Goal: Communication & Community: Answer question/provide support

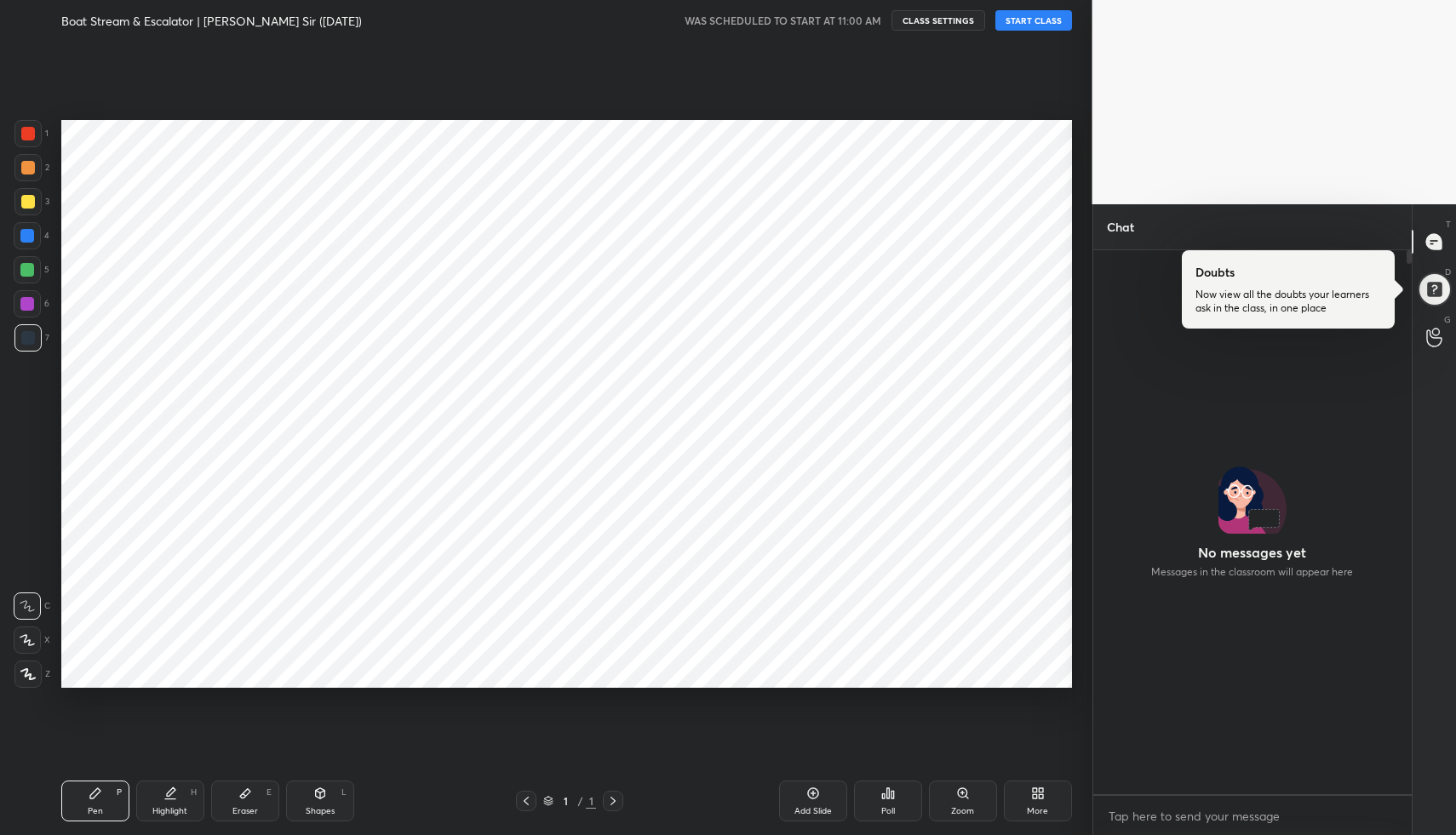
scroll to position [538, 313]
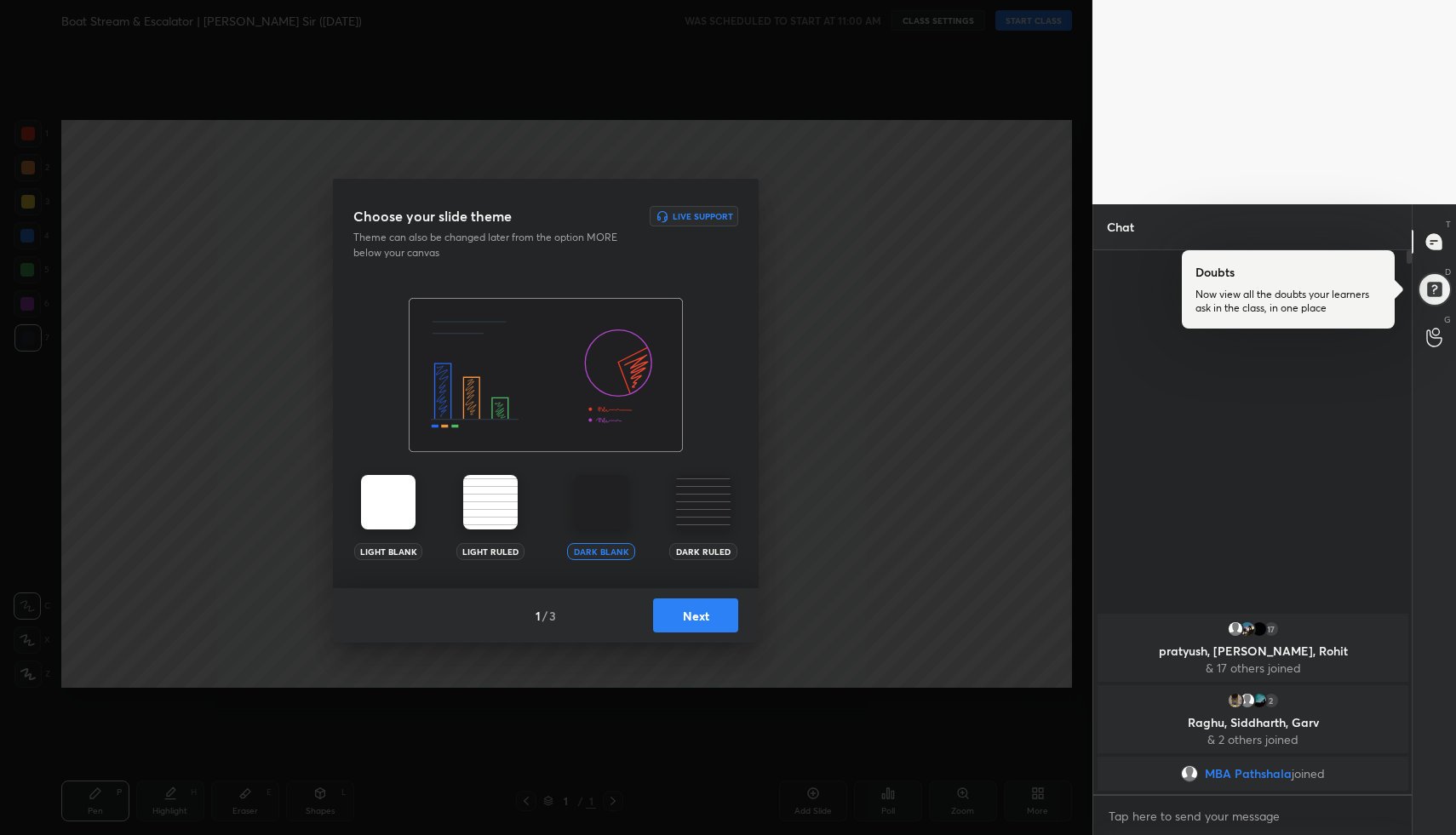
click at [695, 614] on button "Next" at bounding box center [696, 615] width 85 height 34
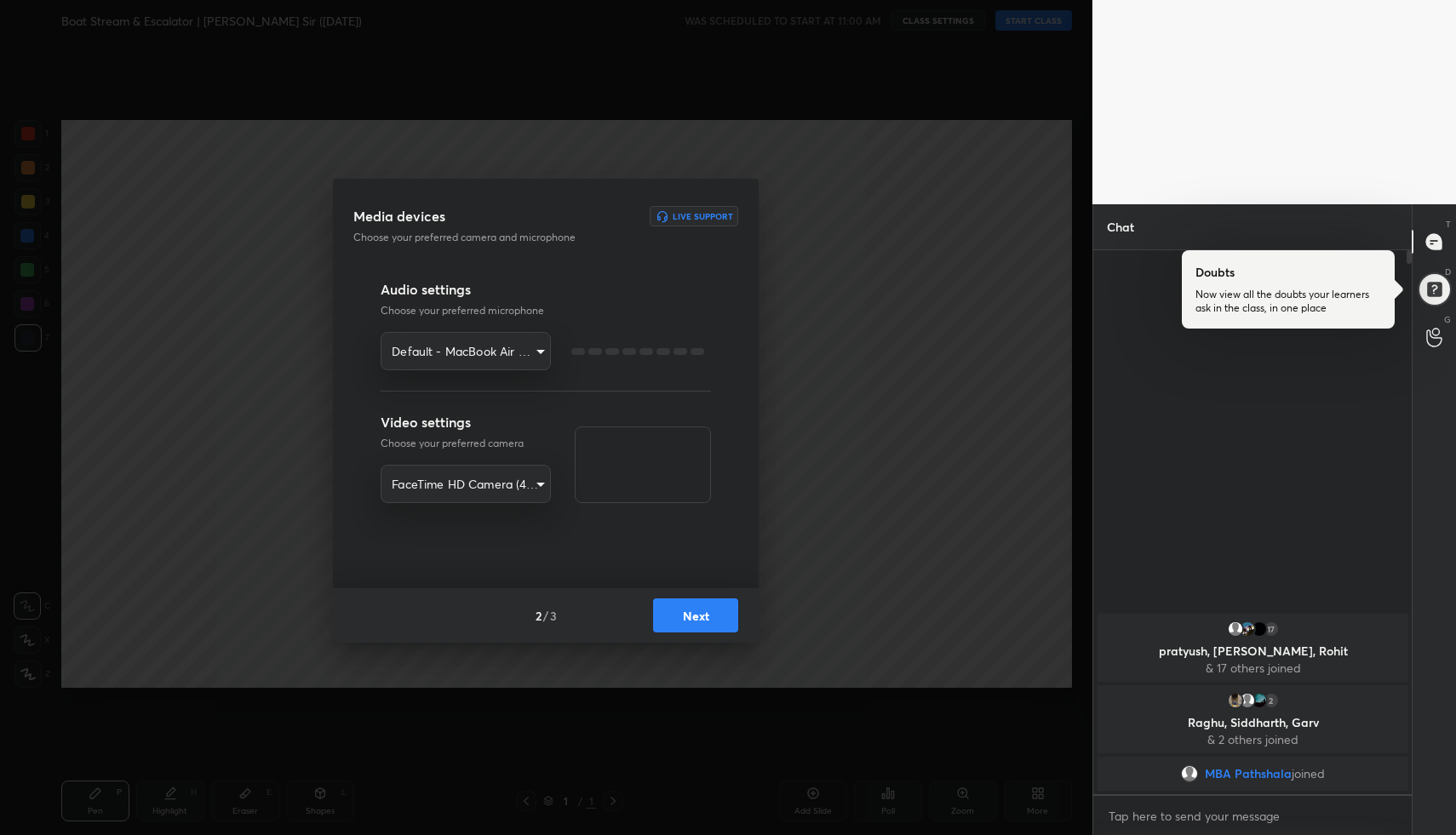
click at [695, 614] on button "Next" at bounding box center [696, 615] width 85 height 34
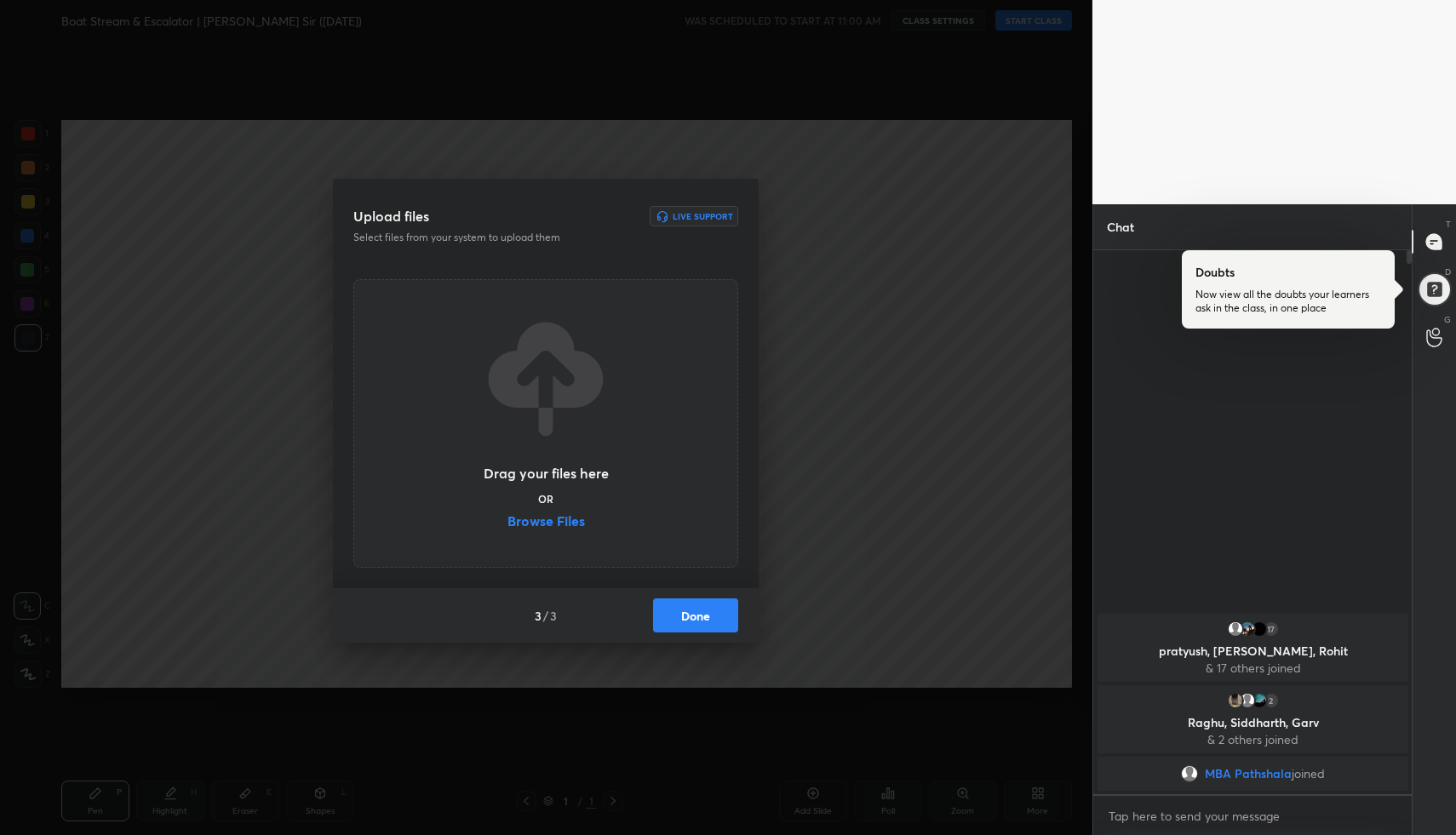
click at [695, 614] on button "Done" at bounding box center [696, 615] width 85 height 34
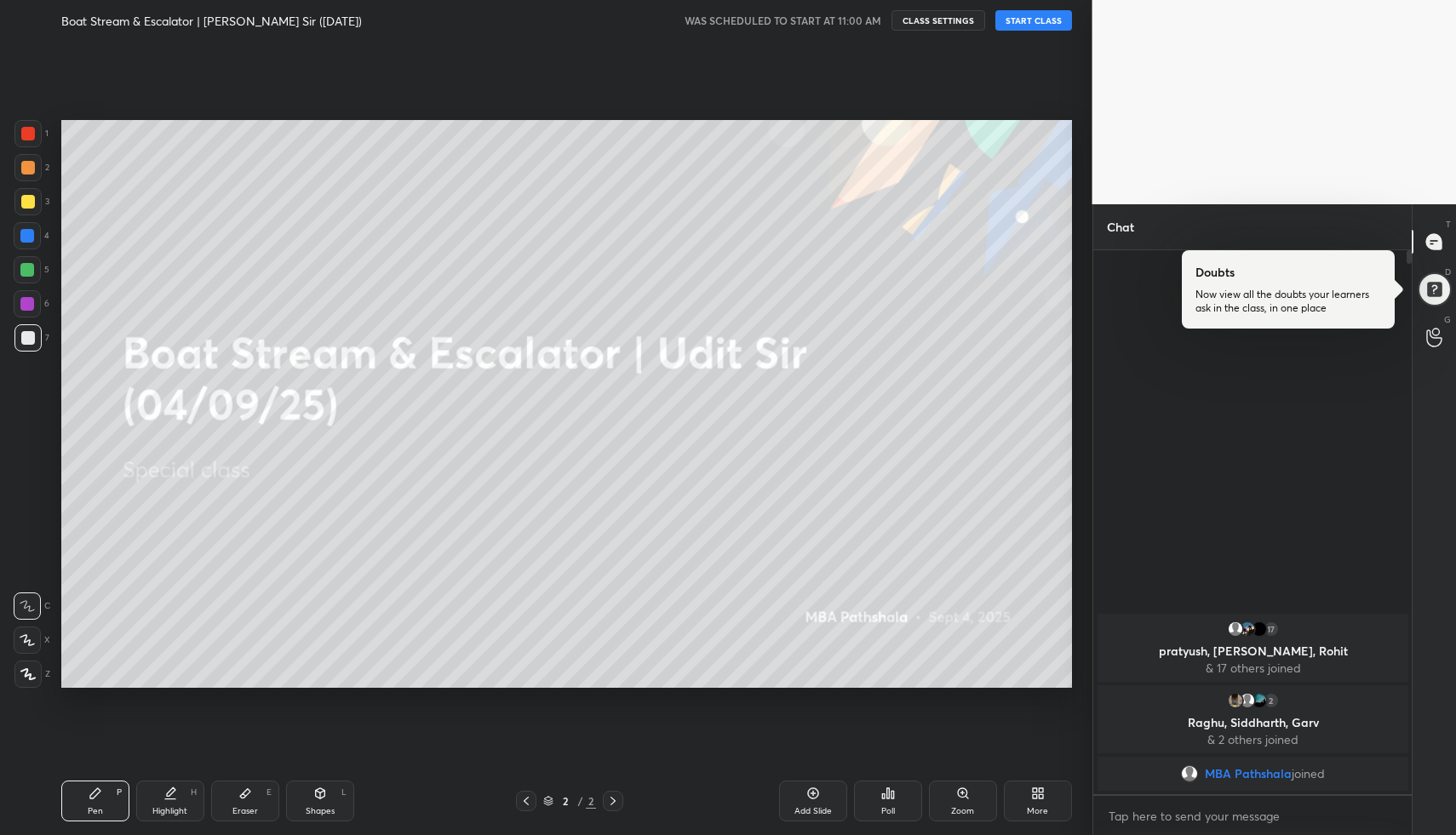
click at [1034, 21] on button "START CLASS" at bounding box center [1033, 20] width 76 height 20
click at [1438, 292] on div at bounding box center [1433, 289] width 38 height 38
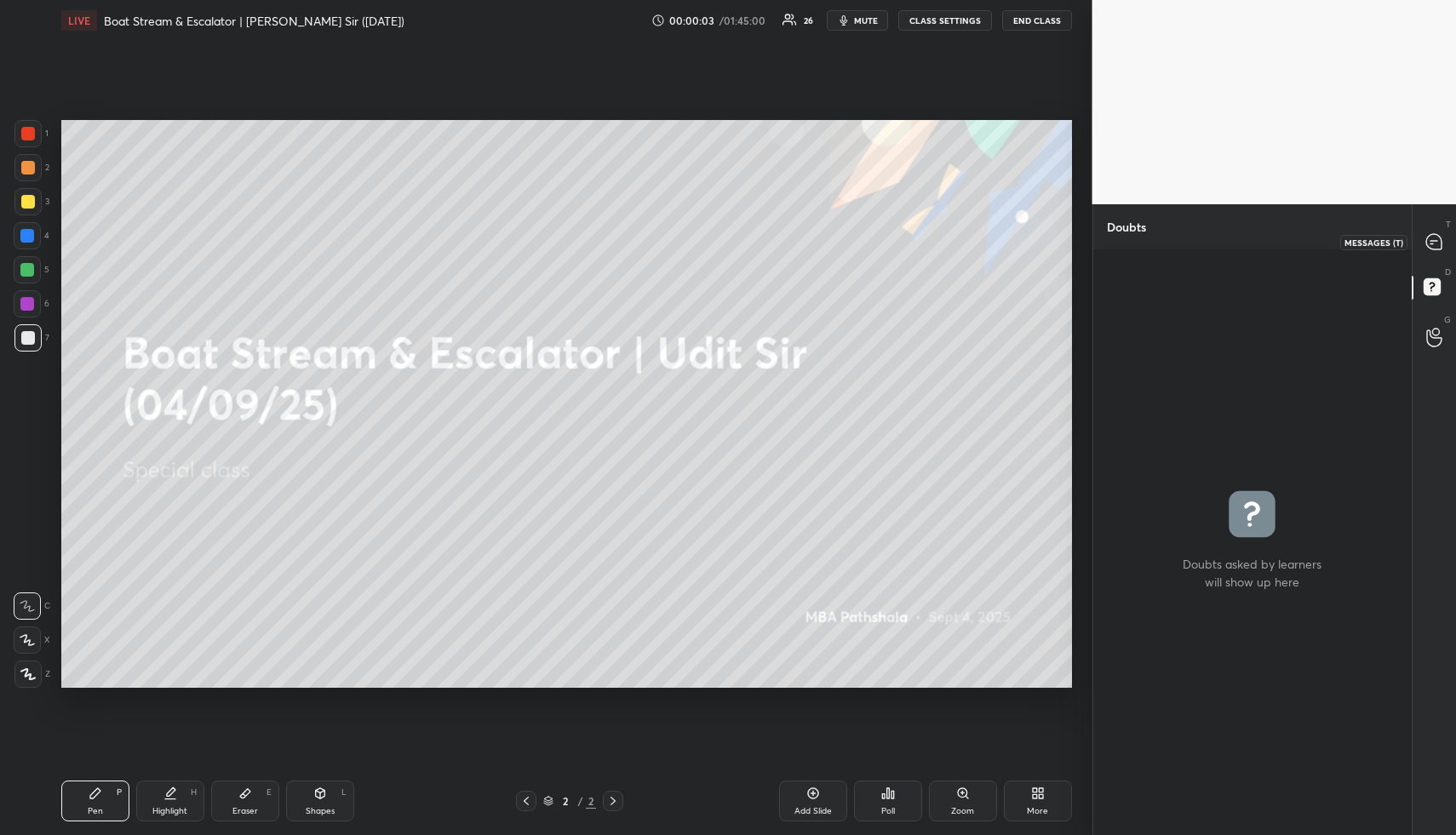
click at [1433, 251] on div at bounding box center [1434, 242] width 34 height 31
type textarea "x"
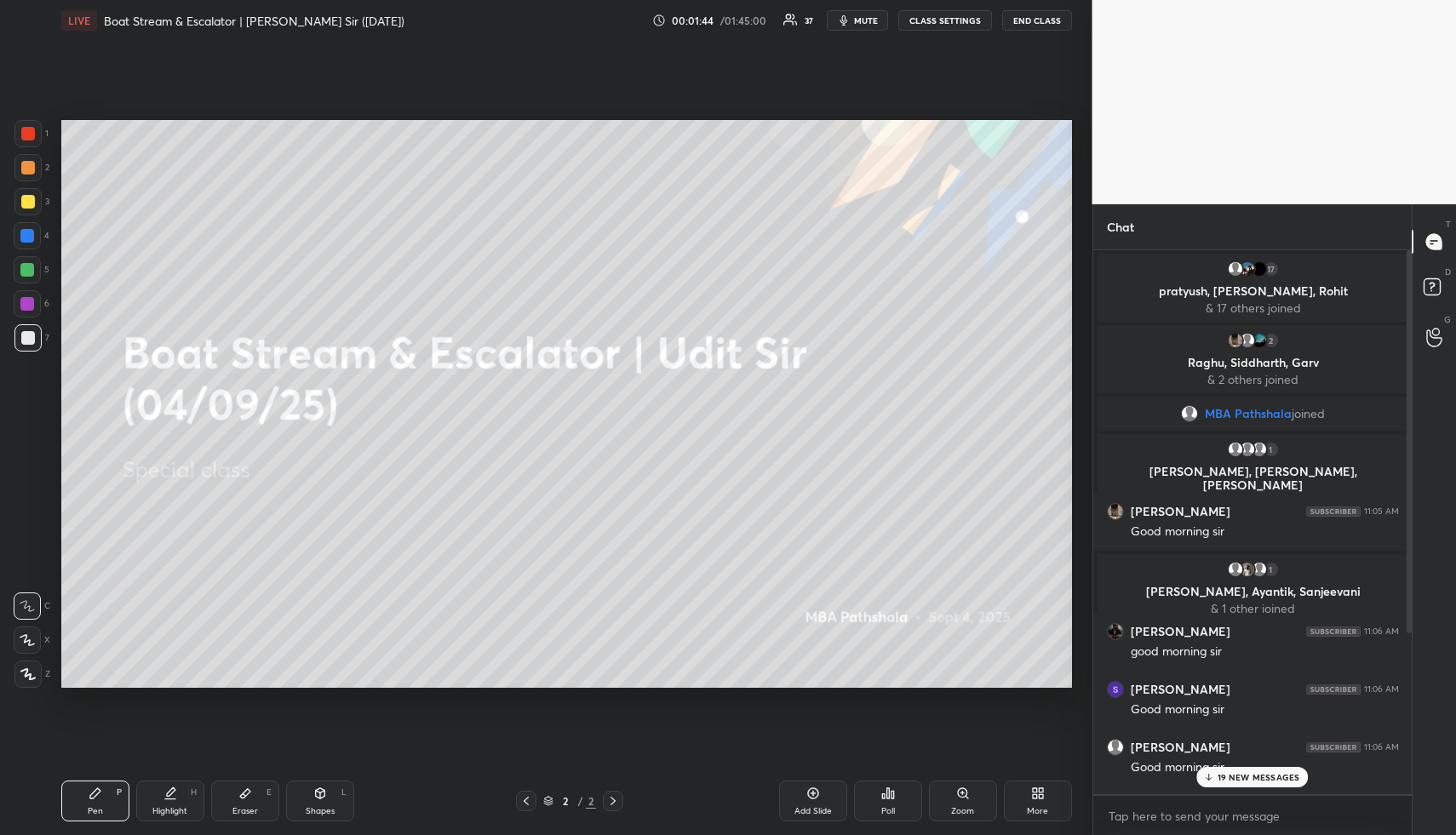
click at [1034, 796] on icon at bounding box center [1034, 796] width 4 height 4
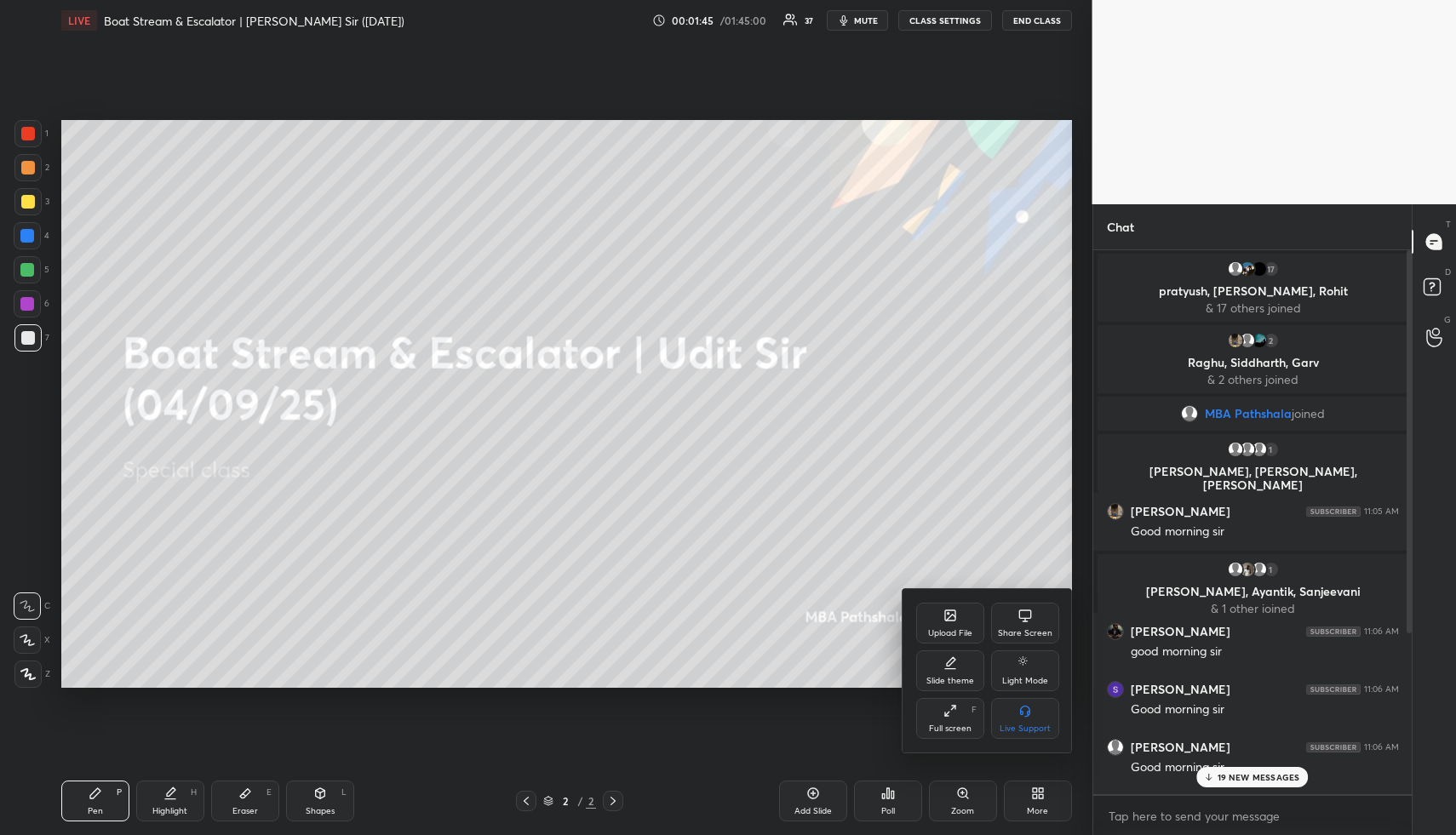
click at [942, 619] on div "Upload File" at bounding box center [950, 623] width 68 height 41
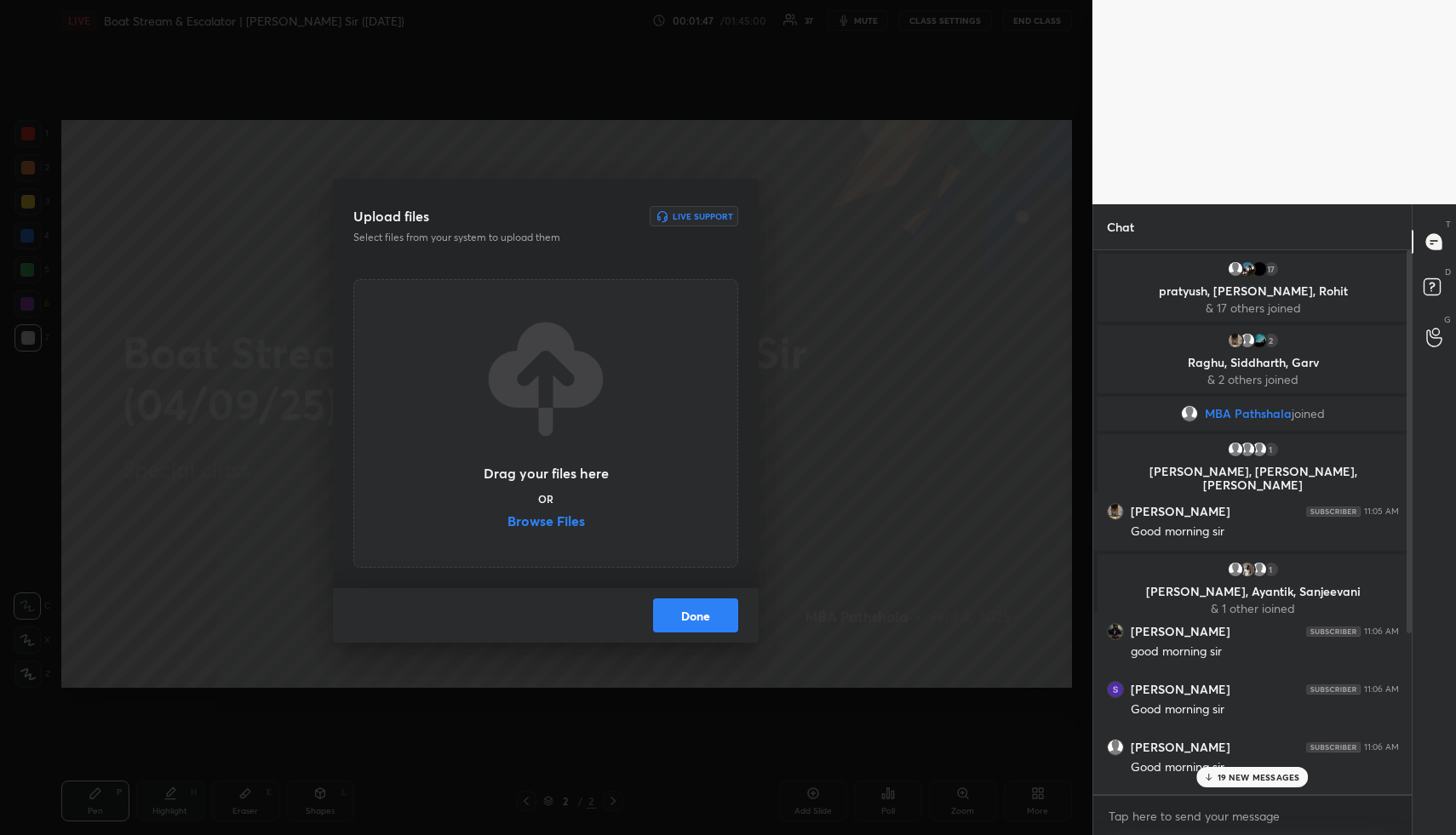
click at [556, 517] on label "Browse Files" at bounding box center [546, 523] width 77 height 18
click at [508, 517] on input "Browse Files" at bounding box center [508, 523] width 0 height 18
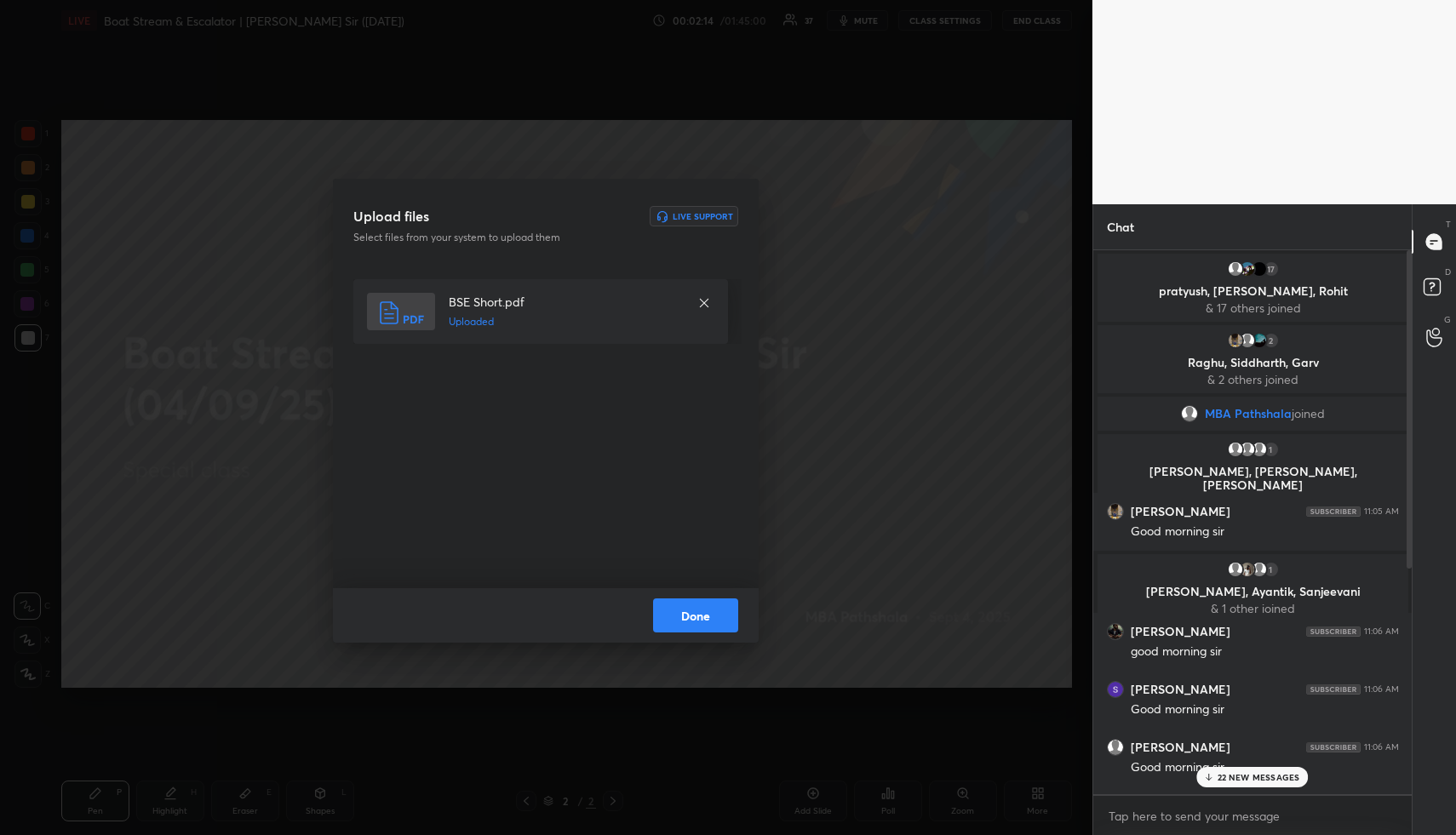
click at [723, 613] on button "Done" at bounding box center [696, 615] width 85 height 34
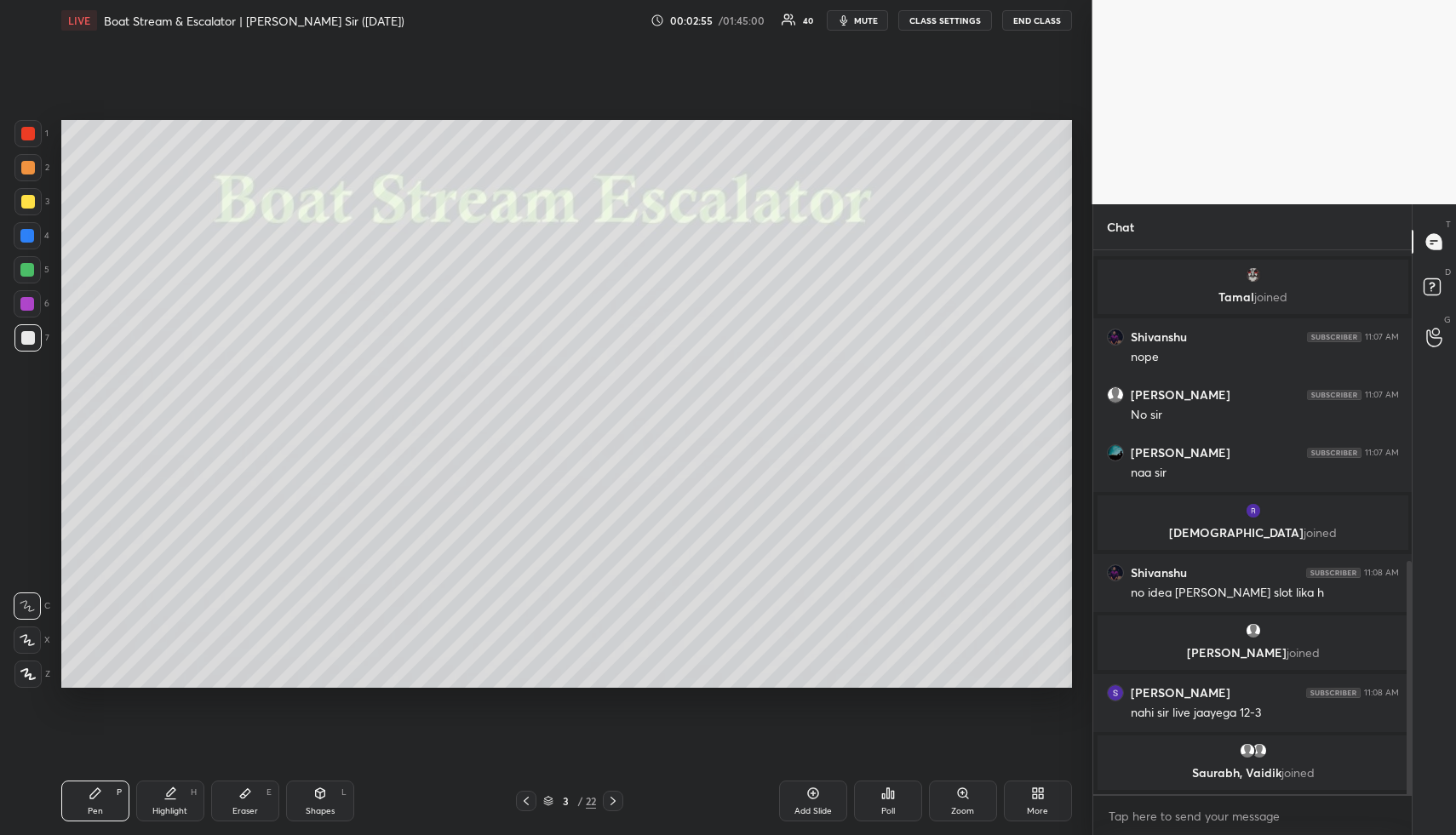
scroll to position [847, 0]
click at [319, 811] on div "Shapes" at bounding box center [320, 812] width 29 height 9
click at [31, 205] on div at bounding box center [27, 201] width 13 height 13
drag, startPoint x: 31, startPoint y: 205, endPoint x: 33, endPoint y: 234, distance: 29.1
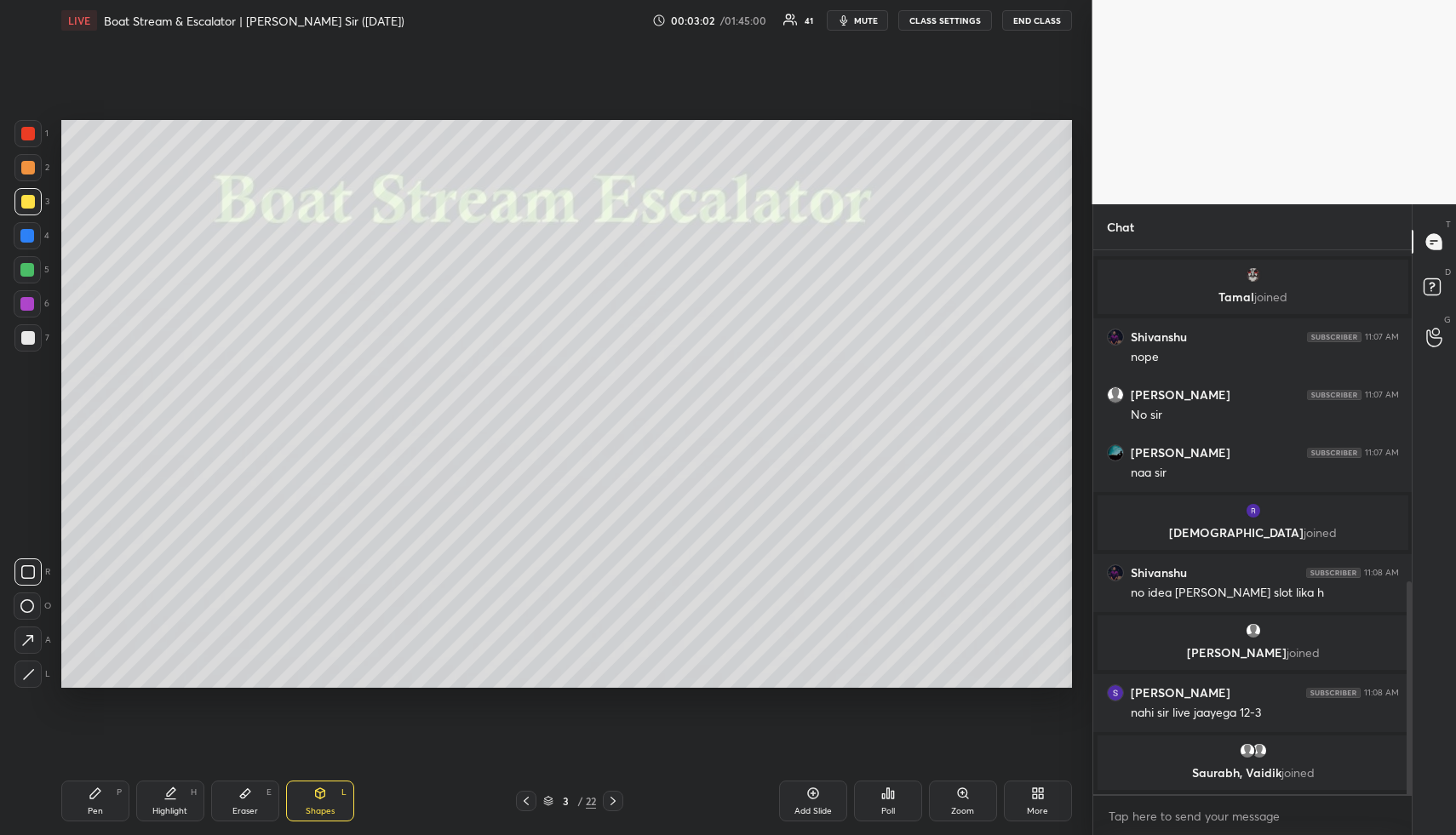
click at [31, 205] on div at bounding box center [27, 201] width 13 height 13
drag, startPoint x: 22, startPoint y: 588, endPoint x: 58, endPoint y: 486, distance: 108.2
click at [22, 587] on div "R O A L" at bounding box center [32, 620] width 37 height 137
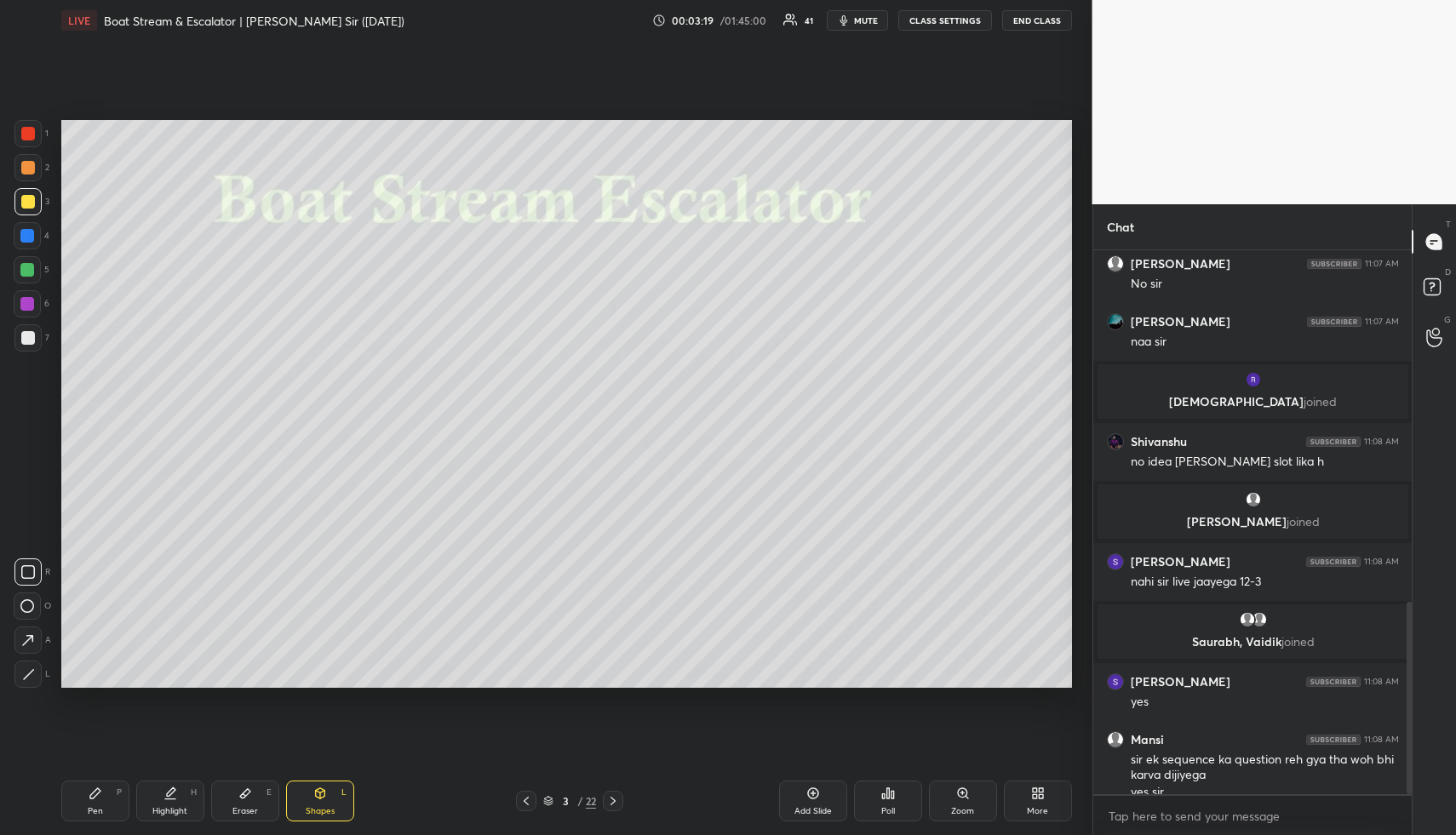
scroll to position [995, 0]
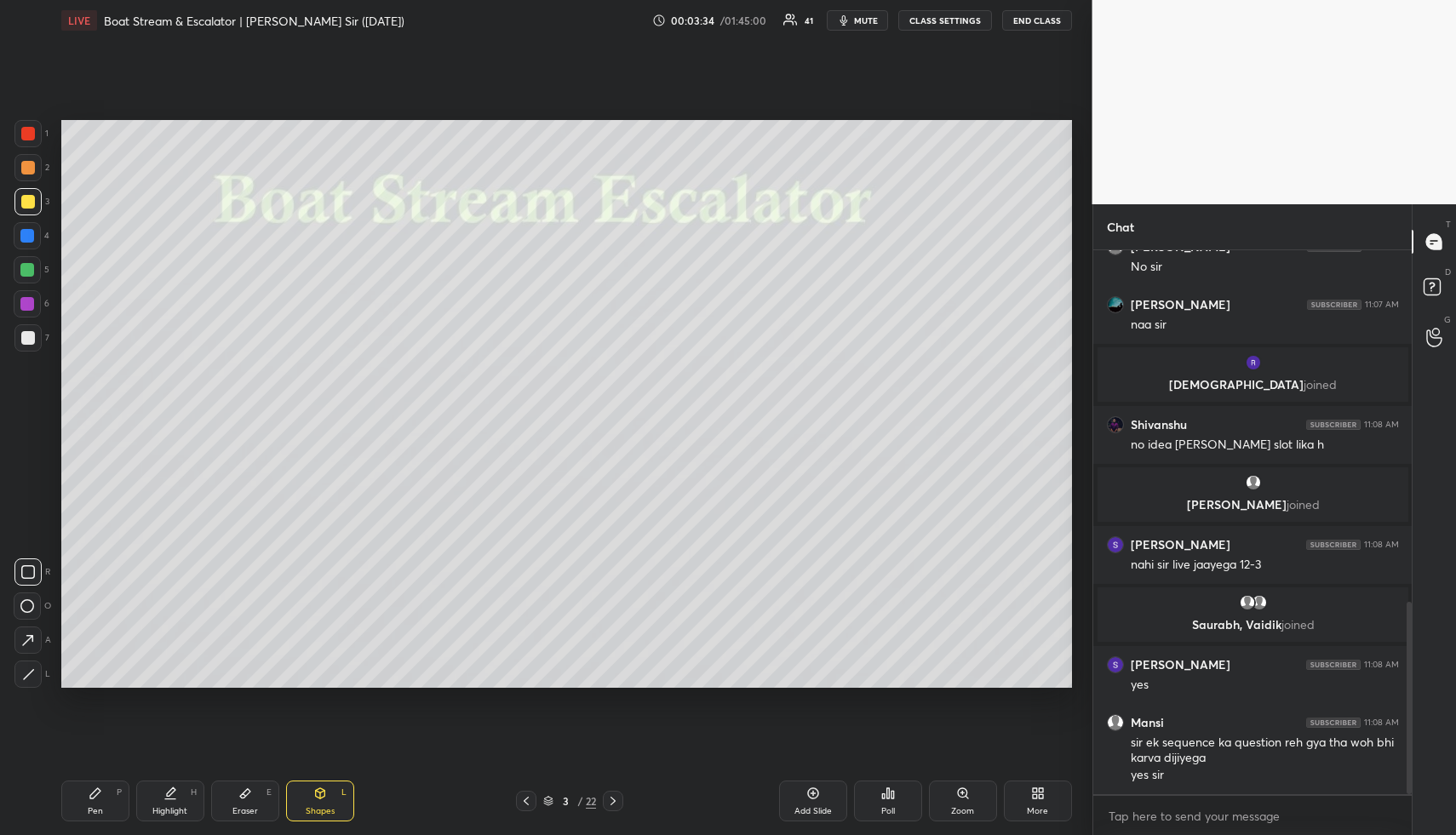
click at [162, 808] on div "Highlight" at bounding box center [169, 812] width 35 height 9
drag, startPoint x: 164, startPoint y: 808, endPoint x: 156, endPoint y: 699, distance: 109.3
click at [164, 808] on div "Highlight" at bounding box center [169, 812] width 35 height 9
click at [32, 168] on div at bounding box center [27, 168] width 13 height 13
drag, startPoint x: 32, startPoint y: 168, endPoint x: 35, endPoint y: 208, distance: 40.1
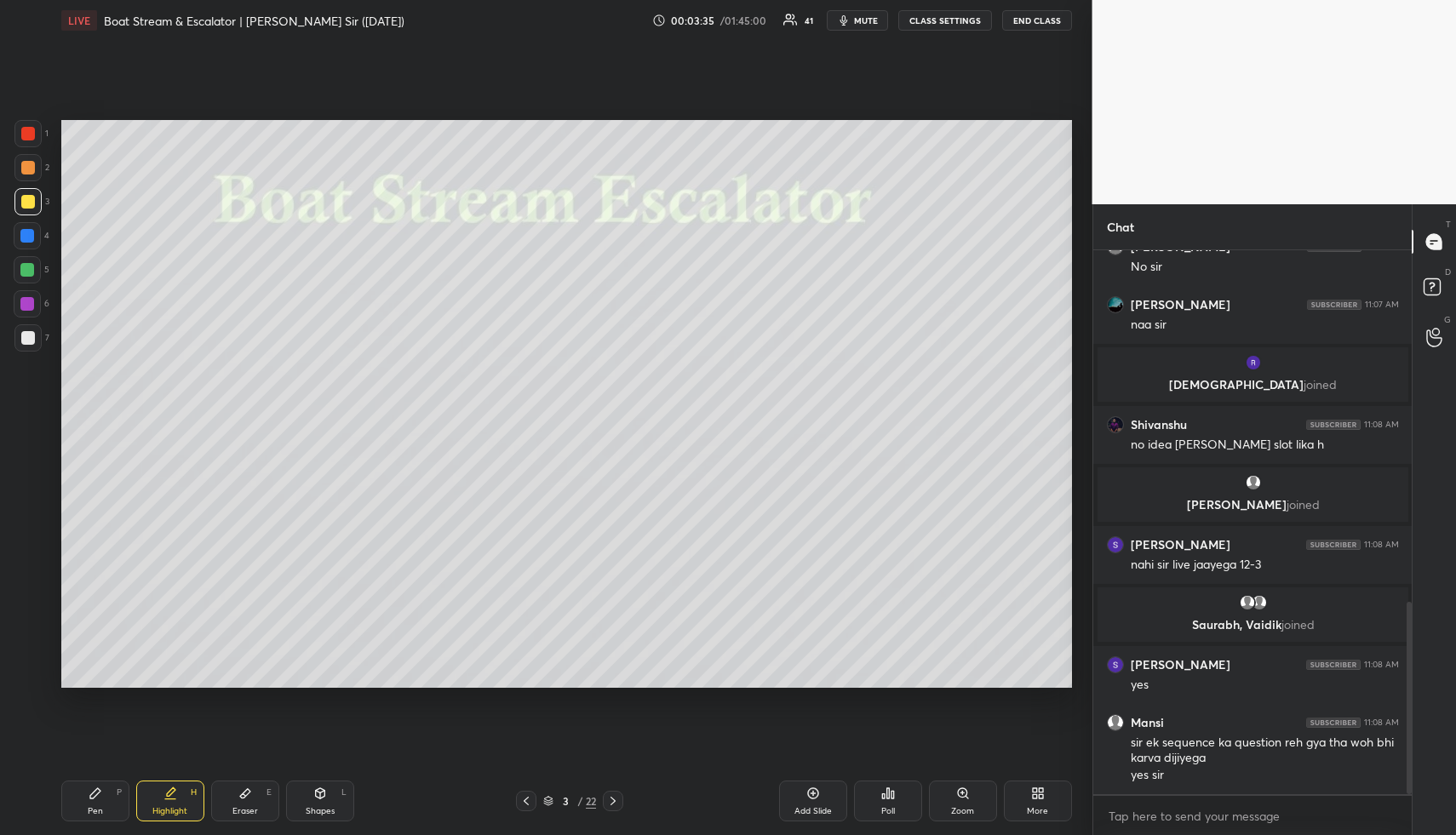
click at [33, 175] on div at bounding box center [27, 168] width 27 height 27
click at [170, 803] on div "Highlight H" at bounding box center [170, 801] width 68 height 41
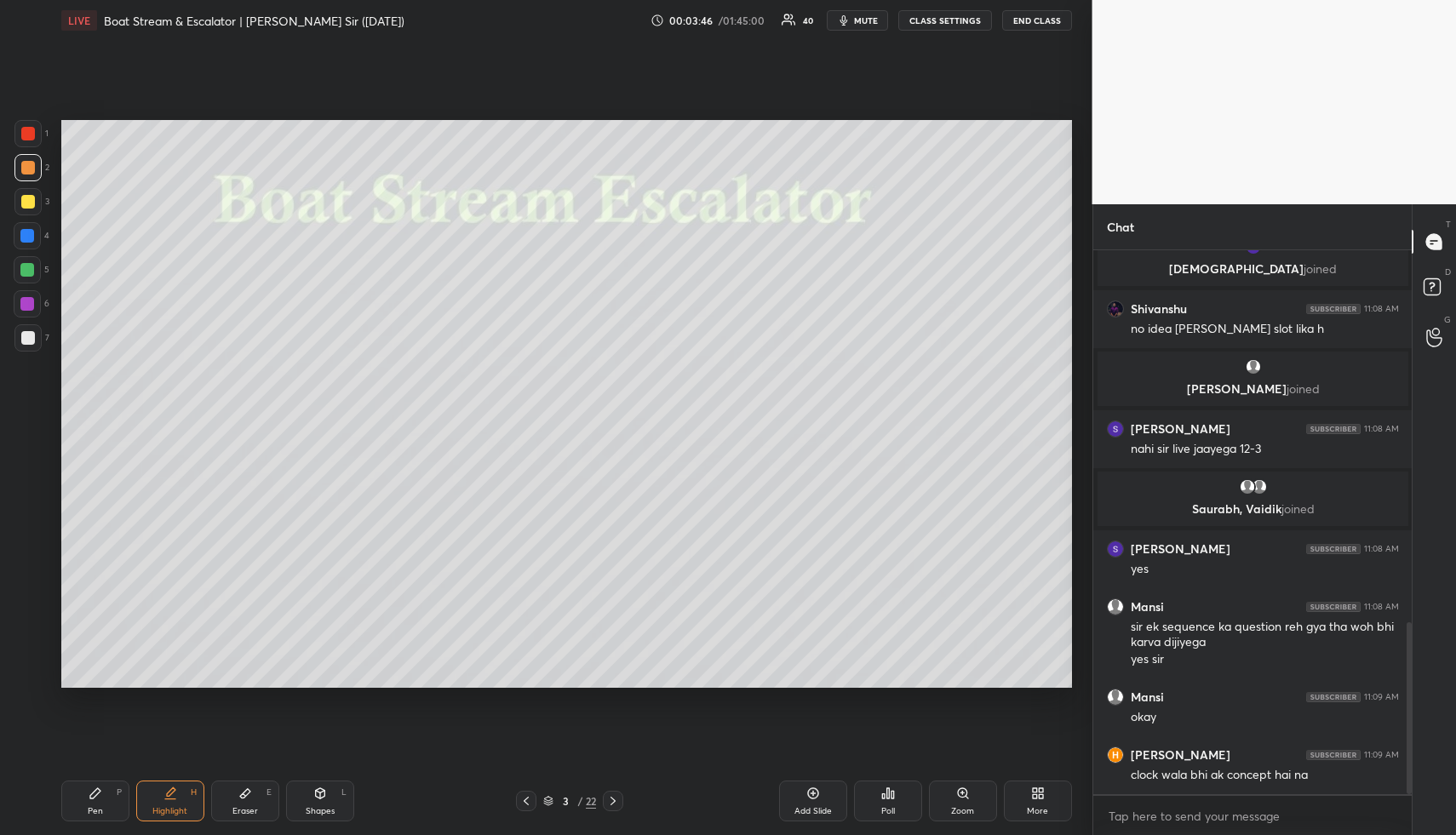
scroll to position [1173, 0]
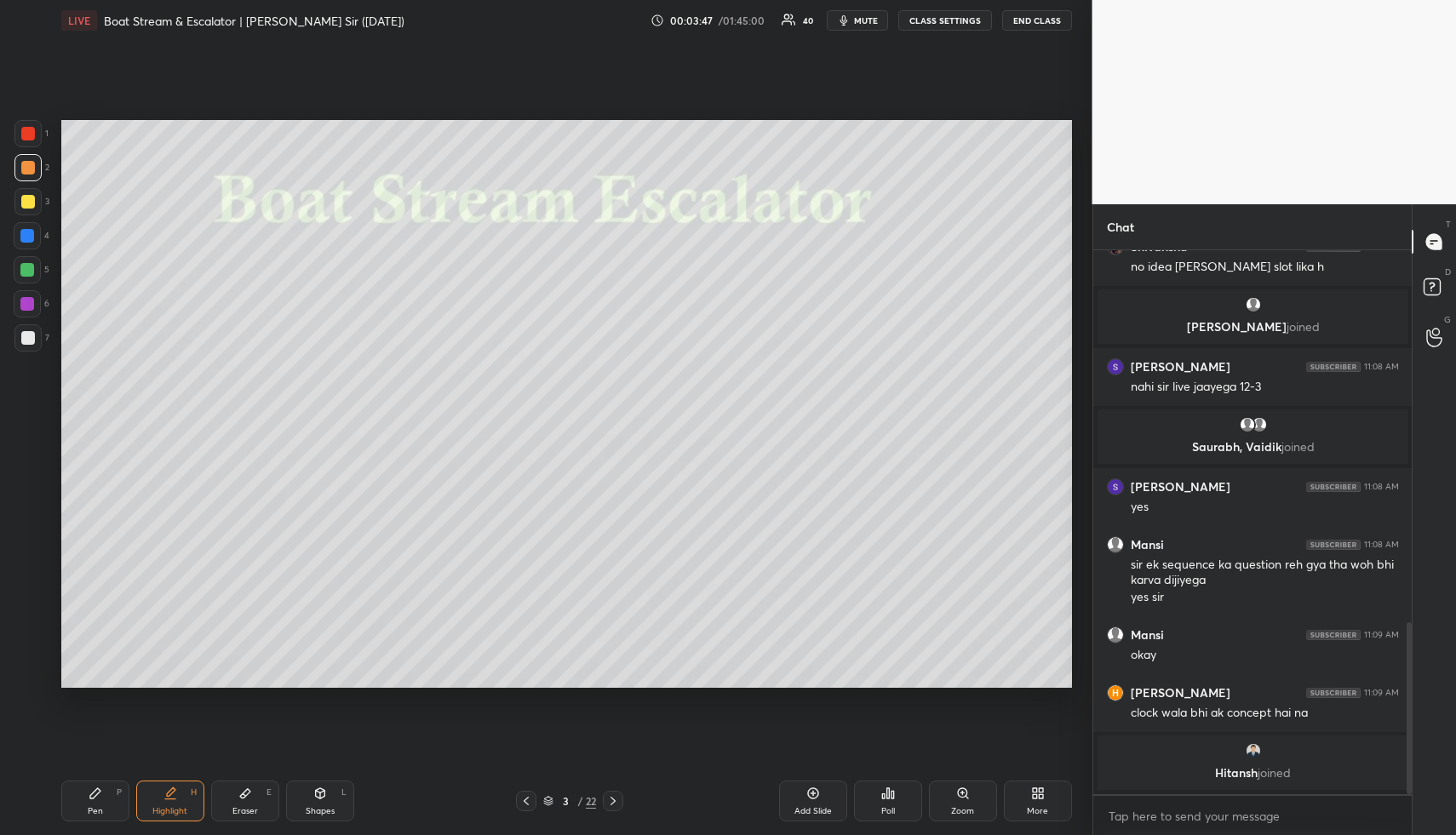
click at [129, 797] on div "Pen P Highlight H Eraser E Shapes L" at bounding box center [269, 801] width 417 height 41
click at [123, 792] on div "Pen P" at bounding box center [95, 801] width 68 height 41
click at [29, 207] on div at bounding box center [27, 201] width 13 height 13
click at [150, 796] on div "Highlight H" at bounding box center [170, 801] width 68 height 41
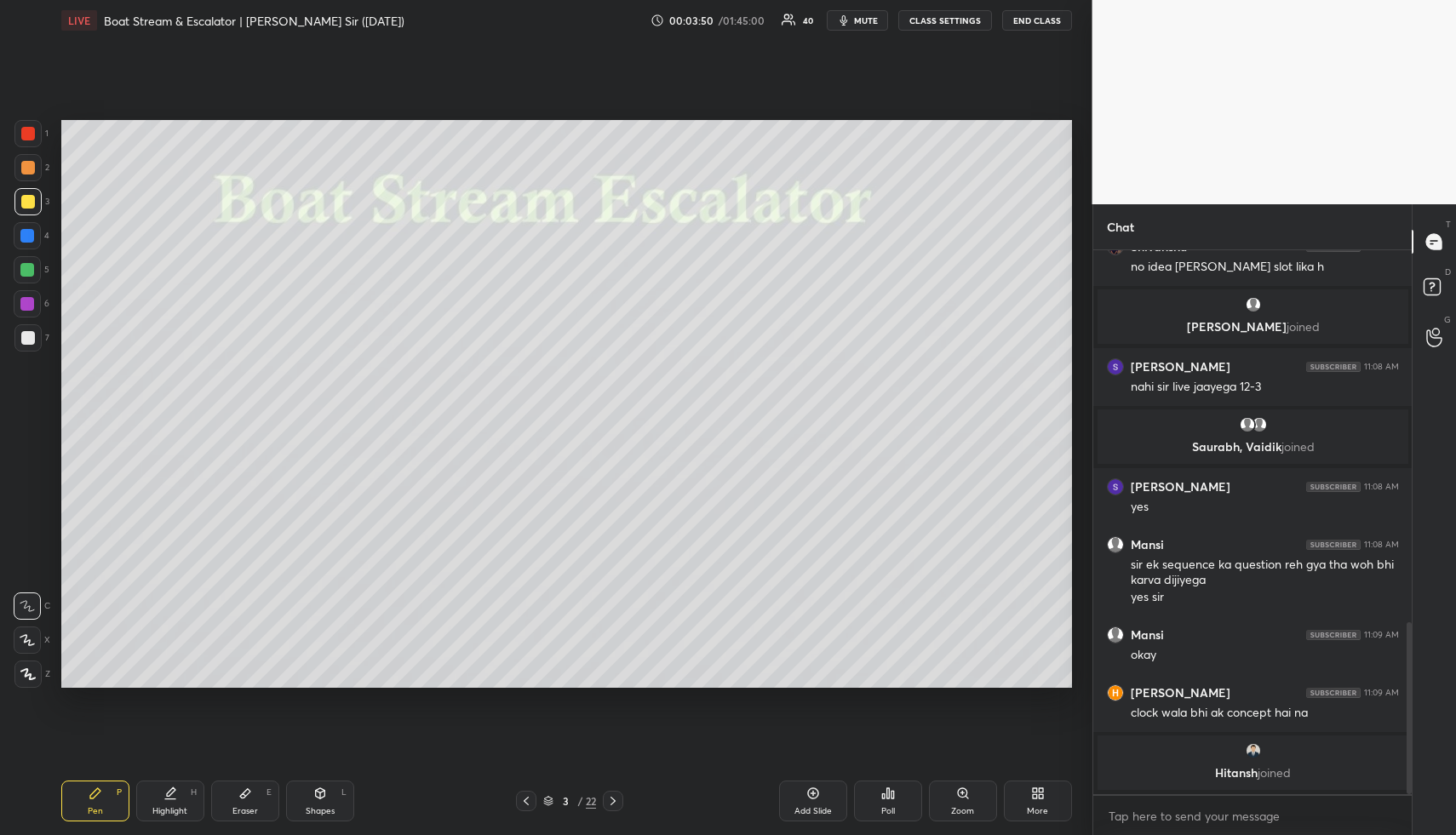
drag, startPoint x: 159, startPoint y: 796, endPoint x: 165, endPoint y: 769, distance: 27.7
click at [159, 796] on div "Highlight H" at bounding box center [170, 801] width 68 height 41
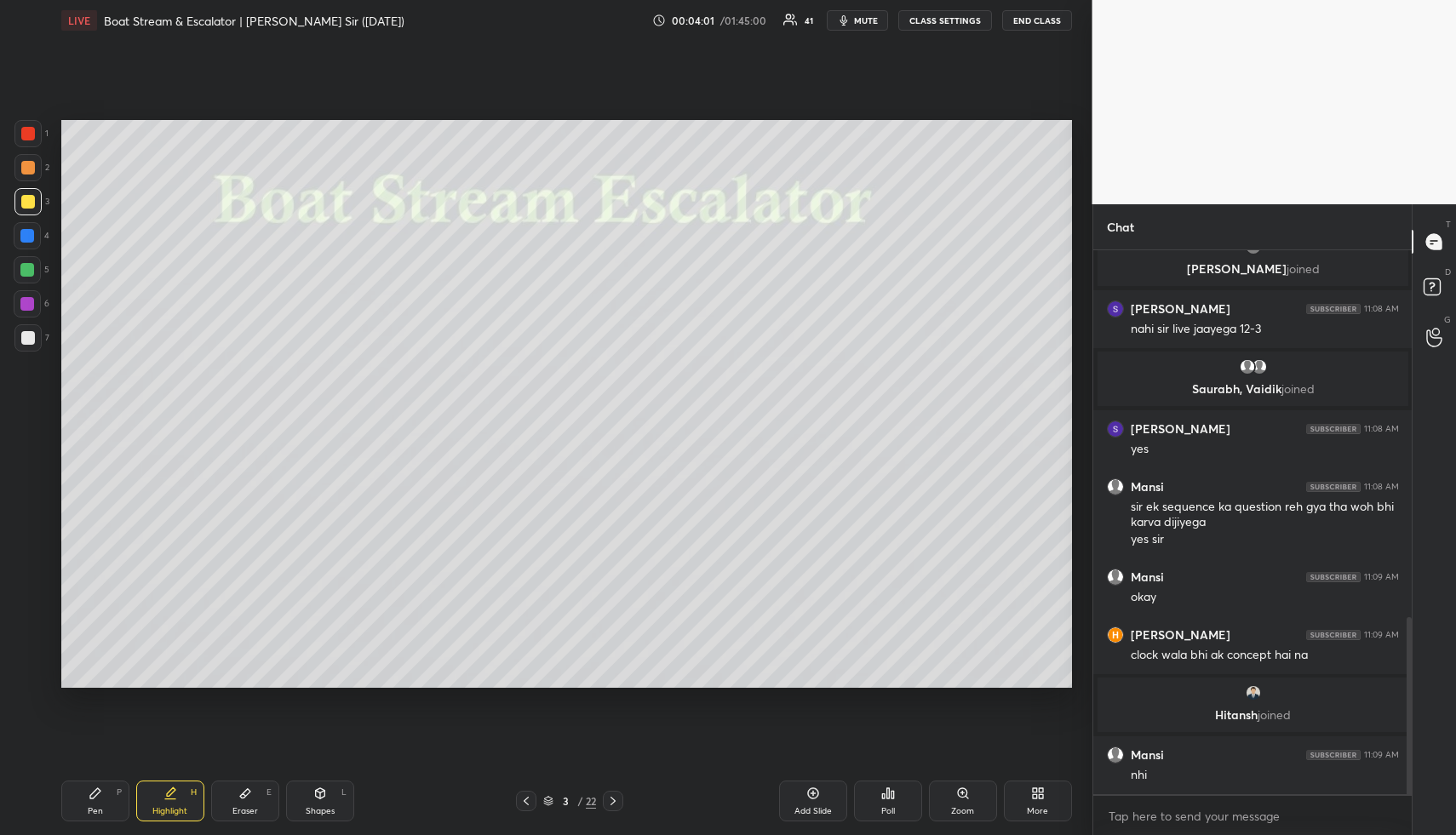
click at [97, 808] on div "Pen" at bounding box center [95, 812] width 15 height 9
click at [29, 233] on div at bounding box center [27, 235] width 13 height 13
drag, startPoint x: 29, startPoint y: 675, endPoint x: 44, endPoint y: 650, distance: 29.2
click at [28, 675] on icon at bounding box center [27, 675] width 13 height 11
click at [332, 789] on div "Shapes L" at bounding box center [320, 801] width 68 height 41
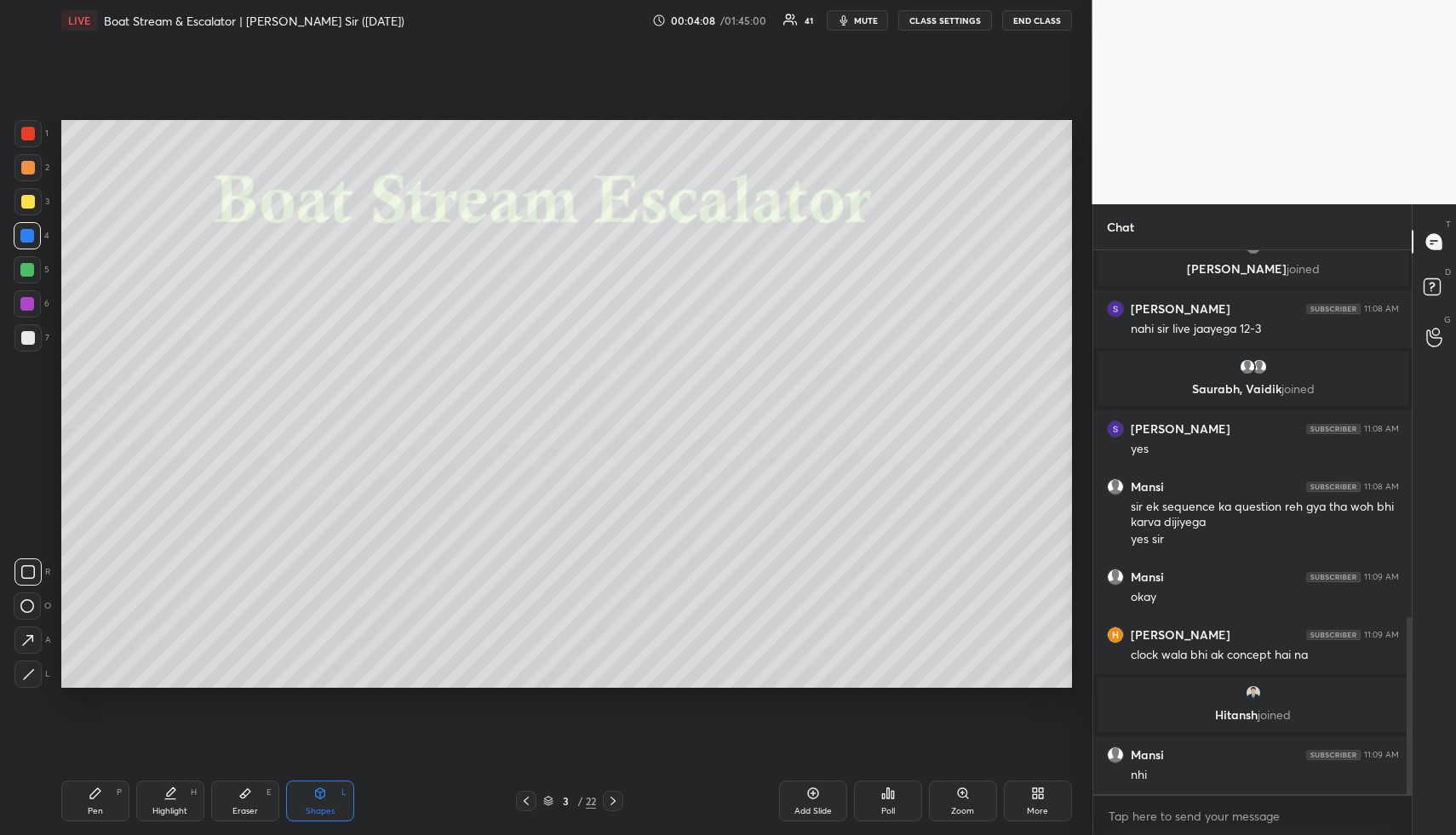
click at [33, 268] on div at bounding box center [27, 269] width 13 height 13
click at [28, 637] on icon at bounding box center [27, 641] width 18 height 18
drag, startPoint x: 78, startPoint y: 806, endPoint x: 74, endPoint y: 689, distance: 117.1
click at [82, 798] on div "Pen P" at bounding box center [95, 801] width 68 height 41
click at [37, 191] on div at bounding box center [27, 201] width 27 height 27
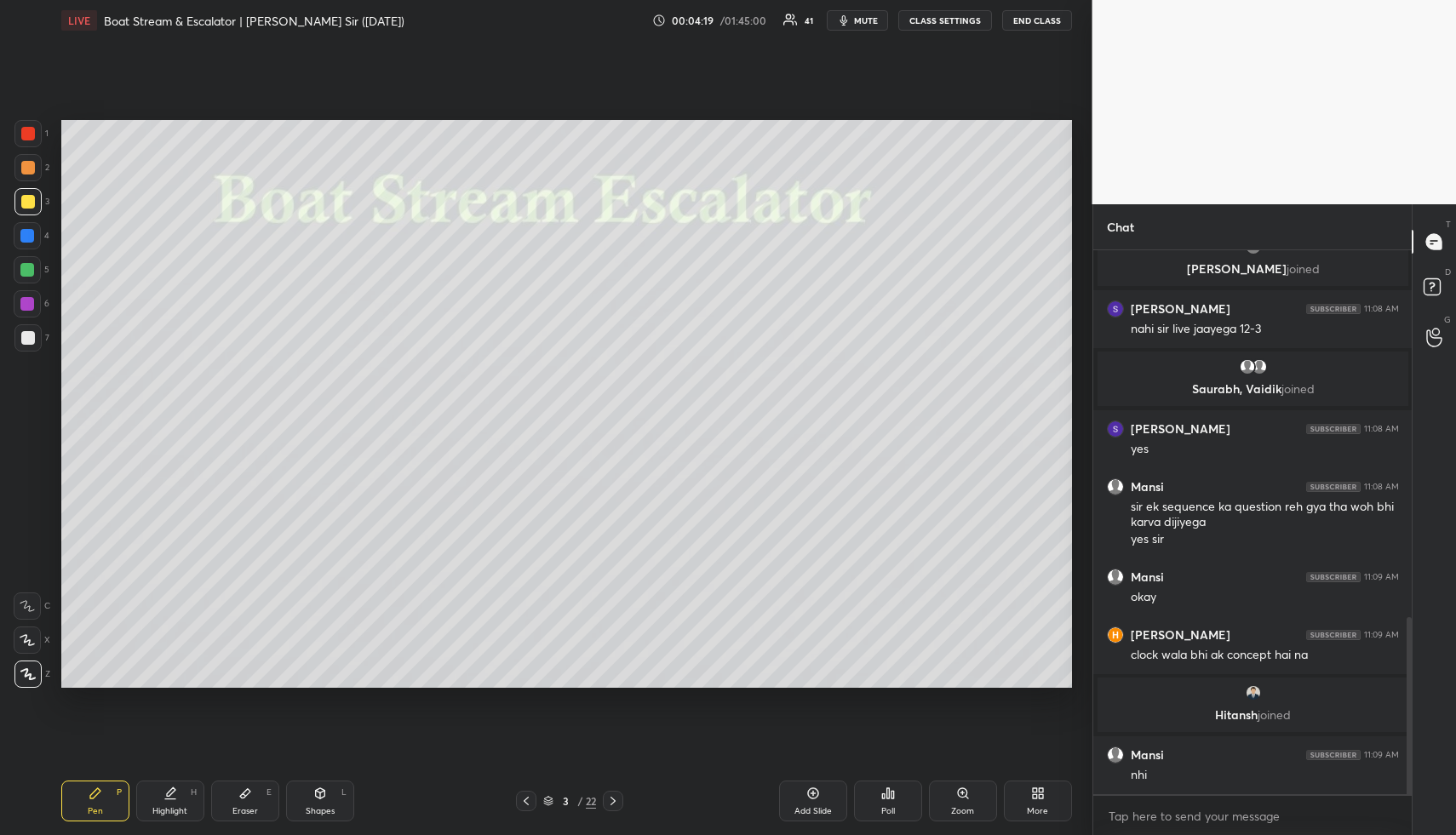
drag, startPoint x: 180, startPoint y: 788, endPoint x: 187, endPoint y: 718, distance: 70.3
click at [177, 789] on div "Highlight H" at bounding box center [170, 801] width 68 height 41
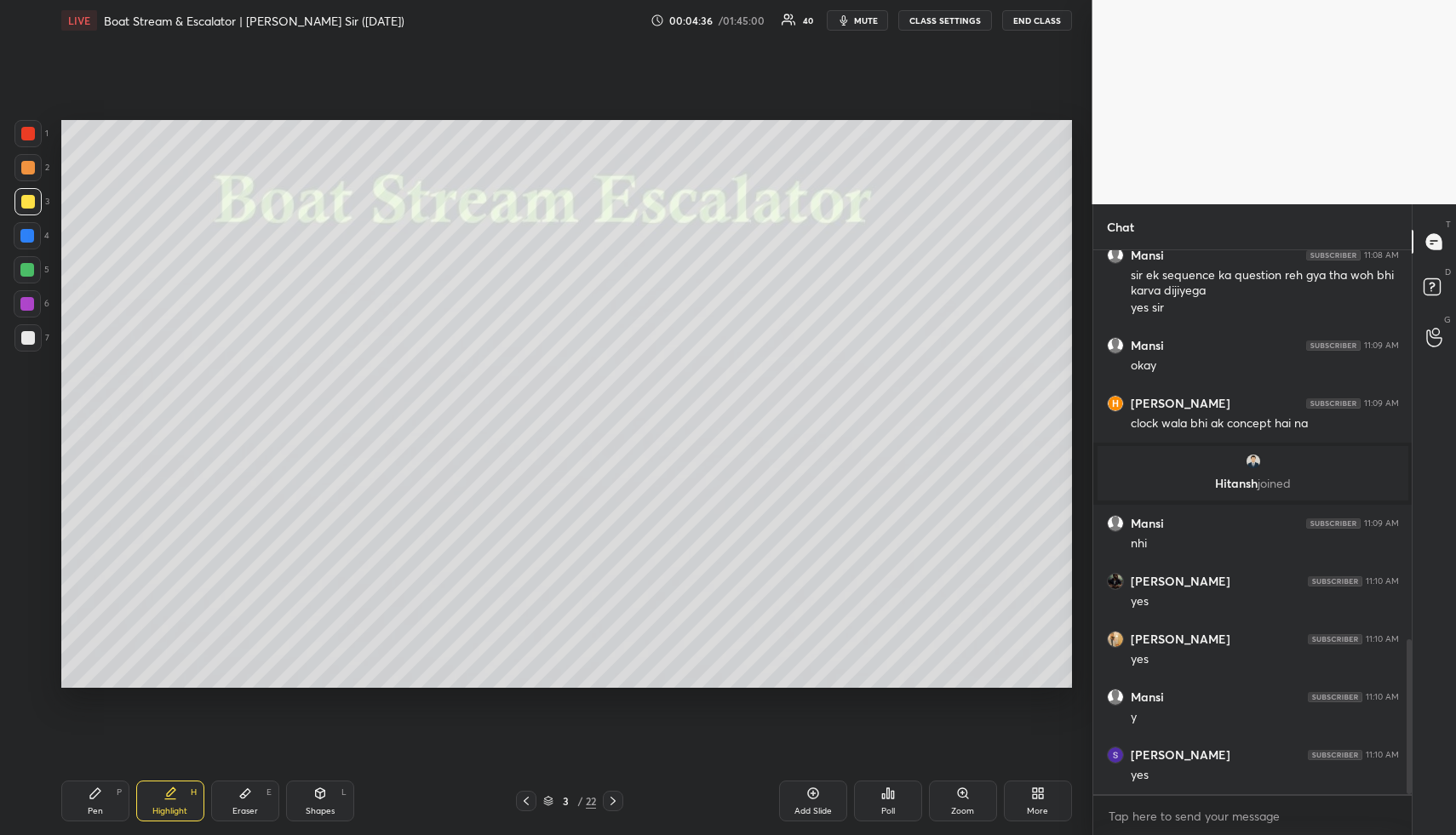
scroll to position [1417, 0]
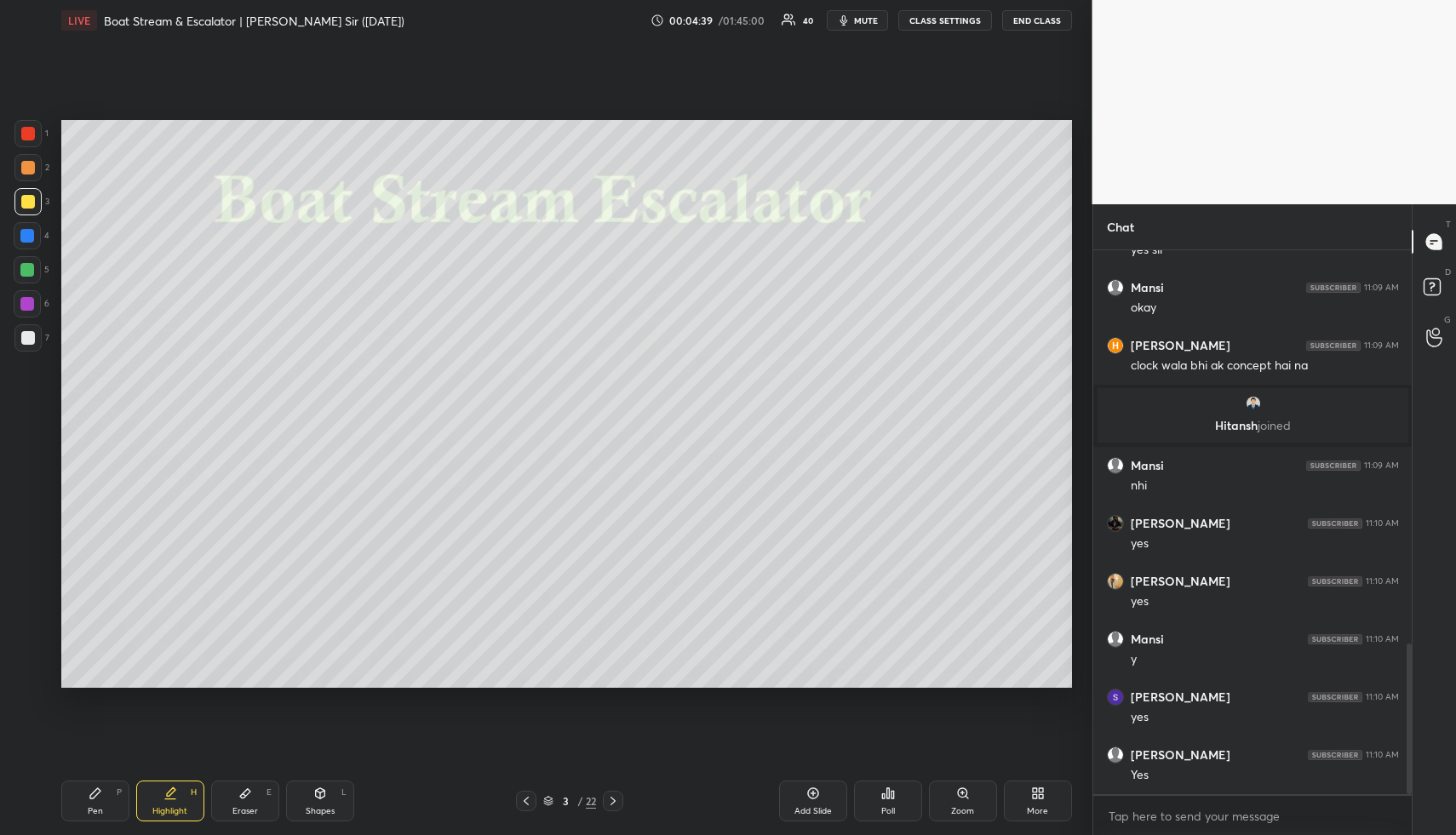
click at [295, 788] on div "Shapes L" at bounding box center [320, 801] width 68 height 41
drag, startPoint x: 18, startPoint y: 327, endPoint x: 34, endPoint y: 348, distance: 26.4
click at [17, 329] on div at bounding box center [27, 338] width 27 height 27
click at [26, 635] on icon at bounding box center [27, 641] width 18 height 18
drag, startPoint x: 106, startPoint y: 791, endPoint x: 102, endPoint y: 726, distance: 65.1
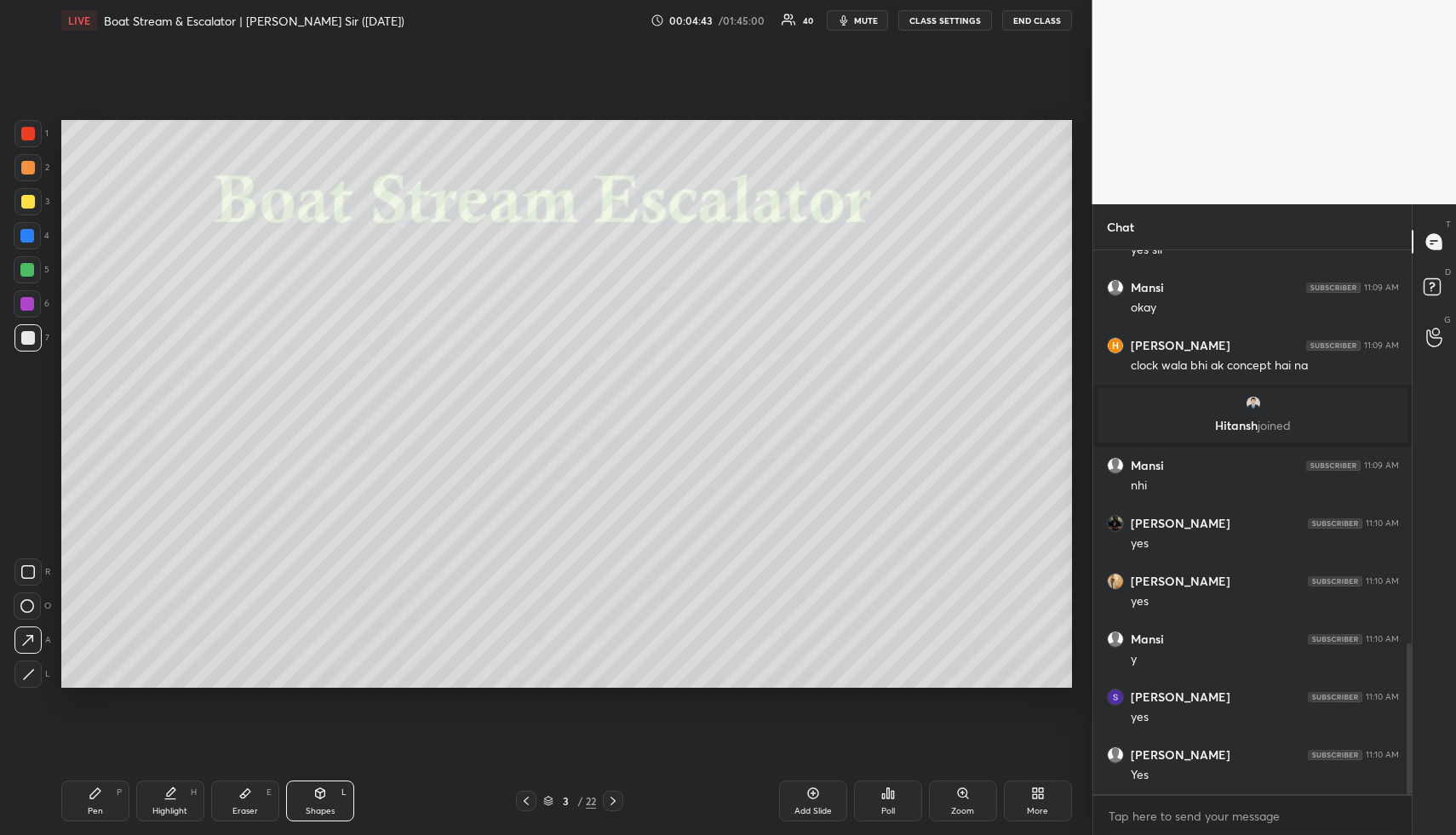
click at [104, 792] on div "Pen P" at bounding box center [95, 801] width 68 height 41
click at [32, 156] on div at bounding box center [27, 168] width 27 height 27
click at [162, 788] on div "Highlight H" at bounding box center [170, 801] width 68 height 41
click at [163, 797] on div "Highlight H" at bounding box center [170, 801] width 68 height 41
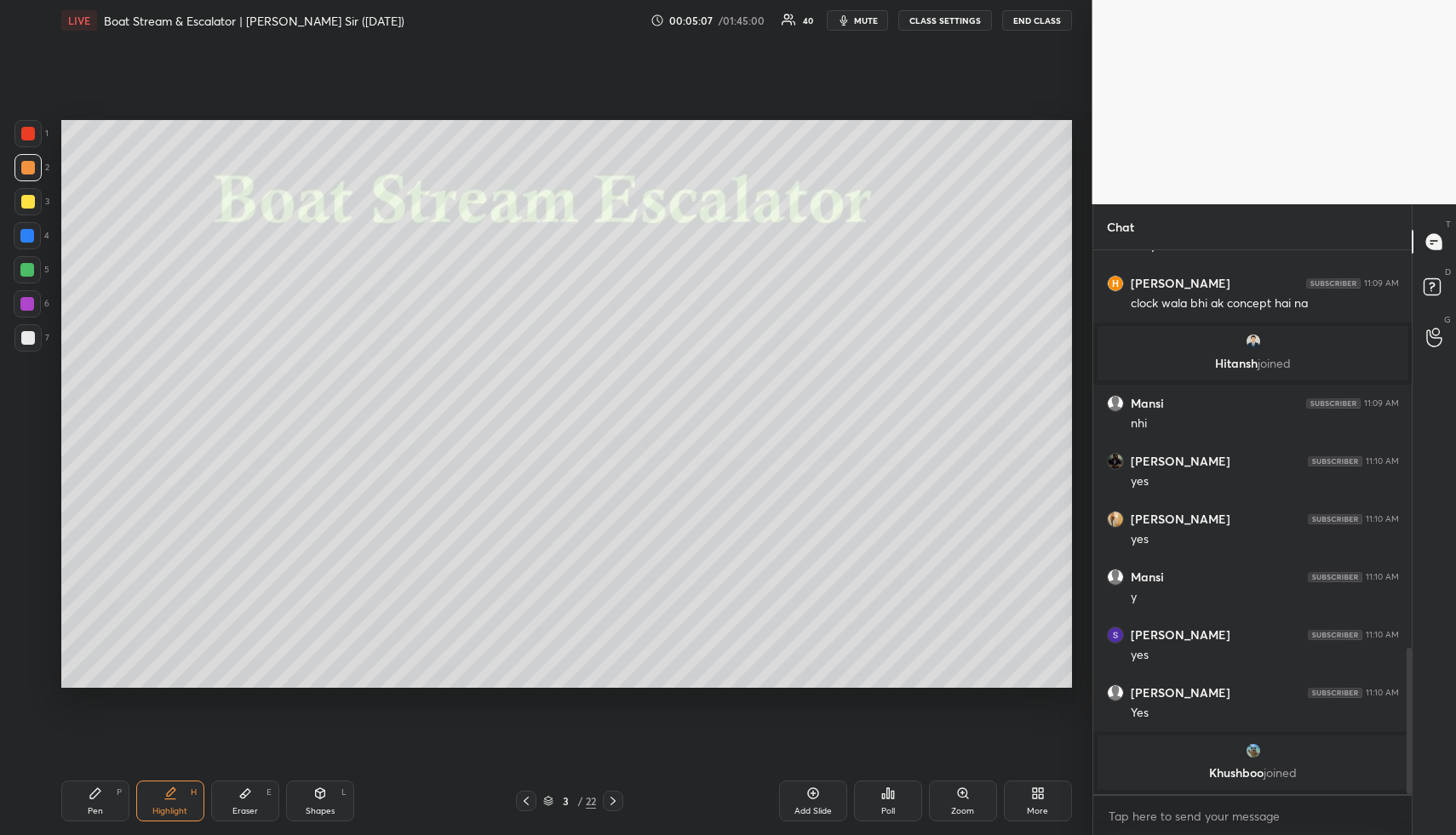
drag, startPoint x: 122, startPoint y: 798, endPoint x: 124, endPoint y: 711, distance: 87.0
click at [122, 798] on div "Pen P" at bounding box center [95, 801] width 68 height 41
click at [26, 269] on div at bounding box center [27, 269] width 13 height 13
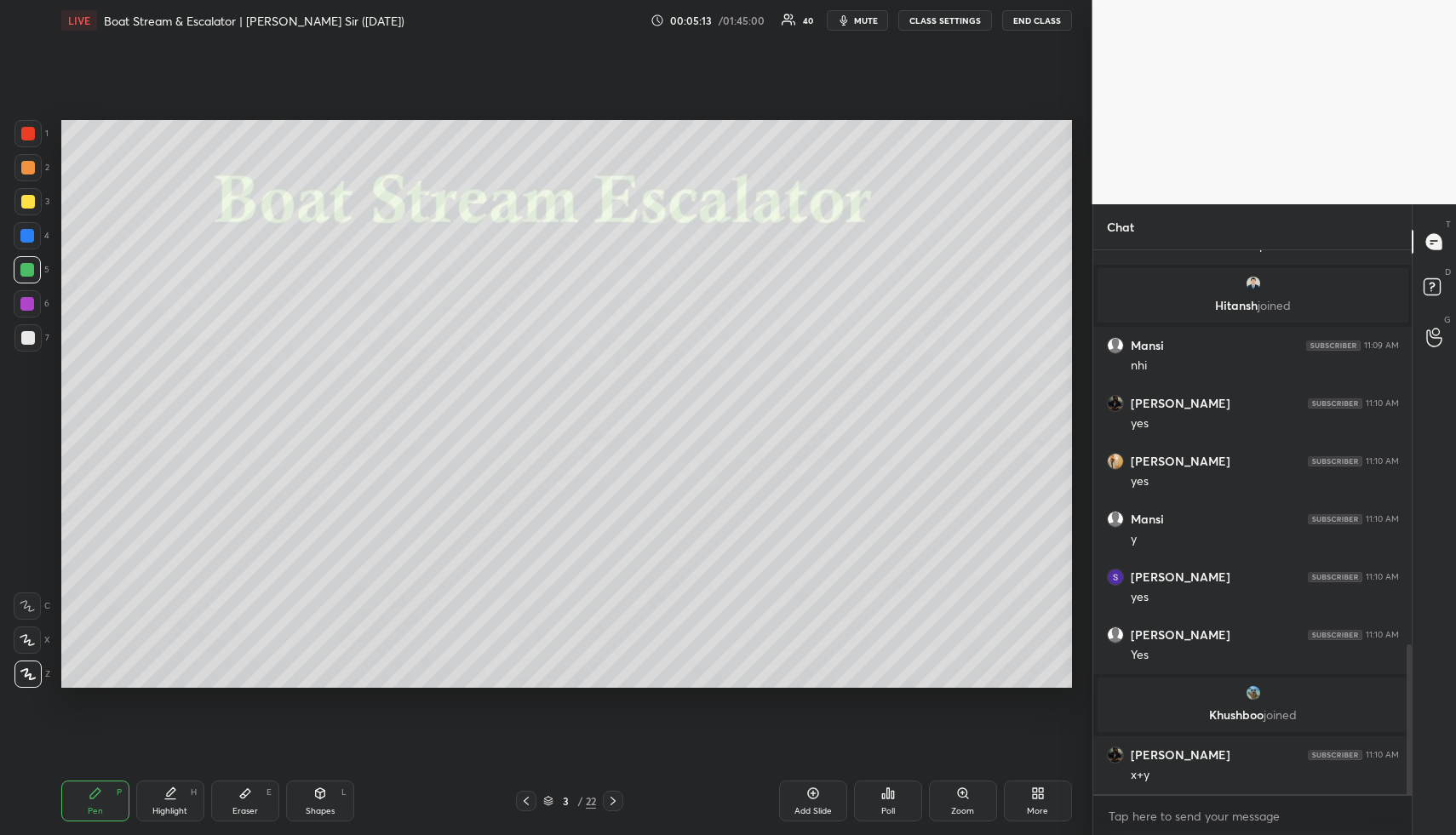
click at [169, 784] on div "Highlight H" at bounding box center [170, 801] width 68 height 41
click at [175, 796] on icon at bounding box center [169, 793] width 13 height 13
drag, startPoint x: 138, startPoint y: 802, endPoint x: 151, endPoint y: 767, distance: 37.3
click at [136, 801] on div "Highlight H" at bounding box center [170, 801] width 68 height 41
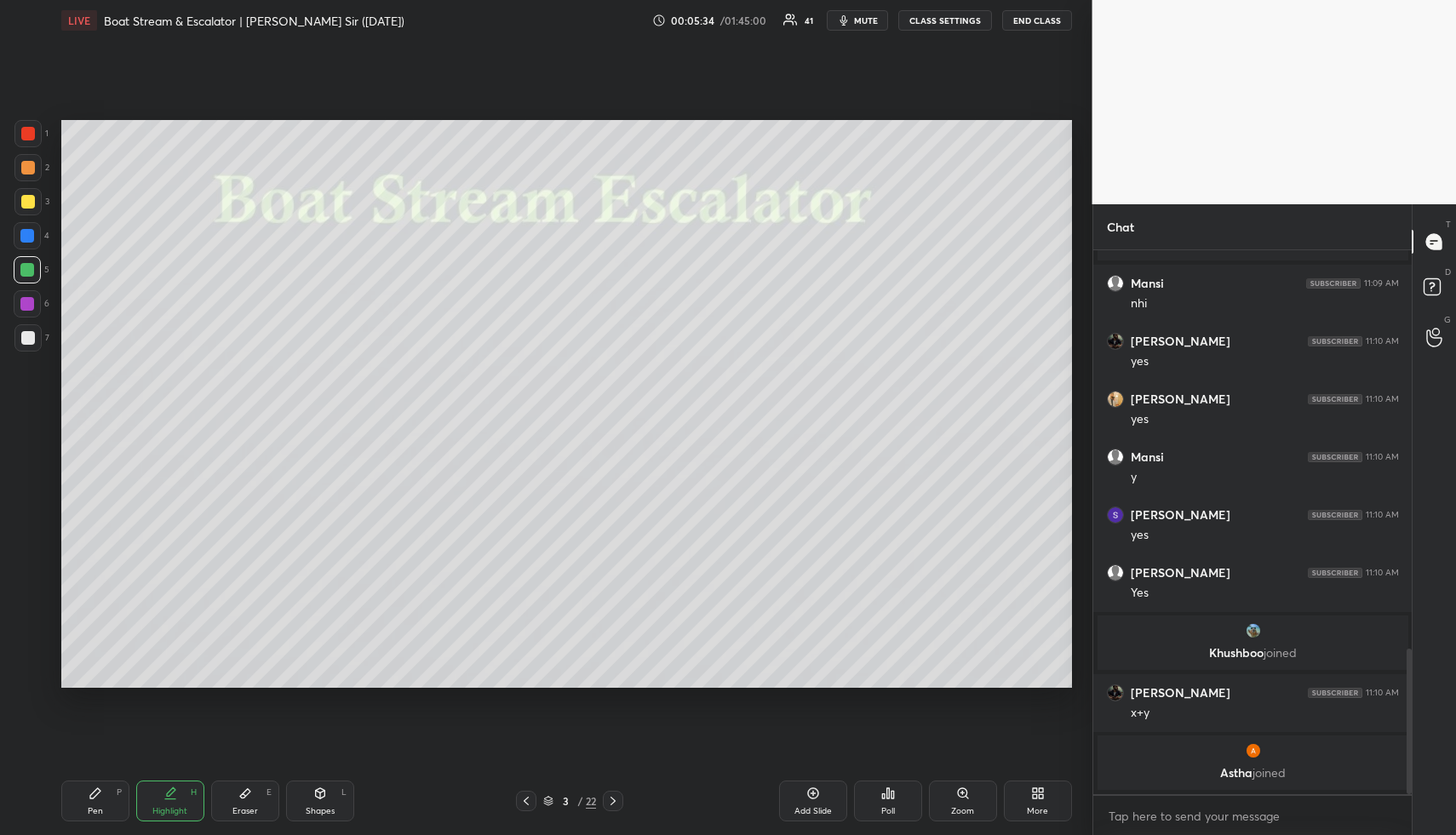
drag, startPoint x: 94, startPoint y: 809, endPoint x: 98, endPoint y: 800, distance: 9.8
click at [94, 808] on div "Pen" at bounding box center [95, 812] width 15 height 9
click at [158, 796] on div "Highlight H" at bounding box center [170, 801] width 68 height 41
click at [164, 794] on icon at bounding box center [169, 793] width 13 height 13
drag, startPoint x: 809, startPoint y: 796, endPoint x: 516, endPoint y: 792, distance: 293.0
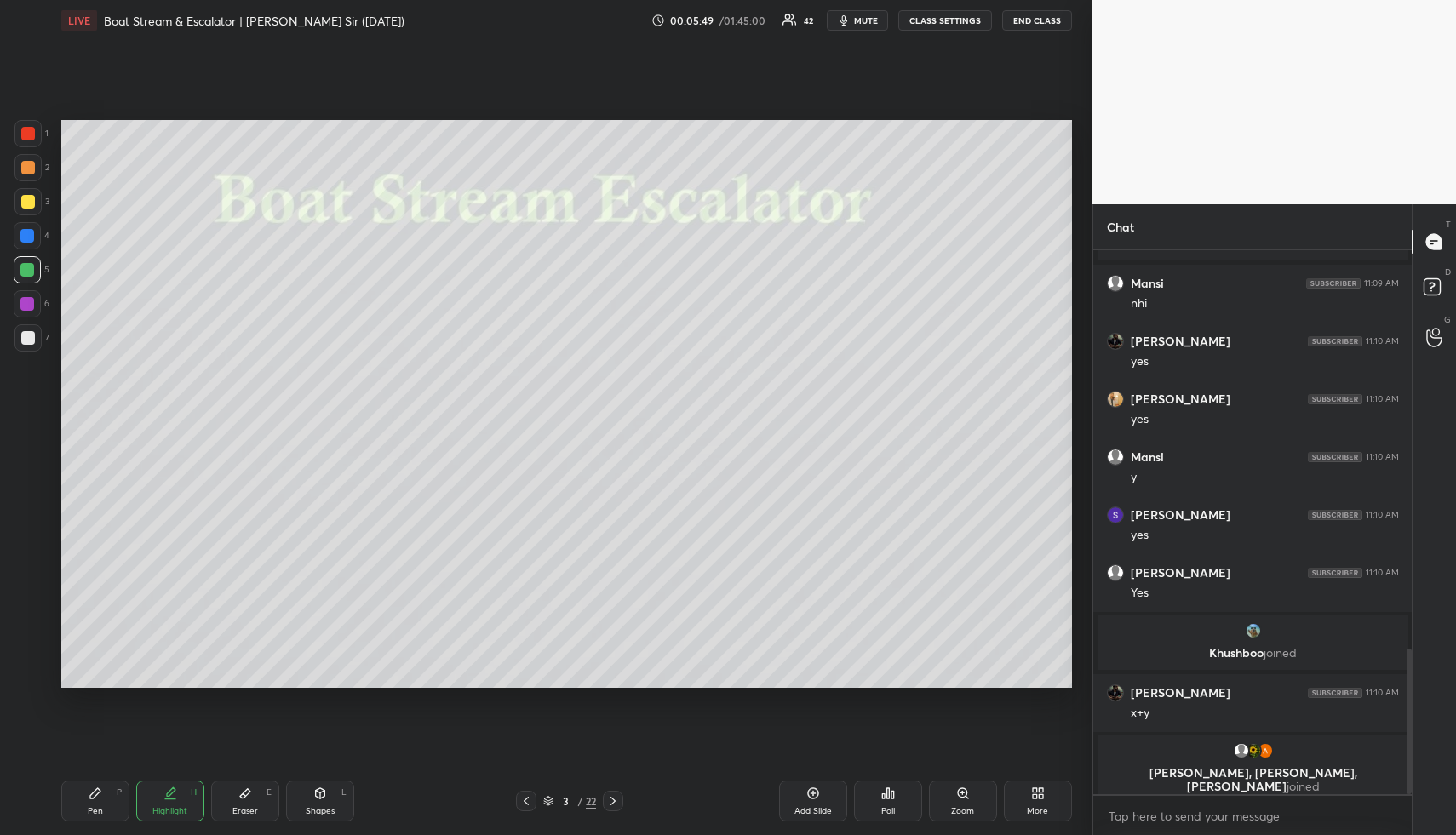
click at [806, 795] on div "Add Slide" at bounding box center [813, 801] width 68 height 41
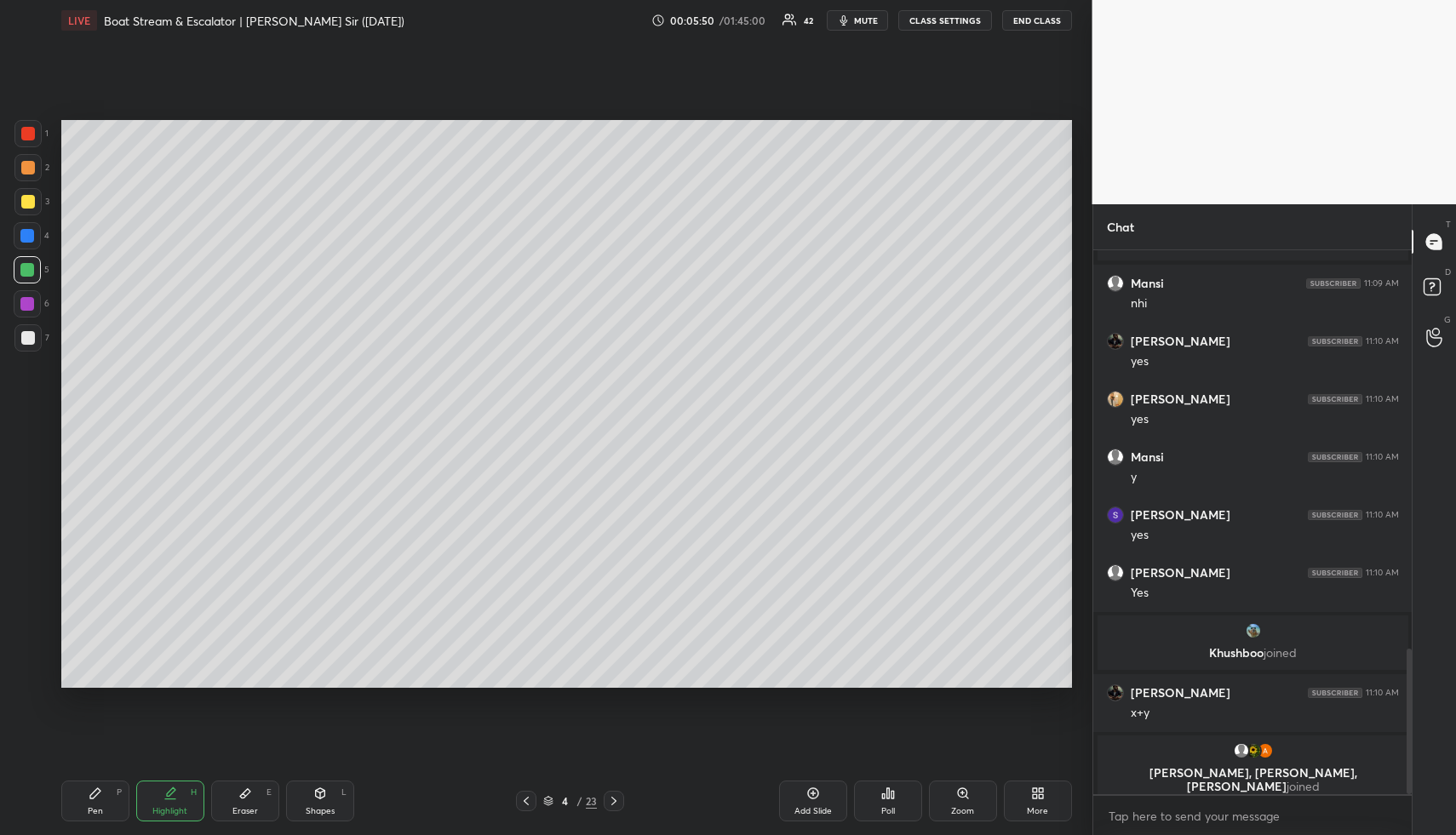
click at [27, 227] on div at bounding box center [27, 236] width 27 height 27
click at [121, 803] on div "Pen P" at bounding box center [95, 801] width 68 height 41
click at [28, 200] on div at bounding box center [27, 201] width 13 height 13
click at [325, 787] on div "Shapes L" at bounding box center [320, 801] width 68 height 41
click at [21, 324] on div at bounding box center [27, 338] width 27 height 27
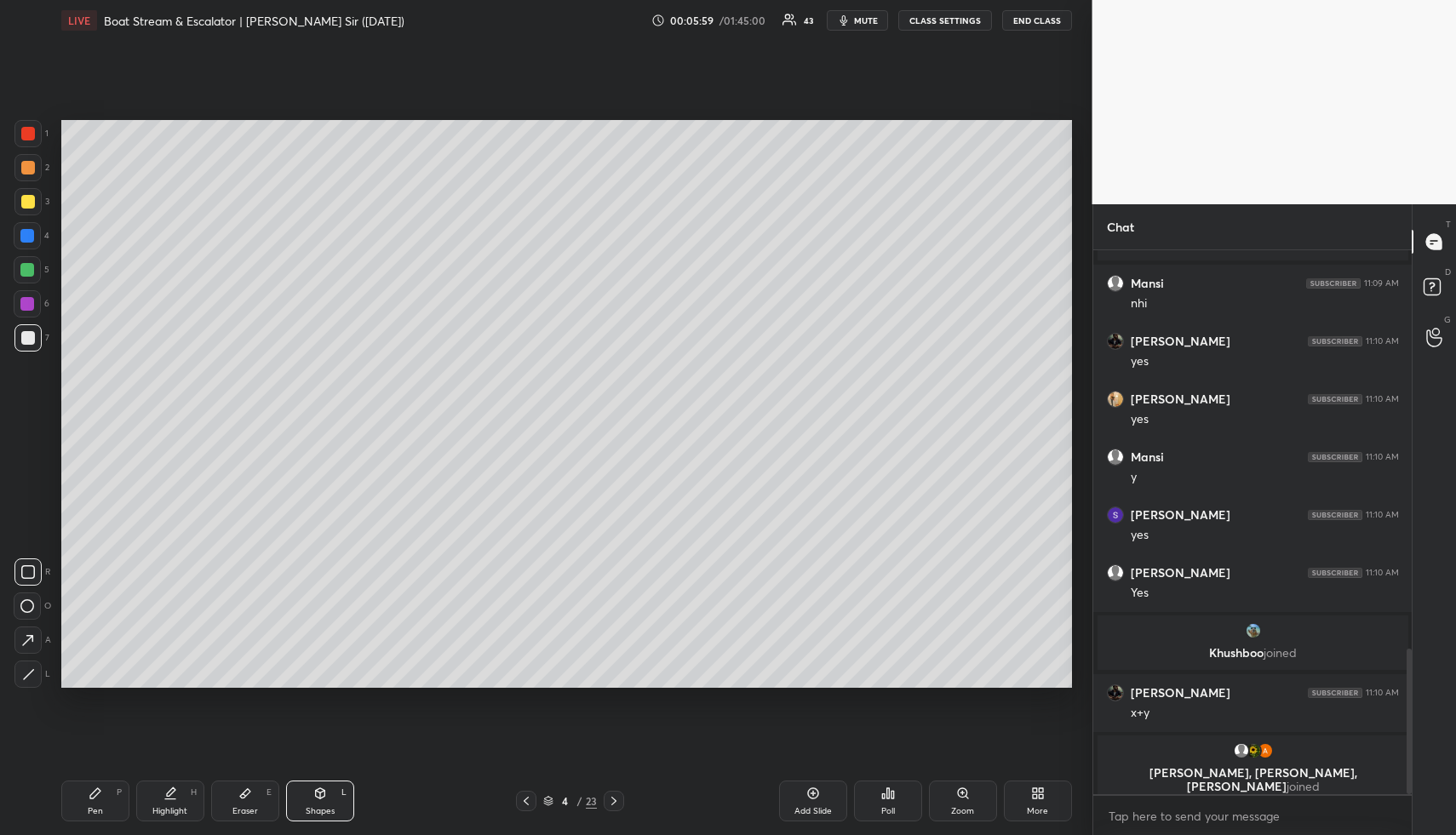
click at [34, 165] on div at bounding box center [27, 168] width 27 height 27
drag, startPoint x: 25, startPoint y: 637, endPoint x: 54, endPoint y: 621, distance: 33.1
click at [31, 637] on icon at bounding box center [27, 641] width 18 height 18
click at [118, 815] on div "Pen P" at bounding box center [95, 801] width 68 height 41
click at [111, 808] on div "Pen P" at bounding box center [95, 801] width 68 height 41
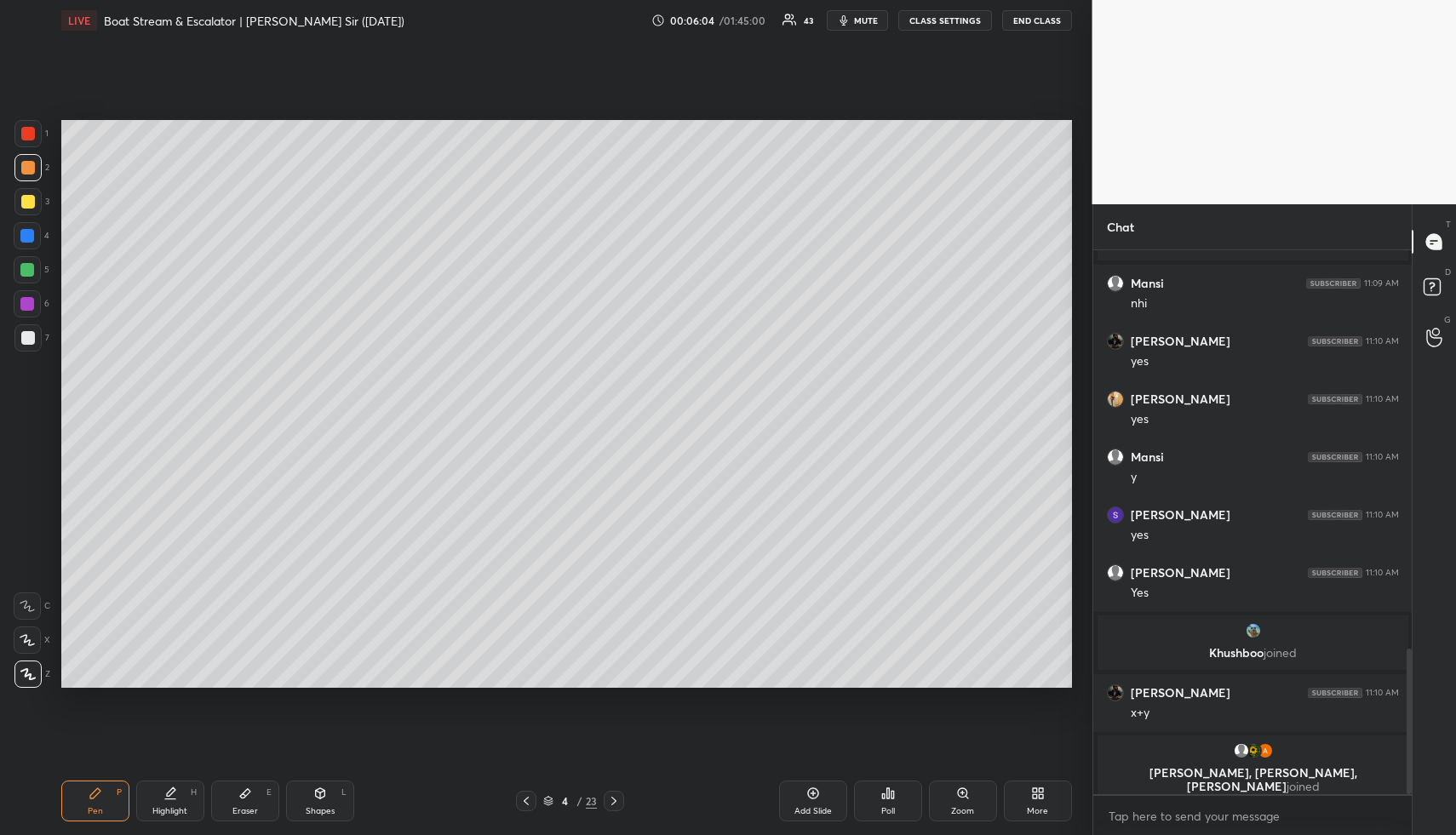
click at [27, 255] on div "1 2 3 4 5 6 7" at bounding box center [31, 238] width 35 height 238
click at [21, 264] on div at bounding box center [27, 269] width 13 height 13
click at [183, 786] on div "Highlight H" at bounding box center [170, 801] width 68 height 41
click at [92, 790] on icon at bounding box center [95, 793] width 13 height 13
drag, startPoint x: 23, startPoint y: 332, endPoint x: 52, endPoint y: 336, distance: 29.3
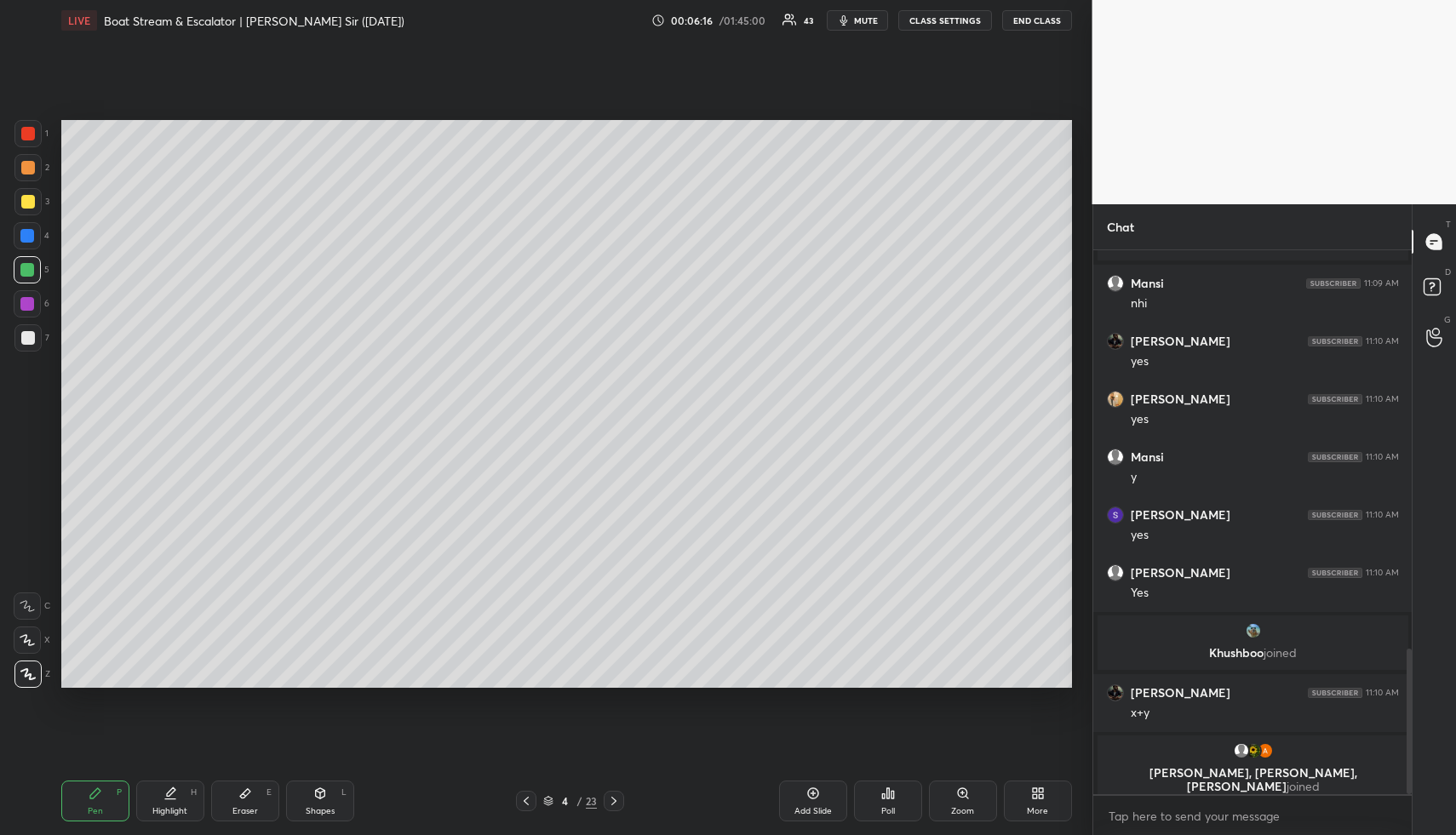
click at [24, 334] on div at bounding box center [27, 338] width 13 height 13
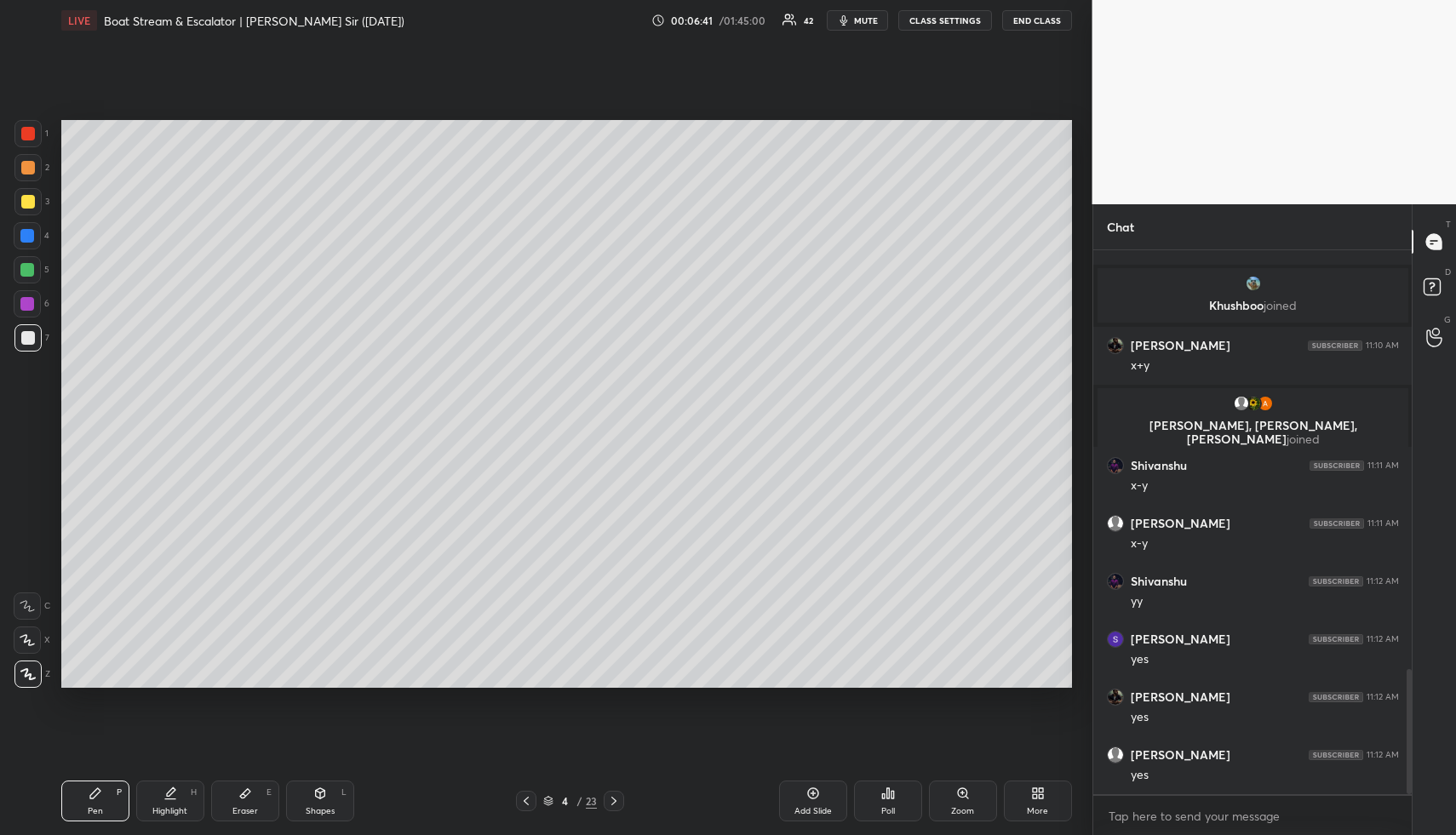
scroll to position [1874, 0]
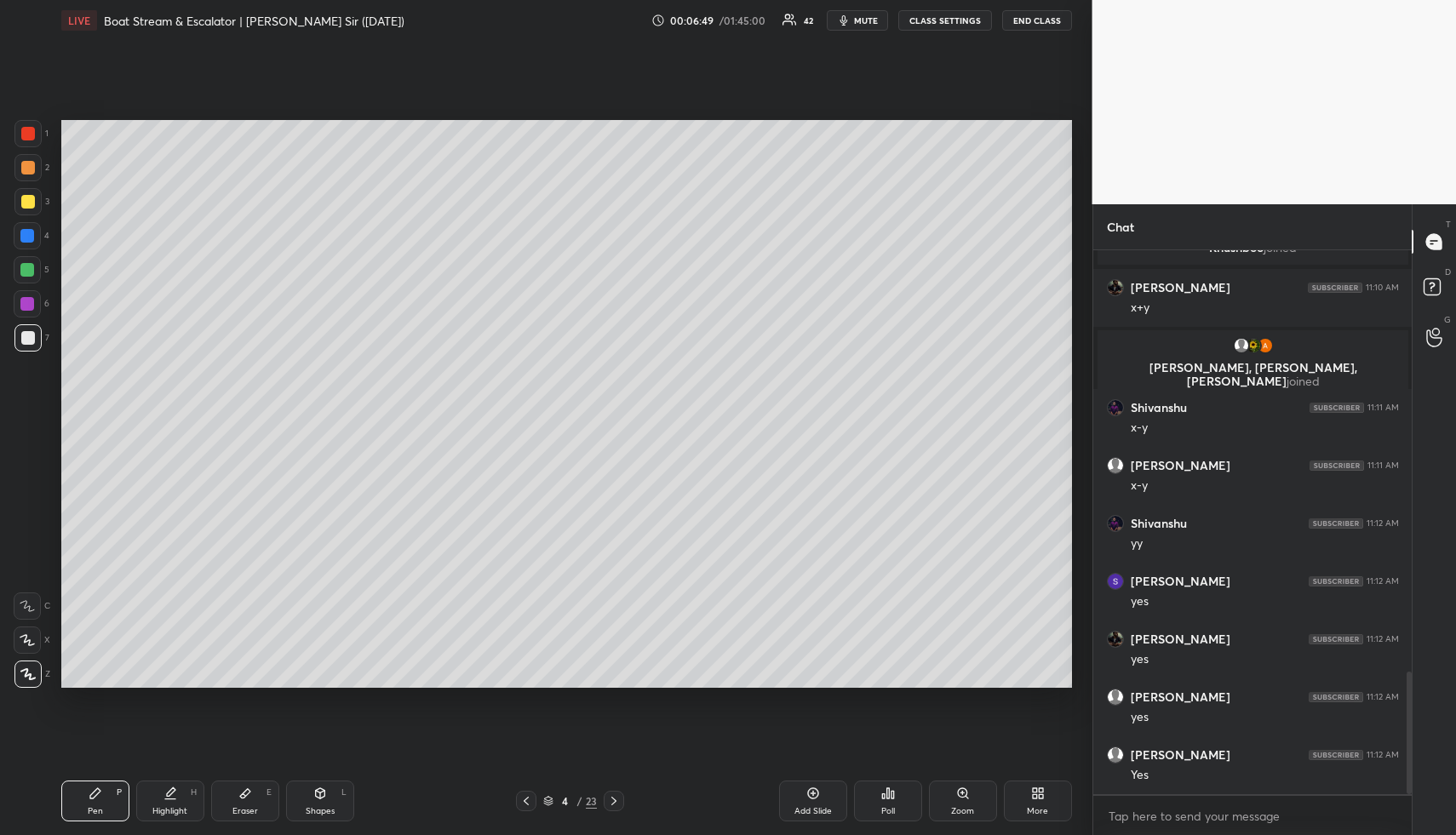
click at [144, 815] on div "Highlight H" at bounding box center [170, 801] width 68 height 41
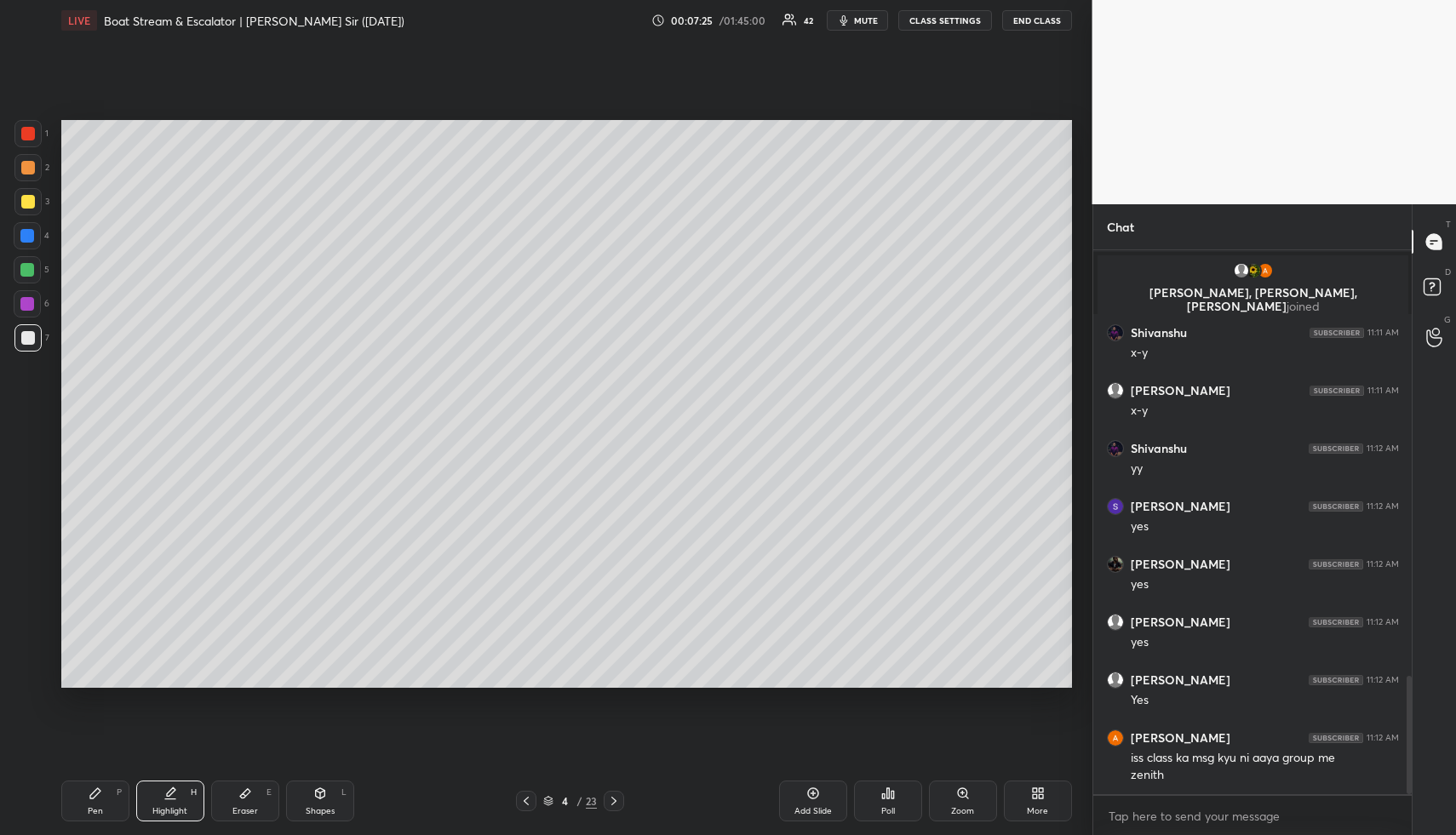
scroll to position [1966, 0]
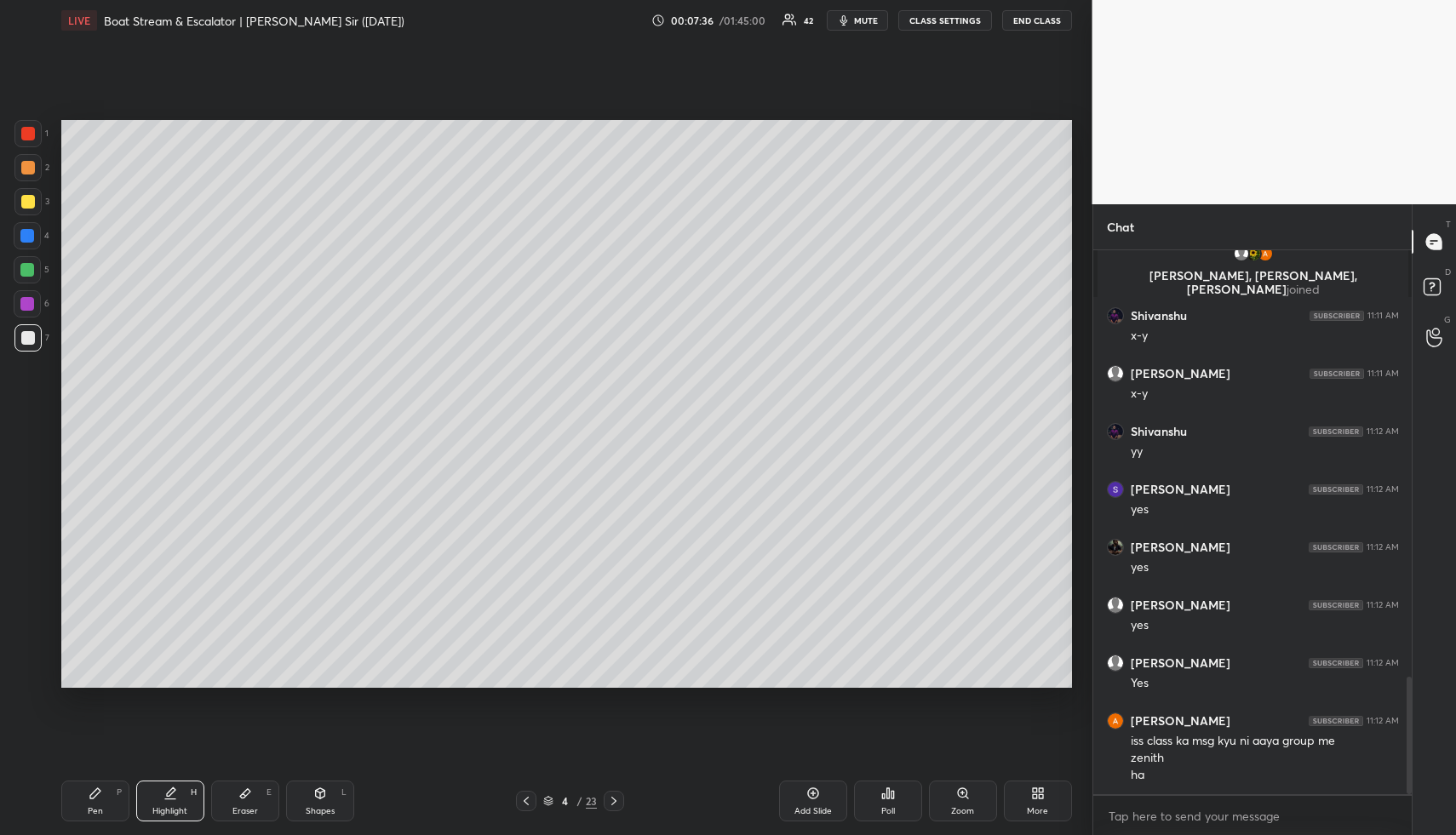
drag, startPoint x: 186, startPoint y: 824, endPoint x: 192, endPoint y: 809, distance: 16.2
click at [184, 822] on div "Pen P Highlight H Eraser E Shapes L 4 / 23 Add Slide Poll Zoom More" at bounding box center [566, 800] width 1010 height 68
click at [191, 794] on div "H" at bounding box center [193, 792] width 6 height 9
click at [29, 205] on div at bounding box center [27, 201] width 13 height 13
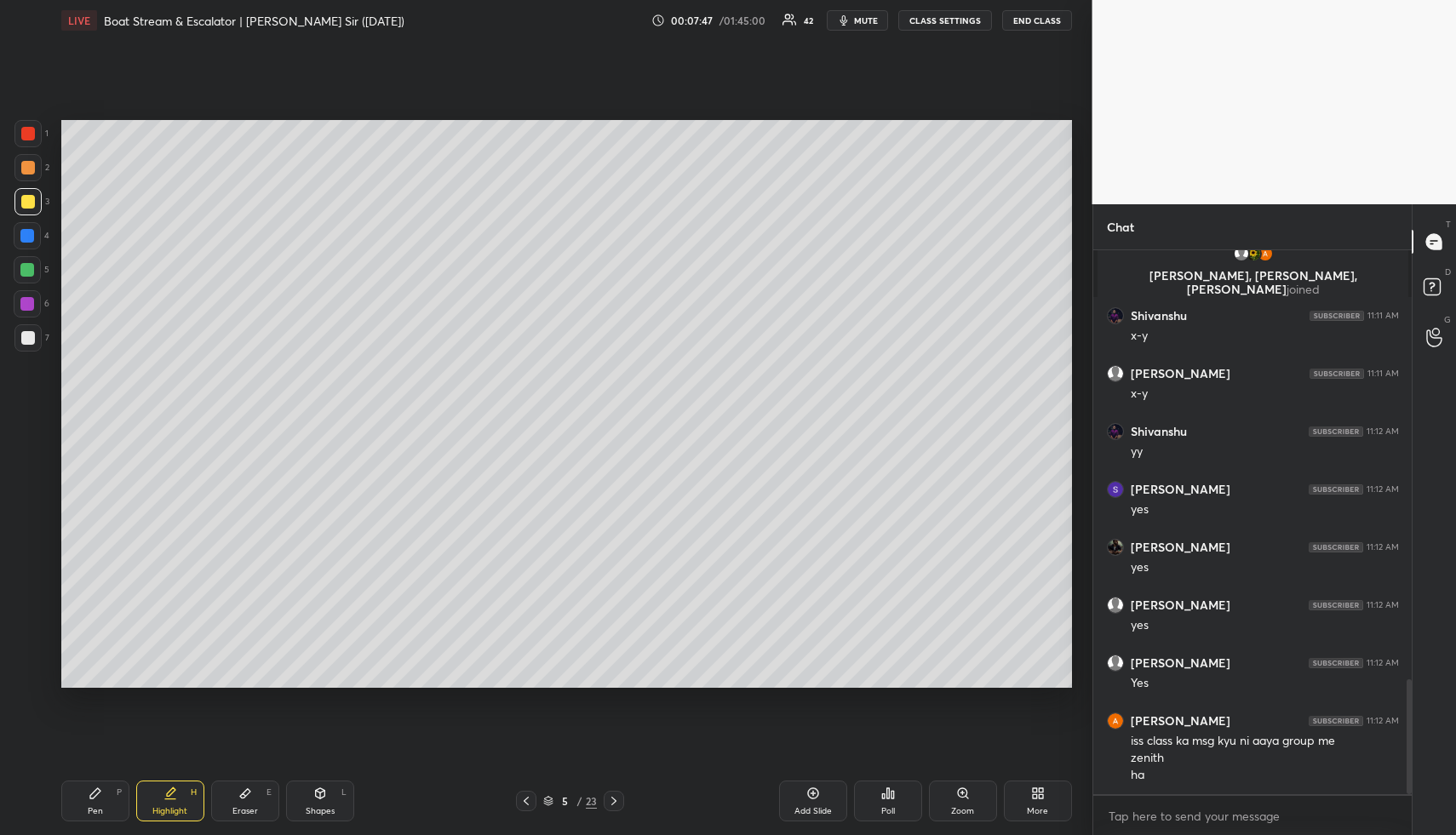
scroll to position [2024, 0]
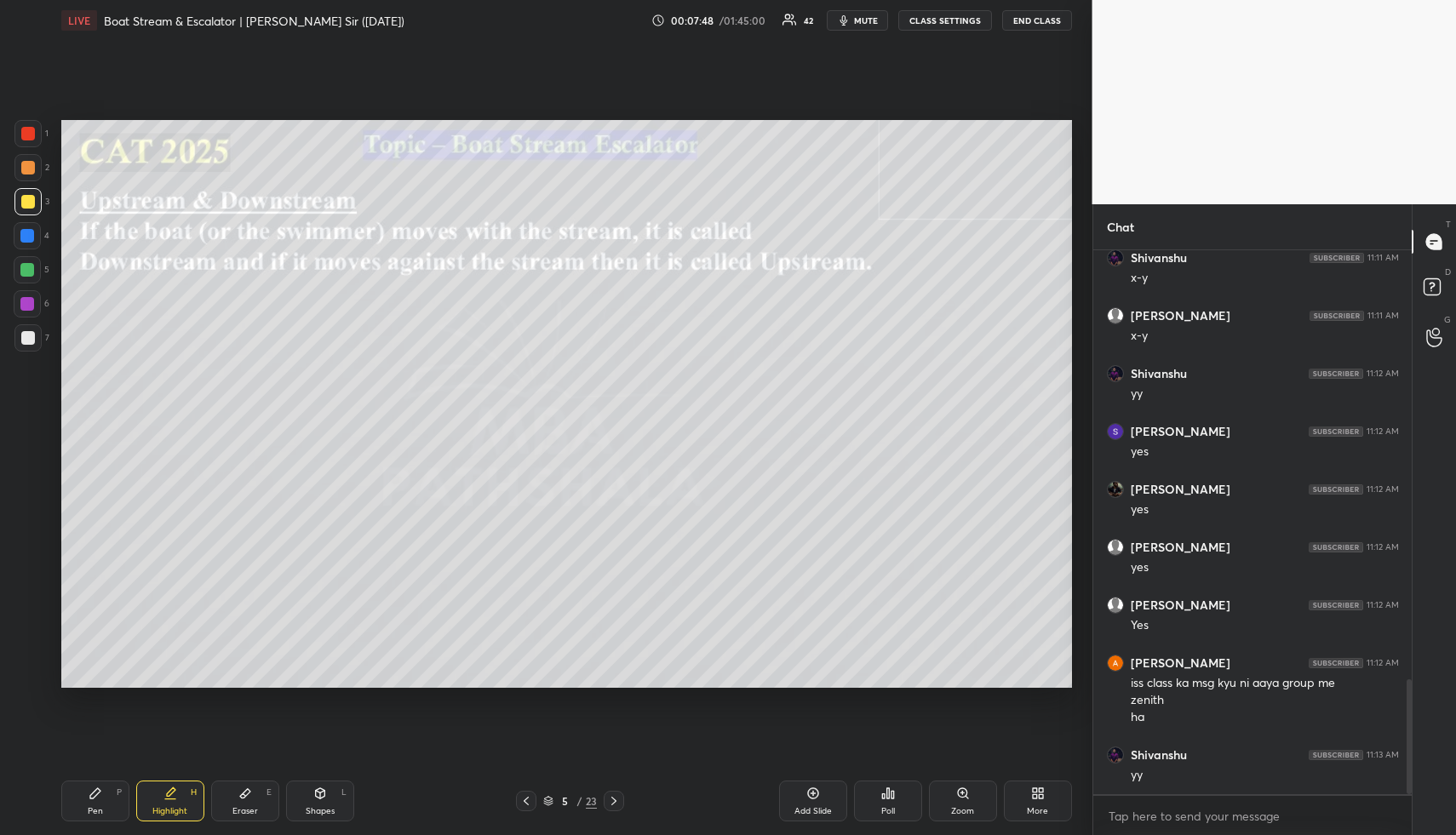
drag, startPoint x: 324, startPoint y: 805, endPoint x: 315, endPoint y: 759, distance: 46.9
click at [322, 804] on div "Shapes L" at bounding box center [320, 801] width 68 height 41
click at [21, 161] on div at bounding box center [27, 168] width 13 height 13
click at [180, 808] on div "Highlight" at bounding box center [169, 812] width 35 height 9
drag, startPoint x: 322, startPoint y: 810, endPoint x: 317, endPoint y: 797, distance: 13.9
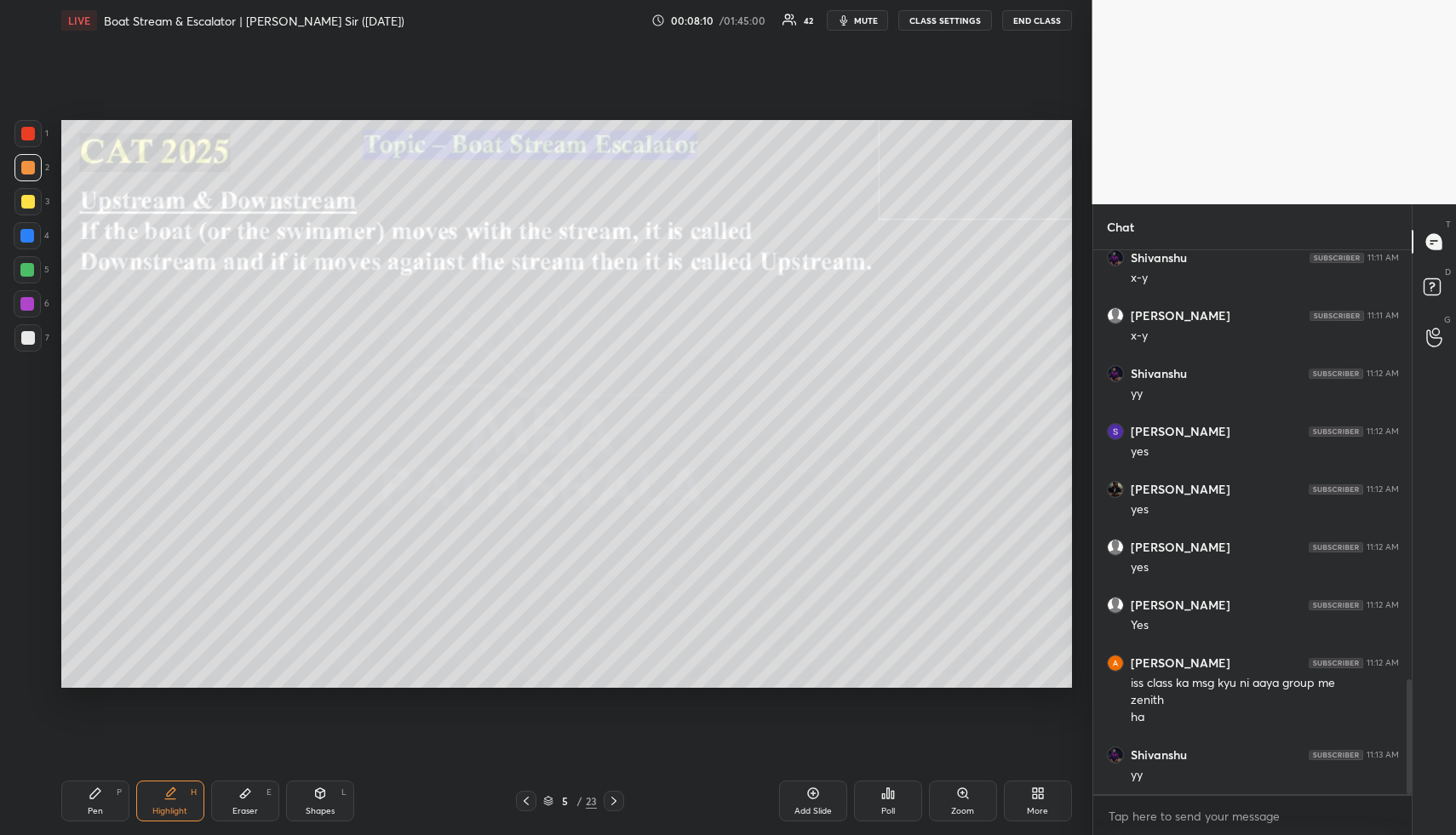
click at [322, 810] on div "Shapes" at bounding box center [320, 812] width 29 height 9
click at [31, 212] on div at bounding box center [27, 201] width 27 height 27
drag, startPoint x: 32, startPoint y: 205, endPoint x: 56, endPoint y: 187, distance: 30.0
click at [32, 205] on div at bounding box center [27, 201] width 13 height 13
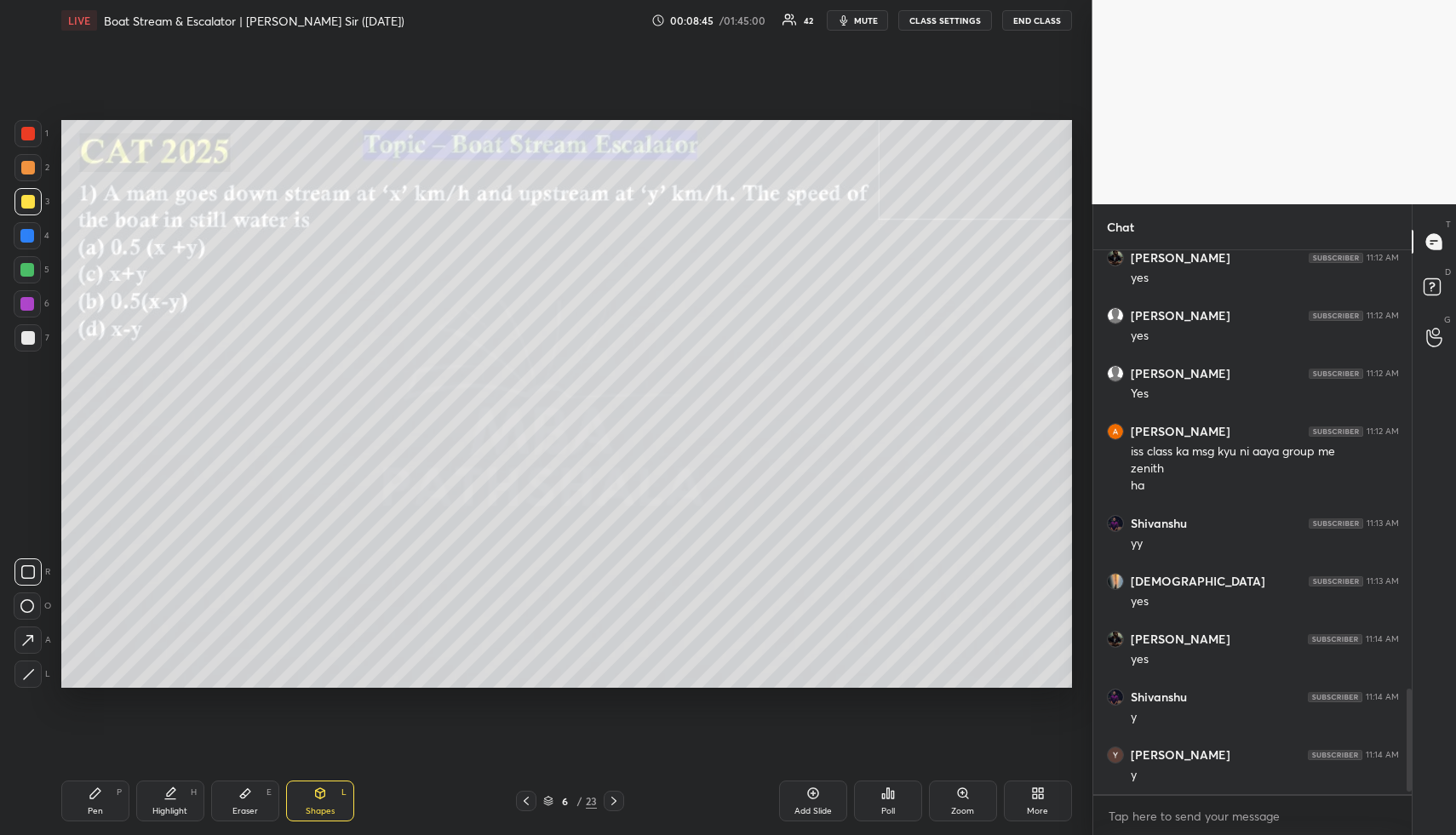
scroll to position [2314, 0]
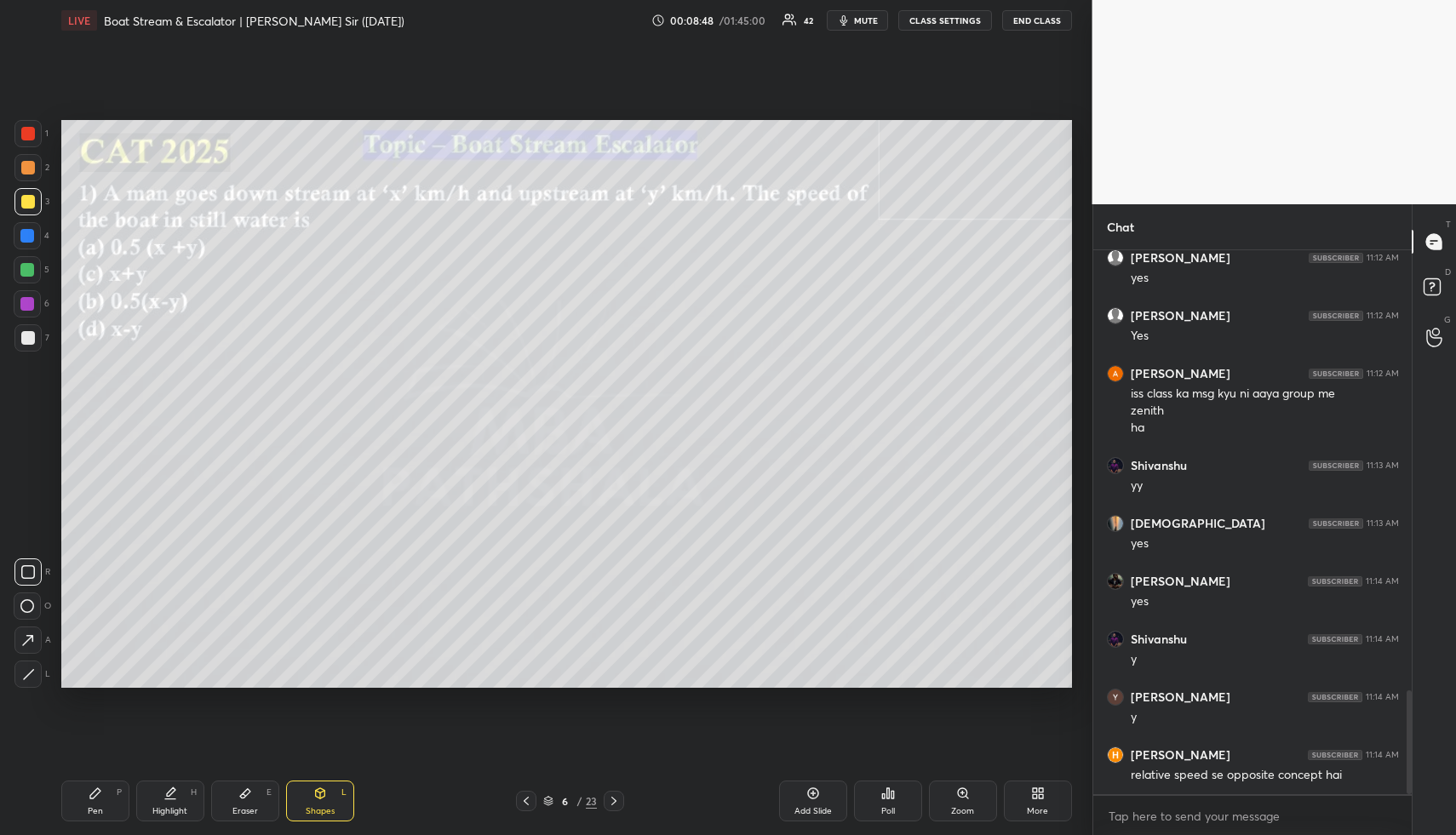
click at [324, 802] on div "Shapes L" at bounding box center [320, 801] width 68 height 41
click at [31, 168] on div at bounding box center [27, 168] width 13 height 13
click at [169, 827] on div "Pen P Highlight H Eraser E Shapes L 6 / 23 Add Slide Poll Zoom More" at bounding box center [566, 800] width 1010 height 68
click at [167, 810] on div "Highlight" at bounding box center [169, 812] width 35 height 9
click at [183, 790] on div "Highlight H" at bounding box center [170, 801] width 68 height 41
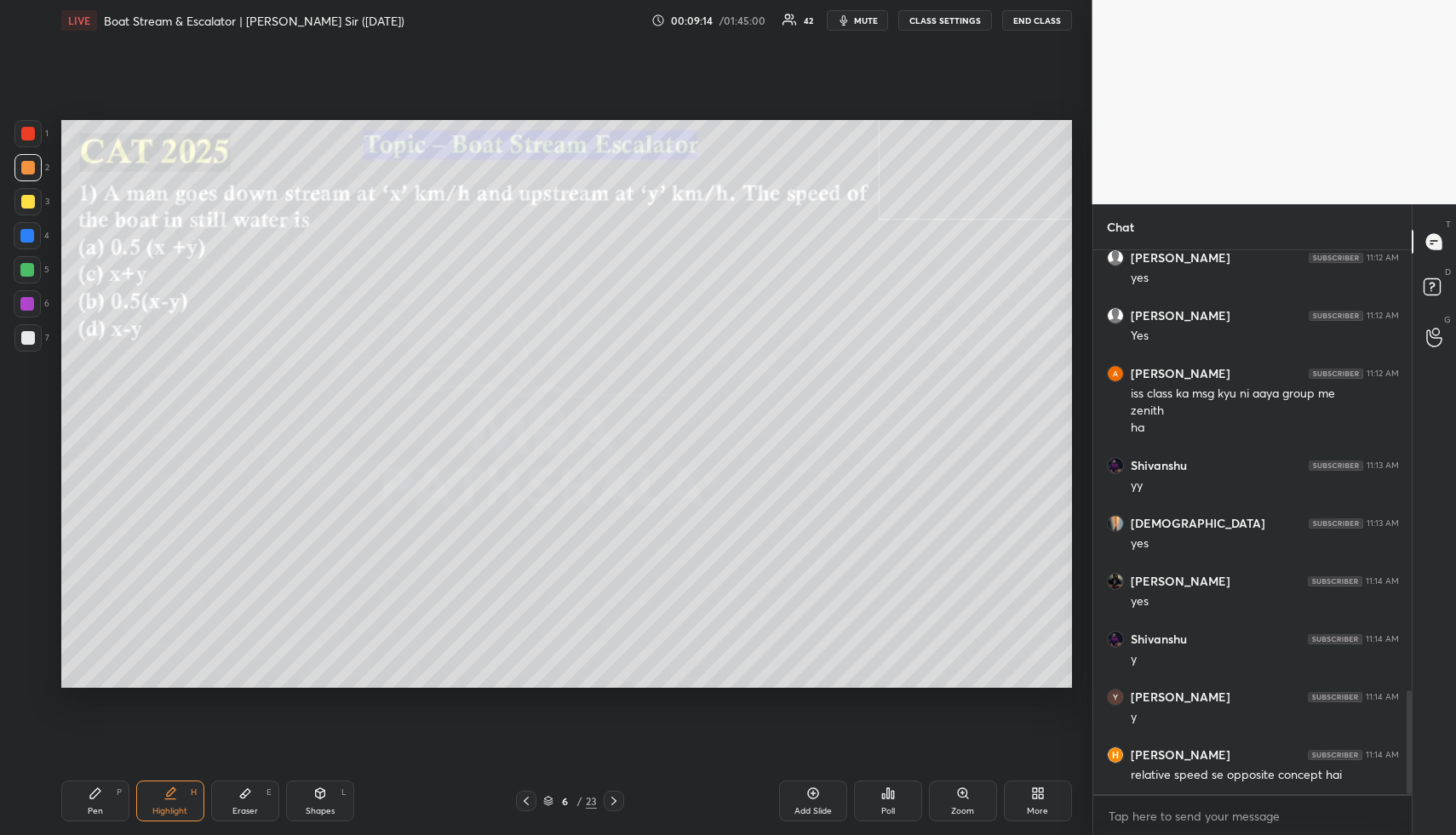
click at [887, 808] on div "Poll" at bounding box center [887, 812] width 13 height 9
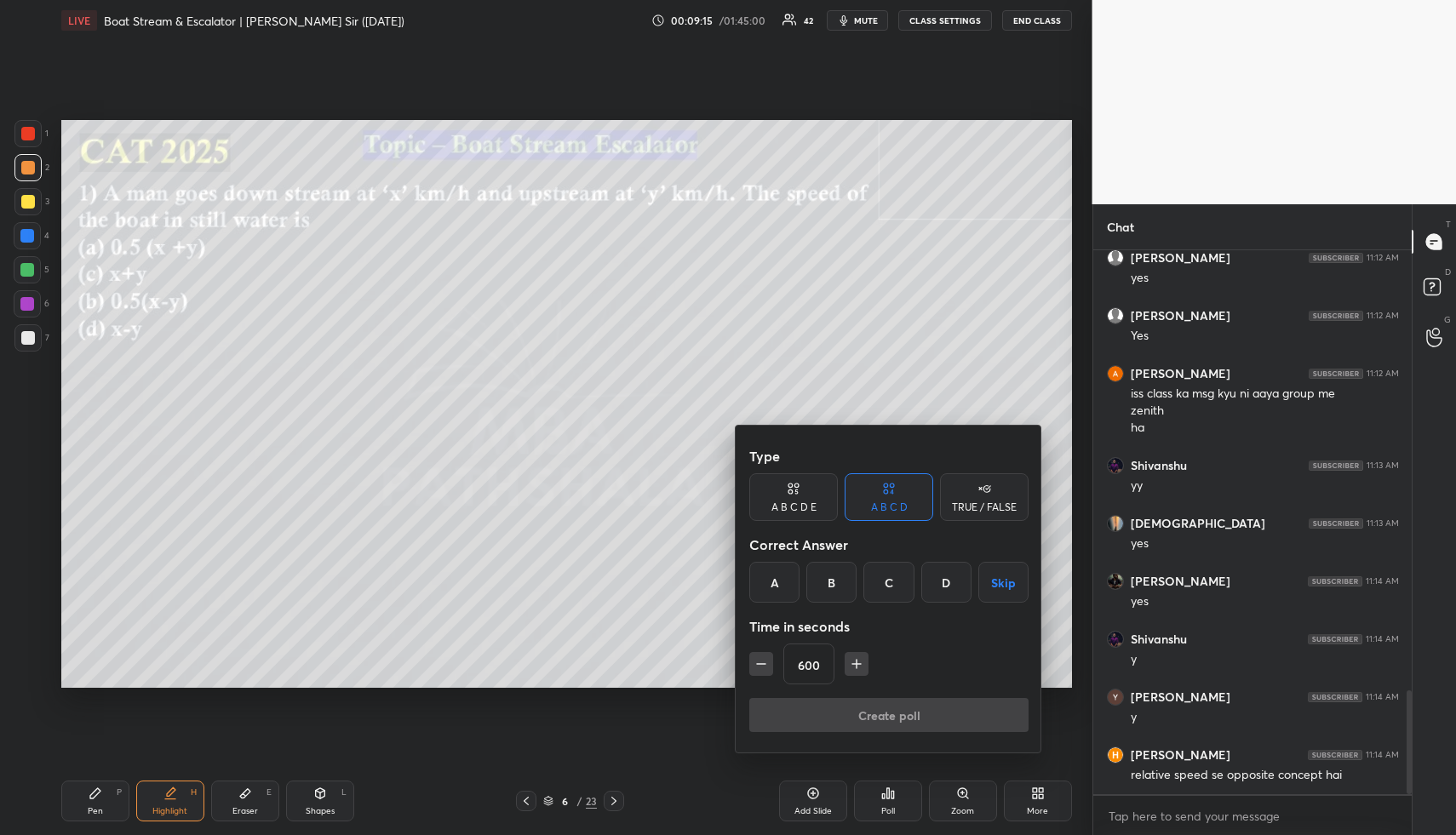
click at [773, 572] on div "A" at bounding box center [774, 582] width 51 height 41
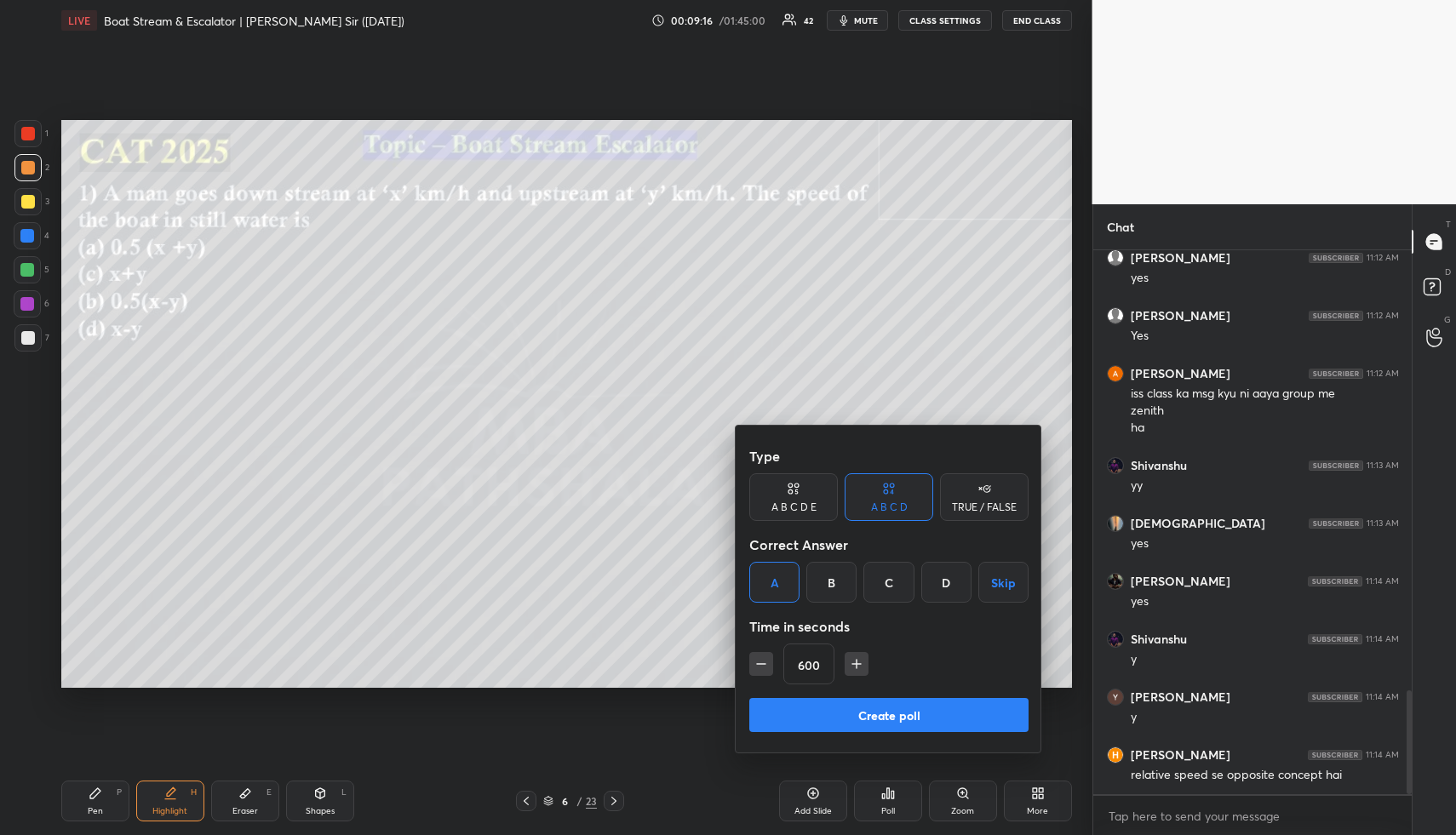
click at [760, 668] on icon "button" at bounding box center [760, 664] width 17 height 17
click at [759, 669] on icon "button" at bounding box center [760, 664] width 17 height 17
click at [764, 667] on icon "button" at bounding box center [760, 664] width 17 height 17
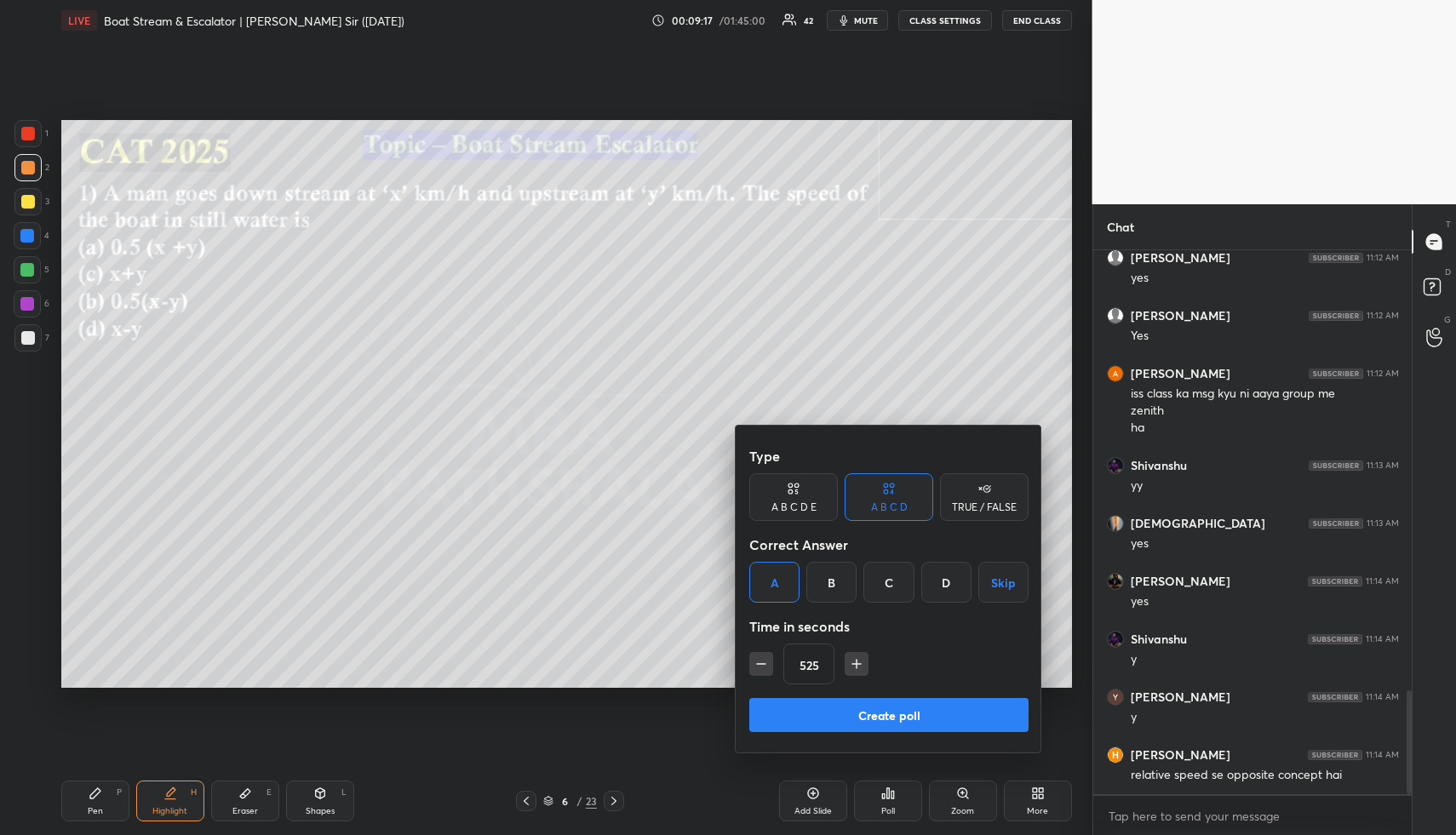
click at [764, 667] on icon "button" at bounding box center [760, 664] width 17 height 17
click at [765, 667] on icon "button" at bounding box center [760, 664] width 17 height 17
click at [766, 666] on icon "button" at bounding box center [760, 664] width 17 height 17
click at [765, 667] on icon "button" at bounding box center [760, 664] width 17 height 17
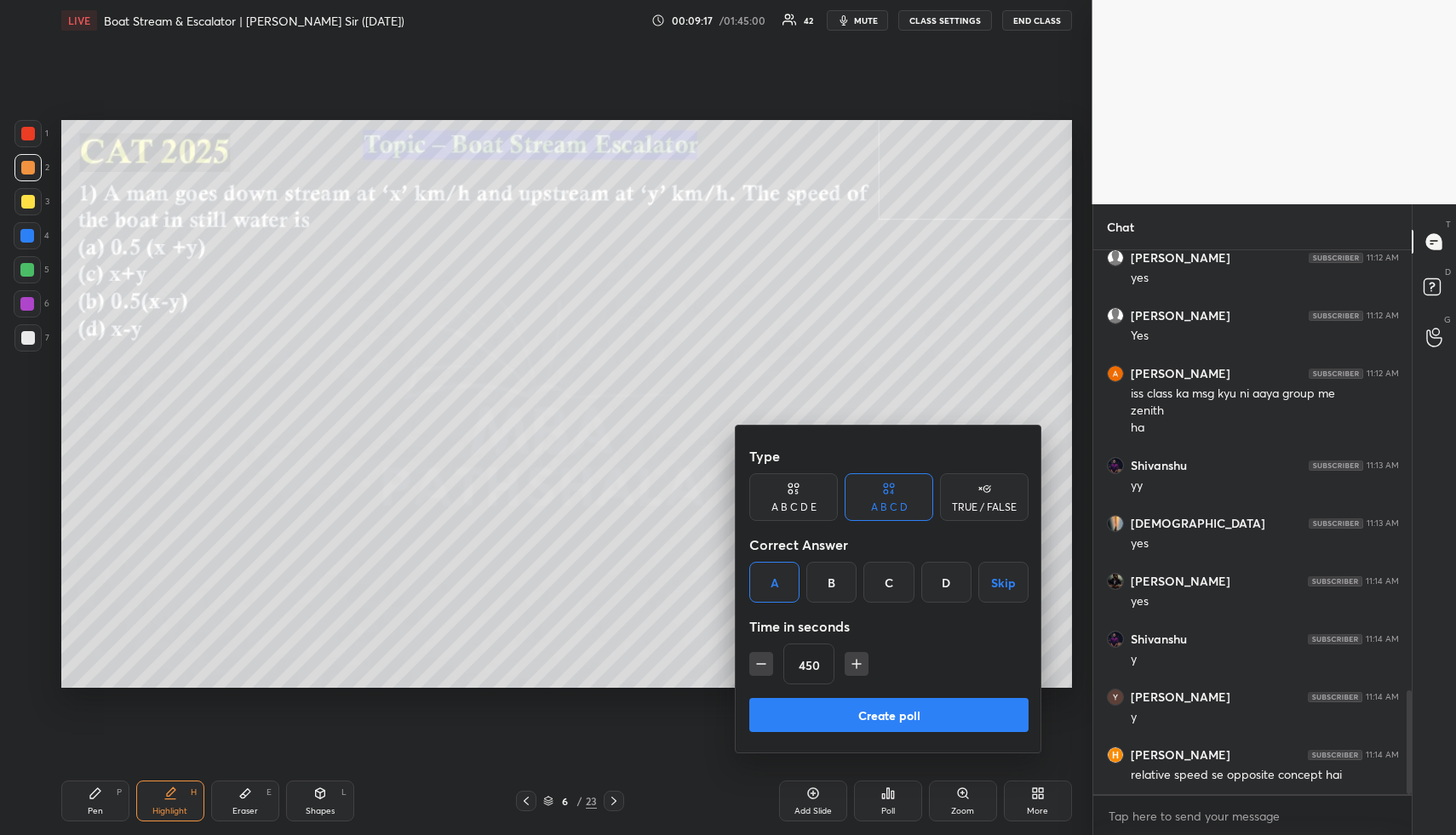
click at [767, 666] on icon "button" at bounding box center [760, 664] width 17 height 17
click at [767, 665] on icon "button" at bounding box center [760, 664] width 17 height 17
click at [766, 665] on icon "button" at bounding box center [760, 664] width 17 height 17
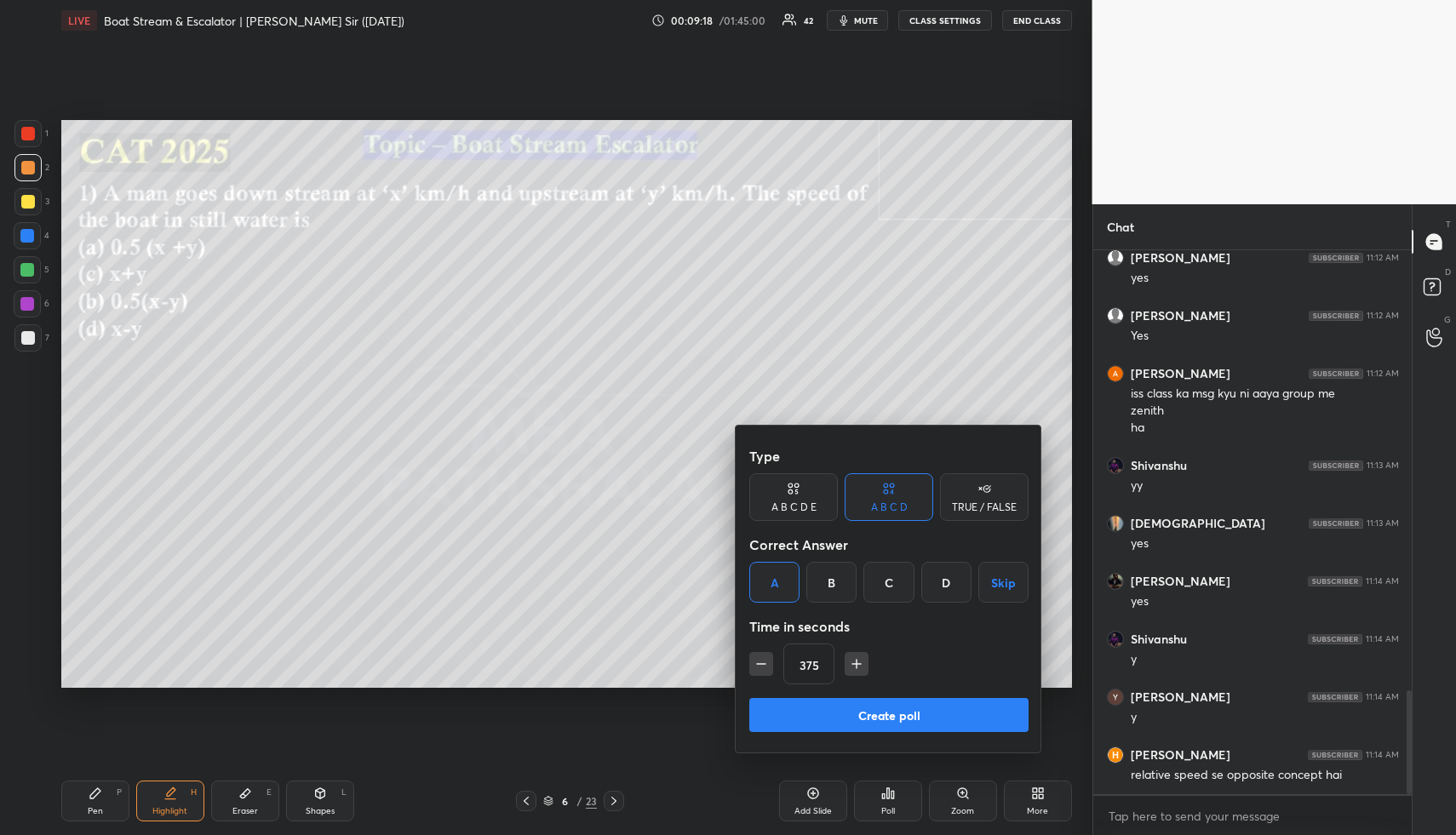
click at [767, 665] on icon "button" at bounding box center [760, 664] width 17 height 17
click at [765, 665] on icon "button" at bounding box center [760, 664] width 17 height 17
click at [762, 665] on icon "button" at bounding box center [760, 664] width 17 height 17
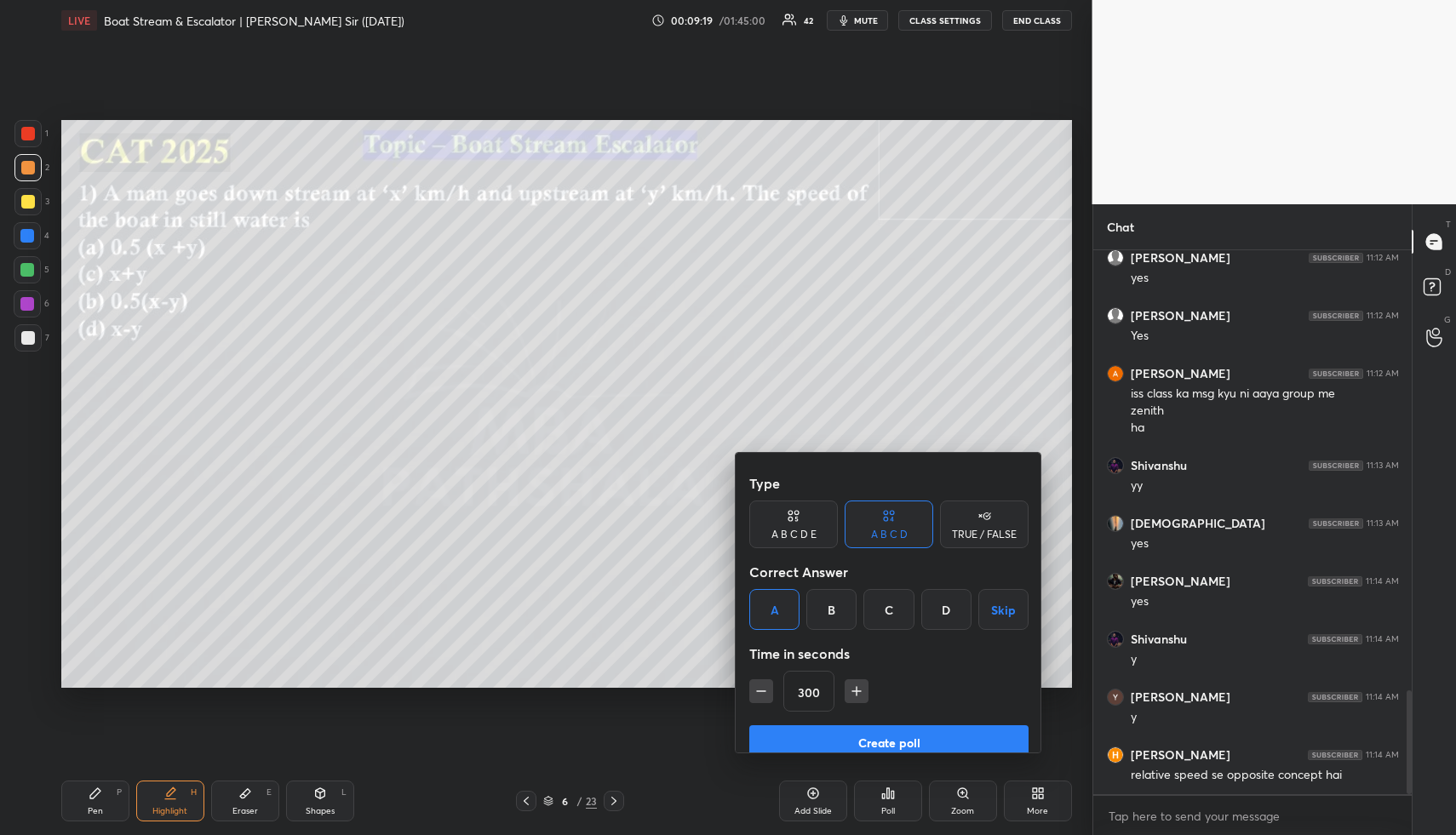
click at [760, 683] on icon "button" at bounding box center [760, 691] width 17 height 17
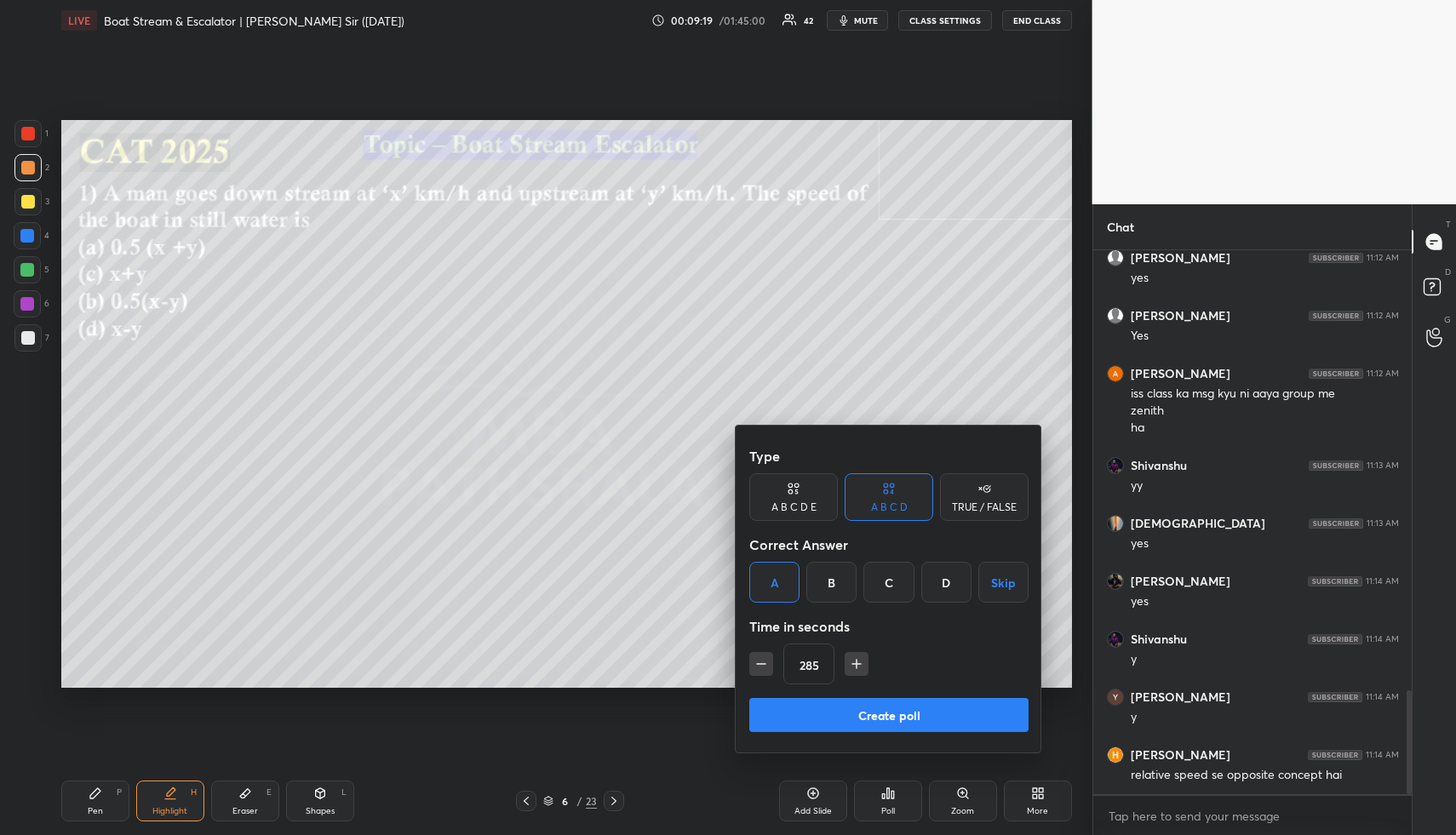
click at [761, 665] on icon "button" at bounding box center [760, 664] width 17 height 17
click at [761, 664] on icon "button" at bounding box center [760, 664] width 17 height 17
click at [761, 664] on icon "button" at bounding box center [761, 664] width 9 height 0
click at [762, 664] on icon "button" at bounding box center [761, 664] width 9 height 0
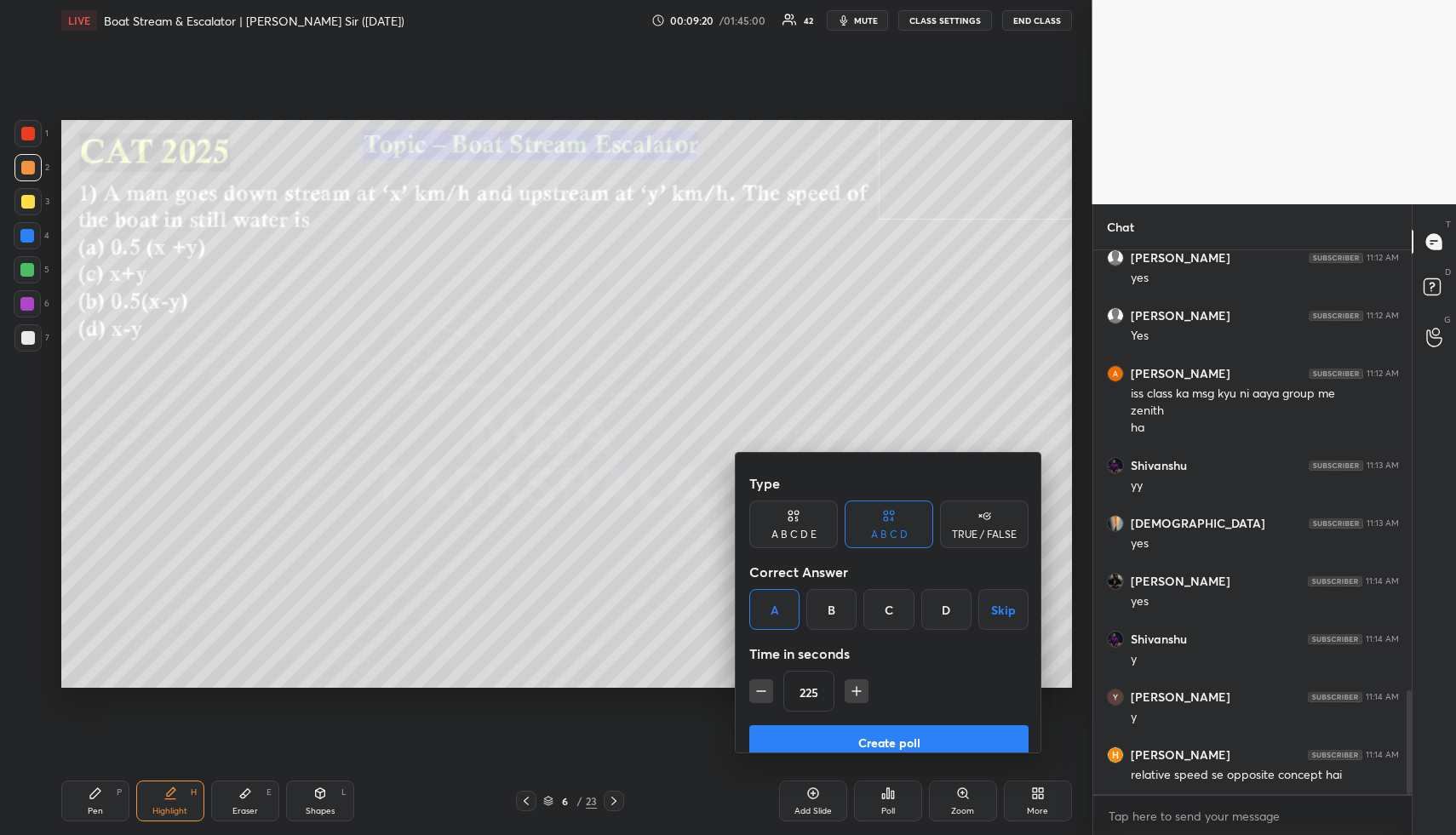
click at [762, 691] on icon "button" at bounding box center [761, 691] width 9 height 0
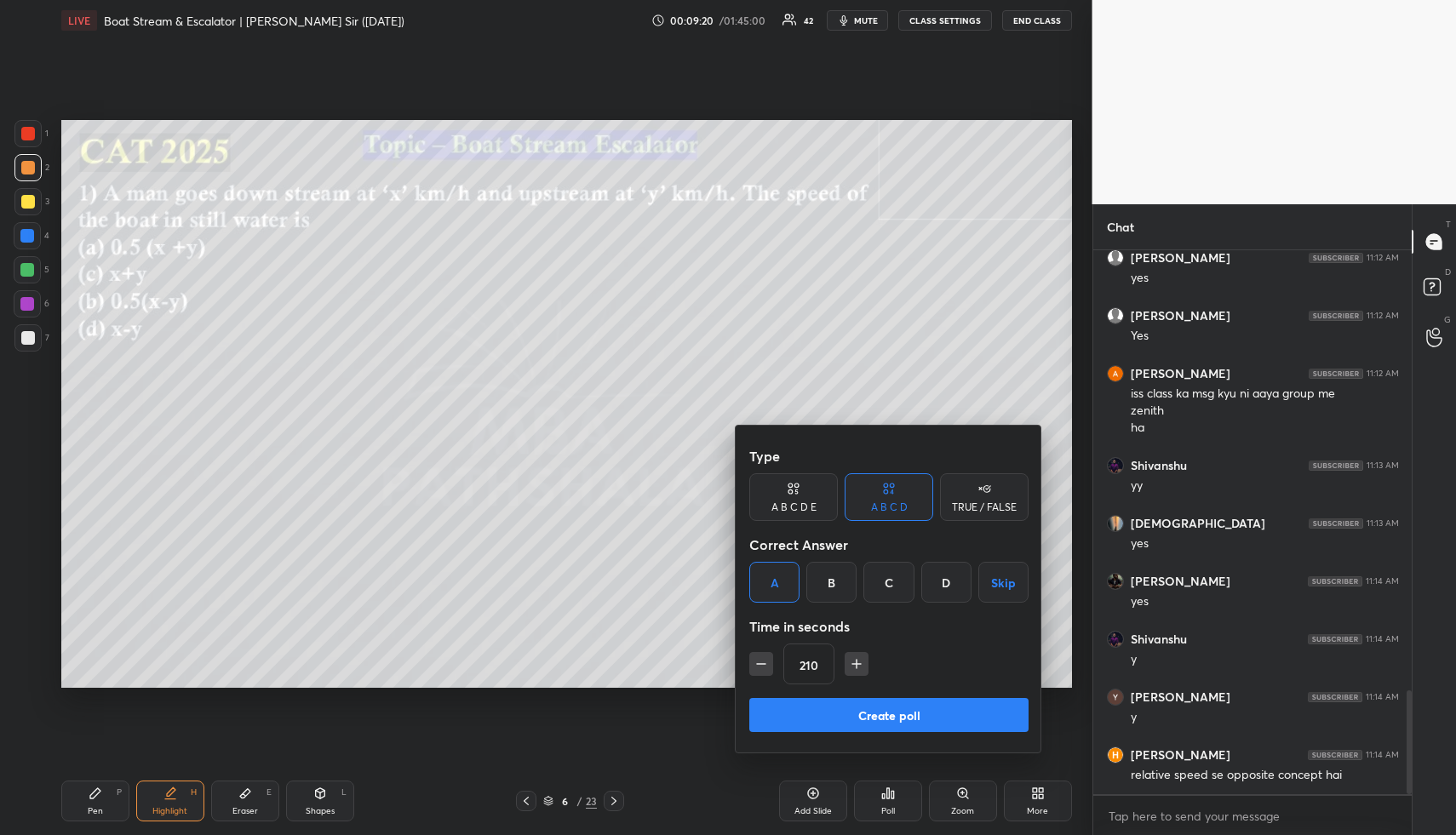
click at [763, 663] on icon "button" at bounding box center [760, 664] width 17 height 17
click at [763, 662] on icon "button" at bounding box center [760, 664] width 17 height 17
click at [764, 661] on icon "button" at bounding box center [760, 664] width 17 height 17
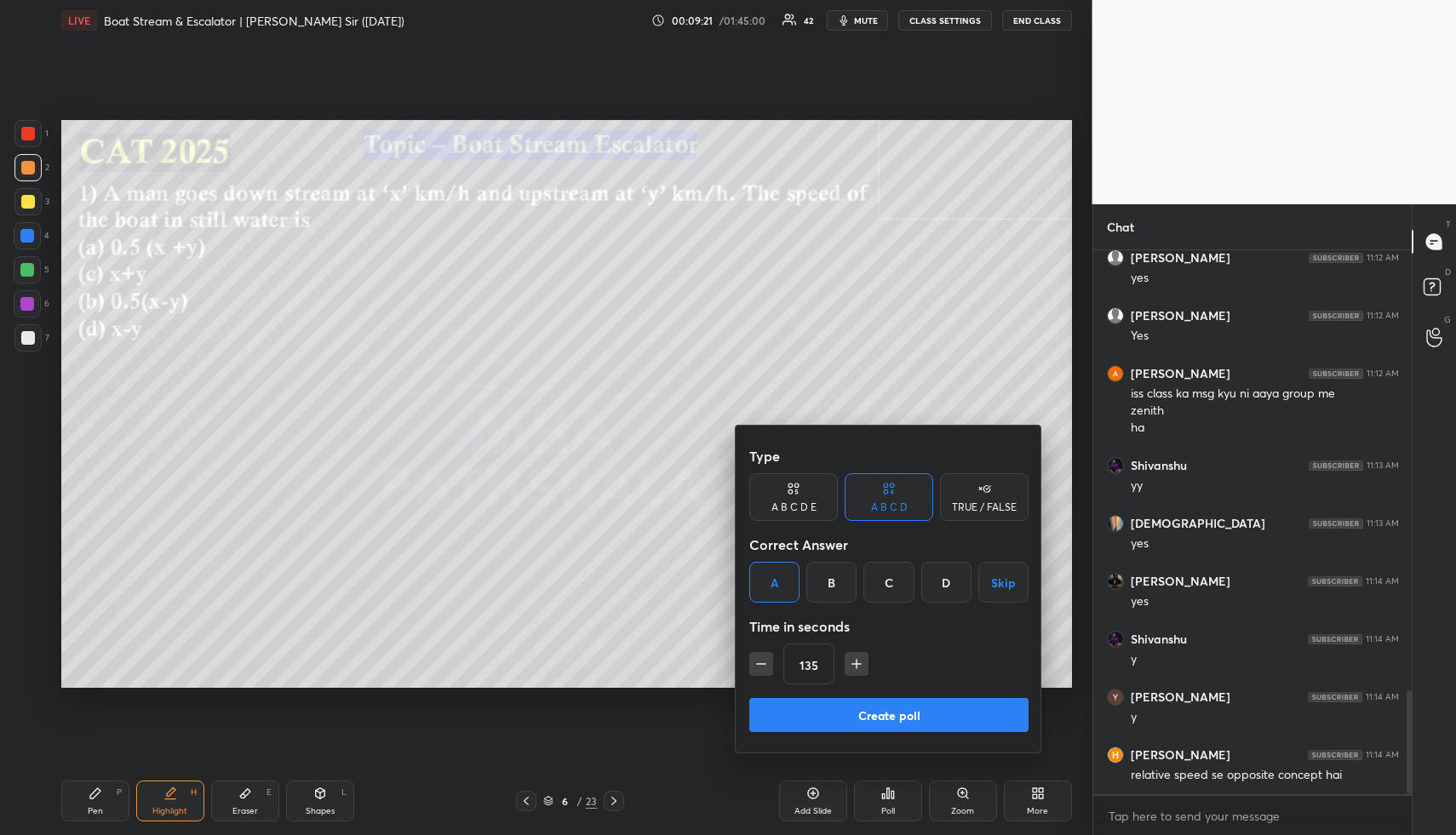
click at [764, 661] on icon "button" at bounding box center [760, 664] width 17 height 17
click at [764, 660] on icon "button" at bounding box center [760, 664] width 17 height 17
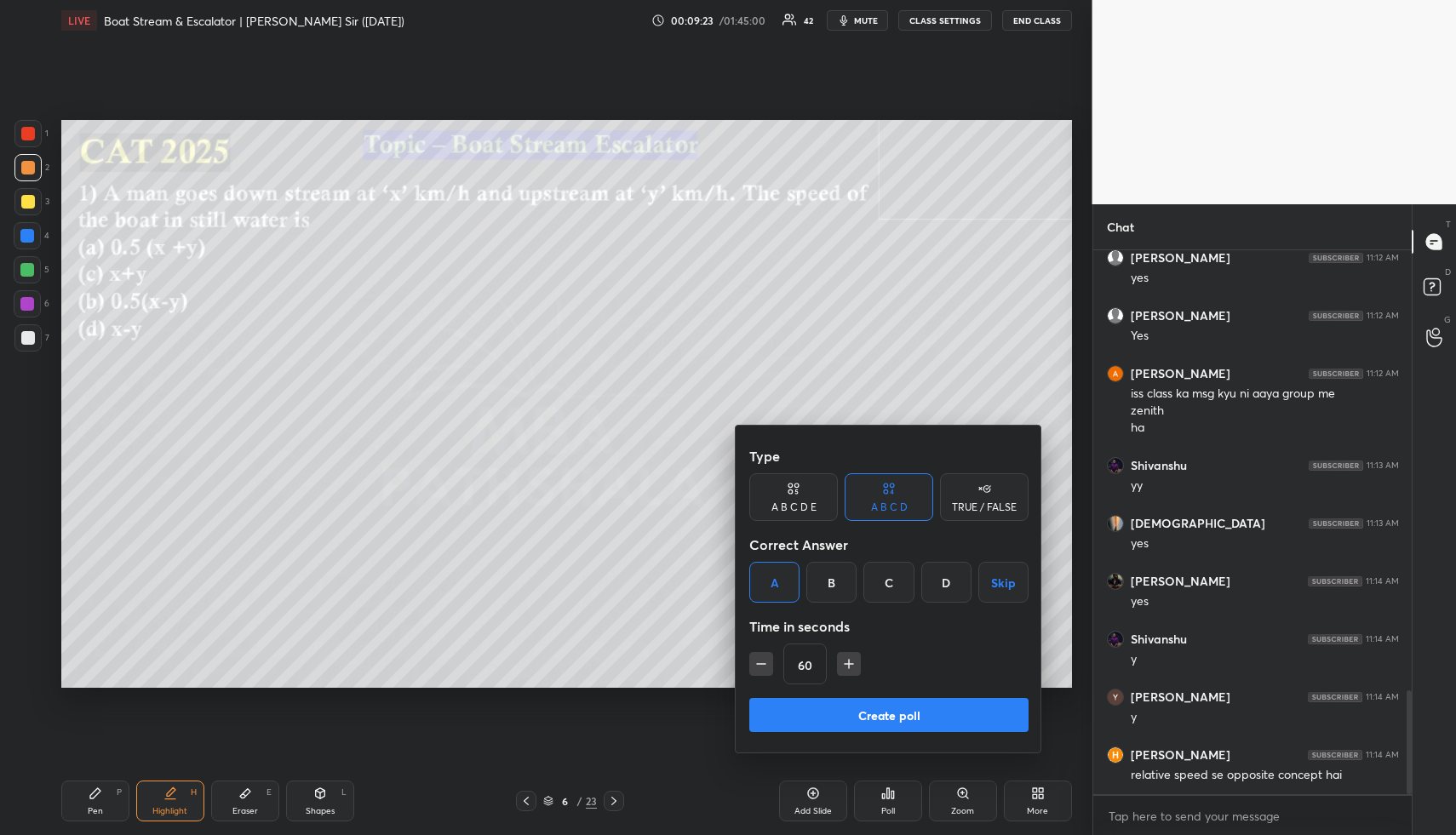
click at [762, 662] on icon "button" at bounding box center [760, 664] width 17 height 17
drag, startPoint x: 842, startPoint y: 662, endPoint x: 843, endPoint y: 681, distance: 19.0
click at [842, 662] on icon "button" at bounding box center [848, 664] width 17 height 17
type input "60"
click at [845, 715] on button "Create poll" at bounding box center [888, 715] width 279 height 34
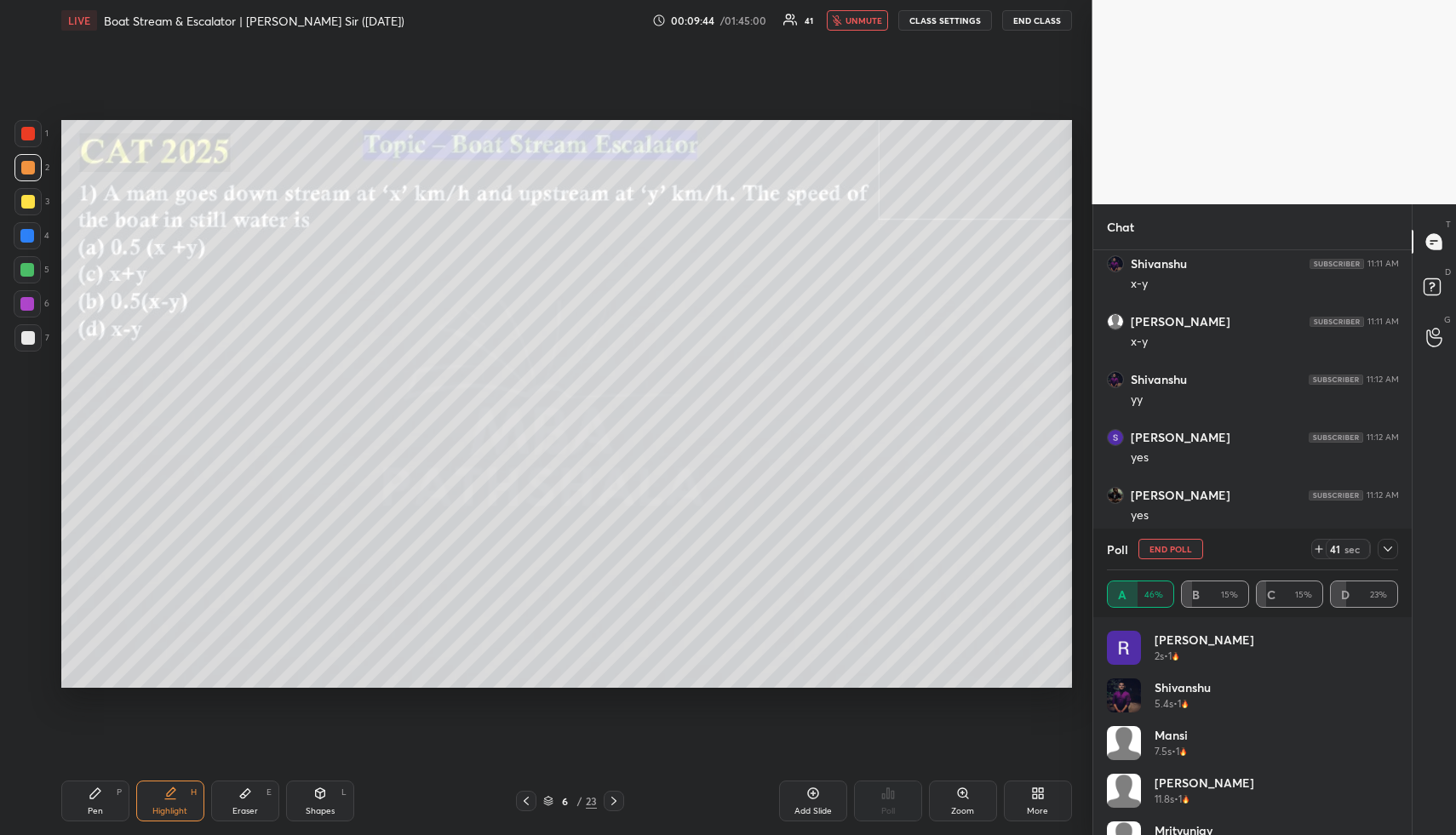
scroll to position [2236, 0]
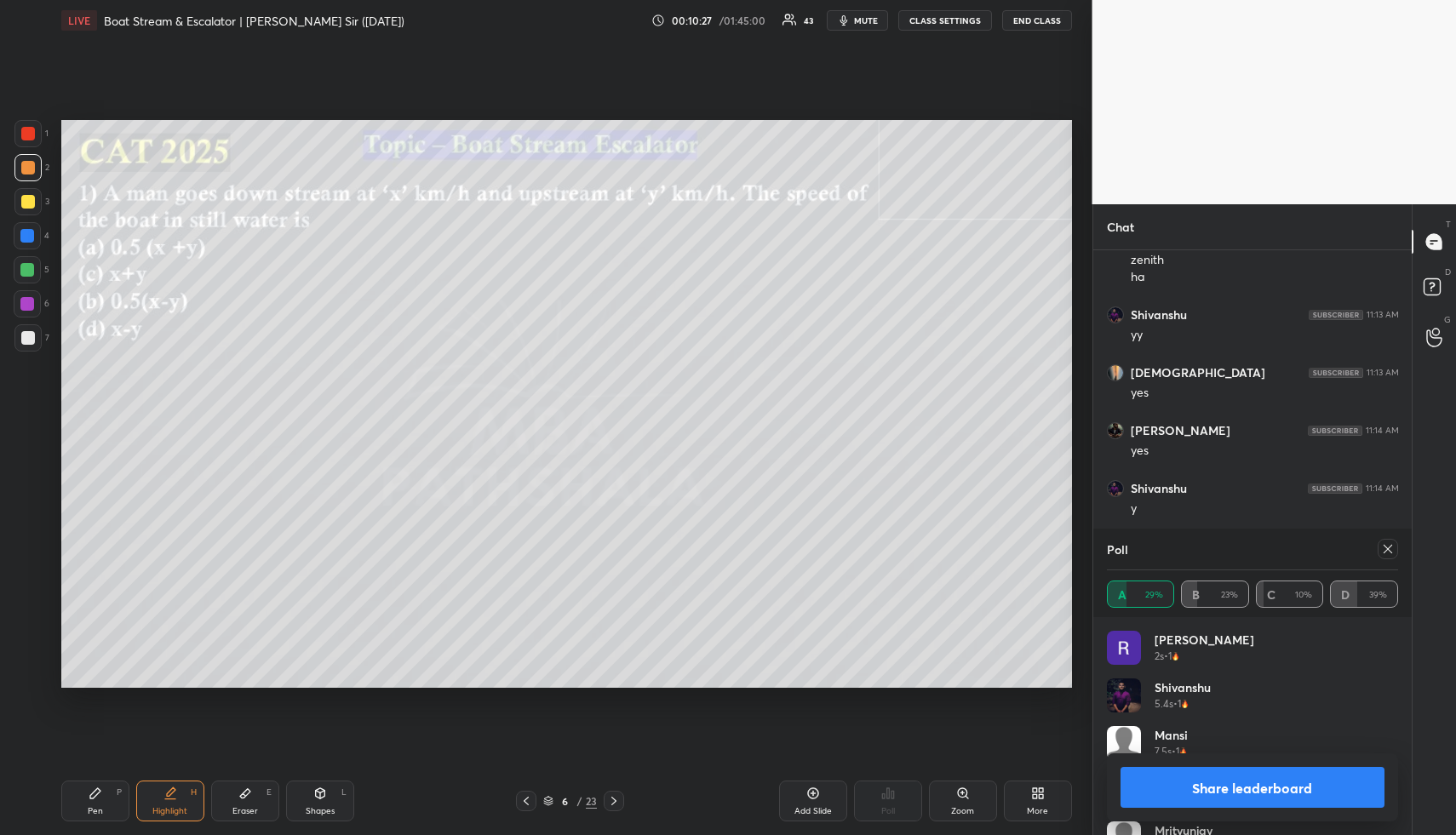
click at [1211, 794] on button "Share leaderboard" at bounding box center [1252, 787] width 265 height 41
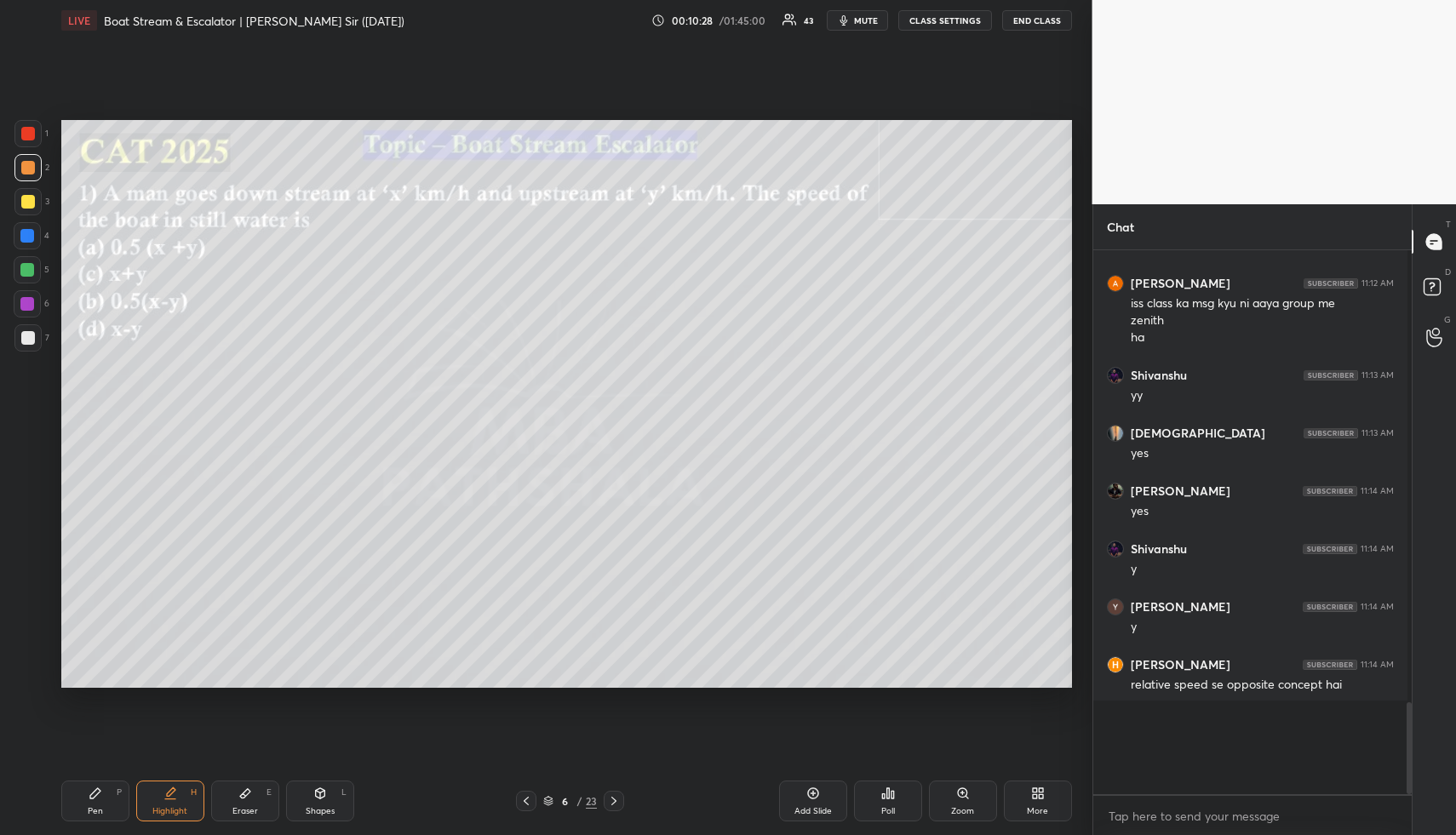
scroll to position [534, 308]
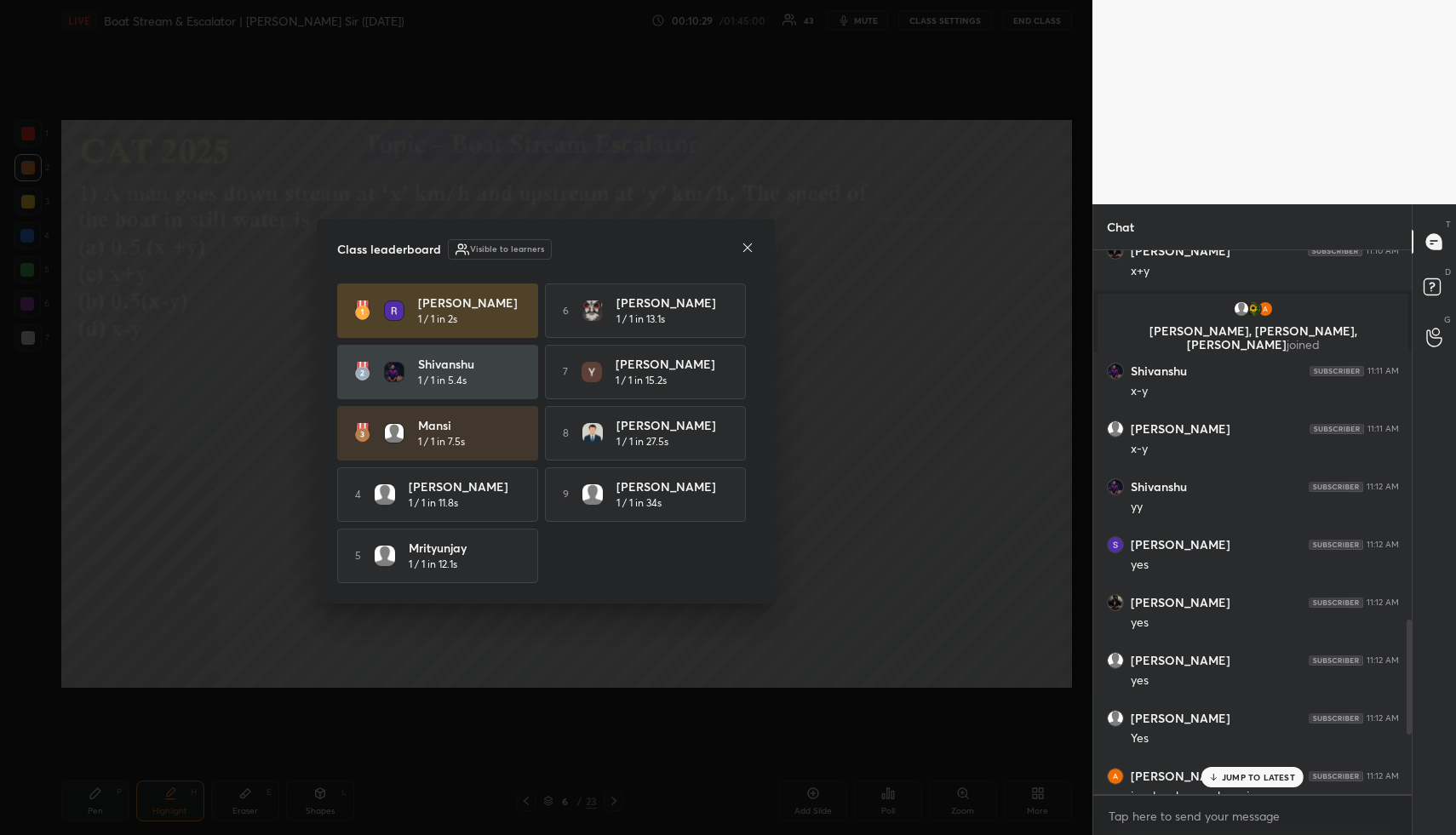
click at [746, 245] on icon at bounding box center [747, 247] width 13 height 13
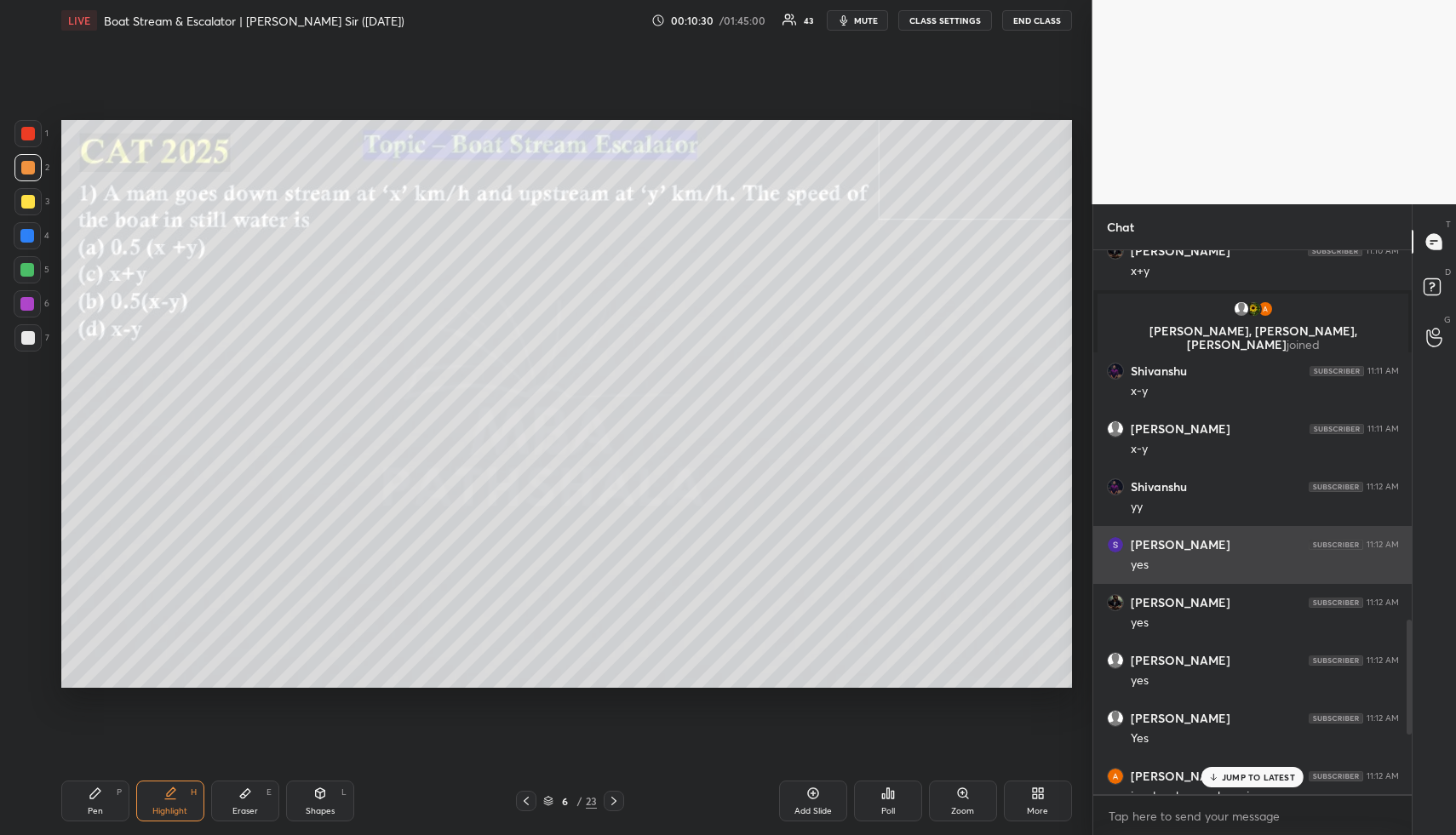
scroll to position [2177, 0]
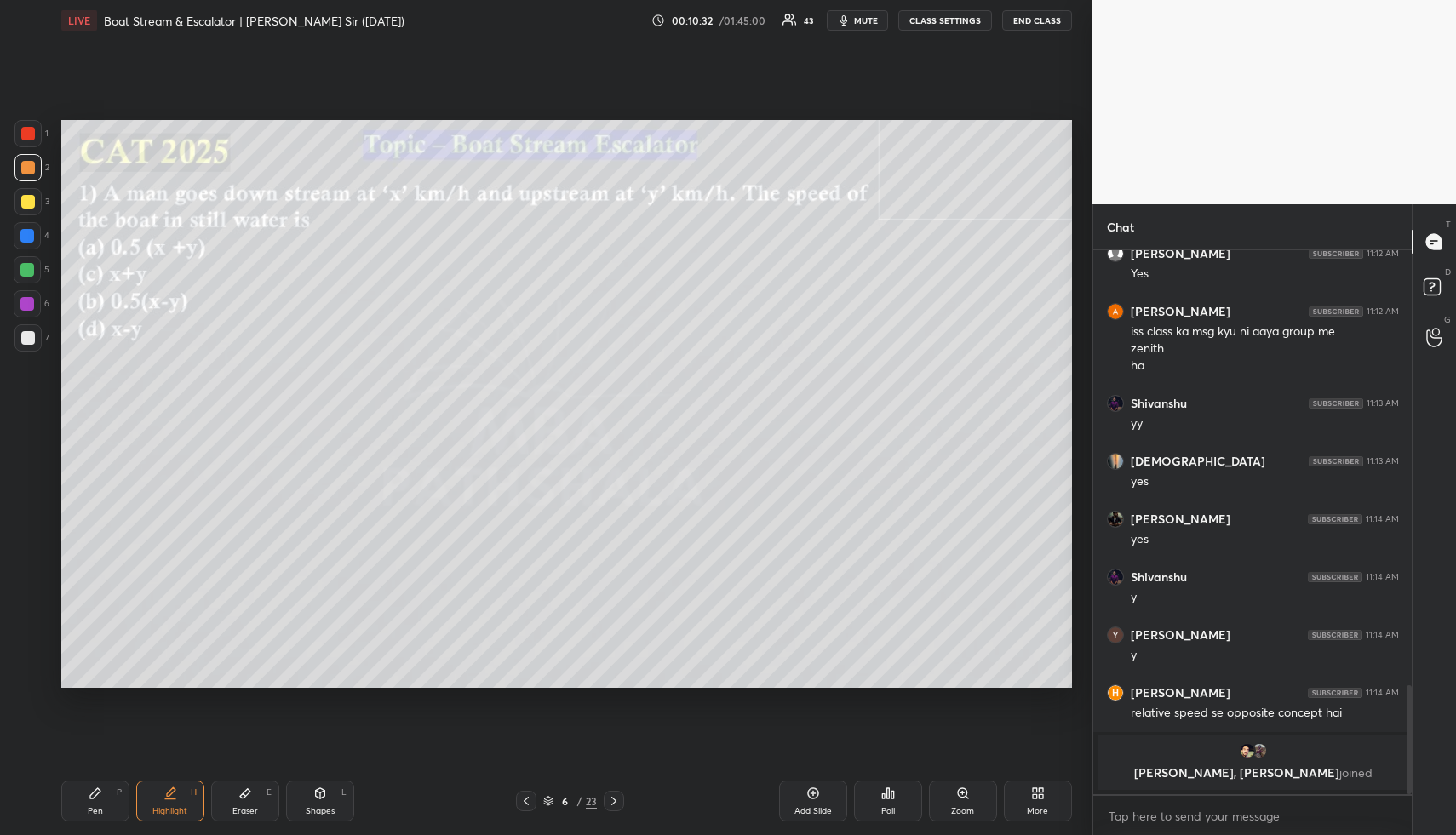
click at [107, 801] on div "Pen P" at bounding box center [95, 801] width 68 height 41
click at [27, 207] on div at bounding box center [27, 201] width 13 height 13
drag, startPoint x: 321, startPoint y: 808, endPoint x: 314, endPoint y: 787, distance: 22.1
click at [321, 808] on div "Shapes" at bounding box center [320, 812] width 29 height 9
click at [22, 339] on div at bounding box center [27, 338] width 27 height 27
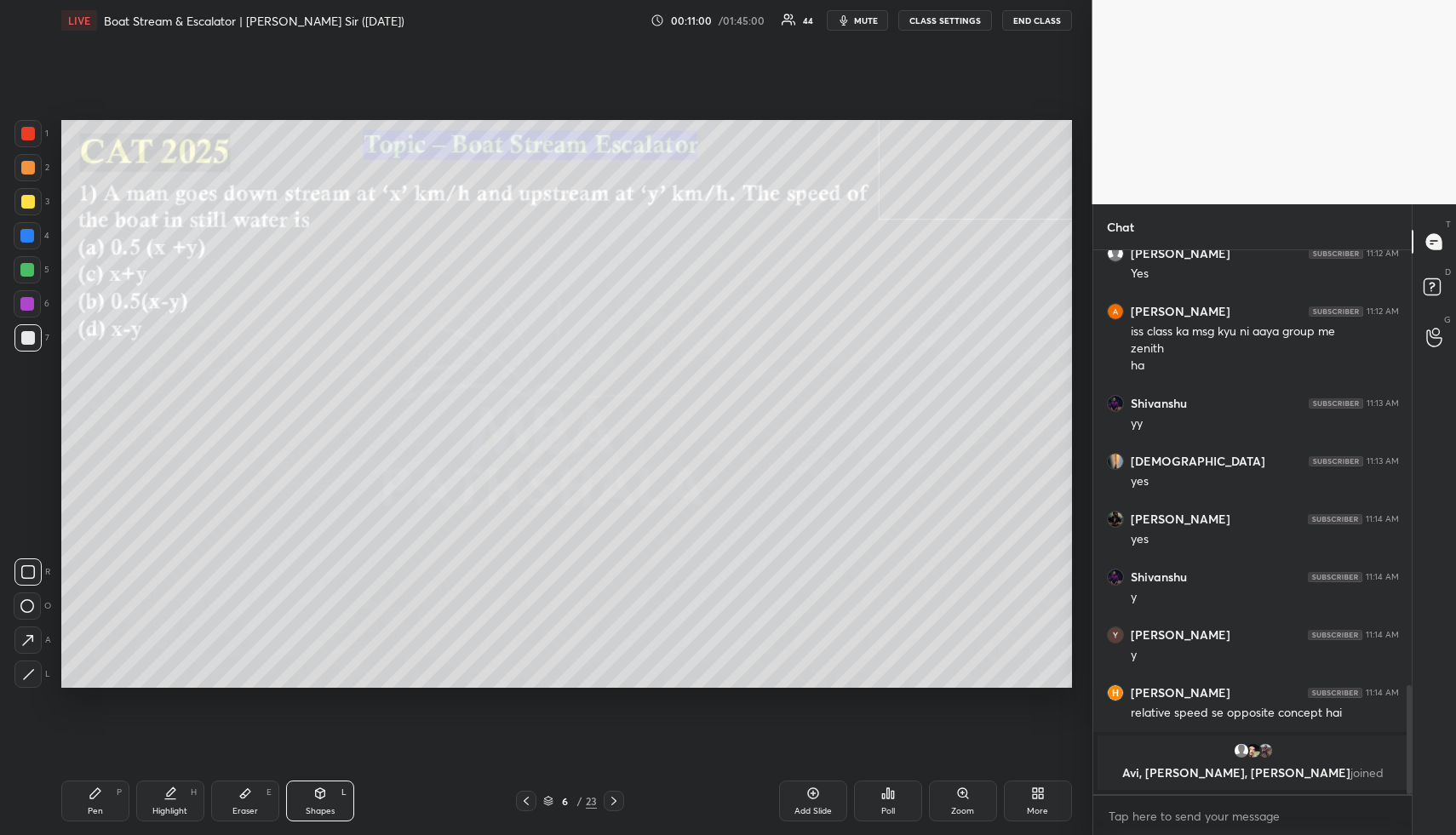
click at [23, 632] on icon at bounding box center [27, 641] width 18 height 18
click at [105, 815] on div "Pen P" at bounding box center [95, 801] width 68 height 41
drag, startPoint x: 29, startPoint y: 231, endPoint x: 40, endPoint y: 233, distance: 11.2
click at [30, 231] on div at bounding box center [27, 235] width 13 height 13
click at [329, 796] on div "Shapes L" at bounding box center [320, 801] width 68 height 41
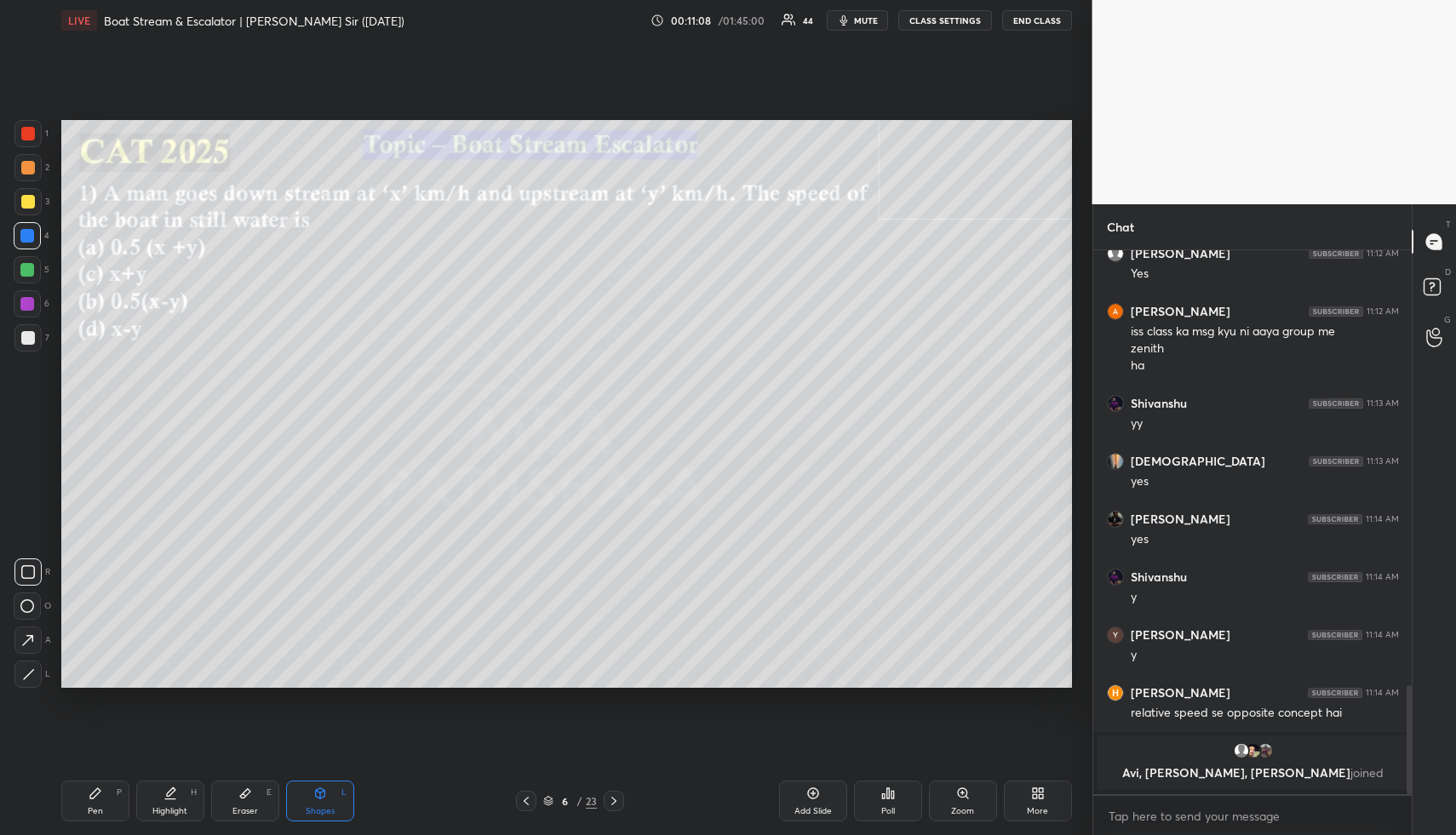
drag, startPoint x: 329, startPoint y: 796, endPoint x: 275, endPoint y: 712, distance: 99.9
click at [329, 796] on div "Shapes L" at bounding box center [320, 801] width 68 height 41
click at [27, 270] on div at bounding box center [27, 269] width 13 height 13
click at [34, 681] on icon at bounding box center [28, 675] width 12 height 12
click at [107, 800] on div "Pen P" at bounding box center [95, 801] width 68 height 41
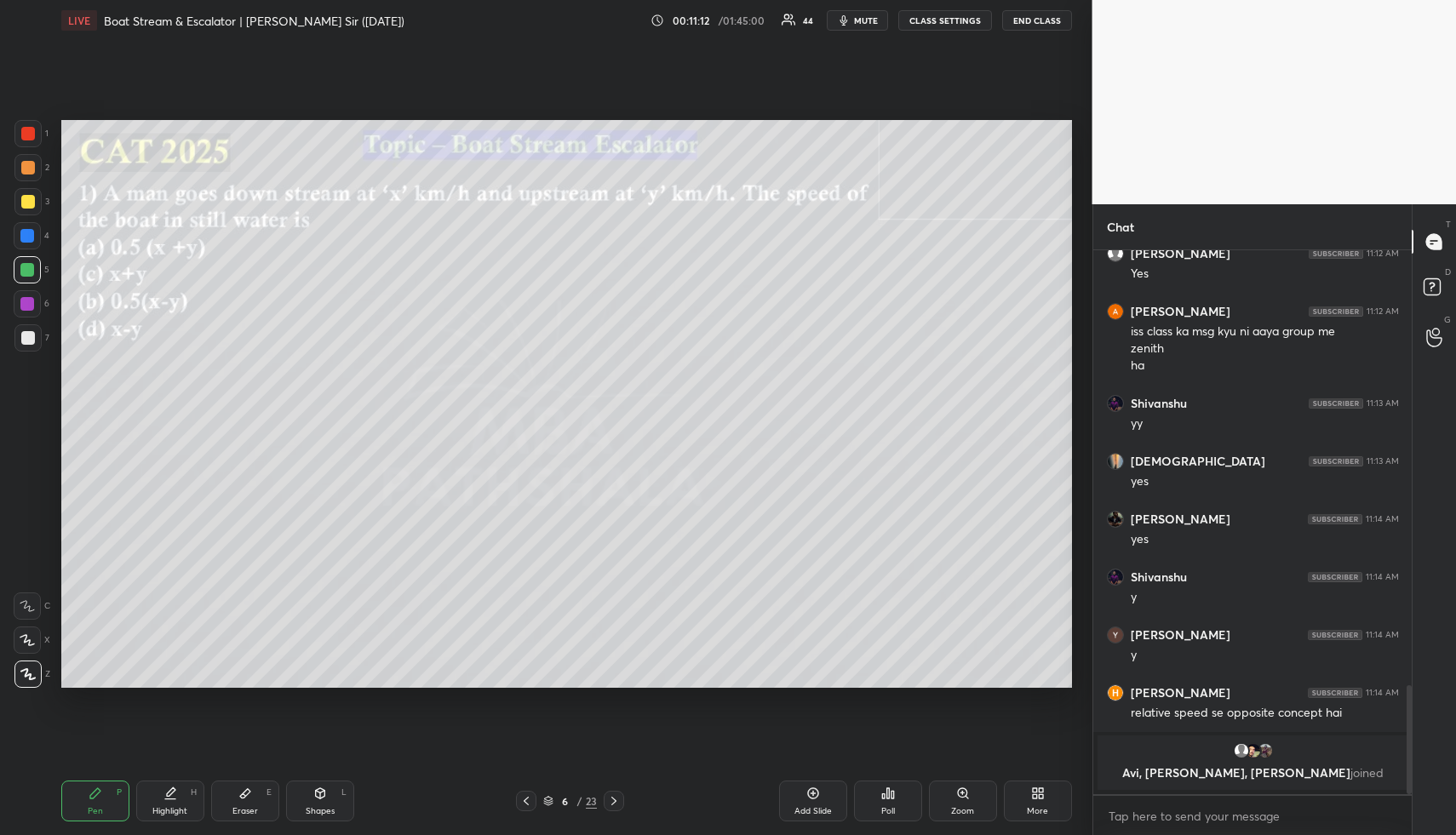
drag, startPoint x: 101, startPoint y: 802, endPoint x: 98, endPoint y: 775, distance: 27.2
click at [101, 802] on div "Pen P" at bounding box center [95, 801] width 68 height 41
click at [34, 164] on div at bounding box center [27, 168] width 27 height 27
click at [30, 270] on div at bounding box center [27, 269] width 13 height 13
click at [27, 233] on div at bounding box center [27, 235] width 13 height 13
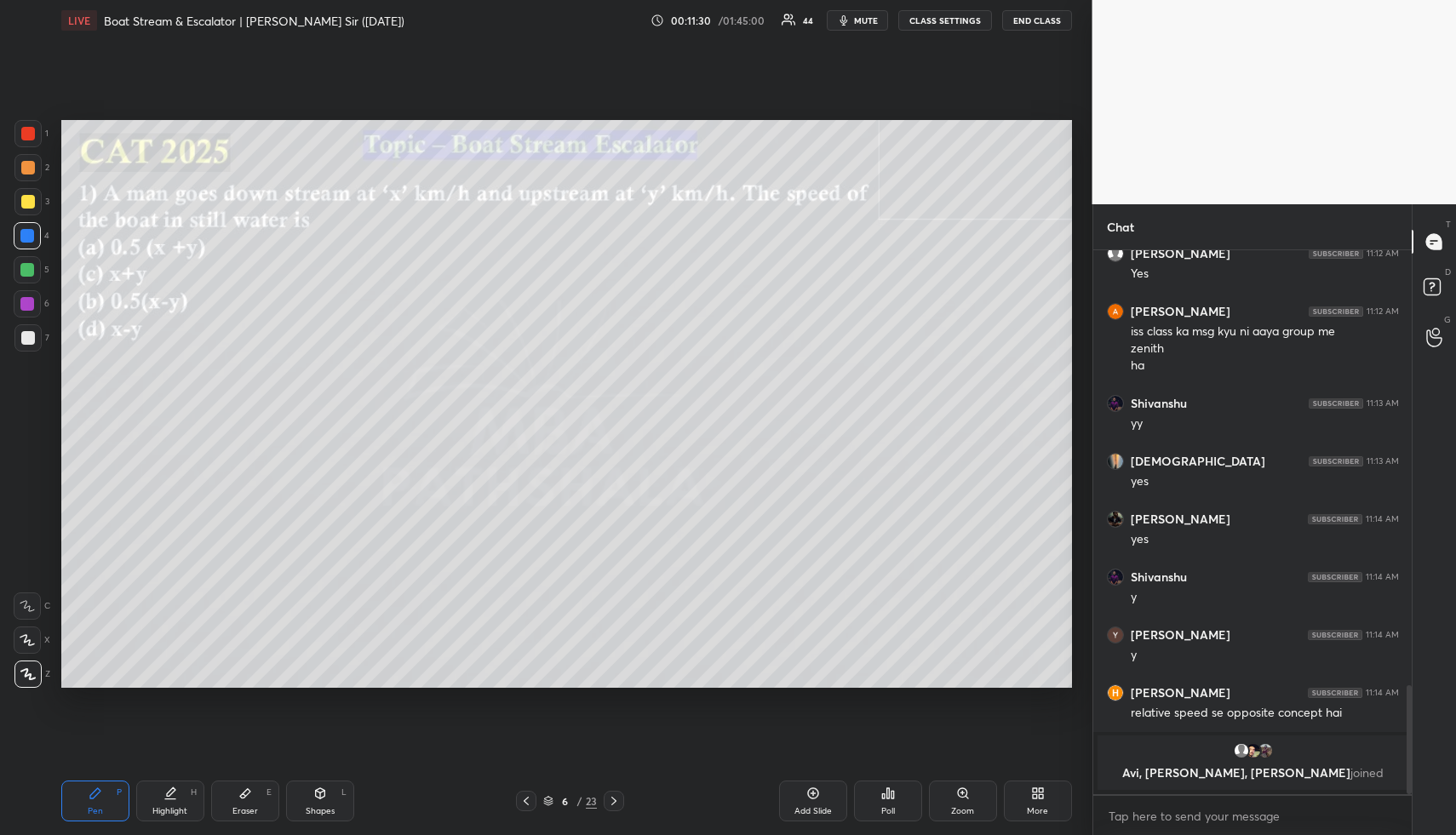
drag, startPoint x: 313, startPoint y: 808, endPoint x: 280, endPoint y: 780, distance: 43.3
click at [313, 808] on div "Shapes" at bounding box center [320, 812] width 29 height 9
drag, startPoint x: 22, startPoint y: 135, endPoint x: 33, endPoint y: 151, distance: 19.4
click at [22, 135] on div at bounding box center [27, 133] width 13 height 13
click at [161, 800] on div "Highlight H" at bounding box center [170, 801] width 68 height 41
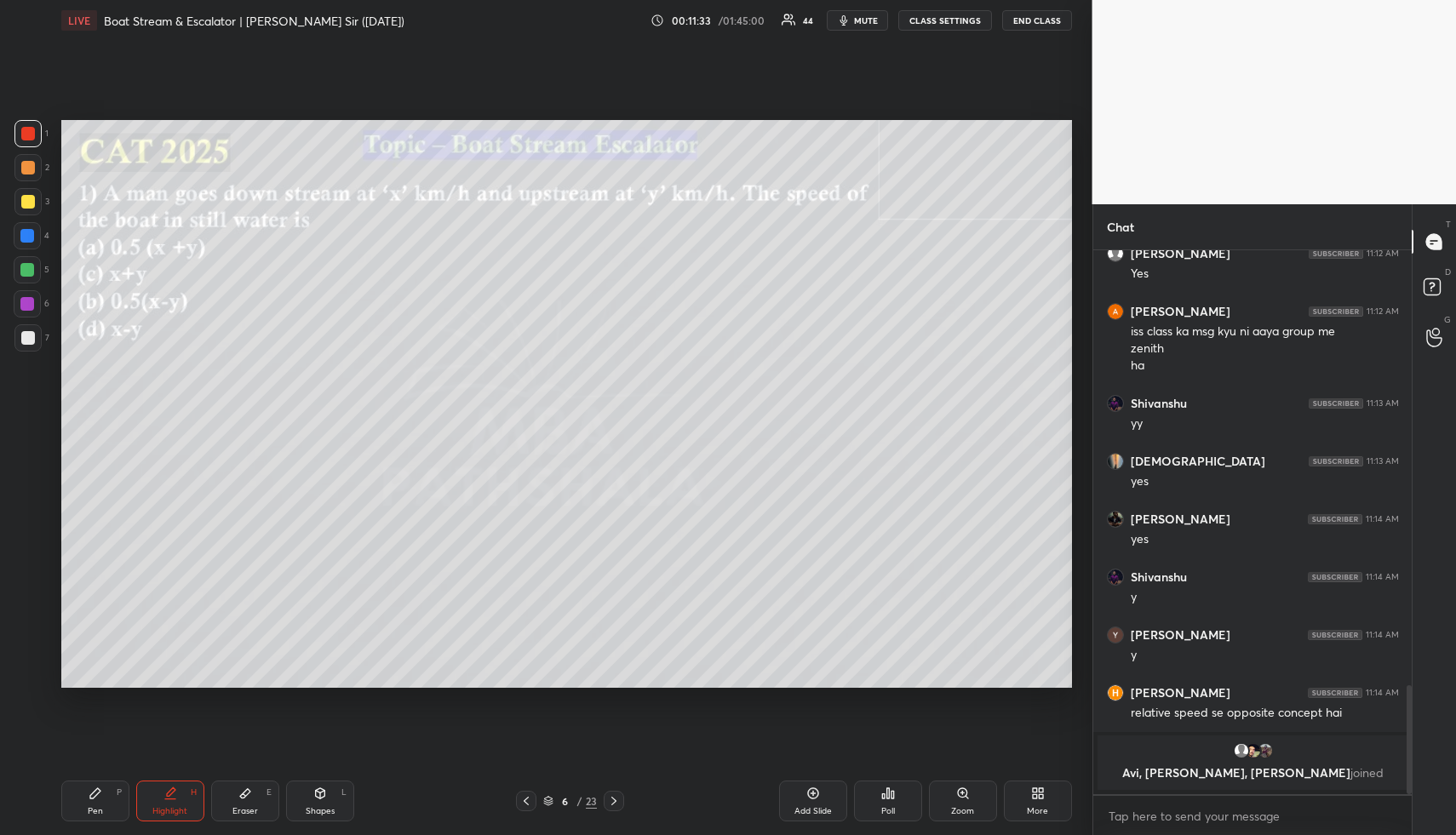
click at [165, 802] on div "Highlight H" at bounding box center [170, 801] width 68 height 41
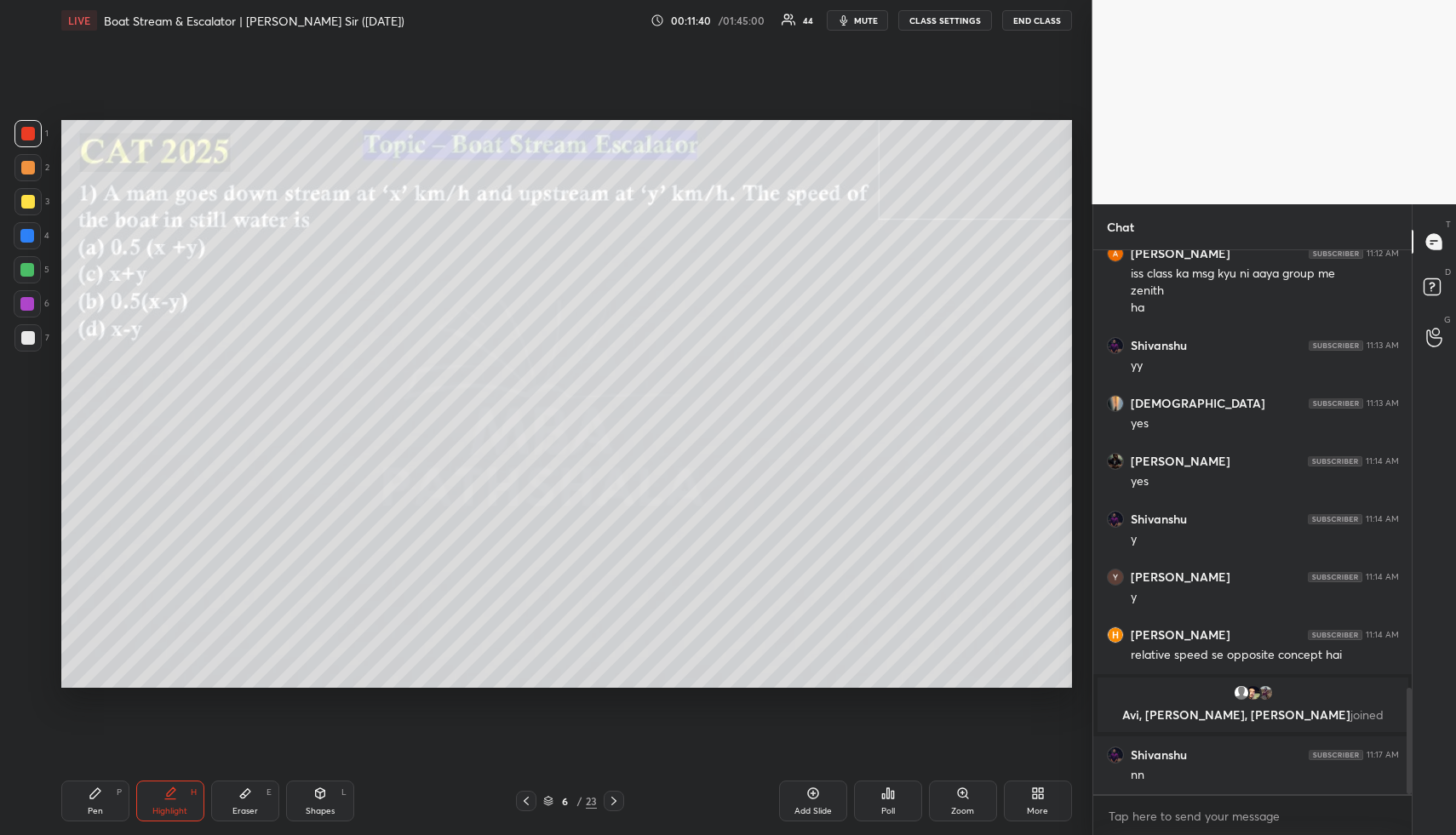
click at [310, 799] on div "Shapes L" at bounding box center [320, 801] width 68 height 41
click at [26, 170] on div at bounding box center [27, 168] width 13 height 13
click at [20, 595] on div "R O A L" at bounding box center [32, 620] width 37 height 137
click at [28, 597] on div at bounding box center [27, 606] width 27 height 27
drag, startPoint x: 33, startPoint y: 676, endPoint x: 19, endPoint y: 538, distance: 138.7
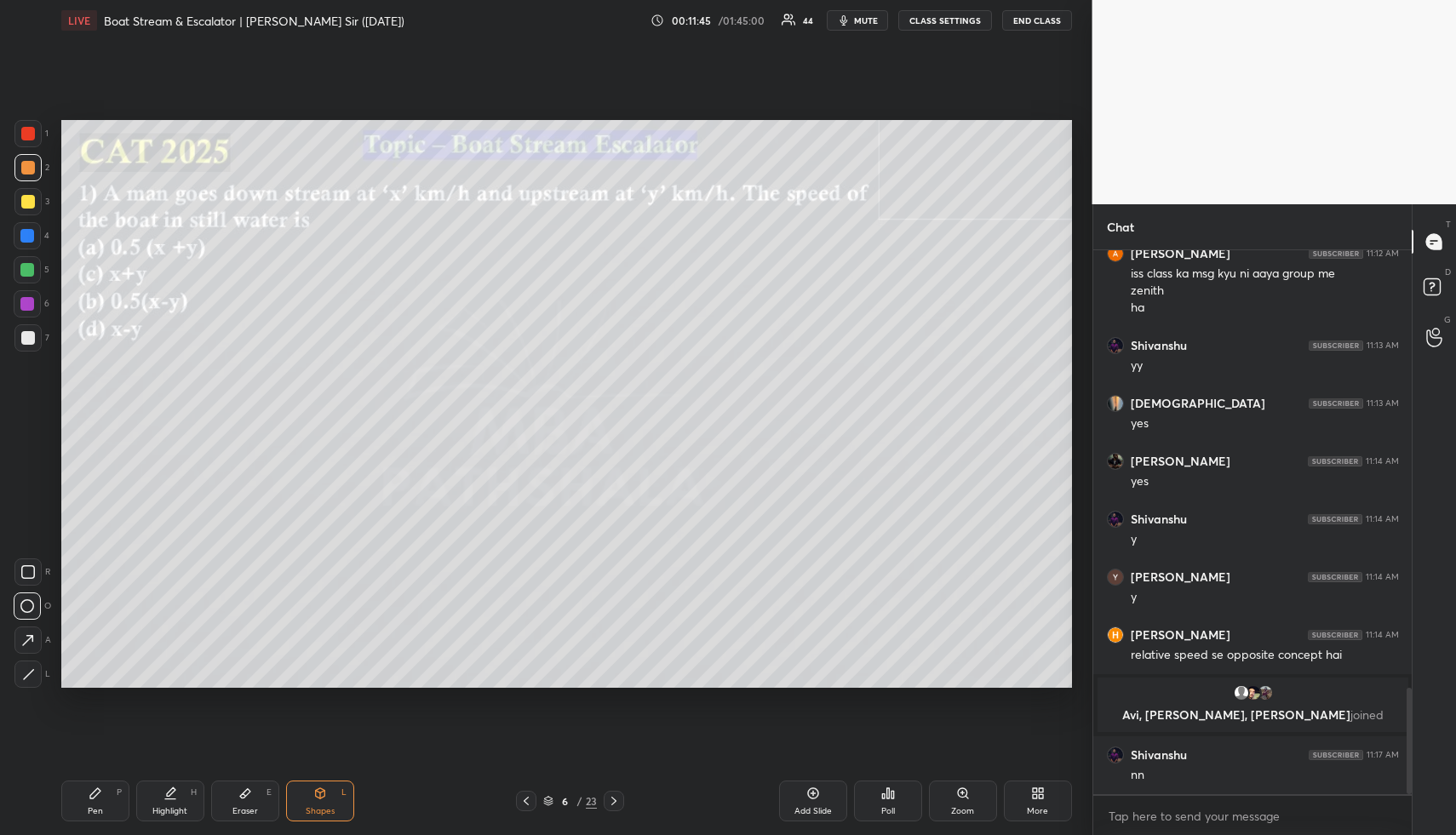
click at [33, 674] on icon at bounding box center [28, 675] width 12 height 12
drag, startPoint x: 30, startPoint y: 238, endPoint x: 54, endPoint y: 231, distance: 25.0
click at [32, 237] on div at bounding box center [27, 235] width 13 height 13
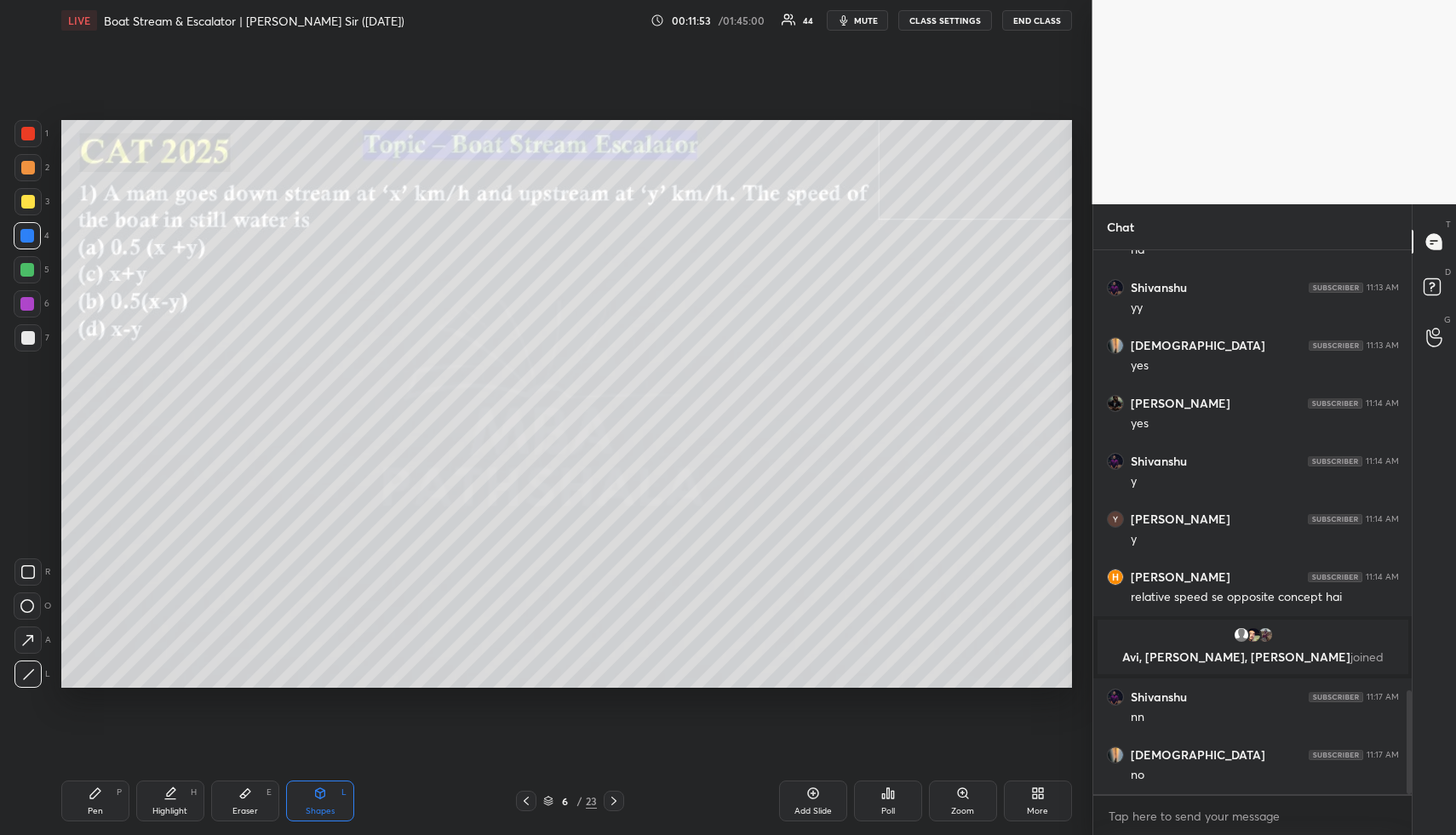
click at [160, 799] on div "Highlight H" at bounding box center [170, 801] width 68 height 41
click at [161, 796] on div "Highlight H" at bounding box center [170, 801] width 68 height 41
click at [329, 795] on div "Shapes L" at bounding box center [320, 801] width 68 height 41
click at [15, 266] on div at bounding box center [27, 269] width 27 height 27
click at [31, 348] on div "1 2 3 4 5 6 7" at bounding box center [31, 238] width 35 height 238
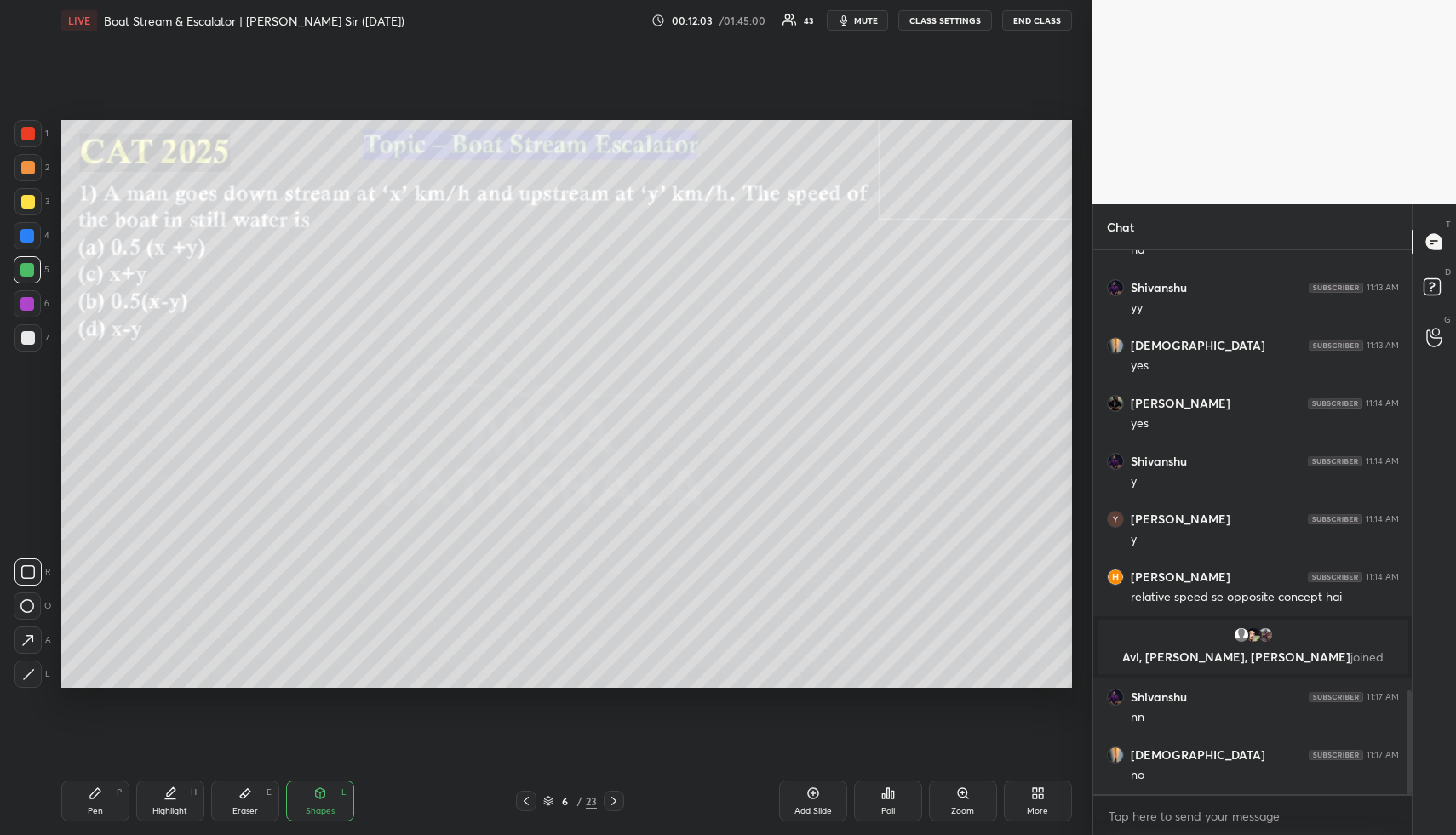
click at [183, 795] on div "Highlight H" at bounding box center [170, 801] width 68 height 41
drag, startPoint x: 183, startPoint y: 795, endPoint x: 191, endPoint y: 762, distance: 34.0
click at [183, 795] on div "Highlight H" at bounding box center [170, 801] width 68 height 41
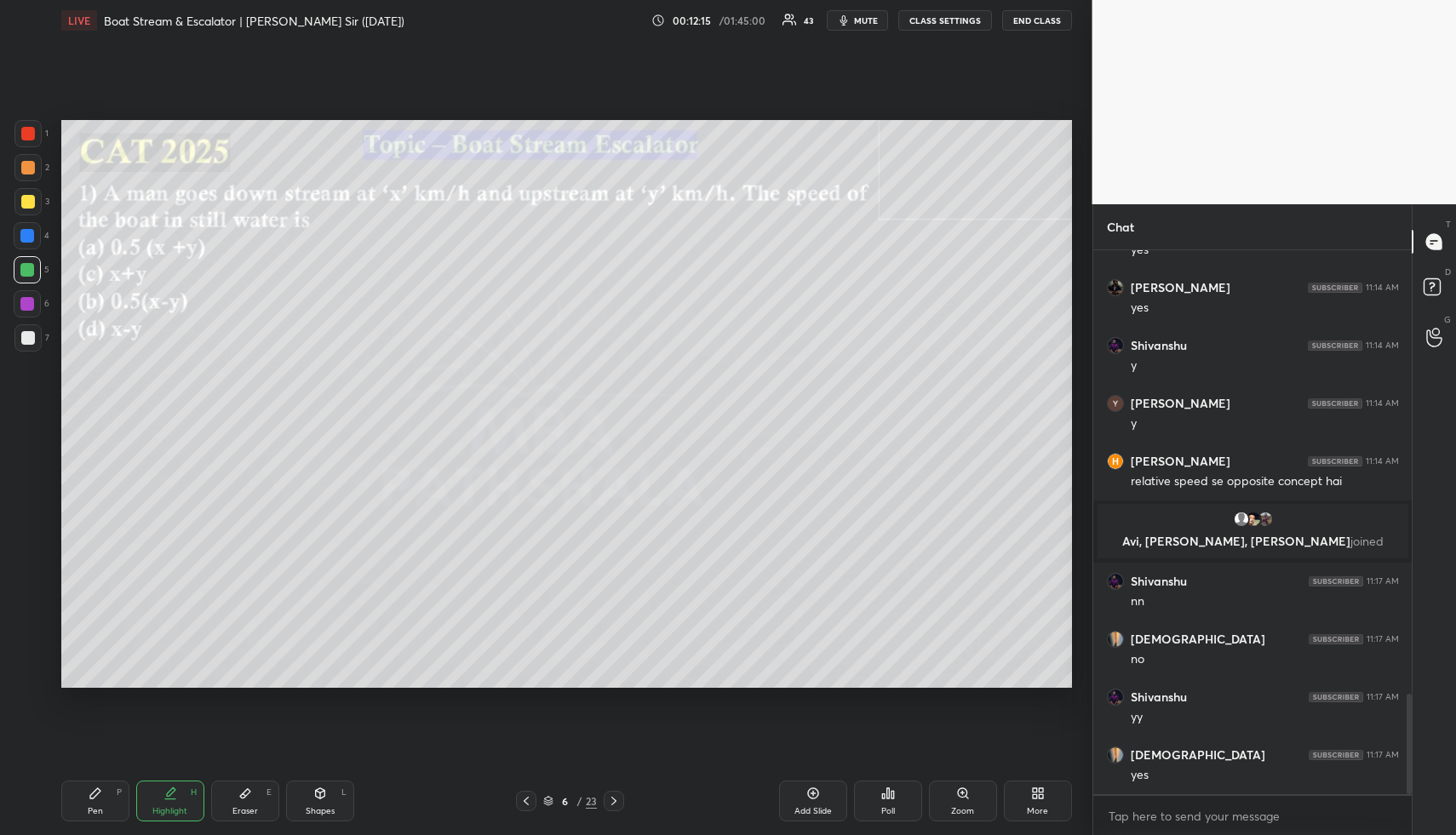
scroll to position [2467, 0]
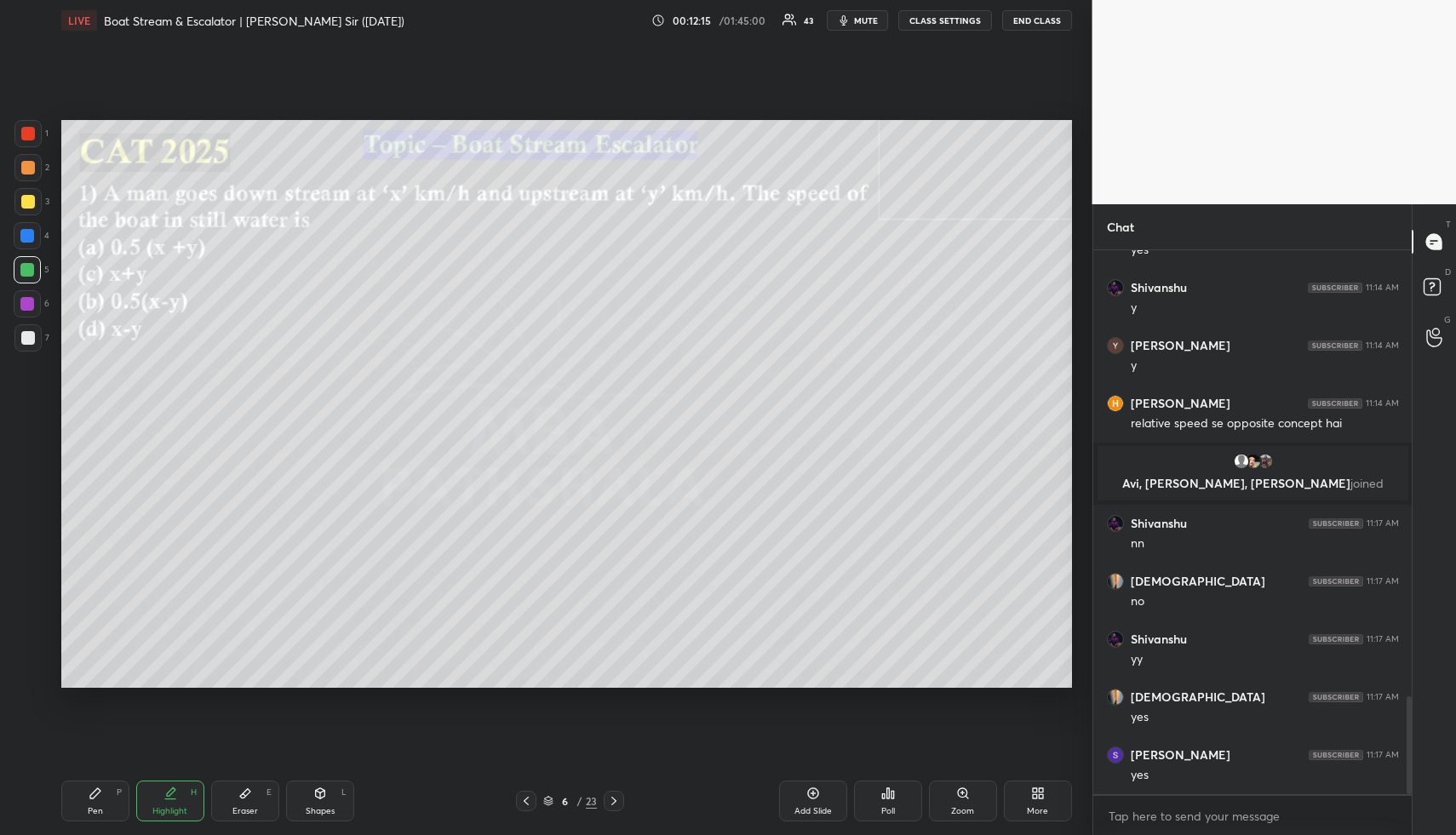
click at [143, 808] on div "Highlight H" at bounding box center [170, 801] width 68 height 41
click at [147, 802] on div "Highlight H" at bounding box center [170, 801] width 68 height 41
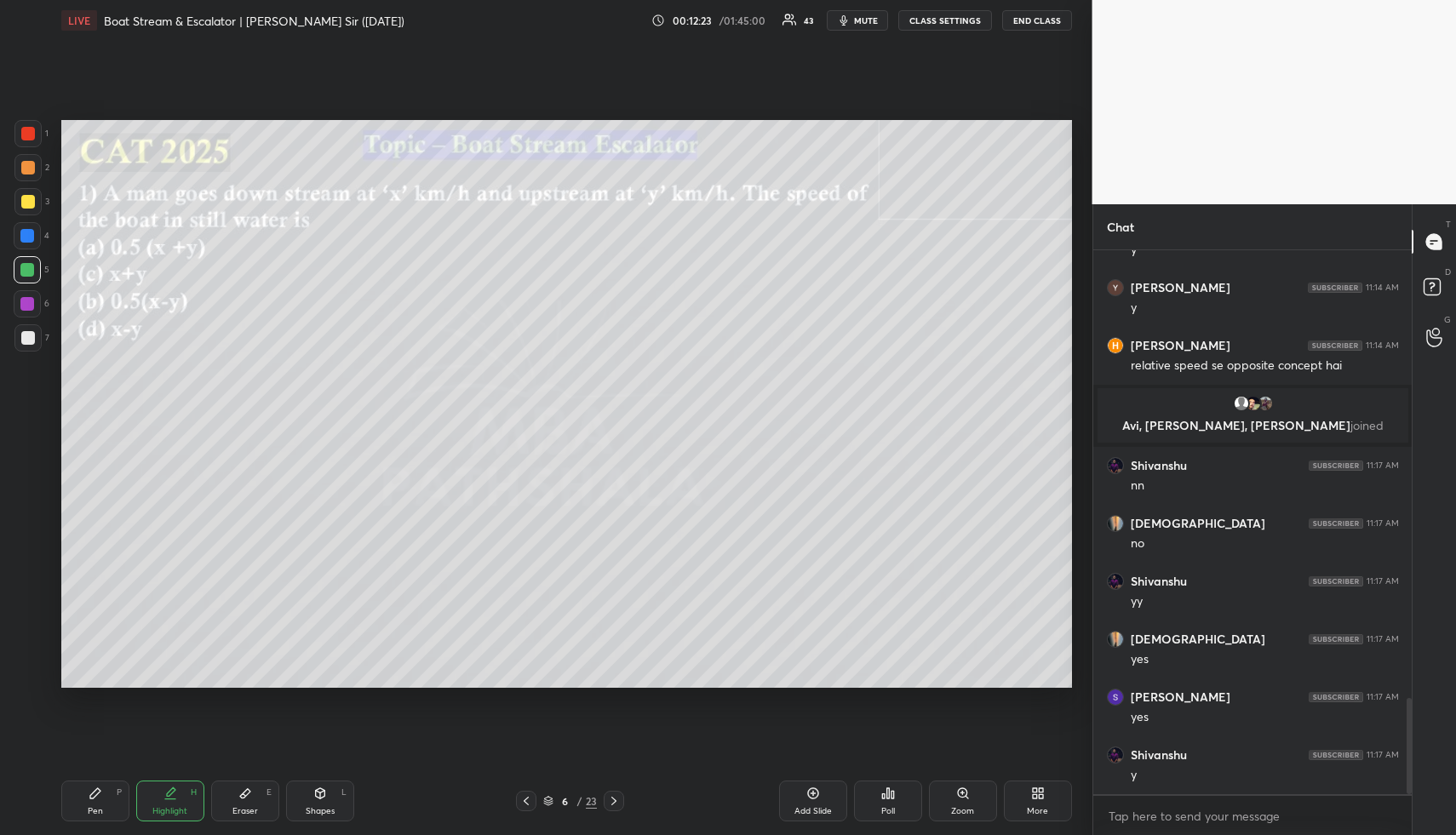
click at [613, 793] on div at bounding box center [613, 800] width 20 height 20
click at [326, 800] on div "Shapes L" at bounding box center [320, 801] width 68 height 41
click at [26, 166] on div at bounding box center [27, 168] width 13 height 13
drag, startPoint x: 26, startPoint y: 165, endPoint x: 54, endPoint y: 162, distance: 28.2
click at [26, 165] on div at bounding box center [27, 168] width 13 height 13
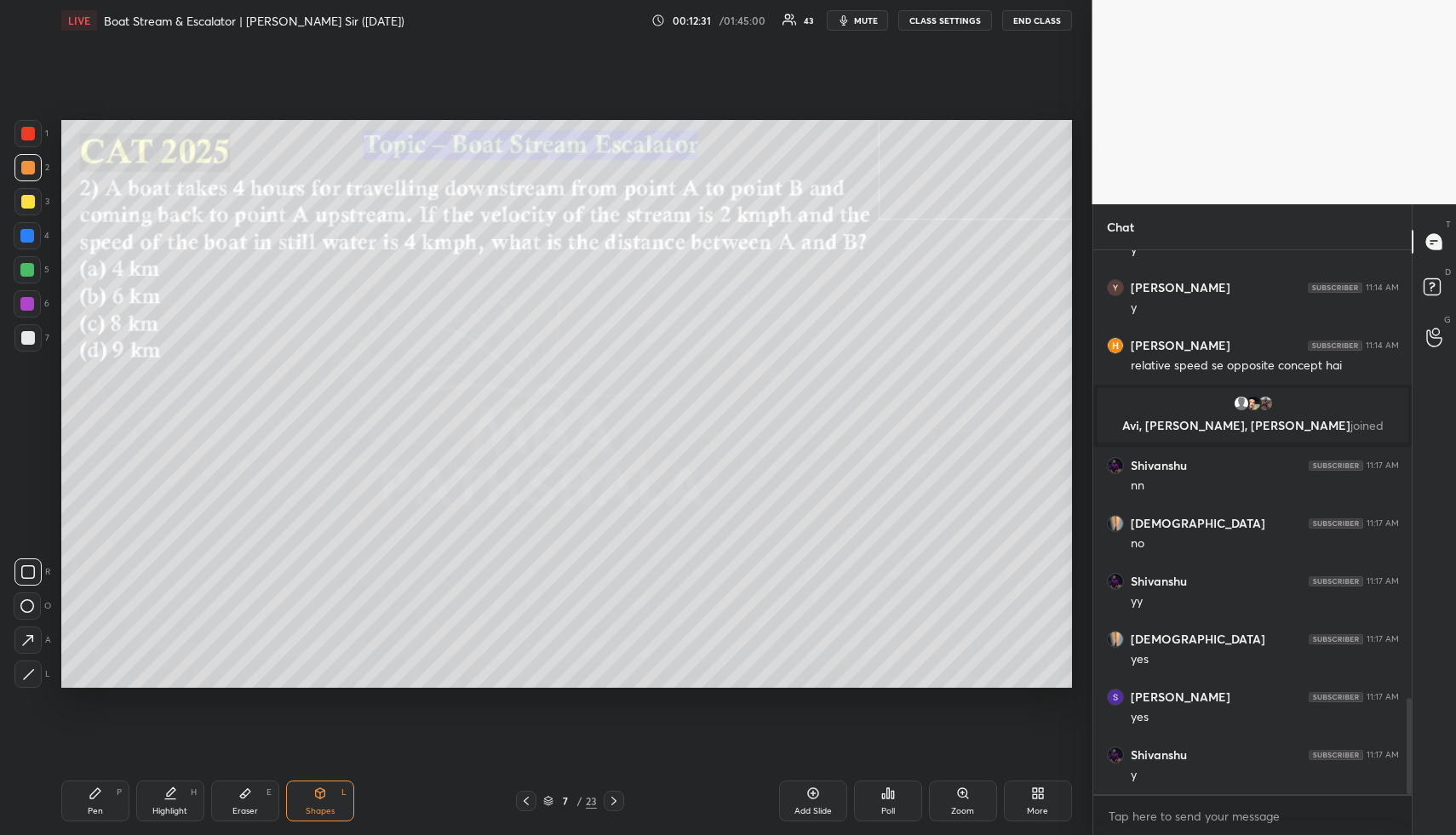
click at [174, 789] on icon at bounding box center [171, 792] width 9 height 9
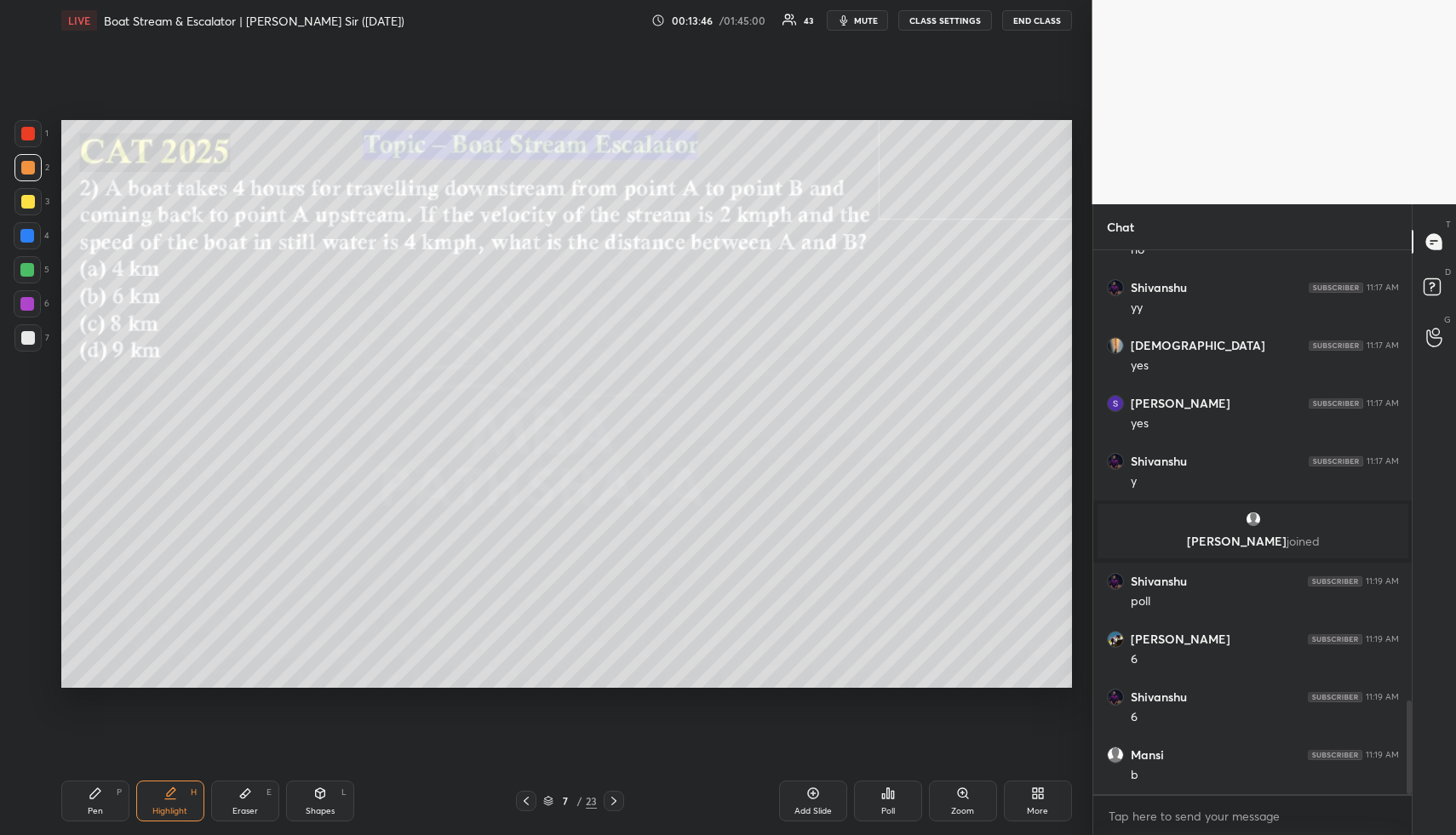
scroll to position [2680, 0]
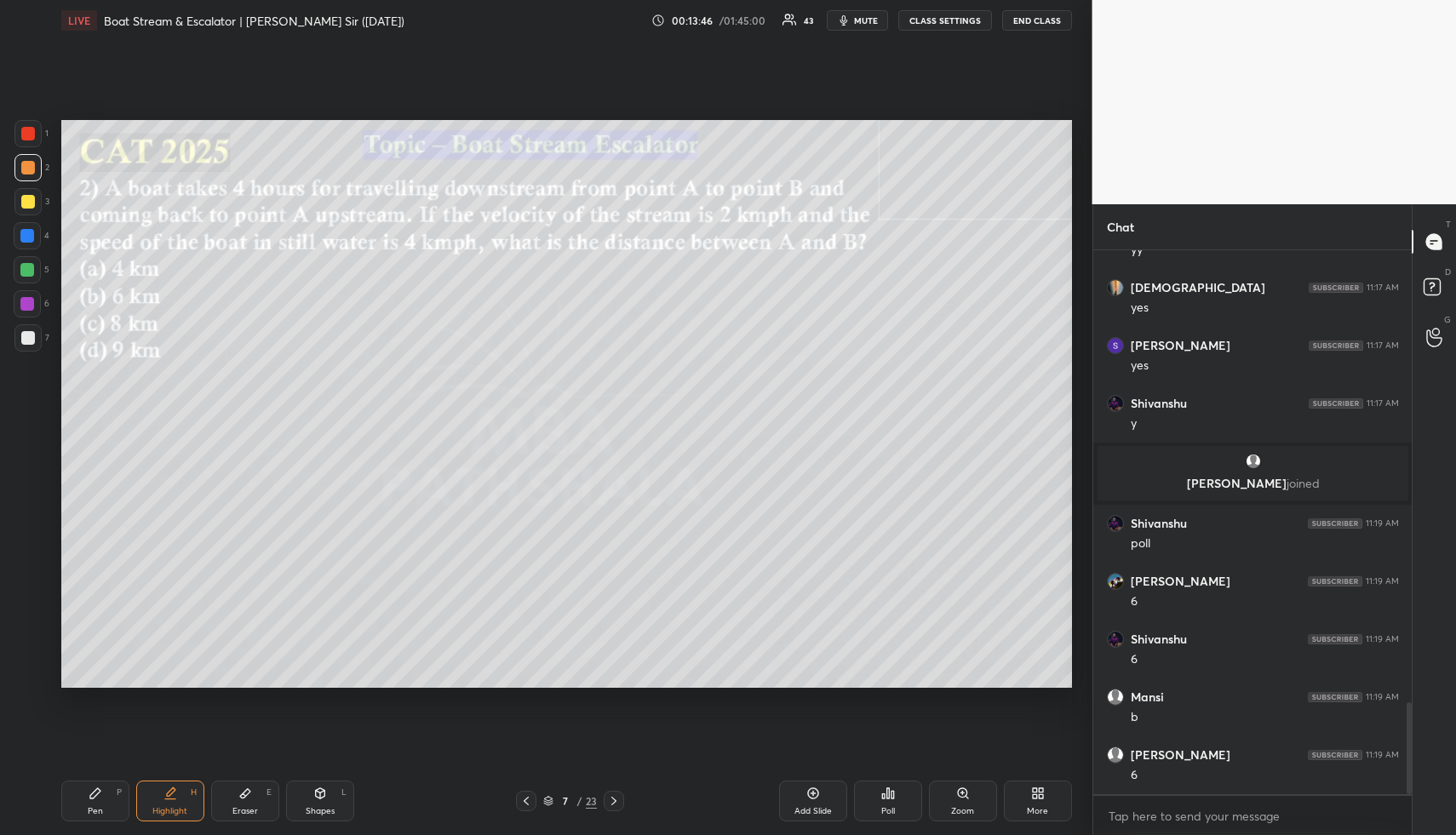
drag, startPoint x: 331, startPoint y: 794, endPoint x: 324, endPoint y: 786, distance: 10.6
click at [326, 791] on div "Shapes L" at bounding box center [320, 801] width 68 height 41
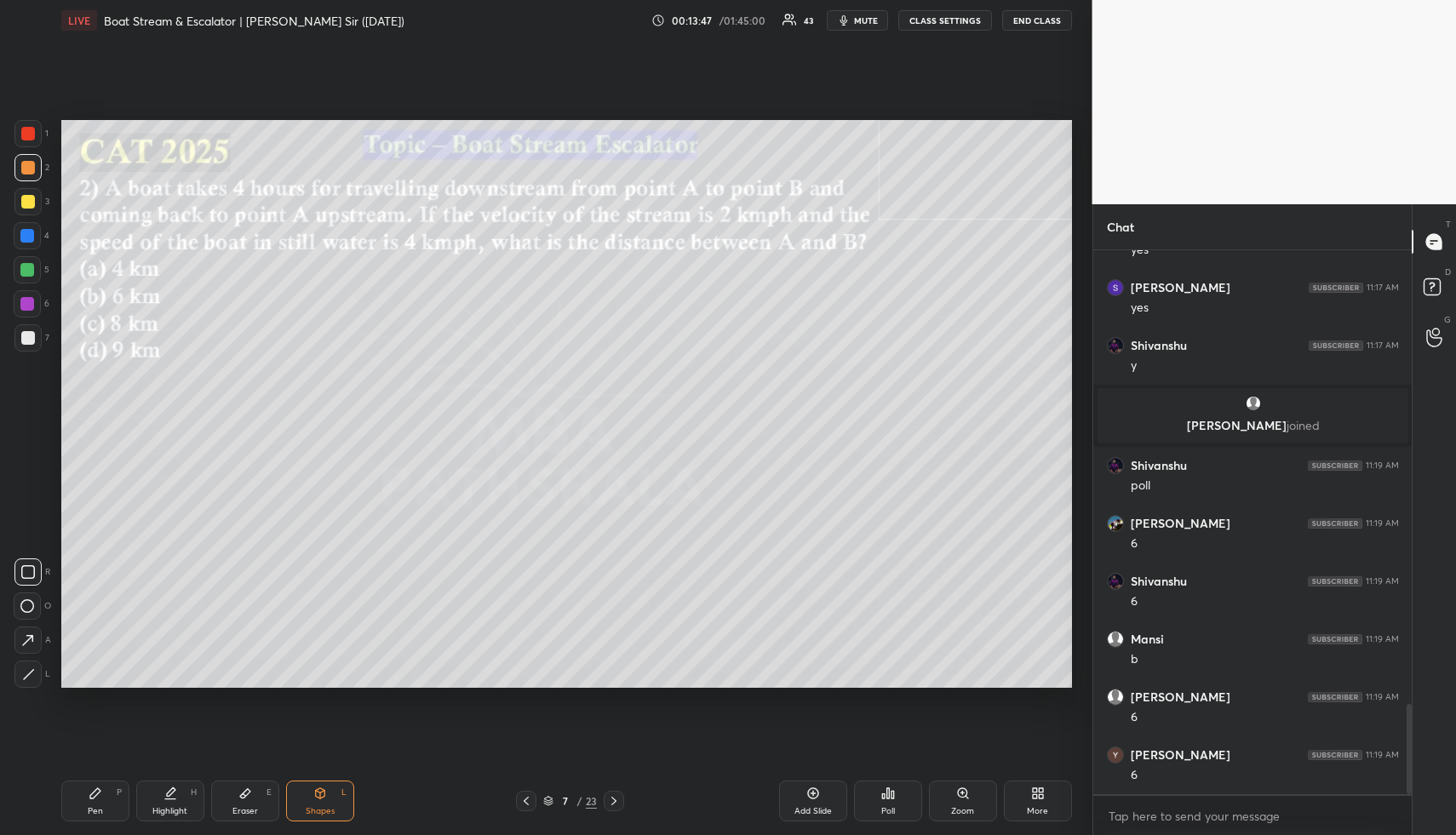
drag, startPoint x: 19, startPoint y: 229, endPoint x: 19, endPoint y: 256, distance: 27.0
click at [19, 230] on div at bounding box center [27, 236] width 27 height 27
click at [32, 678] on icon at bounding box center [28, 675] width 12 height 12
click at [26, 268] on div at bounding box center [27, 269] width 13 height 13
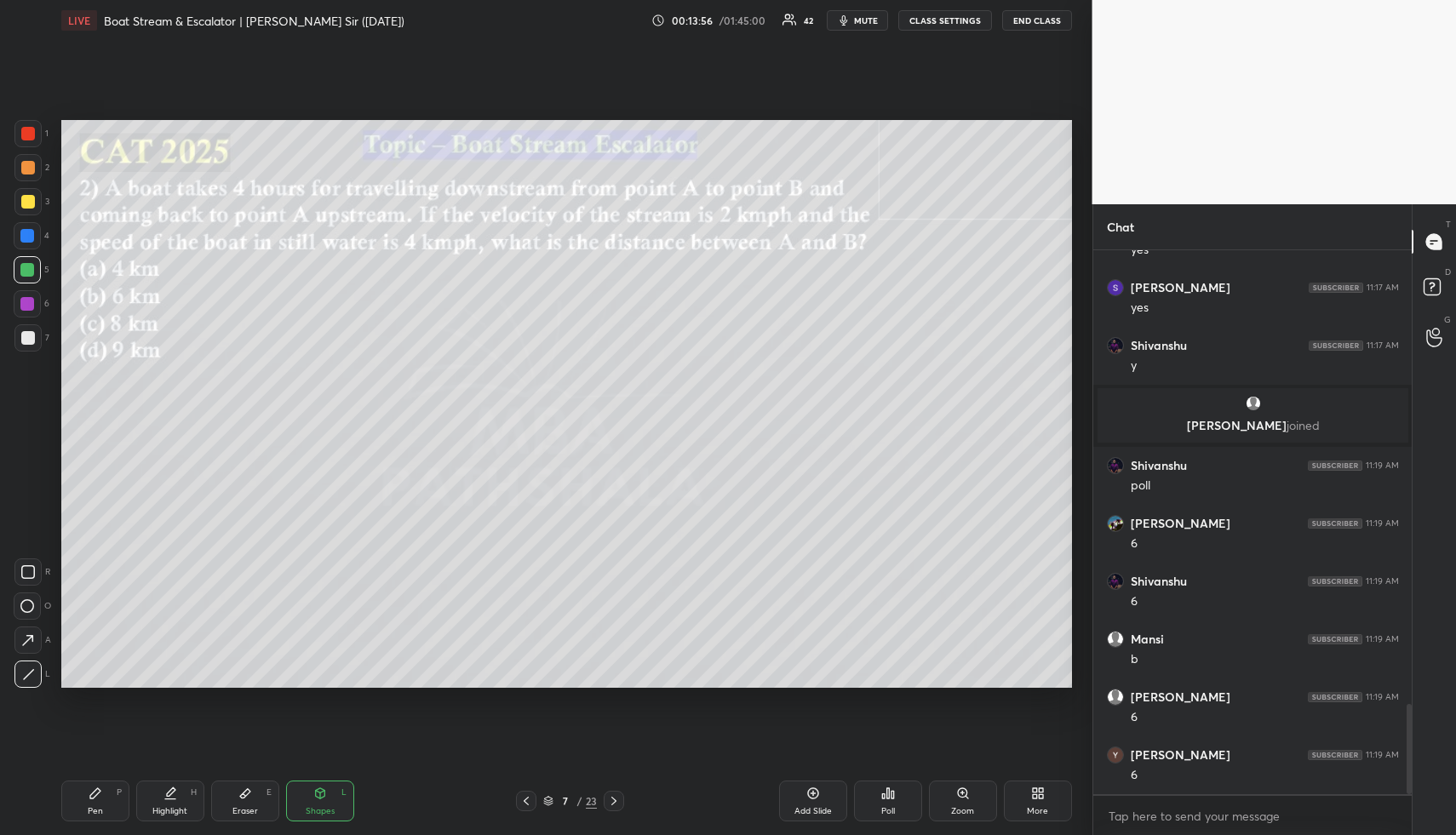
click at [99, 808] on div "Pen" at bounding box center [95, 812] width 15 height 9
drag, startPoint x: 33, startPoint y: 162, endPoint x: 51, endPoint y: 177, distance: 23.4
click at [37, 165] on div at bounding box center [27, 168] width 27 height 27
click at [29, 239] on div at bounding box center [27, 235] width 13 height 13
click at [324, 795] on div "Shapes L" at bounding box center [320, 801] width 68 height 41
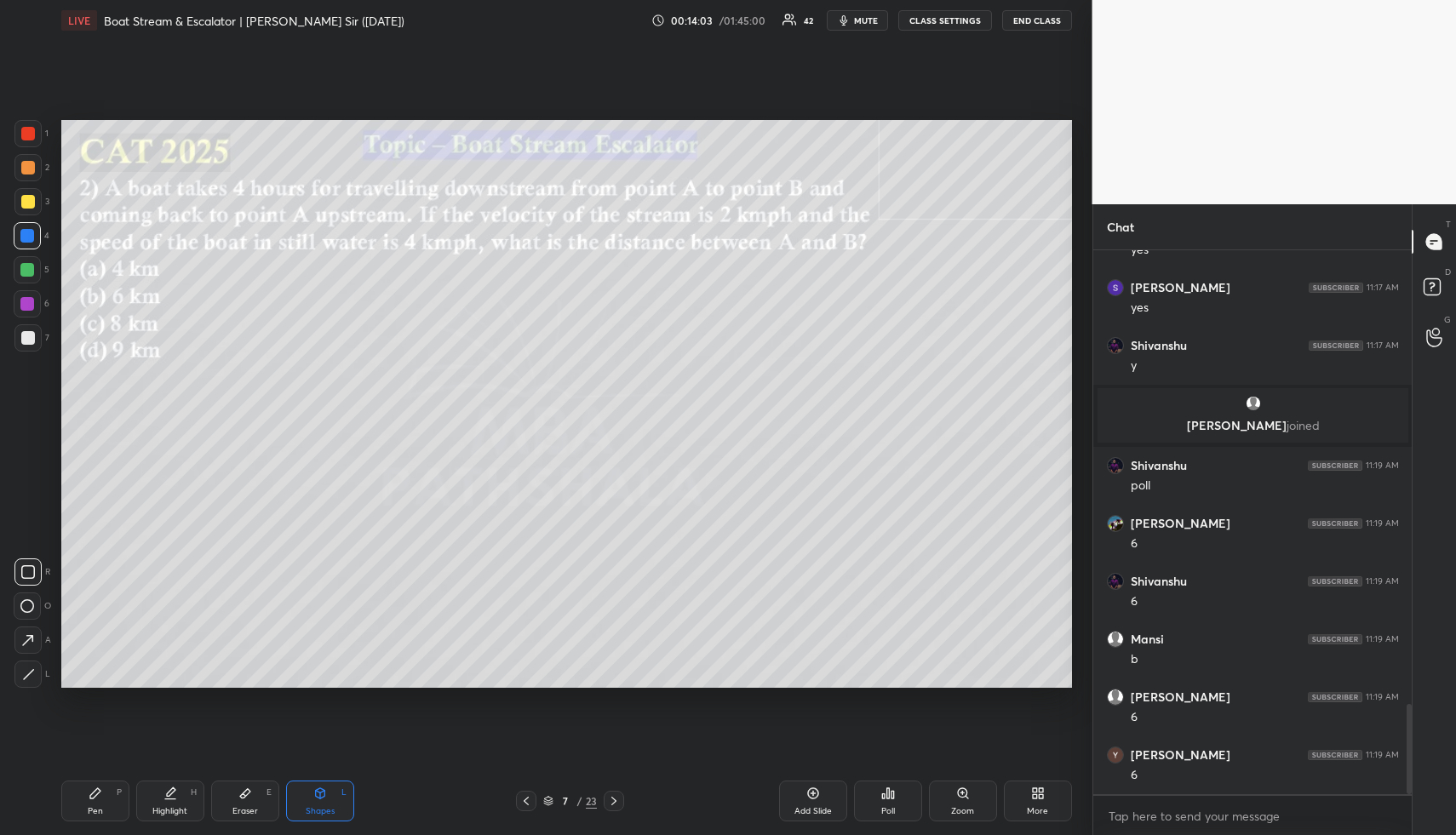
click at [28, 232] on div at bounding box center [27, 235] width 13 height 13
click at [31, 632] on icon at bounding box center [27, 641] width 18 height 18
click at [157, 815] on div "Highlight" at bounding box center [169, 812] width 35 height 9
click at [169, 808] on div "Highlight" at bounding box center [169, 812] width 35 height 9
click at [88, 777] on div "Pen P Highlight H Eraser E Shapes L 7 / 23 Add Slide Poll Zoom More" at bounding box center [566, 800] width 1010 height 68
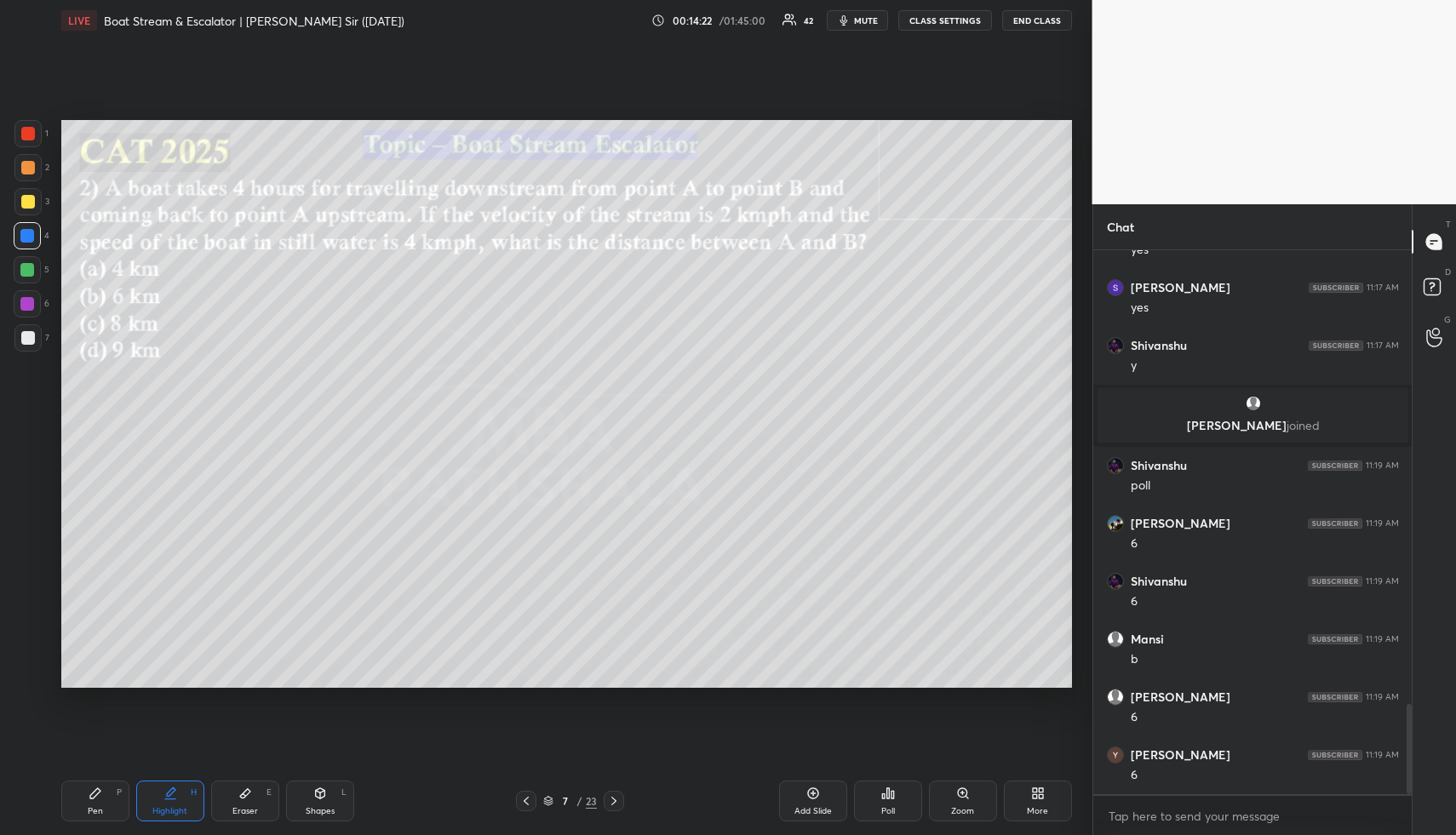
click at [15, 166] on div "2" at bounding box center [31, 168] width 35 height 27
click at [103, 800] on div "Pen P" at bounding box center [95, 801] width 68 height 41
click at [35, 272] on div at bounding box center [27, 269] width 27 height 27
drag, startPoint x: 183, startPoint y: 803, endPoint x: 227, endPoint y: 712, distance: 101.1
click at [179, 800] on div "Highlight H" at bounding box center [170, 801] width 68 height 41
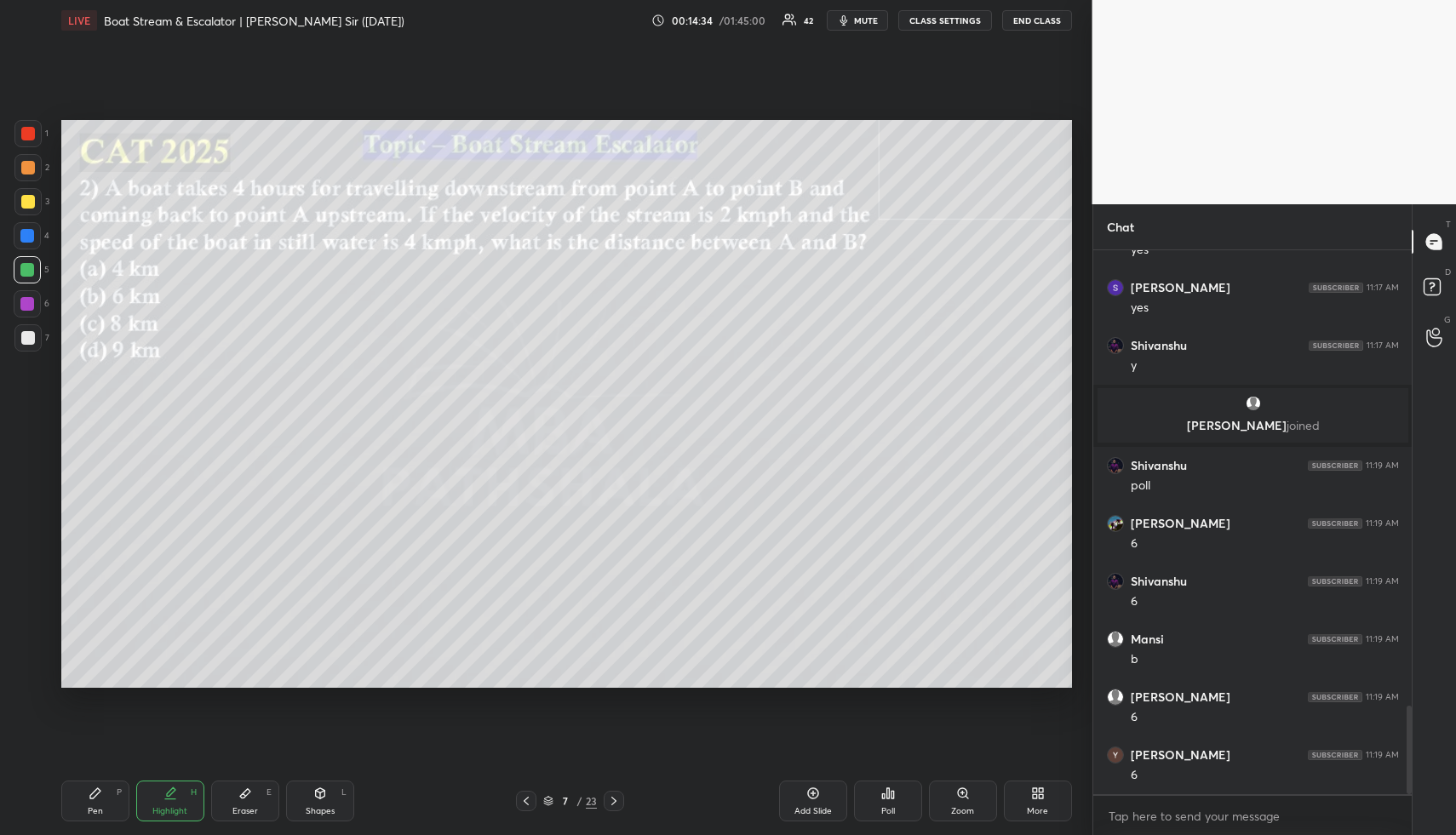
scroll to position [2799, 0]
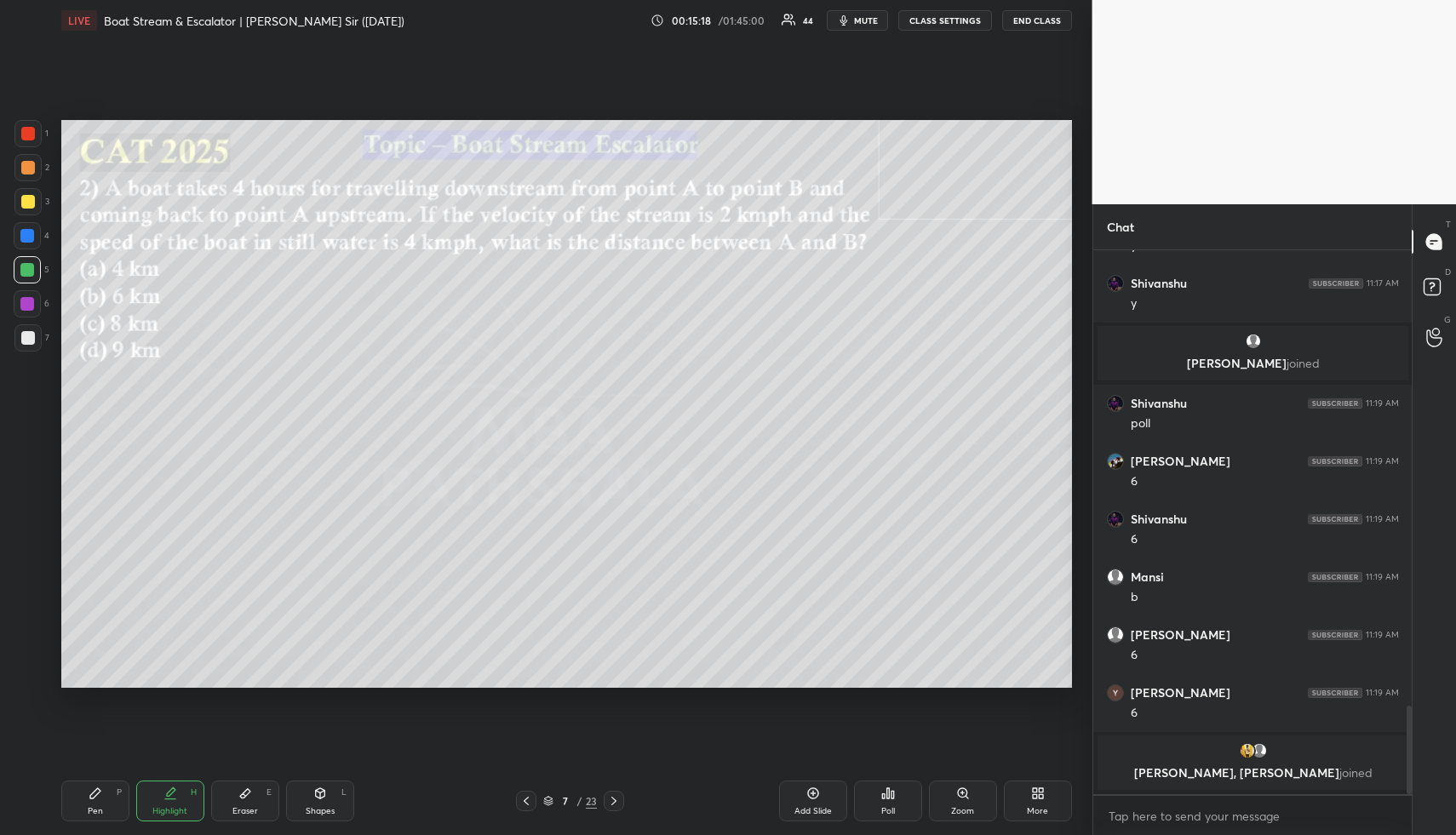
drag, startPoint x: 101, startPoint y: 797, endPoint x: 97, endPoint y: 764, distance: 33.2
click at [99, 794] on icon at bounding box center [95, 793] width 13 height 13
drag, startPoint x: 31, startPoint y: 200, endPoint x: 43, endPoint y: 218, distance: 21.6
click at [31, 202] on div at bounding box center [27, 201] width 13 height 13
click at [165, 801] on div "Highlight H" at bounding box center [170, 801] width 68 height 41
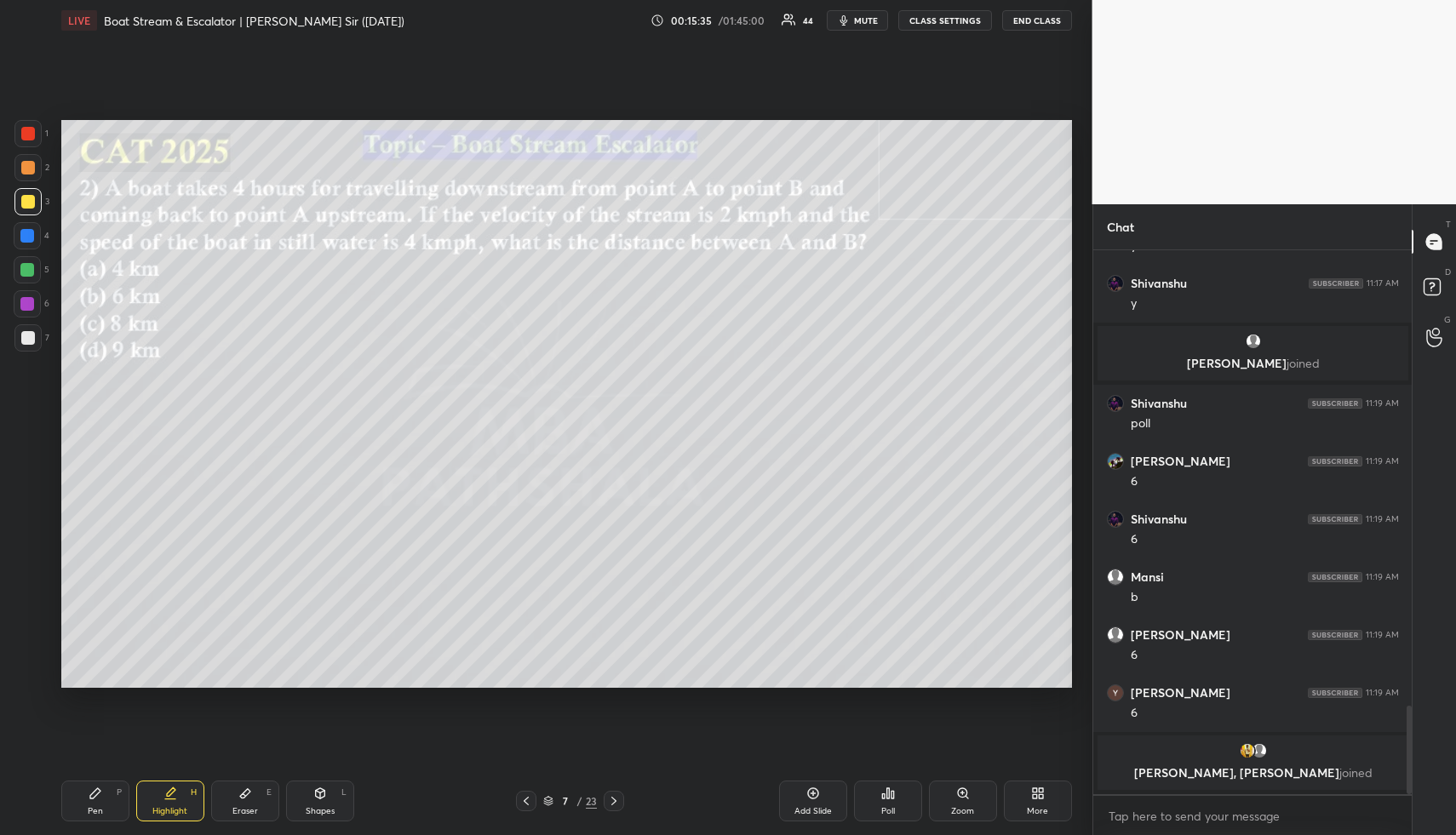
drag, startPoint x: 172, startPoint y: 800, endPoint x: 210, endPoint y: 706, distance: 101.4
click at [172, 800] on div "Highlight H" at bounding box center [170, 801] width 68 height 41
click at [112, 801] on div "Pen P" at bounding box center [95, 801] width 68 height 41
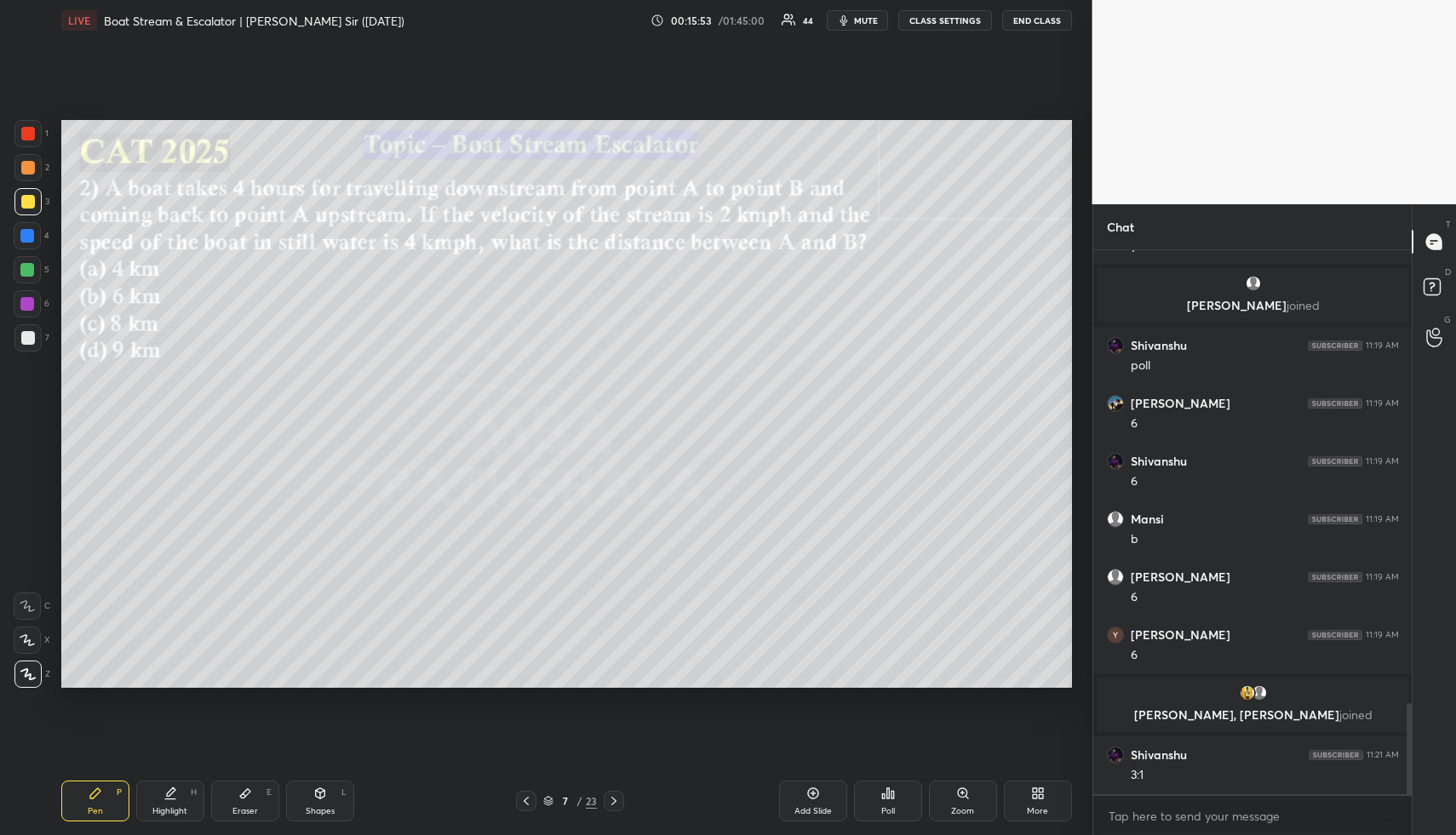
scroll to position [2718, 0]
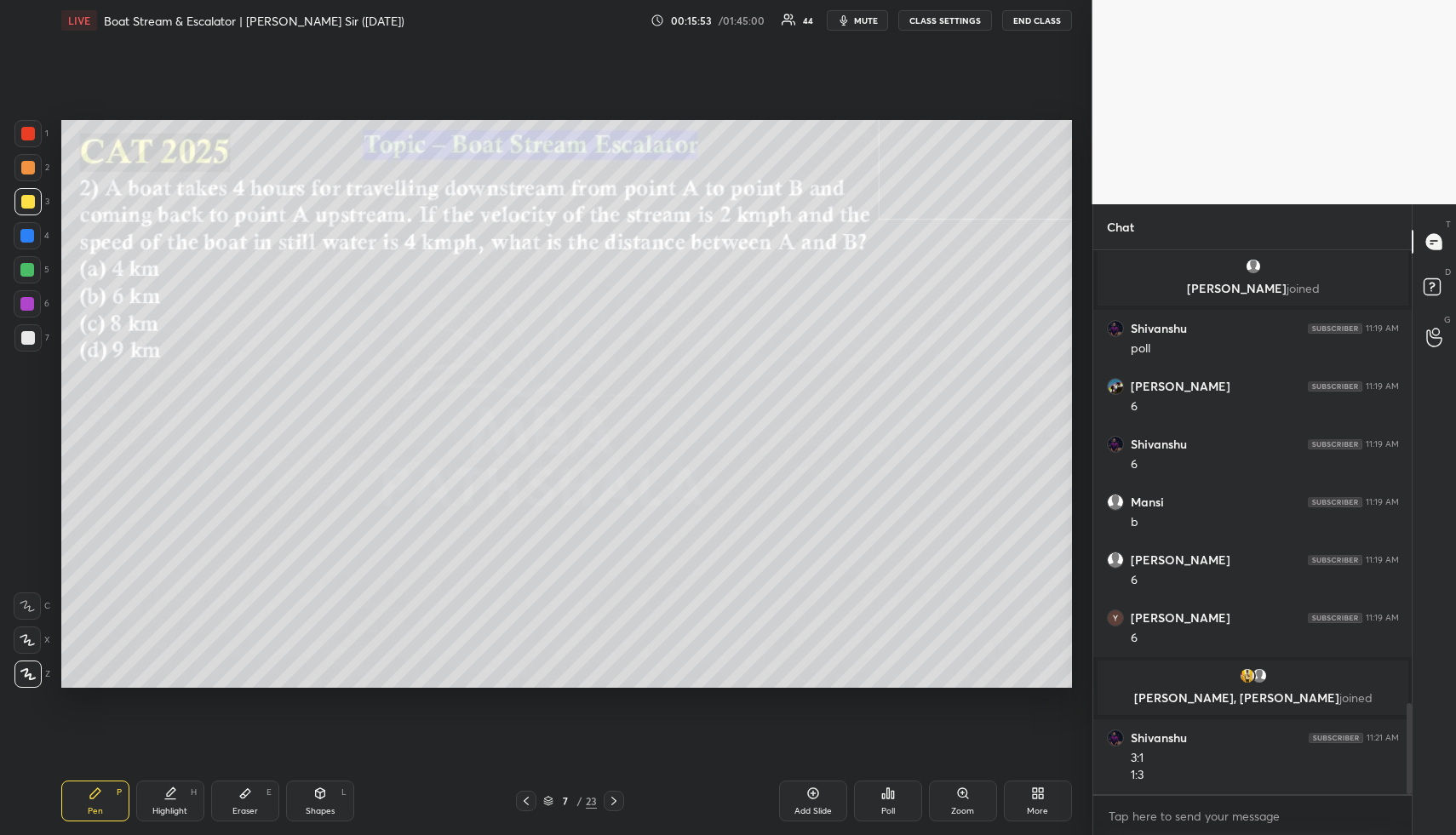
click at [335, 792] on div "Shapes L" at bounding box center [320, 801] width 68 height 41
click at [29, 269] on div at bounding box center [27, 269] width 13 height 13
click at [167, 795] on icon at bounding box center [169, 793] width 13 height 13
click at [168, 796] on icon at bounding box center [171, 792] width 9 height 9
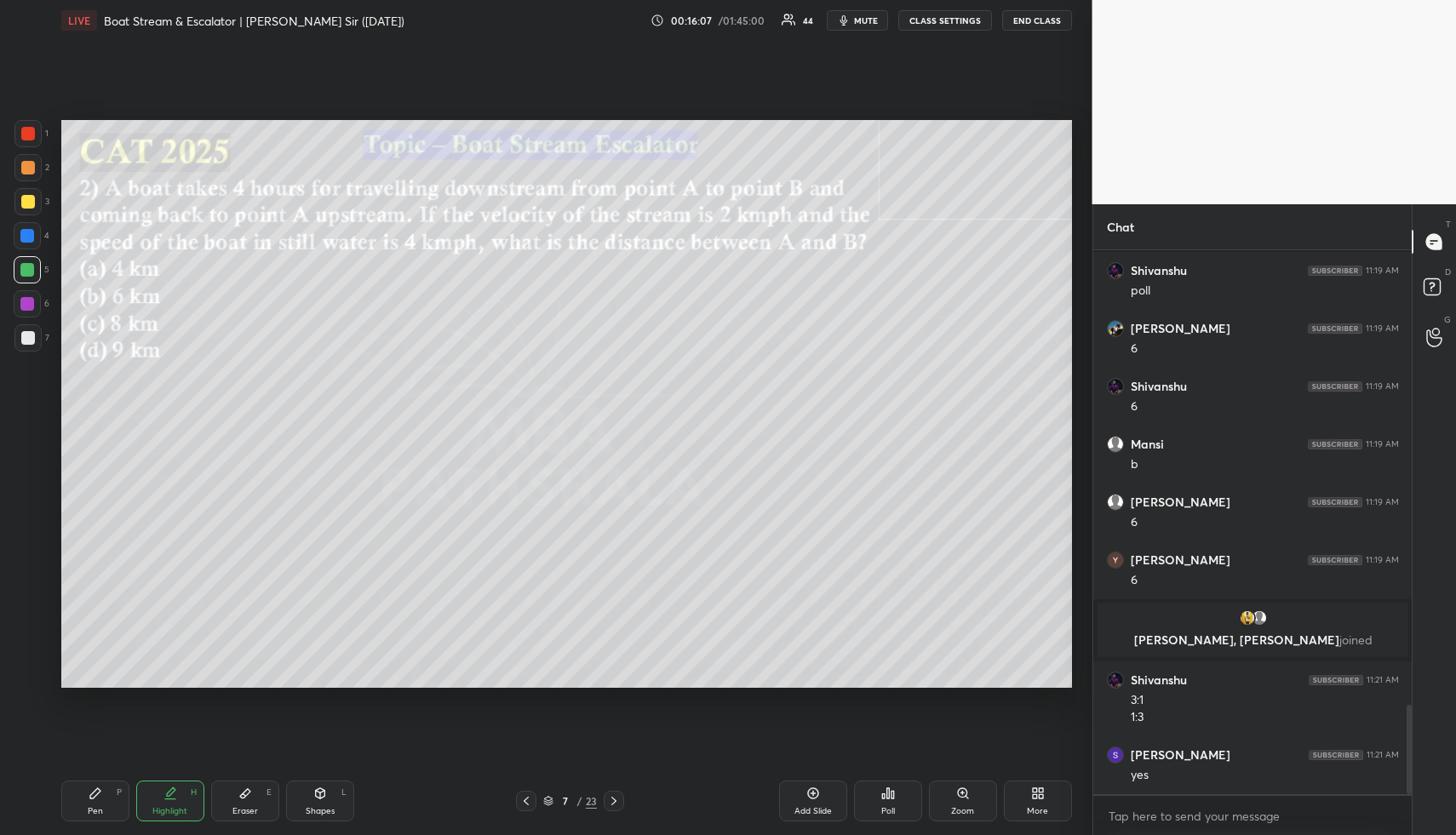
drag, startPoint x: 81, startPoint y: 816, endPoint x: 83, endPoint y: 763, distance: 53.0
click at [80, 815] on div "Pen P" at bounding box center [95, 801] width 68 height 41
click at [29, 236] on div at bounding box center [27, 235] width 13 height 13
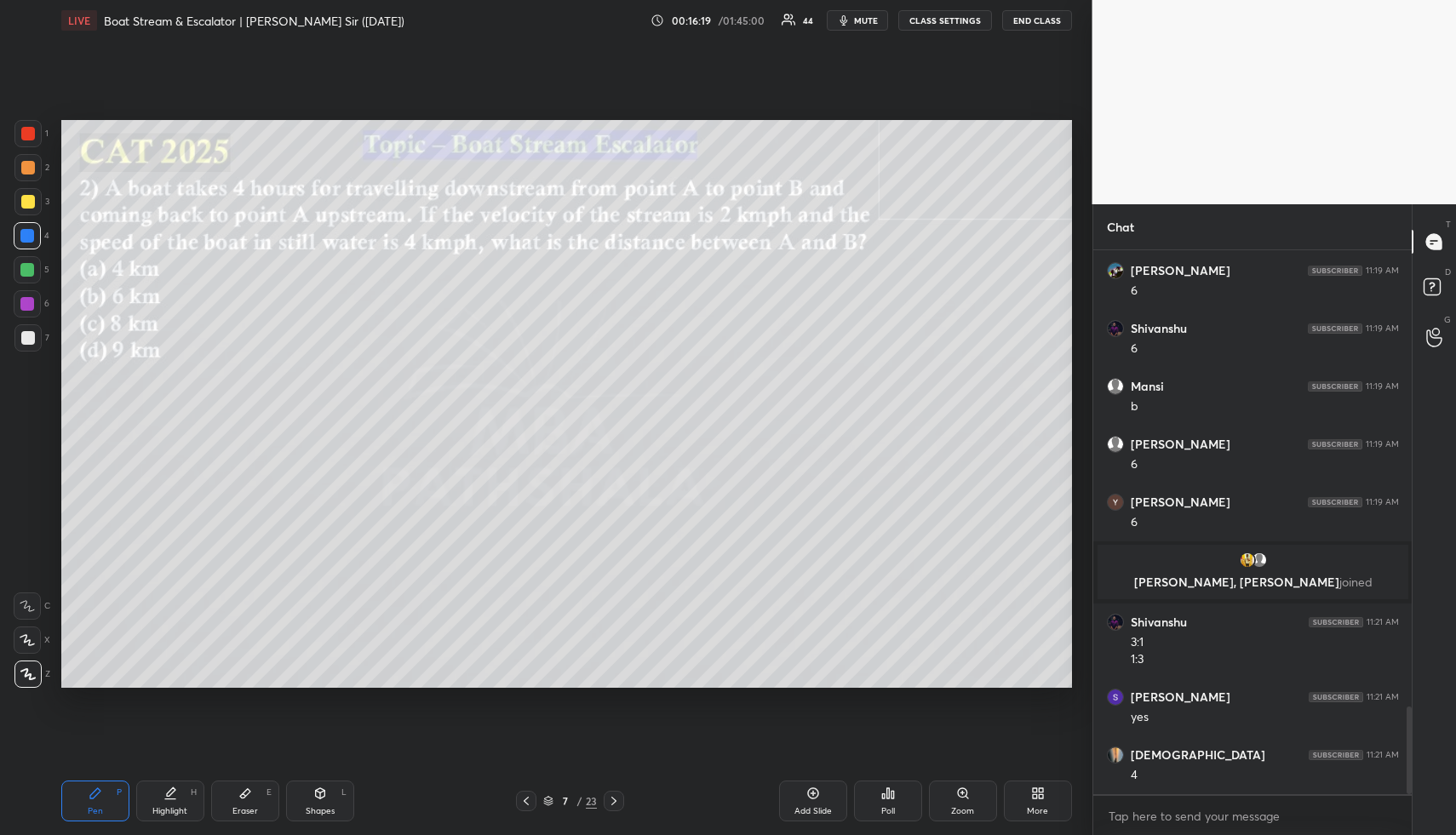
drag, startPoint x: 125, startPoint y: 793, endPoint x: 120, endPoint y: 712, distance: 81.2
click at [123, 793] on div "Pen P" at bounding box center [95, 801] width 68 height 41
click at [19, 264] on div at bounding box center [27, 269] width 27 height 27
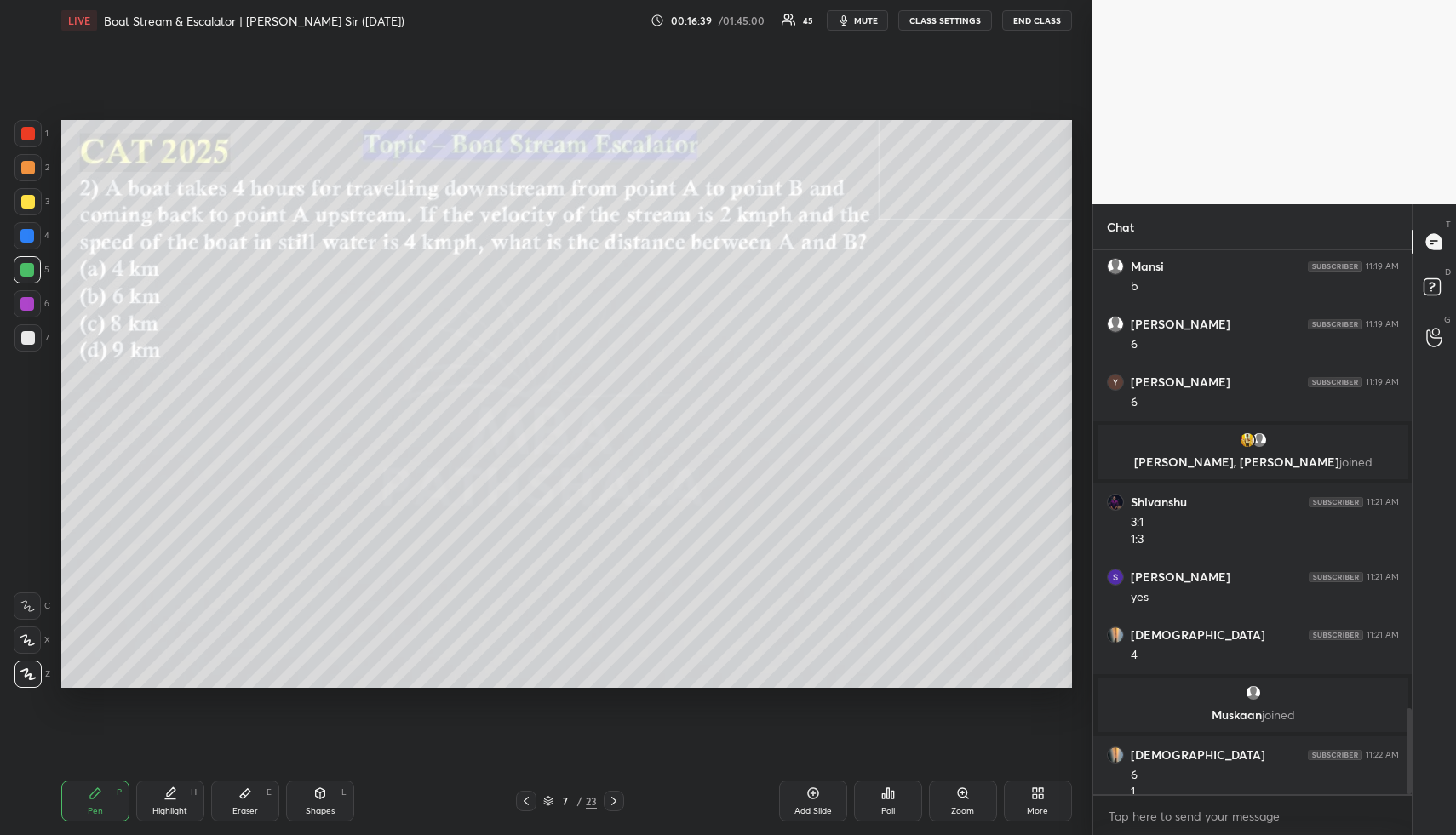
scroll to position [2909, 0]
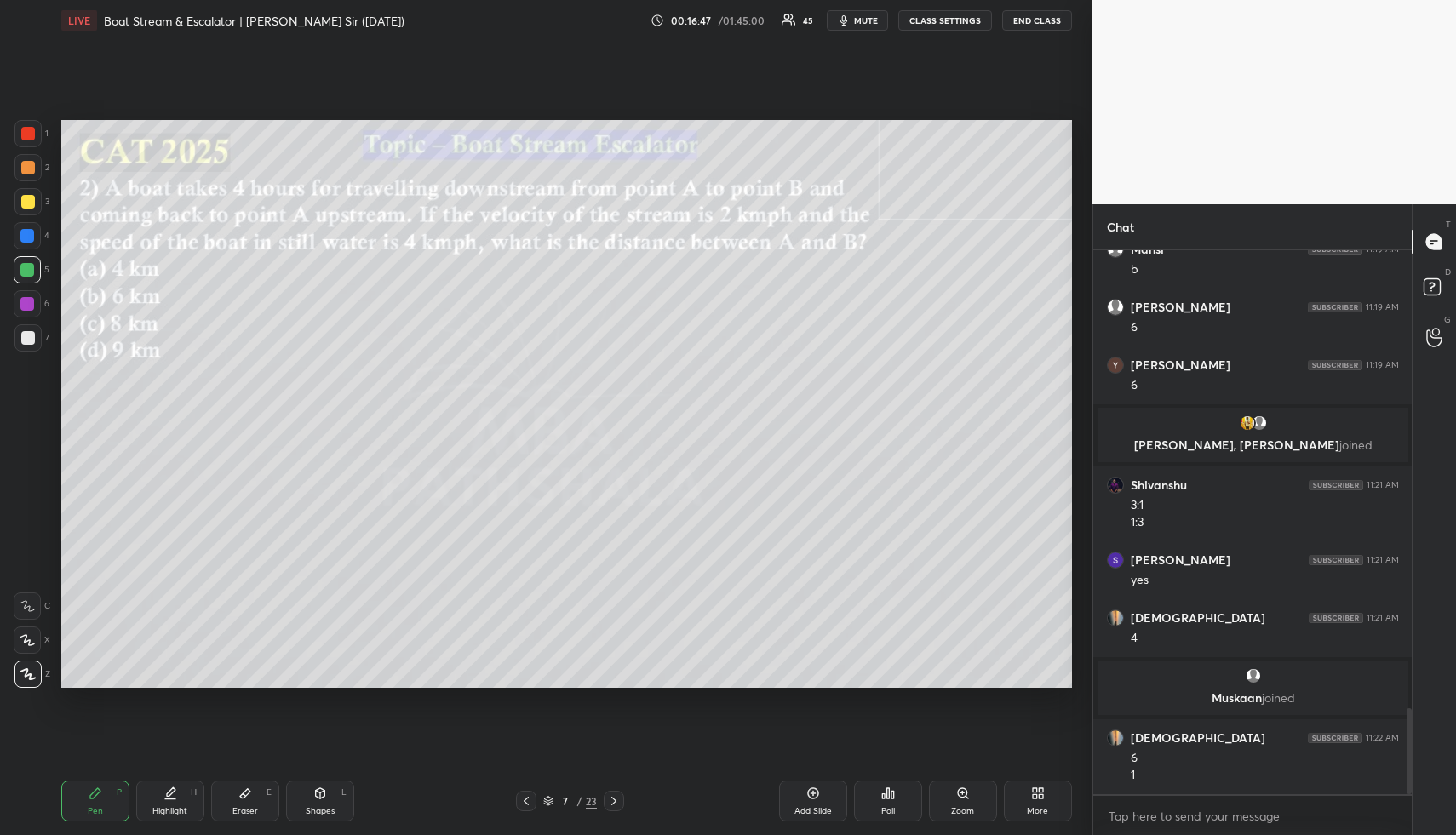
click at [333, 788] on div "Shapes L" at bounding box center [320, 801] width 68 height 41
click at [29, 332] on div at bounding box center [27, 338] width 13 height 13
click at [175, 800] on div "Highlight H" at bounding box center [170, 801] width 68 height 41
drag, startPoint x: 179, startPoint y: 799, endPoint x: 353, endPoint y: 689, distance: 205.9
click at [184, 794] on div "Highlight H" at bounding box center [170, 801] width 68 height 41
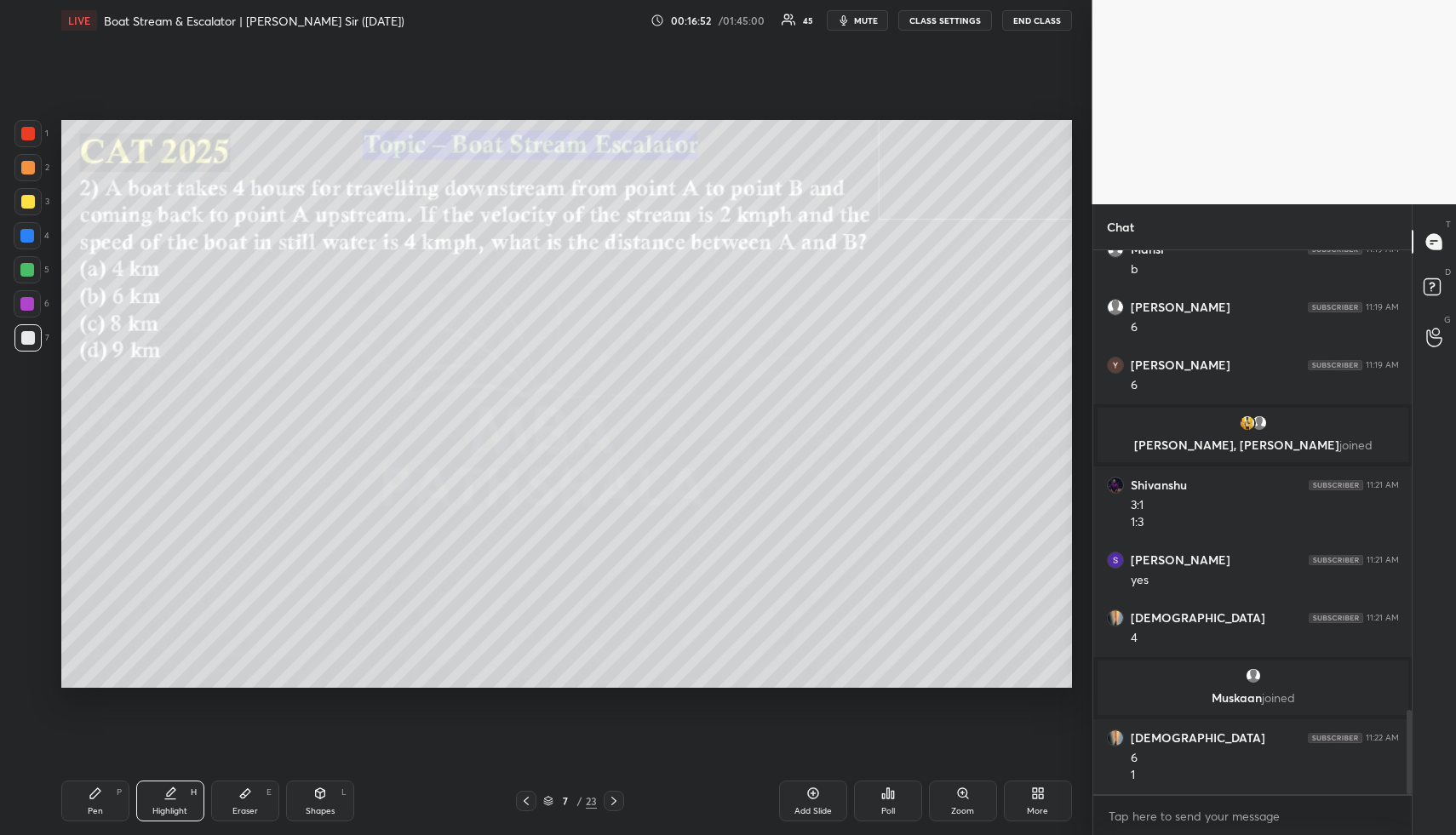
scroll to position [2968, 0]
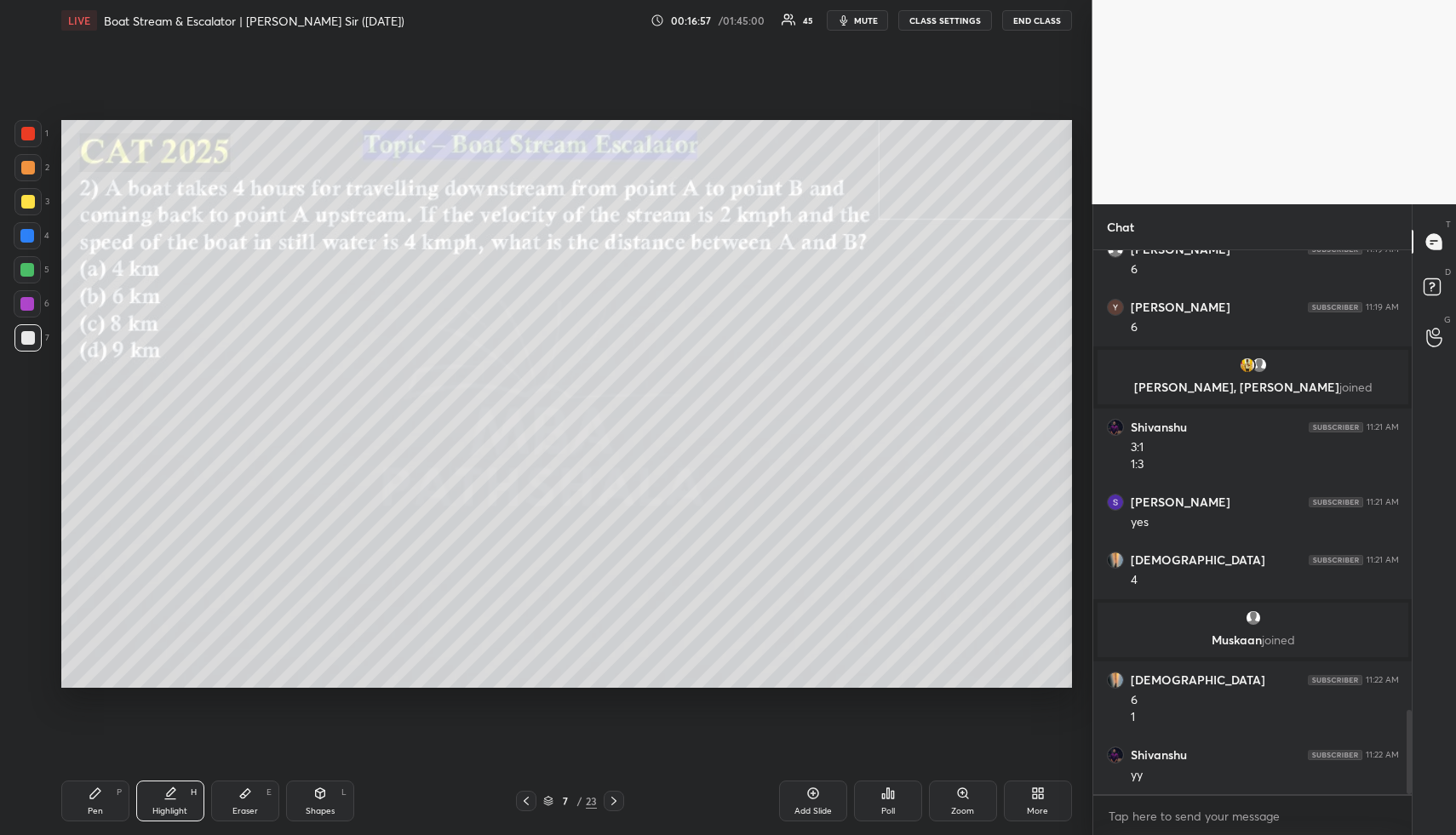
drag, startPoint x: 171, startPoint y: 806, endPoint x: 200, endPoint y: 770, distance: 46.2
click at [171, 801] on div "Highlight H" at bounding box center [170, 801] width 68 height 41
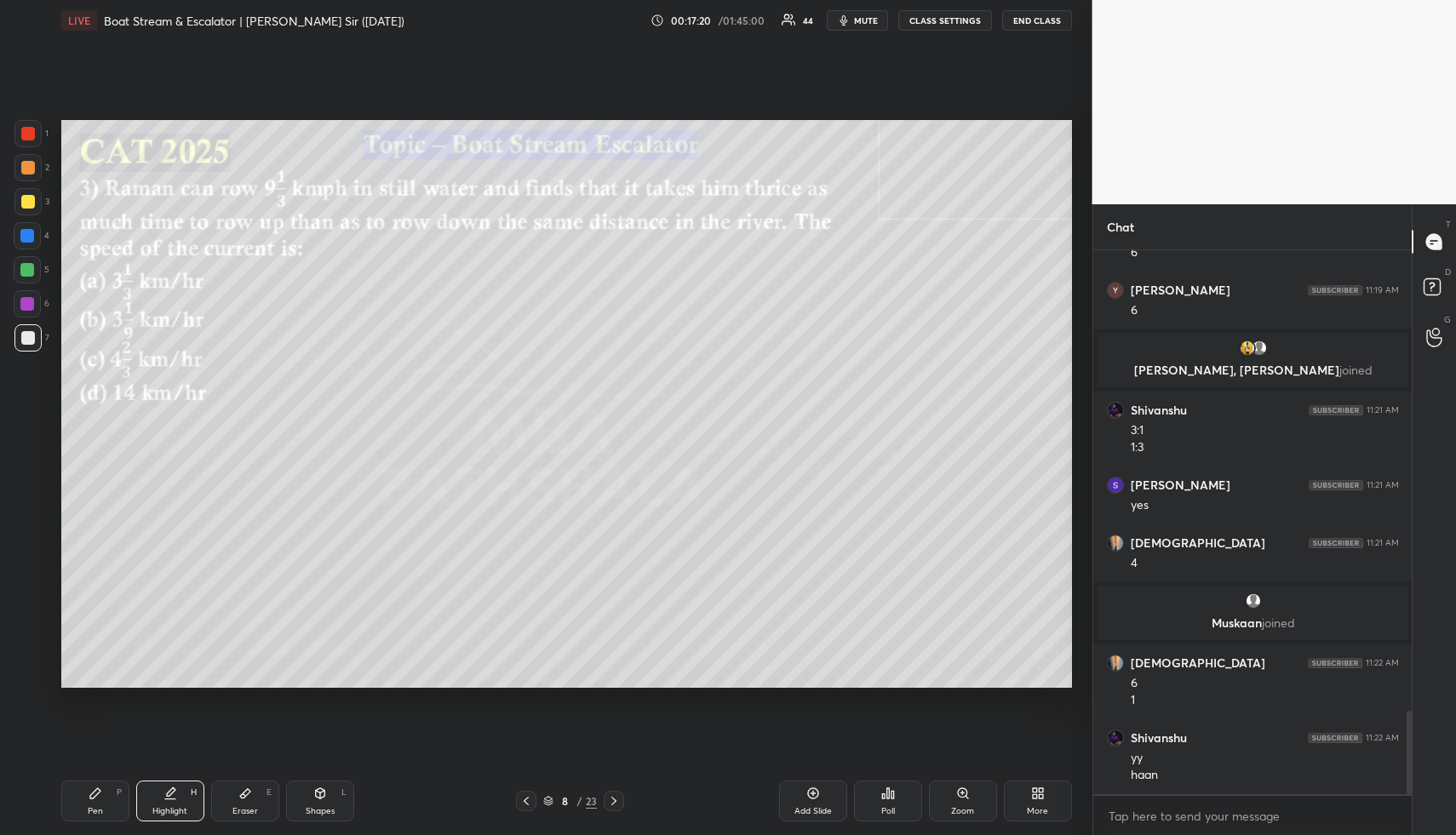
click at [331, 801] on div "Shapes L" at bounding box center [320, 801] width 68 height 41
drag, startPoint x: 18, startPoint y: 161, endPoint x: 54, endPoint y: 165, distance: 36.2
click at [21, 162] on div at bounding box center [27, 168] width 27 height 27
click at [160, 806] on div "Highlight H" at bounding box center [170, 801] width 68 height 41
click at [163, 797] on icon at bounding box center [169, 793] width 13 height 13
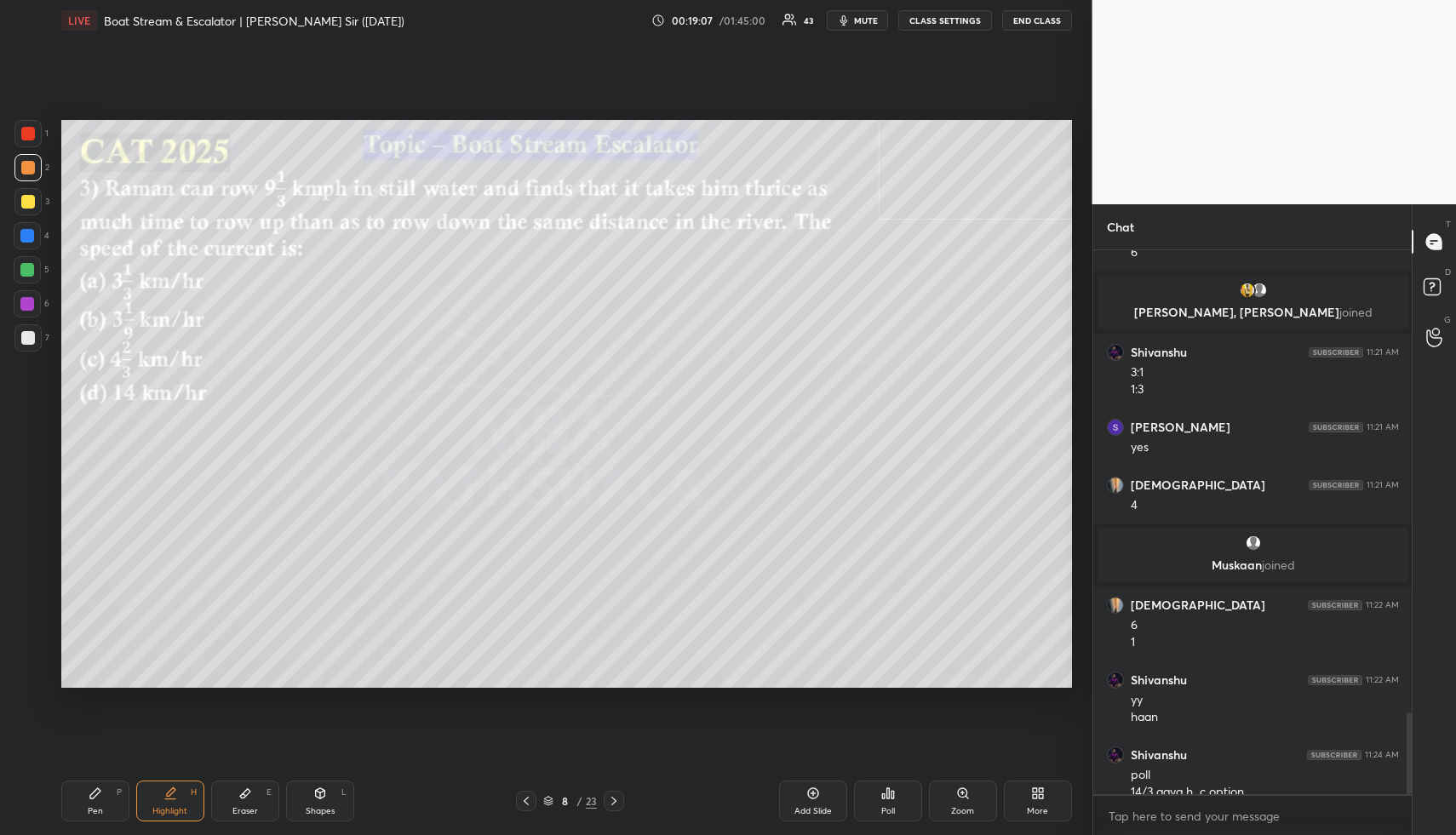
scroll to position [3059, 0]
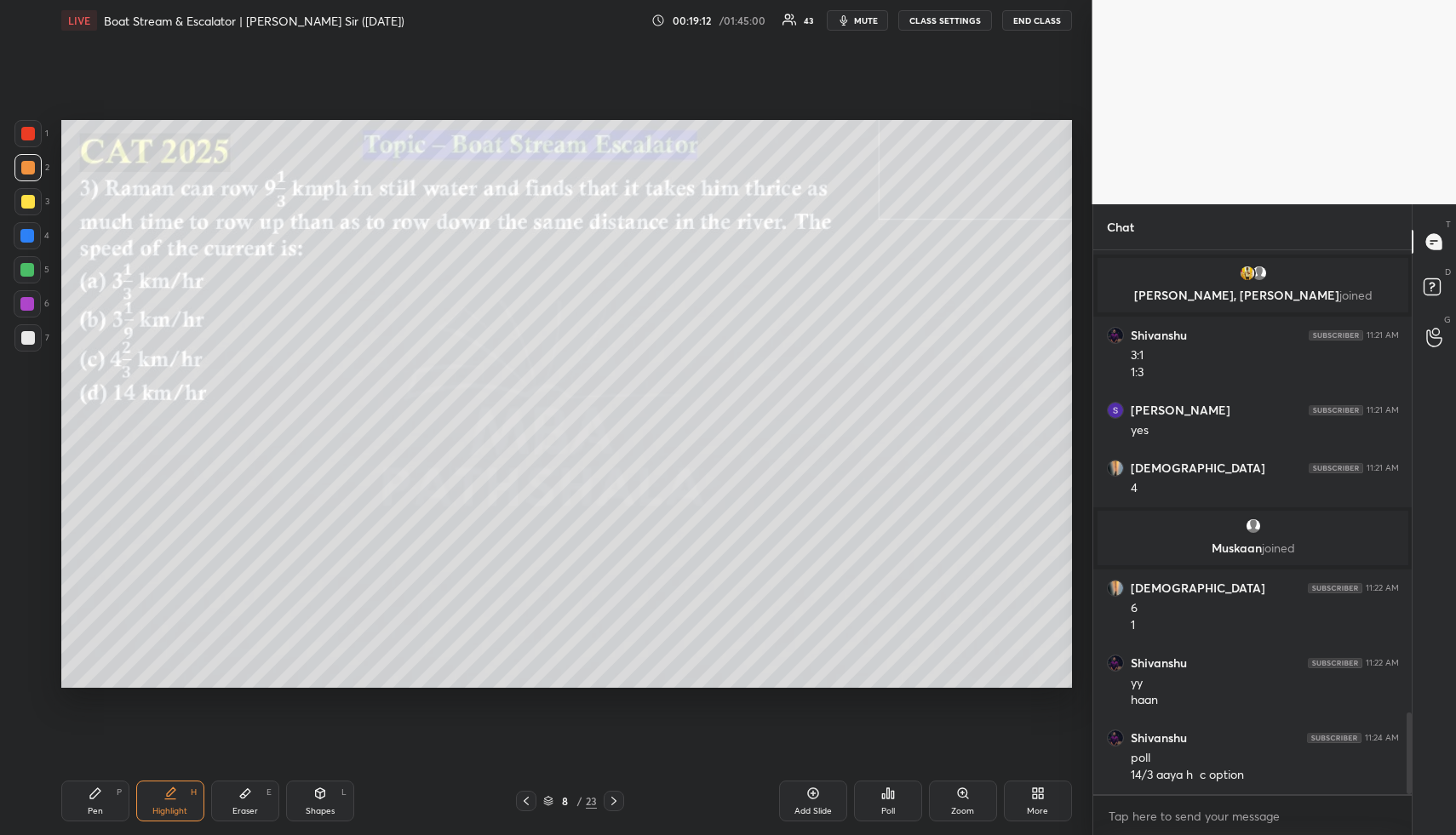
drag, startPoint x: 93, startPoint y: 802, endPoint x: 91, endPoint y: 791, distance: 11.2
click at [95, 797] on div "Pen P" at bounding box center [95, 801] width 68 height 41
drag, startPoint x: 27, startPoint y: 201, endPoint x: 55, endPoint y: 218, distance: 32.8
click at [28, 201] on div at bounding box center [27, 201] width 13 height 13
click at [317, 800] on div "Shapes L" at bounding box center [320, 801] width 68 height 41
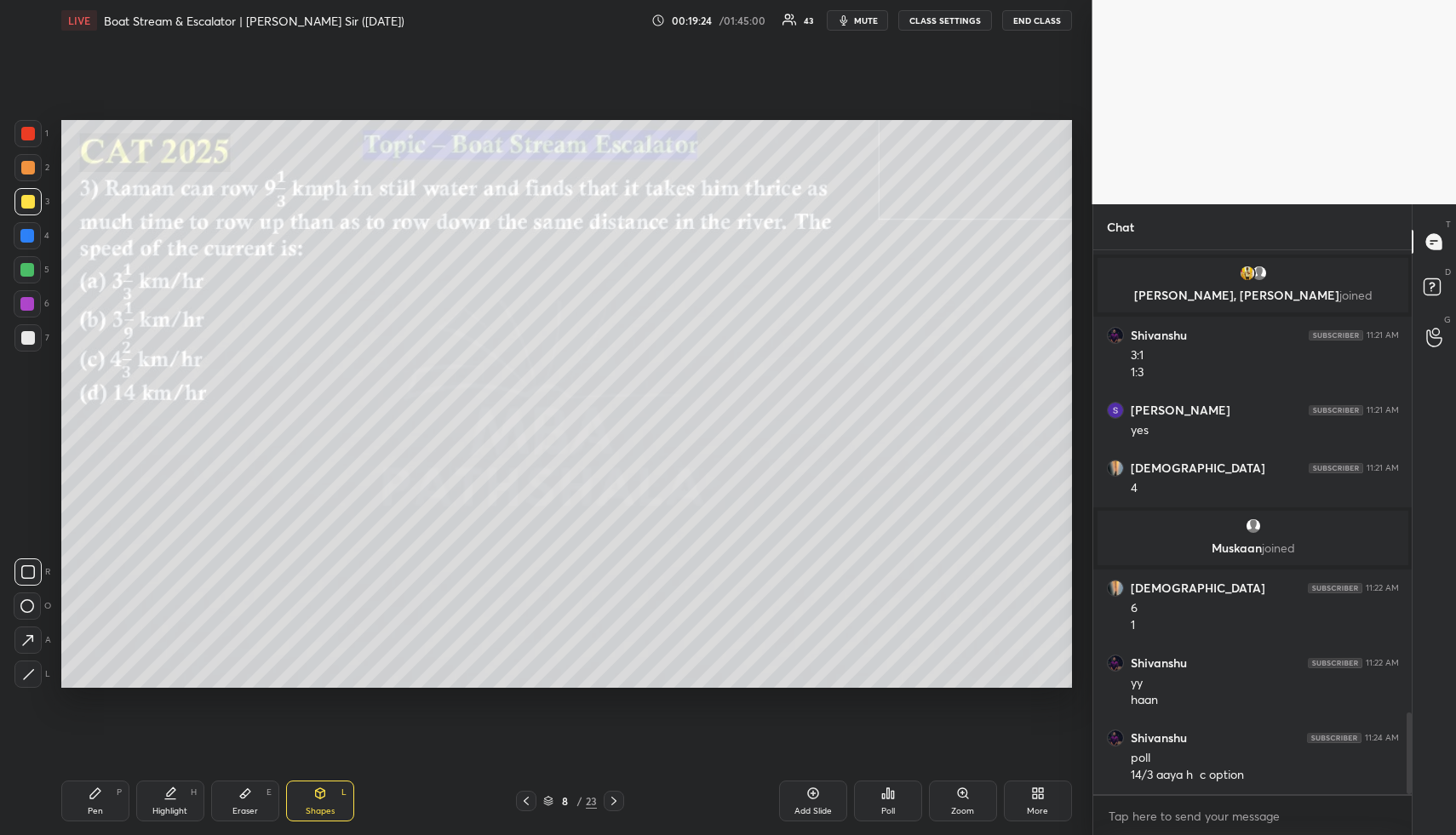
click at [27, 236] on div at bounding box center [27, 235] width 13 height 13
click at [186, 802] on div "Highlight H" at bounding box center [170, 801] width 68 height 41
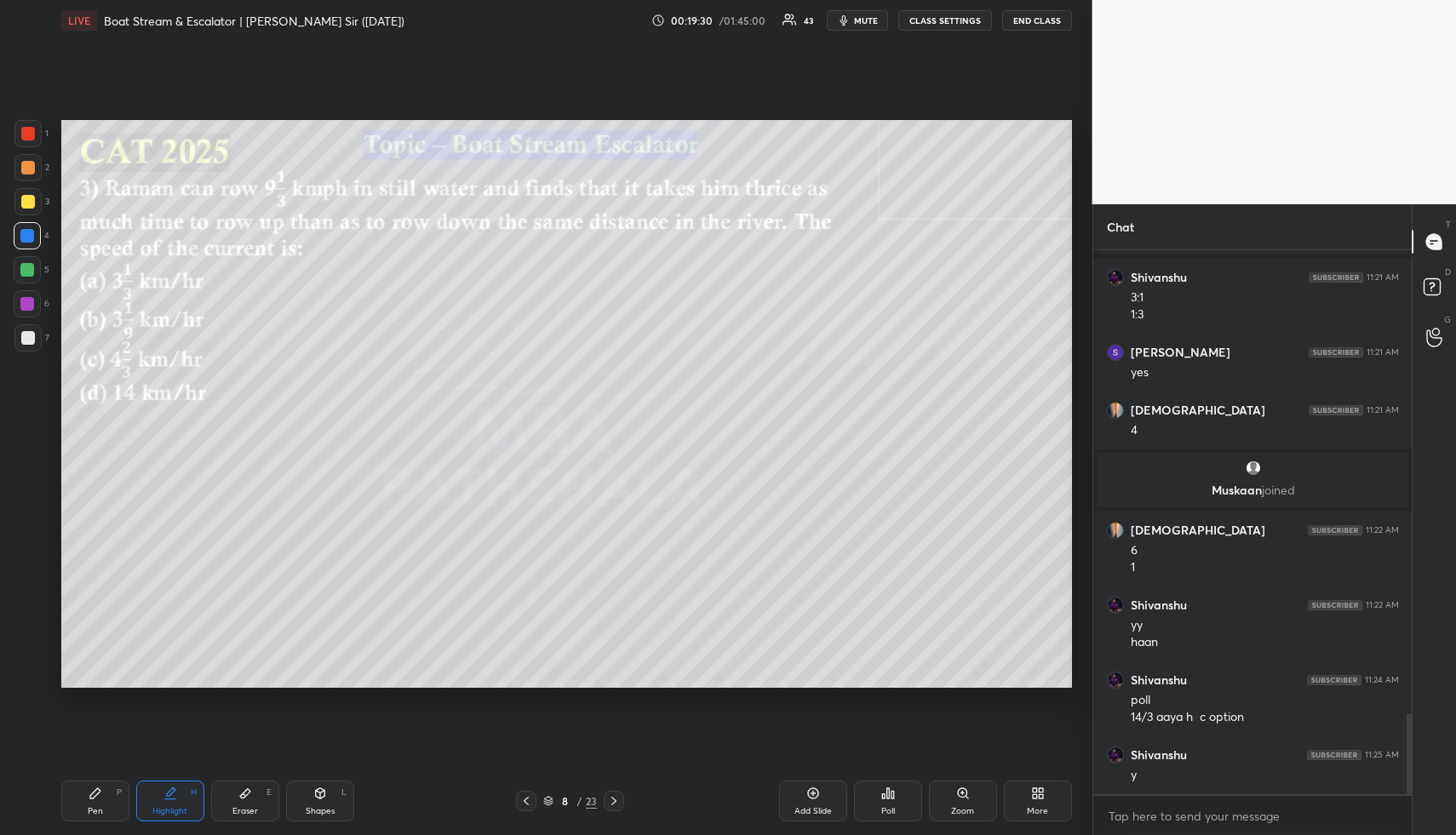
drag, startPoint x: 319, startPoint y: 789, endPoint x: 309, endPoint y: 770, distance: 21.5
click at [314, 788] on icon at bounding box center [319, 793] width 13 height 13
click at [28, 168] on div at bounding box center [27, 168] width 13 height 13
drag, startPoint x: 24, startPoint y: 673, endPoint x: 52, endPoint y: 644, distance: 40.3
click at [25, 672] on icon at bounding box center [28, 675] width 12 height 12
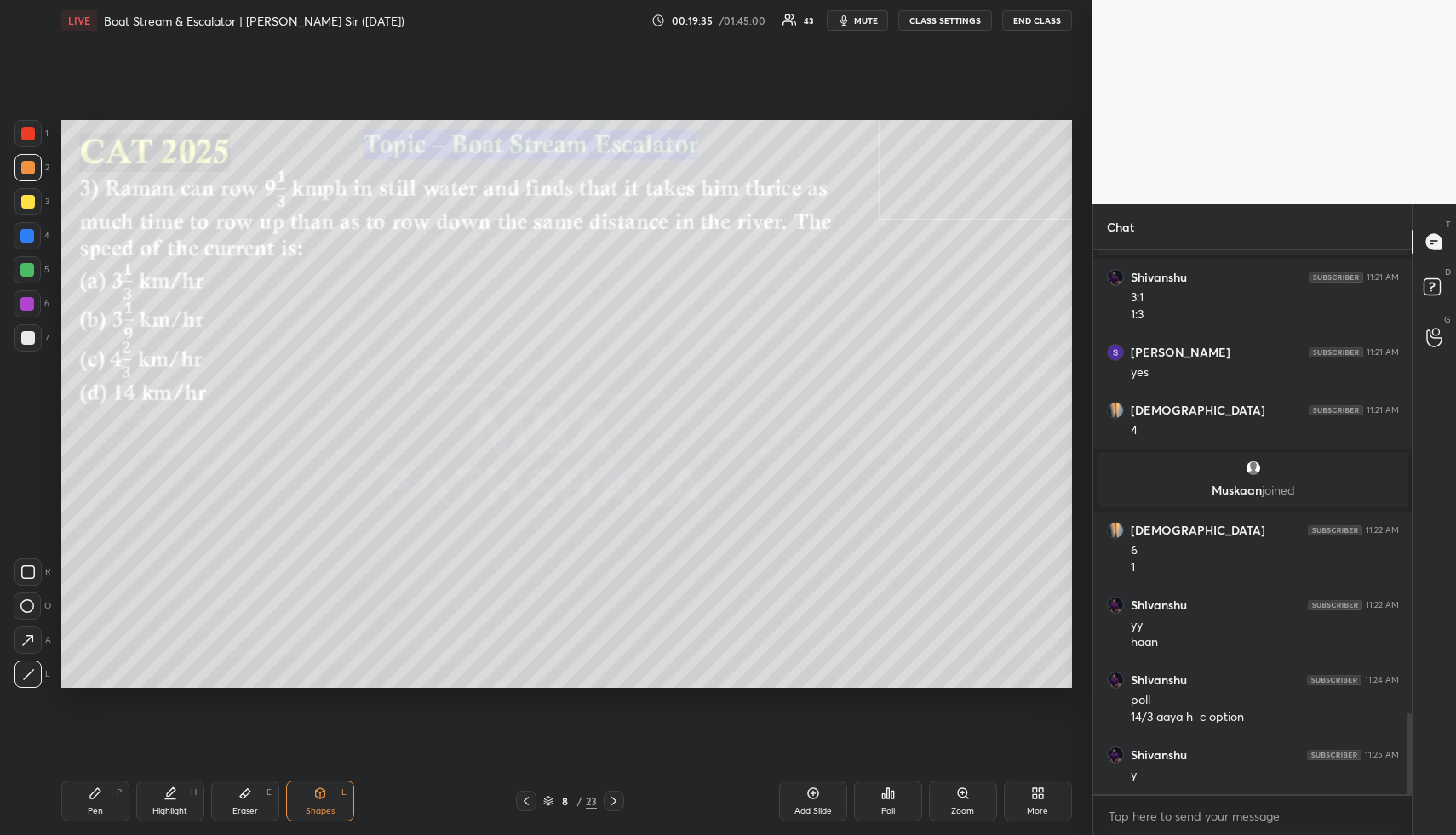
drag, startPoint x: 174, startPoint y: 808, endPoint x: 202, endPoint y: 747, distance: 67.1
click at [174, 808] on div "Highlight" at bounding box center [169, 812] width 35 height 9
drag, startPoint x: 90, startPoint y: 813, endPoint x: 87, endPoint y: 797, distance: 16.3
click at [90, 810] on div "Pen" at bounding box center [95, 812] width 15 height 9
click at [27, 202] on div at bounding box center [27, 201] width 13 height 13
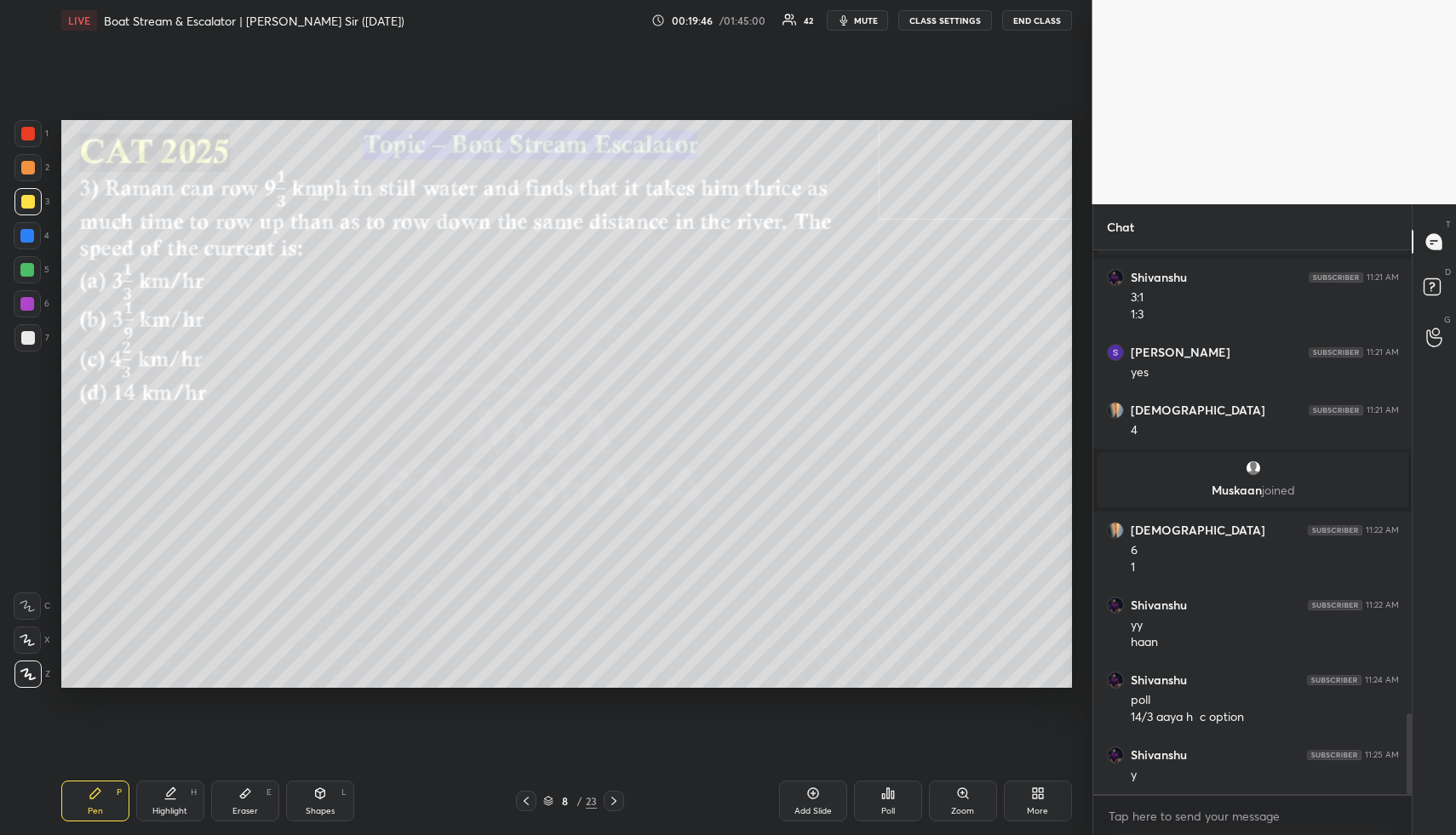
drag, startPoint x: 326, startPoint y: 796, endPoint x: 293, endPoint y: 718, distance: 84.7
click at [326, 798] on icon at bounding box center [319, 793] width 13 height 13
click at [32, 237] on div at bounding box center [27, 235] width 13 height 13
click at [166, 813] on div "Highlight" at bounding box center [169, 812] width 35 height 9
drag, startPoint x: 175, startPoint y: 805, endPoint x: 227, endPoint y: 713, distance: 105.7
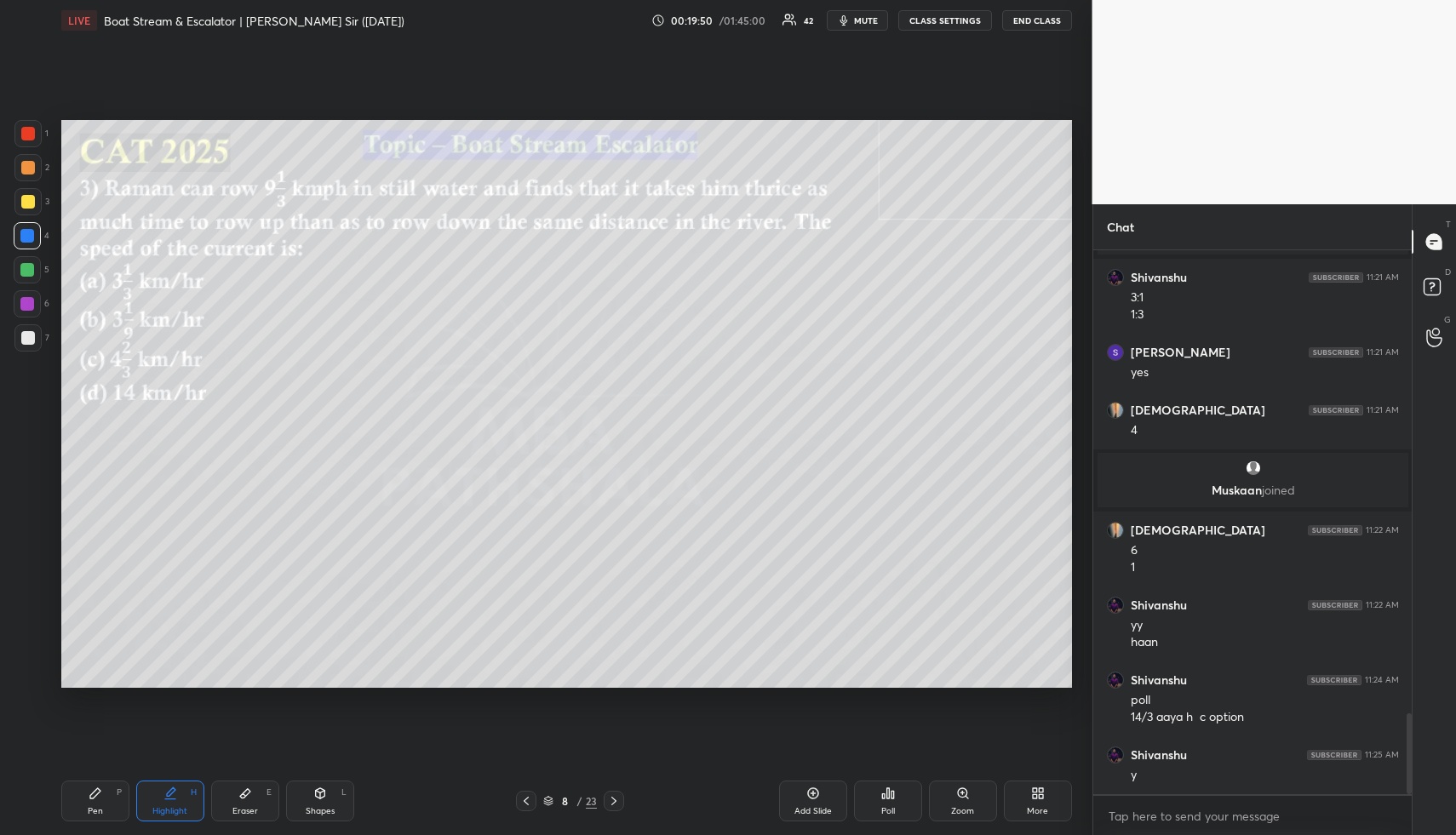
click at [175, 805] on div "Highlight H" at bounding box center [170, 801] width 68 height 41
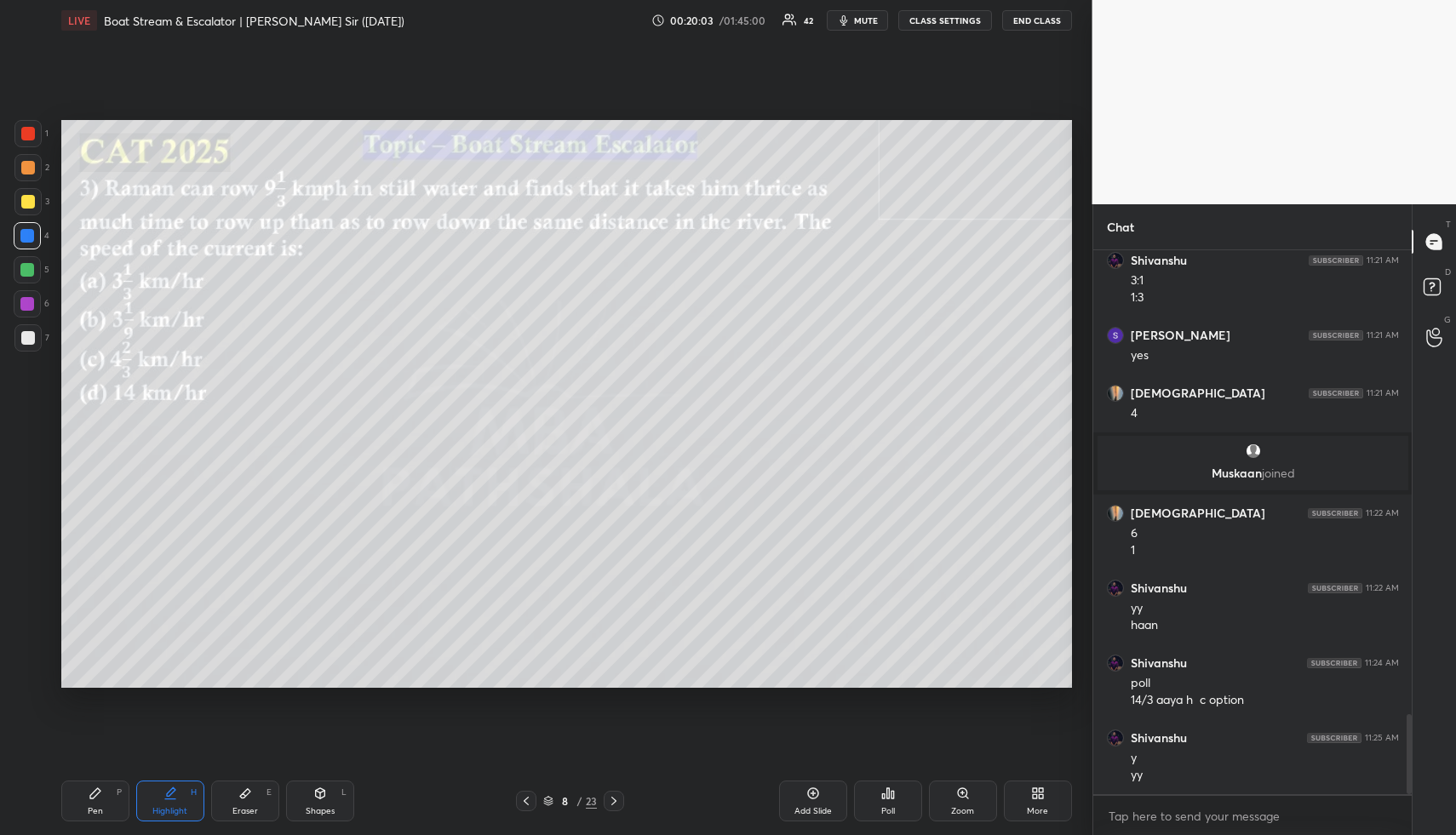
click at [113, 803] on div "Pen P" at bounding box center [95, 801] width 68 height 41
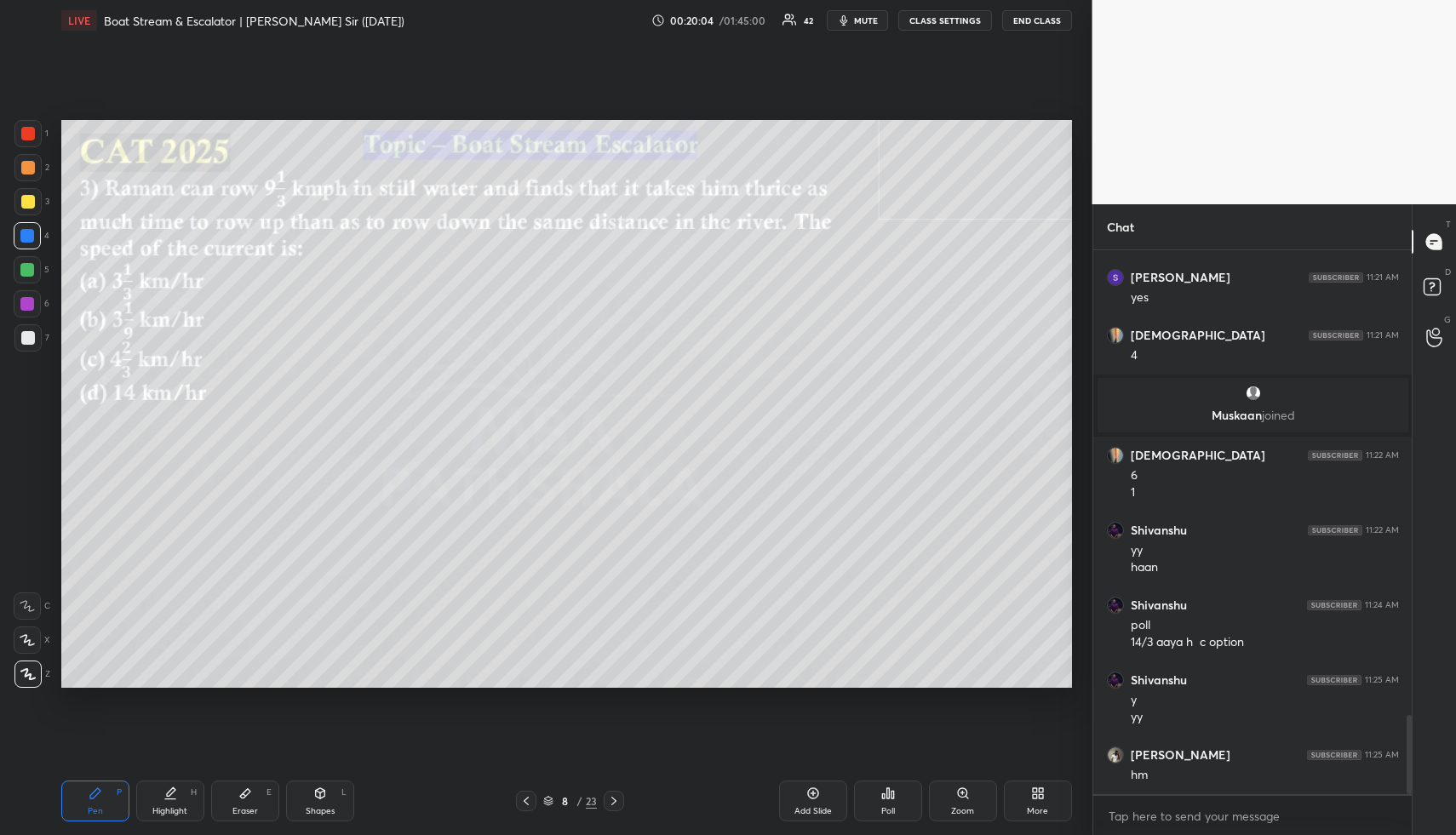
drag, startPoint x: 31, startPoint y: 166, endPoint x: 55, endPoint y: 184, distance: 30.0
click at [31, 166] on div at bounding box center [27, 168] width 13 height 13
drag, startPoint x: 327, startPoint y: 794, endPoint x: 315, endPoint y: 769, distance: 27.7
click at [325, 792] on div "Shapes L" at bounding box center [320, 801] width 68 height 41
click at [33, 336] on div at bounding box center [27, 338] width 13 height 13
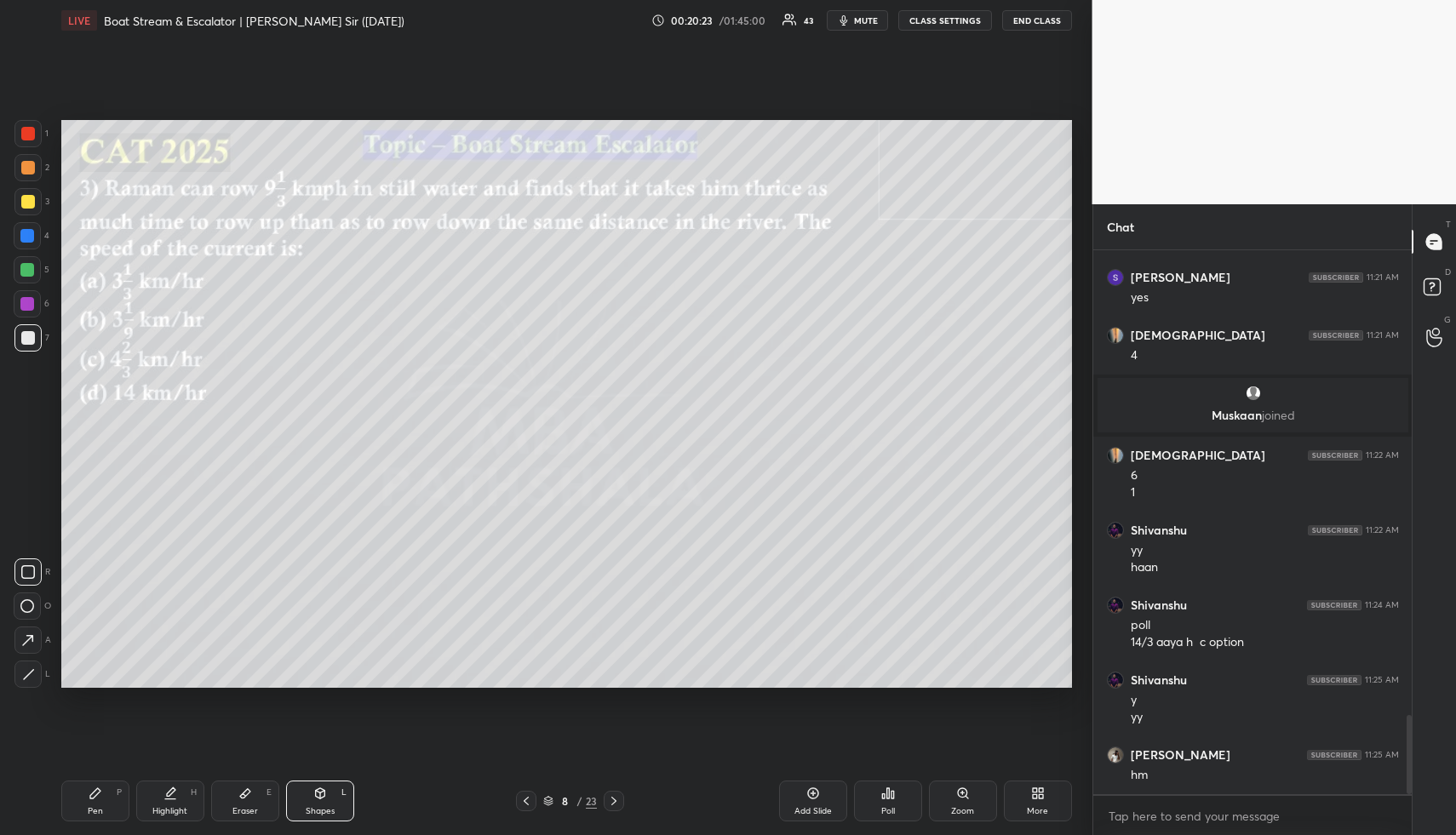
drag, startPoint x: 175, startPoint y: 805, endPoint x: 241, endPoint y: 753, distance: 84.0
click at [176, 805] on div "Highlight H" at bounding box center [170, 801] width 68 height 41
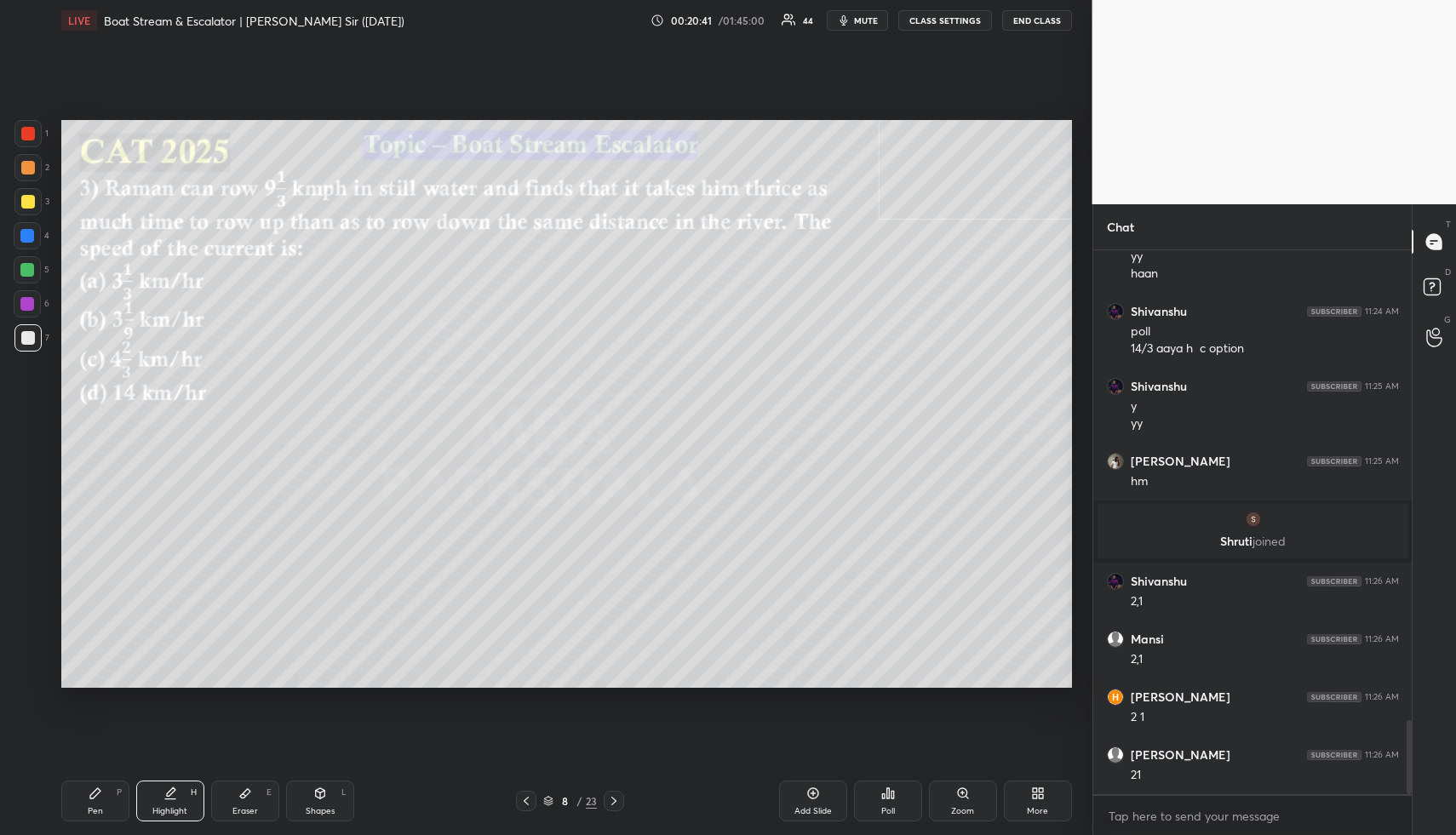
scroll to position [3432, 0]
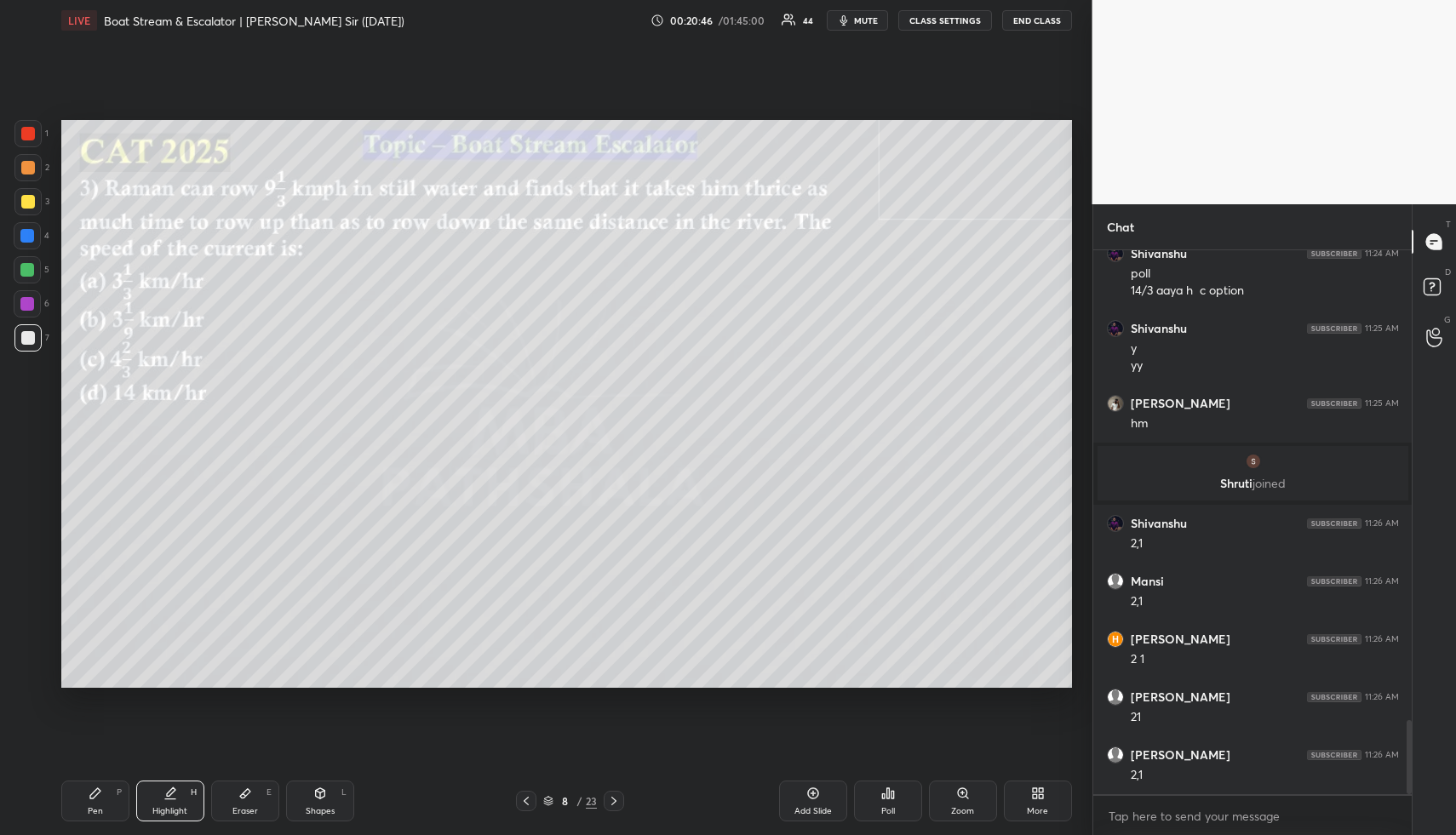
drag, startPoint x: 105, startPoint y: 792, endPoint x: 114, endPoint y: 777, distance: 17.5
click at [105, 792] on div "Pen P" at bounding box center [95, 801] width 68 height 41
click at [328, 789] on div "Shapes L" at bounding box center [320, 801] width 68 height 41
drag, startPoint x: 27, startPoint y: 238, endPoint x: 43, endPoint y: 252, distance: 21.3
click at [27, 238] on div at bounding box center [27, 235] width 13 height 13
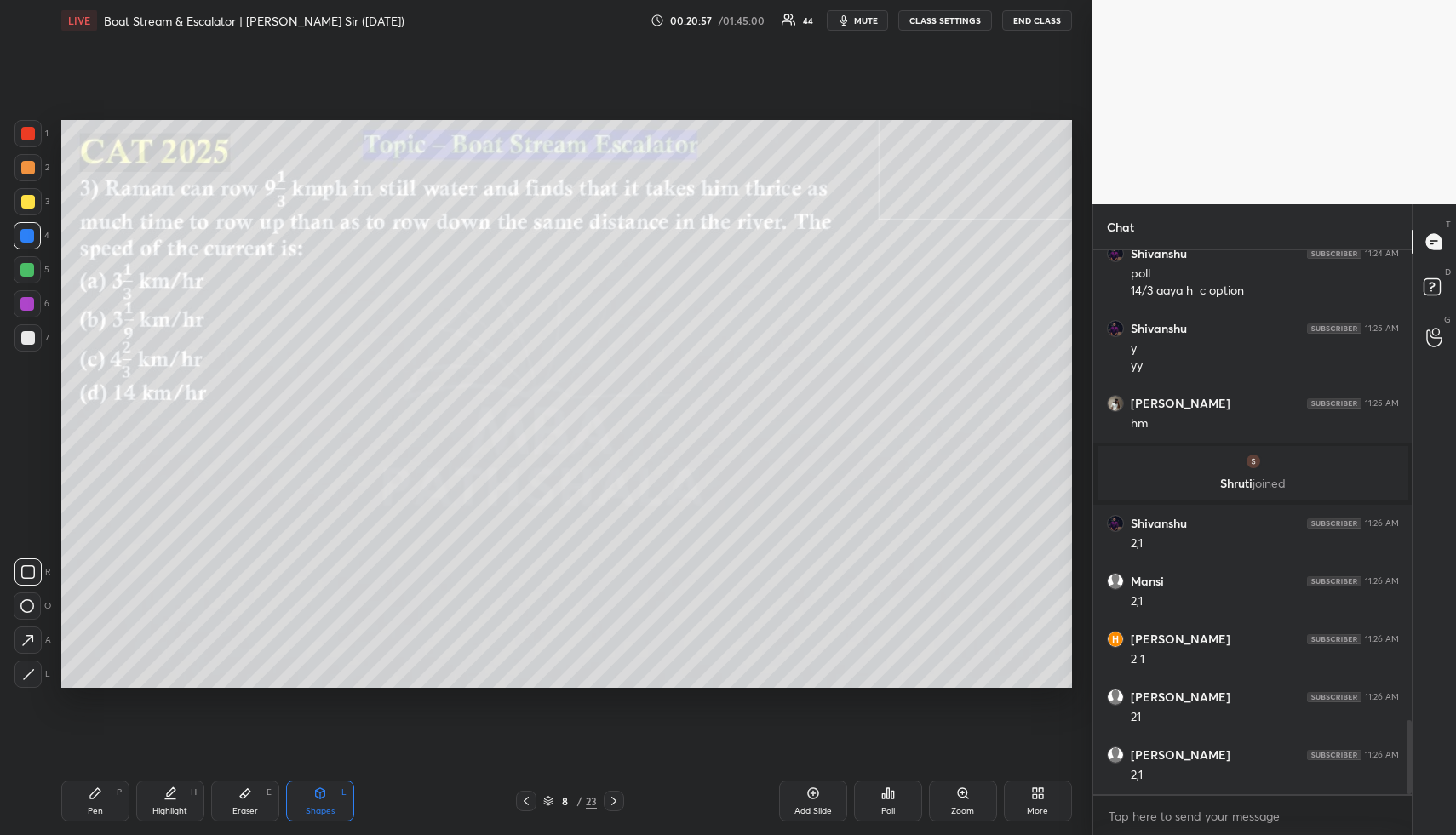
drag, startPoint x: 182, startPoint y: 795, endPoint x: 270, endPoint y: 745, distance: 101.2
click at [182, 795] on div "Highlight H" at bounding box center [170, 801] width 68 height 41
drag, startPoint x: 100, startPoint y: 802, endPoint x: 94, endPoint y: 689, distance: 113.2
click at [97, 798] on div "Pen P" at bounding box center [95, 801] width 68 height 41
click at [35, 272] on div at bounding box center [27, 269] width 27 height 27
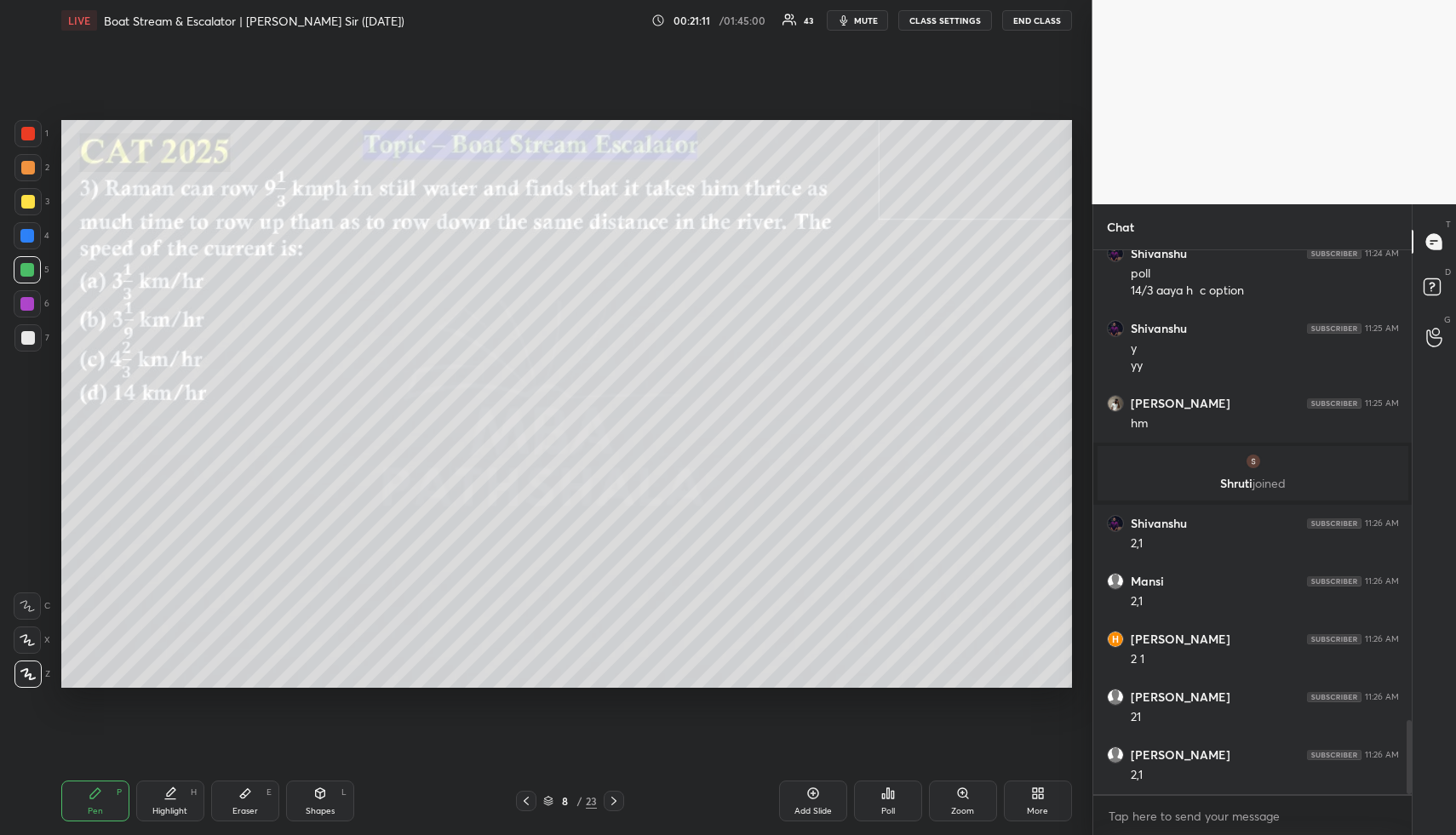
click at [172, 796] on icon at bounding box center [169, 793] width 13 height 13
drag, startPoint x: 113, startPoint y: 791, endPoint x: 106, endPoint y: 753, distance: 38.6
click at [112, 791] on div "Pen P" at bounding box center [95, 801] width 68 height 41
drag, startPoint x: 33, startPoint y: 163, endPoint x: 54, endPoint y: 174, distance: 23.7
click at [33, 163] on div at bounding box center [27, 168] width 13 height 13
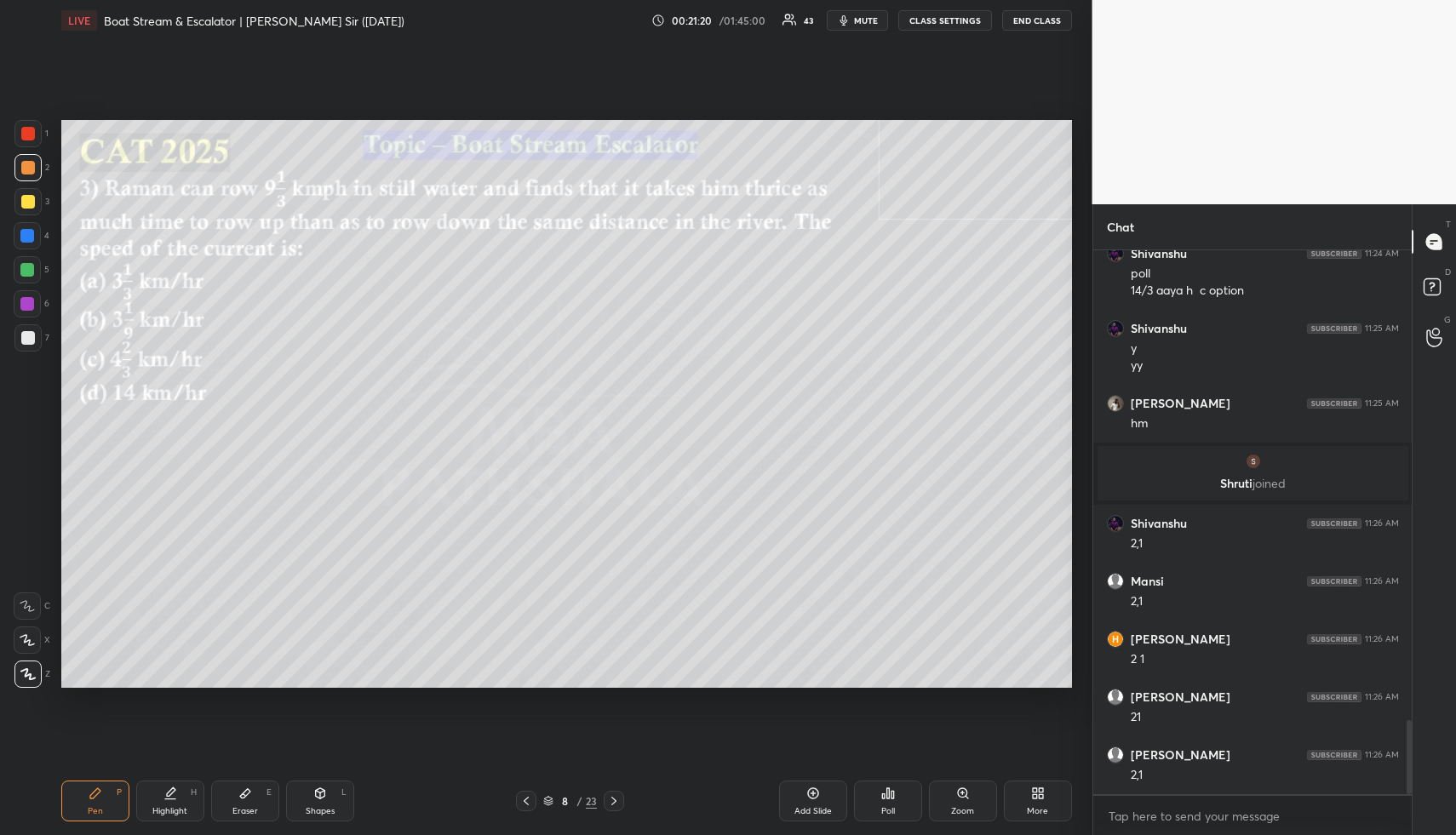
click at [28, 263] on div at bounding box center [27, 269] width 13 height 13
click at [175, 803] on div "Highlight H" at bounding box center [170, 801] width 68 height 41
click at [103, 808] on div "Pen P" at bounding box center [95, 801] width 68 height 41
click at [329, 790] on div "Shapes L" at bounding box center [320, 801] width 68 height 41
drag, startPoint x: 24, startPoint y: 141, endPoint x: 30, endPoint y: 178, distance: 37.5
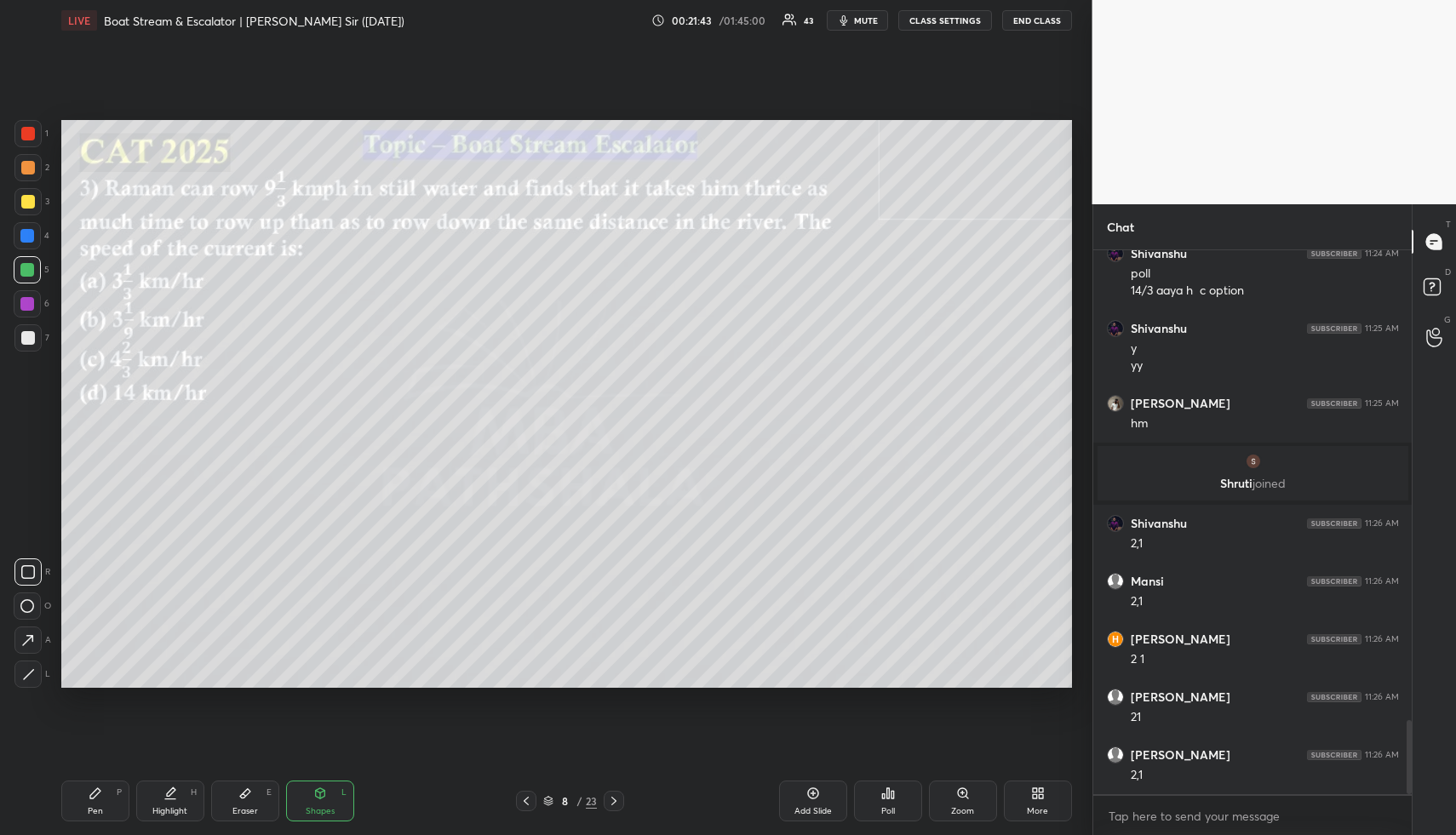
click at [24, 141] on div at bounding box center [27, 133] width 27 height 27
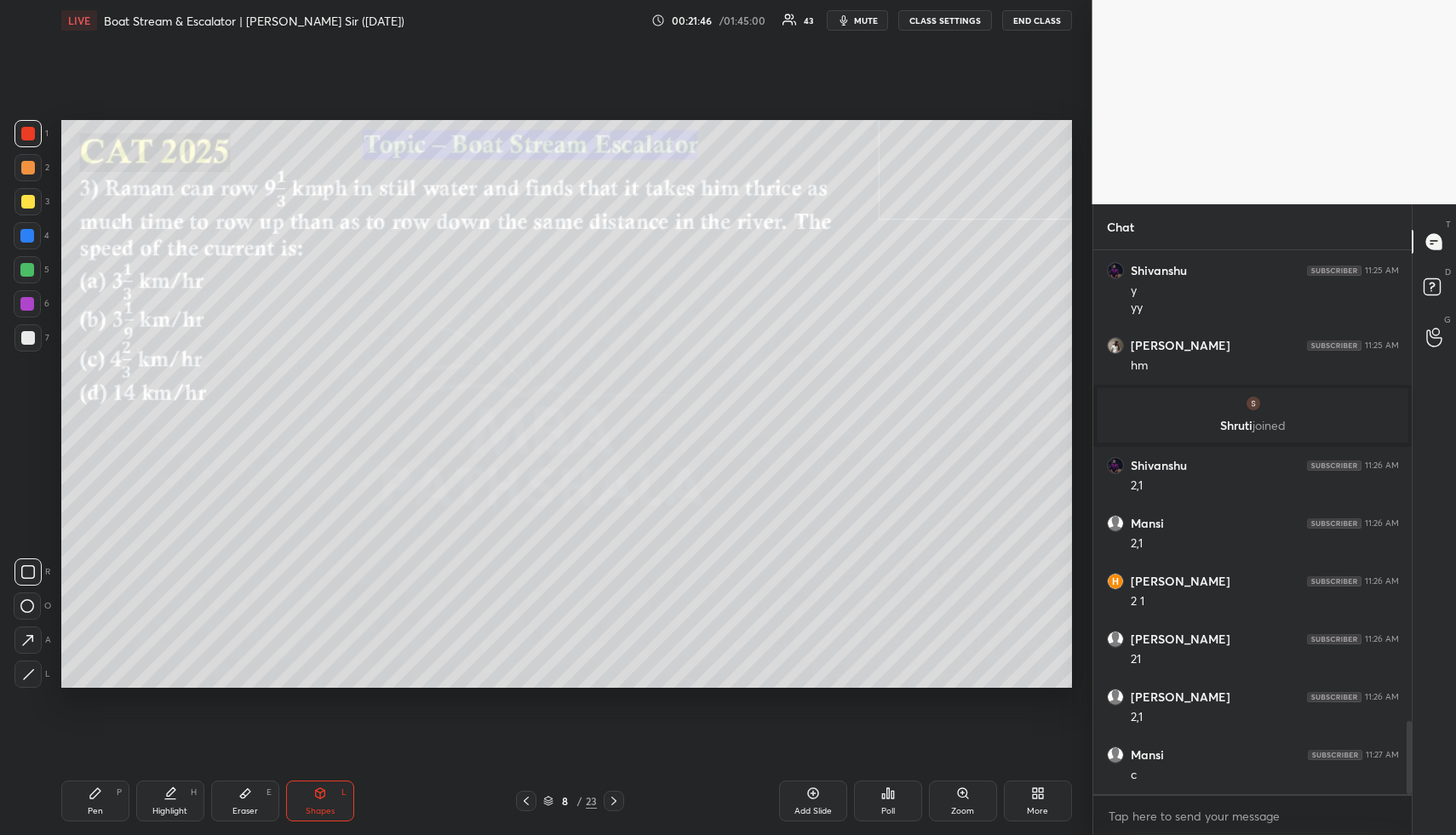
click at [162, 808] on div "Highlight" at bounding box center [169, 812] width 35 height 9
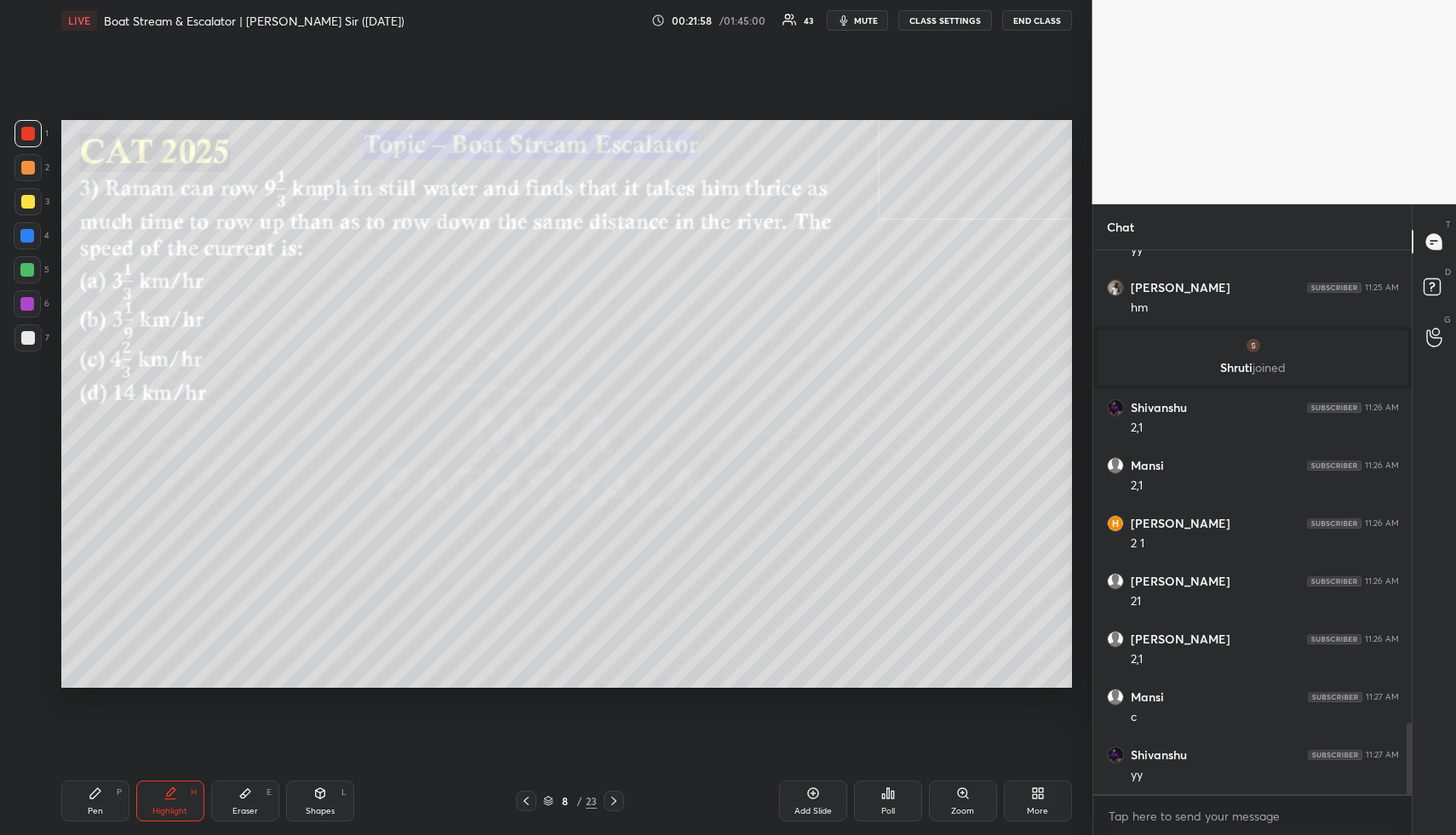
scroll to position [3606, 0]
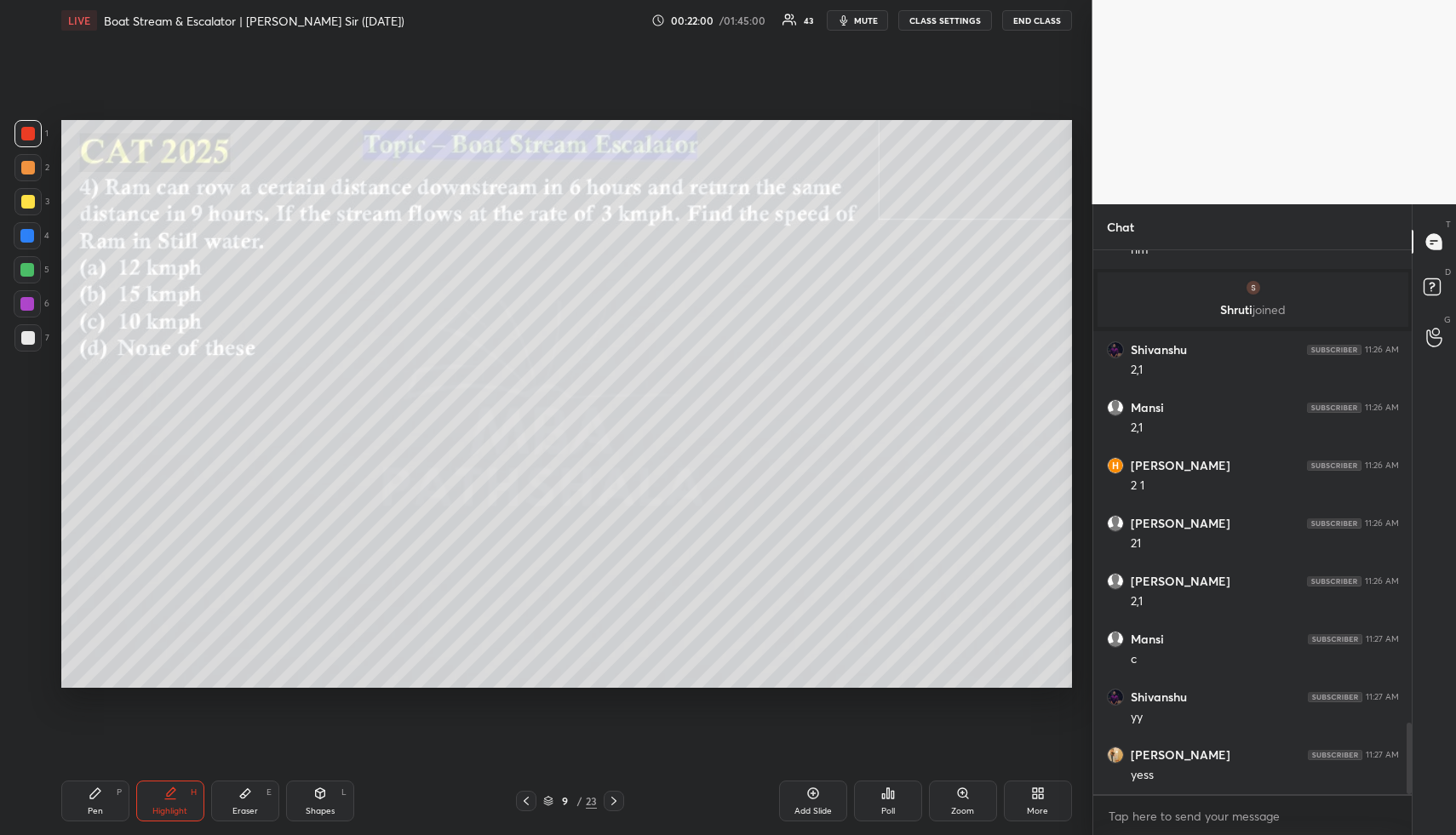
drag, startPoint x: 327, startPoint y: 794, endPoint x: 310, endPoint y: 698, distance: 97.5
click at [326, 794] on div "Shapes L" at bounding box center [320, 801] width 68 height 41
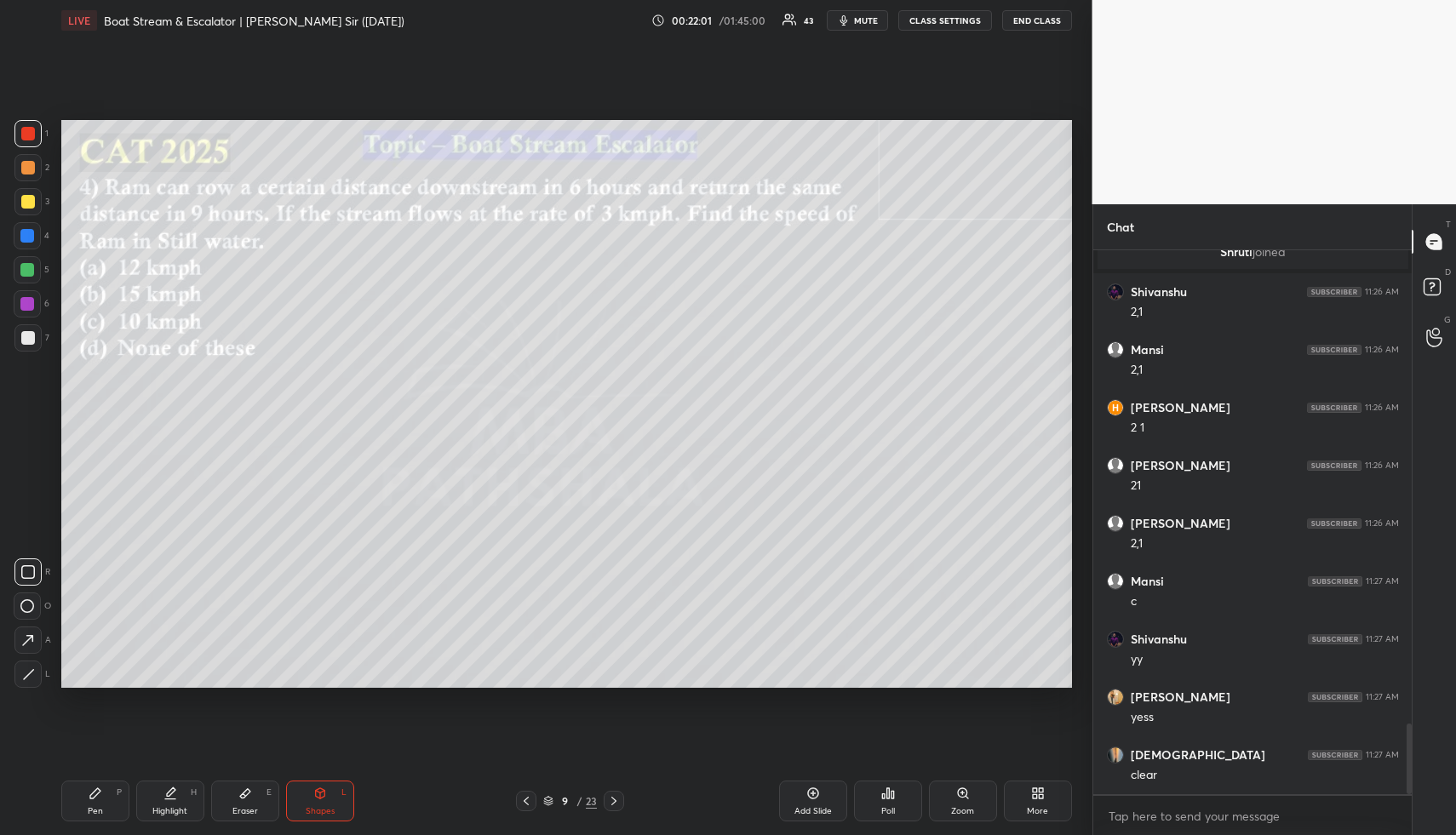
click at [29, 167] on div at bounding box center [27, 168] width 13 height 13
click at [175, 792] on icon at bounding box center [169, 793] width 13 height 13
click at [239, 801] on div "Eraser E" at bounding box center [245, 801] width 68 height 41
click at [17, 570] on span "Erase all" at bounding box center [27, 572] width 26 height 12
drag, startPoint x: 24, startPoint y: 573, endPoint x: 33, endPoint y: 584, distance: 14.2
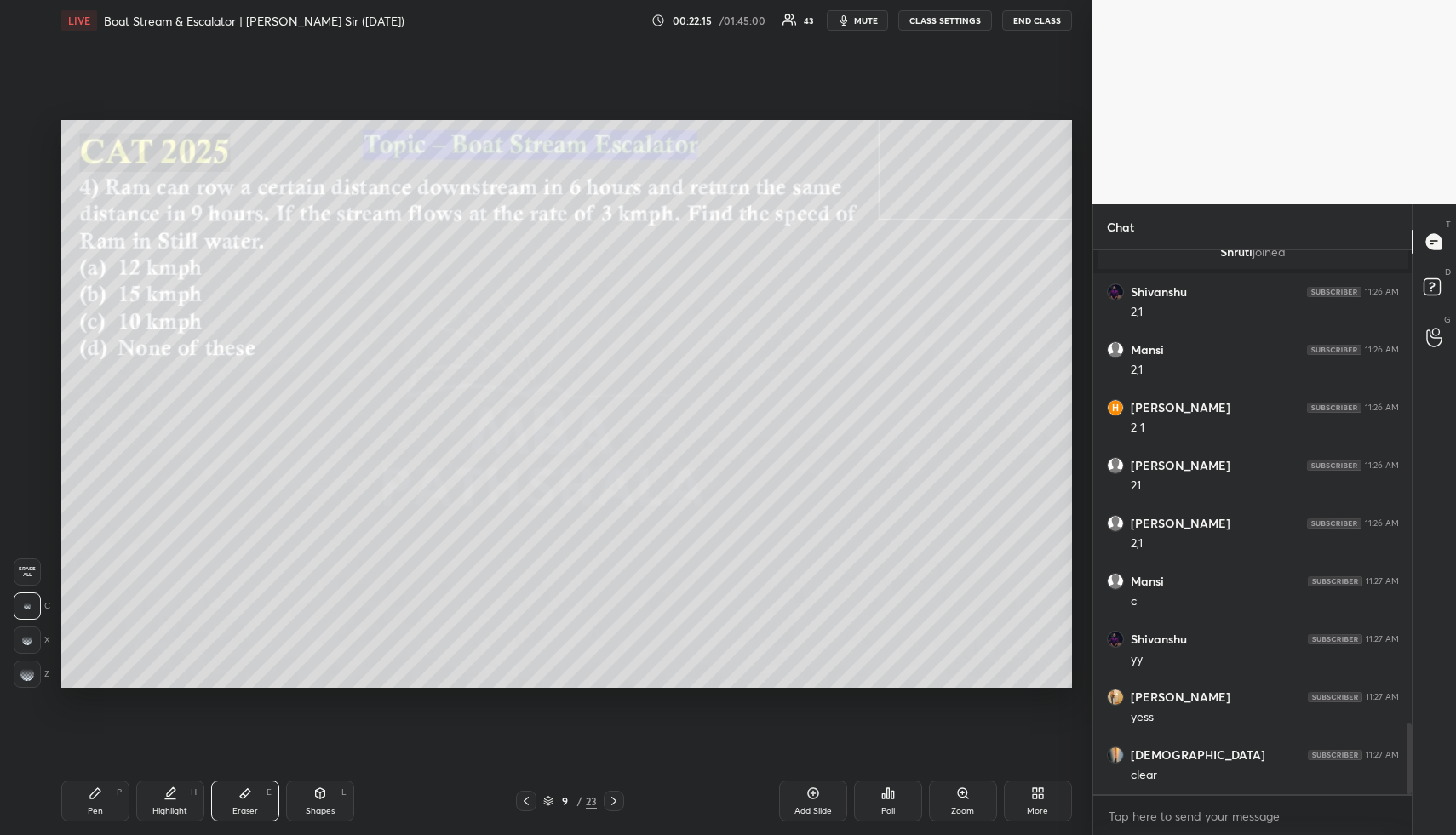
click at [24, 573] on span "Erase all" at bounding box center [27, 572] width 26 height 12
click at [105, 800] on div "Pen P" at bounding box center [95, 801] width 68 height 41
click at [99, 802] on div "Pen P" at bounding box center [95, 801] width 68 height 41
click at [29, 203] on div at bounding box center [27, 201] width 13 height 13
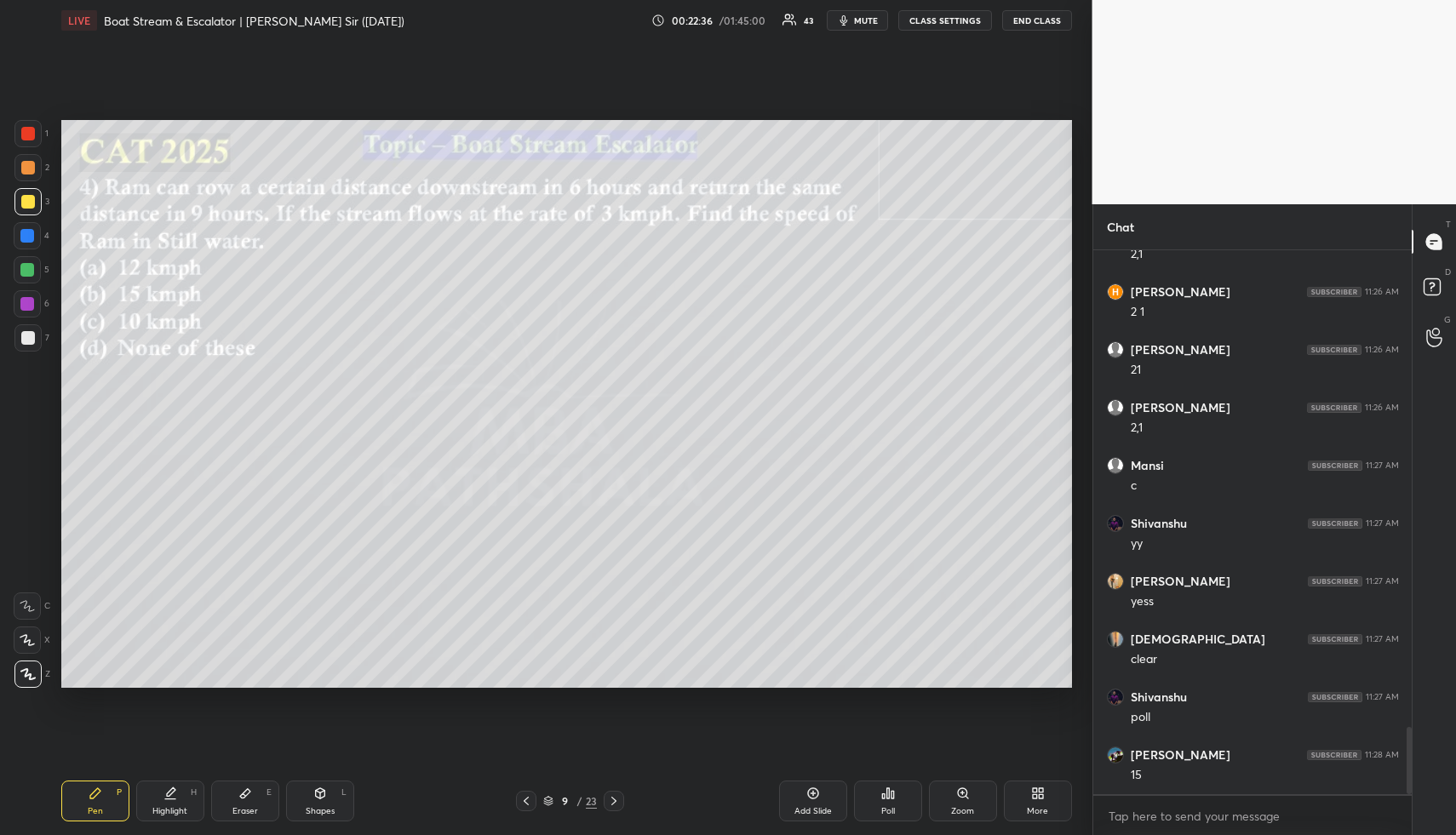
scroll to position [3837, 0]
drag, startPoint x: 313, startPoint y: 800, endPoint x: 304, endPoint y: 778, distance: 23.8
click at [313, 799] on div "Shapes L" at bounding box center [320, 801] width 68 height 41
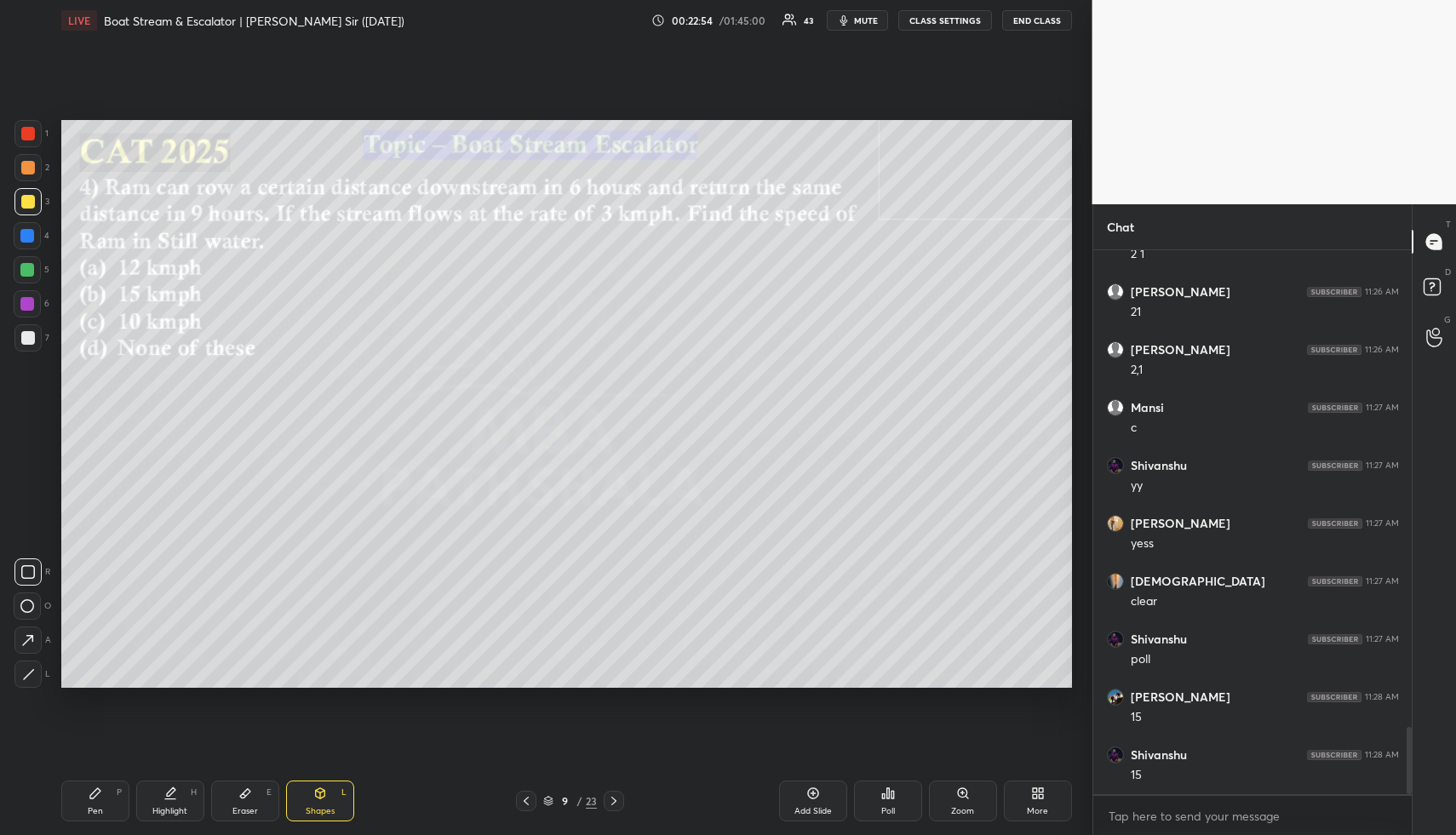
click at [34, 267] on div at bounding box center [27, 269] width 27 height 27
click at [98, 794] on icon at bounding box center [95, 793] width 13 height 13
drag, startPoint x: 27, startPoint y: 229, endPoint x: 51, endPoint y: 254, distance: 34.7
click at [27, 229] on div at bounding box center [27, 235] width 13 height 13
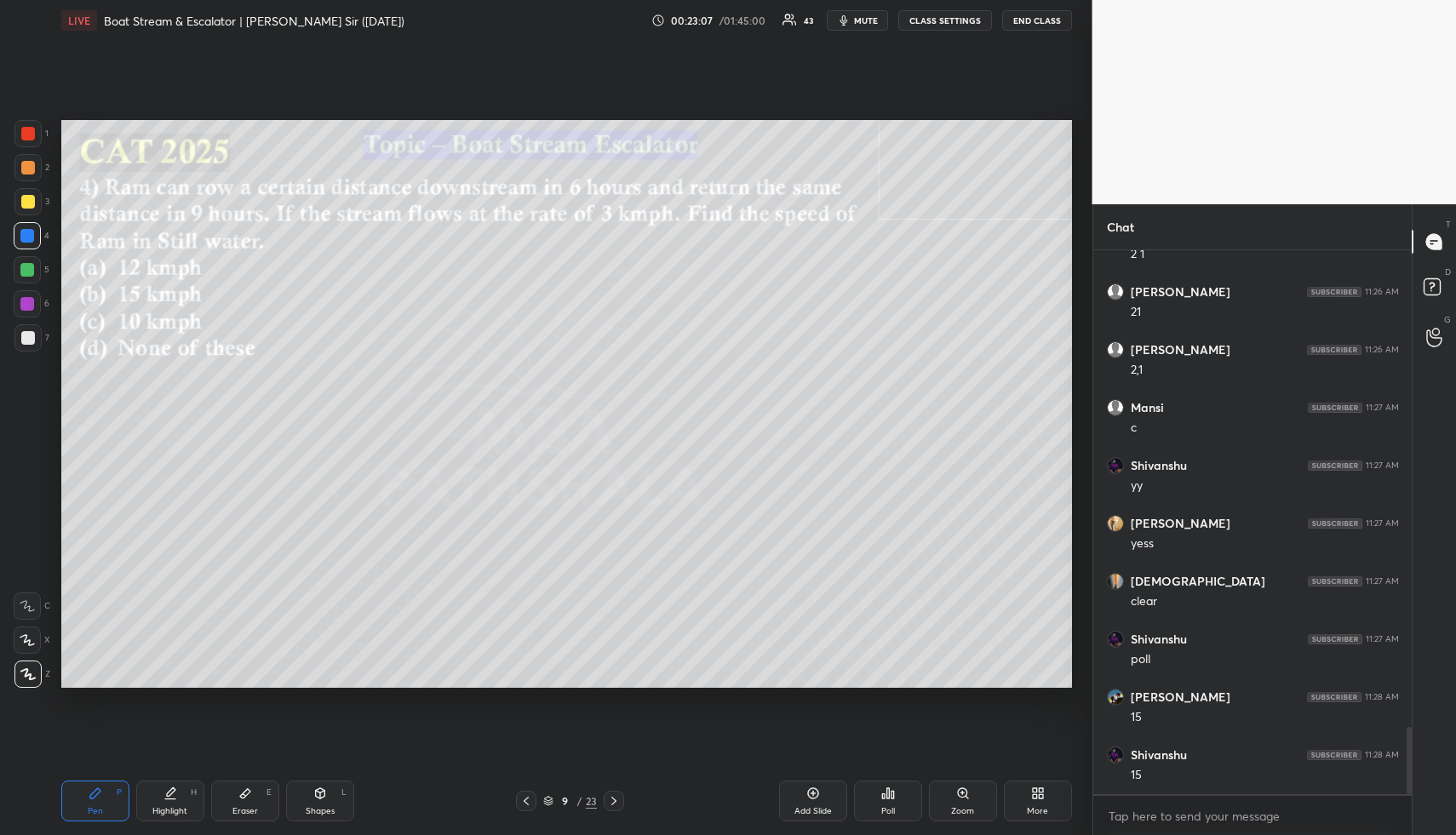
click at [326, 792] on icon at bounding box center [319, 793] width 13 height 13
click at [326, 800] on icon at bounding box center [319, 793] width 13 height 13
click at [33, 335] on div at bounding box center [27, 338] width 13 height 13
click at [185, 782] on div "Highlight H" at bounding box center [170, 801] width 68 height 41
drag, startPoint x: 183, startPoint y: 789, endPoint x: 256, endPoint y: 693, distance: 120.6
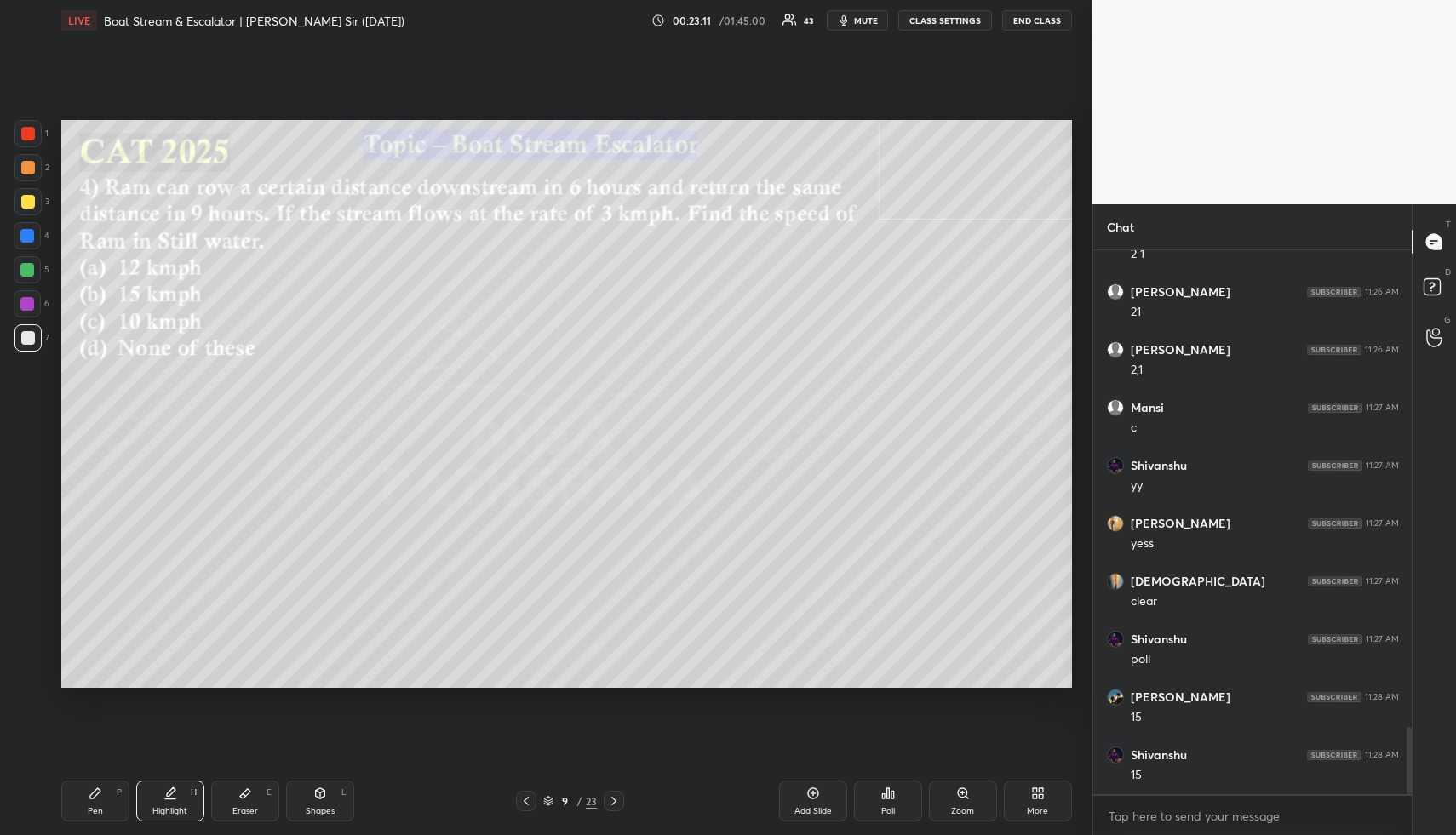
click at [183, 789] on div "Highlight H" at bounding box center [170, 801] width 68 height 41
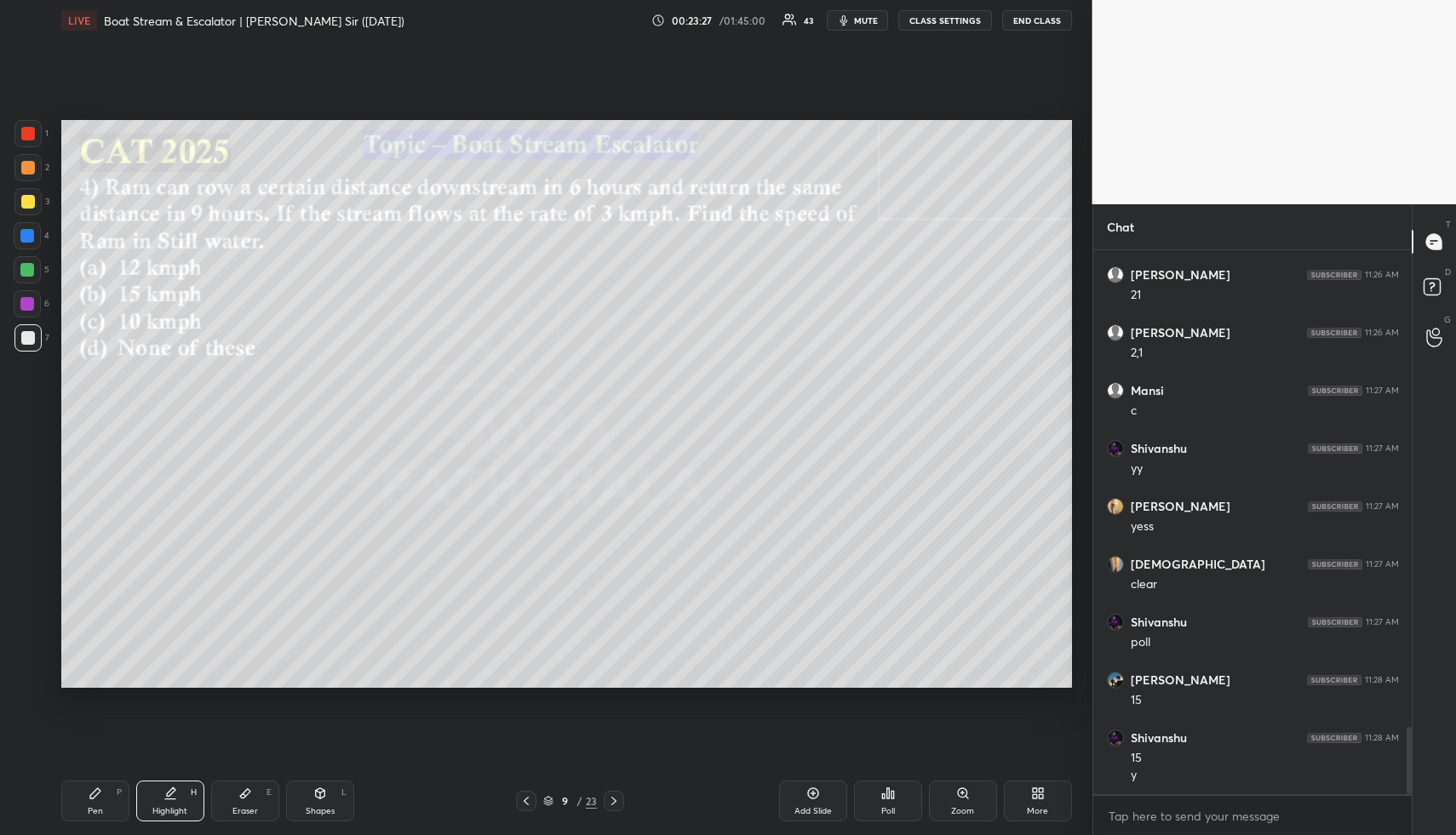
drag, startPoint x: 161, startPoint y: 803, endPoint x: 171, endPoint y: 772, distance: 32.6
click at [162, 803] on div "Highlight H" at bounding box center [170, 801] width 68 height 41
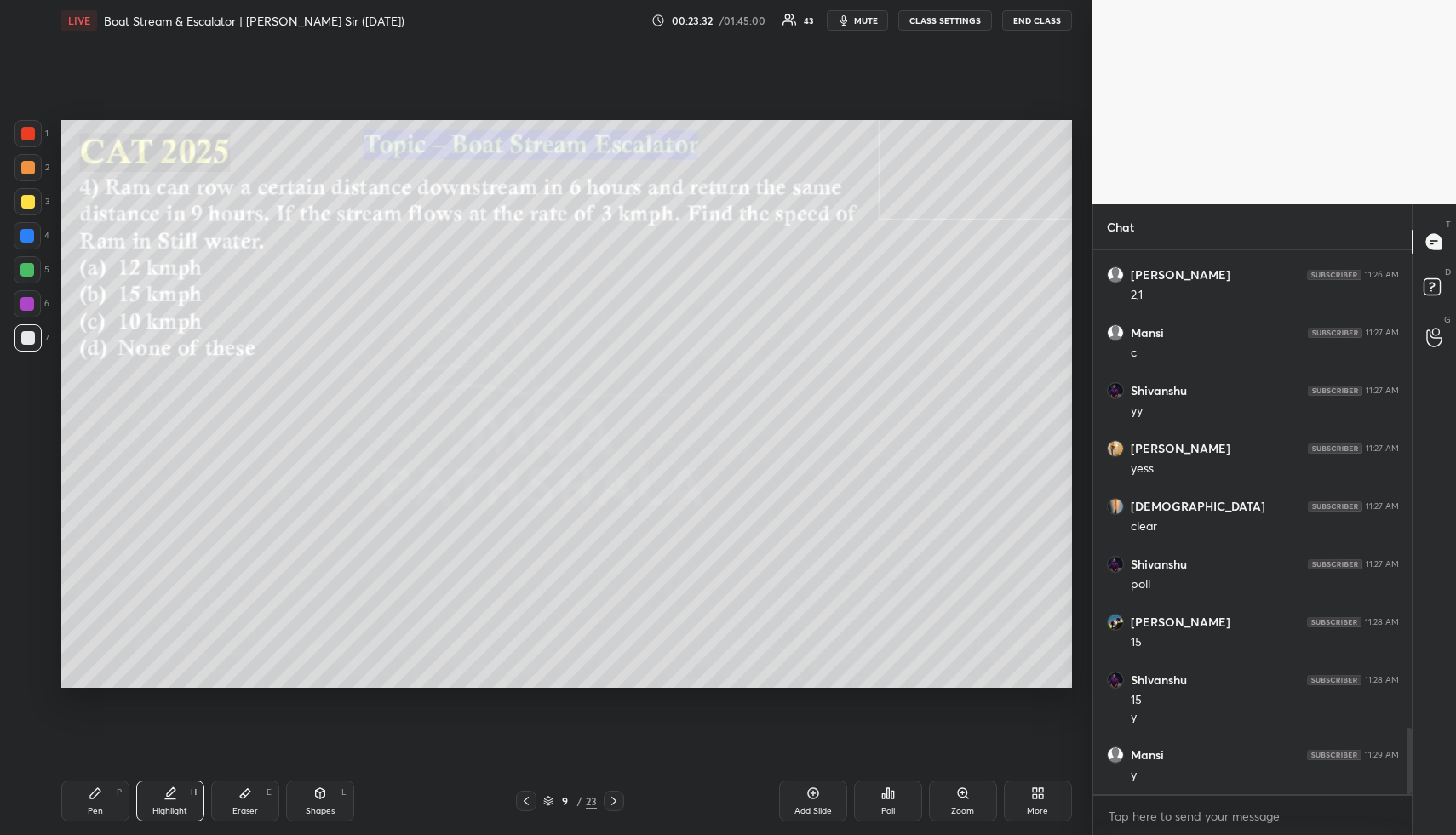
click at [85, 805] on div "Pen P" at bounding box center [95, 801] width 68 height 41
drag, startPoint x: 92, startPoint y: 805, endPoint x: 131, endPoint y: 763, distance: 57.3
click at [94, 804] on div "Pen P" at bounding box center [95, 801] width 68 height 41
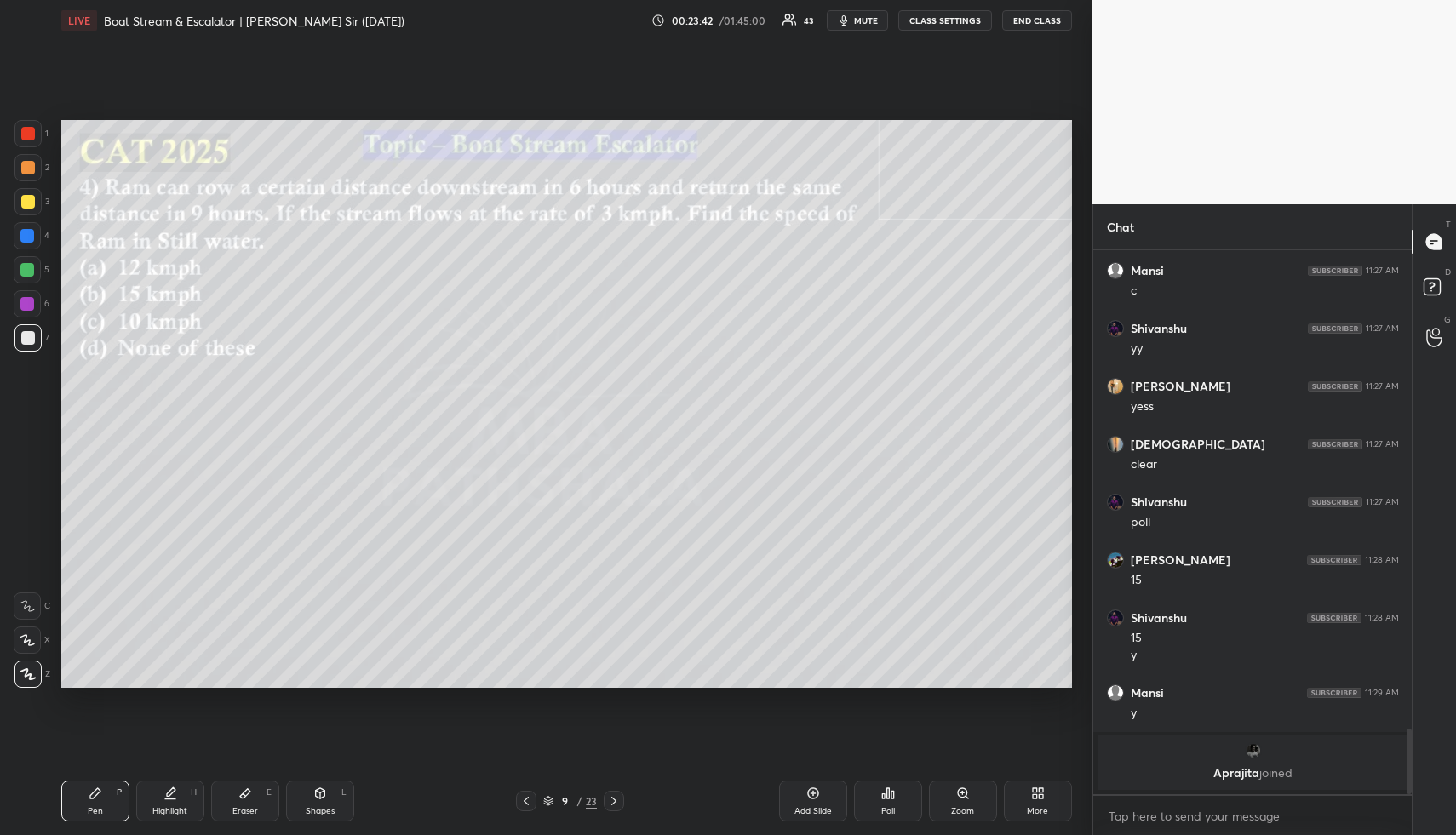
drag, startPoint x: 323, startPoint y: 806, endPoint x: 317, endPoint y: 796, distance: 11.7
click at [319, 802] on div "Shapes L" at bounding box center [320, 801] width 68 height 41
click at [34, 270] on div at bounding box center [27, 269] width 27 height 27
click at [179, 793] on div "Highlight H" at bounding box center [170, 801] width 68 height 41
drag, startPoint x: 108, startPoint y: 805, endPoint x: 97, endPoint y: 784, distance: 23.7
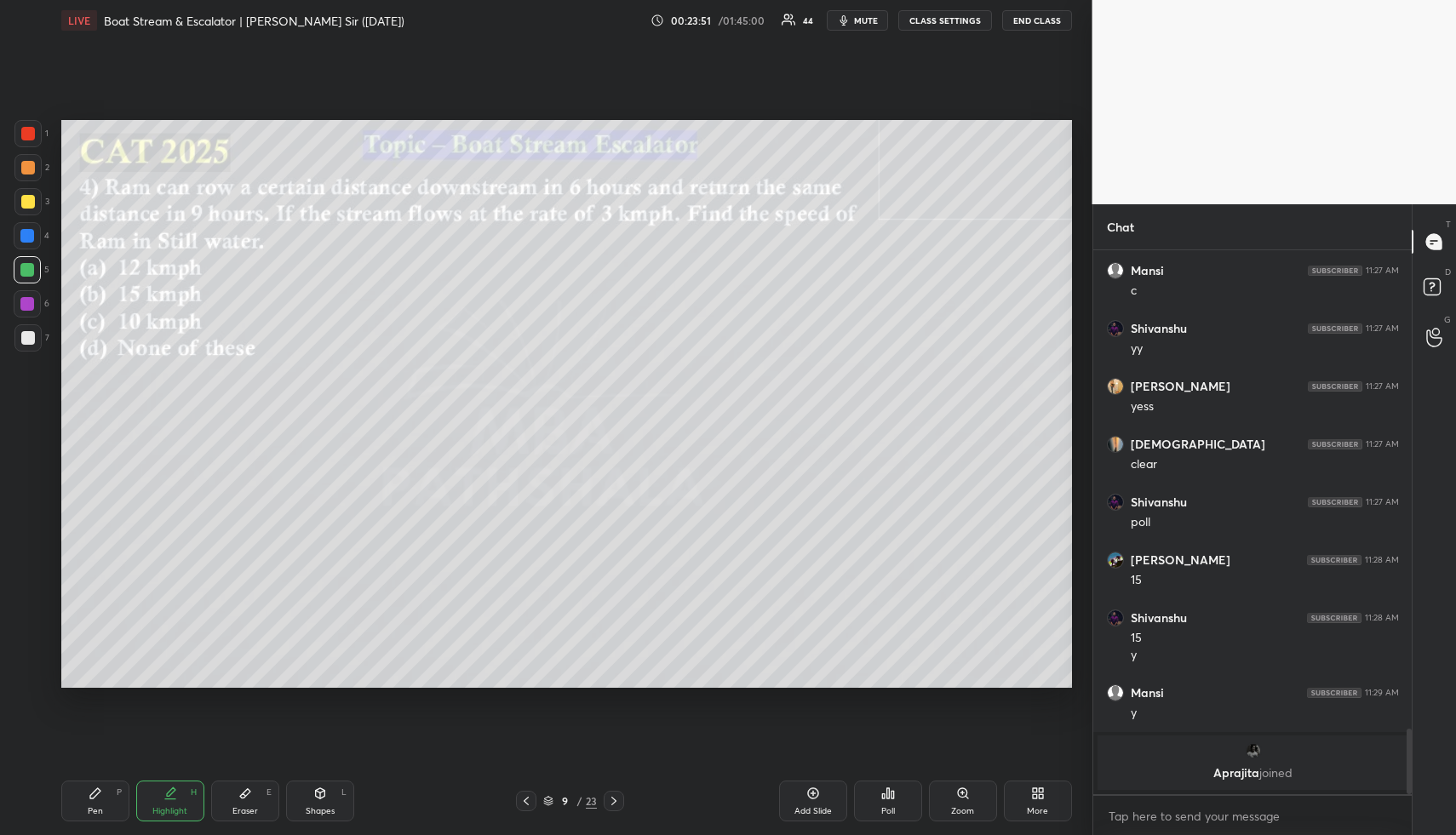
click at [104, 803] on div "Pen P" at bounding box center [95, 801] width 68 height 41
click at [28, 161] on div at bounding box center [27, 168] width 27 height 27
drag, startPoint x: 327, startPoint y: 787, endPoint x: 303, endPoint y: 773, distance: 27.8
click at [324, 788] on div "Shapes L" at bounding box center [320, 801] width 68 height 41
click at [30, 636] on icon at bounding box center [27, 641] width 18 height 18
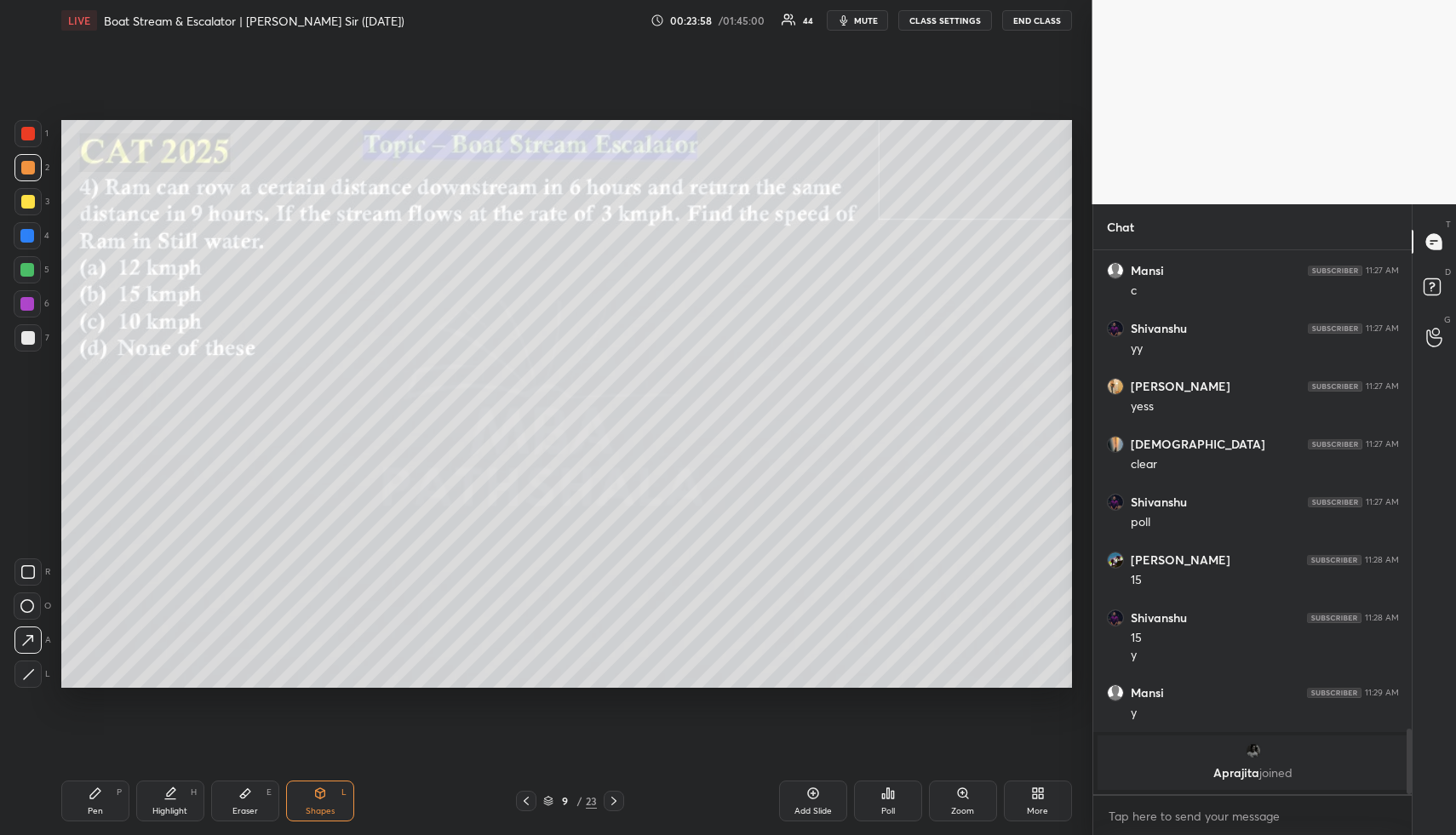
click at [83, 812] on div "Pen P" at bounding box center [95, 801] width 68 height 41
drag, startPoint x: 32, startPoint y: 234, endPoint x: 46, endPoint y: 254, distance: 24.4
click at [32, 236] on div at bounding box center [27, 235] width 13 height 13
click at [317, 800] on div "Shapes L" at bounding box center [320, 801] width 68 height 41
click at [32, 136] on div at bounding box center [27, 133] width 13 height 13
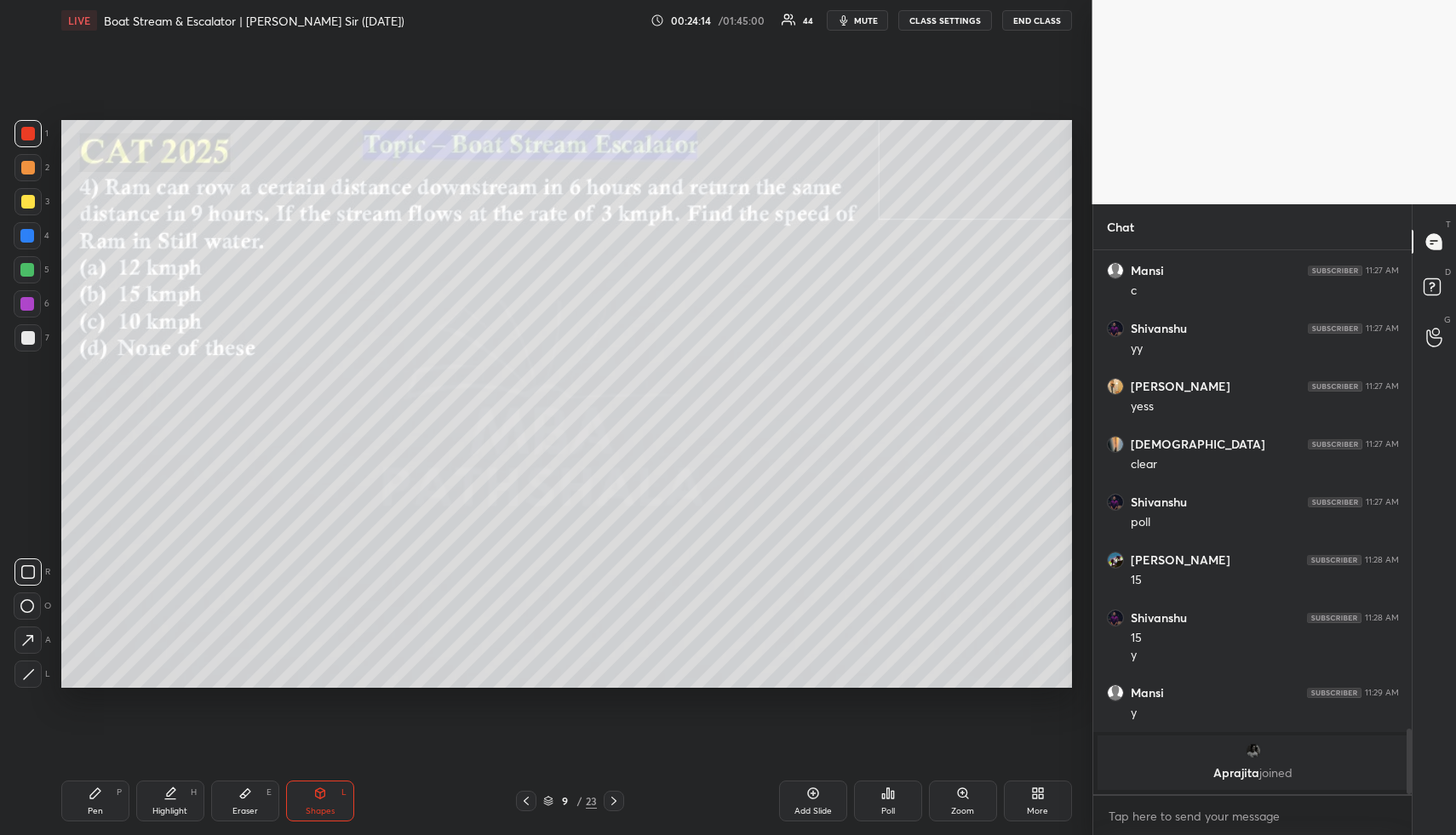
drag, startPoint x: 173, startPoint y: 802, endPoint x: 171, endPoint y: 776, distance: 26.1
click at [173, 800] on div "Highlight H" at bounding box center [170, 801] width 68 height 41
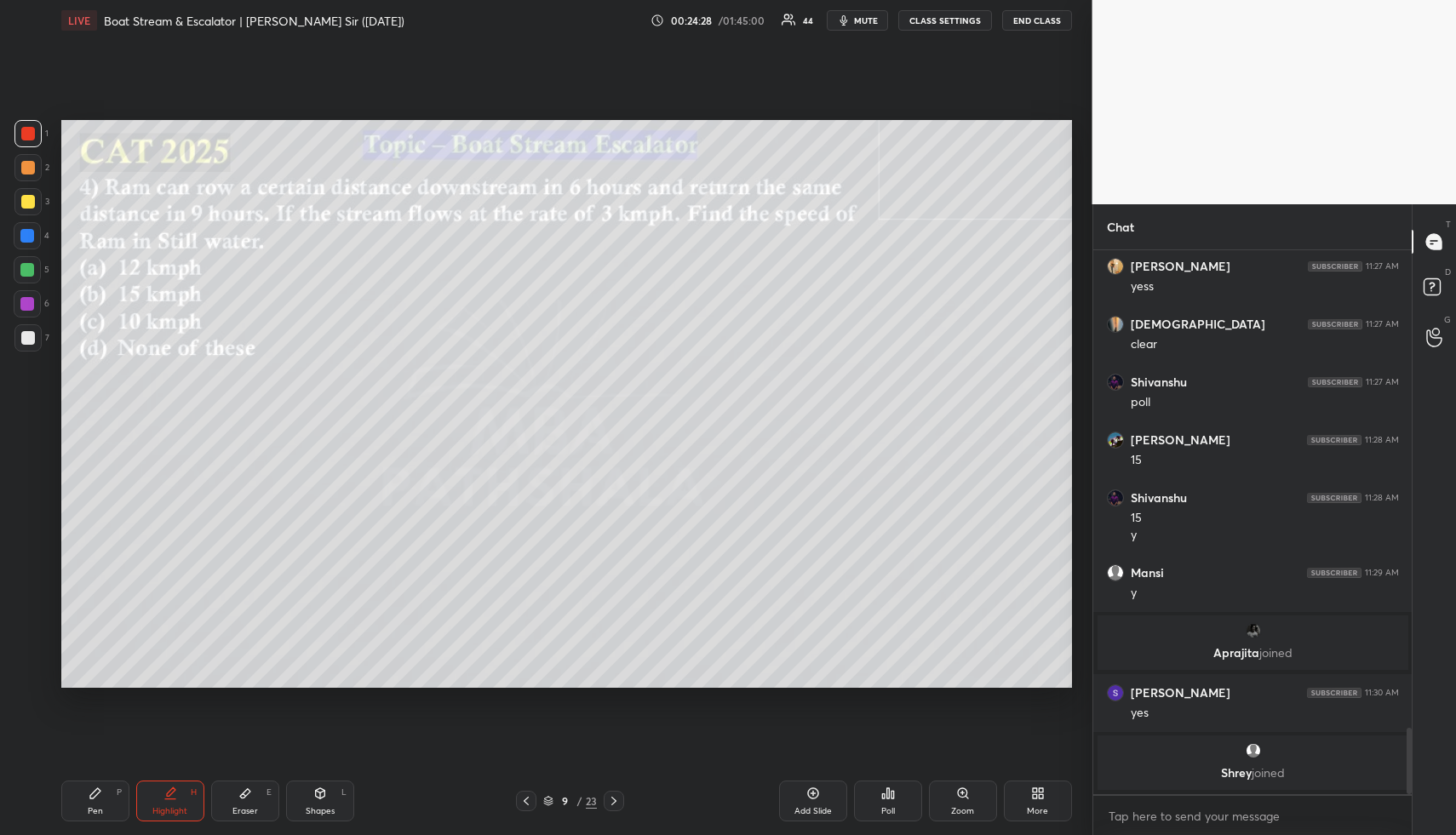
scroll to position [3901, 0]
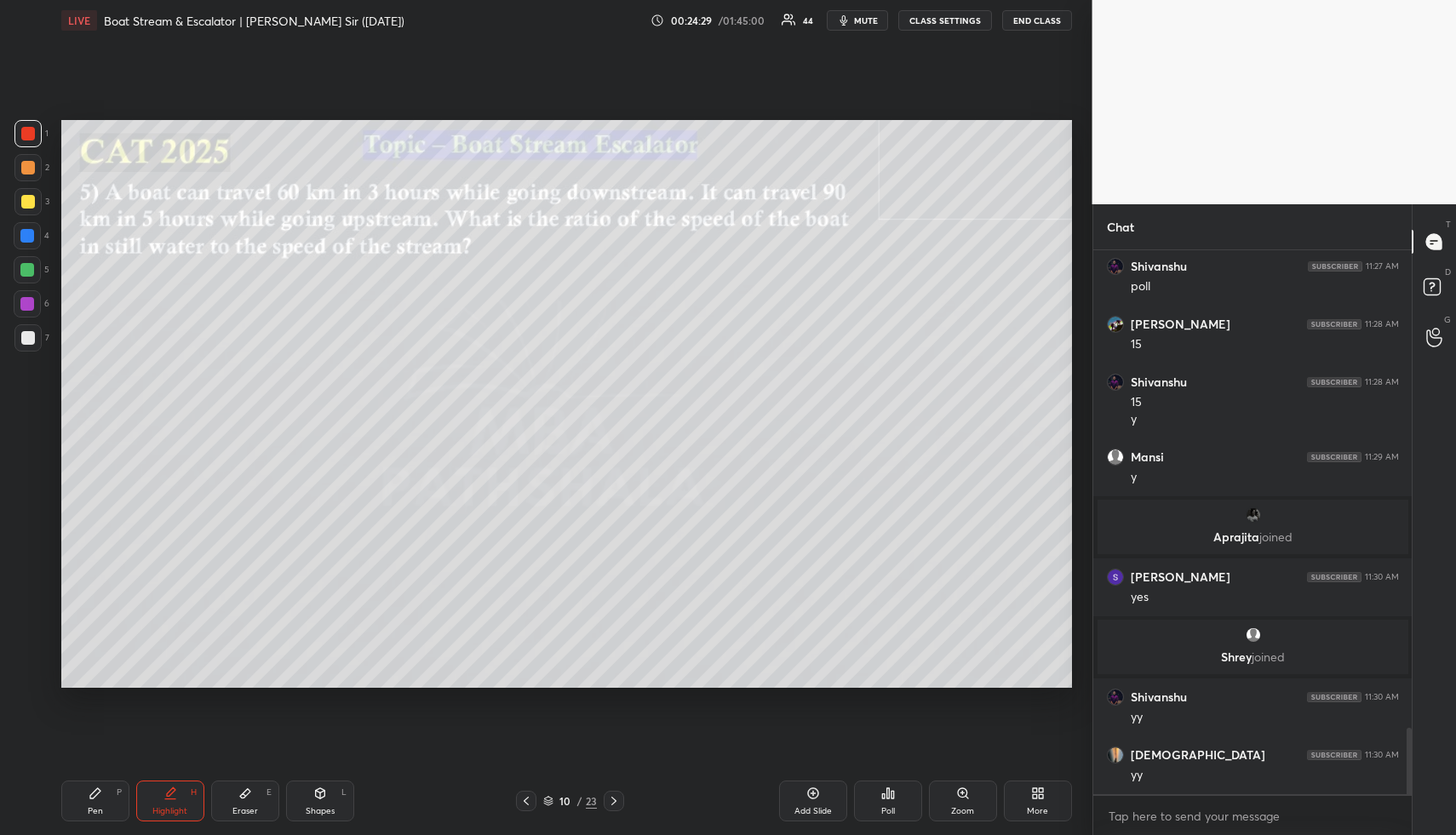
drag, startPoint x: 326, startPoint y: 791, endPoint x: 308, endPoint y: 785, distance: 19.0
click at [313, 793] on div "Shapes L" at bounding box center [320, 801] width 68 height 41
drag, startPoint x: 19, startPoint y: 172, endPoint x: 33, endPoint y: 169, distance: 14.3
click at [21, 170] on div at bounding box center [27, 168] width 27 height 27
drag, startPoint x: 181, startPoint y: 795, endPoint x: 162, endPoint y: 794, distance: 19.0
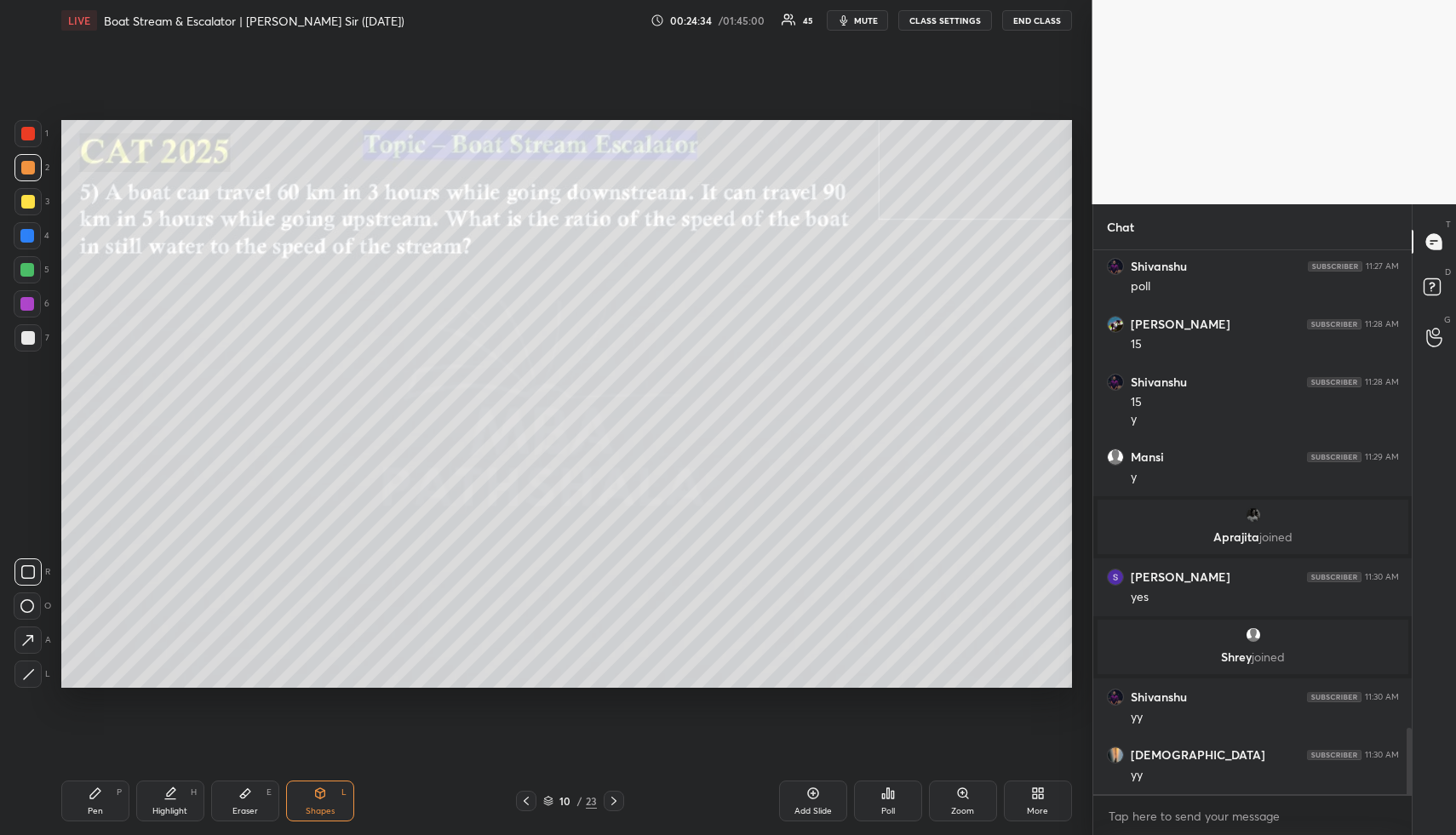
click at [175, 797] on div "Highlight H" at bounding box center [170, 801] width 68 height 41
click at [178, 790] on div "Highlight H" at bounding box center [170, 801] width 68 height 41
click at [180, 793] on div "Highlight H" at bounding box center [170, 801] width 68 height 41
drag, startPoint x: 159, startPoint y: 810, endPoint x: 160, endPoint y: 795, distance: 15.0
click at [160, 814] on div "Highlight" at bounding box center [169, 812] width 35 height 9
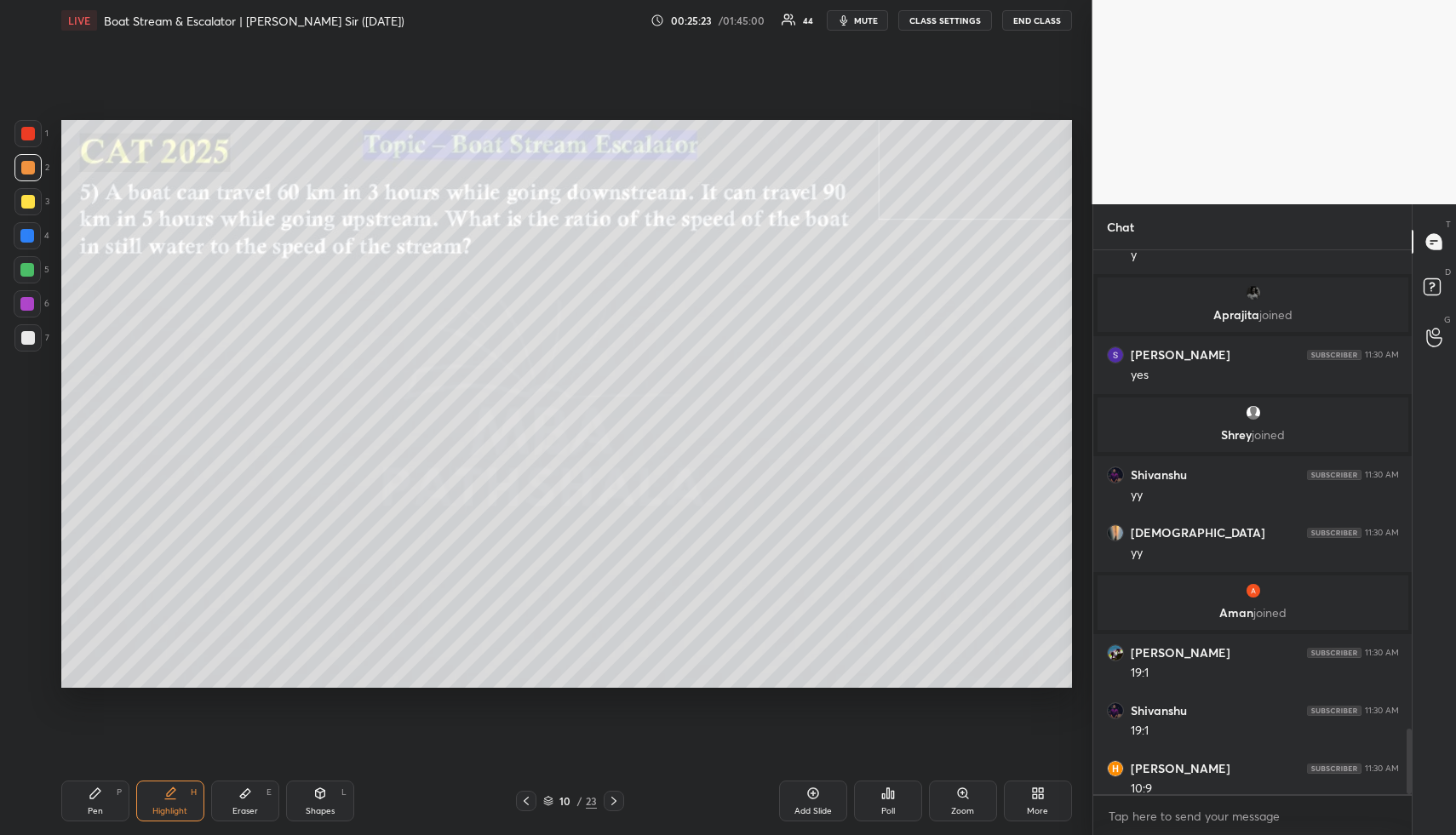
scroll to position [3973, 0]
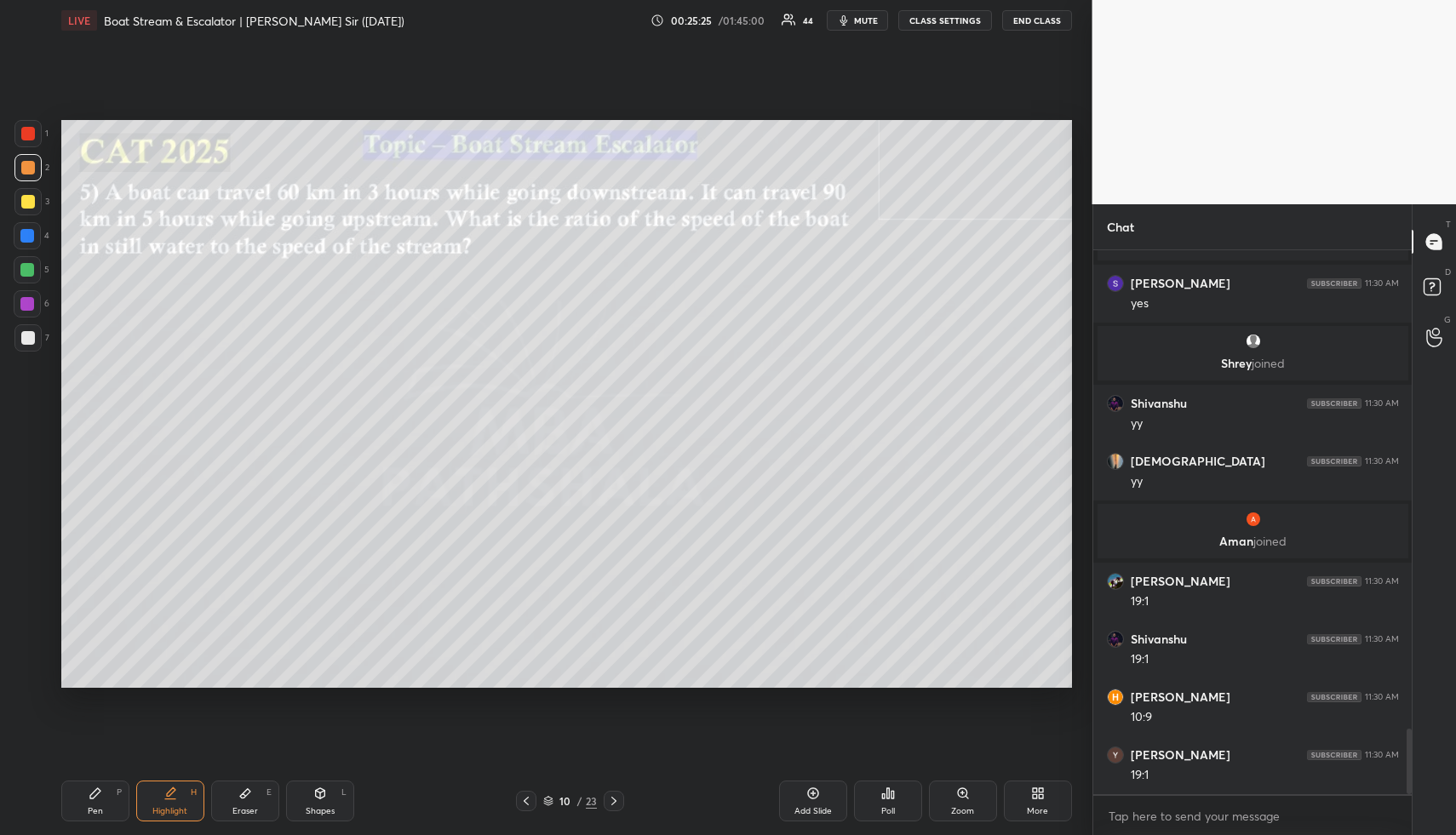
drag, startPoint x: 87, startPoint y: 799, endPoint x: 79, endPoint y: 707, distance: 92.3
click at [90, 795] on div "Pen P" at bounding box center [95, 801] width 68 height 41
drag, startPoint x: 26, startPoint y: 206, endPoint x: 54, endPoint y: 206, distance: 28.0
click at [27, 207] on div at bounding box center [27, 201] width 13 height 13
click at [33, 168] on div at bounding box center [27, 168] width 27 height 27
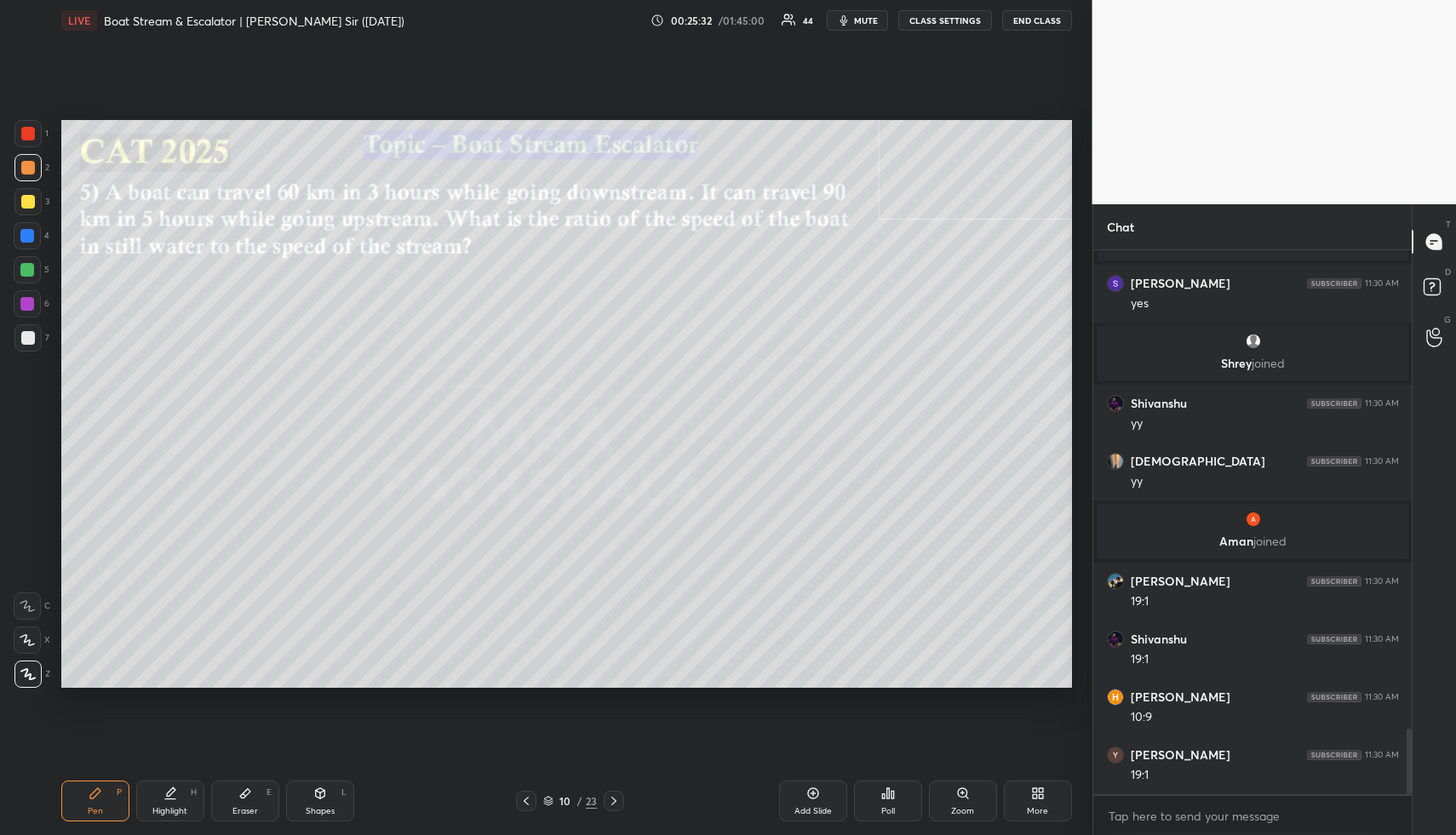
click at [28, 270] on div at bounding box center [27, 269] width 13 height 13
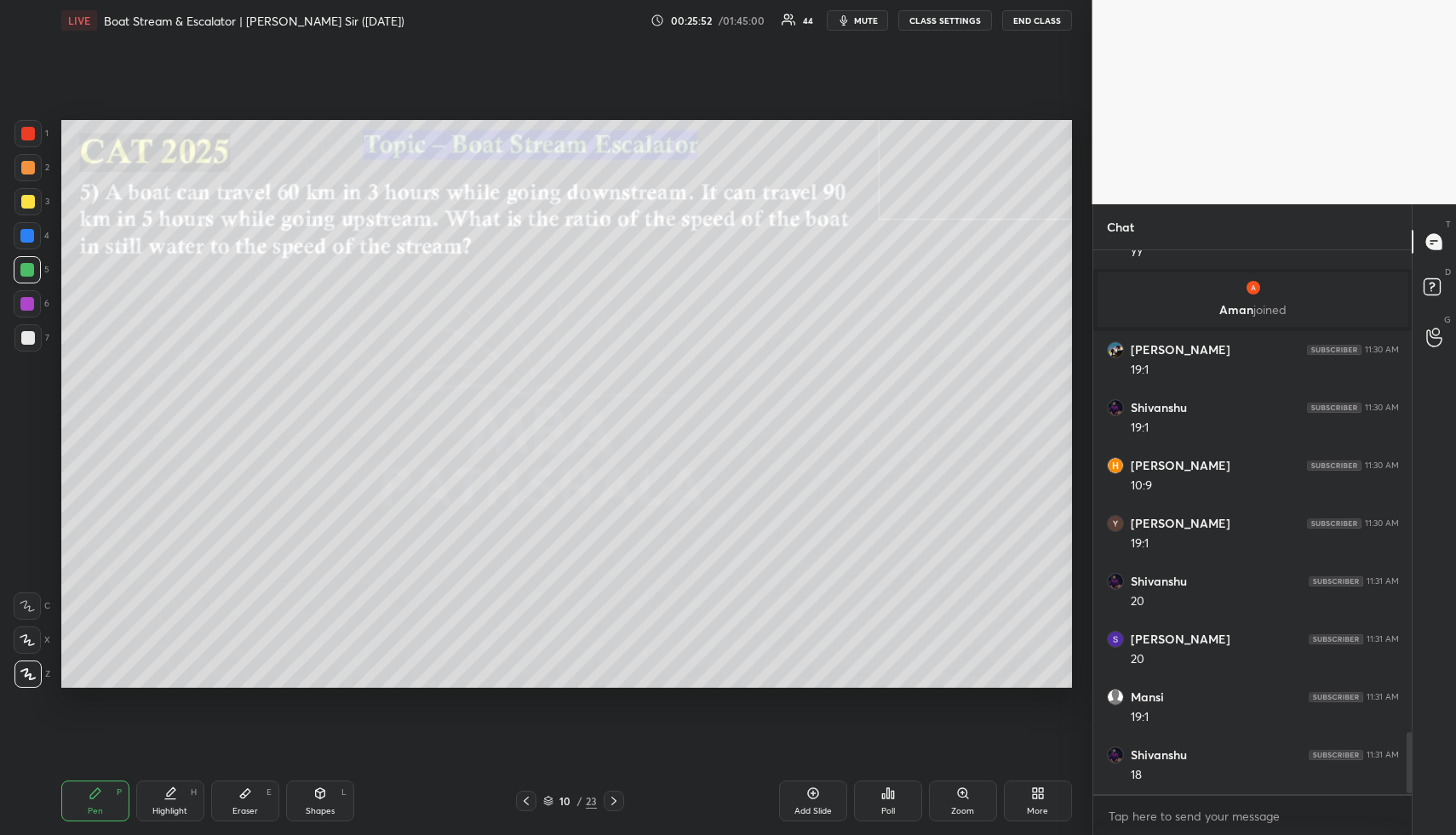
scroll to position [4263, 0]
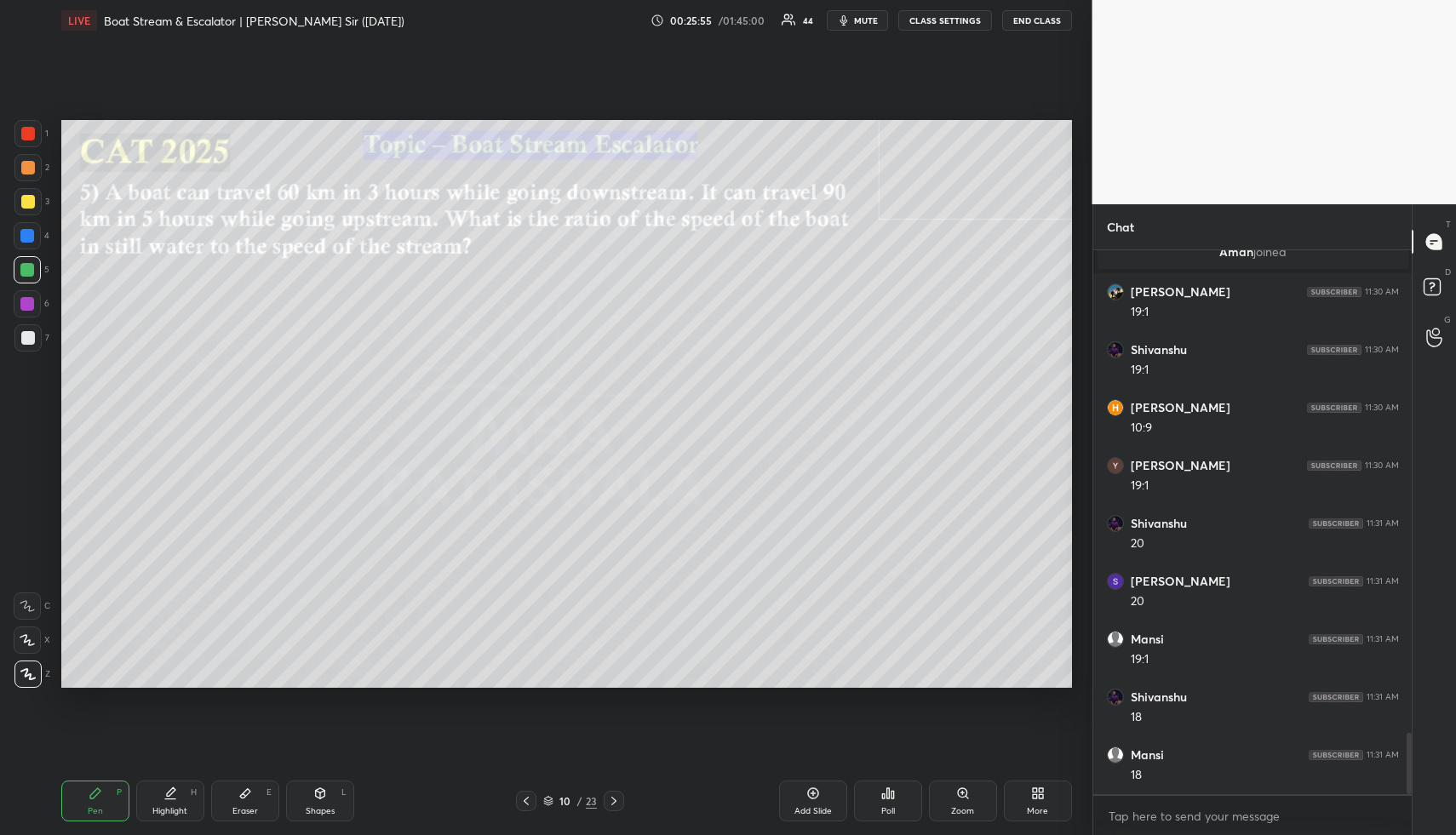
drag, startPoint x: 314, startPoint y: 792, endPoint x: 285, endPoint y: 704, distance: 92.7
click at [313, 792] on icon at bounding box center [319, 793] width 13 height 13
click at [26, 332] on div at bounding box center [27, 338] width 13 height 13
click at [177, 799] on div "Highlight H" at bounding box center [170, 801] width 68 height 41
click at [86, 805] on div "Pen P" at bounding box center [95, 801] width 68 height 41
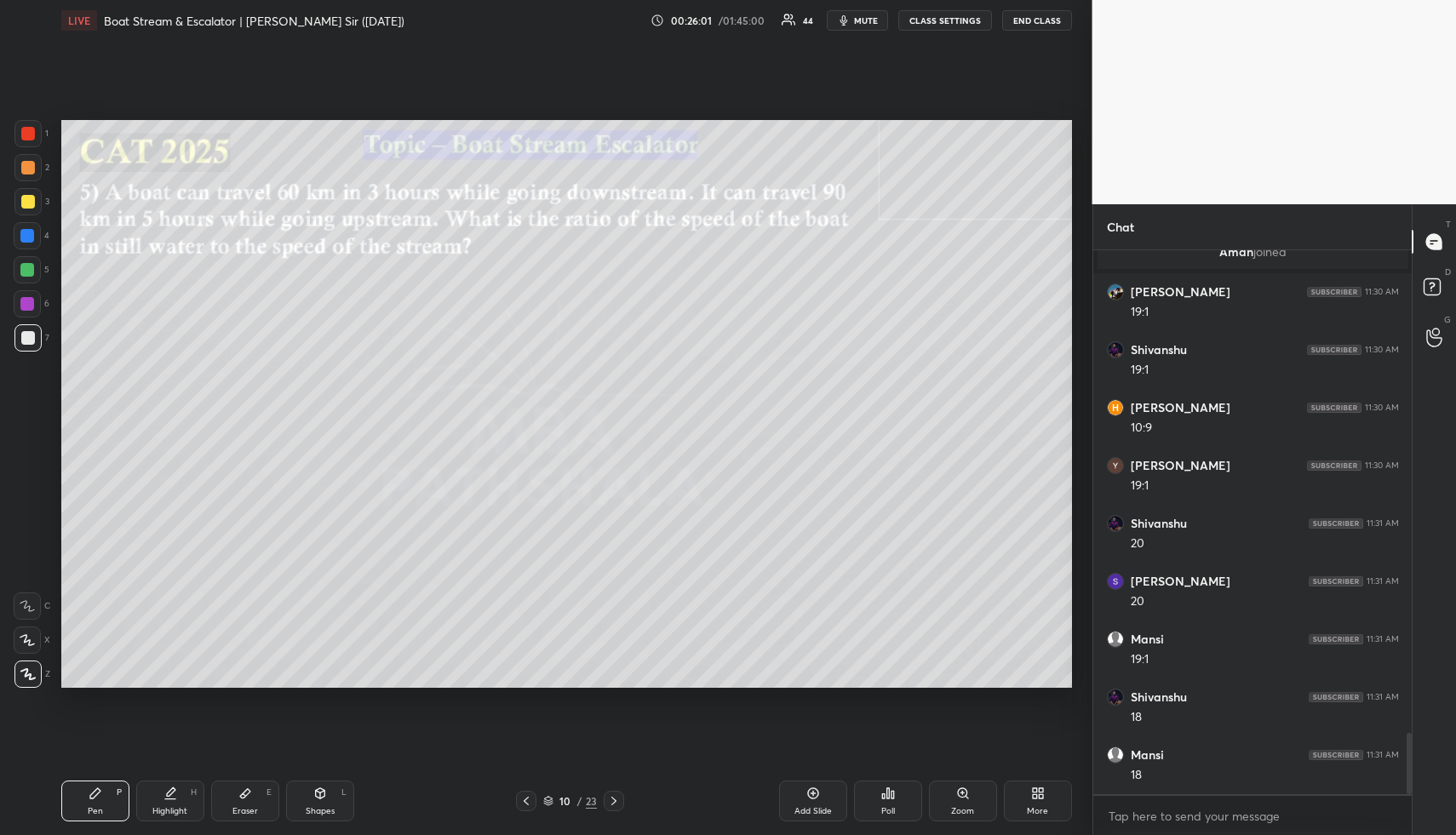
click at [21, 167] on div at bounding box center [27, 168] width 13 height 13
drag, startPoint x: 333, startPoint y: 790, endPoint x: 310, endPoint y: 739, distance: 55.9
click at [331, 789] on div "Shapes L" at bounding box center [320, 801] width 68 height 41
drag, startPoint x: 28, startPoint y: 332, endPoint x: 54, endPoint y: 355, distance: 34.7
click at [28, 332] on div at bounding box center [27, 338] width 13 height 13
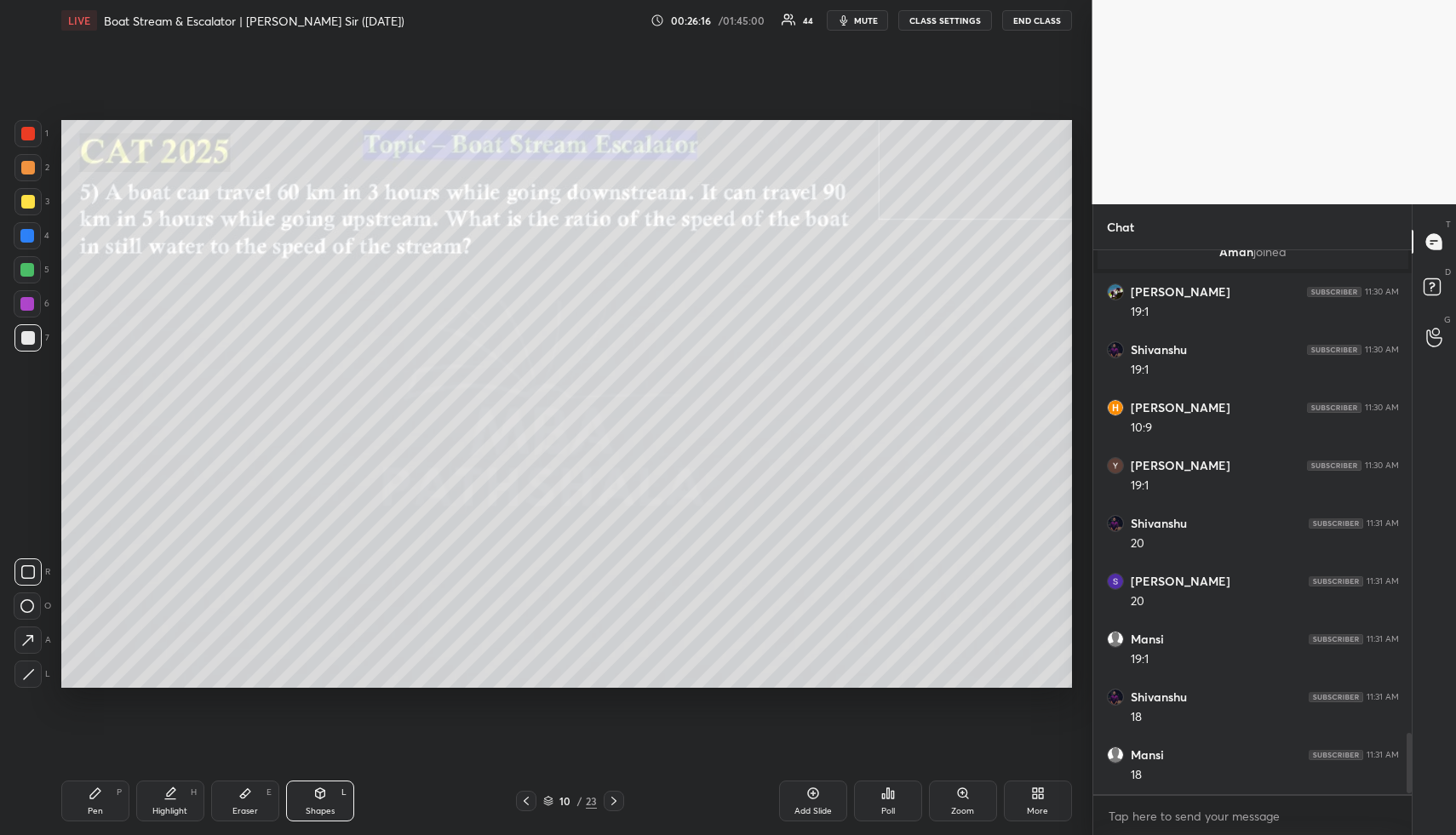
scroll to position [4325, 0]
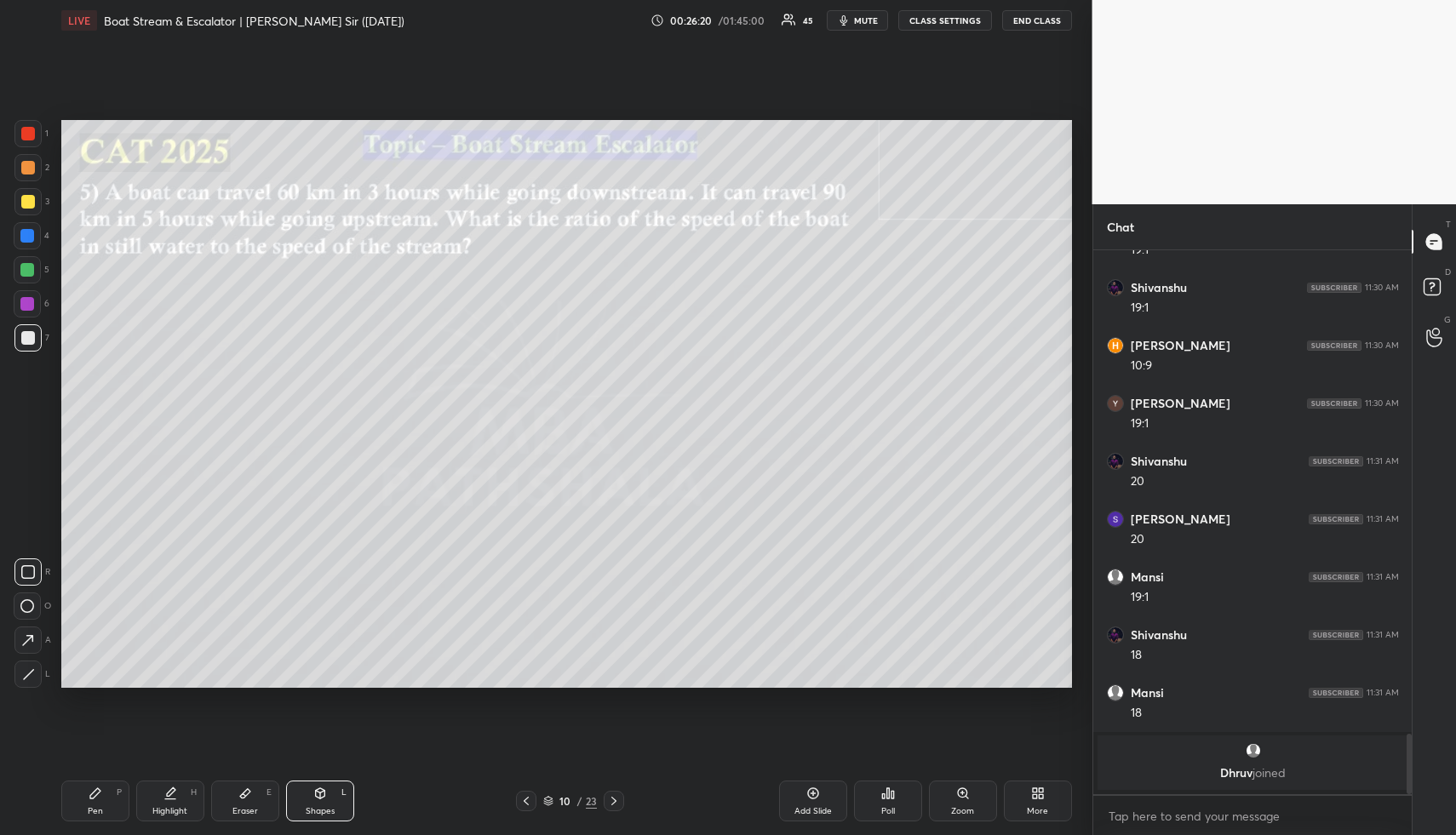
drag, startPoint x: 105, startPoint y: 797, endPoint x: 103, endPoint y: 776, distance: 21.1
click at [105, 797] on div "Pen P" at bounding box center [95, 801] width 68 height 41
click at [27, 229] on div at bounding box center [27, 235] width 13 height 13
click at [316, 800] on div "Shapes L" at bounding box center [320, 801] width 68 height 41
drag, startPoint x: 25, startPoint y: 198, endPoint x: 48, endPoint y: 213, distance: 27.5
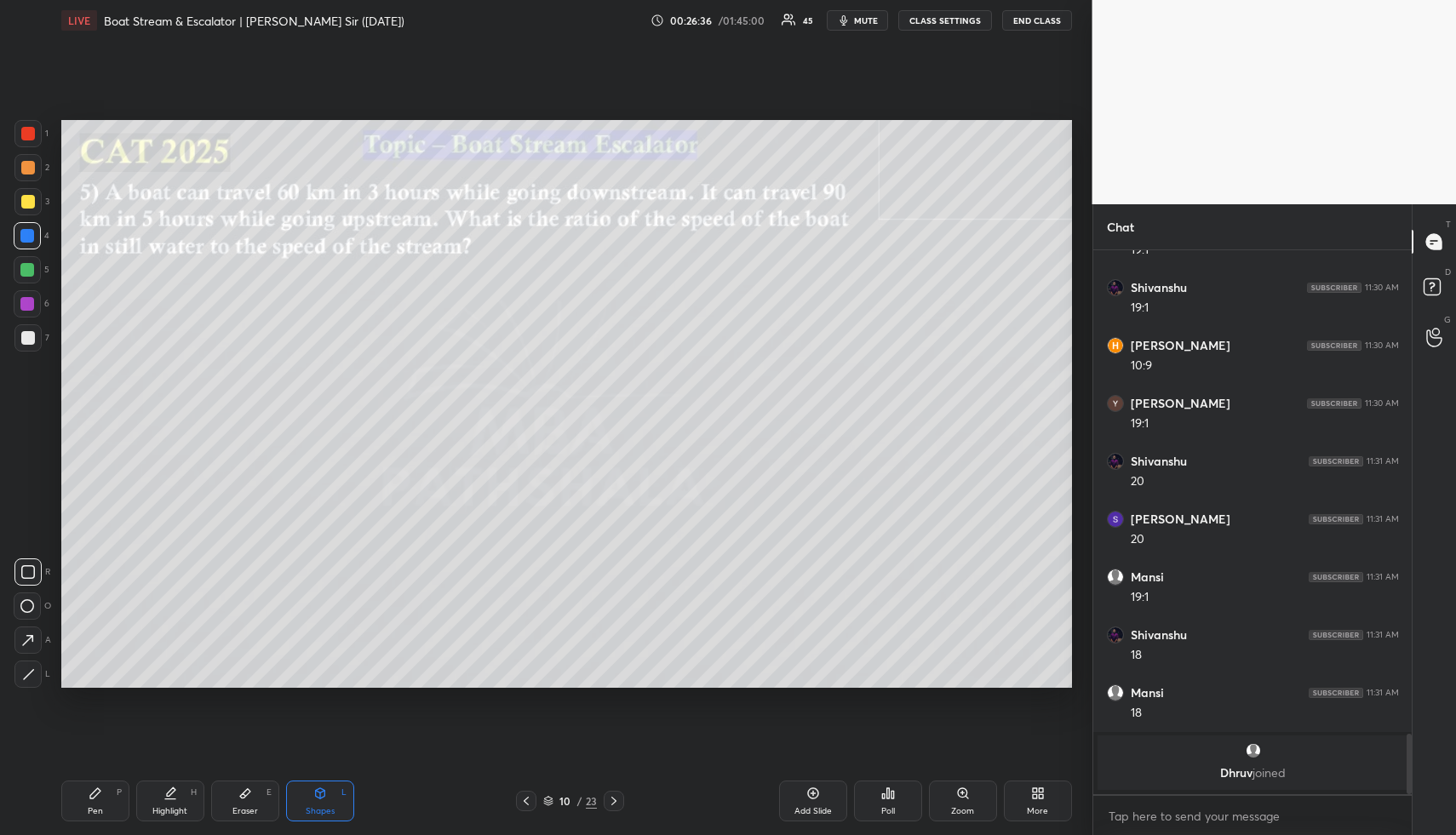
click at [25, 198] on div at bounding box center [27, 201] width 13 height 13
click at [157, 798] on div "Highlight H" at bounding box center [170, 801] width 68 height 41
click at [171, 795] on icon at bounding box center [169, 793] width 13 height 13
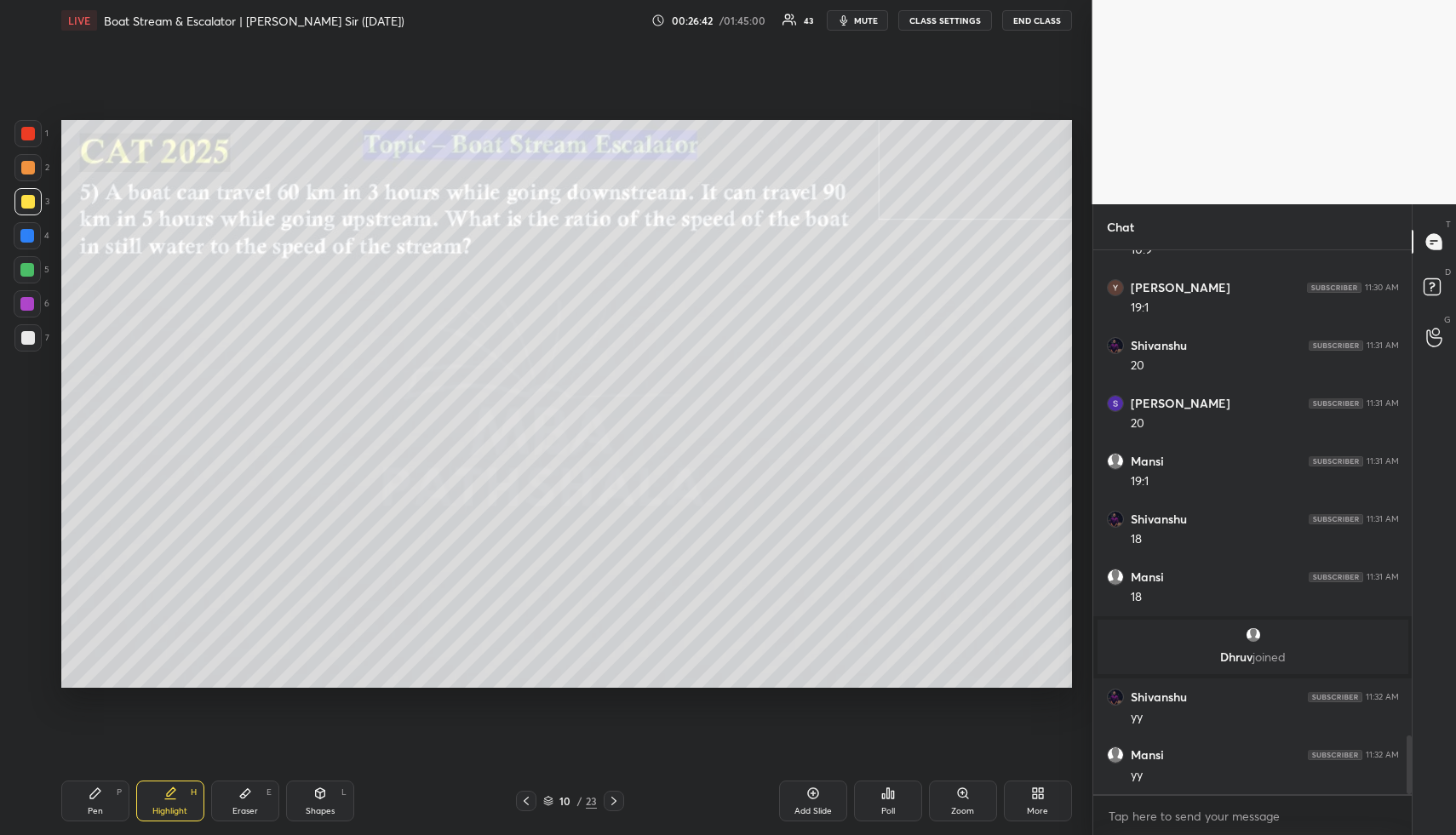
scroll to position [4571, 0]
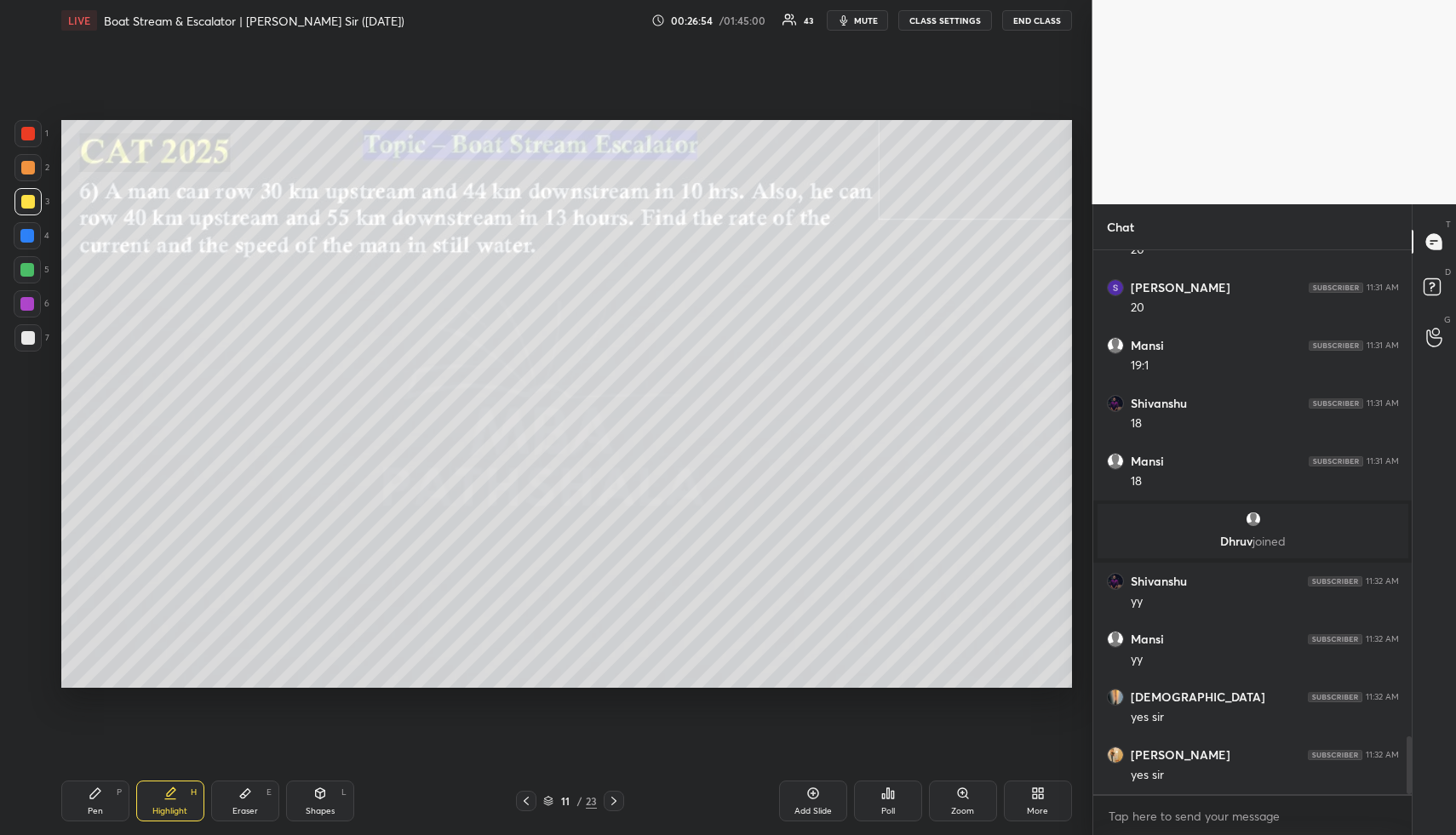
click at [331, 783] on div "Shapes L" at bounding box center [320, 801] width 68 height 41
drag, startPoint x: 28, startPoint y: 193, endPoint x: 37, endPoint y: 190, distance: 9.5
click at [29, 196] on div at bounding box center [27, 201] width 27 height 27
click at [169, 800] on div "Highlight H" at bounding box center [170, 801] width 68 height 41
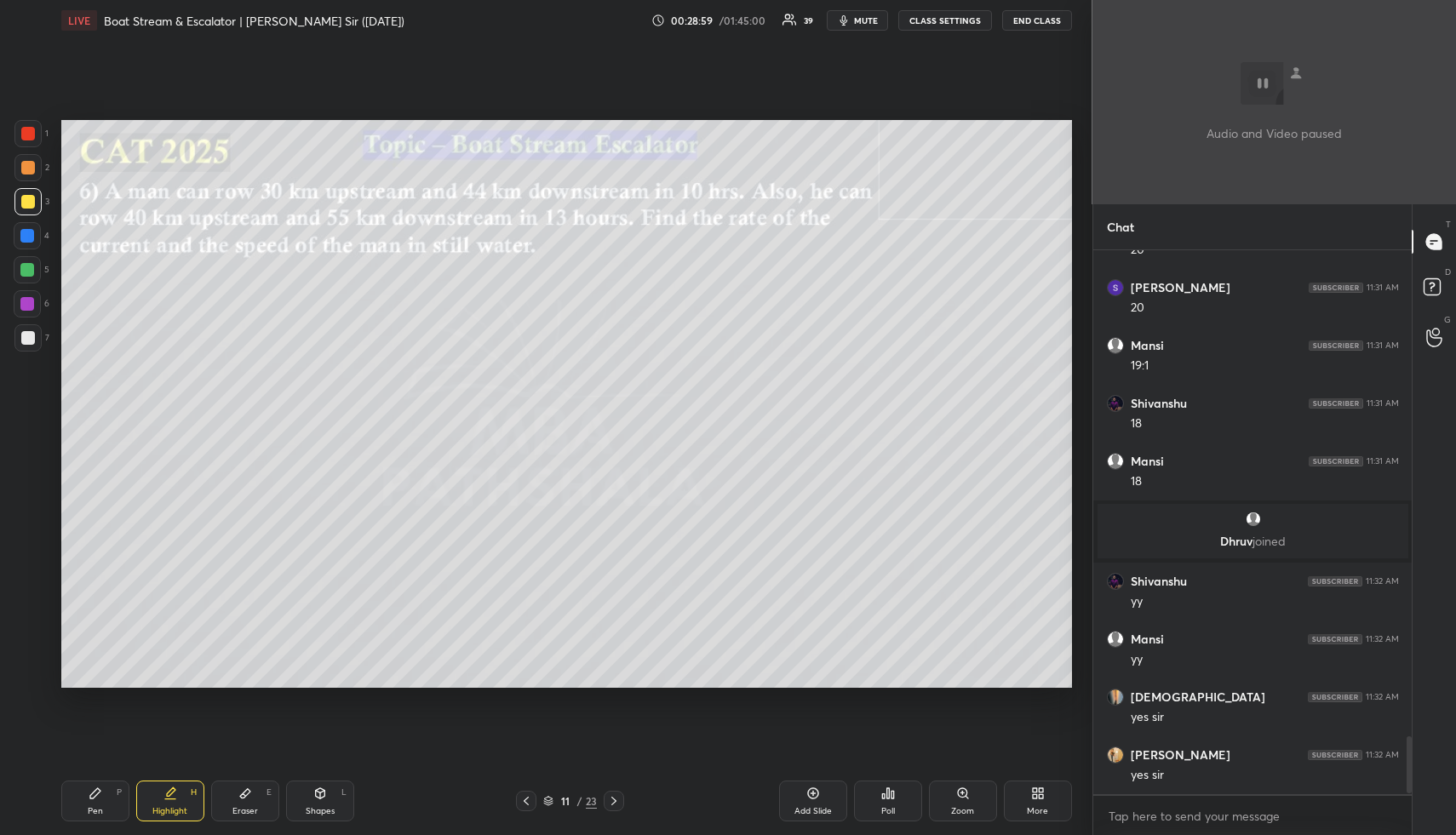
scroll to position [4687, 0]
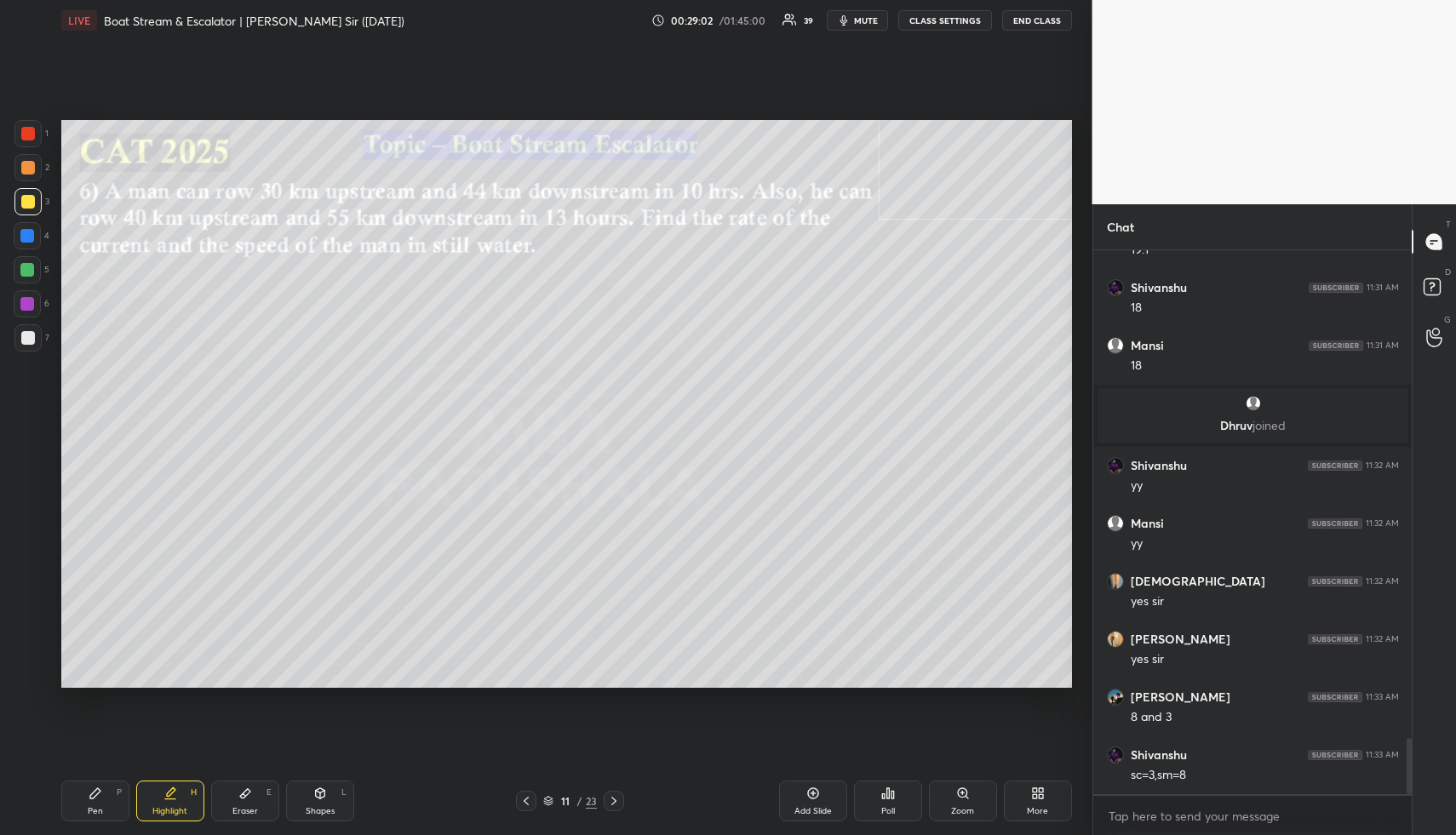
drag, startPoint x: 180, startPoint y: 796, endPoint x: 199, endPoint y: 696, distance: 101.8
click at [175, 793] on div "Highlight H" at bounding box center [170, 801] width 68 height 41
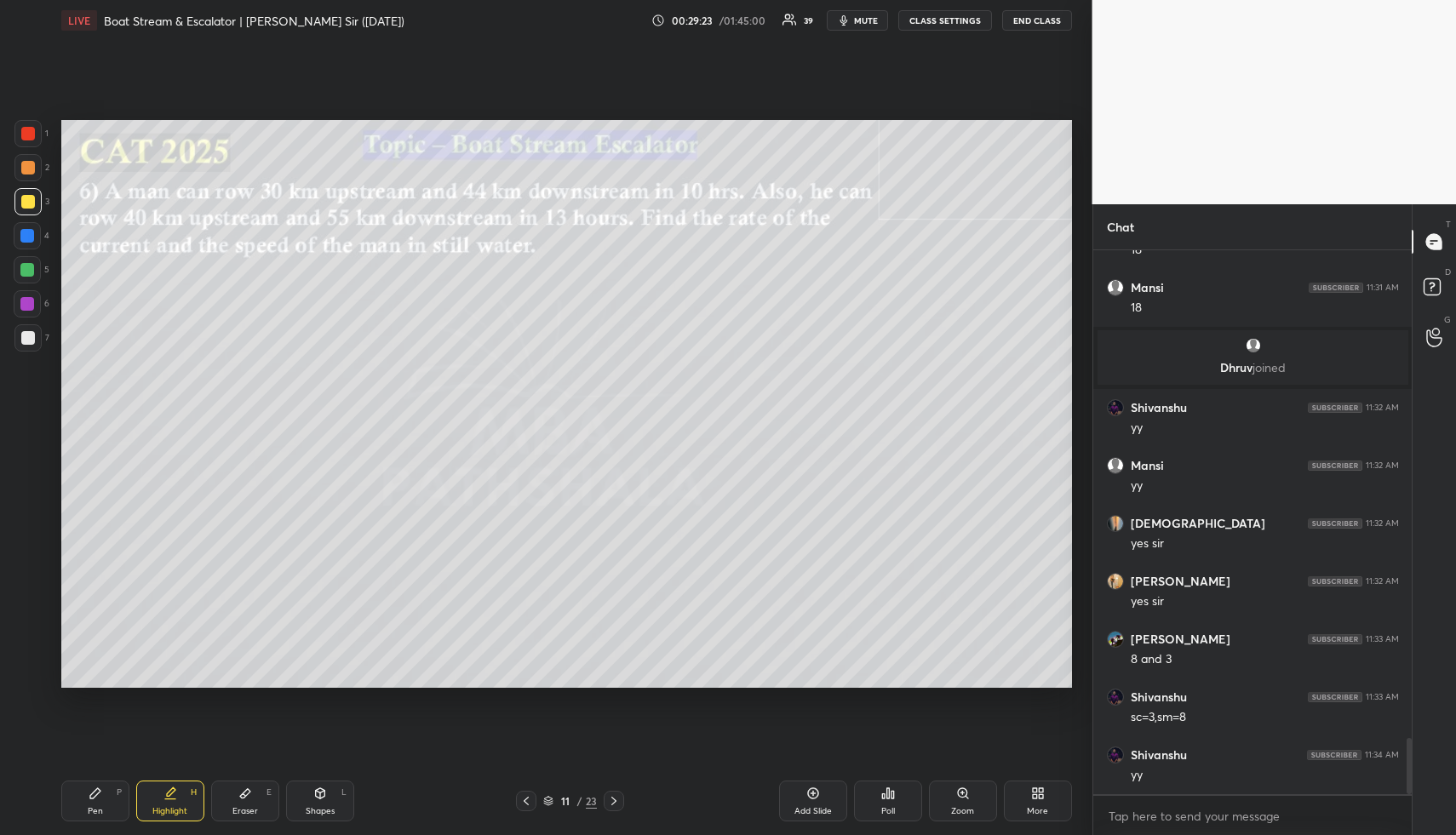
drag, startPoint x: 97, startPoint y: 806, endPoint x: 96, endPoint y: 754, distance: 52.0
click at [95, 804] on div "Pen P" at bounding box center [95, 801] width 68 height 41
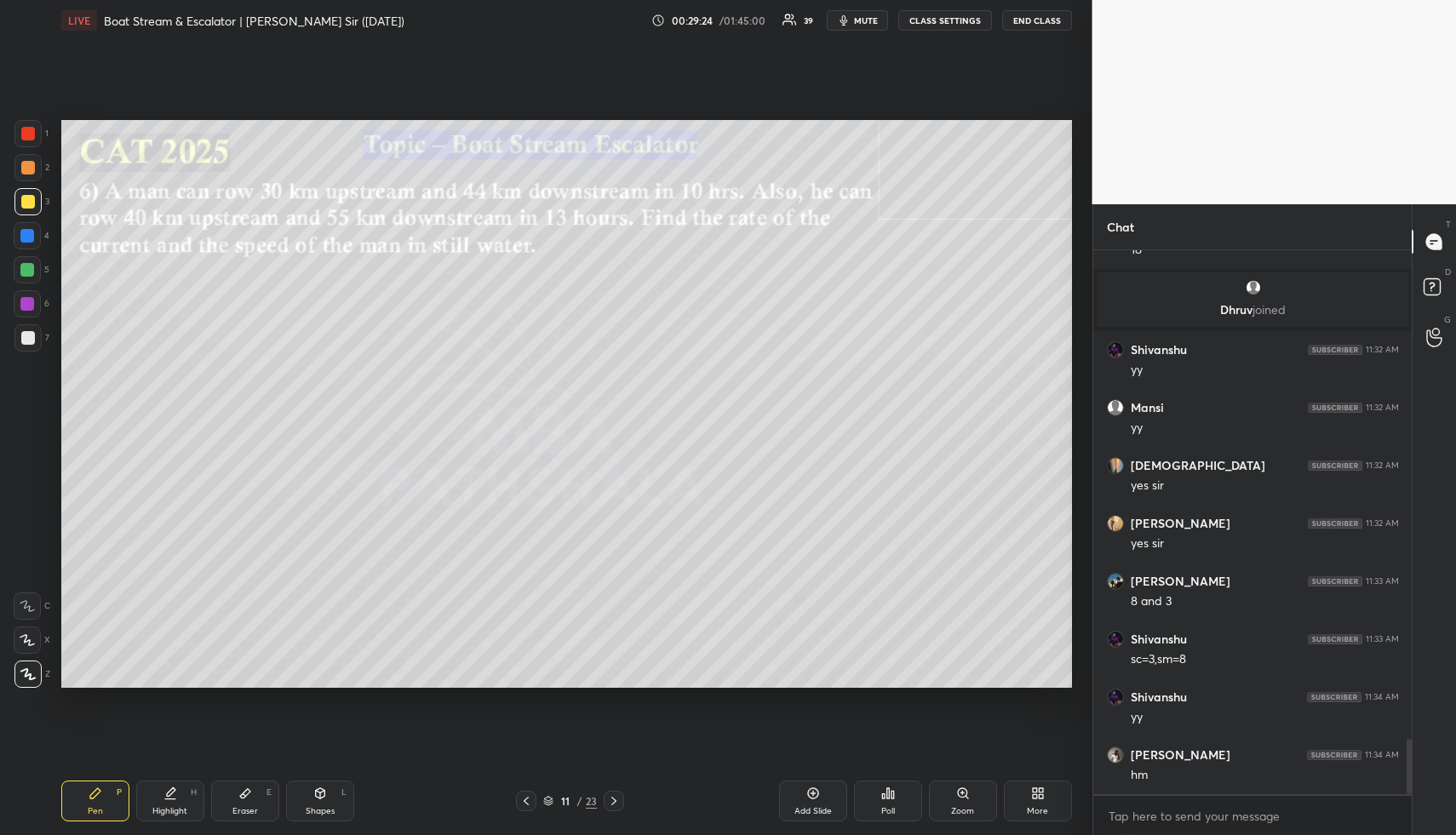
click at [20, 161] on div at bounding box center [27, 168] width 27 height 27
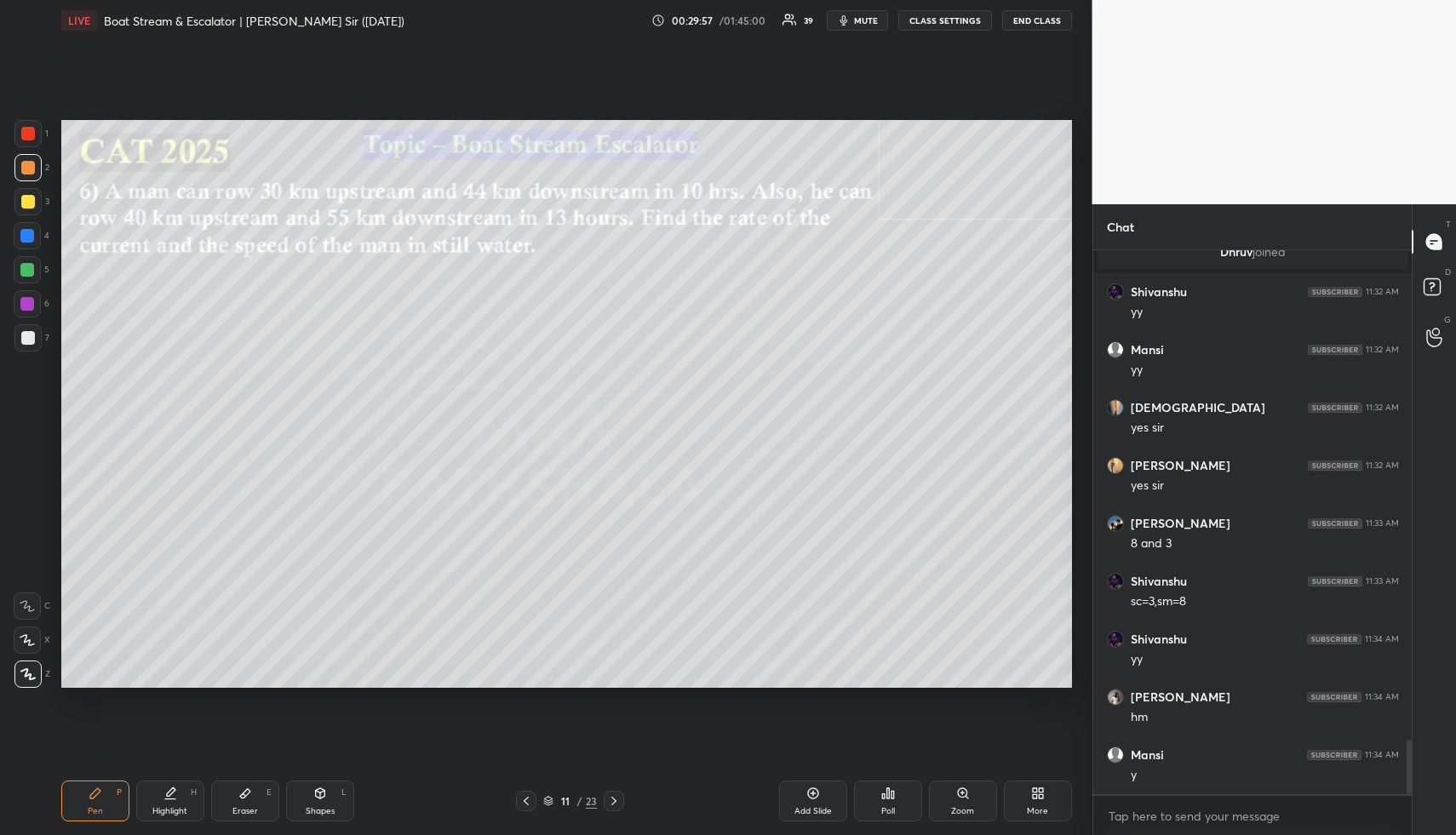
drag, startPoint x: 332, startPoint y: 794, endPoint x: 323, endPoint y: 787, distance: 11.4
click at [332, 793] on div "Shapes L" at bounding box center [320, 801] width 68 height 41
click at [22, 272] on div at bounding box center [27, 269] width 13 height 13
drag, startPoint x: 178, startPoint y: 797, endPoint x: 176, endPoint y: 786, distance: 11.2
click at [178, 794] on div "Highlight H" at bounding box center [170, 801] width 68 height 41
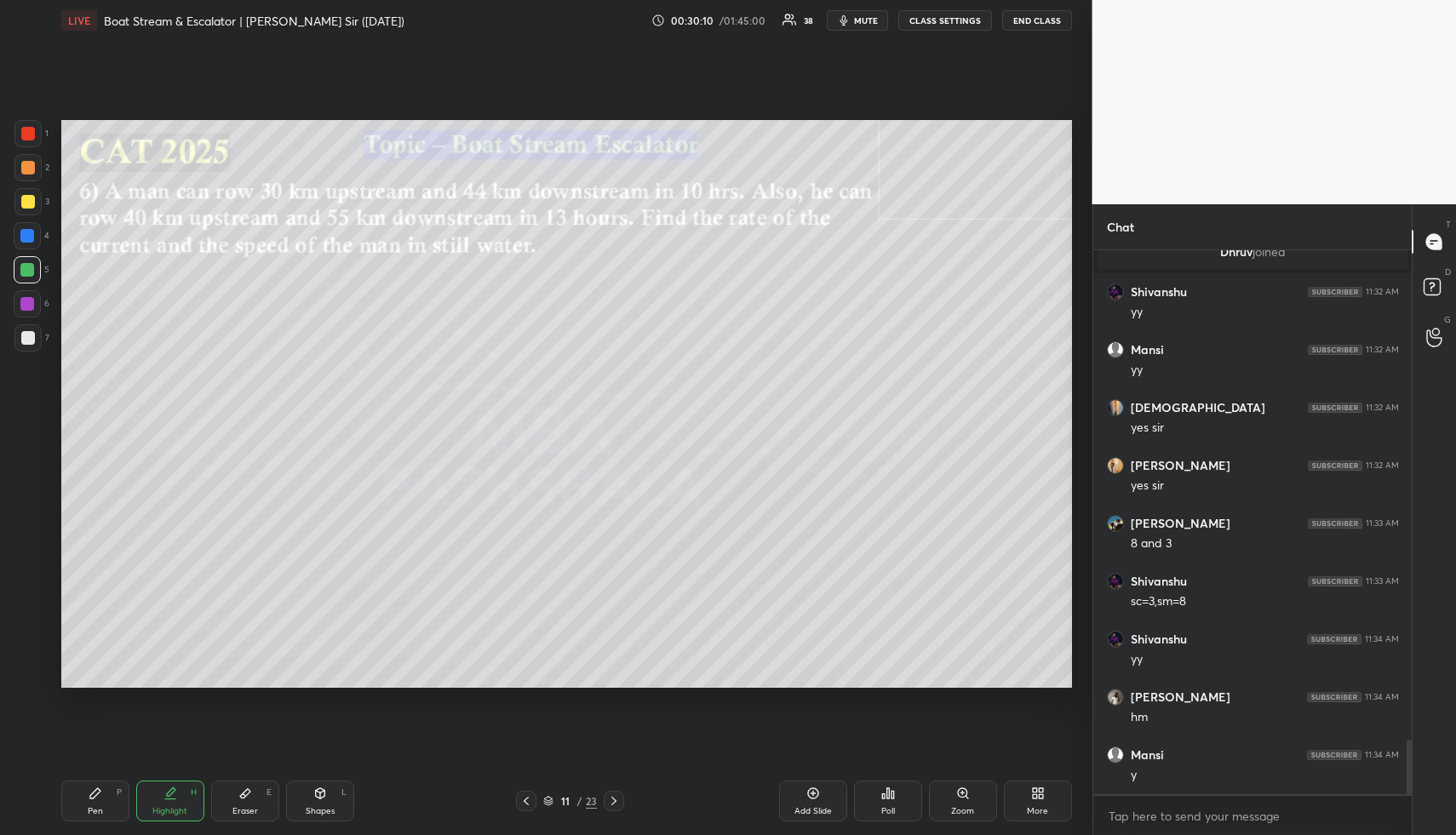
drag, startPoint x: 73, startPoint y: 800, endPoint x: 58, endPoint y: 637, distance: 163.7
click at [70, 798] on div "Pen P" at bounding box center [95, 801] width 68 height 41
click at [27, 244] on div at bounding box center [27, 236] width 27 height 27
drag, startPoint x: 166, startPoint y: 800, endPoint x: 174, endPoint y: 783, distance: 18.8
click at [167, 800] on div "Highlight H" at bounding box center [170, 801] width 68 height 41
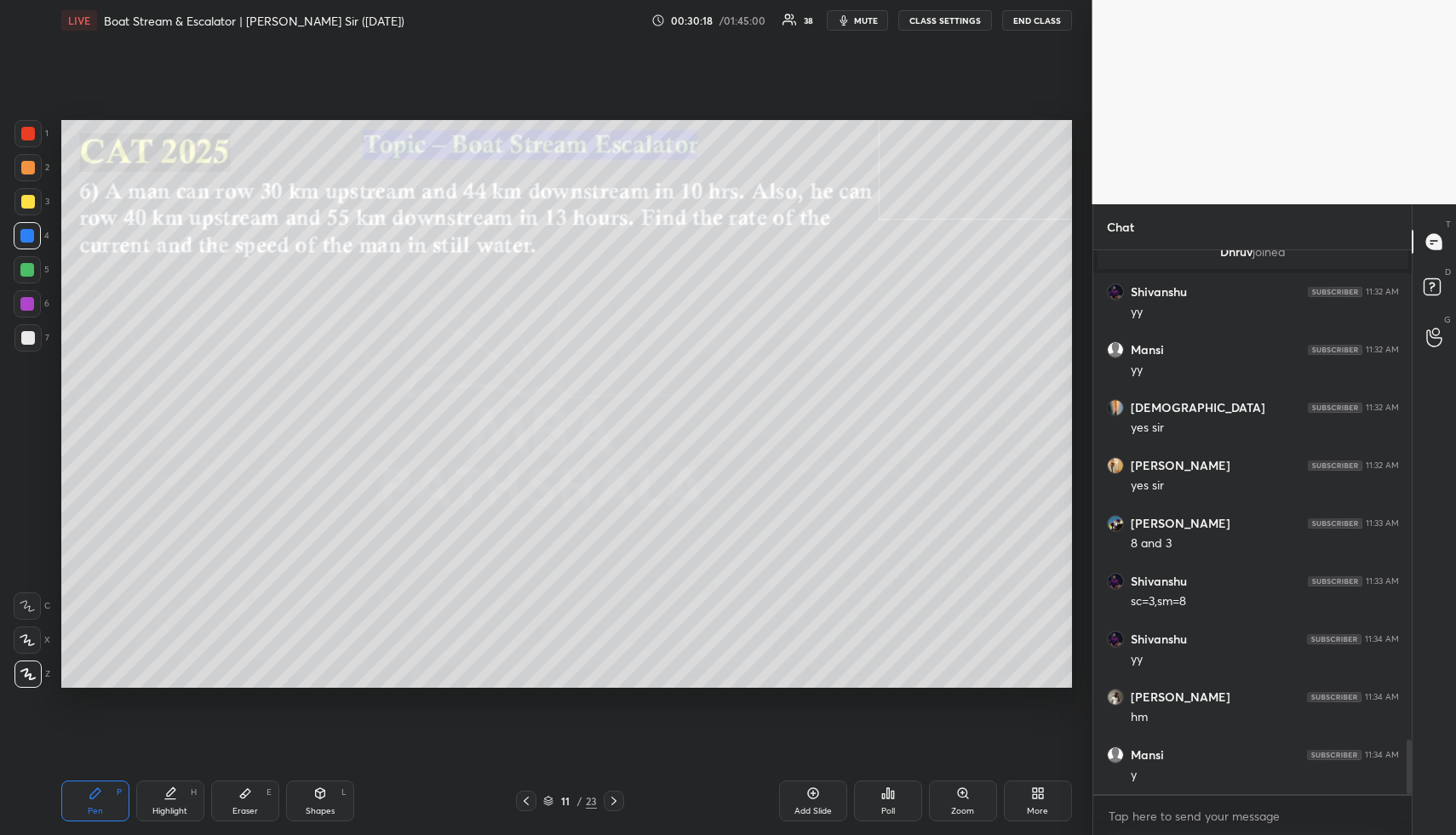
click at [166, 800] on div "Highlight H" at bounding box center [170, 801] width 68 height 41
click at [344, 794] on div "Shapes L" at bounding box center [320, 801] width 68 height 41
drag, startPoint x: 28, startPoint y: 336, endPoint x: 24, endPoint y: 378, distance: 42.2
click at [29, 339] on div at bounding box center [27, 338] width 13 height 13
click at [34, 632] on div at bounding box center [27, 640] width 27 height 27
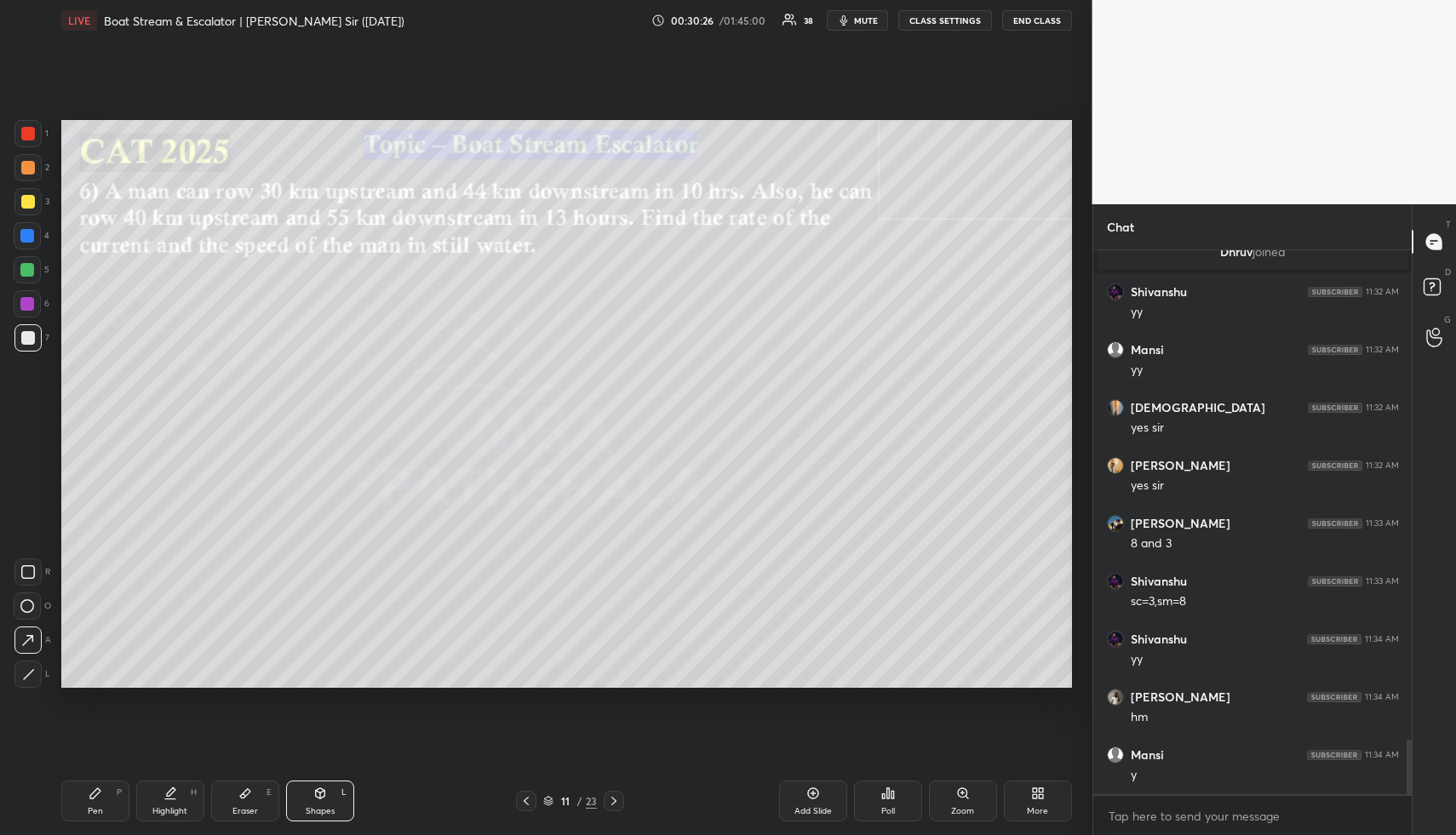
drag, startPoint x: 99, startPoint y: 798, endPoint x: 124, endPoint y: 745, distance: 58.6
click at [99, 798] on icon at bounding box center [95, 793] width 13 height 13
drag, startPoint x: 178, startPoint y: 804, endPoint x: 212, endPoint y: 726, distance: 85.1
click at [177, 805] on div "Highlight H" at bounding box center [170, 801] width 68 height 41
click at [91, 812] on div "Pen" at bounding box center [95, 812] width 15 height 9
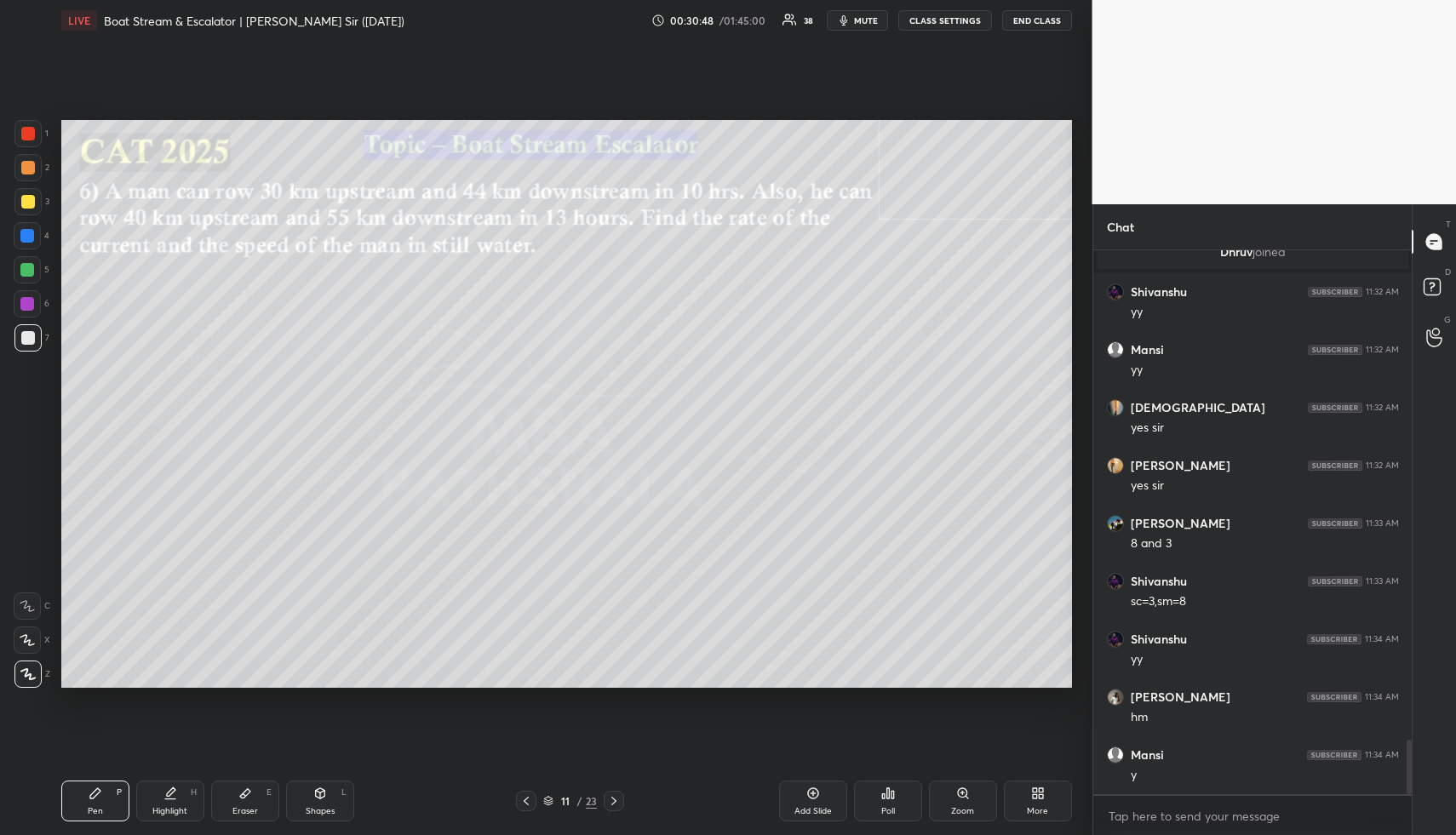
click at [27, 164] on div at bounding box center [27, 168] width 13 height 13
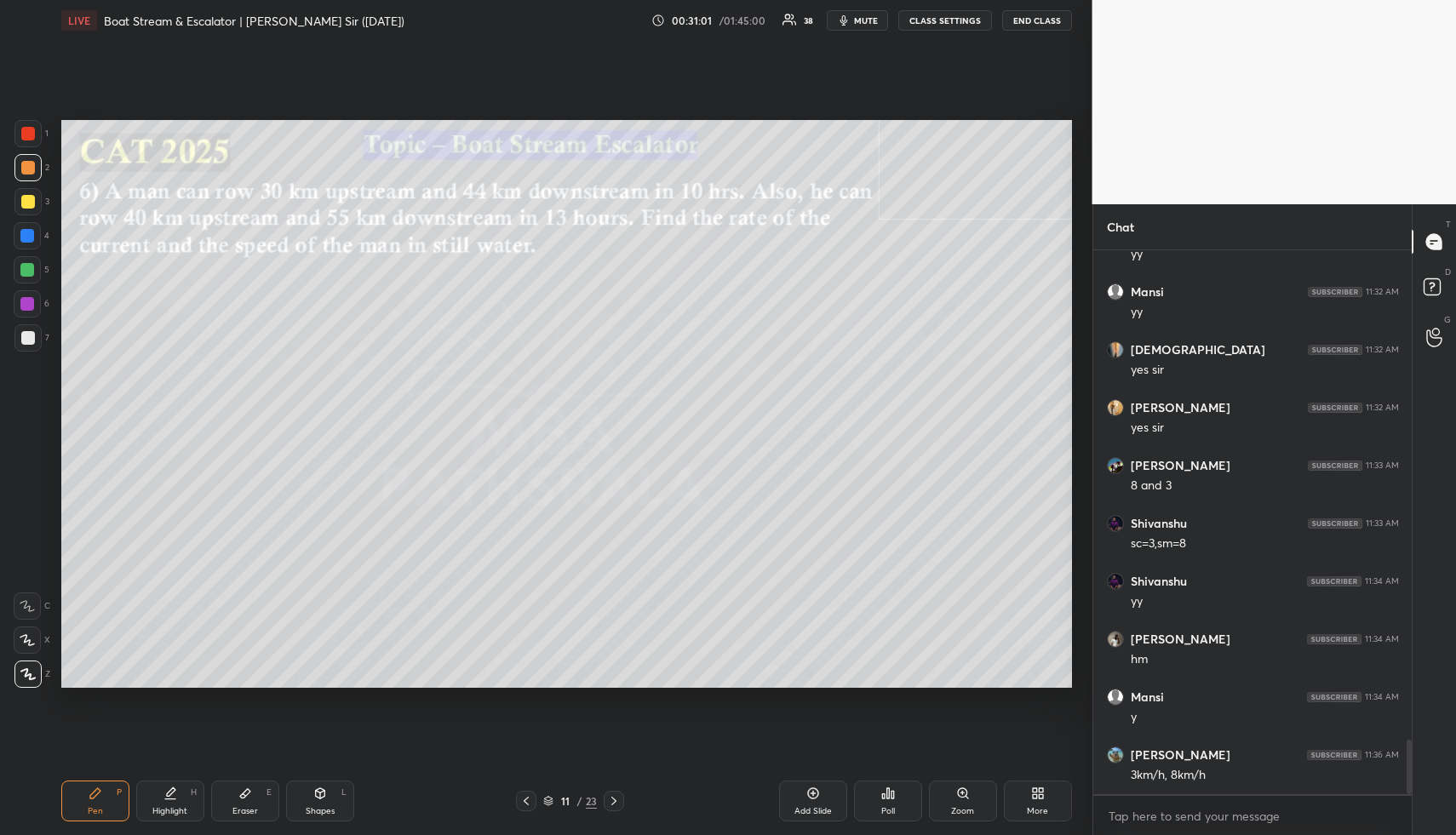
click at [162, 800] on div "Highlight H" at bounding box center [170, 801] width 68 height 41
drag, startPoint x: 162, startPoint y: 800, endPoint x: 242, endPoint y: 730, distance: 106.3
click at [167, 797] on div "Highlight H" at bounding box center [170, 801] width 68 height 41
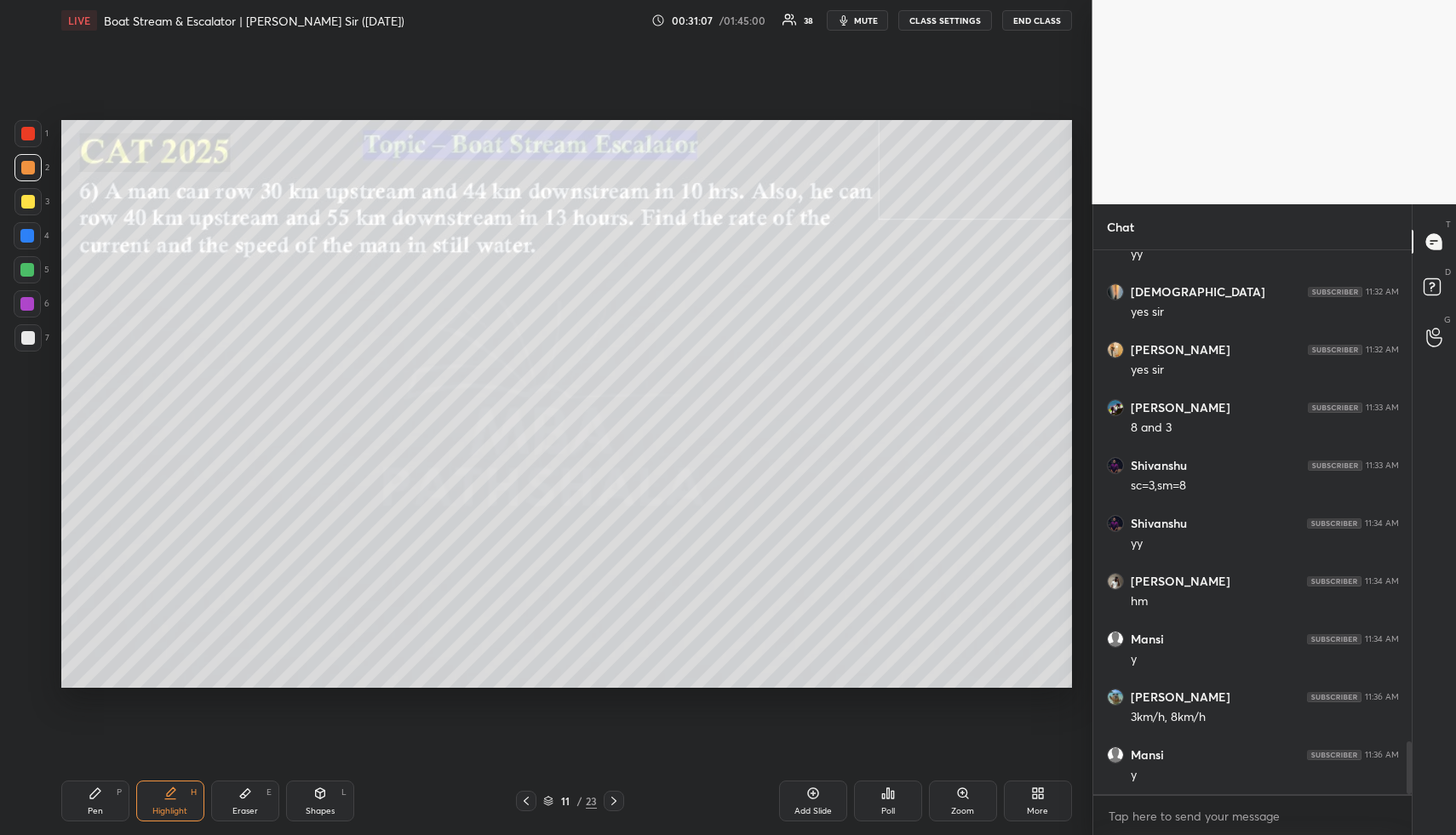
scroll to position [5035, 0]
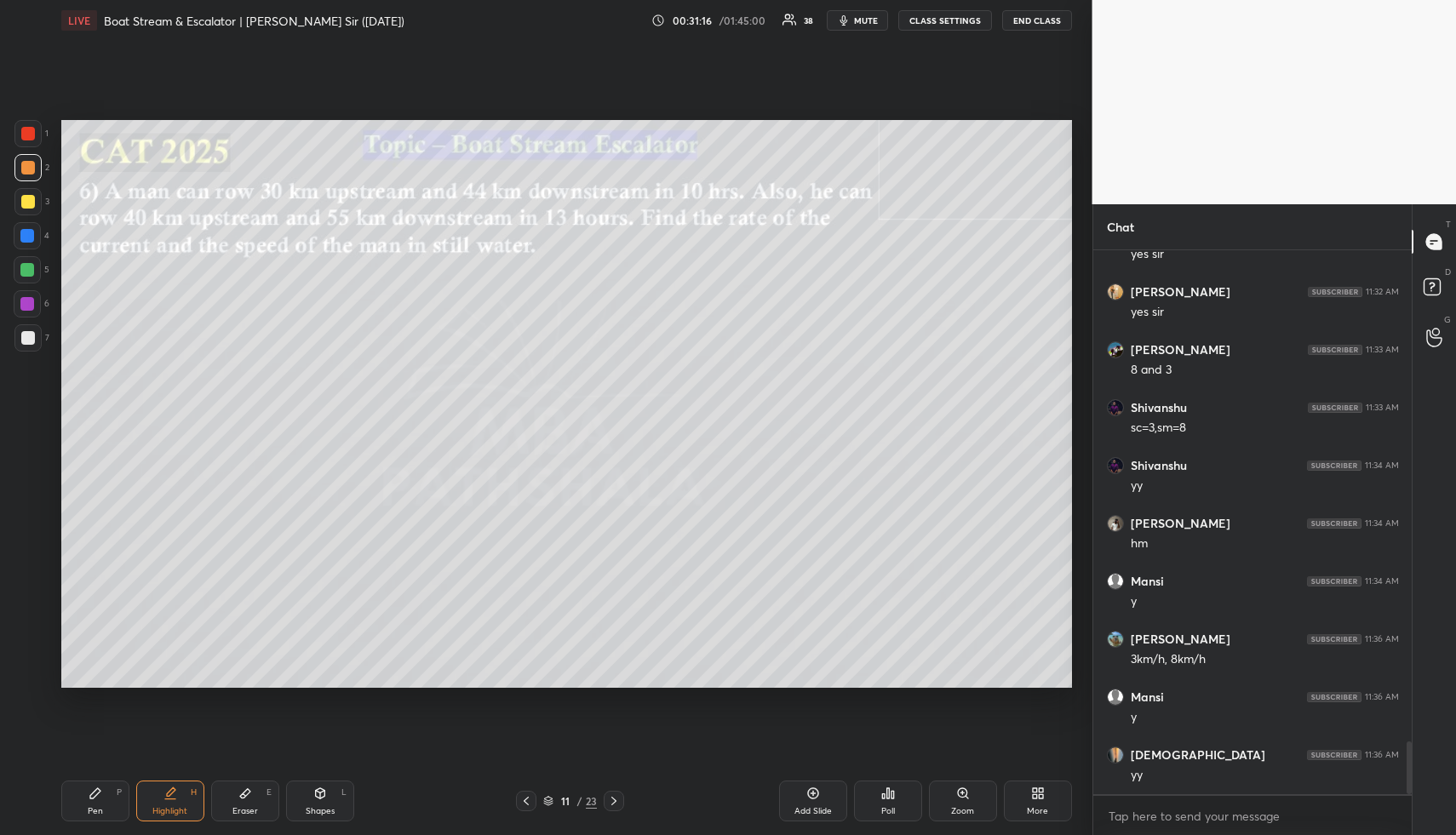
drag, startPoint x: 110, startPoint y: 803, endPoint x: 116, endPoint y: 788, distance: 16.2
click at [111, 800] on div "Pen P" at bounding box center [95, 801] width 68 height 41
click at [162, 795] on div "Highlight H" at bounding box center [170, 801] width 68 height 41
click at [102, 797] on div "Pen P" at bounding box center [95, 801] width 68 height 41
drag, startPoint x: 24, startPoint y: 200, endPoint x: 36, endPoint y: 210, distance: 15.6
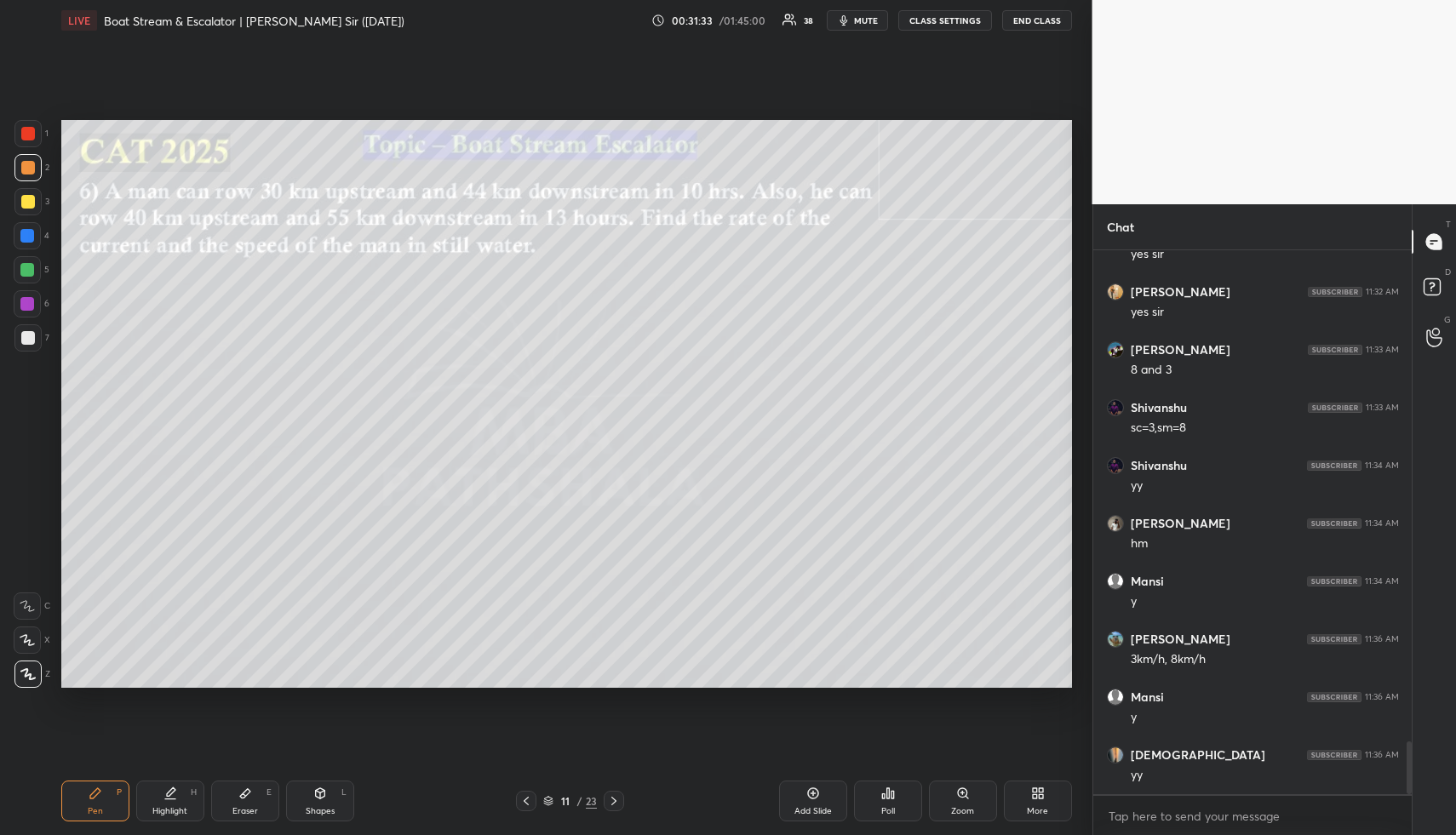
click at [25, 199] on div at bounding box center [27, 201] width 13 height 13
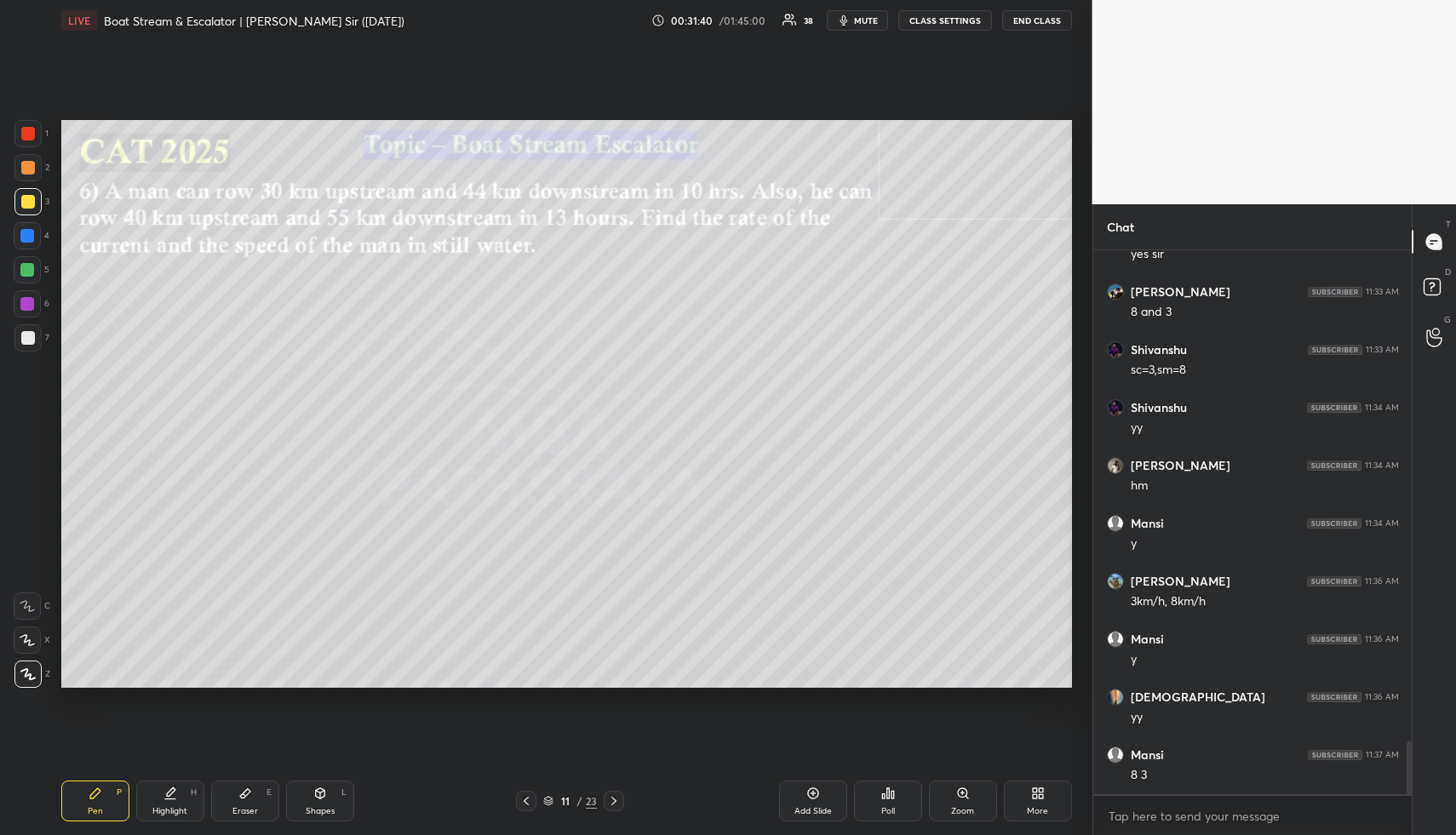
click at [181, 803] on div "Highlight H" at bounding box center [170, 801] width 68 height 41
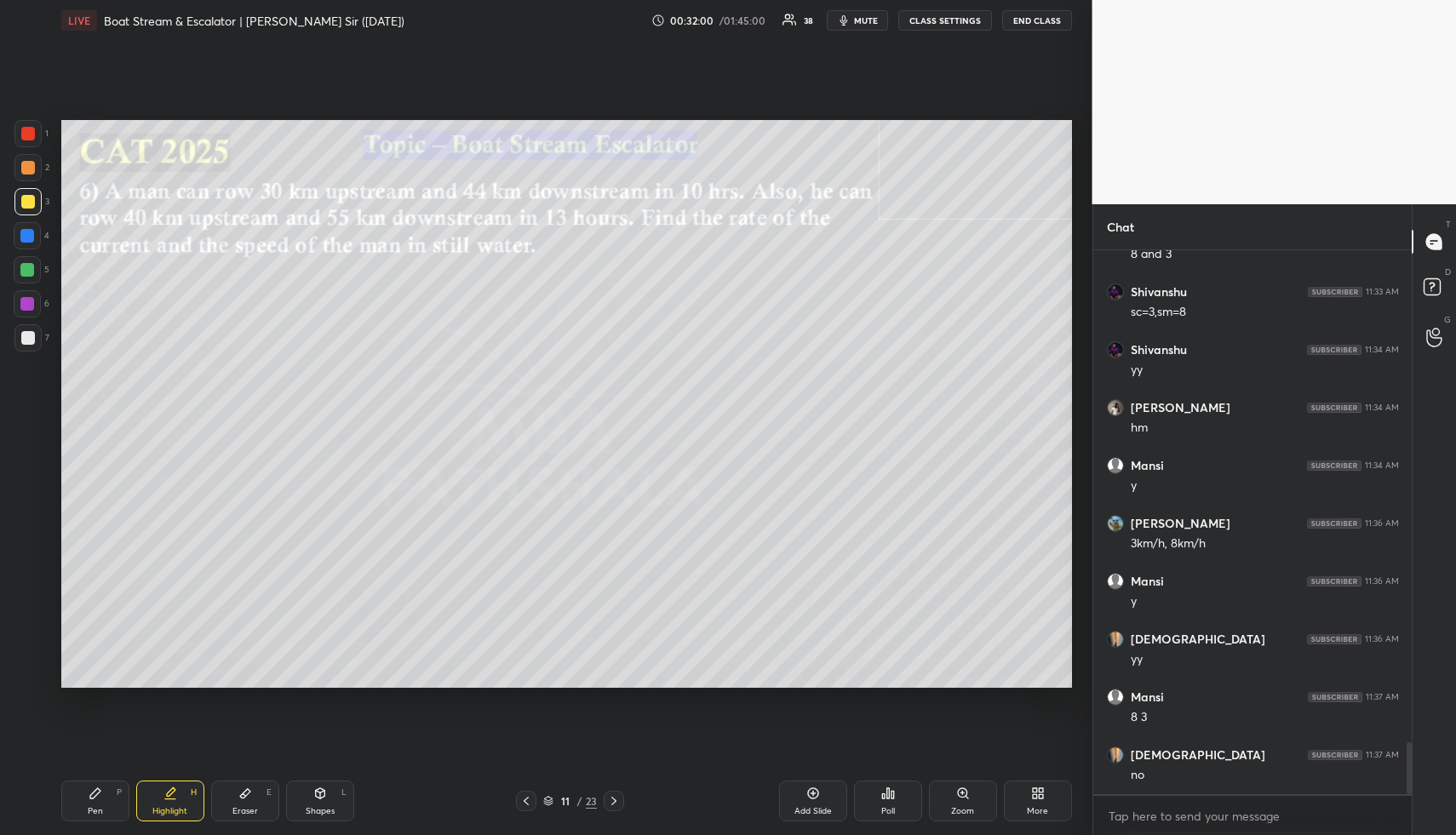
scroll to position [5209, 0]
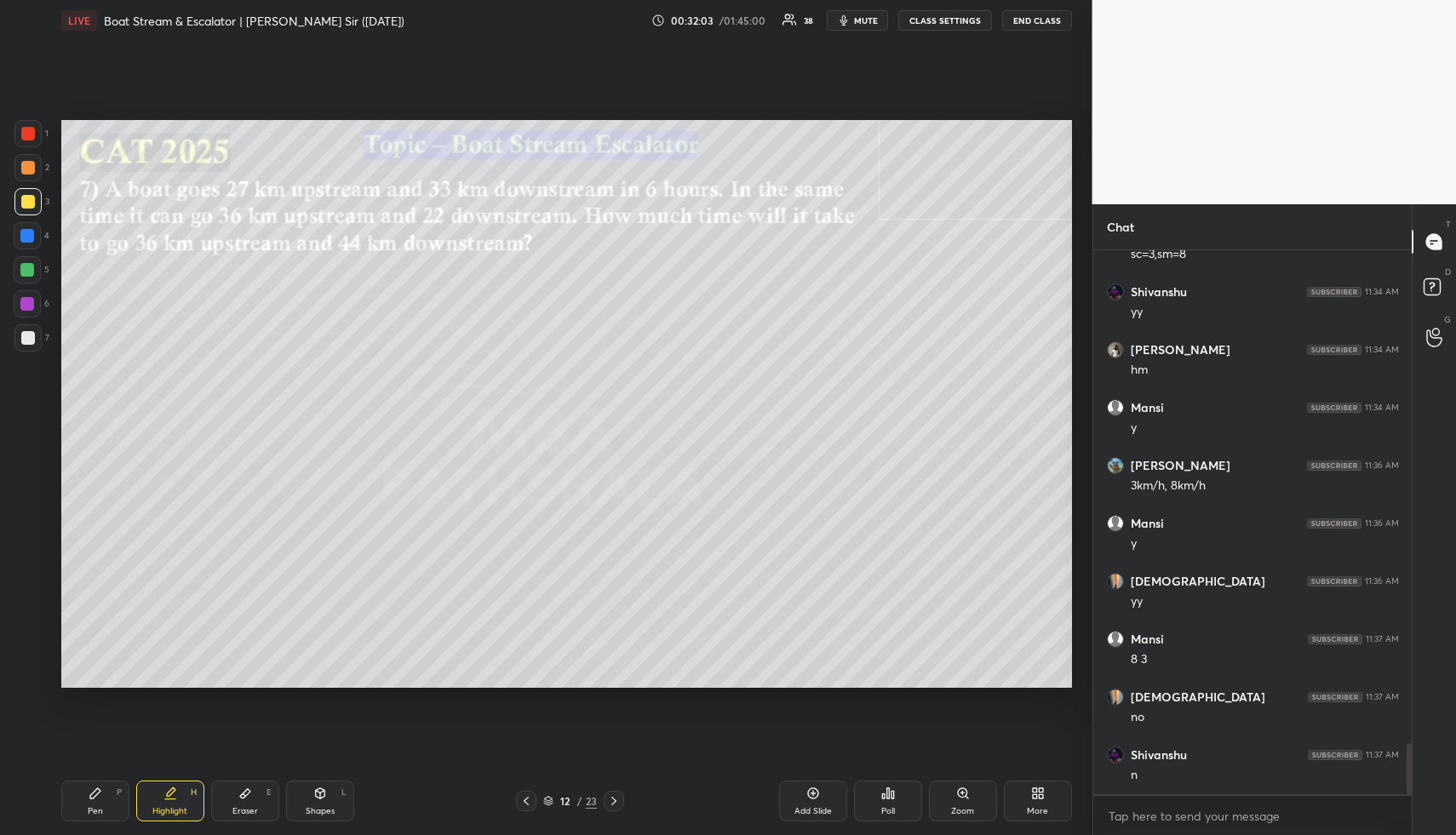
click at [308, 795] on div "Shapes L" at bounding box center [320, 801] width 68 height 41
drag, startPoint x: 27, startPoint y: 169, endPoint x: 49, endPoint y: 166, distance: 22.2
click at [28, 168] on div at bounding box center [27, 168] width 13 height 13
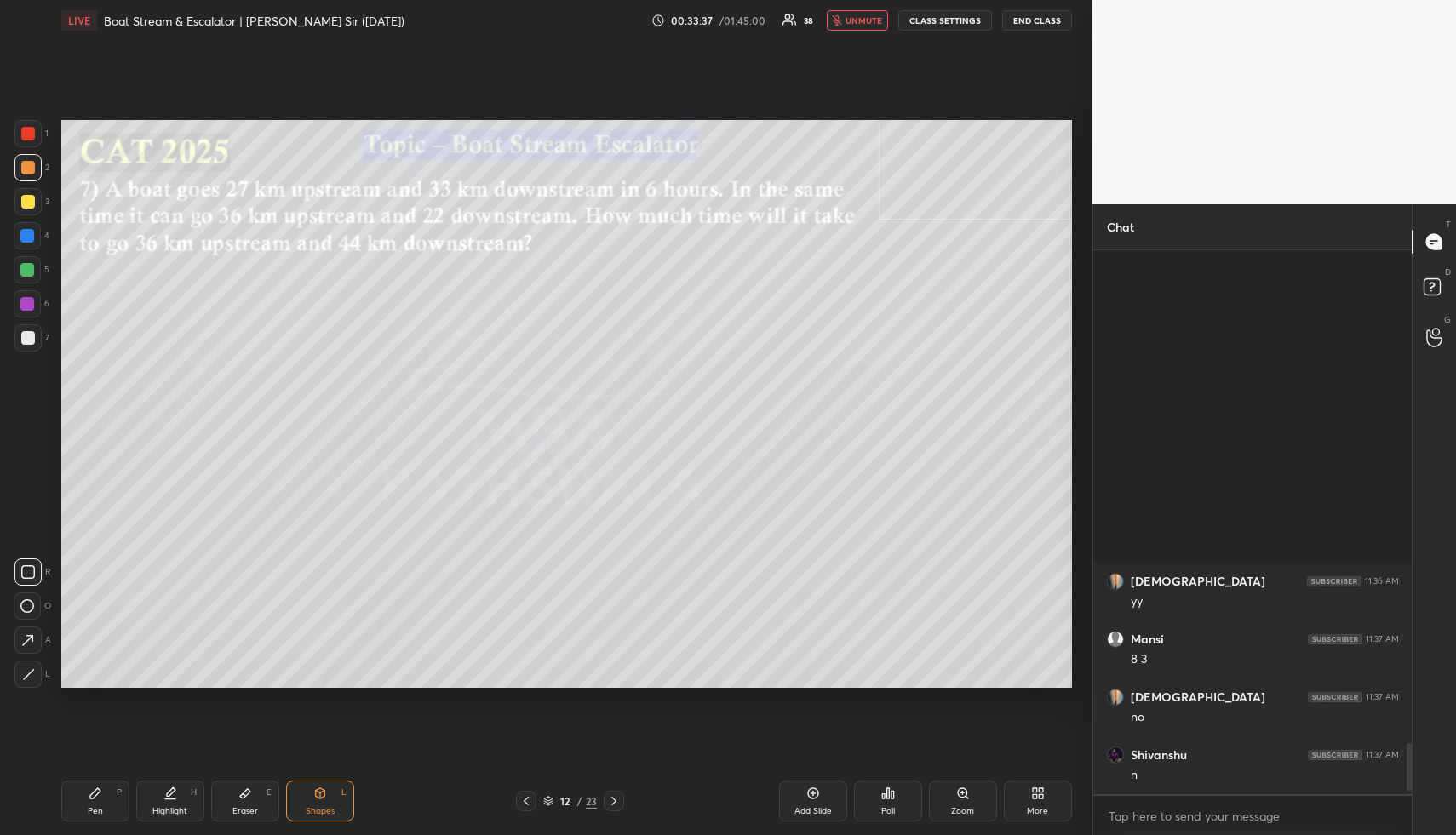
scroll to position [5618, 0]
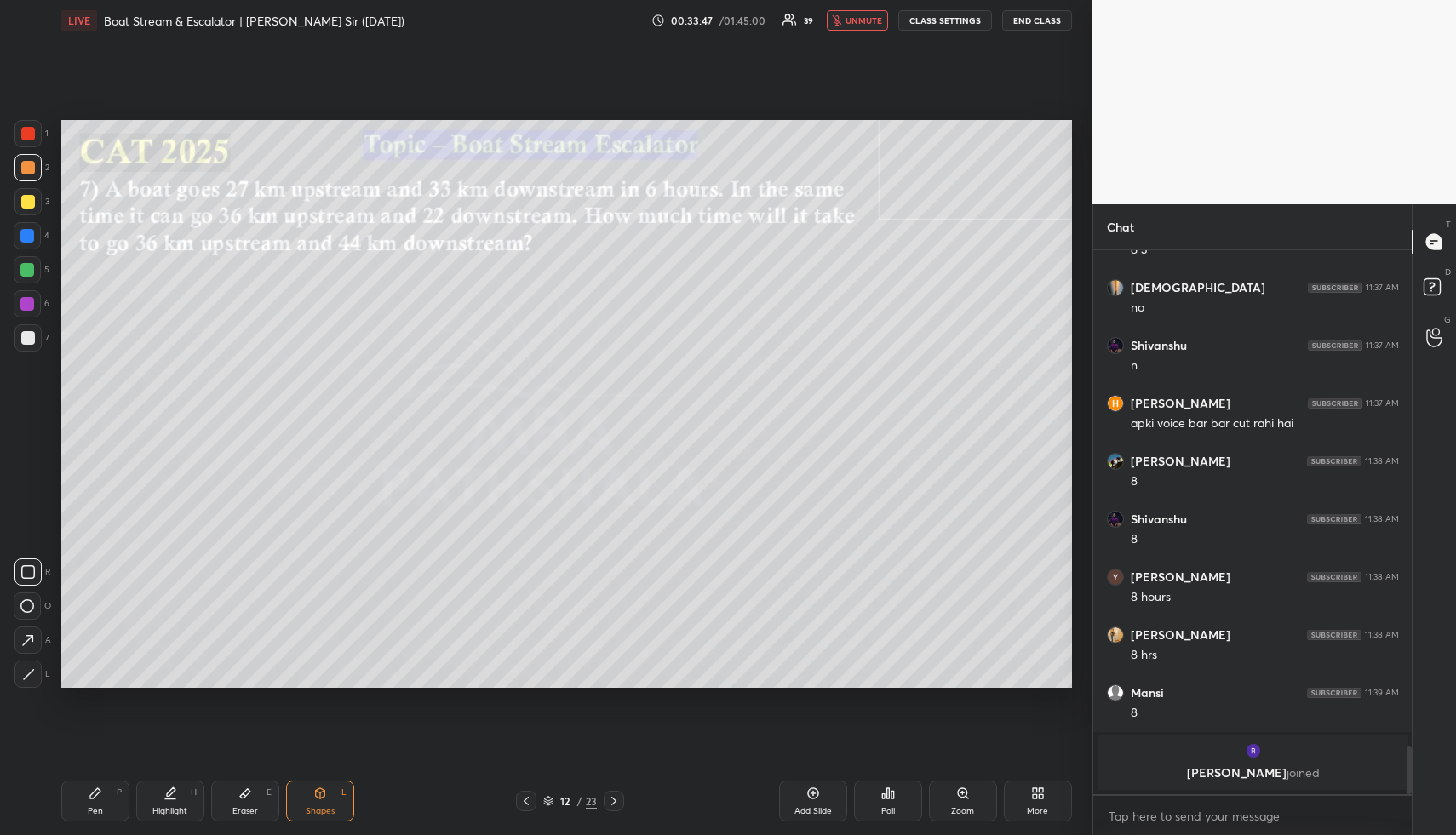
click at [872, 20] on span "unmute" at bounding box center [863, 20] width 36 height 12
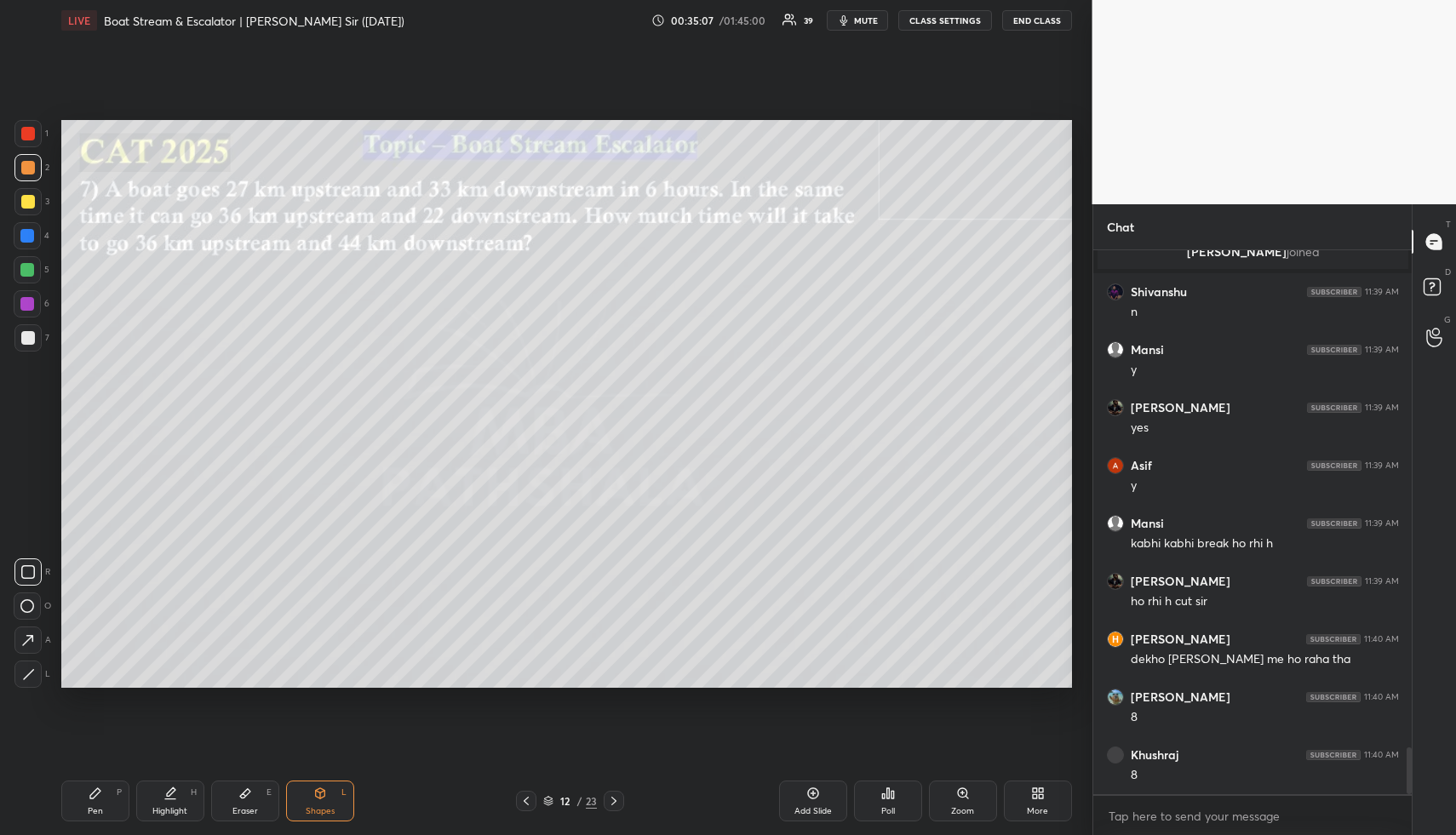
scroll to position [5779, 0]
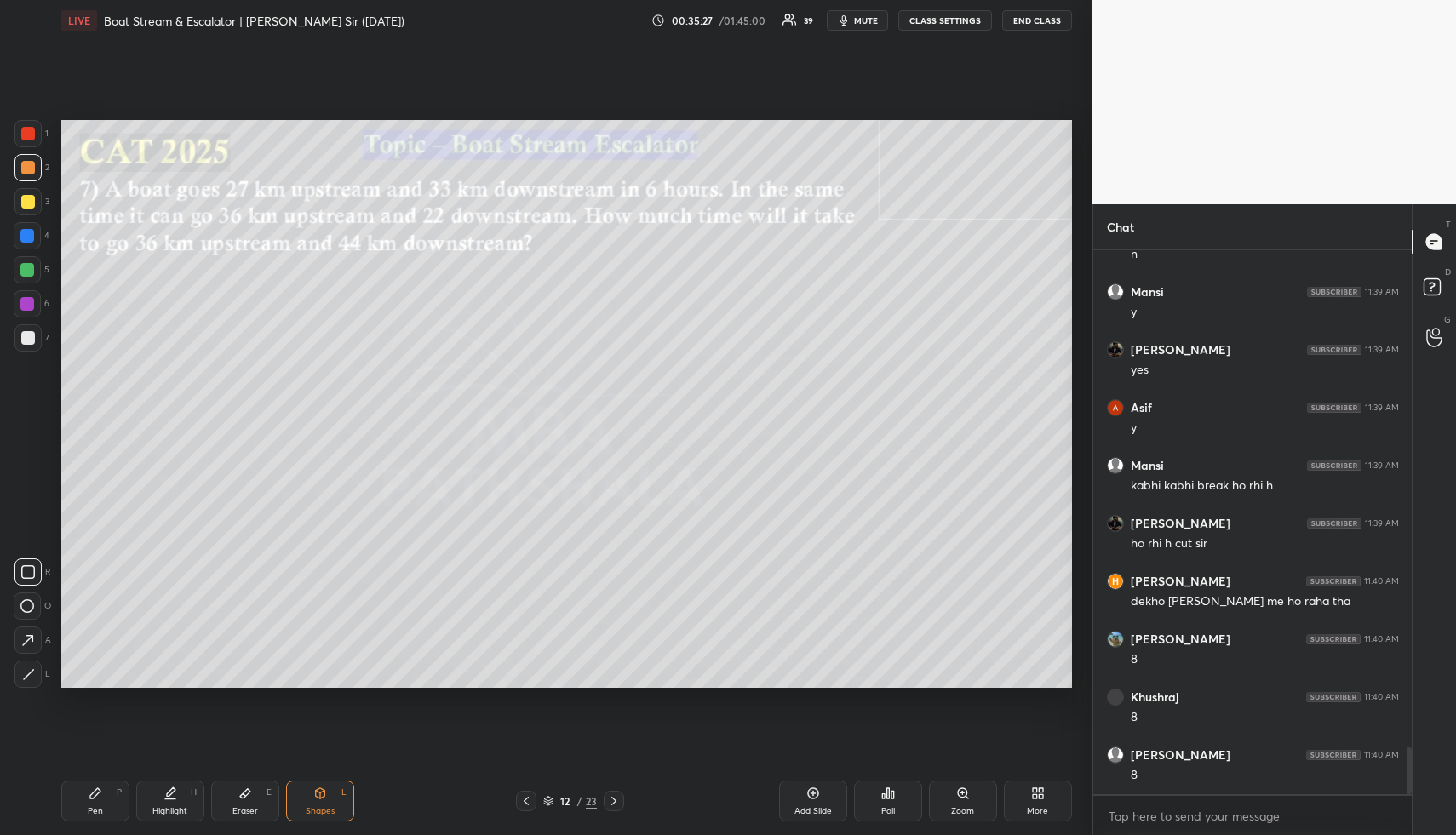
click at [104, 809] on div "Pen P" at bounding box center [95, 801] width 68 height 41
click at [27, 191] on div at bounding box center [27, 201] width 27 height 27
drag, startPoint x: 29, startPoint y: 333, endPoint x: 41, endPoint y: 316, distance: 20.8
click at [30, 332] on div at bounding box center [27, 338] width 13 height 13
click at [26, 198] on div at bounding box center [27, 201] width 13 height 13
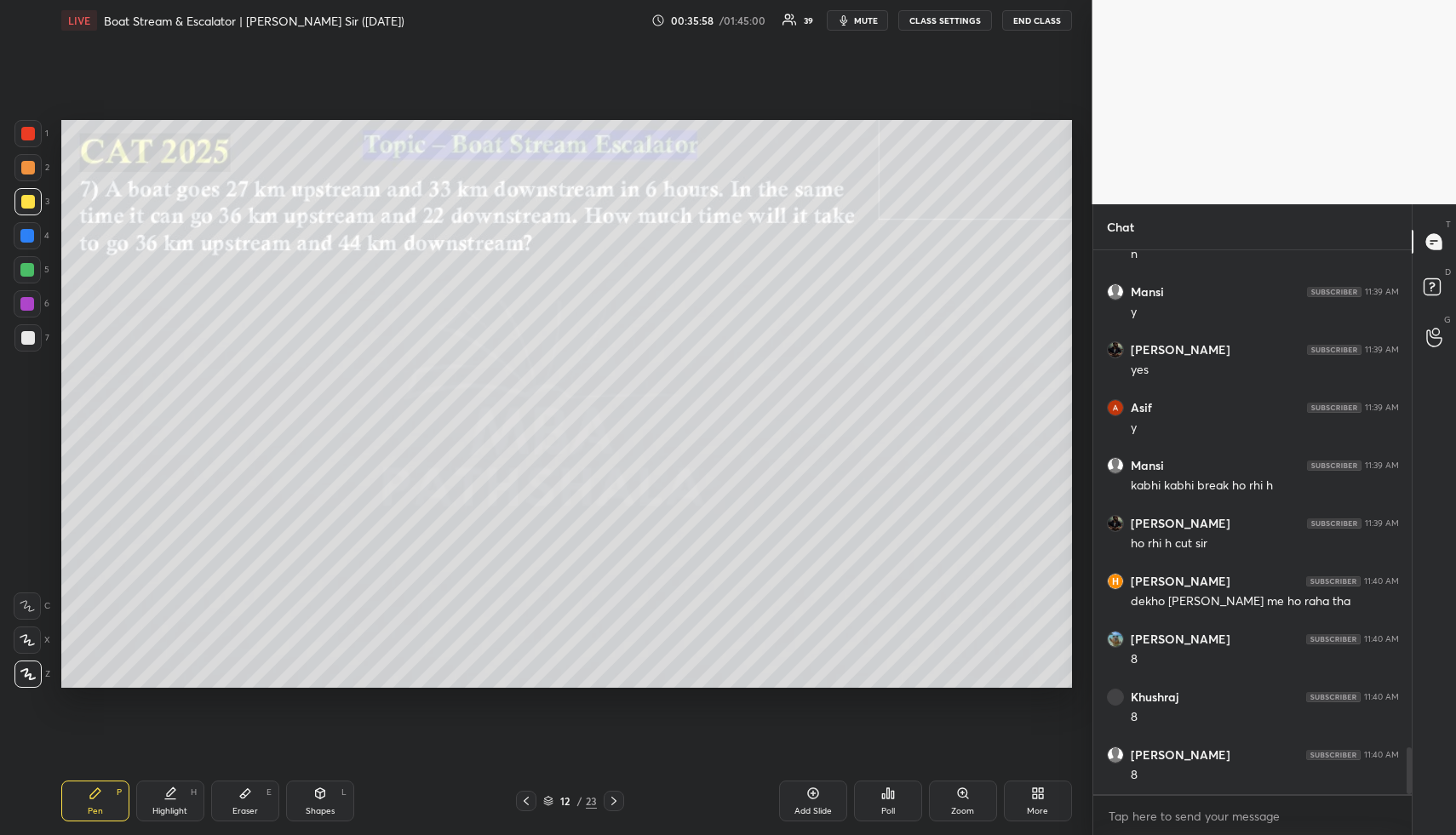
drag, startPoint x: 245, startPoint y: 808, endPoint x: 241, endPoint y: 705, distance: 103.1
click at [245, 808] on div "Eraser" at bounding box center [245, 812] width 26 height 9
click at [91, 802] on div "Pen P" at bounding box center [95, 801] width 68 height 41
click at [171, 795] on icon at bounding box center [169, 793] width 13 height 13
click at [105, 800] on div "Pen P" at bounding box center [95, 801] width 68 height 41
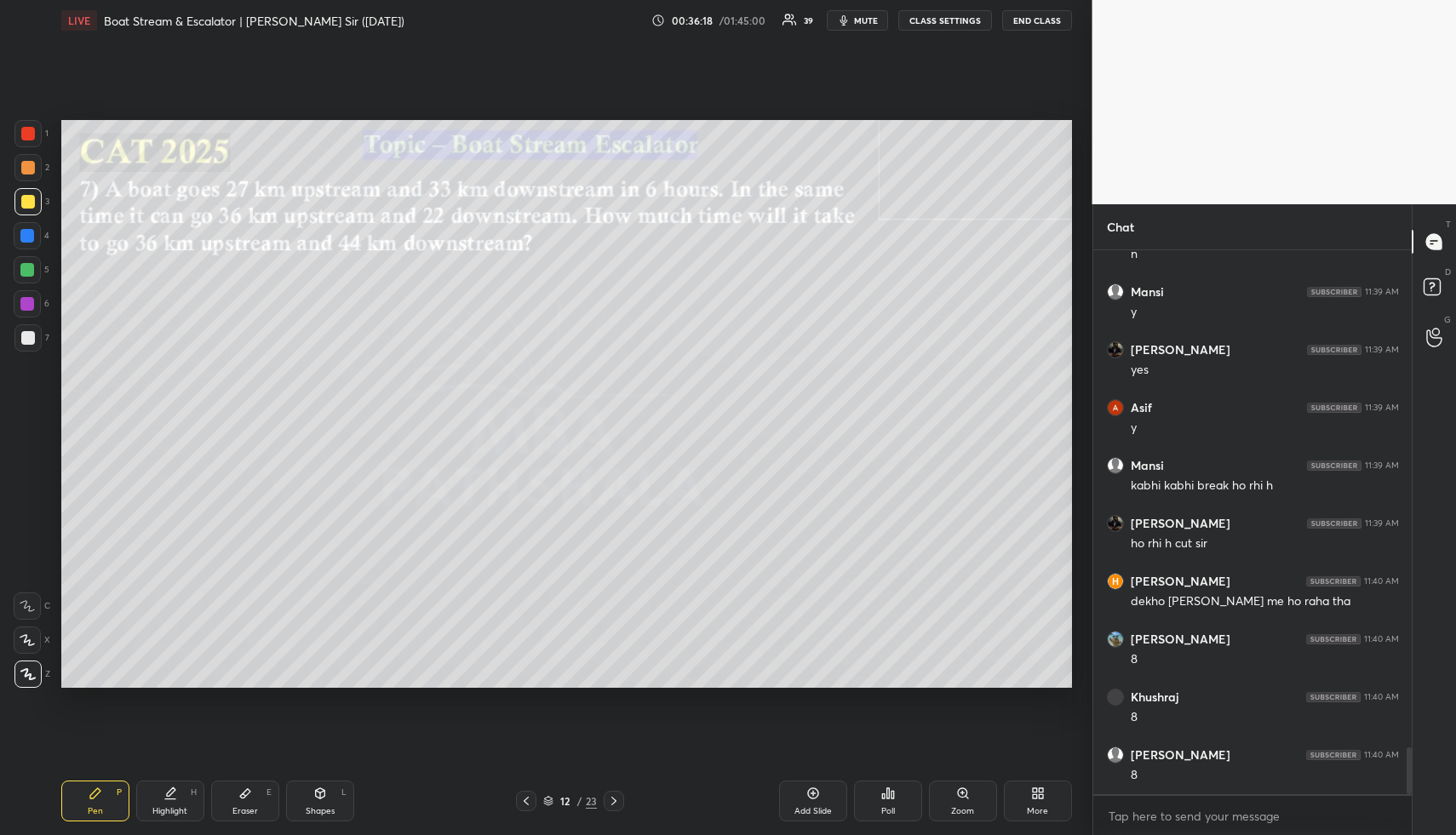
click at [32, 335] on div at bounding box center [27, 338] width 13 height 13
click at [159, 790] on div "Highlight H" at bounding box center [170, 801] width 68 height 41
click at [163, 790] on icon at bounding box center [169, 793] width 13 height 13
click at [167, 797] on icon at bounding box center [169, 793] width 13 height 13
click at [33, 228] on div at bounding box center [27, 236] width 27 height 27
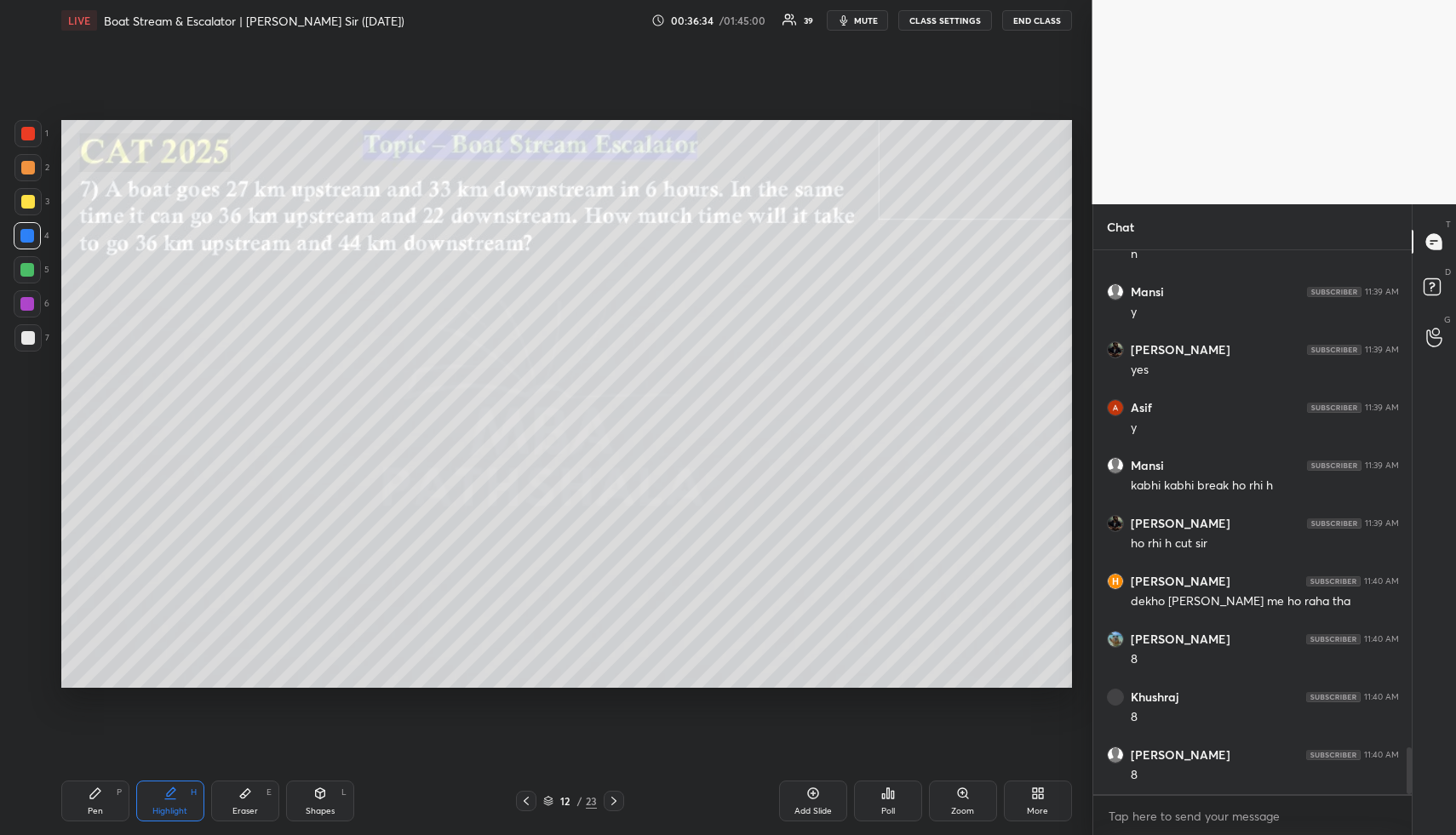
drag, startPoint x: 75, startPoint y: 793, endPoint x: 113, endPoint y: 746, distance: 60.4
click at [75, 792] on div "Pen P" at bounding box center [95, 801] width 68 height 41
click at [180, 790] on div "Highlight H" at bounding box center [170, 801] width 68 height 41
click at [83, 801] on div "Pen P" at bounding box center [95, 801] width 68 height 41
click at [26, 166] on div at bounding box center [27, 168] width 13 height 13
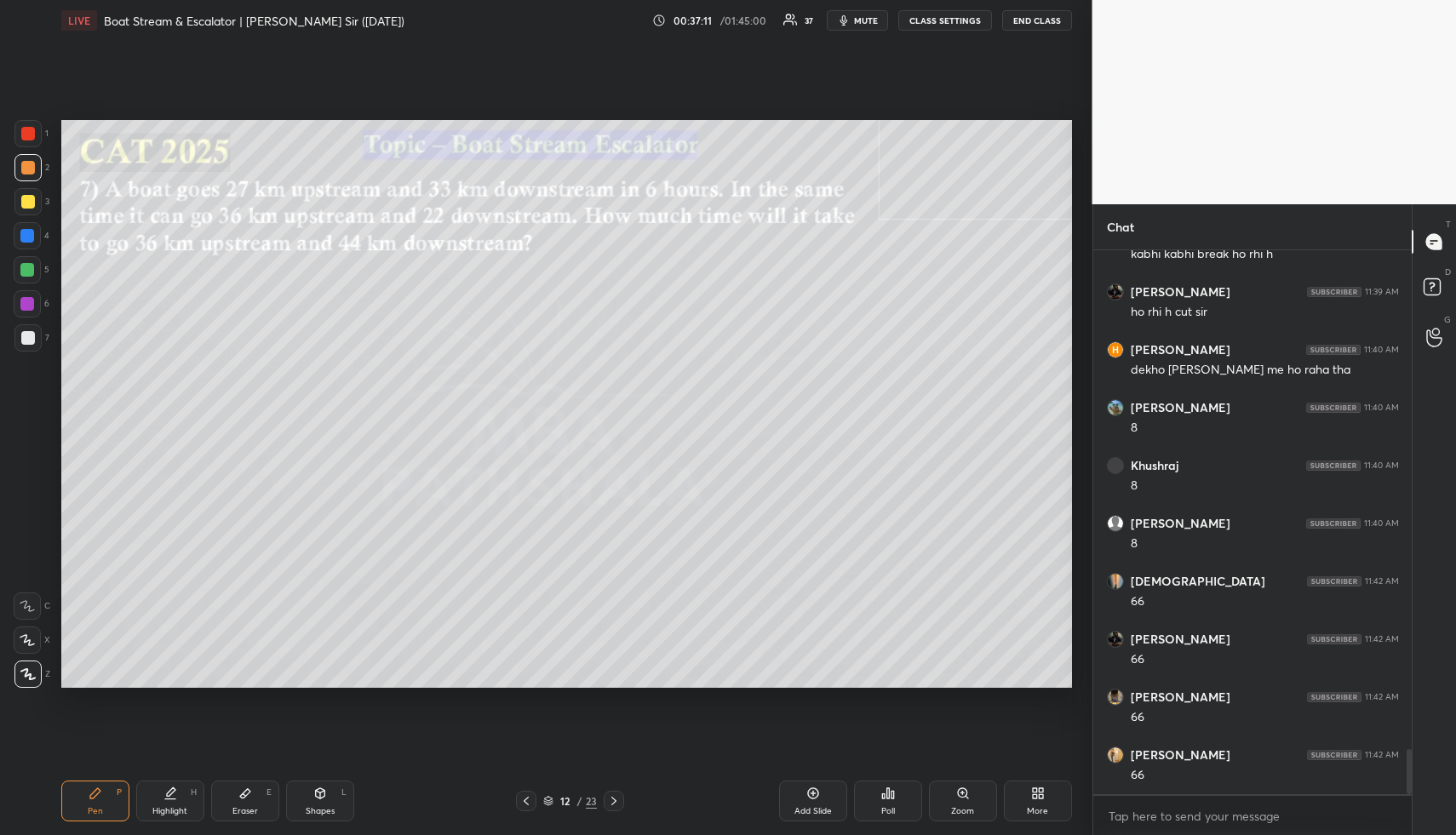
scroll to position [6069, 0]
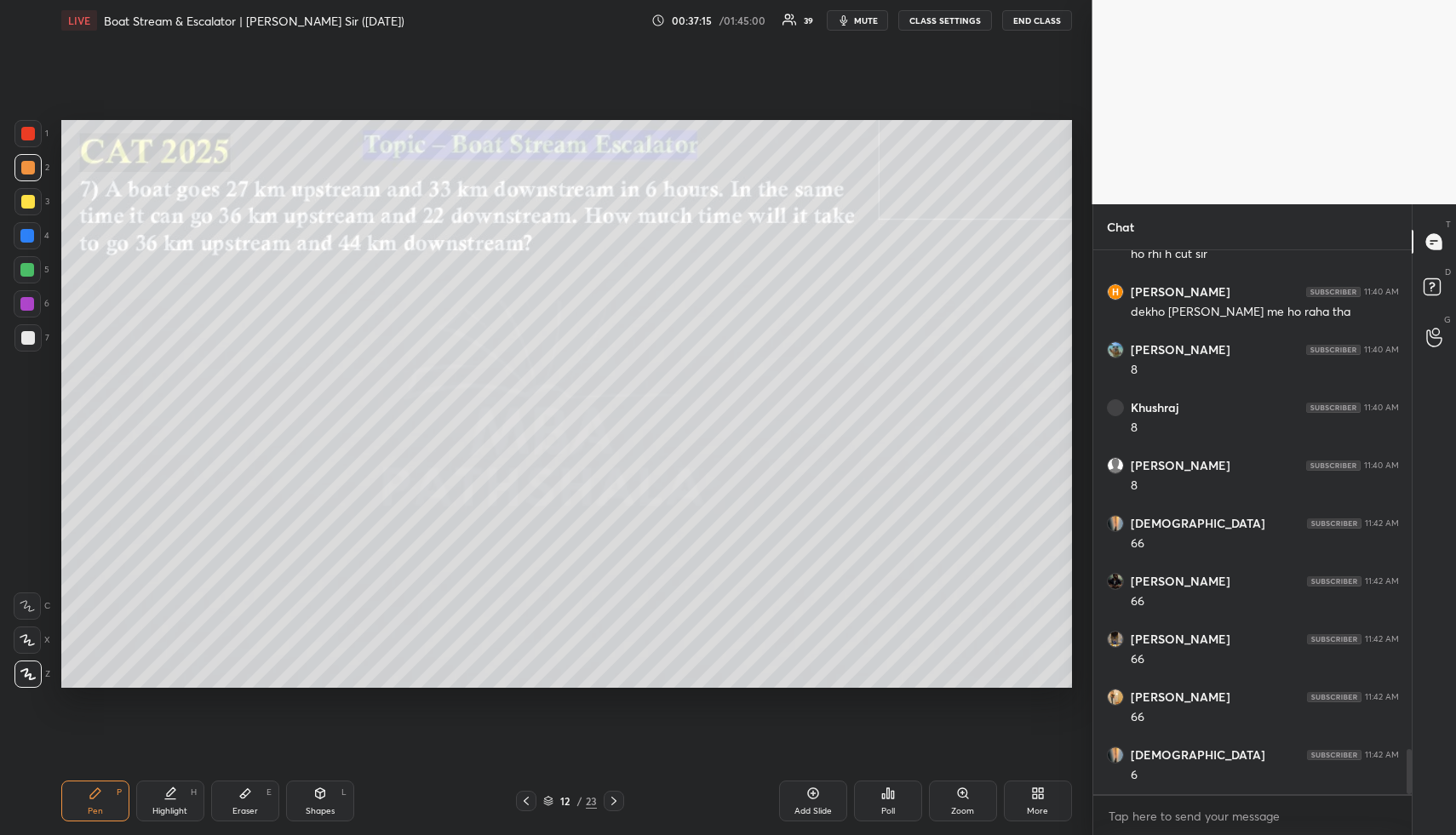
click at [164, 790] on div "Highlight H" at bounding box center [170, 801] width 68 height 41
drag, startPoint x: 162, startPoint y: 792, endPoint x: 202, endPoint y: 720, distance: 82.4
click at [163, 792] on icon at bounding box center [169, 793] width 13 height 13
click at [115, 795] on div "Pen P" at bounding box center [95, 801] width 68 height 41
click at [176, 800] on div "Highlight H" at bounding box center [170, 801] width 68 height 41
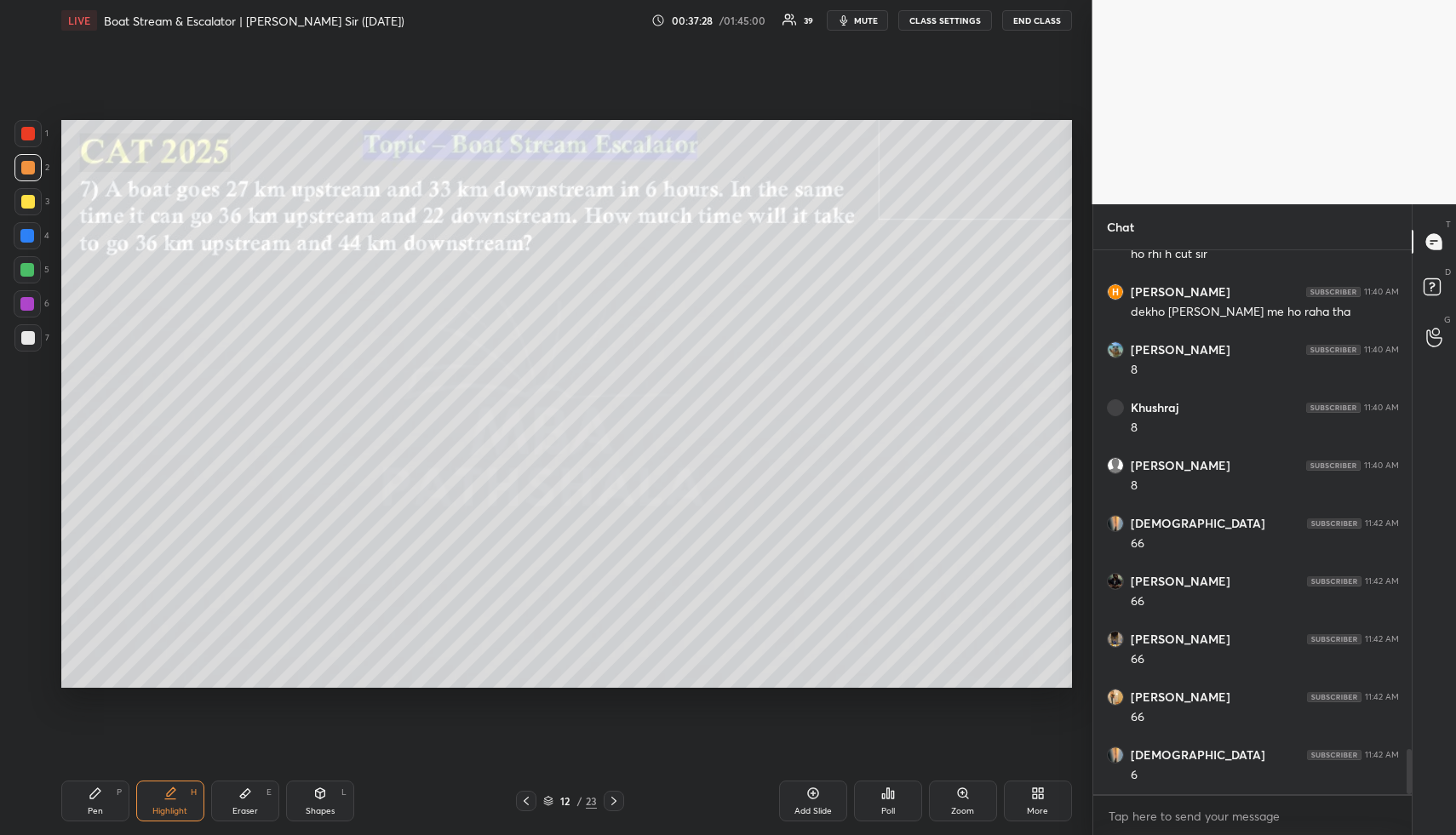
drag, startPoint x: 99, startPoint y: 793, endPoint x: 100, endPoint y: 700, distance: 93.0
click at [97, 789] on icon at bounding box center [95, 793] width 13 height 13
drag, startPoint x: 27, startPoint y: 197, endPoint x: 53, endPoint y: 201, distance: 26.3
click at [29, 198] on div at bounding box center [27, 201] width 13 height 13
click at [175, 791] on icon at bounding box center [169, 793] width 13 height 13
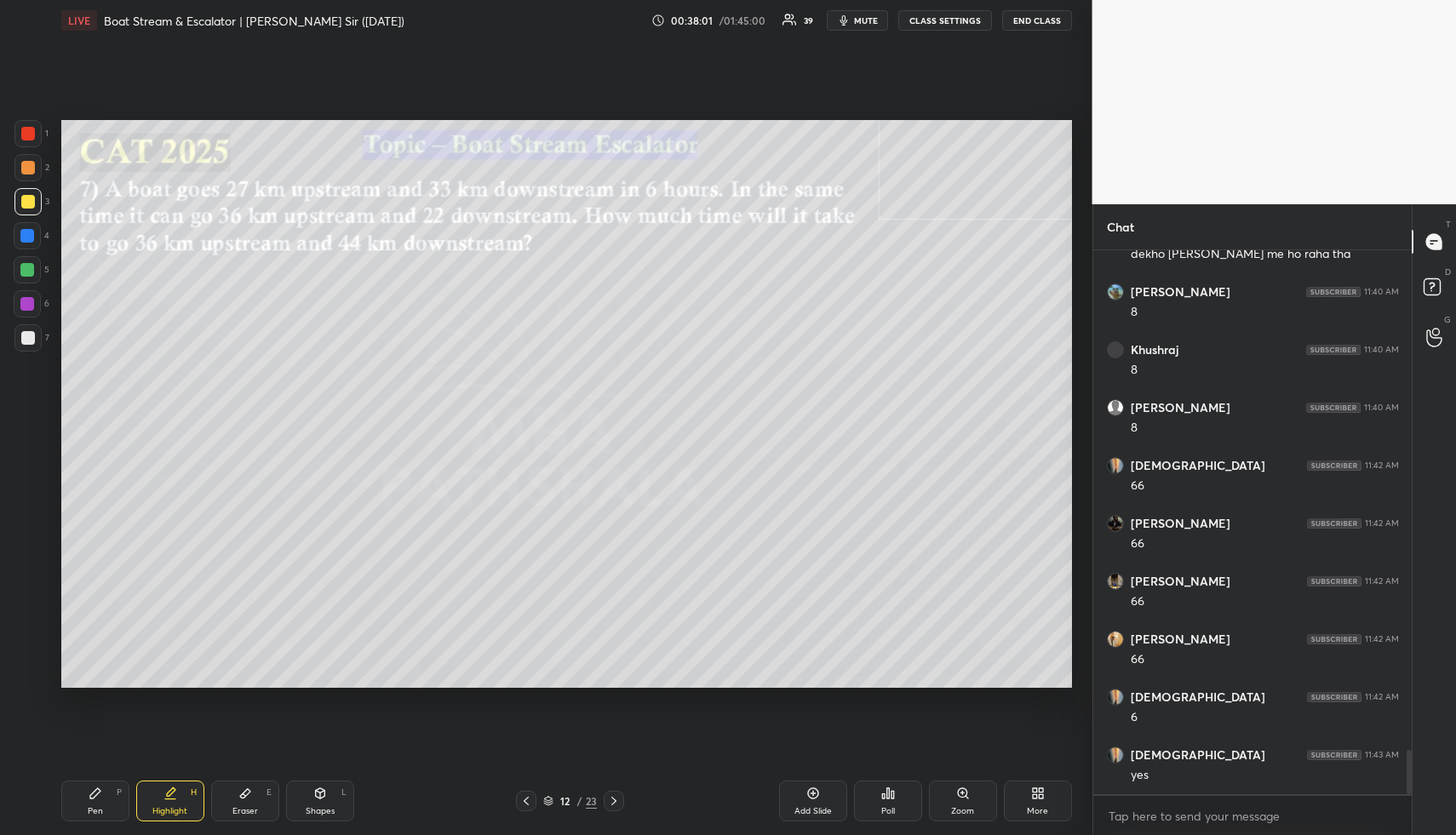
scroll to position [6185, 0]
drag, startPoint x: 323, startPoint y: 789, endPoint x: 300, endPoint y: 734, distance: 59.6
click at [315, 787] on icon at bounding box center [319, 793] width 13 height 13
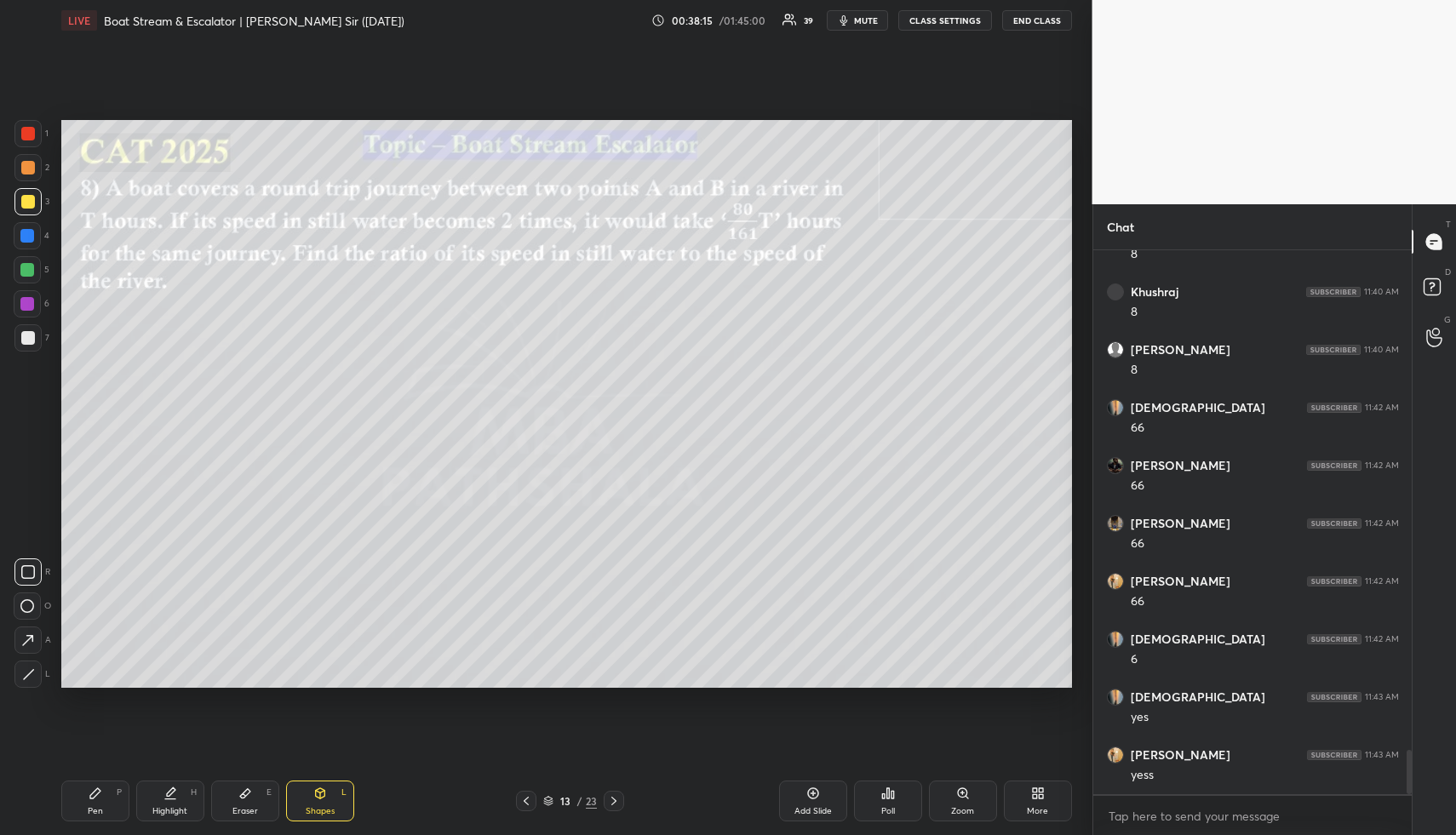
click at [21, 168] on div at bounding box center [27, 168] width 13 height 13
click at [159, 795] on div "Highlight H" at bounding box center [170, 801] width 68 height 41
drag, startPoint x: 159, startPoint y: 795, endPoint x: 175, endPoint y: 707, distance: 89.4
click at [159, 795] on div "Highlight H" at bounding box center [170, 801] width 68 height 41
click at [546, 799] on icon at bounding box center [549, 801] width 11 height 11
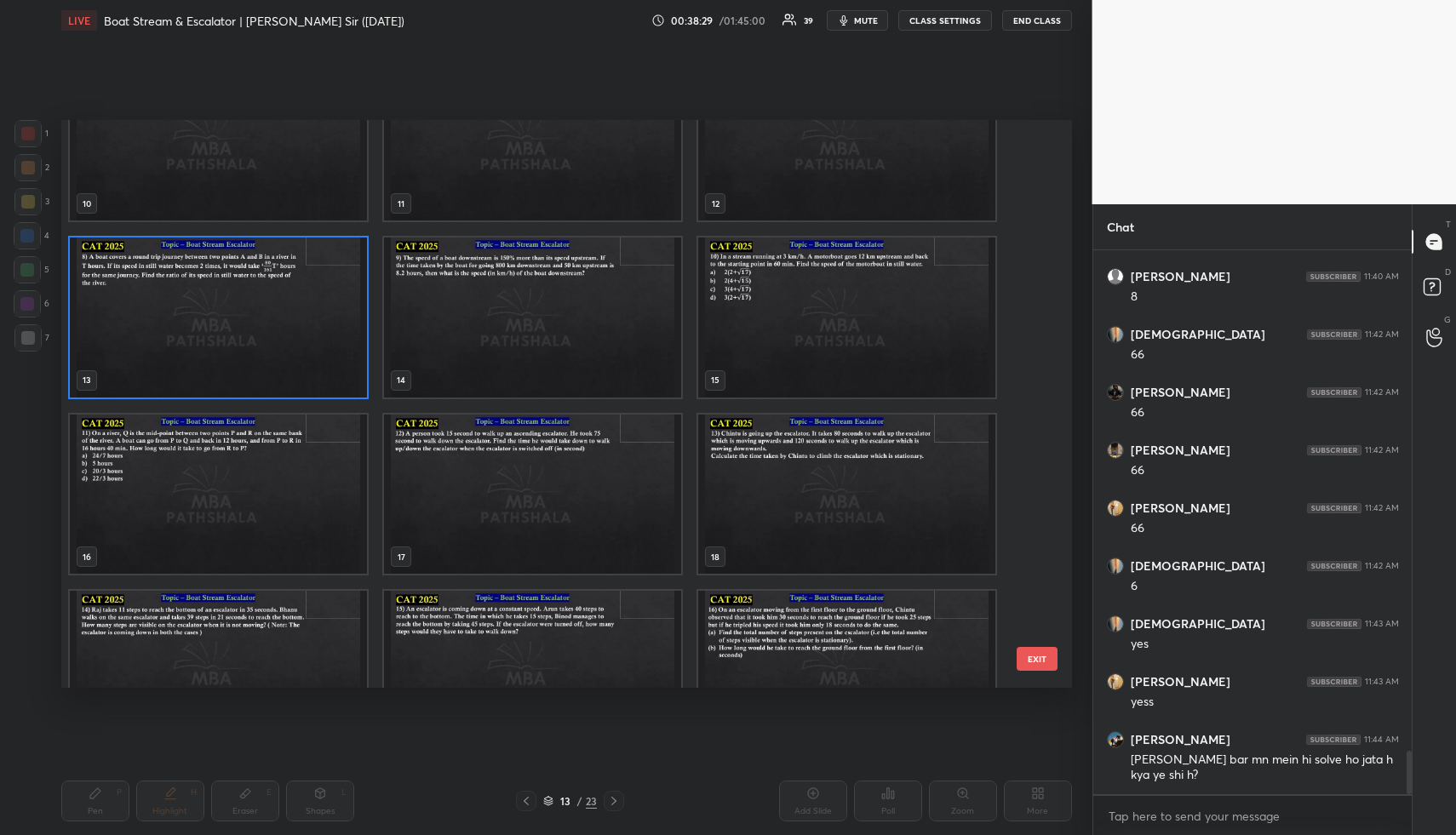
scroll to position [589, 0]
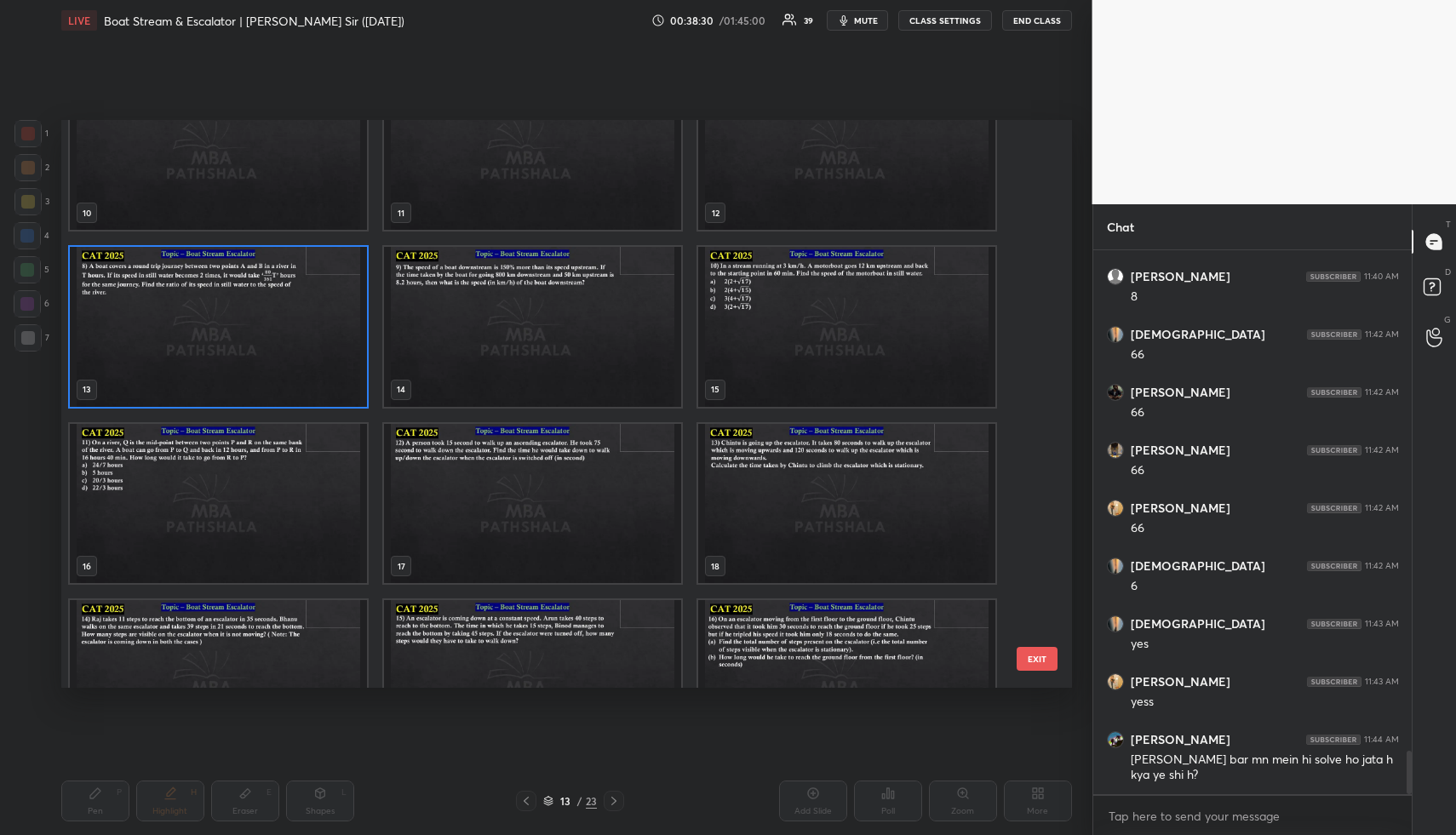
click at [271, 308] on img "grid" at bounding box center [218, 327] width 297 height 160
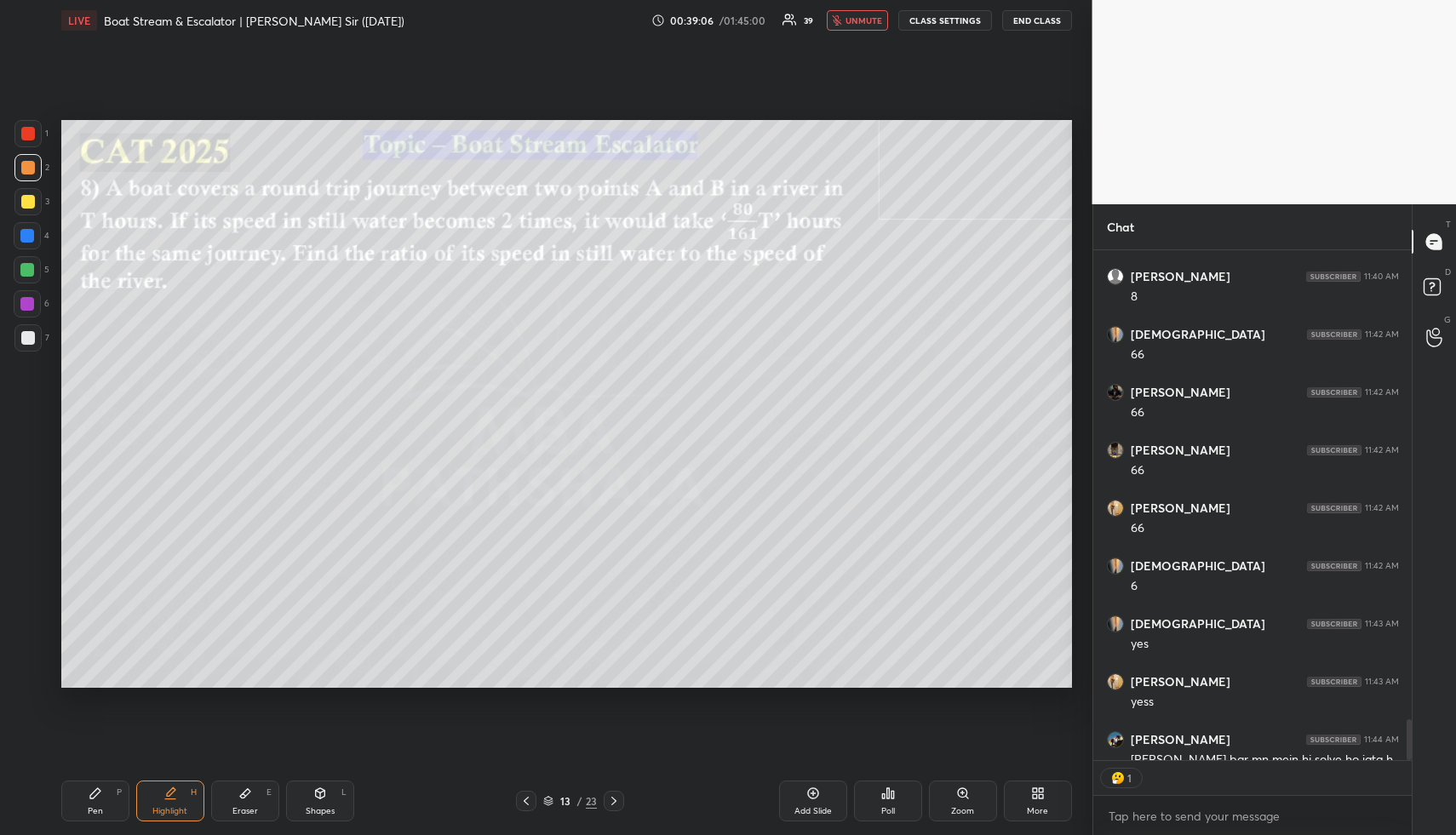
scroll to position [6, 6]
type textarea "x"
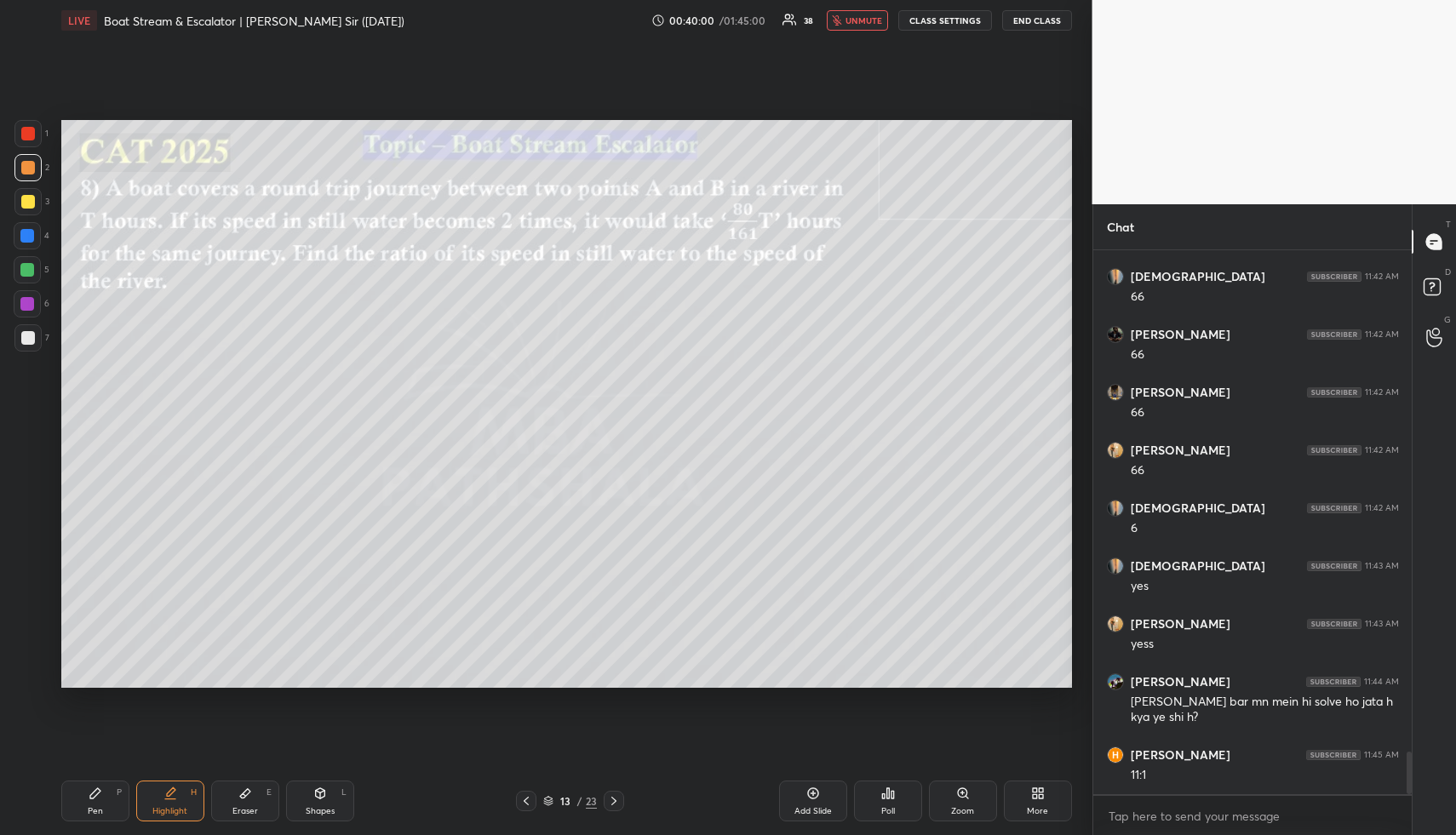
scroll to position [6374, 0]
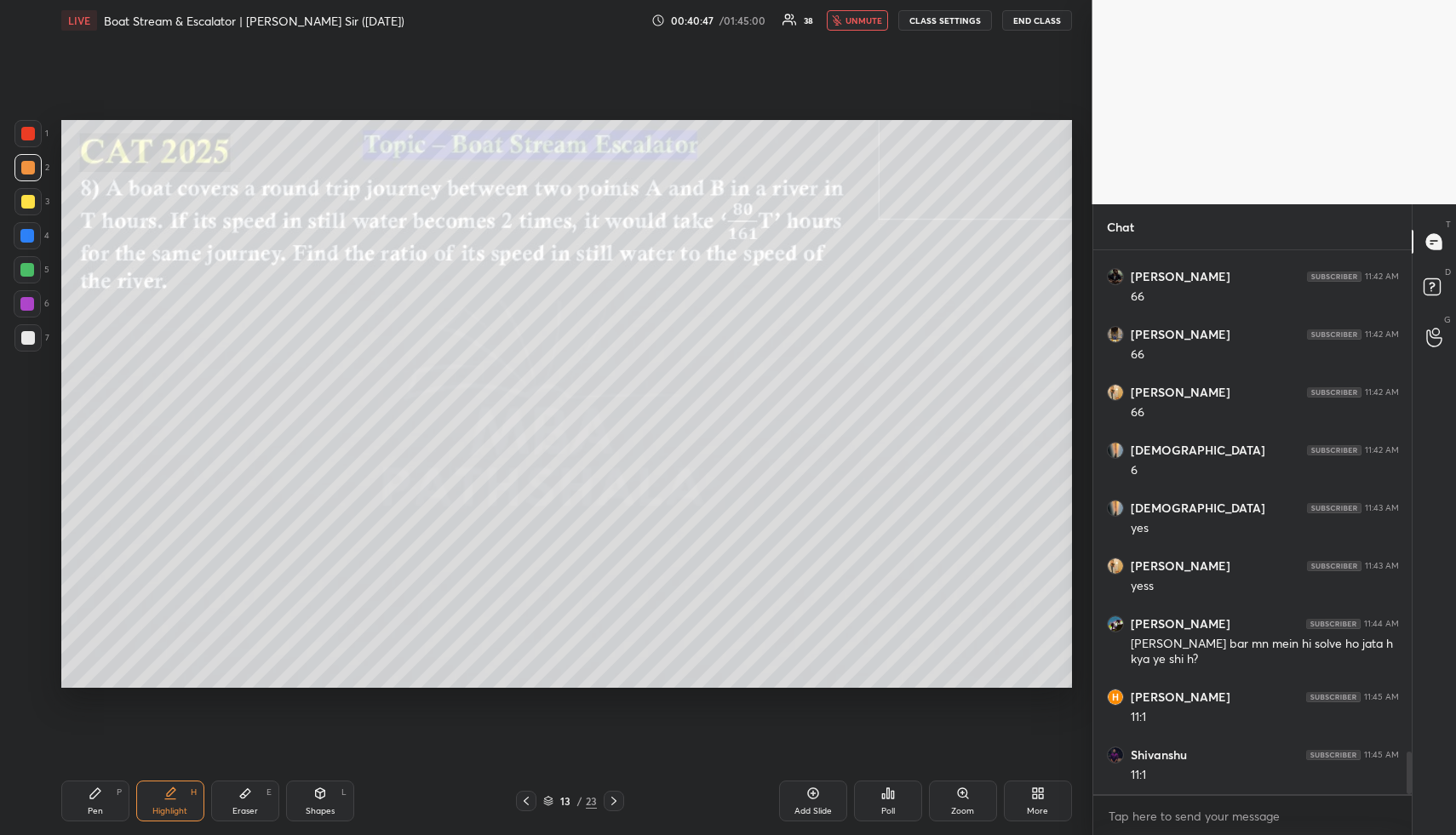
click at [876, 15] on span "unmute" at bounding box center [863, 20] width 36 height 12
click at [167, 796] on icon at bounding box center [169, 793] width 13 height 13
click at [165, 792] on icon at bounding box center [169, 793] width 13 height 13
click at [105, 797] on div "Pen P" at bounding box center [95, 801] width 68 height 41
drag, startPoint x: 25, startPoint y: 199, endPoint x: 35, endPoint y: 207, distance: 12.8
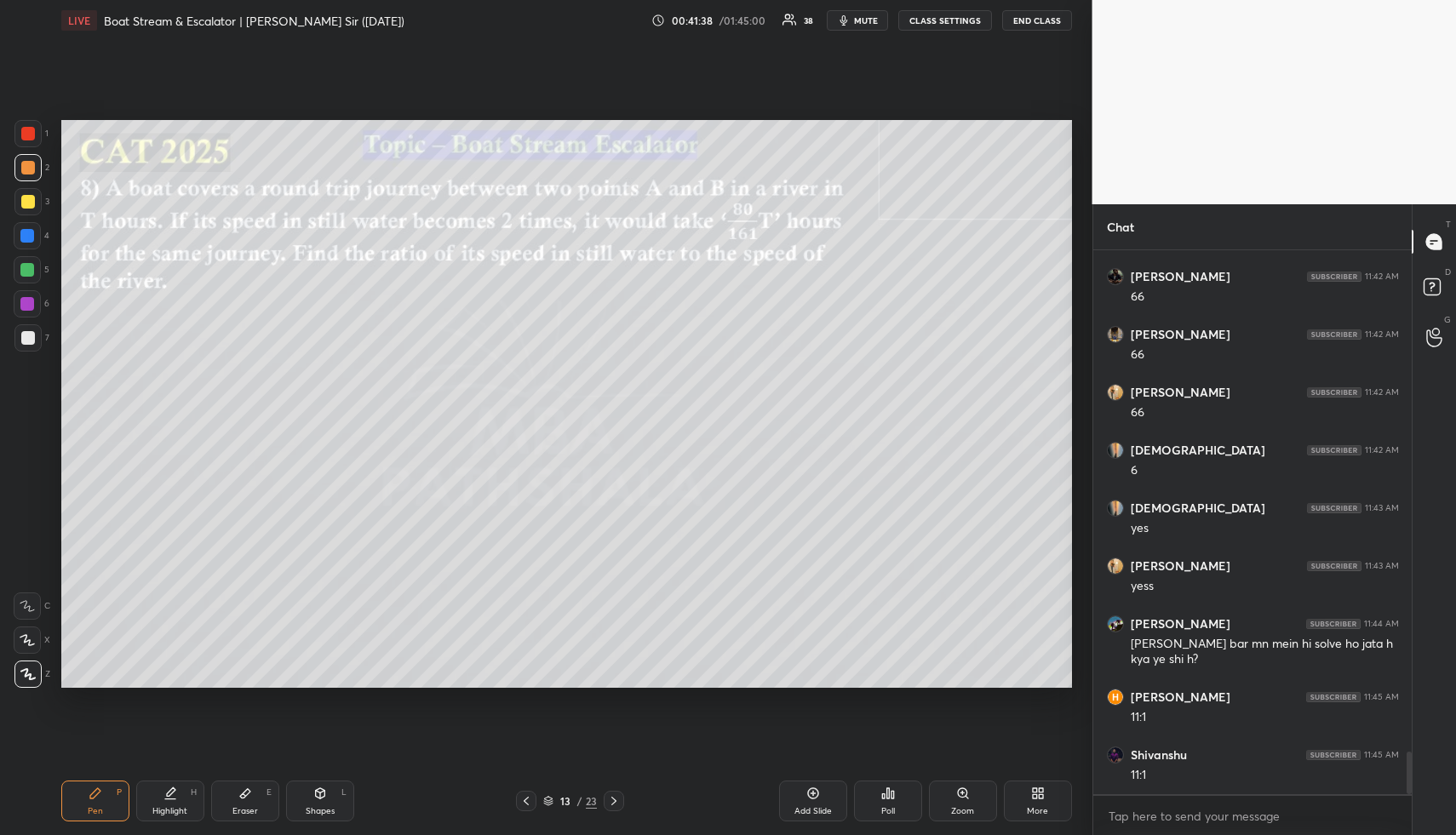
click at [27, 199] on div at bounding box center [27, 201] width 13 height 13
click at [26, 206] on div at bounding box center [27, 201] width 13 height 13
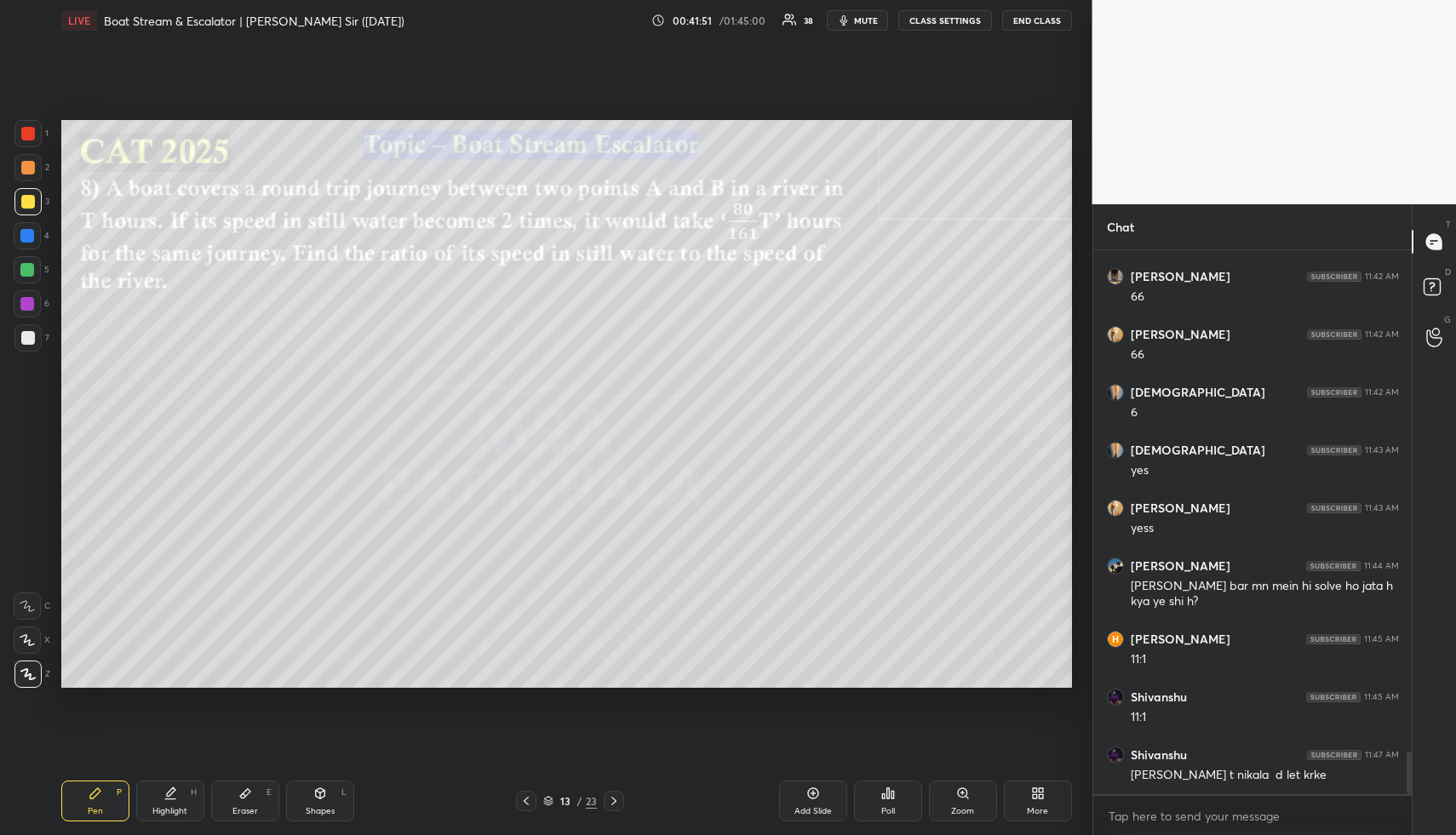
click at [30, 238] on div at bounding box center [27, 235] width 13 height 13
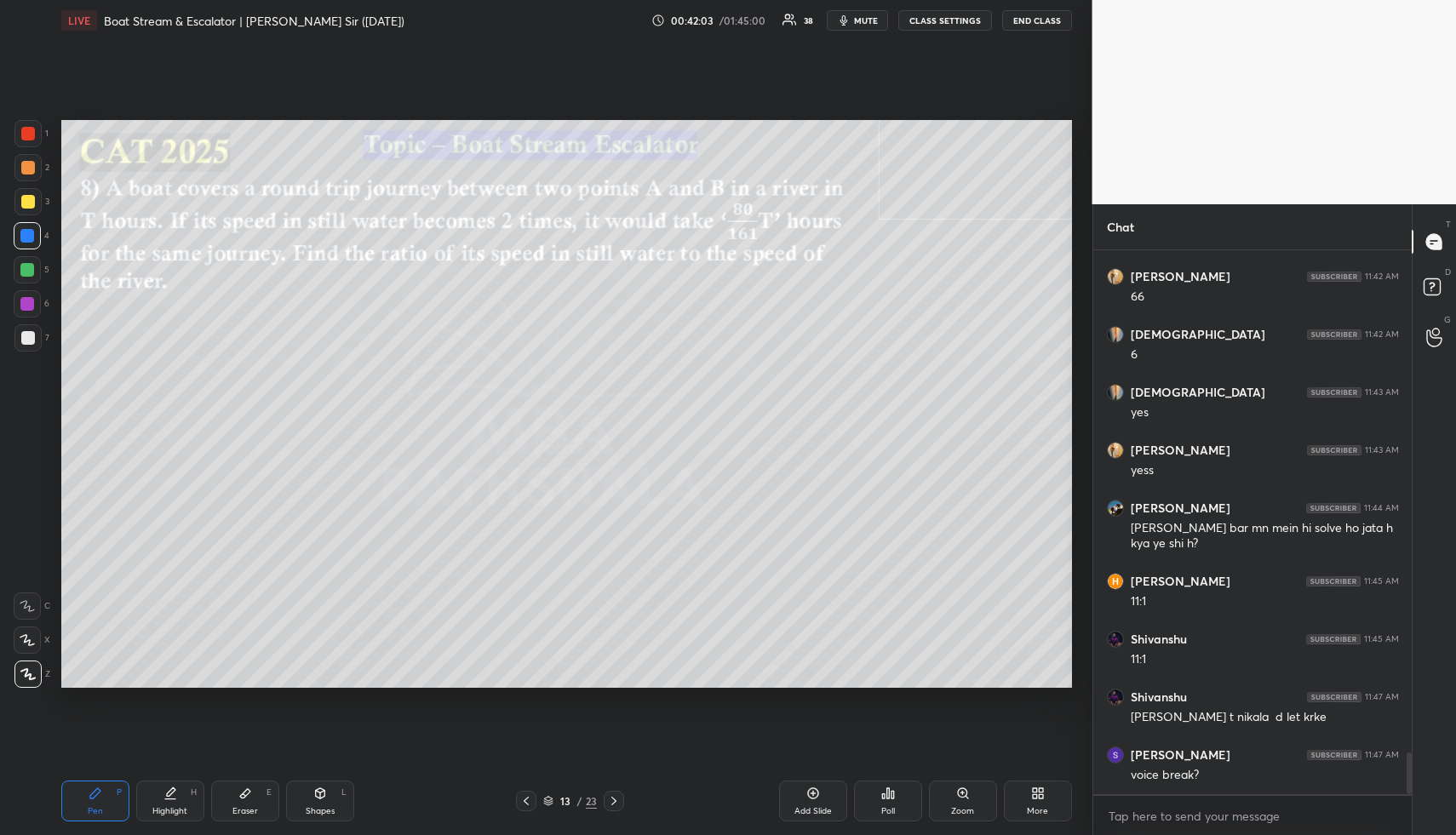
click at [242, 794] on icon at bounding box center [245, 793] width 11 height 10
drag, startPoint x: 98, startPoint y: 797, endPoint x: 162, endPoint y: 700, distance: 116.2
click at [98, 797] on icon at bounding box center [95, 793] width 13 height 13
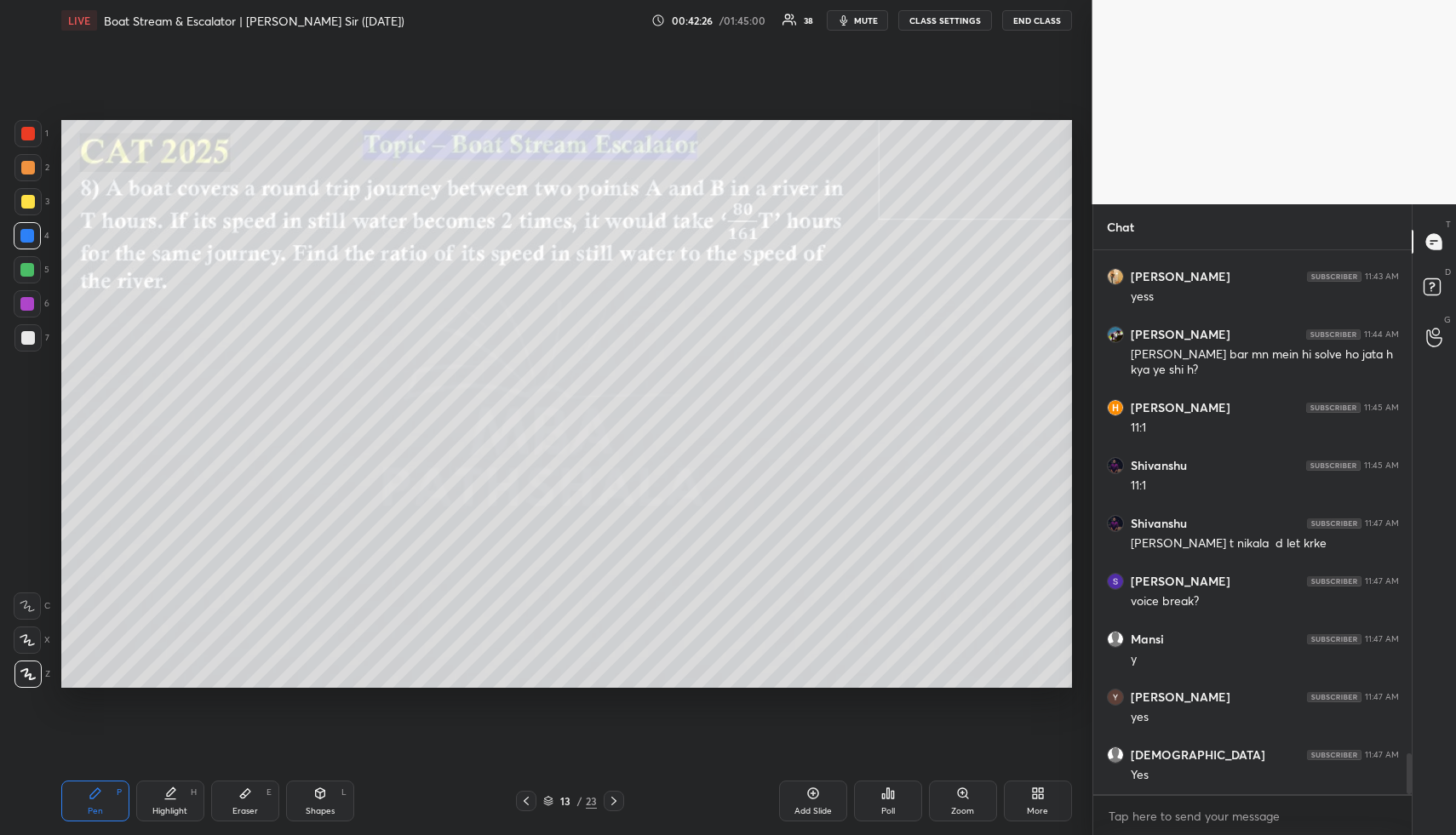
scroll to position [6722, 0]
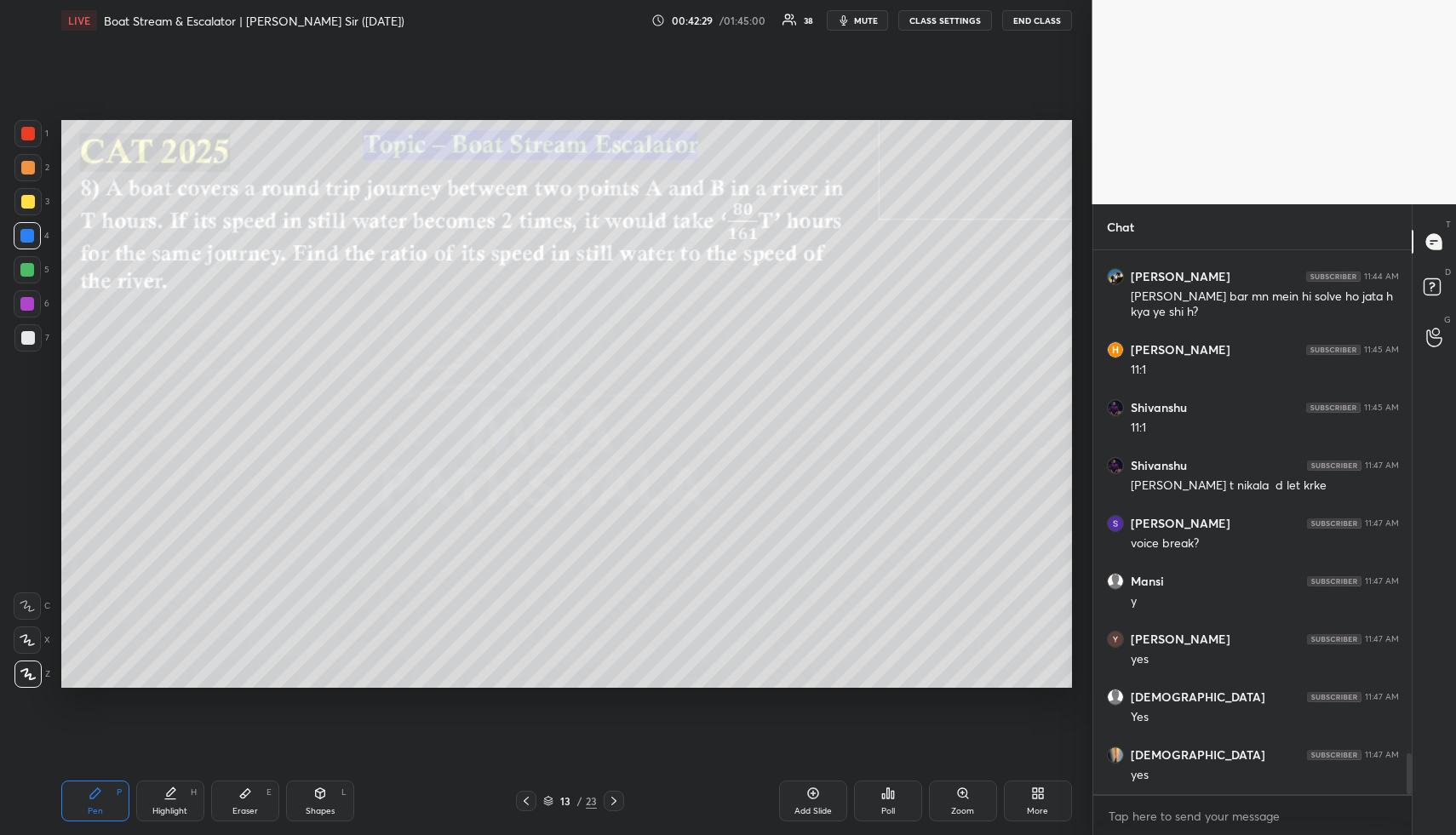
click at [183, 812] on div "Highlight" at bounding box center [169, 812] width 35 height 9
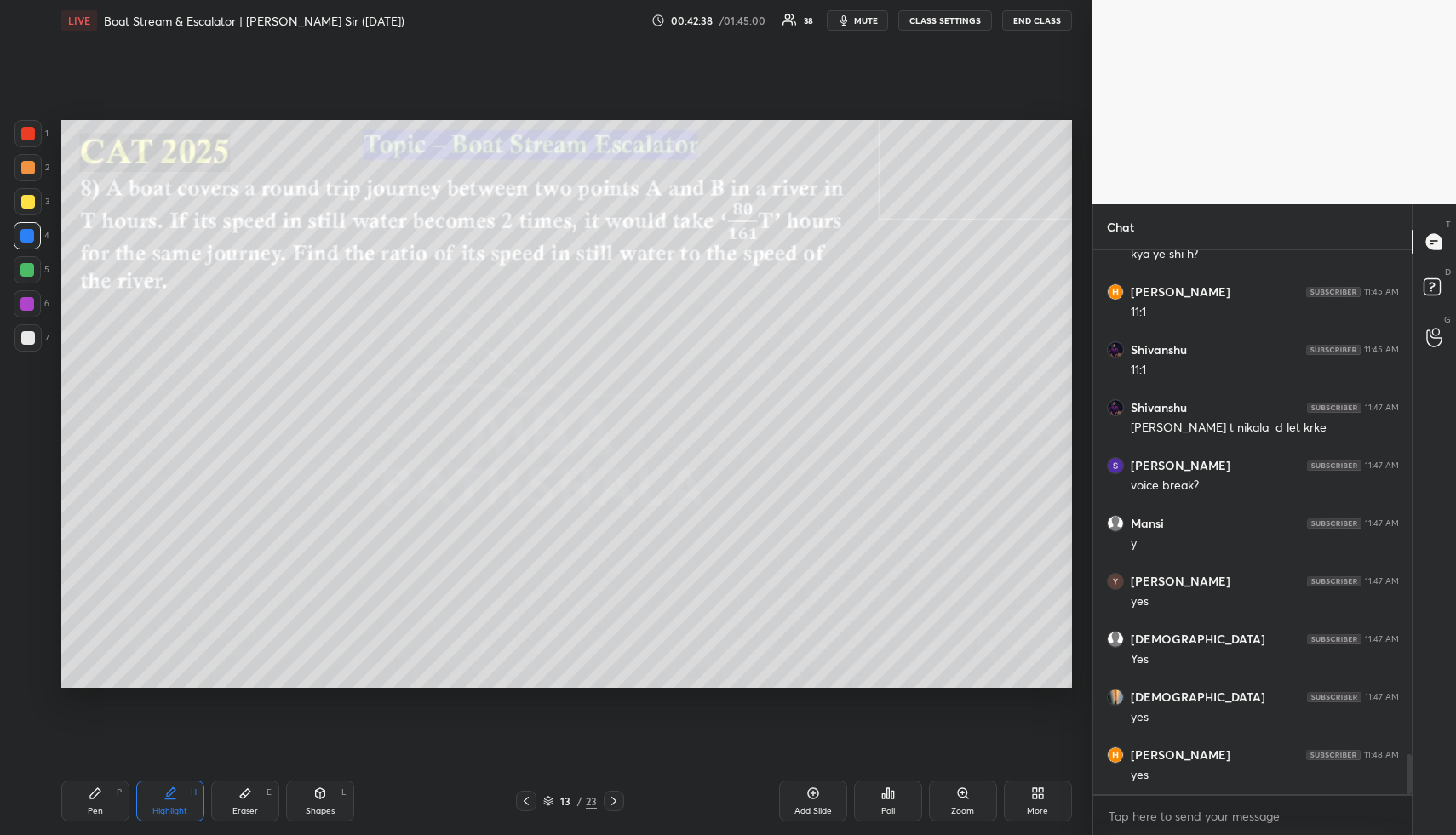
drag, startPoint x: 180, startPoint y: 795, endPoint x: 198, endPoint y: 734, distance: 63.6
click at [176, 790] on div "Highlight H" at bounding box center [170, 801] width 68 height 41
click at [82, 799] on div "Pen P" at bounding box center [95, 801] width 68 height 41
drag, startPoint x: 20, startPoint y: 165, endPoint x: 22, endPoint y: 190, distance: 25.1
click at [21, 166] on div at bounding box center [27, 168] width 13 height 13
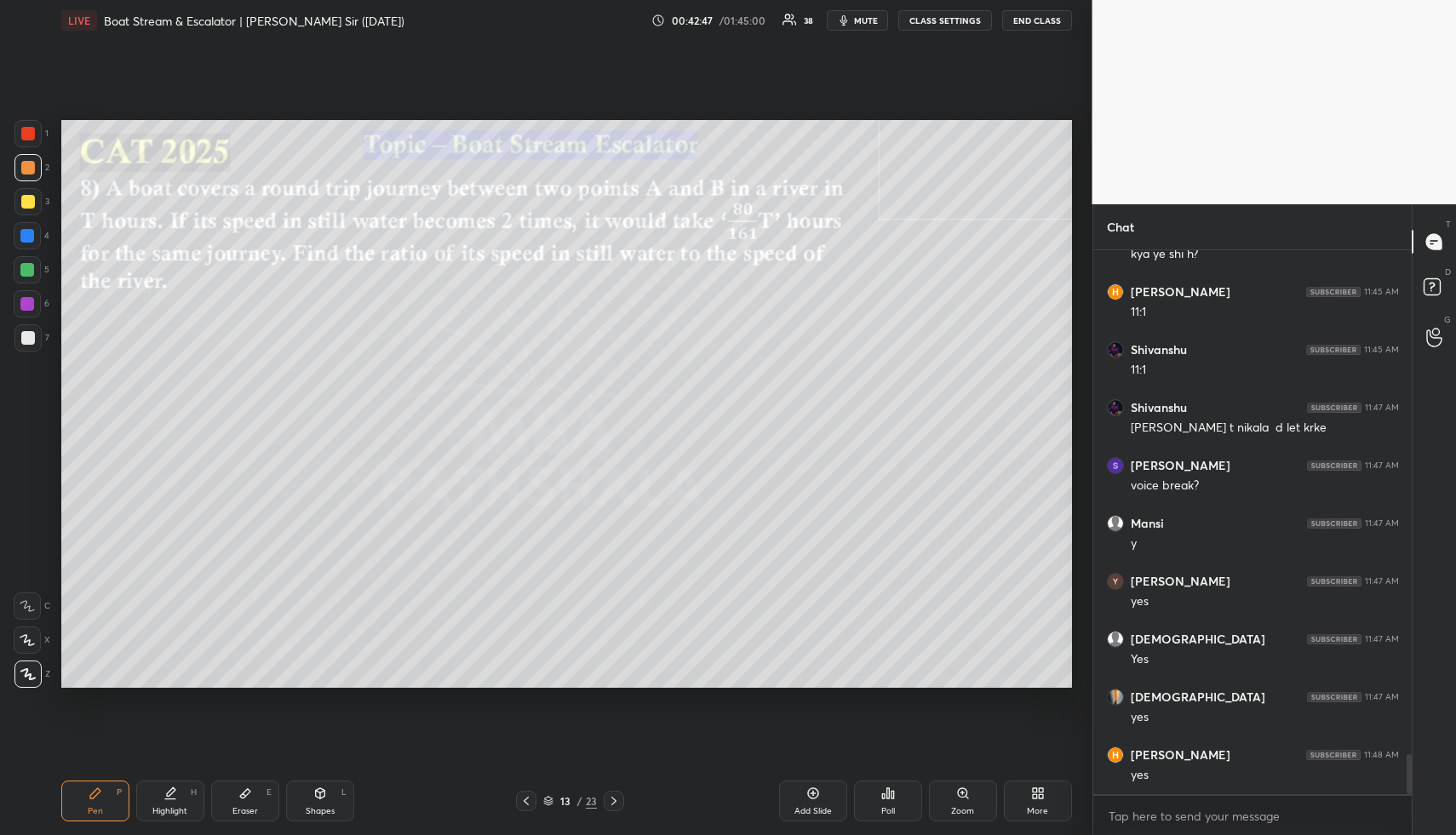
click at [29, 274] on div at bounding box center [27, 269] width 27 height 27
drag, startPoint x: 158, startPoint y: 795, endPoint x: 162, endPoint y: 768, distance: 27.3
click at [156, 795] on div "Highlight H" at bounding box center [170, 801] width 68 height 41
click at [166, 800] on div "Highlight H" at bounding box center [170, 801] width 68 height 41
drag, startPoint x: 97, startPoint y: 799, endPoint x: 96, endPoint y: 785, distance: 14.0
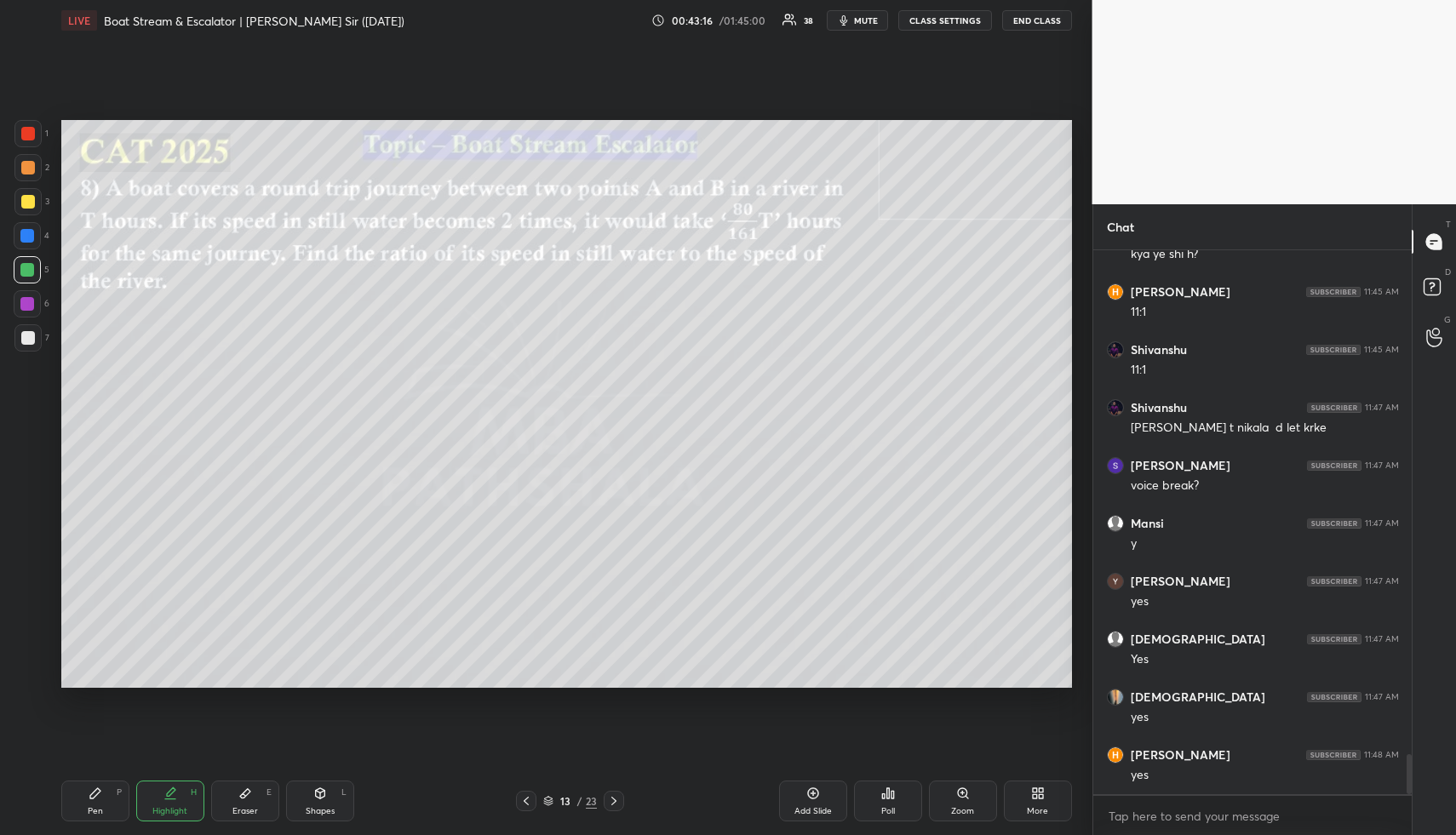
click at [96, 795] on icon at bounding box center [95, 793] width 13 height 13
drag, startPoint x: 27, startPoint y: 335, endPoint x: 49, endPoint y: 335, distance: 22.0
click at [29, 336] on div at bounding box center [27, 338] width 13 height 13
click at [313, 800] on div "Shapes L" at bounding box center [320, 801] width 68 height 41
drag, startPoint x: 26, startPoint y: 265, endPoint x: 16, endPoint y: 406, distance: 141.4
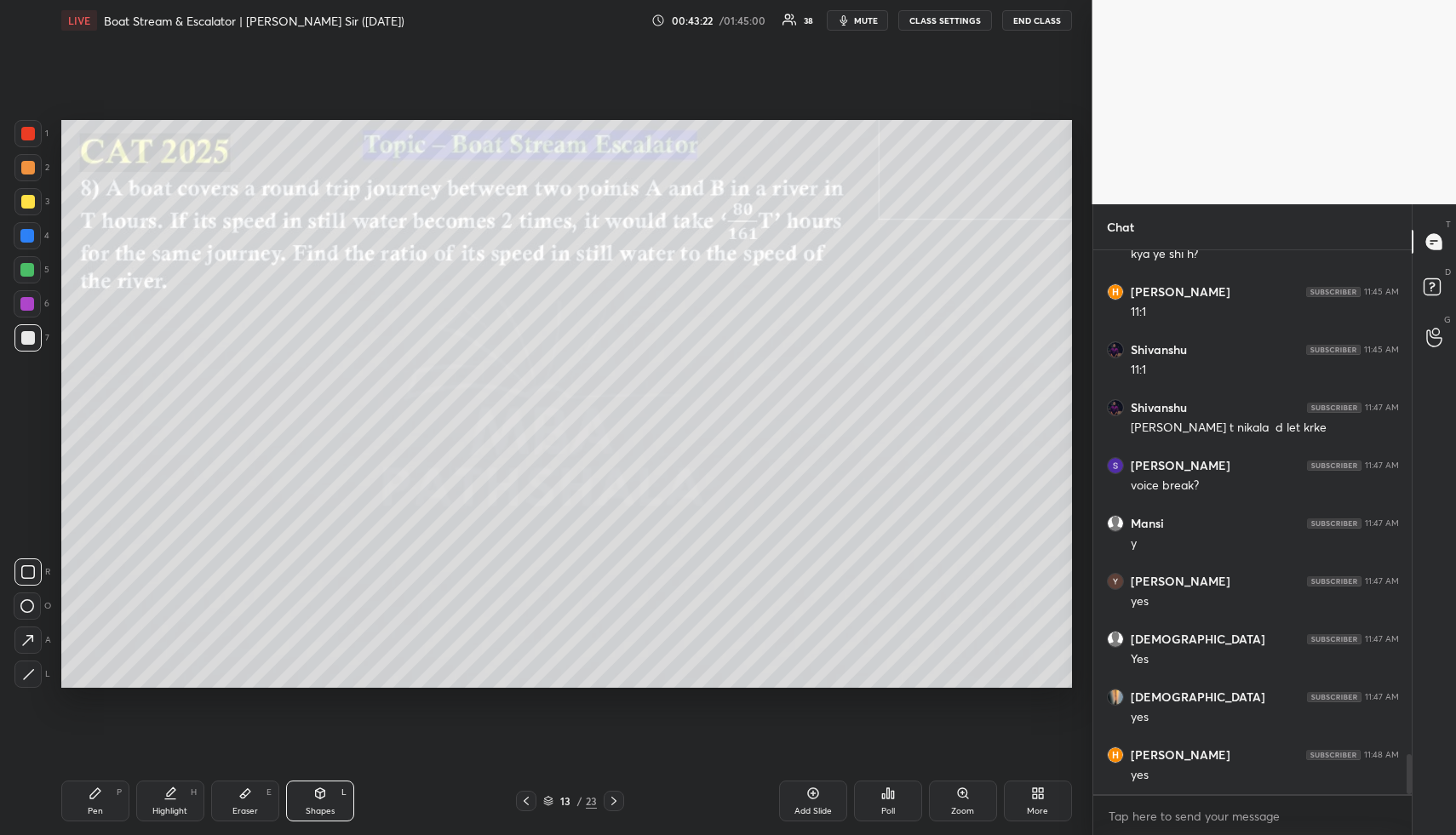
click at [26, 265] on div at bounding box center [27, 269] width 13 height 13
drag, startPoint x: 35, startPoint y: 671, endPoint x: 54, endPoint y: 611, distance: 62.9
click at [35, 671] on div at bounding box center [27, 674] width 27 height 27
click at [158, 790] on div "Highlight H" at bounding box center [170, 801] width 68 height 41
drag, startPoint x: 158, startPoint y: 790, endPoint x: 183, endPoint y: 726, distance: 68.7
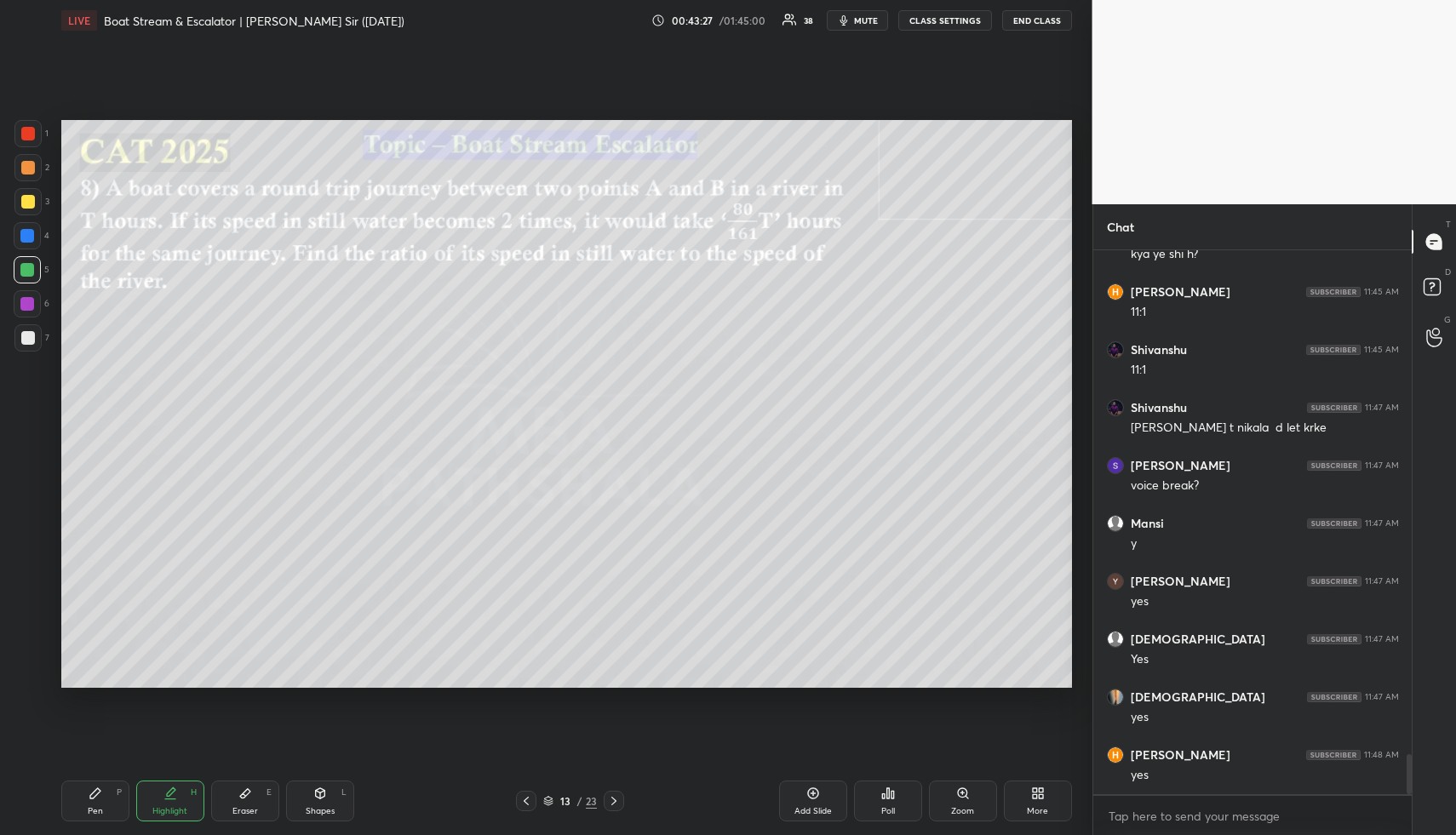
click at [158, 790] on div "Highlight H" at bounding box center [170, 801] width 68 height 41
click at [105, 796] on div "Pen P" at bounding box center [95, 801] width 68 height 41
click at [23, 195] on div at bounding box center [27, 201] width 13 height 13
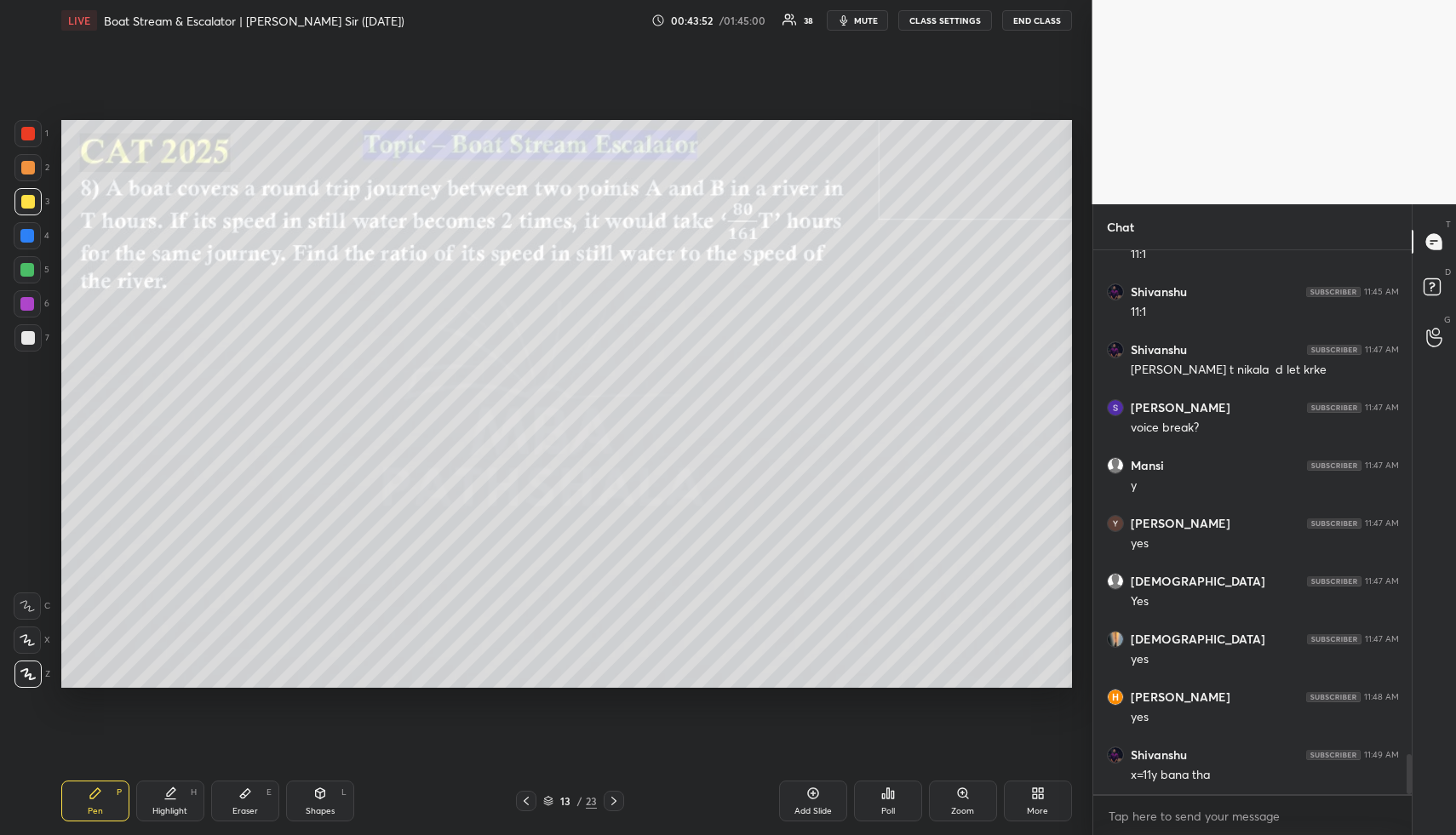
click at [183, 793] on div "Highlight H" at bounding box center [170, 801] width 68 height 41
drag, startPoint x: 87, startPoint y: 803, endPoint x: 82, endPoint y: 724, distance: 79.2
click at [88, 796] on div "Pen P" at bounding box center [95, 801] width 68 height 41
drag, startPoint x: 28, startPoint y: 259, endPoint x: 54, endPoint y: 287, distance: 38.2
click at [28, 263] on div at bounding box center [27, 269] width 27 height 27
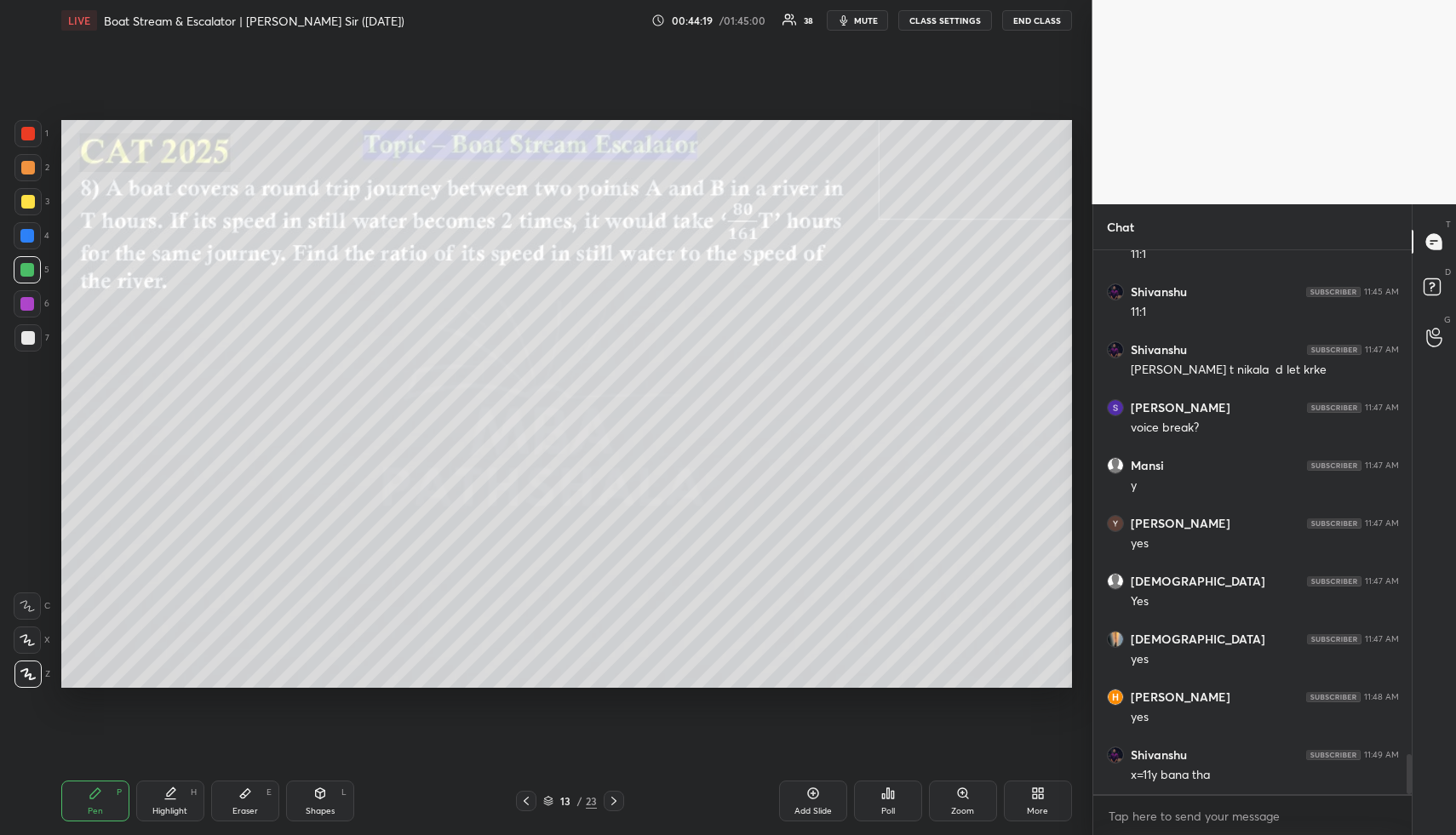
drag, startPoint x: 328, startPoint y: 800, endPoint x: 307, endPoint y: 768, distance: 38.3
click at [326, 797] on div "Shapes L" at bounding box center [320, 801] width 68 height 41
drag, startPoint x: 19, startPoint y: 297, endPoint x: 22, endPoint y: 362, distance: 65.1
click at [19, 297] on div at bounding box center [27, 304] width 27 height 27
drag, startPoint x: 23, startPoint y: 672, endPoint x: 33, endPoint y: 668, distance: 10.8
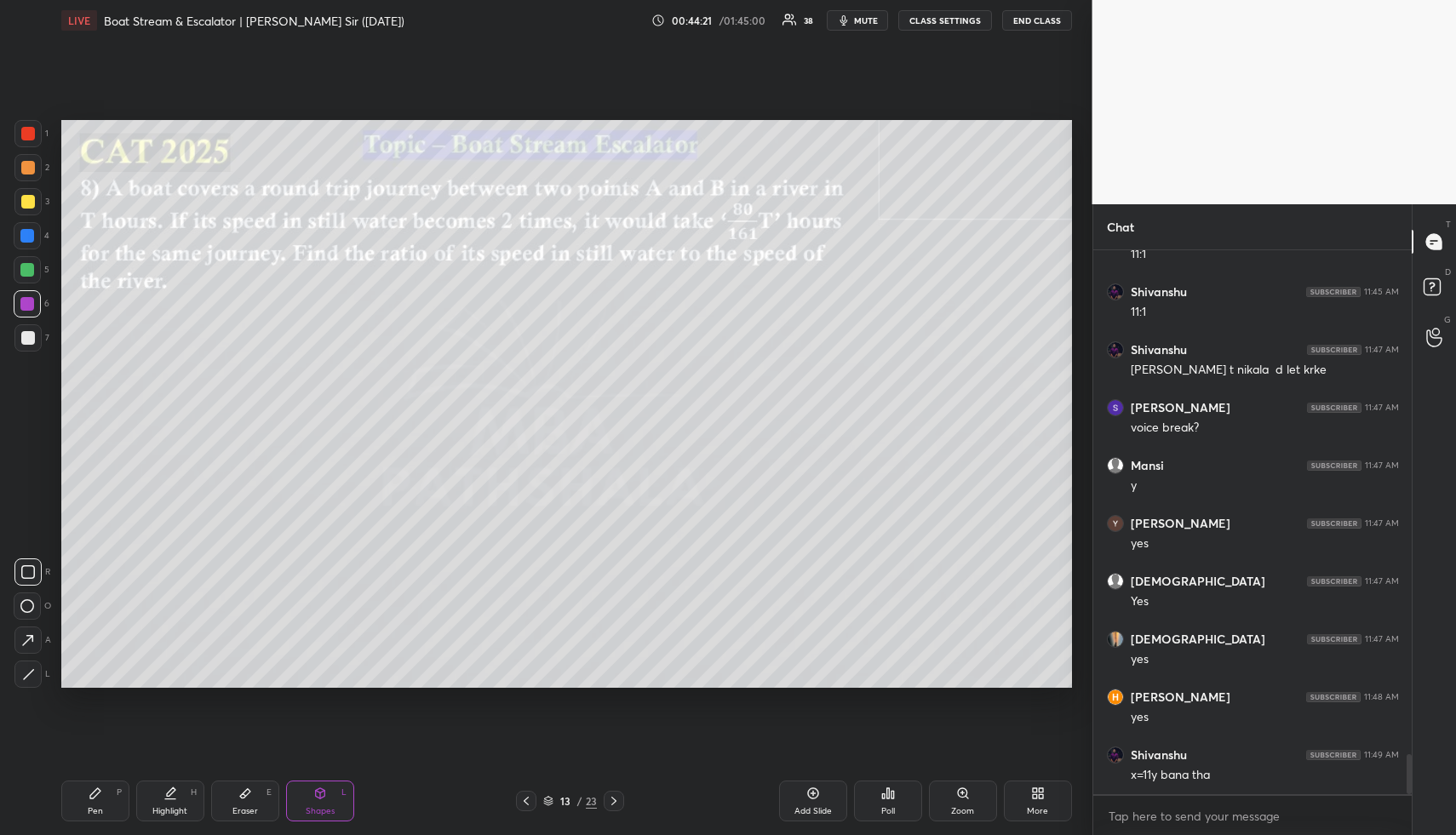
click at [25, 672] on icon at bounding box center [28, 675] width 12 height 12
click at [167, 792] on icon at bounding box center [171, 792] width 9 height 9
drag, startPoint x: 167, startPoint y: 792, endPoint x: 191, endPoint y: 716, distance: 79.7
click at [167, 792] on icon at bounding box center [171, 792] width 9 height 9
drag, startPoint x: 97, startPoint y: 800, endPoint x: 86, endPoint y: 744, distance: 57.1
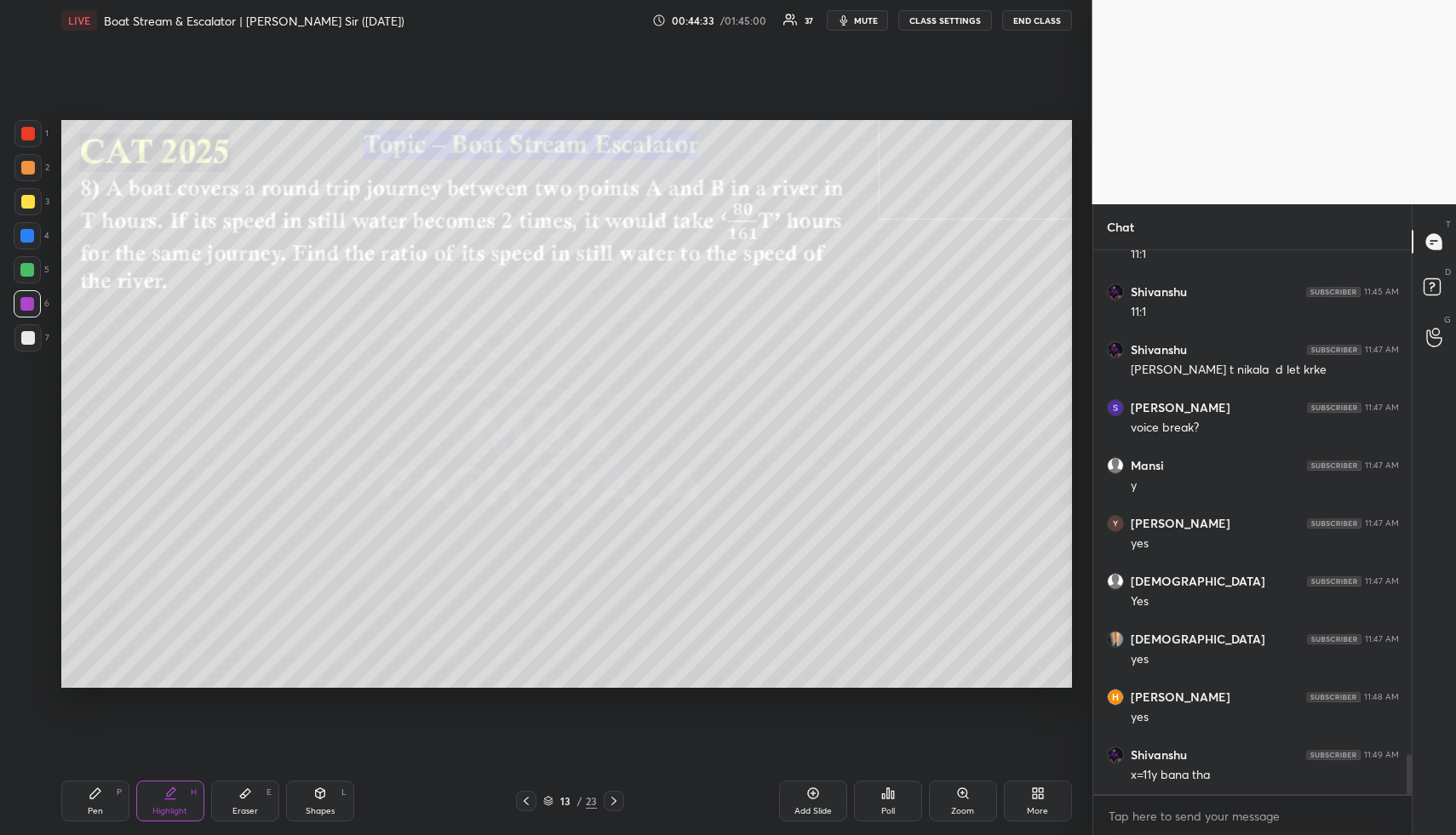
click at [91, 796] on div "Pen P" at bounding box center [95, 801] width 68 height 41
drag, startPoint x: 17, startPoint y: 201, endPoint x: 41, endPoint y: 250, distance: 54.6
click at [17, 202] on div at bounding box center [27, 201] width 27 height 27
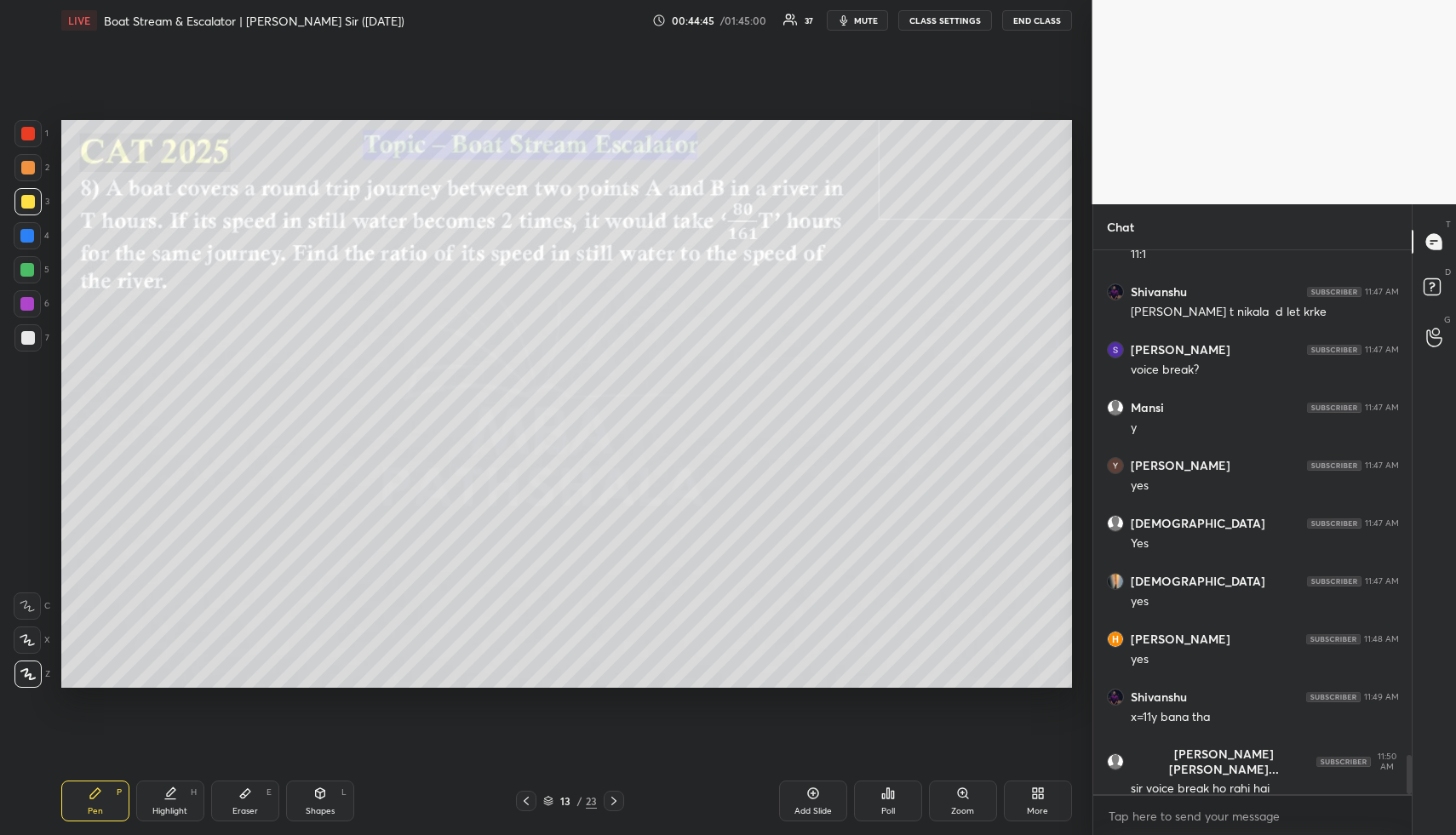
scroll to position [6957, 0]
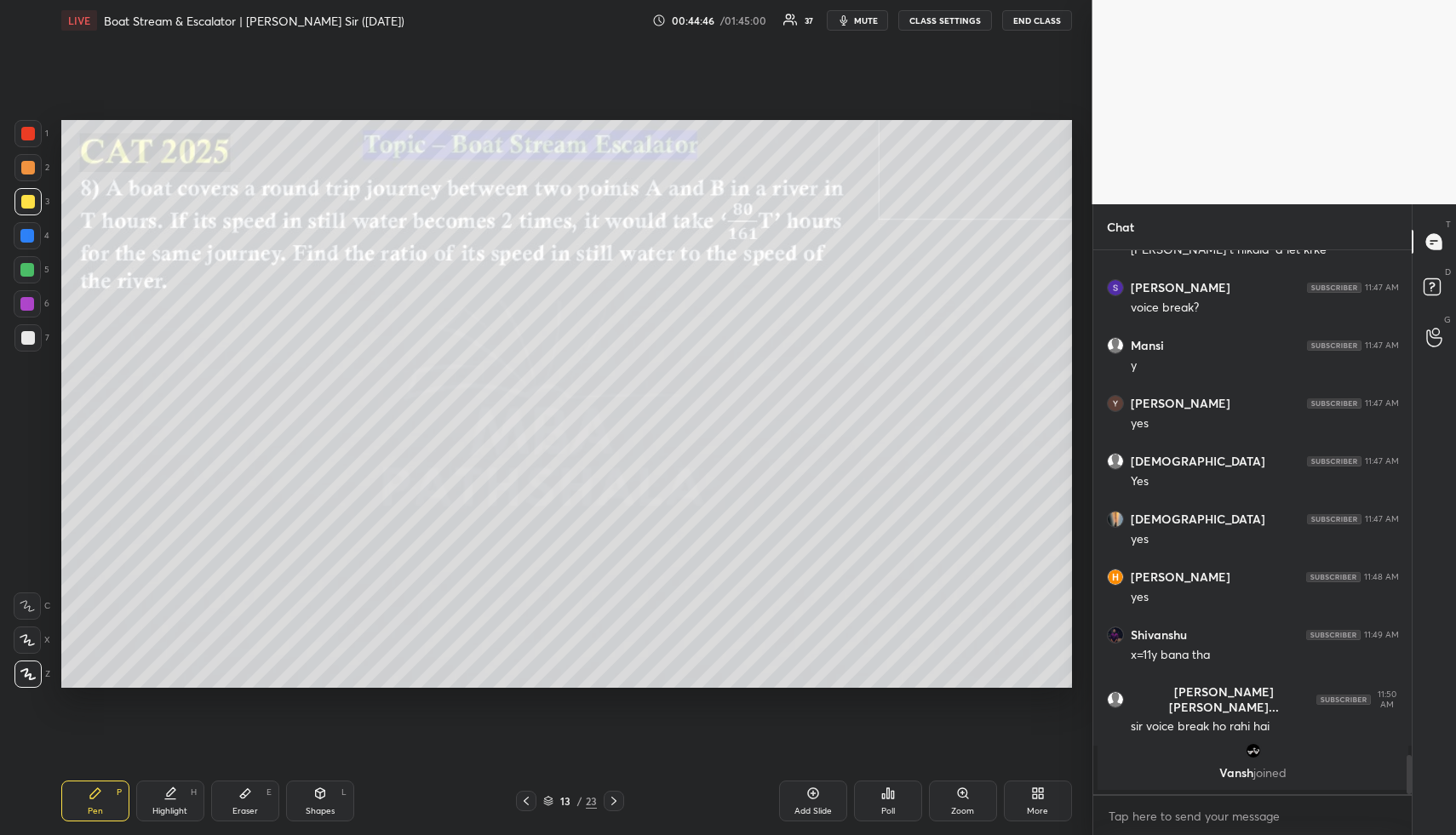
click at [319, 810] on div "Shapes" at bounding box center [320, 812] width 29 height 9
drag, startPoint x: 33, startPoint y: 669, endPoint x: 48, endPoint y: 661, distance: 17.0
click at [33, 670] on icon at bounding box center [28, 675] width 10 height 10
drag, startPoint x: 243, startPoint y: 795, endPoint x: 195, endPoint y: 706, distance: 101.1
click at [237, 791] on div "Eraser E" at bounding box center [245, 801] width 68 height 41
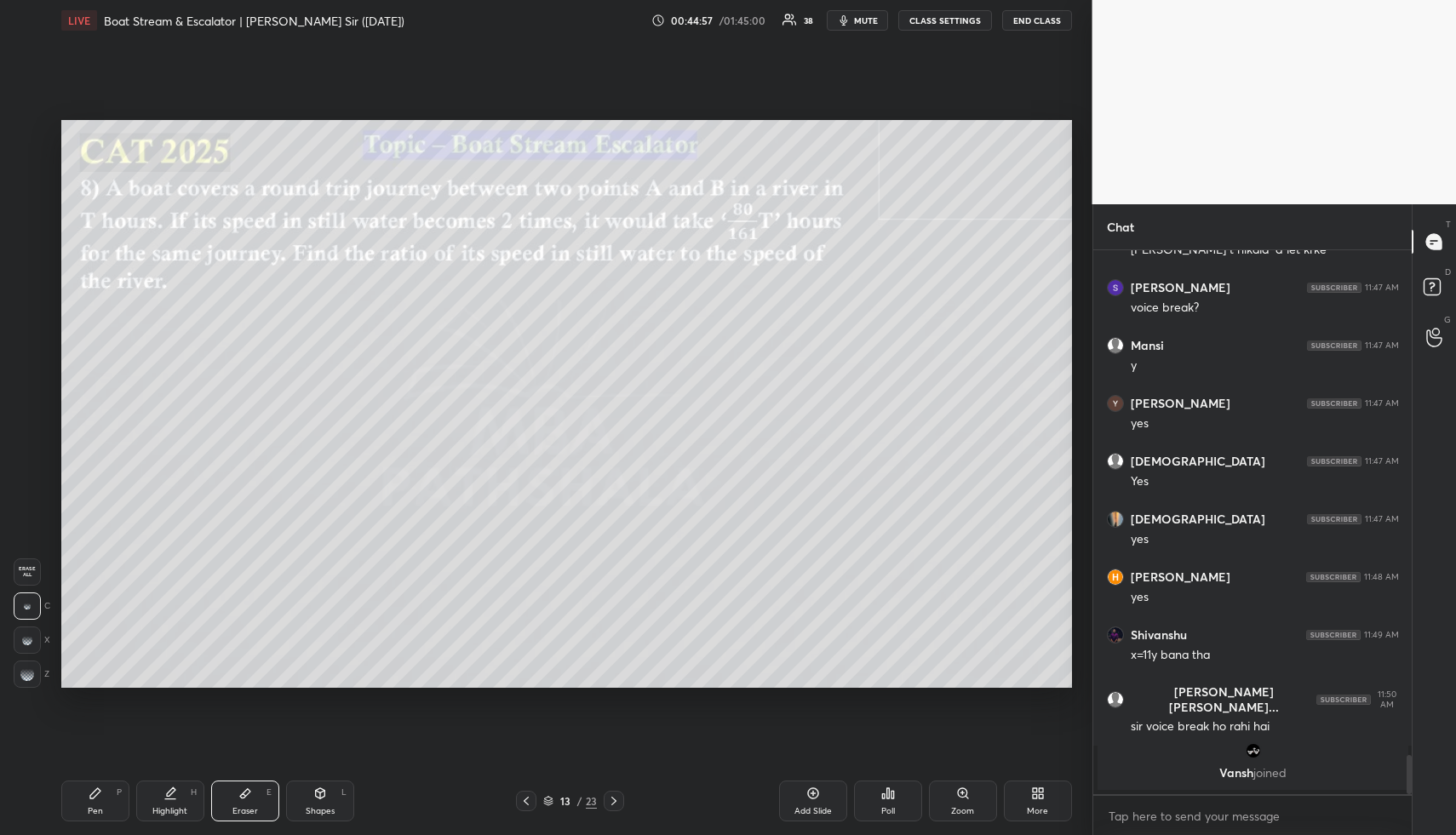
click at [168, 804] on div "Highlight H" at bounding box center [170, 801] width 68 height 41
click at [82, 800] on div "Pen P" at bounding box center [95, 801] width 68 height 41
drag, startPoint x: 25, startPoint y: 211, endPoint x: 21, endPoint y: 222, distance: 11.7
click at [25, 211] on div at bounding box center [27, 201] width 27 height 27
click at [234, 797] on div "Eraser E" at bounding box center [245, 801] width 68 height 41
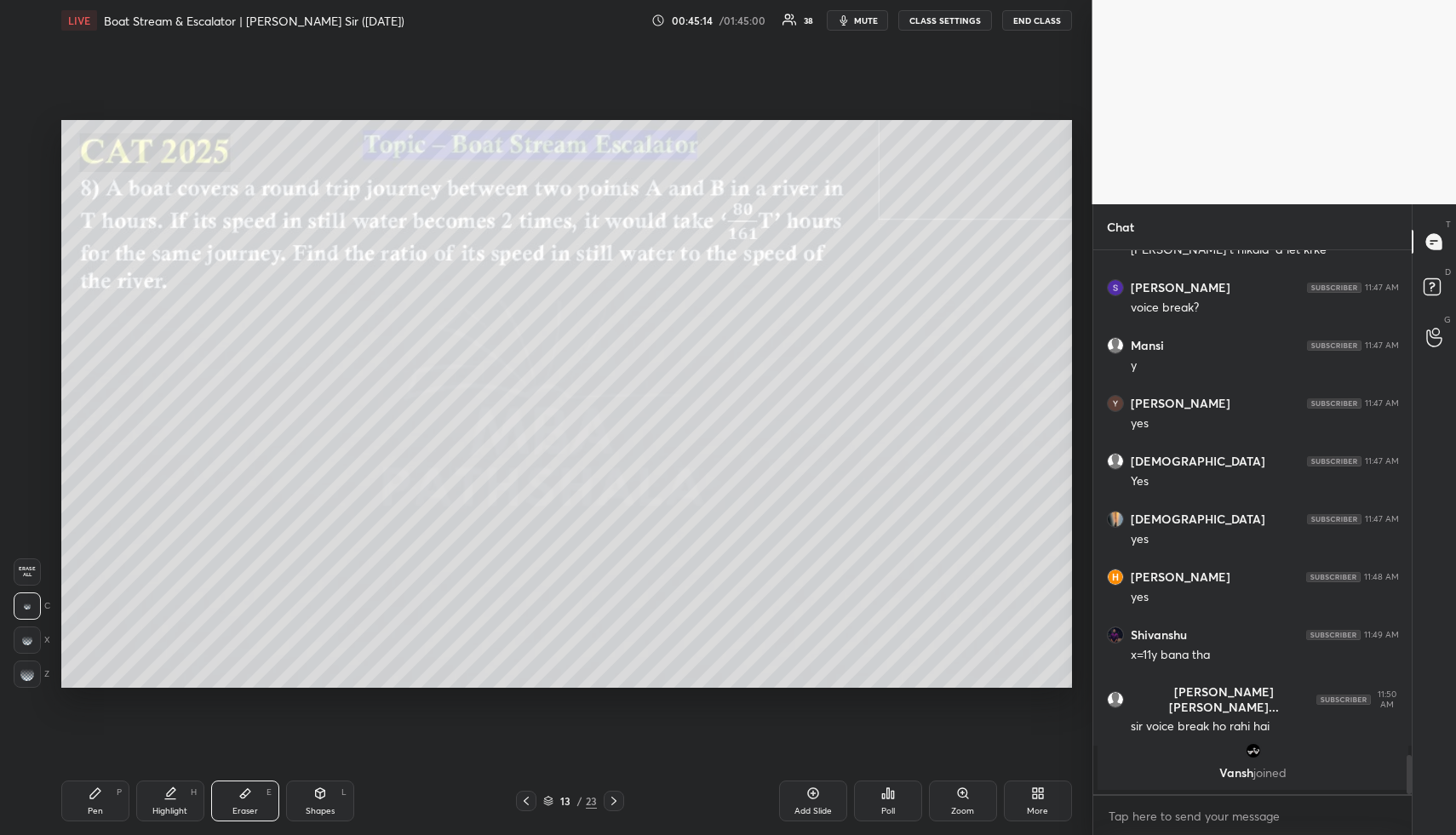
click at [81, 810] on div "Pen P" at bounding box center [95, 801] width 68 height 41
click at [25, 231] on div at bounding box center [27, 235] width 13 height 13
click at [117, 690] on div "Setting up your live class Poll for secs No correct answer Start poll" at bounding box center [566, 403] width 1024 height 726
drag, startPoint x: 178, startPoint y: 809, endPoint x: 175, endPoint y: 758, distance: 51.1
click at [176, 808] on div "Highlight" at bounding box center [169, 812] width 35 height 9
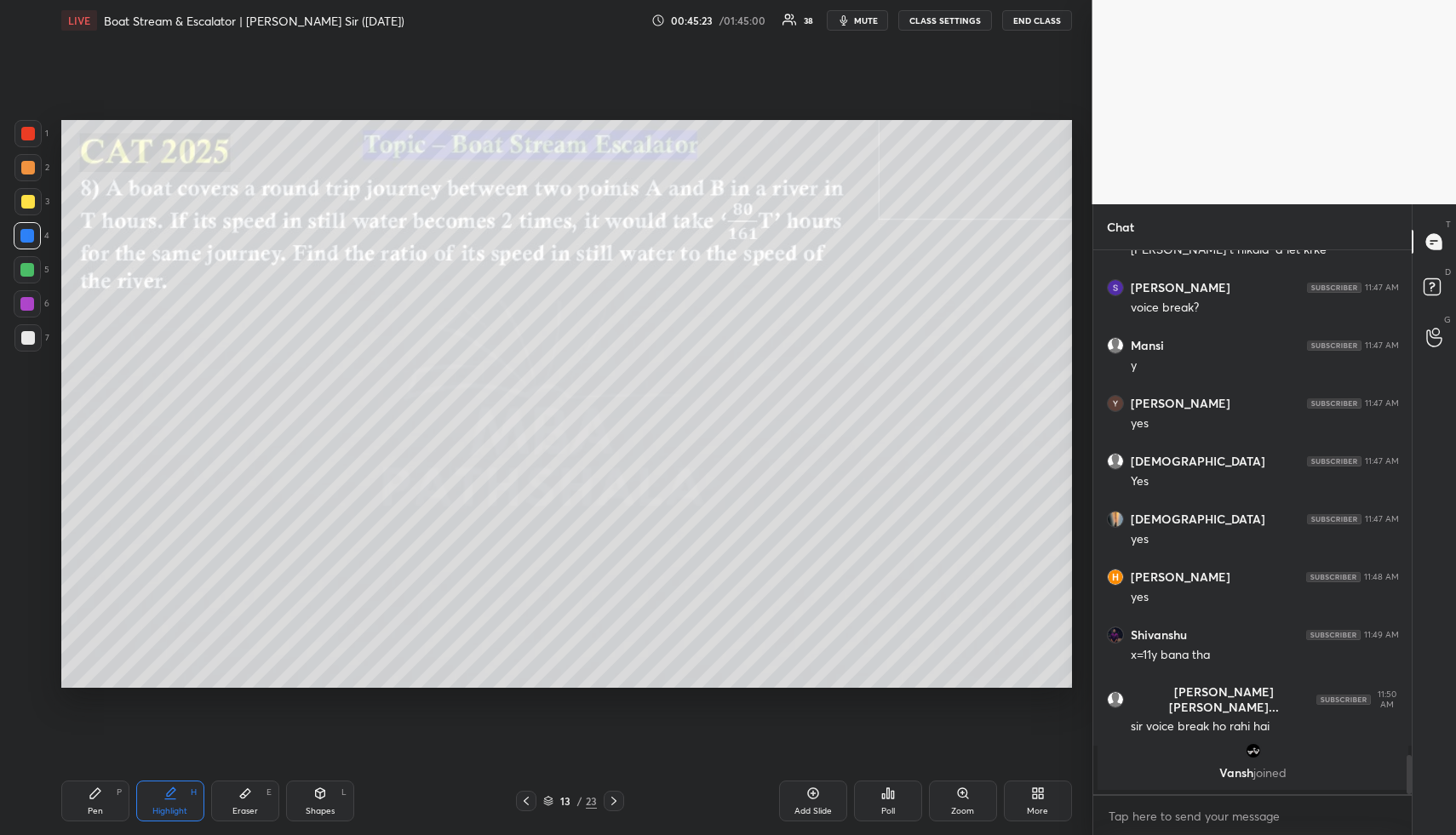
drag, startPoint x: 114, startPoint y: 793, endPoint x: 112, endPoint y: 730, distance: 63.0
click at [114, 793] on div "Pen P" at bounding box center [95, 801] width 68 height 41
click at [30, 230] on div at bounding box center [27, 235] width 13 height 13
click at [248, 796] on icon at bounding box center [245, 793] width 13 height 13
click at [90, 795] on icon at bounding box center [96, 793] width 11 height 11
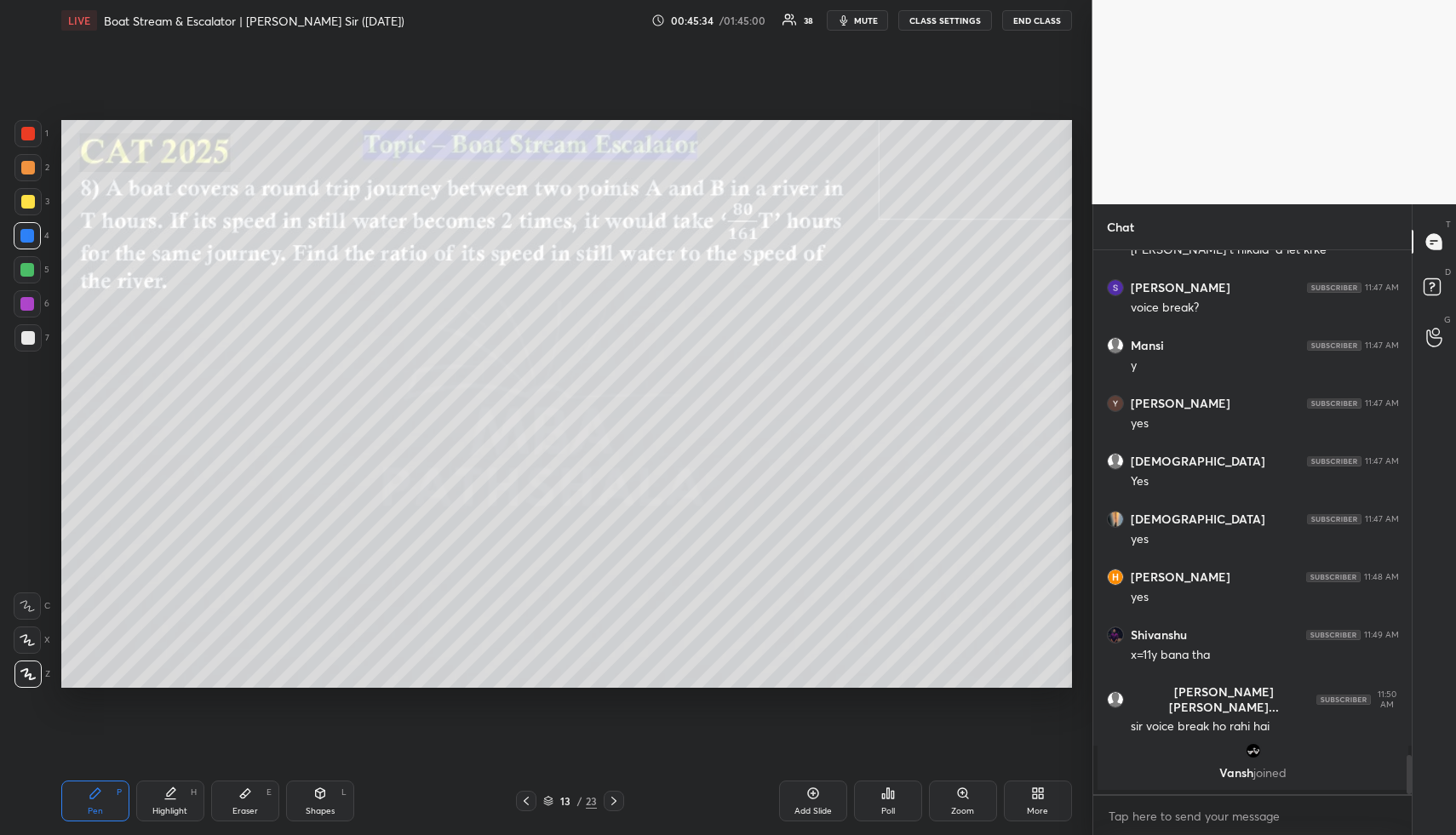
click at [34, 166] on div at bounding box center [27, 168] width 13 height 13
drag, startPoint x: 29, startPoint y: 202, endPoint x: 28, endPoint y: 211, distance: 9.1
click at [29, 201] on div at bounding box center [27, 201] width 13 height 13
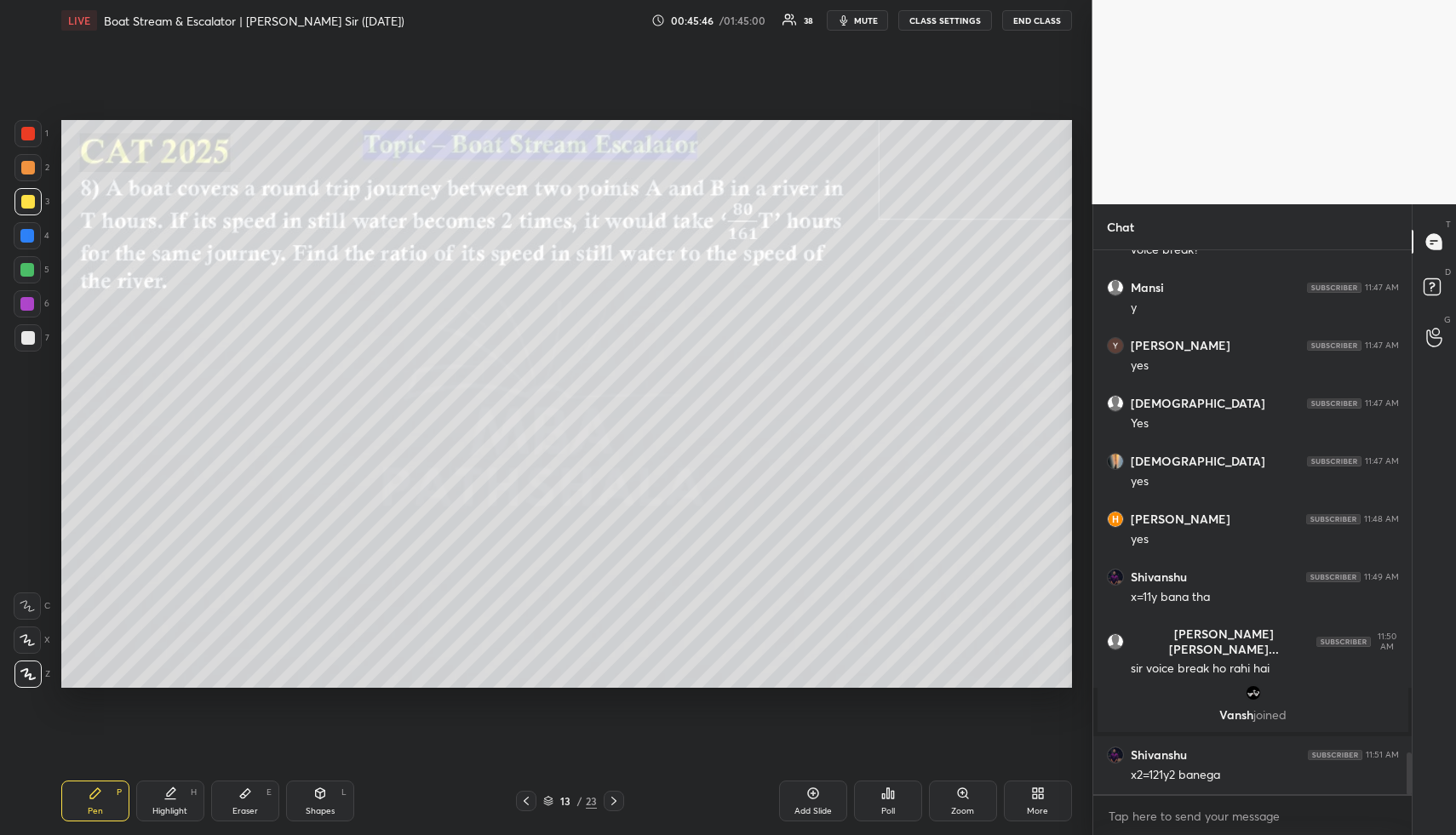
scroll to position [6582, 0]
click at [243, 804] on div "Eraser E" at bounding box center [245, 801] width 68 height 41
drag, startPoint x: 106, startPoint y: 793, endPoint x: 409, endPoint y: 700, distance: 317.0
click at [113, 792] on div "Pen P" at bounding box center [95, 801] width 68 height 41
click at [170, 793] on icon at bounding box center [169, 793] width 13 height 13
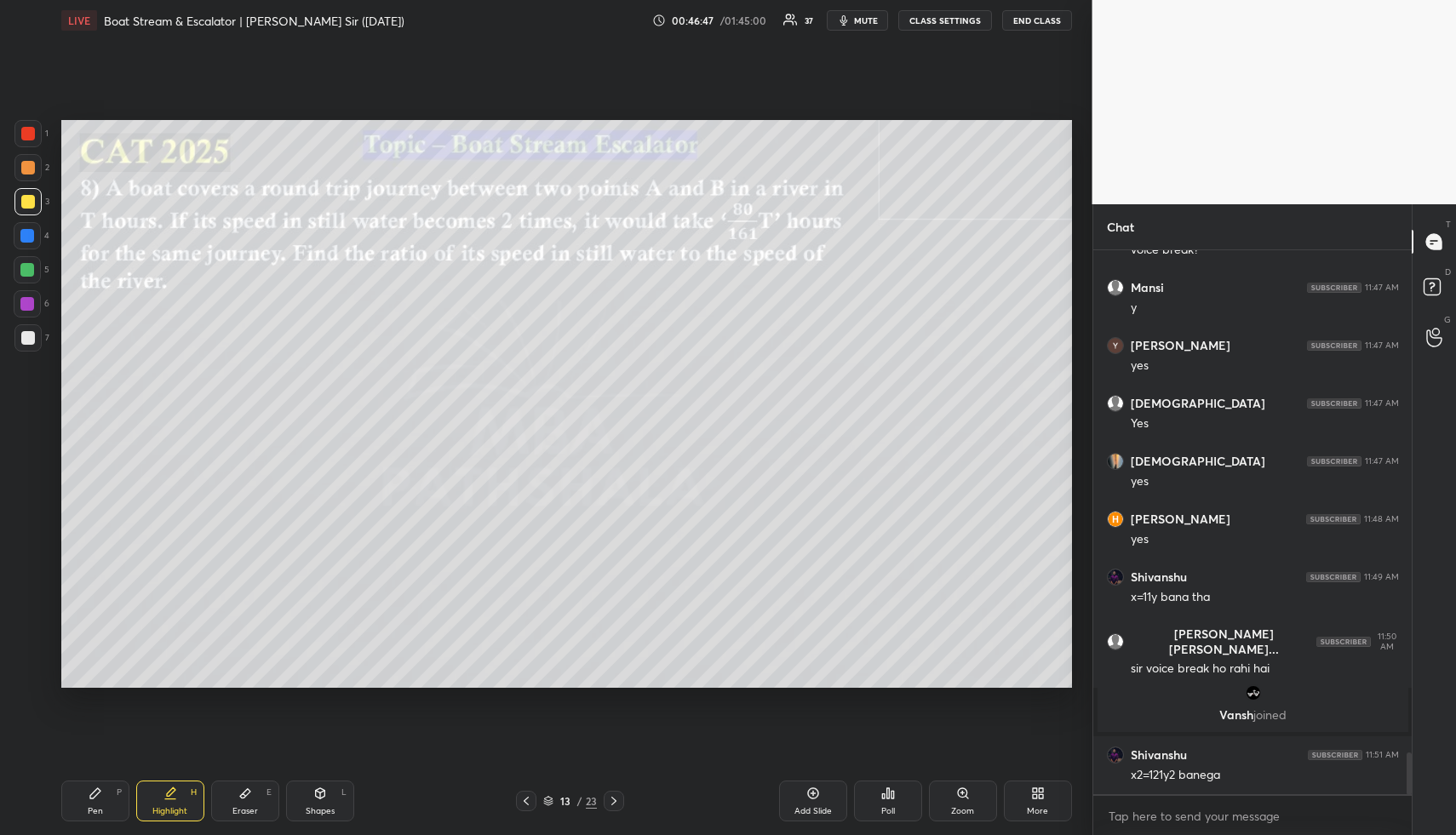
drag, startPoint x: 117, startPoint y: 804, endPoint x: 135, endPoint y: 740, distance: 66.5
click at [117, 803] on div "Pen P" at bounding box center [95, 801] width 68 height 41
click at [30, 170] on div at bounding box center [27, 168] width 13 height 13
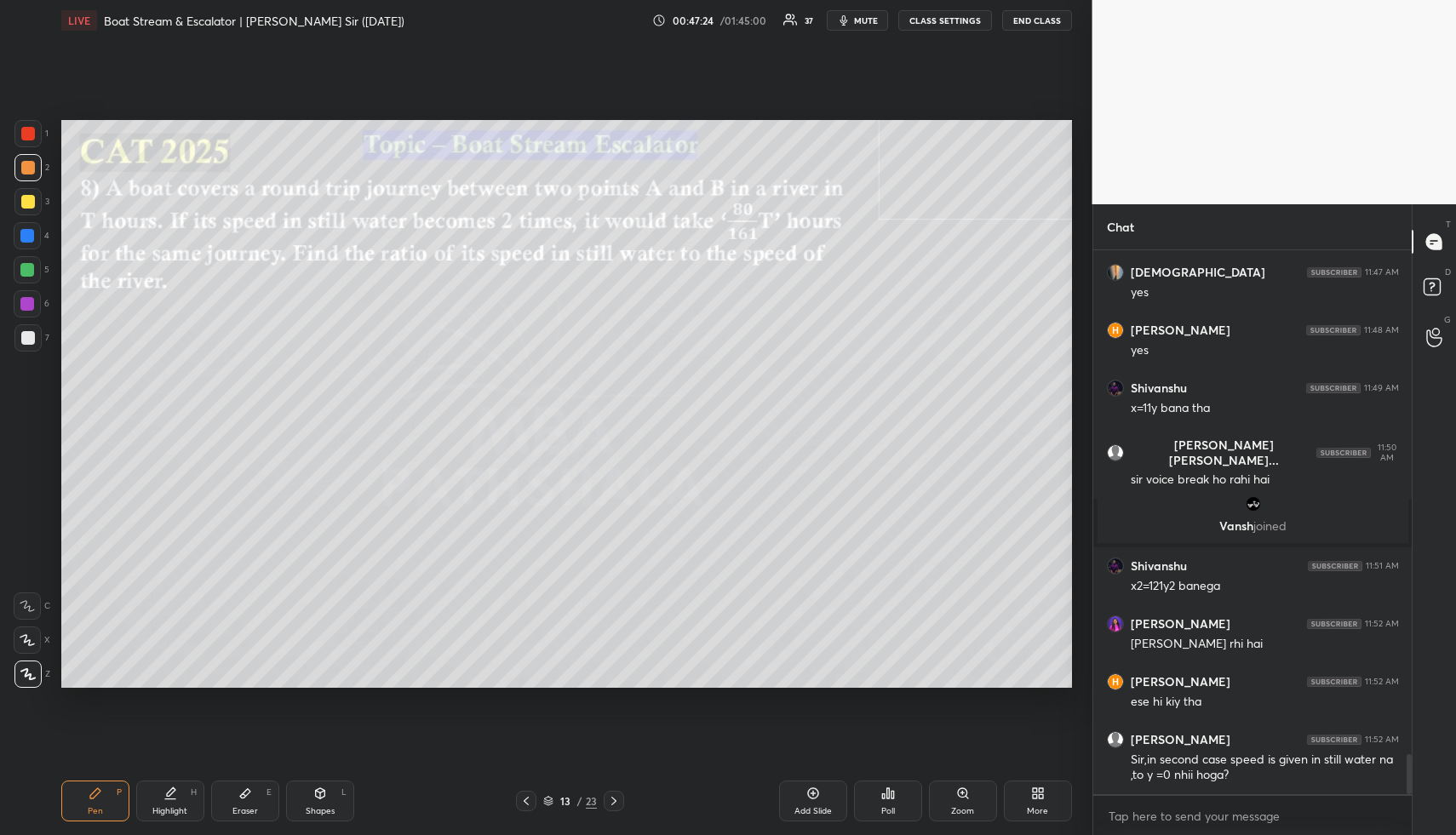
scroll to position [6844, 0]
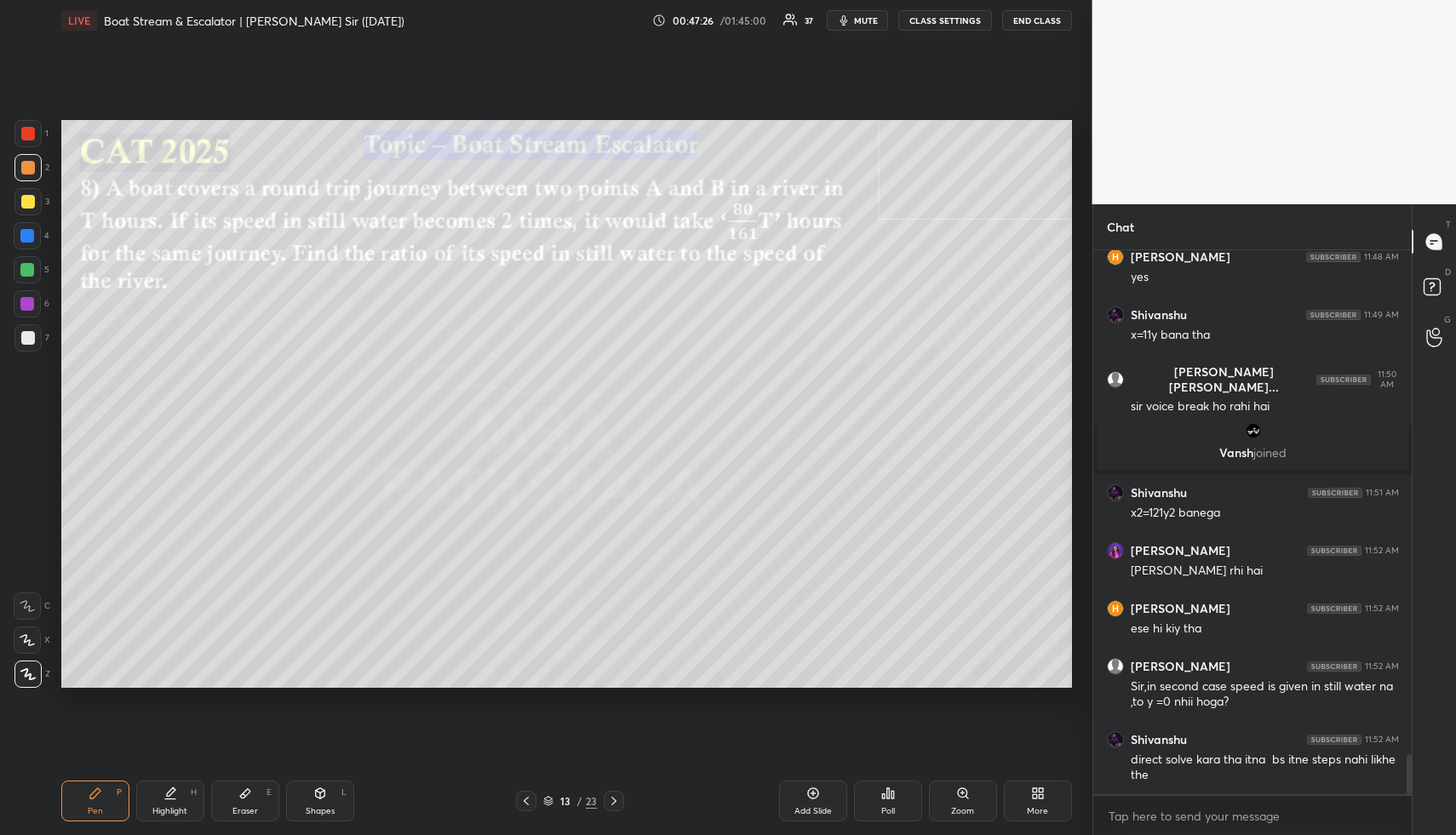
drag, startPoint x: 160, startPoint y: 801, endPoint x: 167, endPoint y: 748, distance: 53.5
click at [161, 801] on div "Highlight H" at bounding box center [170, 801] width 68 height 41
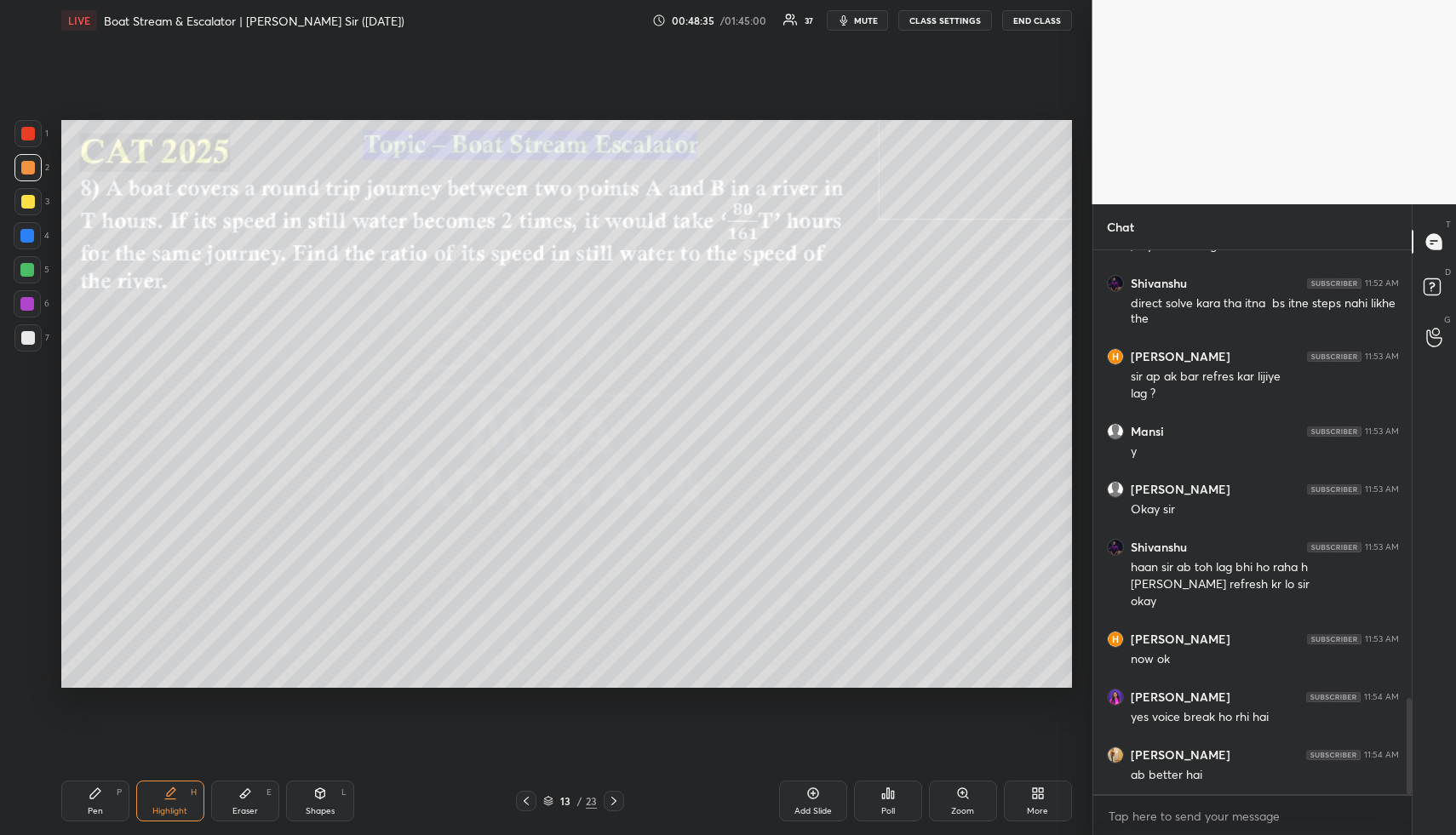
scroll to position [2578, 0]
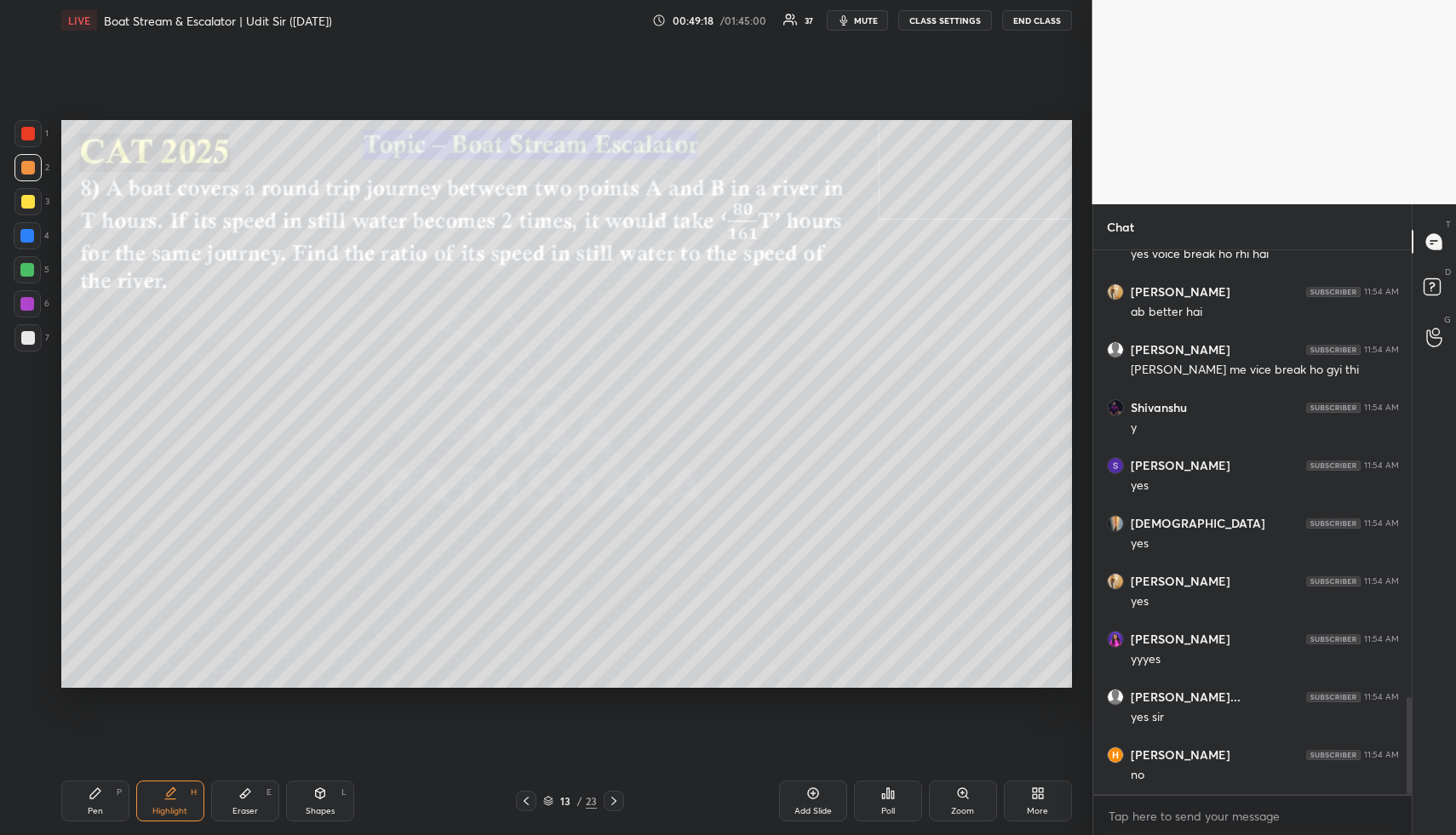
scroll to position [2554, 0]
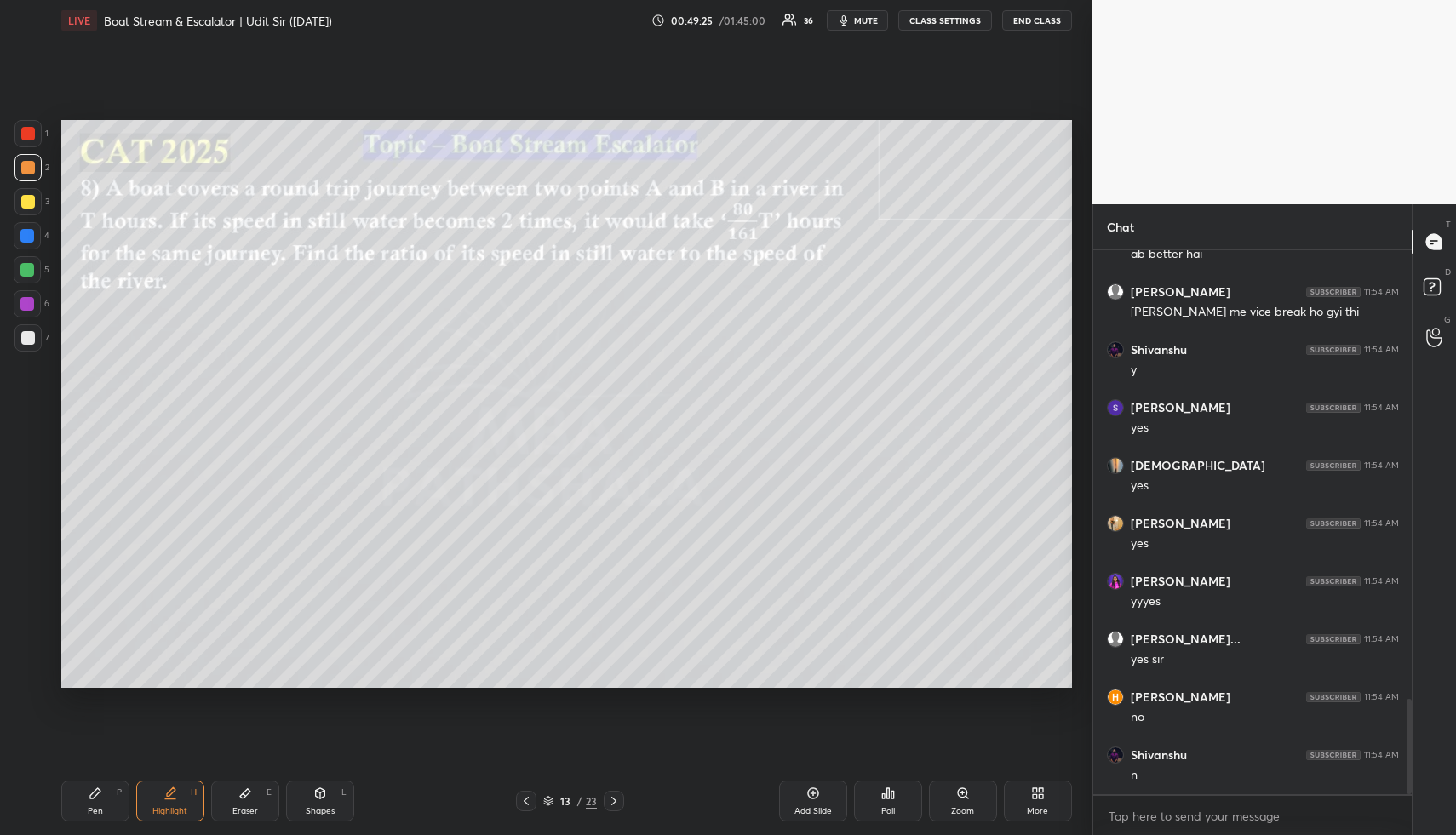
drag, startPoint x: 178, startPoint y: 808, endPoint x: 200, endPoint y: 767, distance: 46.5
click at [179, 808] on div "Highlight" at bounding box center [169, 812] width 35 height 9
click at [327, 795] on div "Shapes L" at bounding box center [320, 801] width 68 height 41
click at [31, 170] on div at bounding box center [27, 168] width 13 height 13
drag, startPoint x: 147, startPoint y: 793, endPoint x: 150, endPoint y: 774, distance: 19.2
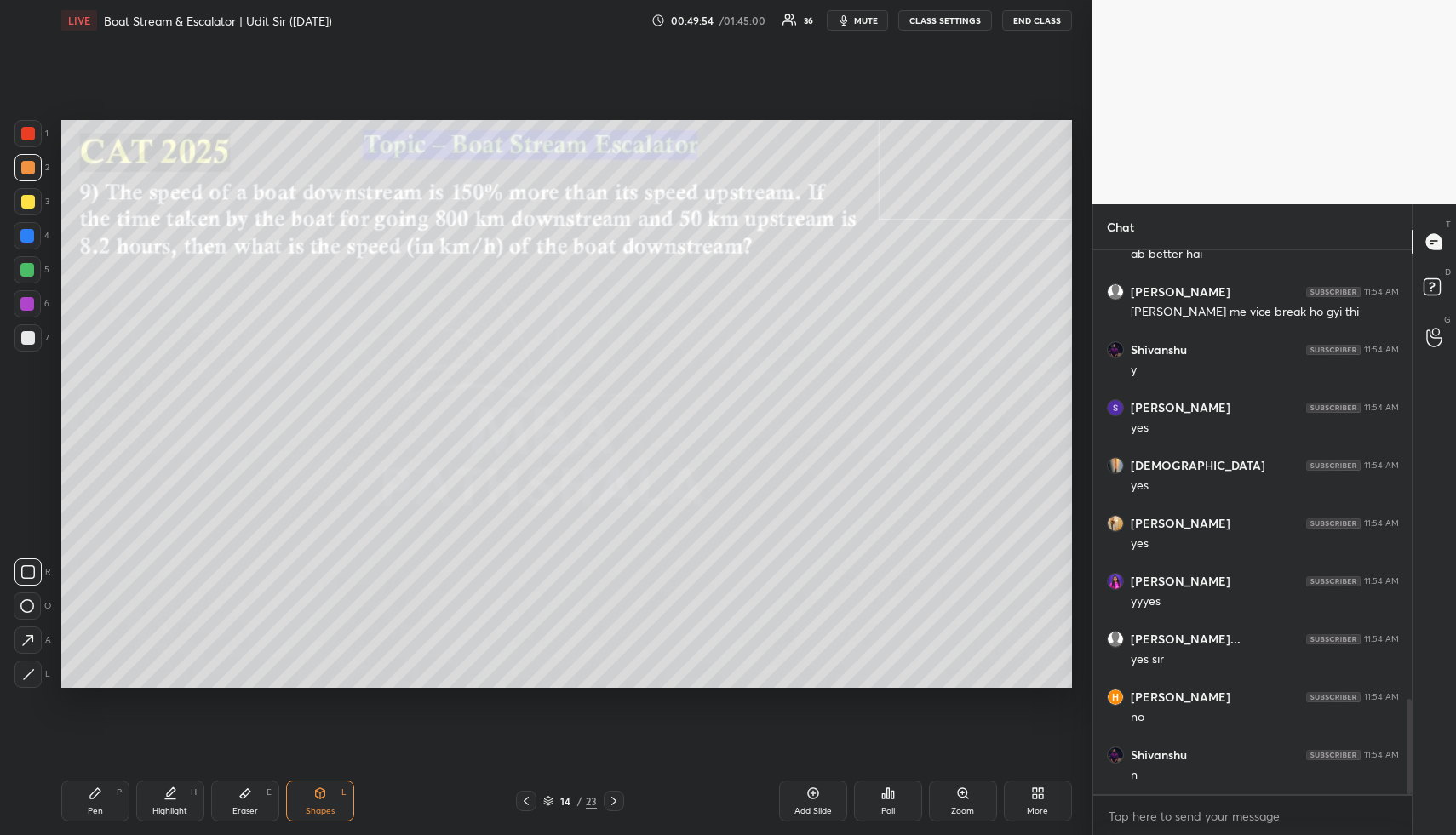
click at [147, 793] on div "Highlight H" at bounding box center [170, 801] width 68 height 41
drag, startPoint x: 106, startPoint y: 796, endPoint x: 99, endPoint y: 775, distance: 22.1
click at [102, 793] on div "Pen P" at bounding box center [95, 801] width 68 height 41
click at [35, 202] on div at bounding box center [27, 201] width 27 height 27
drag, startPoint x: 29, startPoint y: 170, endPoint x: 38, endPoint y: 171, distance: 9.1
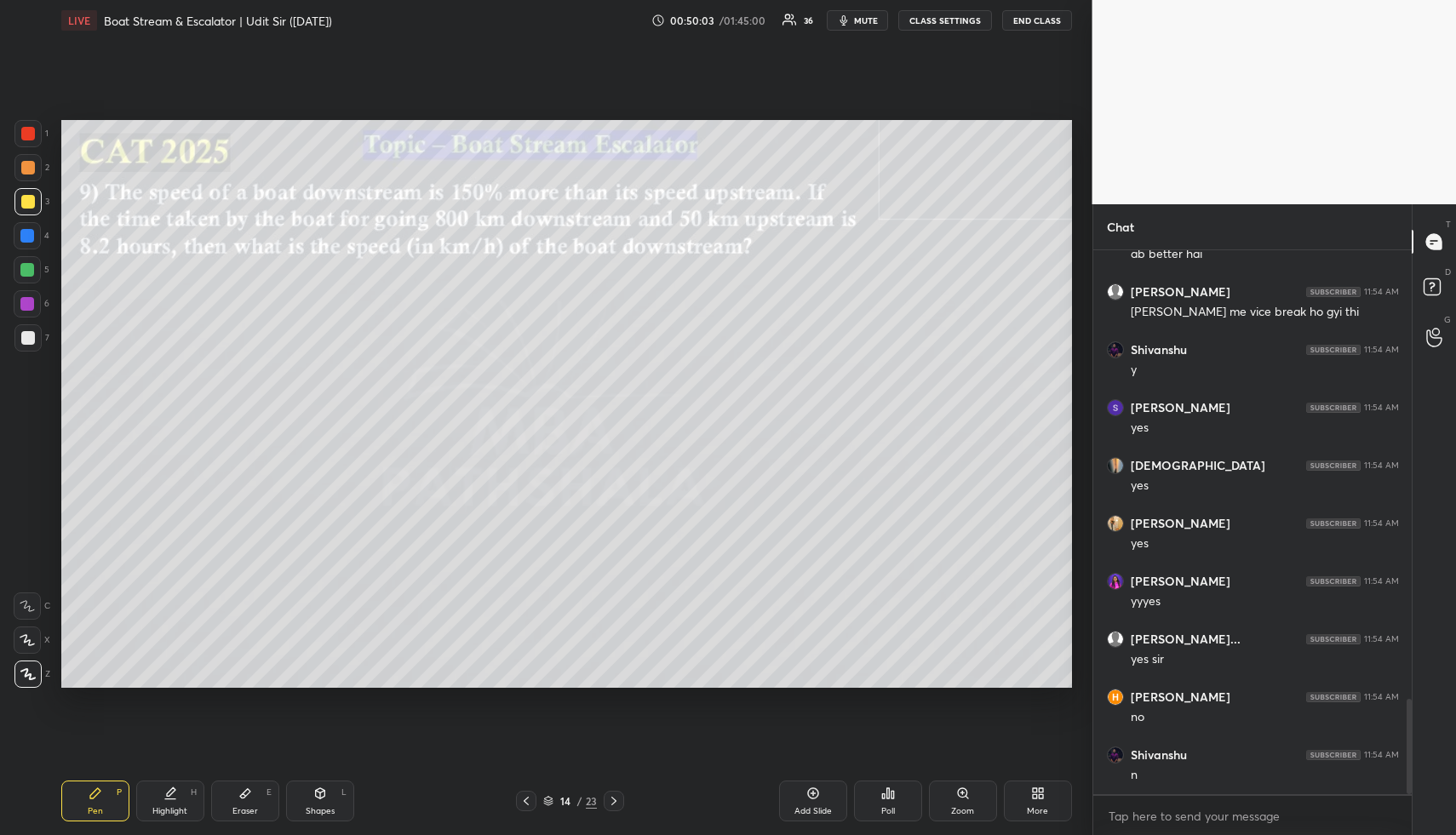
click at [30, 170] on div at bounding box center [27, 168] width 13 height 13
drag, startPoint x: 27, startPoint y: 168, endPoint x: 35, endPoint y: 170, distance: 8.2
click at [27, 168] on div at bounding box center [27, 168] width 13 height 13
click at [97, 794] on div "Pen P" at bounding box center [95, 801] width 68 height 41
drag, startPoint x: 26, startPoint y: 269, endPoint x: 50, endPoint y: 269, distance: 24.0
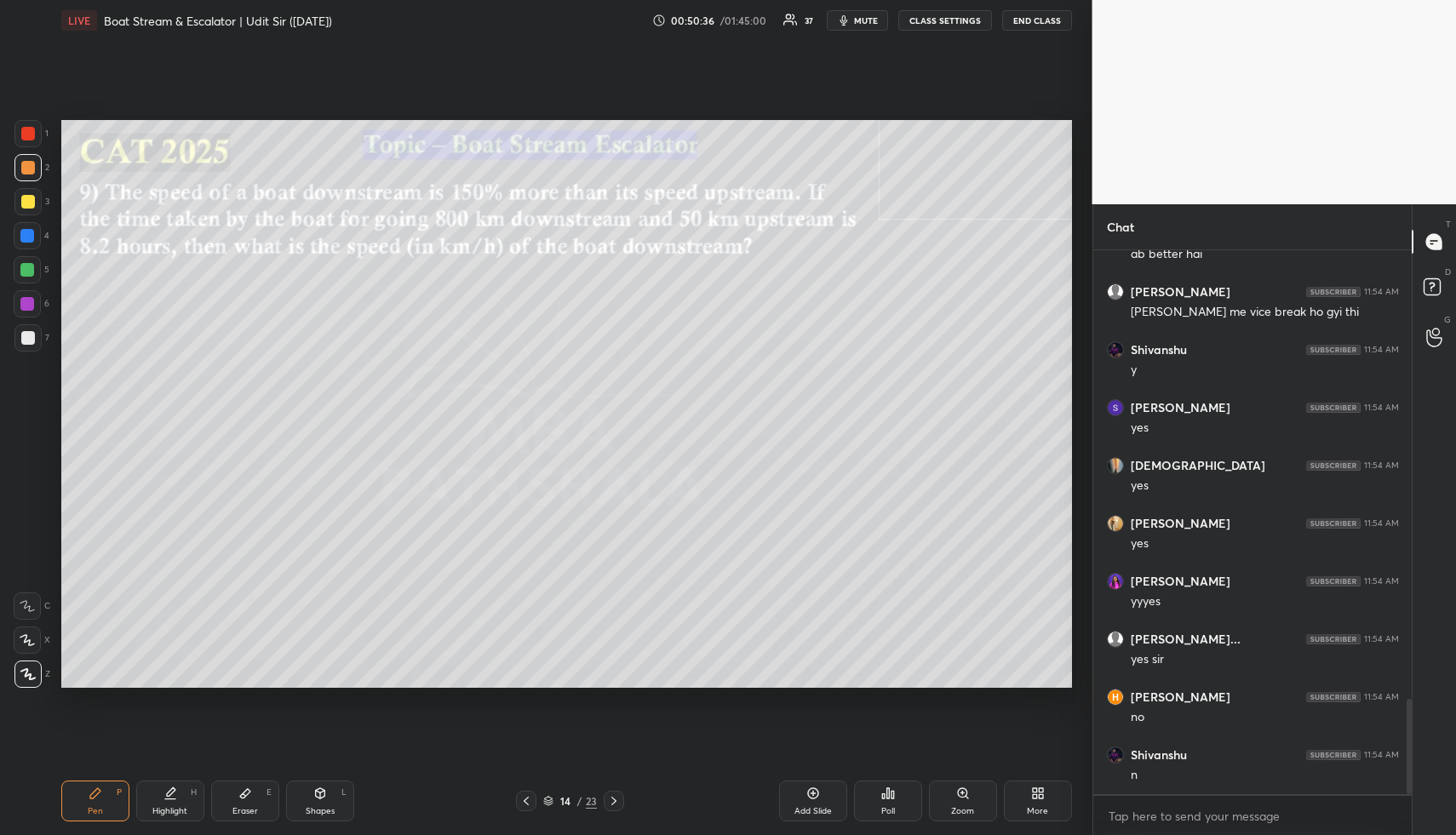
click at [26, 269] on div at bounding box center [27, 269] width 13 height 13
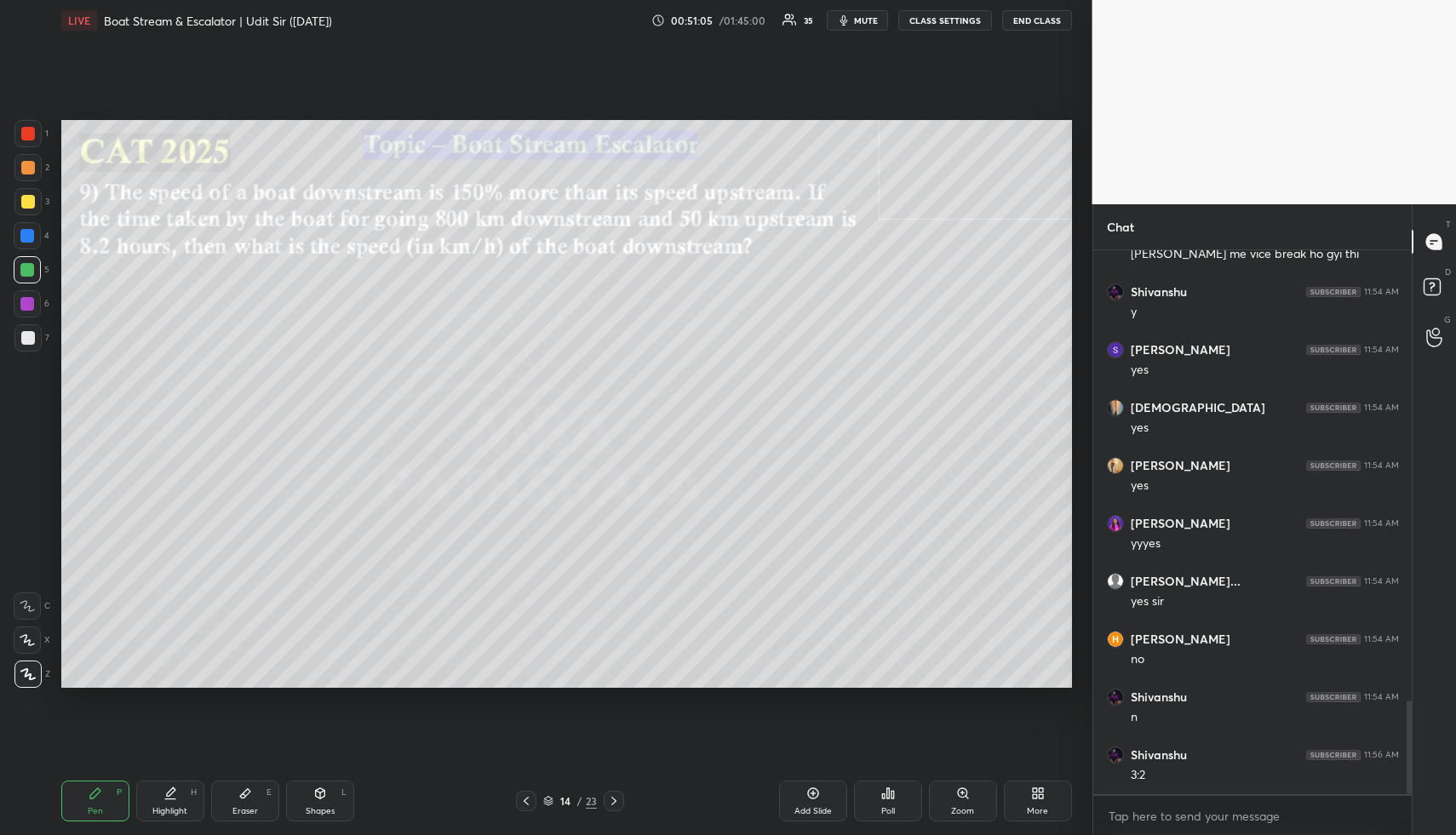
click at [323, 810] on div "Shapes" at bounding box center [320, 812] width 29 height 9
click at [31, 168] on div at bounding box center [27, 168] width 13 height 13
click at [170, 796] on icon at bounding box center [169, 793] width 13 height 13
click at [179, 795] on div "Highlight H" at bounding box center [170, 801] width 68 height 41
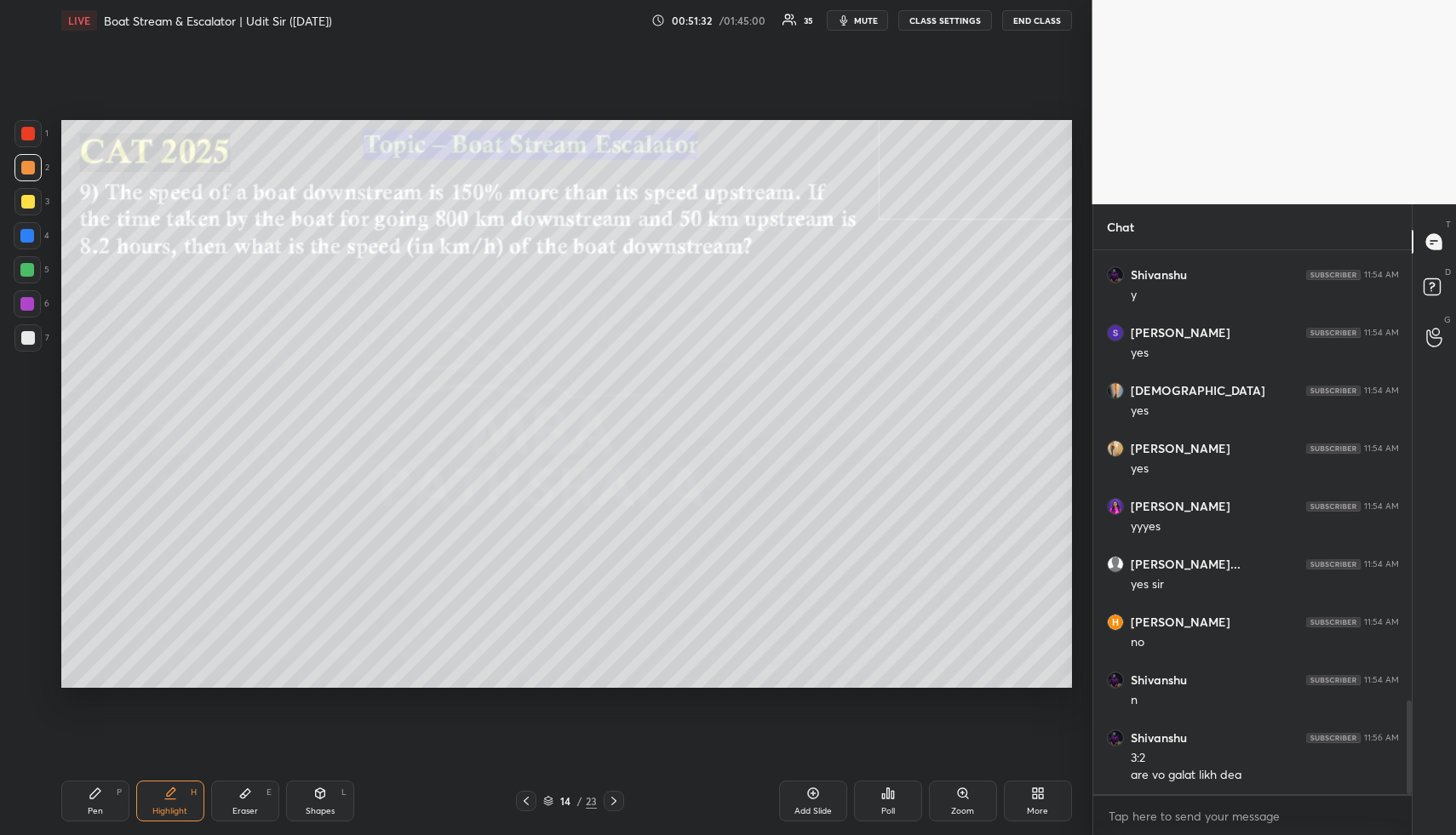
click at [104, 803] on div "Pen P" at bounding box center [95, 801] width 68 height 41
click at [22, 174] on div at bounding box center [27, 168] width 13 height 13
drag, startPoint x: 98, startPoint y: 795, endPoint x: 97, endPoint y: 764, distance: 31.0
click at [99, 794] on icon at bounding box center [95, 793] width 13 height 13
click at [33, 235] on div at bounding box center [27, 235] width 13 height 13
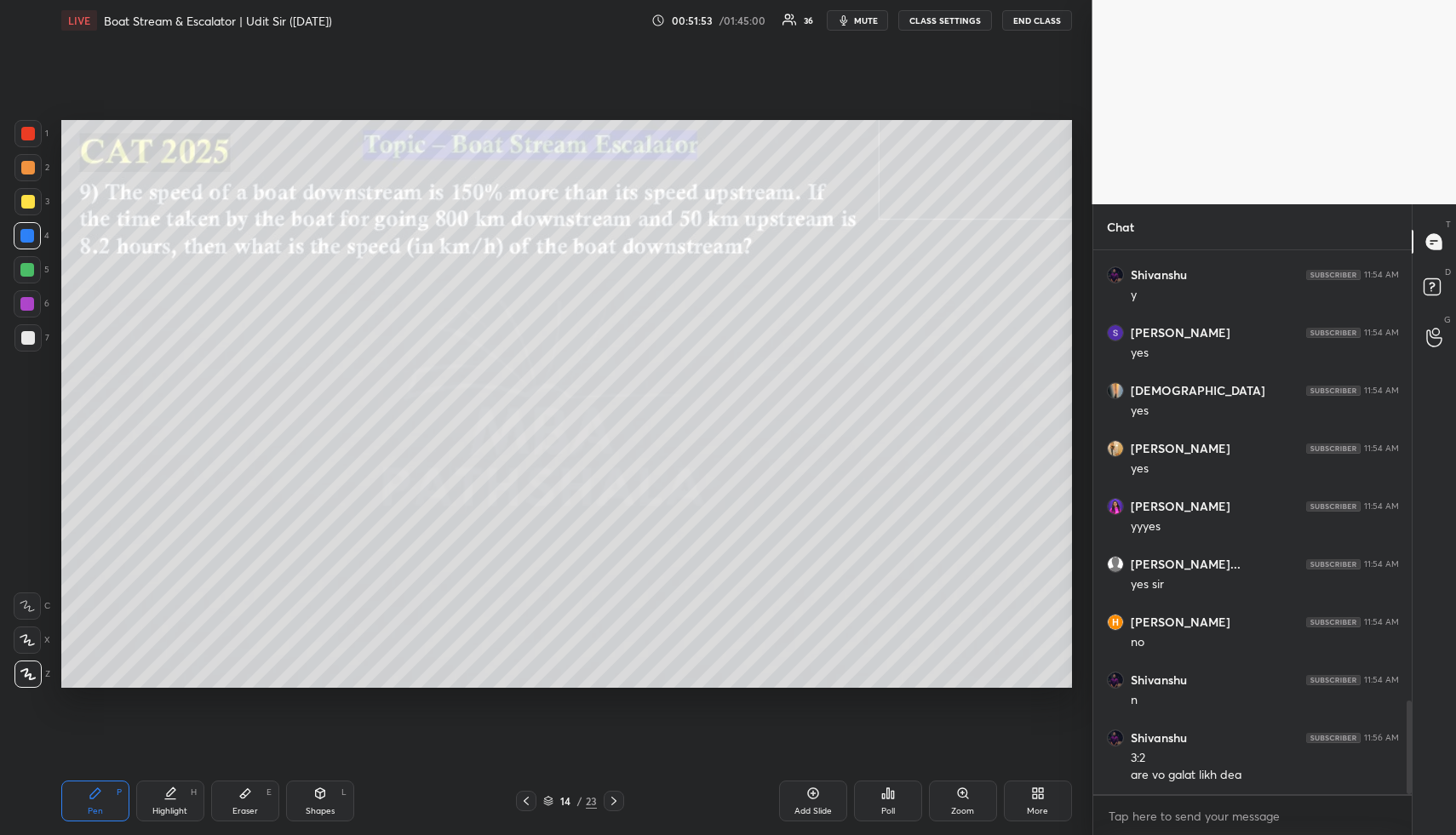
drag, startPoint x: 112, startPoint y: 805, endPoint x: 112, endPoint y: 776, distance: 29.0
click at [113, 800] on div "Pen P" at bounding box center [95, 801] width 68 height 41
click at [24, 168] on div at bounding box center [27, 168] width 13 height 13
drag, startPoint x: 24, startPoint y: 168, endPoint x: 54, endPoint y: 162, distance: 30.6
click at [24, 168] on div at bounding box center [27, 168] width 13 height 13
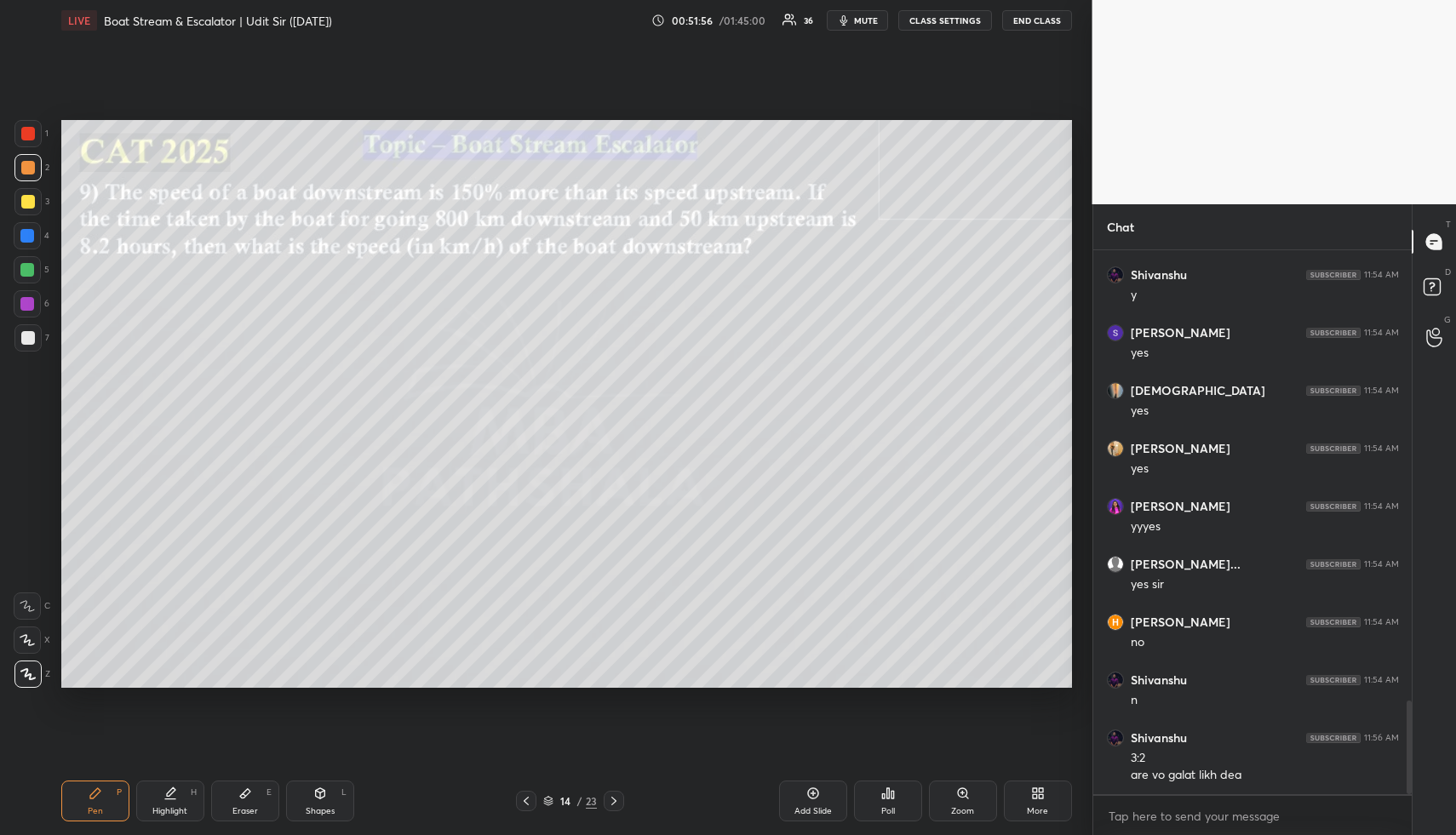
drag, startPoint x: 40, startPoint y: 165, endPoint x: 52, endPoint y: 167, distance: 12.2
click at [46, 167] on div "2" at bounding box center [31, 168] width 35 height 27
drag, startPoint x: 30, startPoint y: 198, endPoint x: 54, endPoint y: 202, distance: 24.3
click at [35, 199] on div at bounding box center [27, 201] width 27 height 27
click at [29, 227] on div at bounding box center [27, 236] width 27 height 27
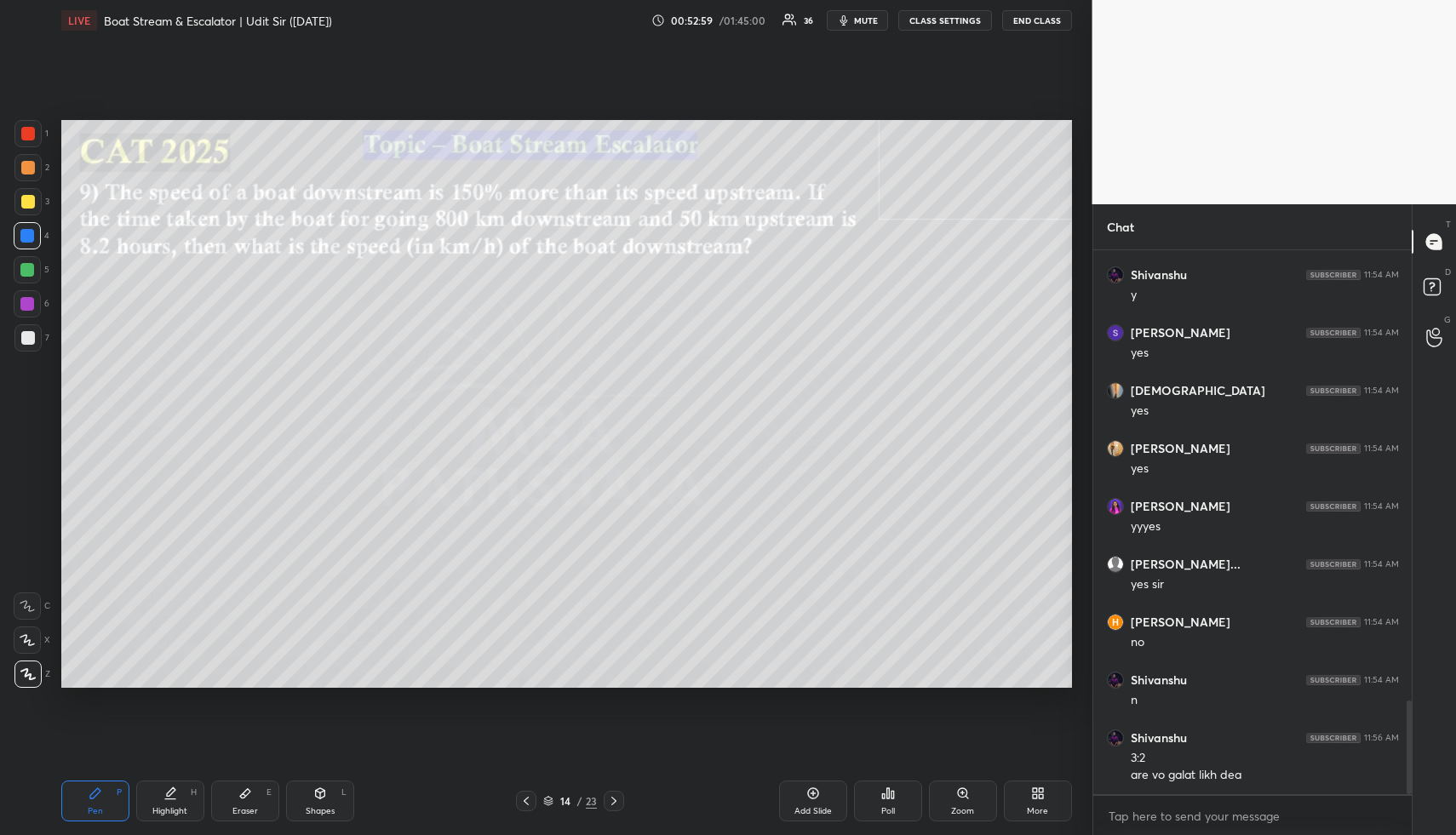
drag, startPoint x: 31, startPoint y: 268, endPoint x: 59, endPoint y: 303, distance: 44.8
click at [32, 271] on div at bounding box center [27, 269] width 13 height 13
click at [116, 802] on div "Pen P" at bounding box center [95, 801] width 68 height 41
click at [25, 167] on div at bounding box center [27, 168] width 13 height 13
drag, startPoint x: 30, startPoint y: 174, endPoint x: 53, endPoint y: 207, distance: 40.2
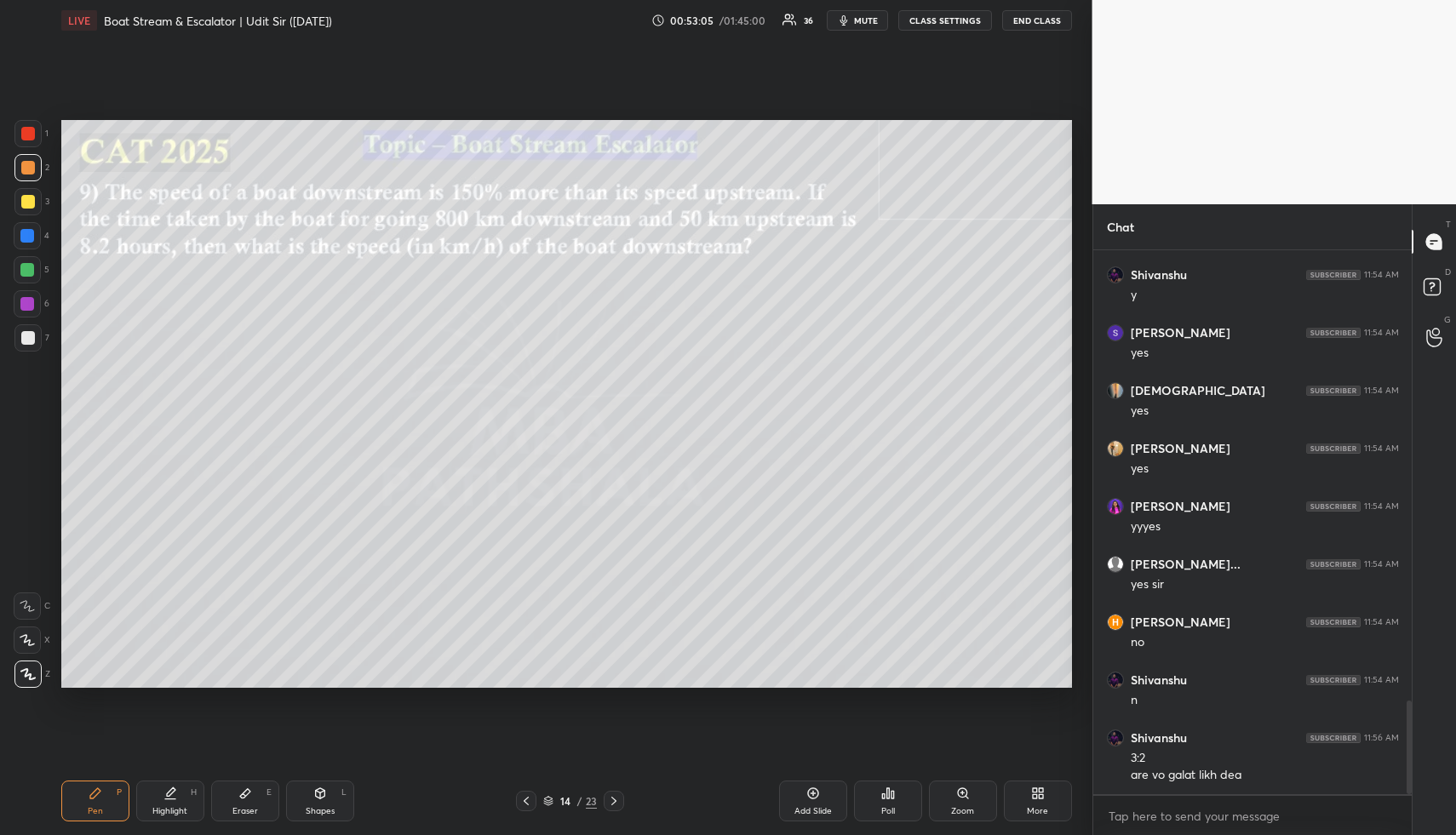
click at [31, 176] on div at bounding box center [27, 168] width 27 height 27
drag, startPoint x: 94, startPoint y: 795, endPoint x: 93, endPoint y: 784, distance: 11.0
click at [94, 791] on icon at bounding box center [96, 793] width 11 height 11
click at [22, 335] on div at bounding box center [27, 338] width 13 height 13
click at [176, 788] on div "Highlight H" at bounding box center [170, 801] width 68 height 41
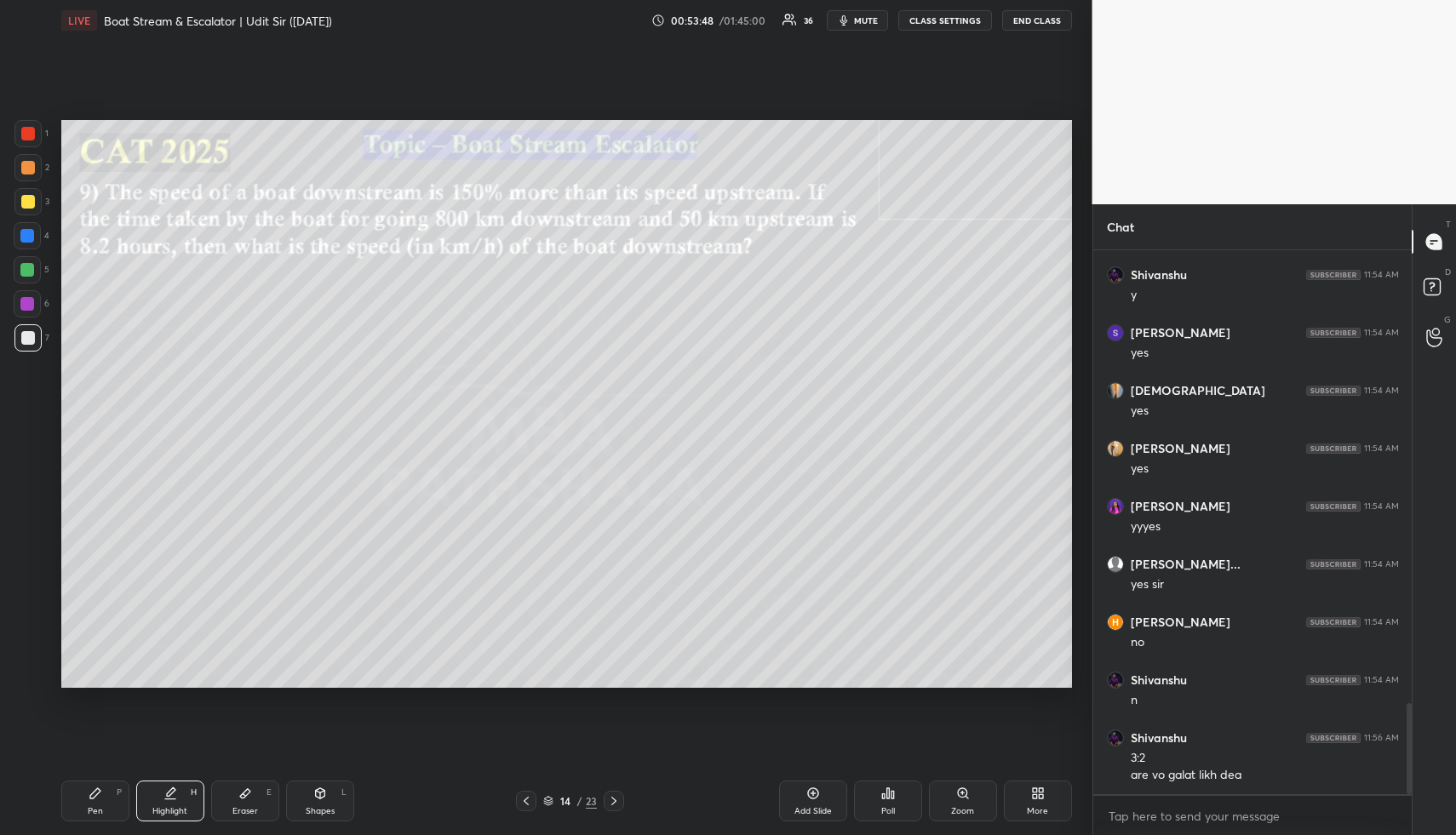
scroll to position [2690, 0]
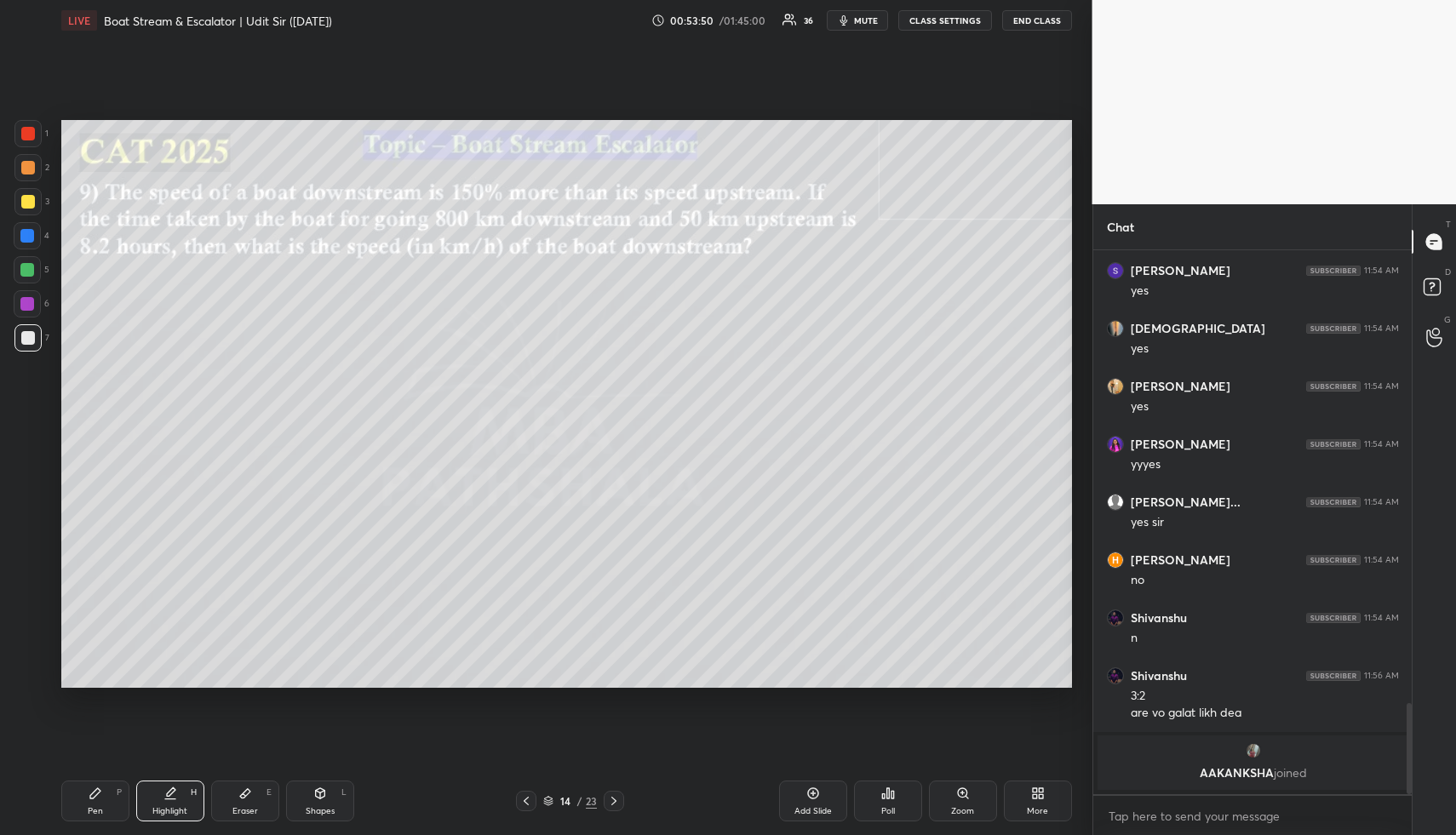
drag, startPoint x: 109, startPoint y: 795, endPoint x: 113, endPoint y: 709, distance: 86.1
click at [108, 792] on div "Pen P" at bounding box center [95, 801] width 68 height 41
click at [37, 201] on div at bounding box center [27, 201] width 27 height 27
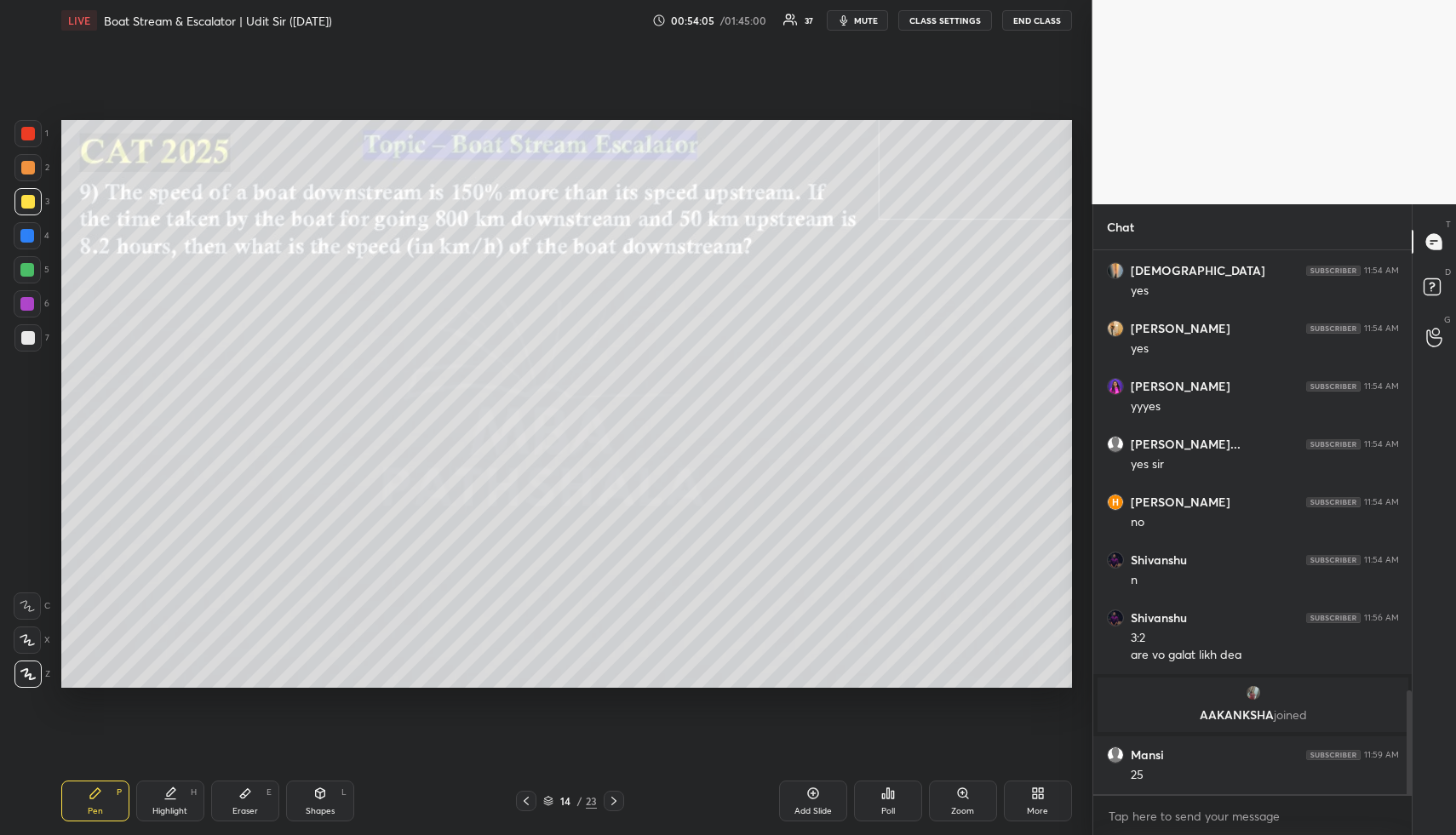
scroll to position [2311, 0]
click at [173, 787] on icon at bounding box center [169, 793] width 13 height 13
drag, startPoint x: 174, startPoint y: 787, endPoint x: 182, endPoint y: 792, distance: 9.4
click at [179, 796] on div "Highlight H" at bounding box center [170, 801] width 68 height 41
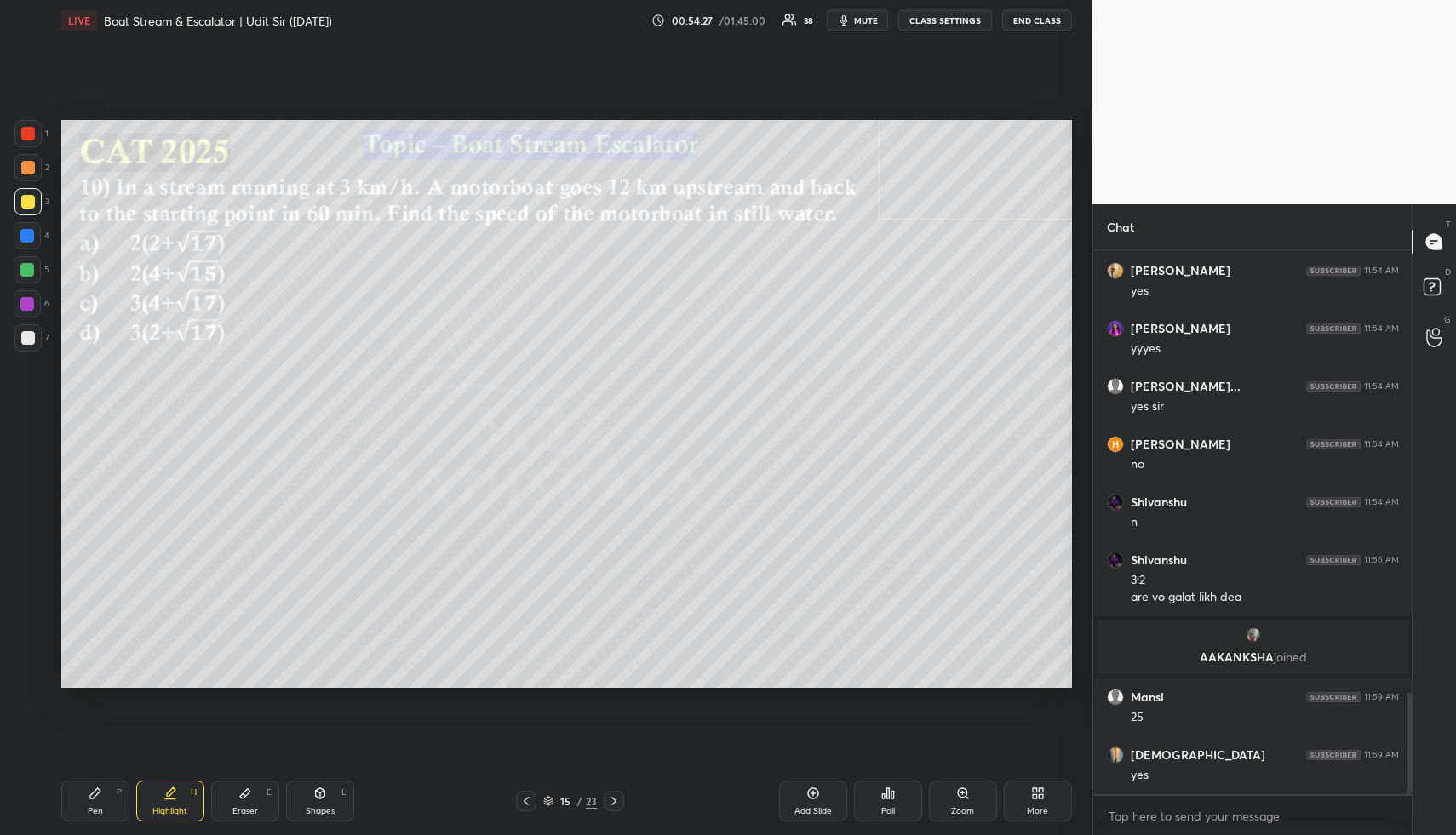
click at [323, 804] on div "Shapes L" at bounding box center [320, 801] width 68 height 41
click at [27, 168] on div at bounding box center [27, 168] width 13 height 13
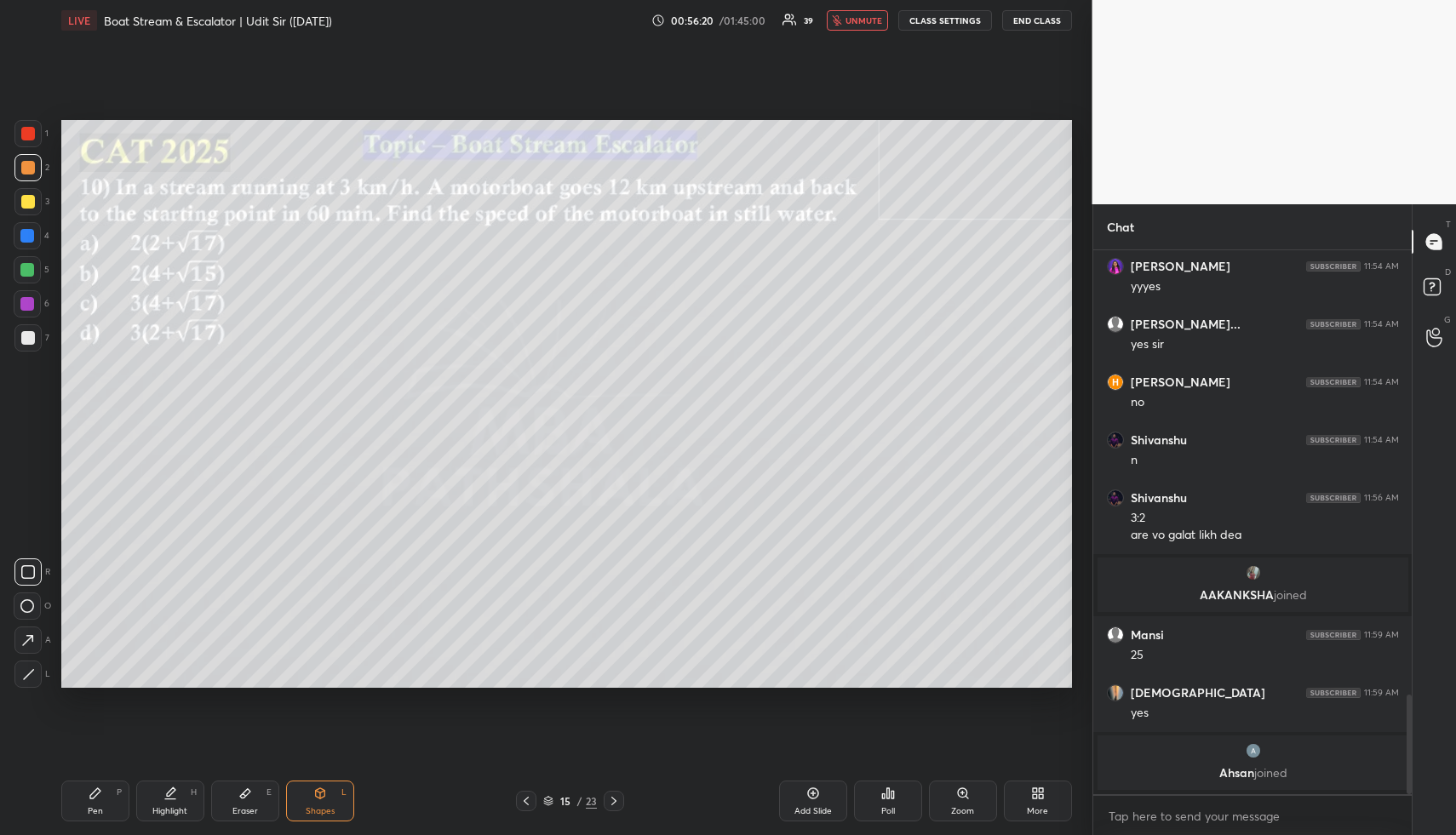
click at [873, 20] on span "unmute" at bounding box center [863, 20] width 36 height 12
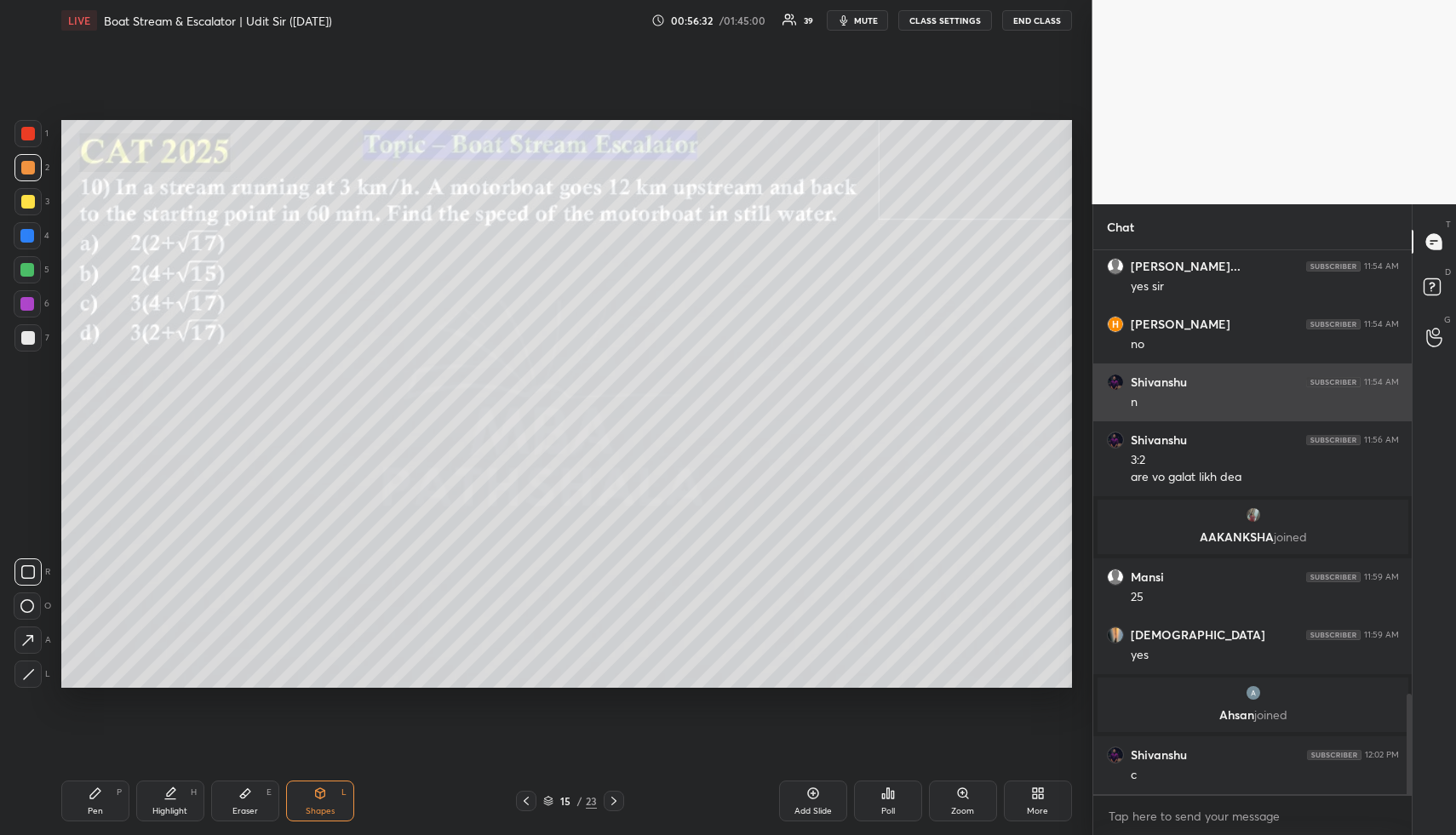
scroll to position [2412, 0]
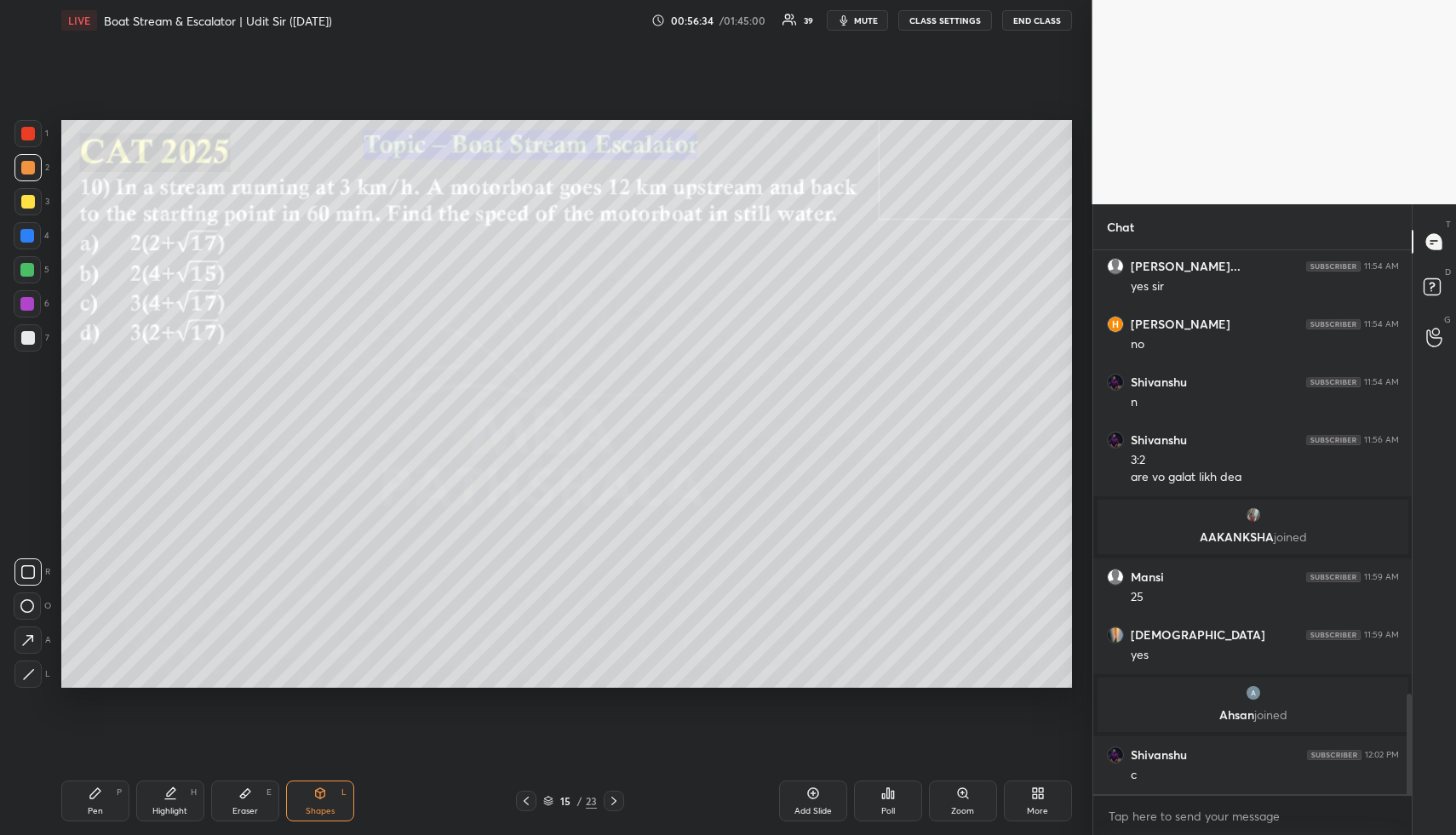
click at [102, 801] on div "Pen P" at bounding box center [95, 801] width 68 height 41
drag, startPoint x: 103, startPoint y: 803, endPoint x: 100, endPoint y: 708, distance: 95.0
click at [95, 800] on div "Pen P" at bounding box center [95, 801] width 68 height 41
click at [31, 200] on div at bounding box center [27, 201] width 13 height 13
drag, startPoint x: 162, startPoint y: 796, endPoint x: 162, endPoint y: 781, distance: 15.0
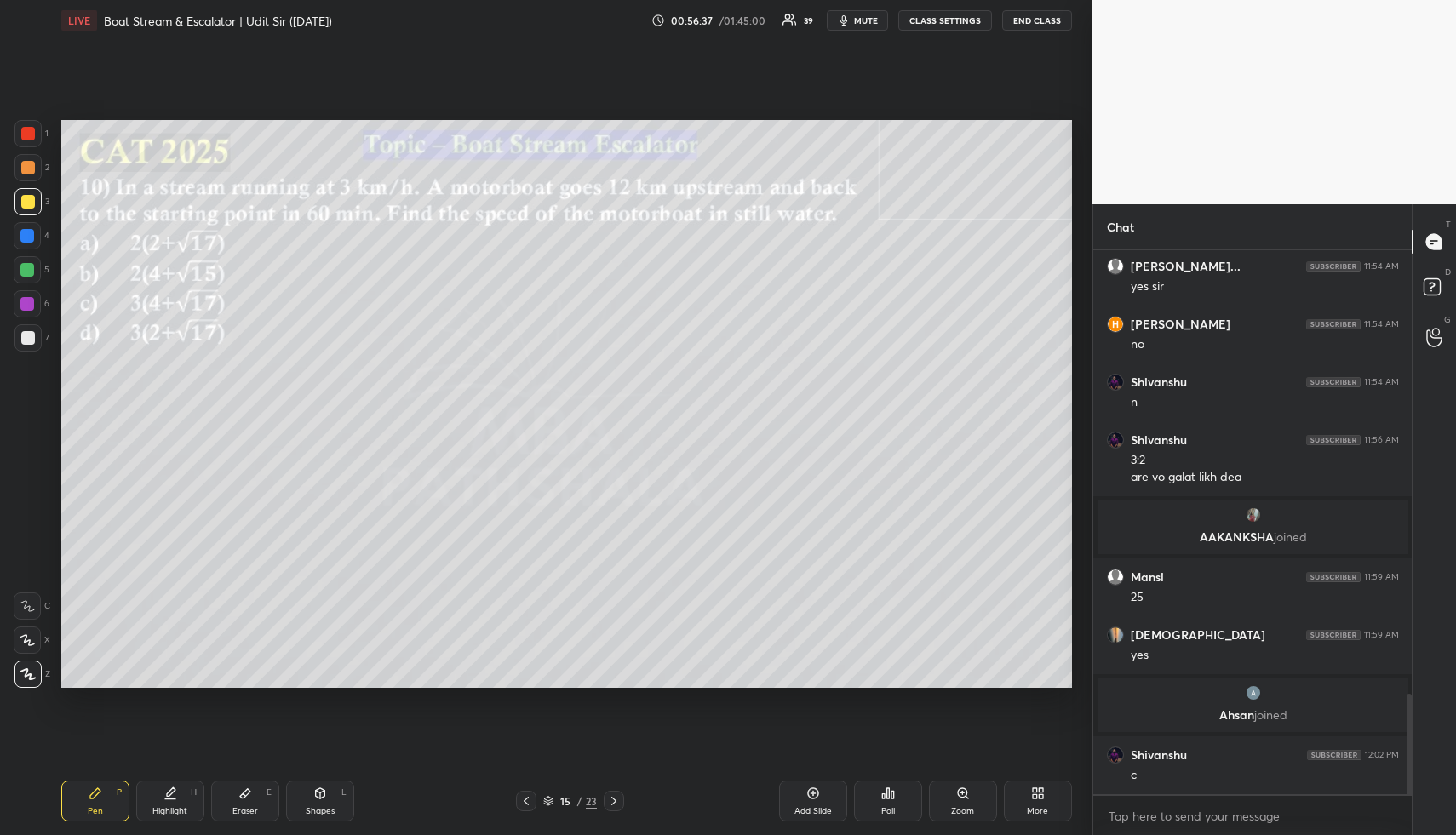
click at [162, 789] on div "Highlight H" at bounding box center [170, 801] width 68 height 41
click at [97, 790] on icon at bounding box center [96, 793] width 11 height 11
drag, startPoint x: 24, startPoint y: 173, endPoint x: 33, endPoint y: 168, distance: 10.3
click at [27, 170] on div at bounding box center [27, 168] width 13 height 13
click at [30, 234] on div at bounding box center [27, 235] width 13 height 13
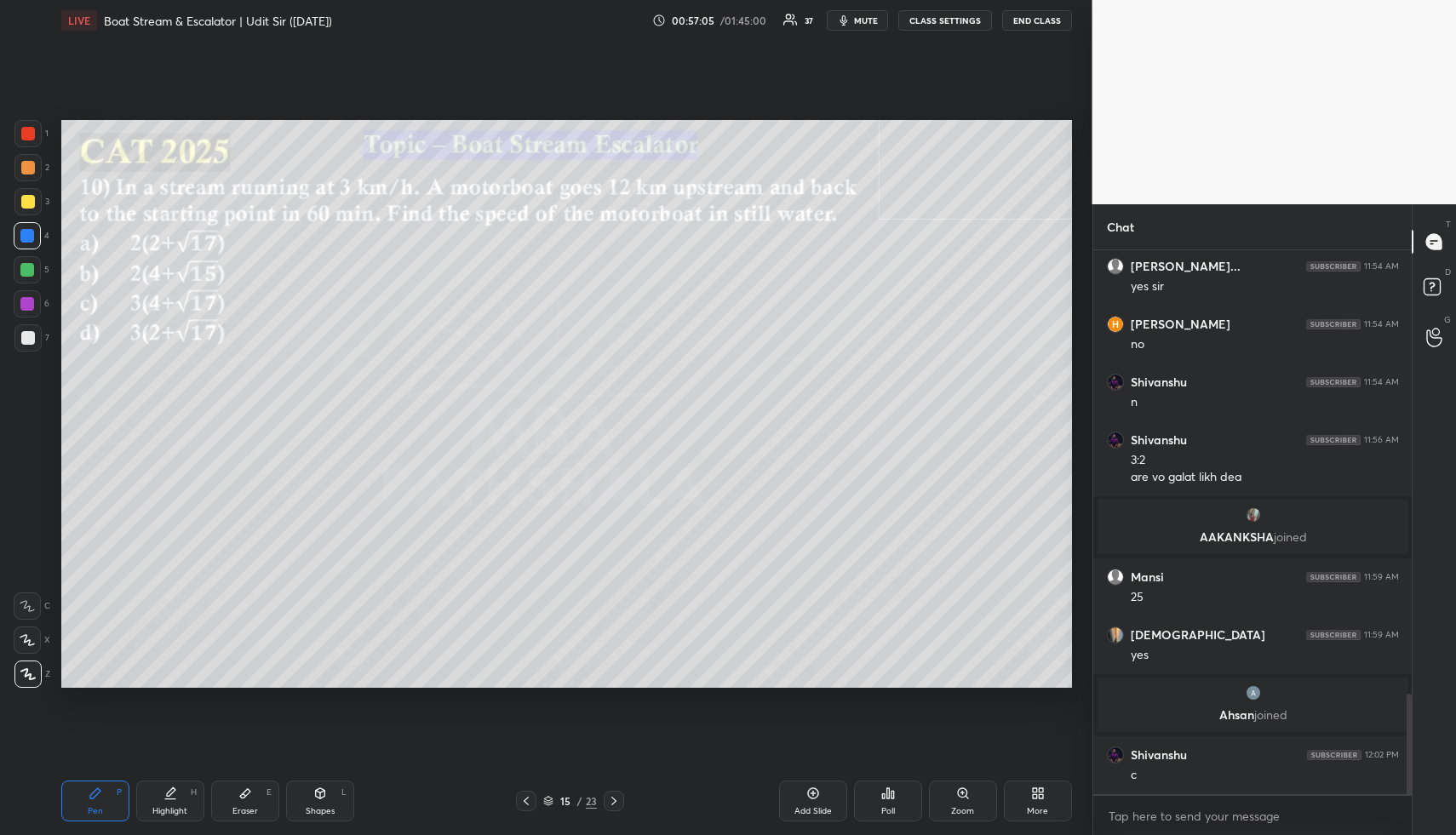
drag, startPoint x: 25, startPoint y: 172, endPoint x: 45, endPoint y: 179, distance: 21.2
click at [25, 172] on div at bounding box center [27, 168] width 13 height 13
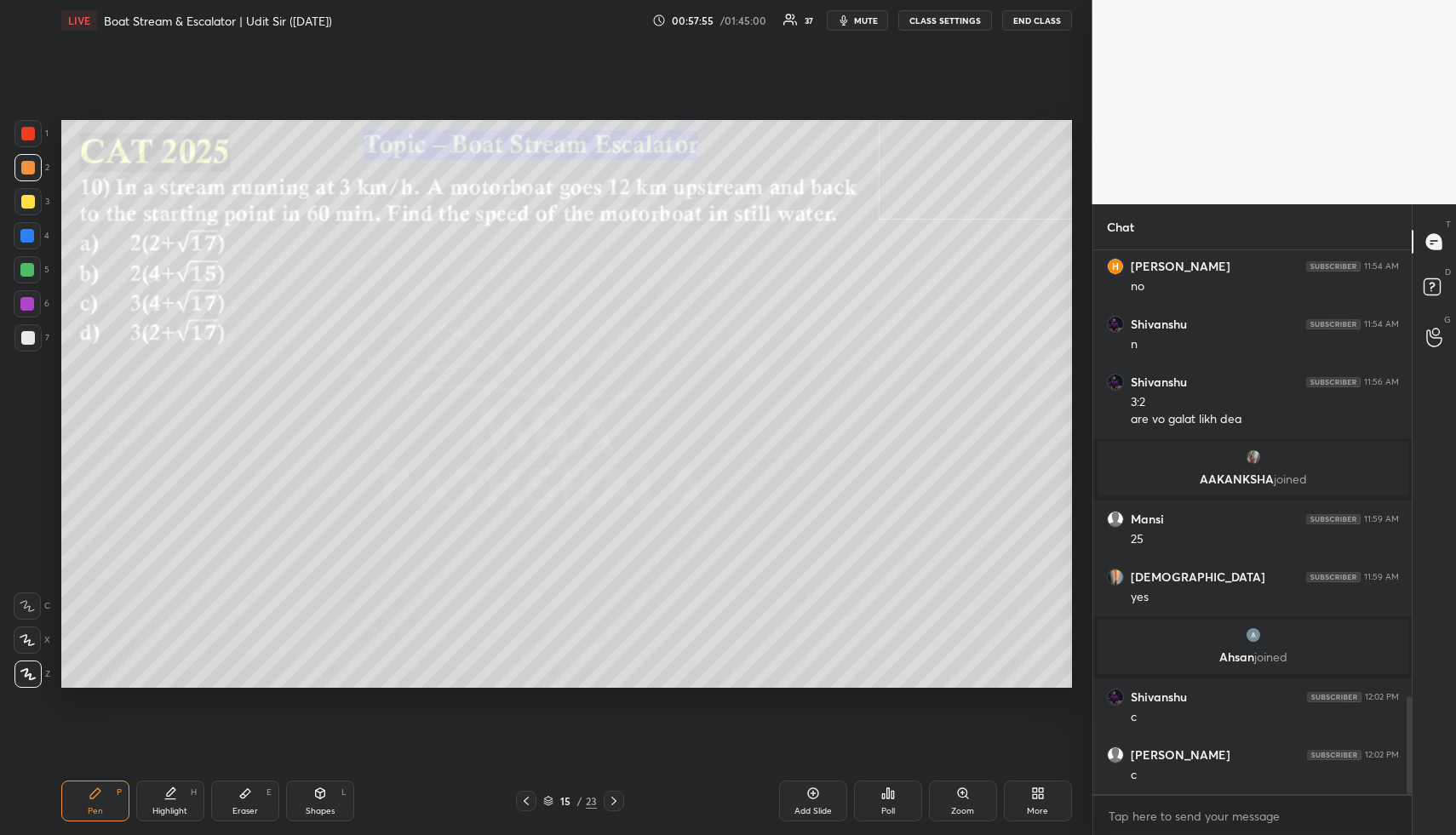
drag, startPoint x: 115, startPoint y: 808, endPoint x: 114, endPoint y: 800, distance: 8.1
click at [114, 806] on div "Pen P" at bounding box center [95, 801] width 68 height 41
click at [29, 199] on div at bounding box center [27, 201] width 13 height 13
drag, startPoint x: 252, startPoint y: 791, endPoint x: 354, endPoint y: 704, distance: 134.1
click at [252, 791] on div "Eraser E" at bounding box center [245, 801] width 68 height 41
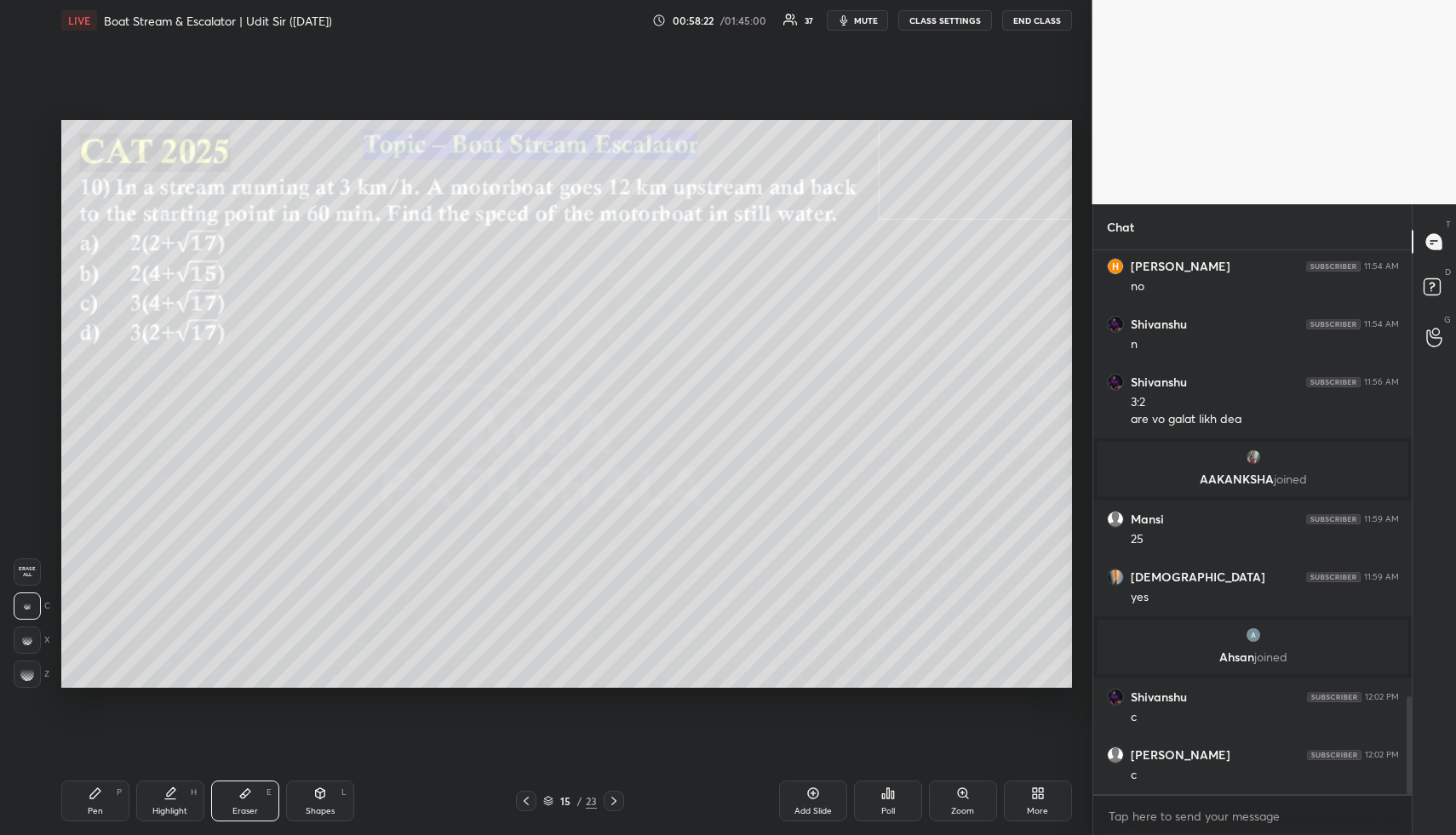
click at [61, 794] on div "LIVE Boat Stream & Escalator | Udit Sir (04/09/25) 00:58:22 / 01:45:00 37 mute …" at bounding box center [566, 418] width 1024 height 835
click at [104, 792] on div "Pen P" at bounding box center [95, 801] width 68 height 41
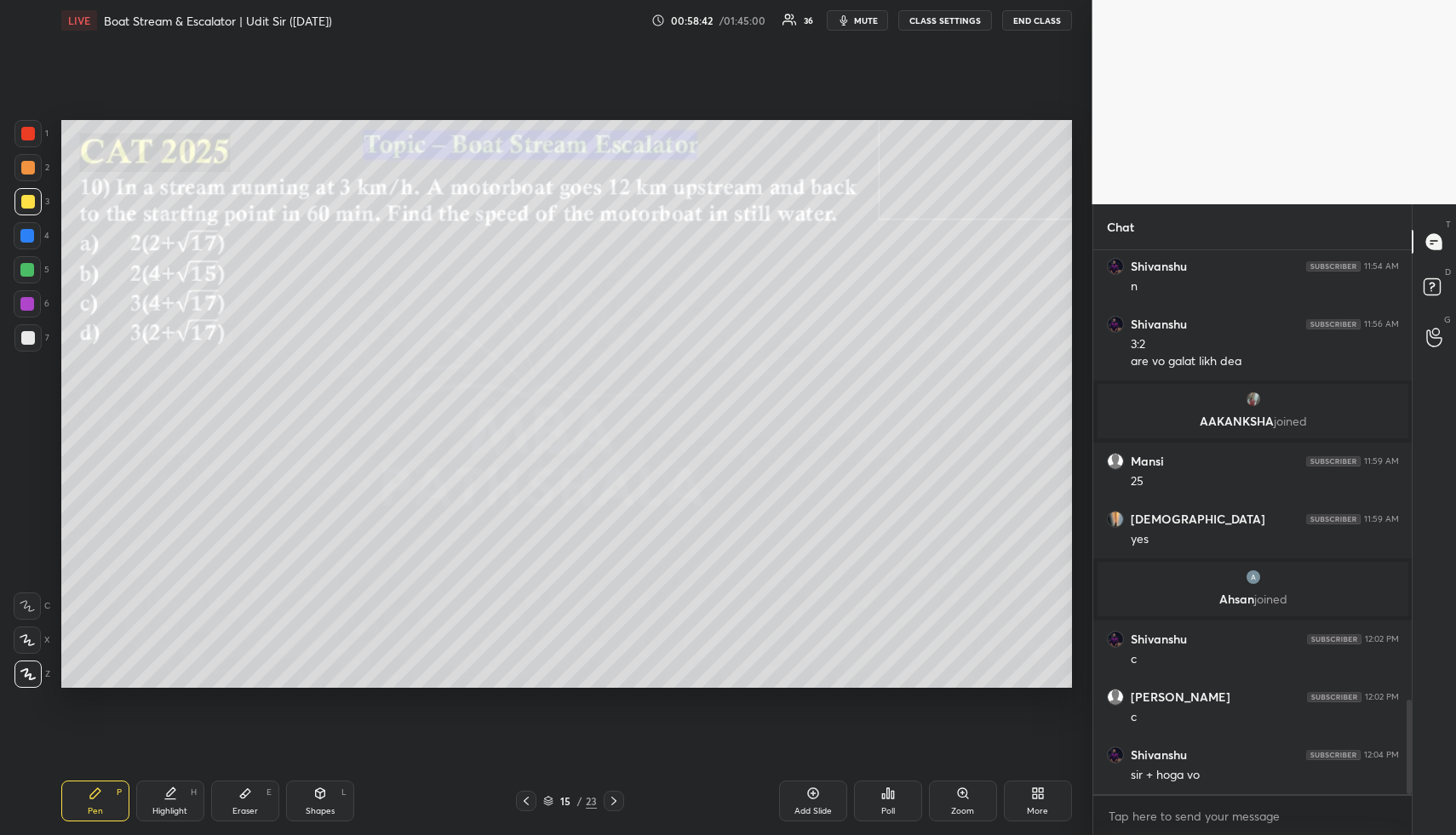
scroll to position [2586, 0]
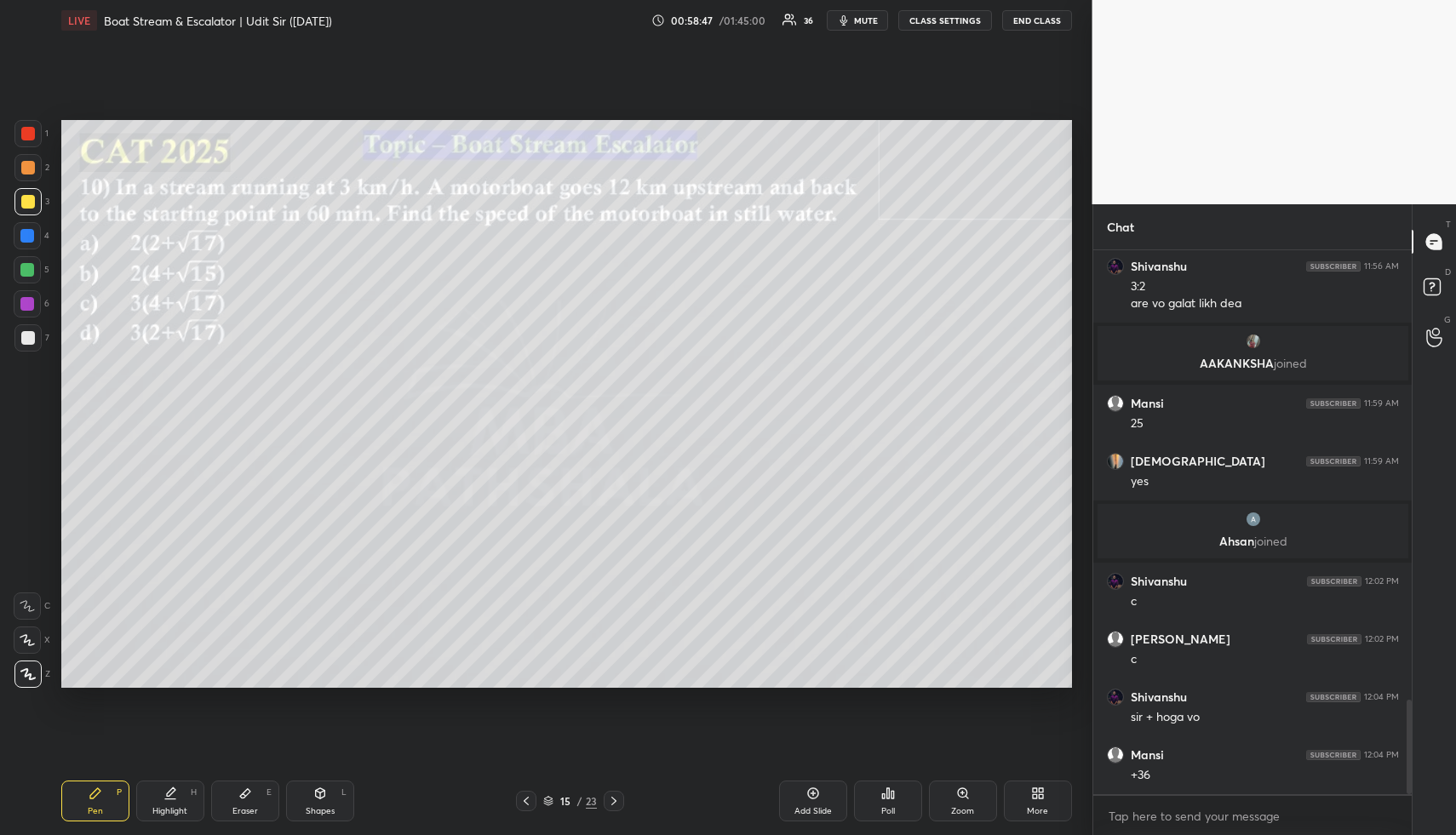
drag, startPoint x: 183, startPoint y: 793, endPoint x: 225, endPoint y: 761, distance: 52.8
click at [185, 793] on div "Highlight H" at bounding box center [170, 801] width 68 height 41
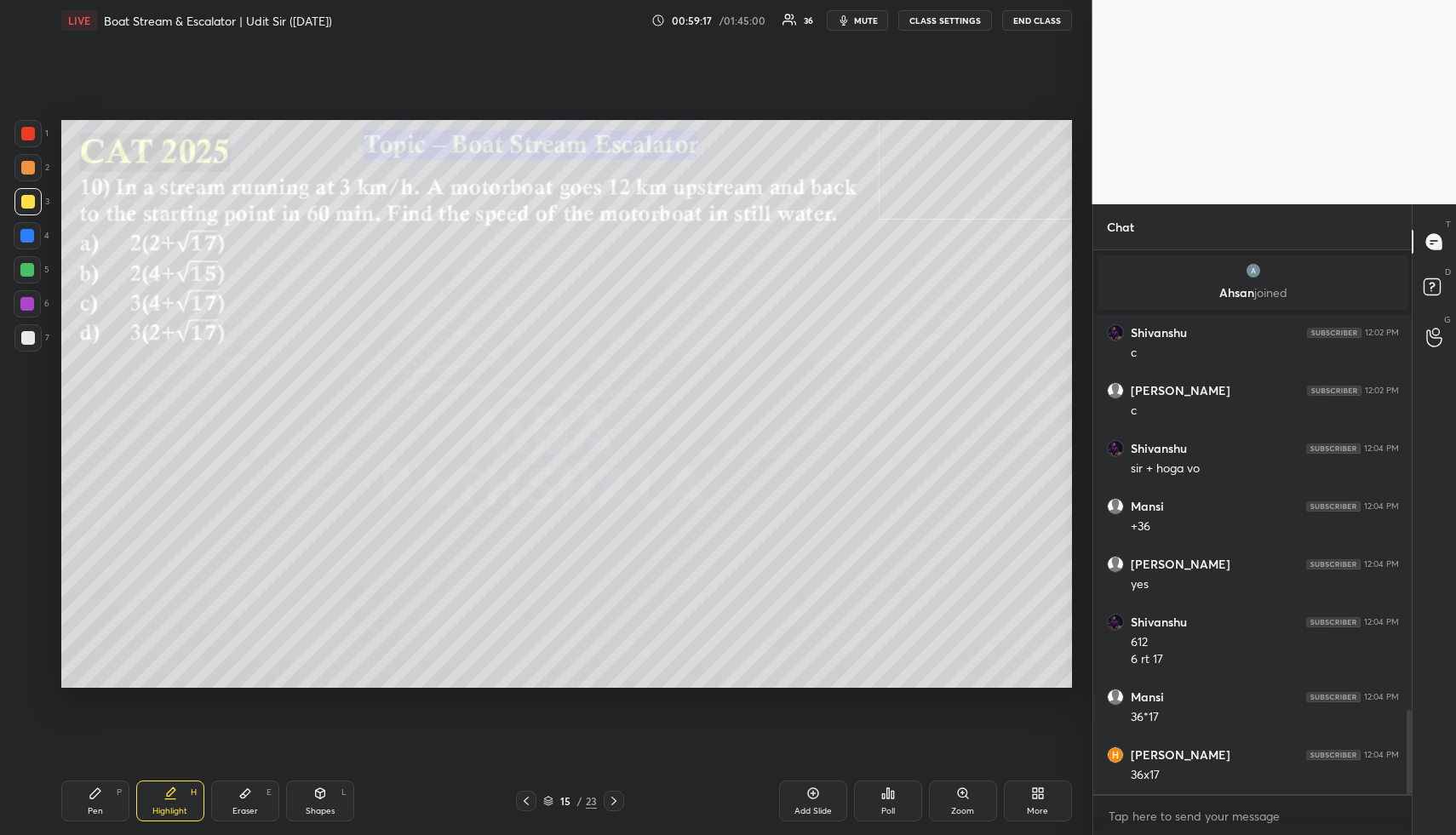
scroll to position [2950, 0]
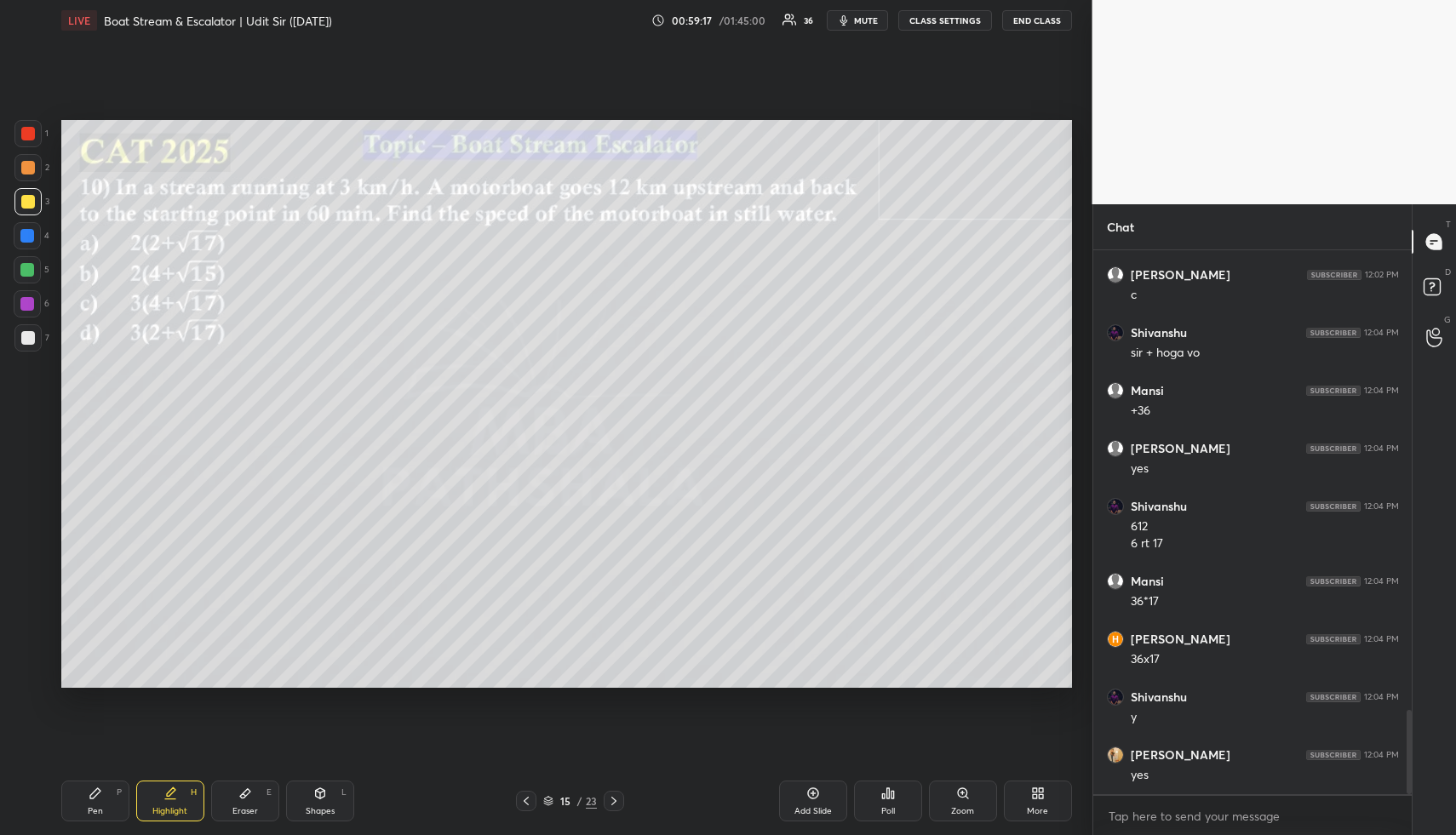
drag, startPoint x: 104, startPoint y: 787, endPoint x: 99, endPoint y: 762, distance: 25.5
click at [104, 784] on div "Pen P" at bounding box center [95, 801] width 68 height 41
drag, startPoint x: 30, startPoint y: 176, endPoint x: 37, endPoint y: 181, distance: 8.6
click at [32, 176] on div at bounding box center [27, 168] width 27 height 27
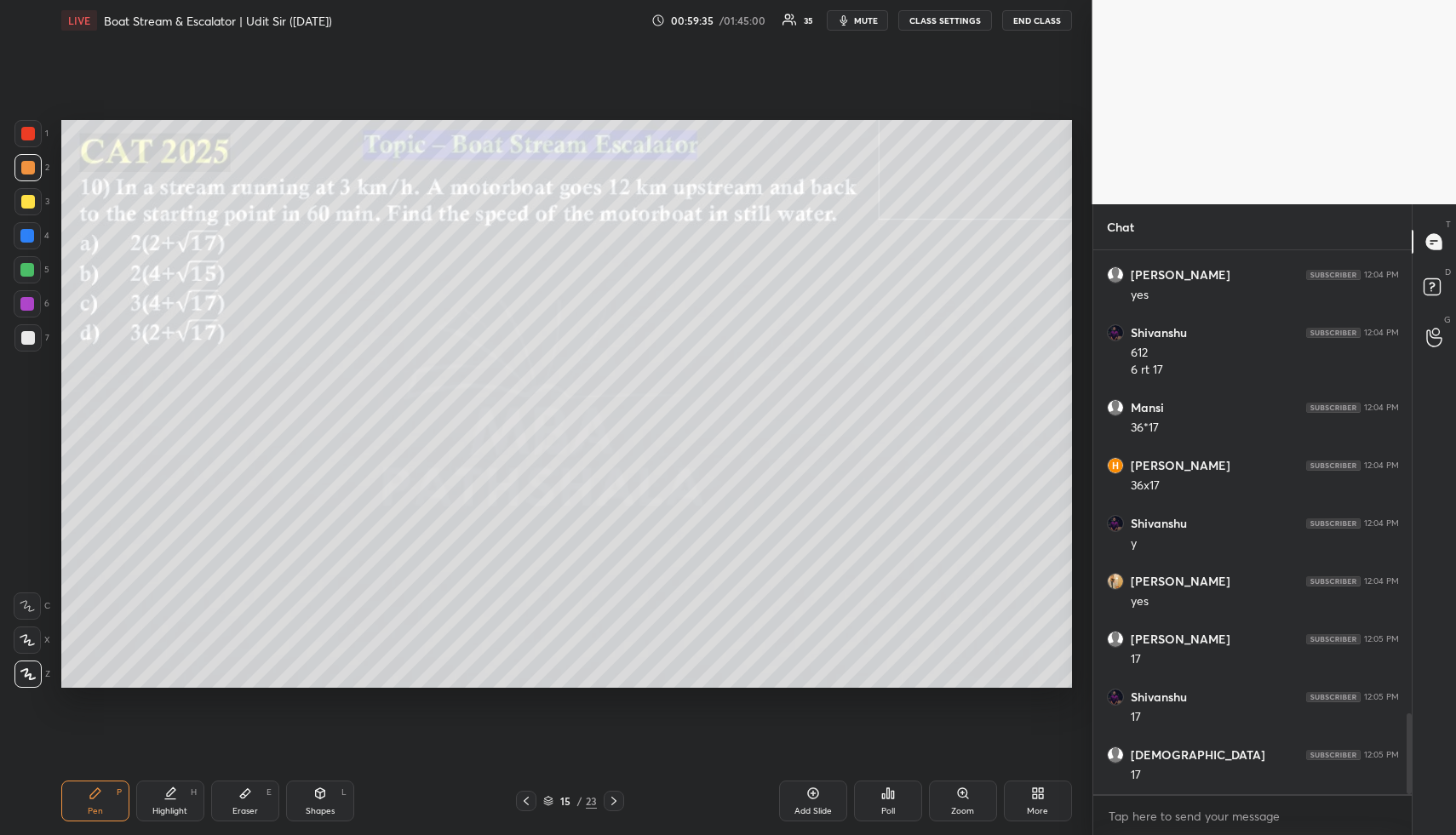
scroll to position [3182, 0]
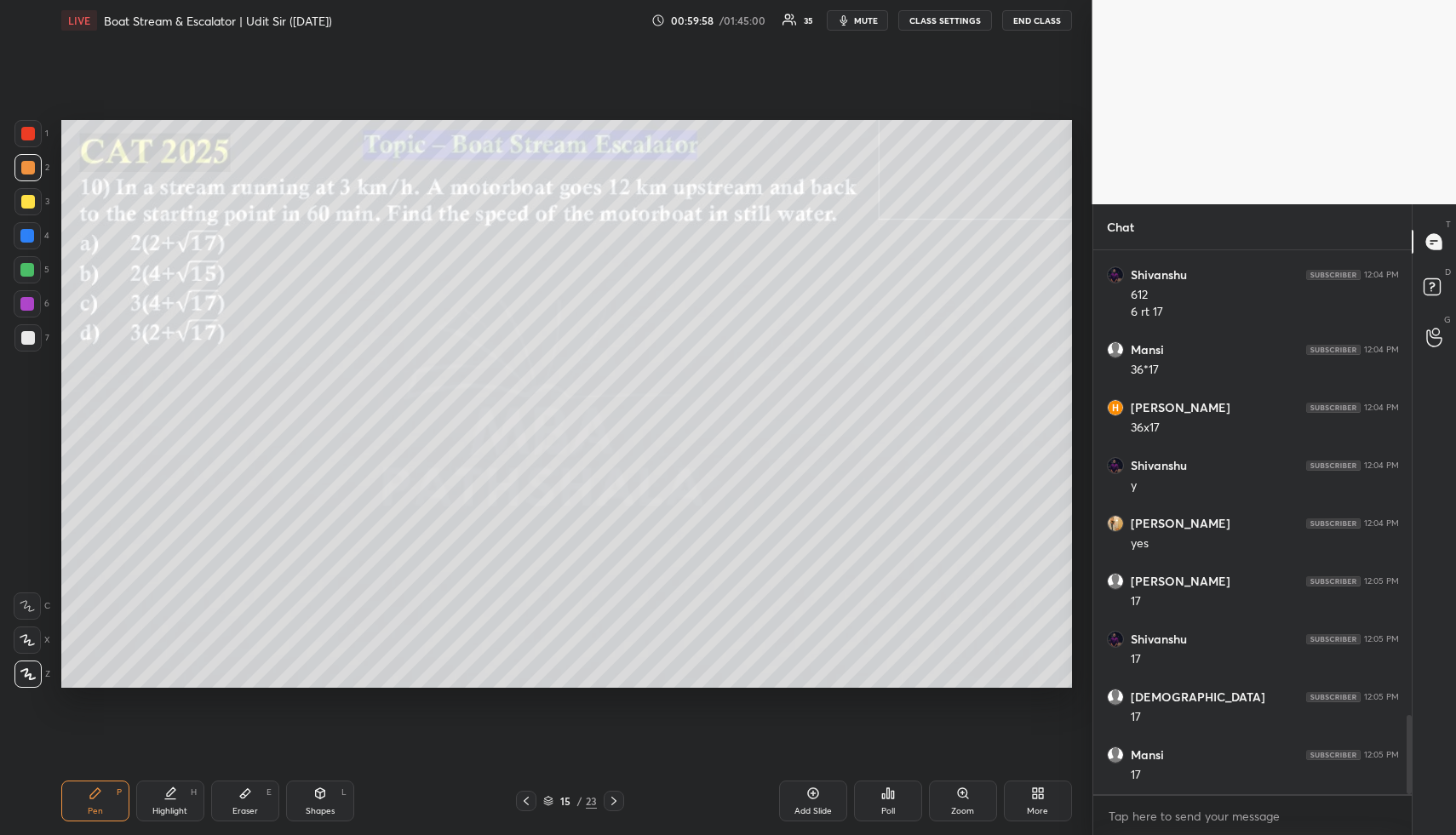
click at [184, 804] on div "Highlight H" at bounding box center [170, 801] width 68 height 41
drag, startPoint x: 102, startPoint y: 804, endPoint x: 235, endPoint y: 728, distance: 153.2
click at [105, 804] on div "Pen P" at bounding box center [95, 801] width 68 height 41
drag, startPoint x: 252, startPoint y: 804, endPoint x: 294, endPoint y: 777, distance: 49.9
click at [252, 804] on div "Eraser E" at bounding box center [245, 801] width 68 height 41
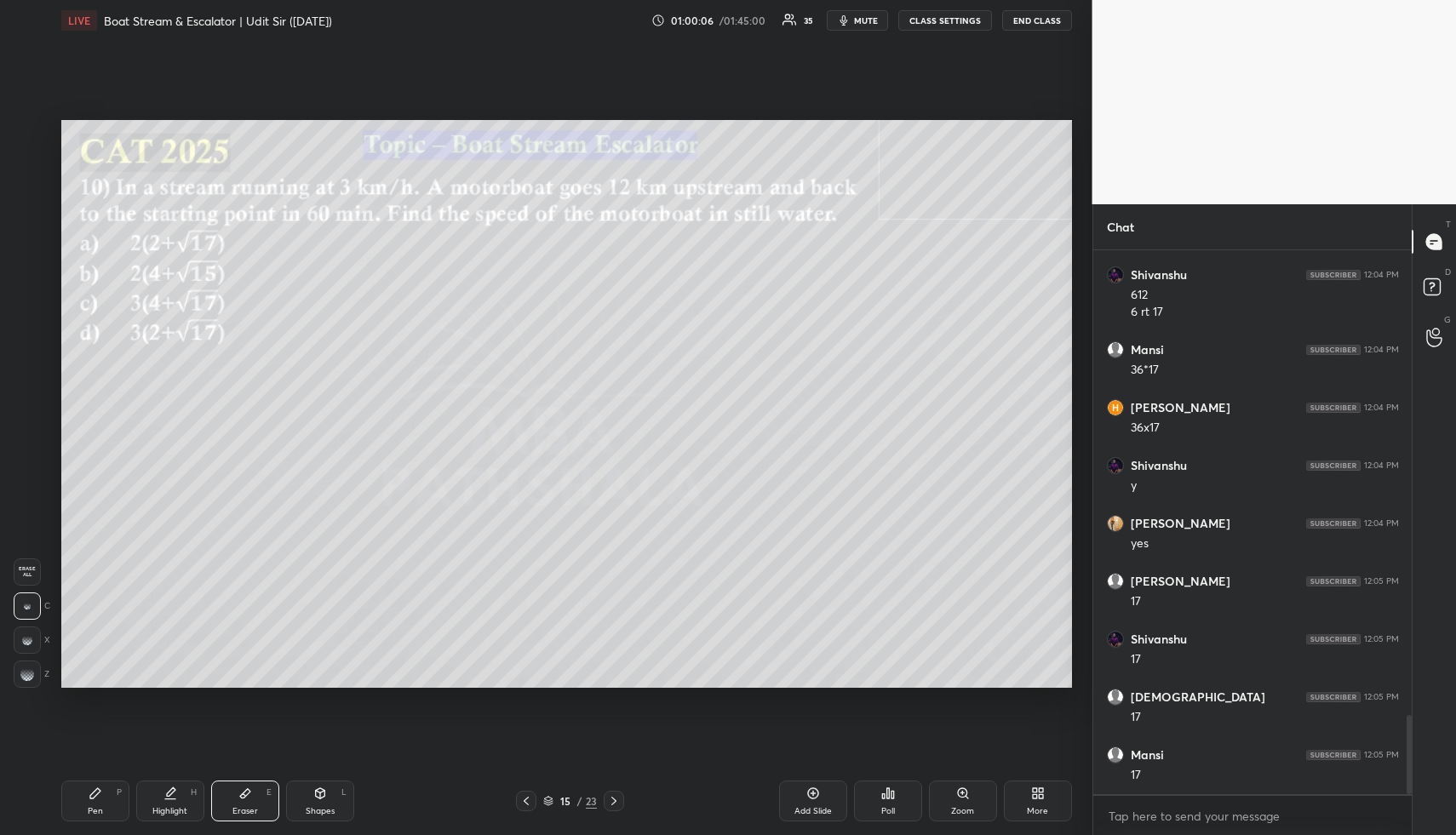
click at [119, 795] on div "Pen P" at bounding box center [95, 801] width 68 height 41
click at [175, 790] on icon at bounding box center [169, 793] width 13 height 13
click at [181, 809] on div "Highlight" at bounding box center [169, 812] width 35 height 9
drag, startPoint x: 329, startPoint y: 804, endPoint x: 296, endPoint y: 711, distance: 98.7
click at [326, 799] on div "Shapes L" at bounding box center [320, 801] width 68 height 41
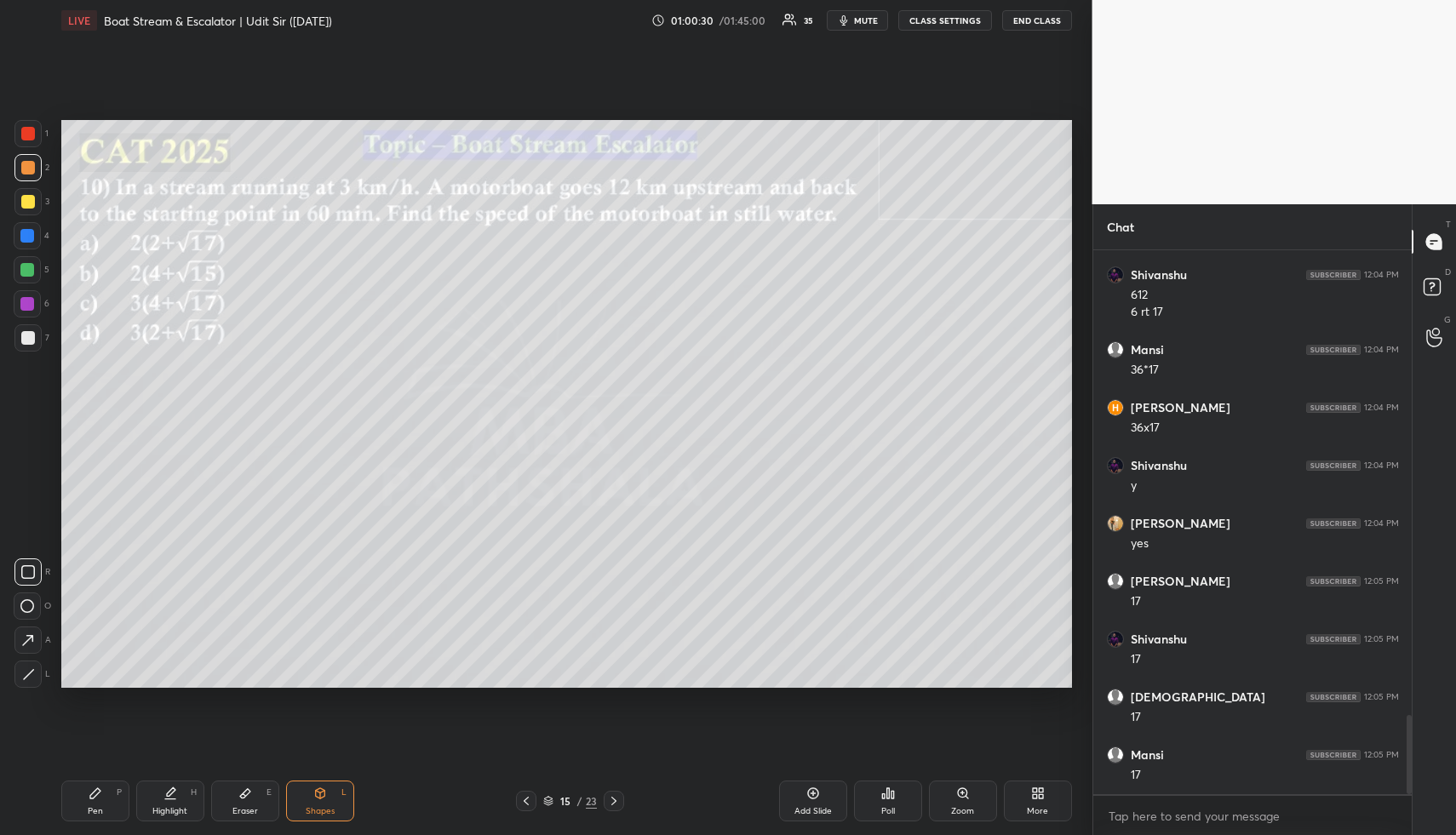
click at [31, 232] on div at bounding box center [27, 235] width 13 height 13
click at [161, 800] on div "Highlight H" at bounding box center [170, 801] width 68 height 41
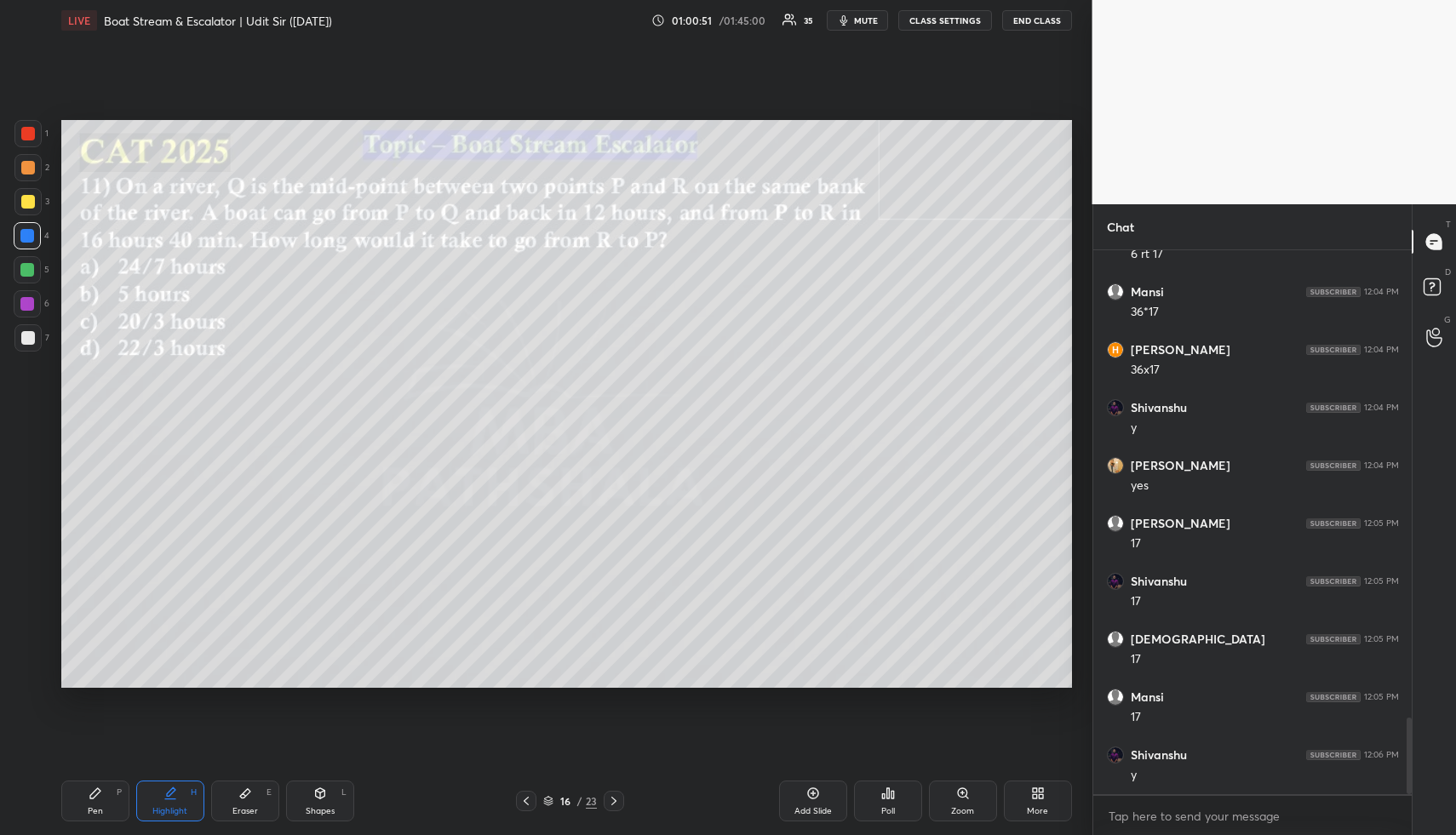
scroll to position [3297, 0]
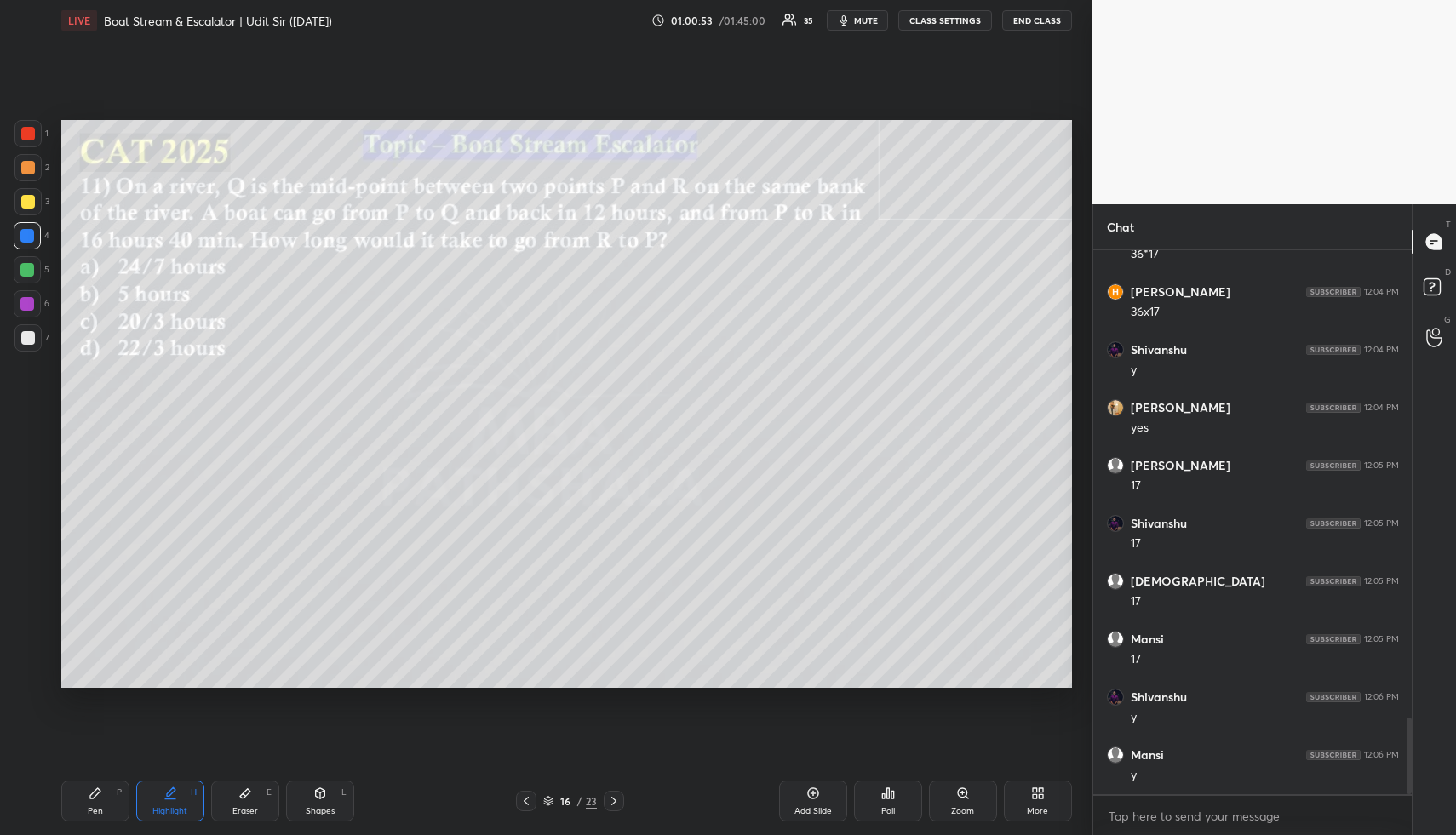
drag, startPoint x: 324, startPoint y: 789, endPoint x: 319, endPoint y: 780, distance: 10.3
click at [323, 792] on icon at bounding box center [319, 793] width 13 height 13
click at [31, 170] on div at bounding box center [27, 168] width 13 height 13
click at [89, 799] on icon at bounding box center [95, 793] width 13 height 13
click at [33, 195] on div at bounding box center [27, 201] width 27 height 27
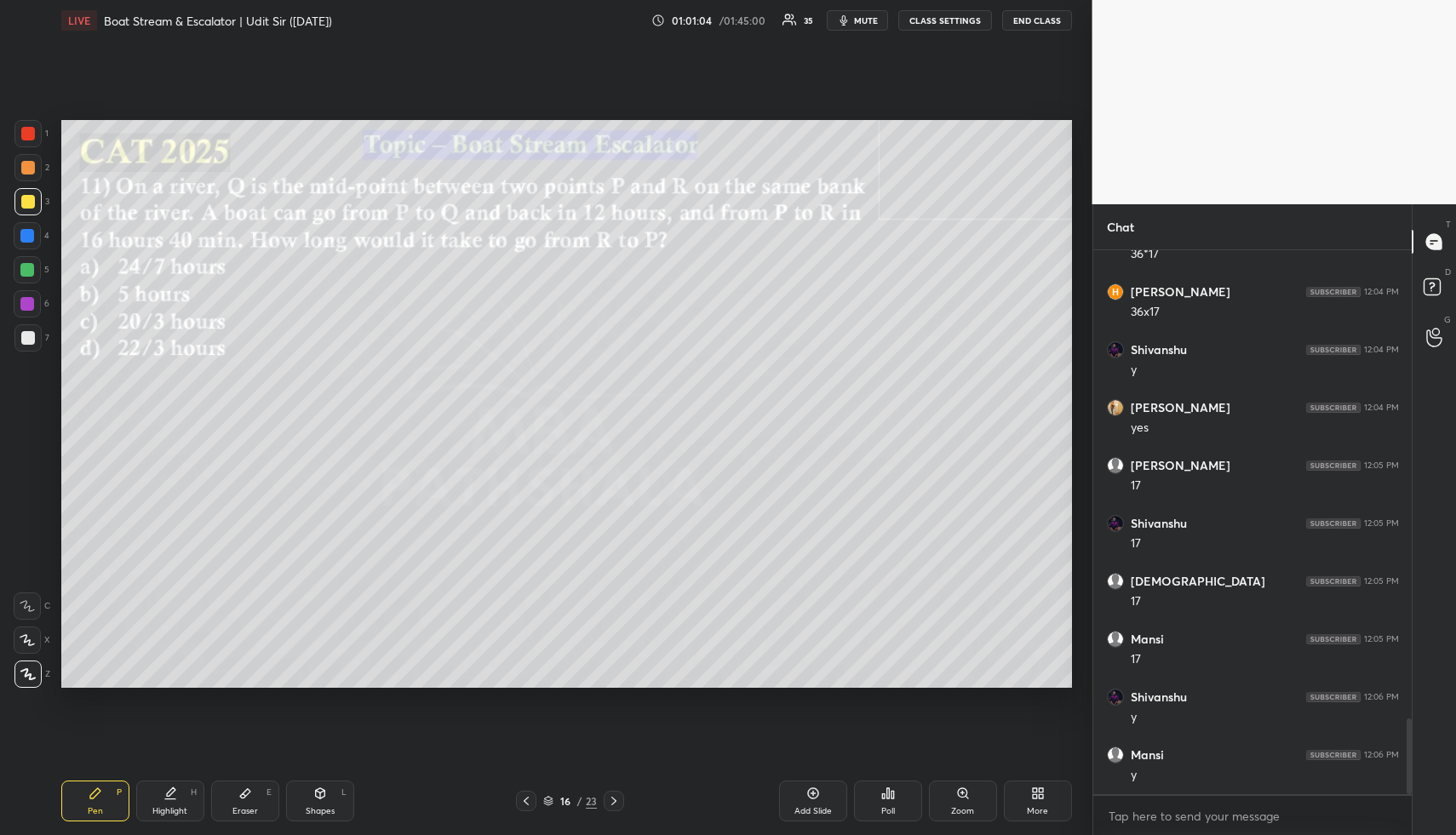
scroll to position [3360, 0]
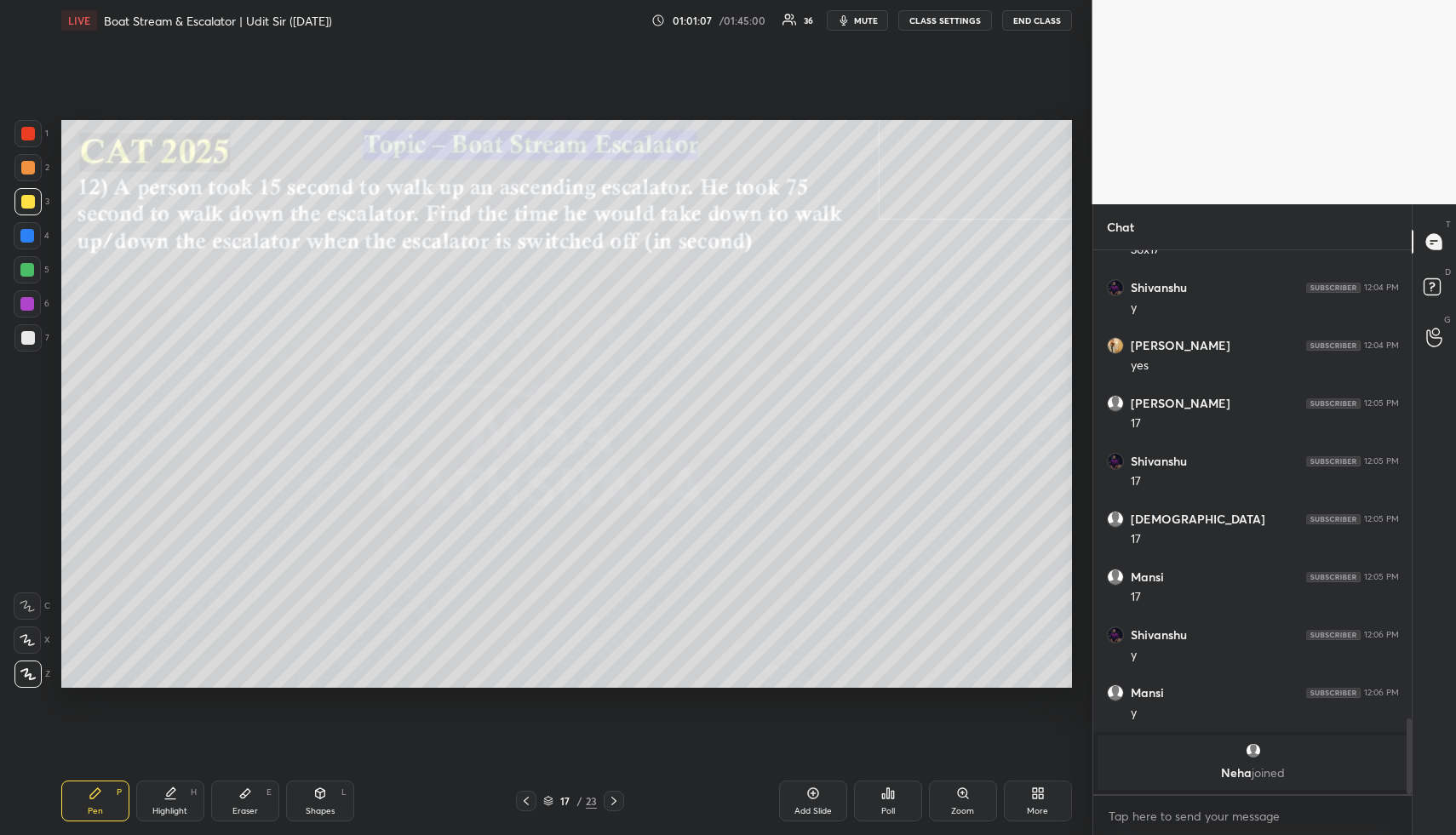
click at [526, 797] on icon at bounding box center [526, 800] width 13 height 13
drag, startPoint x: 149, startPoint y: 801, endPoint x: 217, endPoint y: 711, distance: 112.8
click at [152, 798] on div "Highlight H" at bounding box center [170, 801] width 68 height 41
click at [806, 799] on div "Add Slide" at bounding box center [813, 801] width 68 height 41
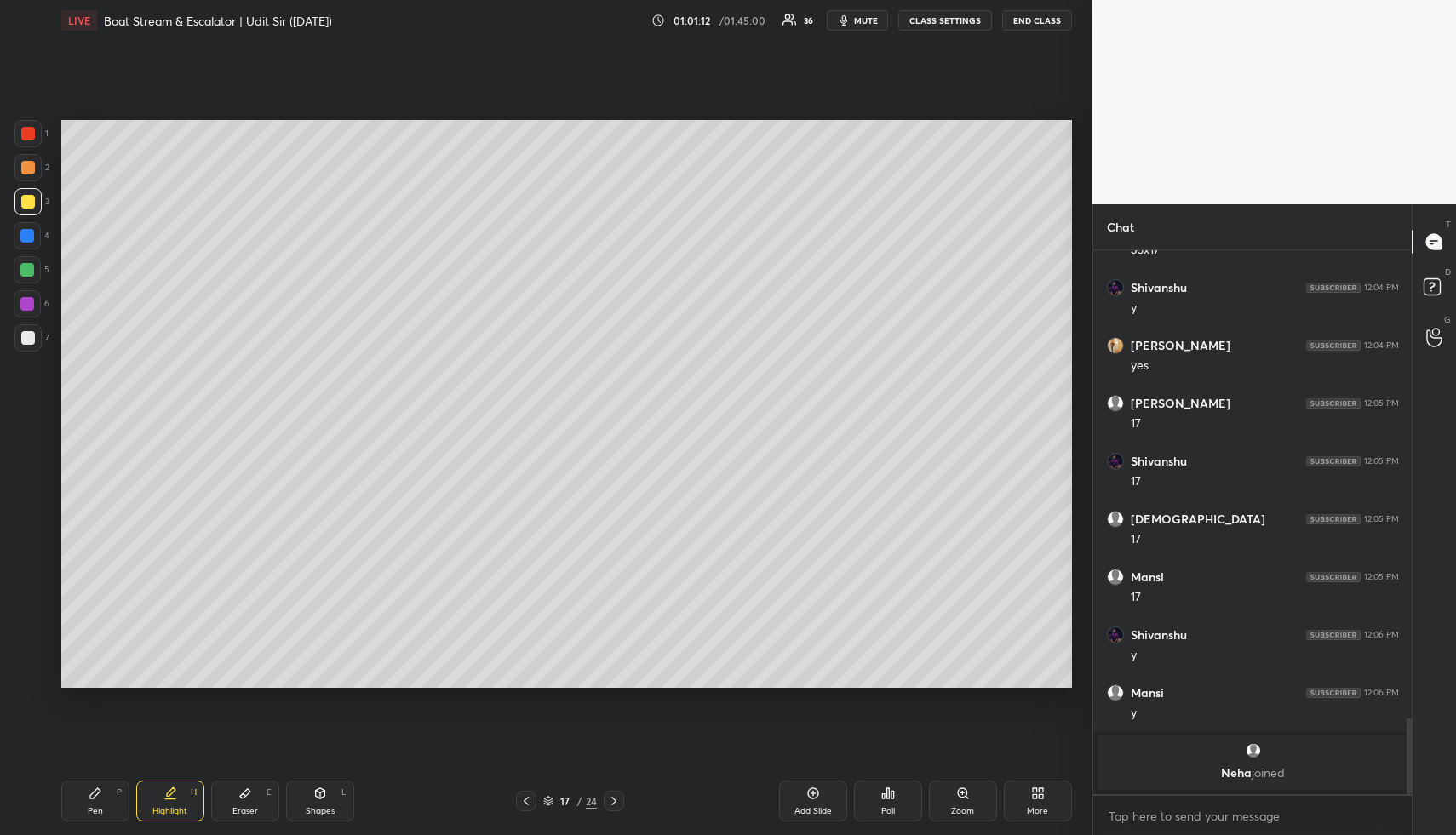
drag, startPoint x: 37, startPoint y: 240, endPoint x: 58, endPoint y: 276, distance: 41.7
click at [37, 240] on div at bounding box center [27, 236] width 27 height 27
click at [319, 787] on icon at bounding box center [319, 793] width 13 height 13
click at [28, 677] on icon at bounding box center [28, 675] width 12 height 12
click at [20, 277] on div at bounding box center [27, 269] width 27 height 27
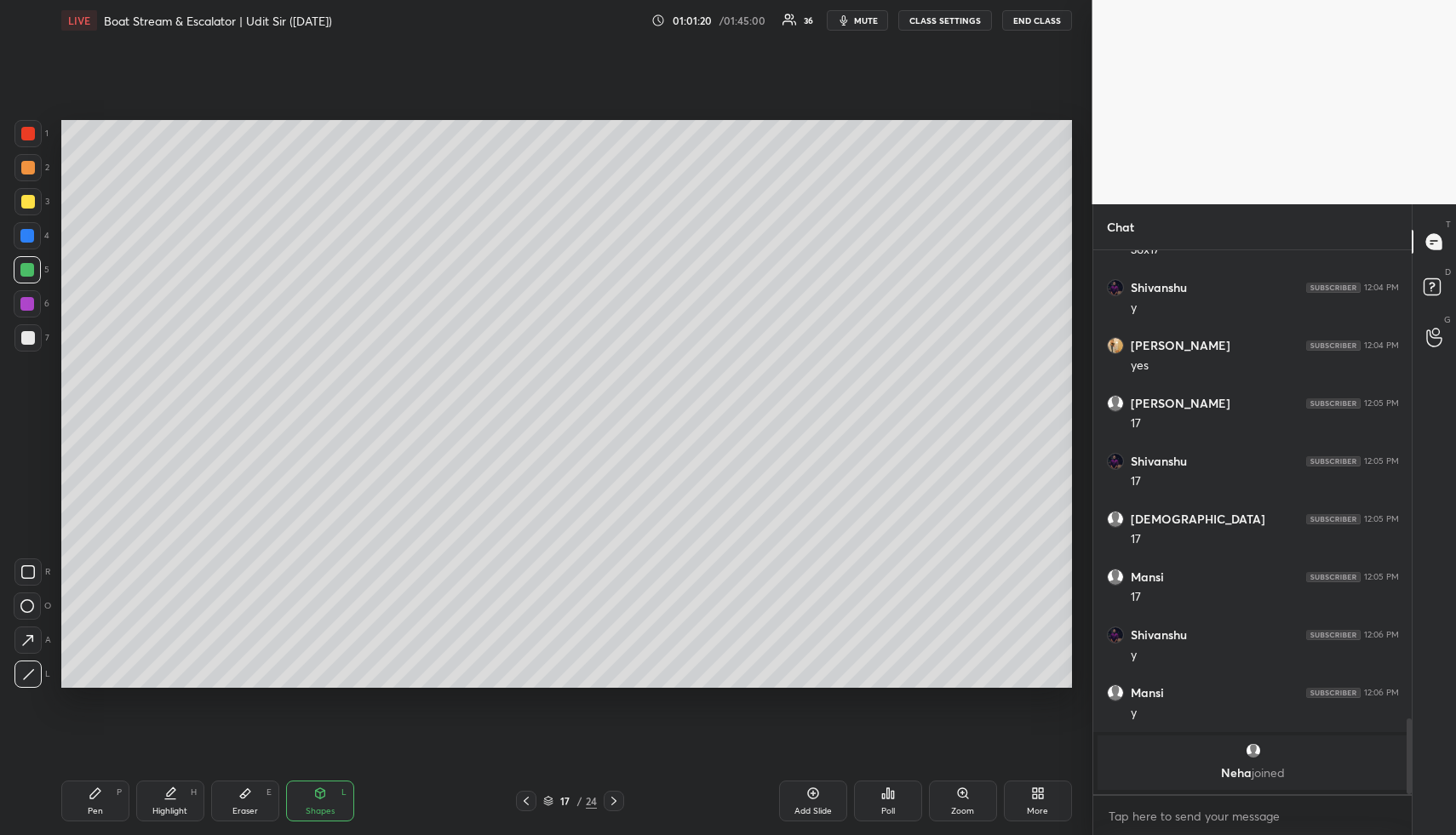
click at [289, 825] on div "Pen P Highlight H Eraser E Shapes L 17 / 24 Add Slide Poll Zoom More" at bounding box center [566, 800] width 1010 height 68
drag, startPoint x: 308, startPoint y: 804, endPoint x: 304, endPoint y: 786, distance: 18.4
click at [308, 804] on div "Shapes L" at bounding box center [320, 801] width 68 height 41
click at [29, 233] on div at bounding box center [27, 235] width 13 height 13
click at [22, 634] on icon at bounding box center [27, 641] width 18 height 18
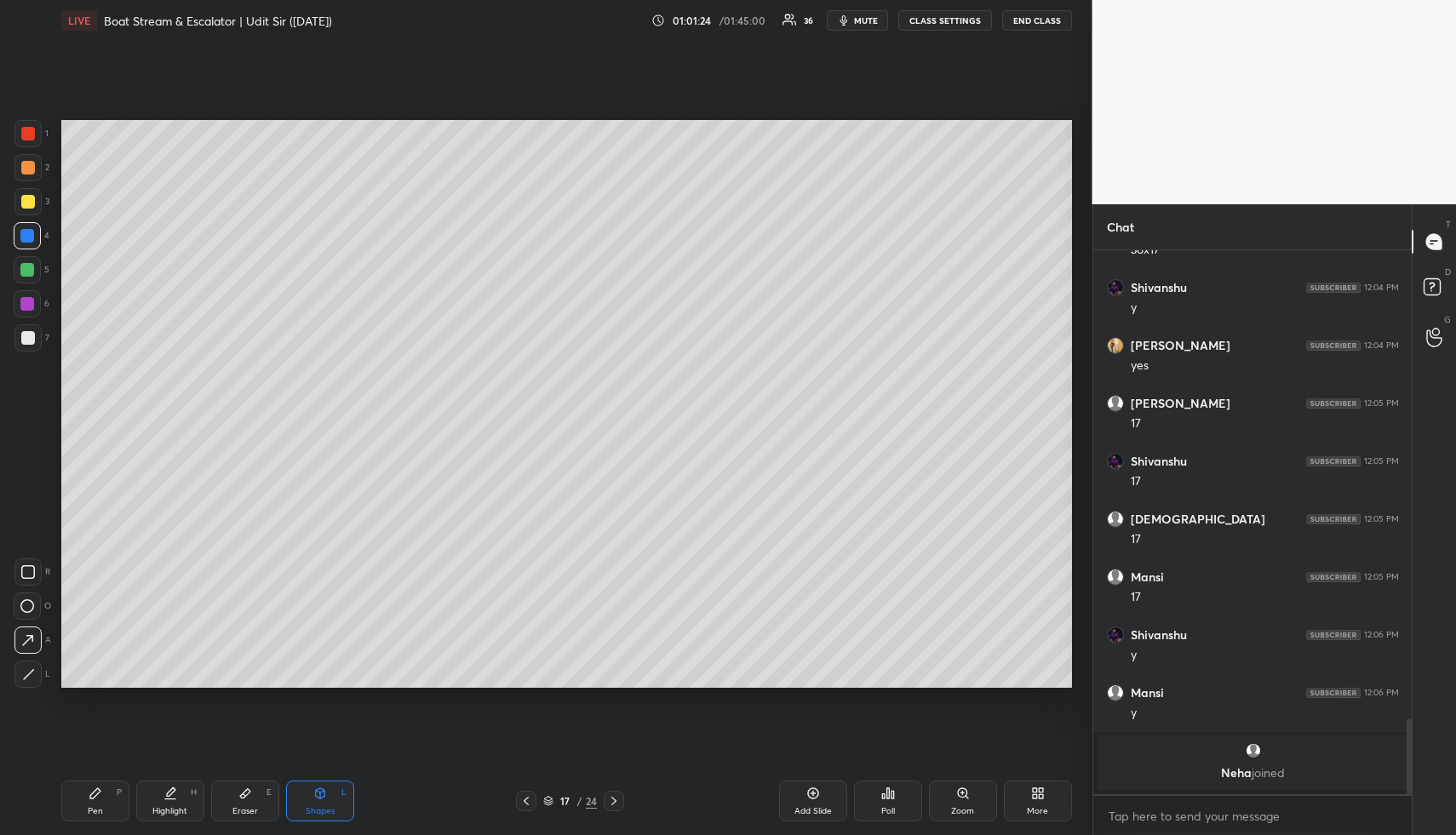
scroll to position [3058, 0]
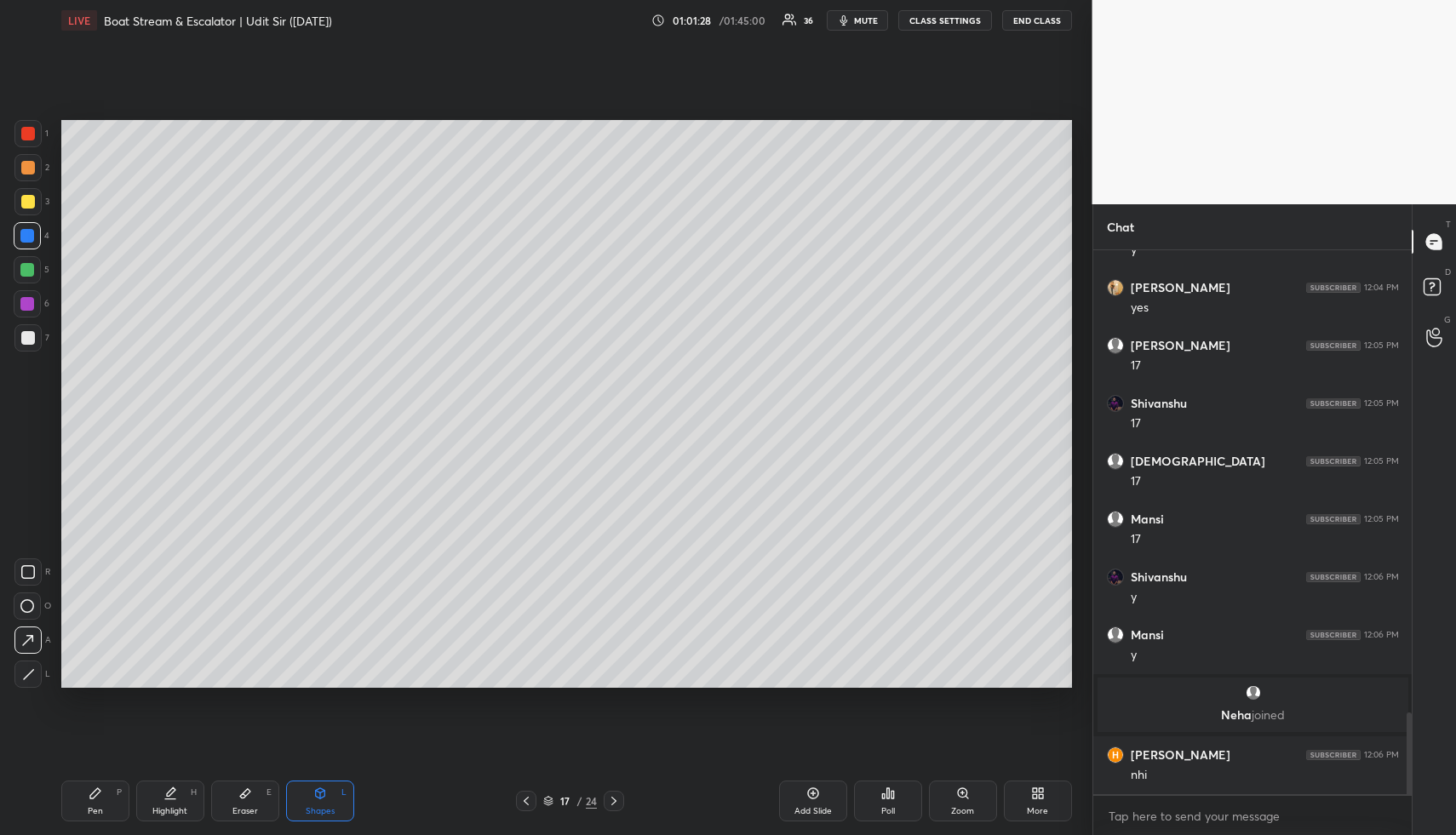
click at [85, 796] on div "Pen P" at bounding box center [95, 801] width 68 height 41
click at [263, 800] on div "Eraser E" at bounding box center [245, 801] width 68 height 41
click at [92, 787] on icon at bounding box center [95, 793] width 13 height 13
drag, startPoint x: 92, startPoint y: 787, endPoint x: 92, endPoint y: 712, distance: 75.0
click at [92, 787] on icon at bounding box center [95, 793] width 13 height 13
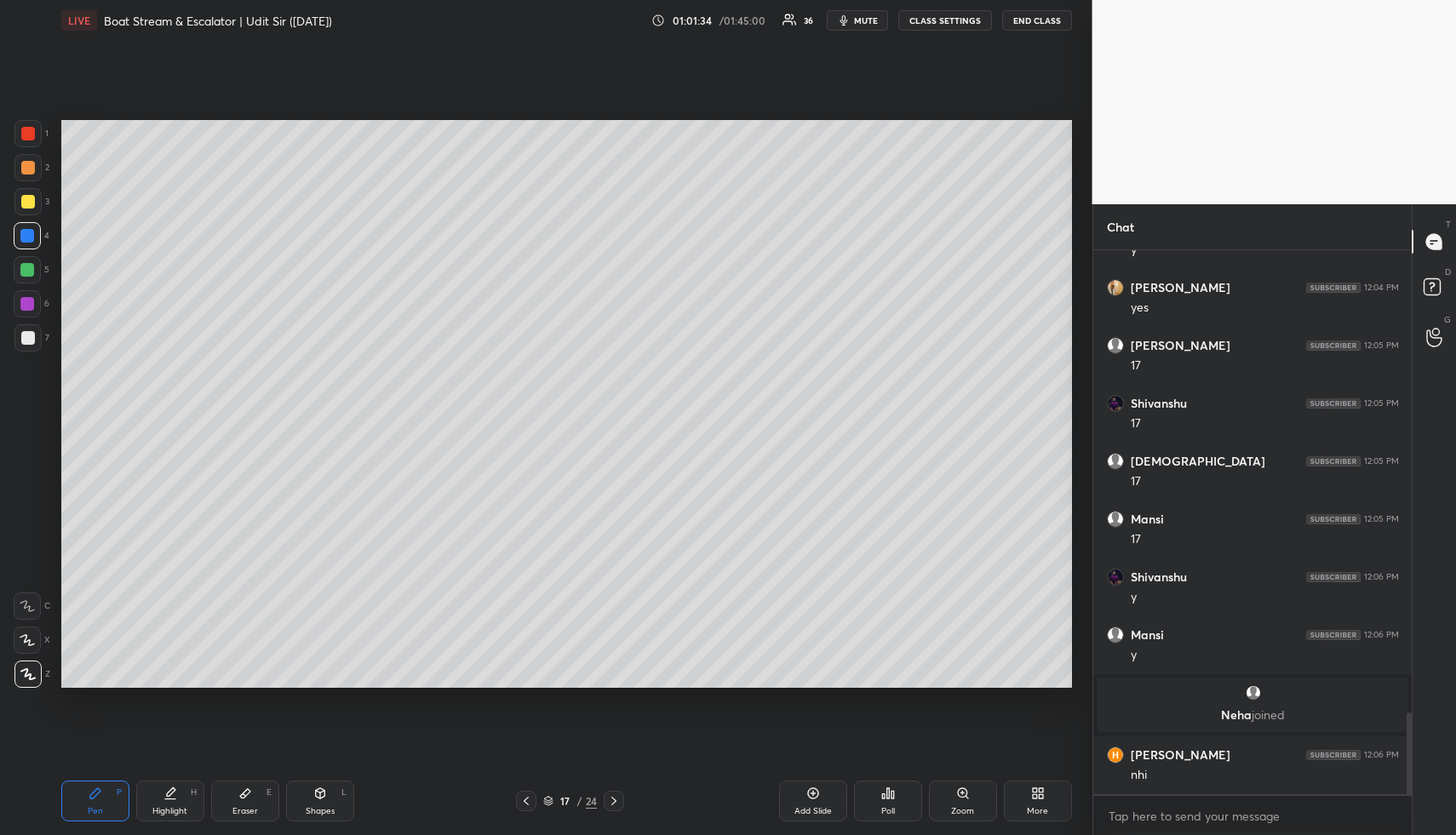
click at [27, 168] on div at bounding box center [27, 168] width 13 height 13
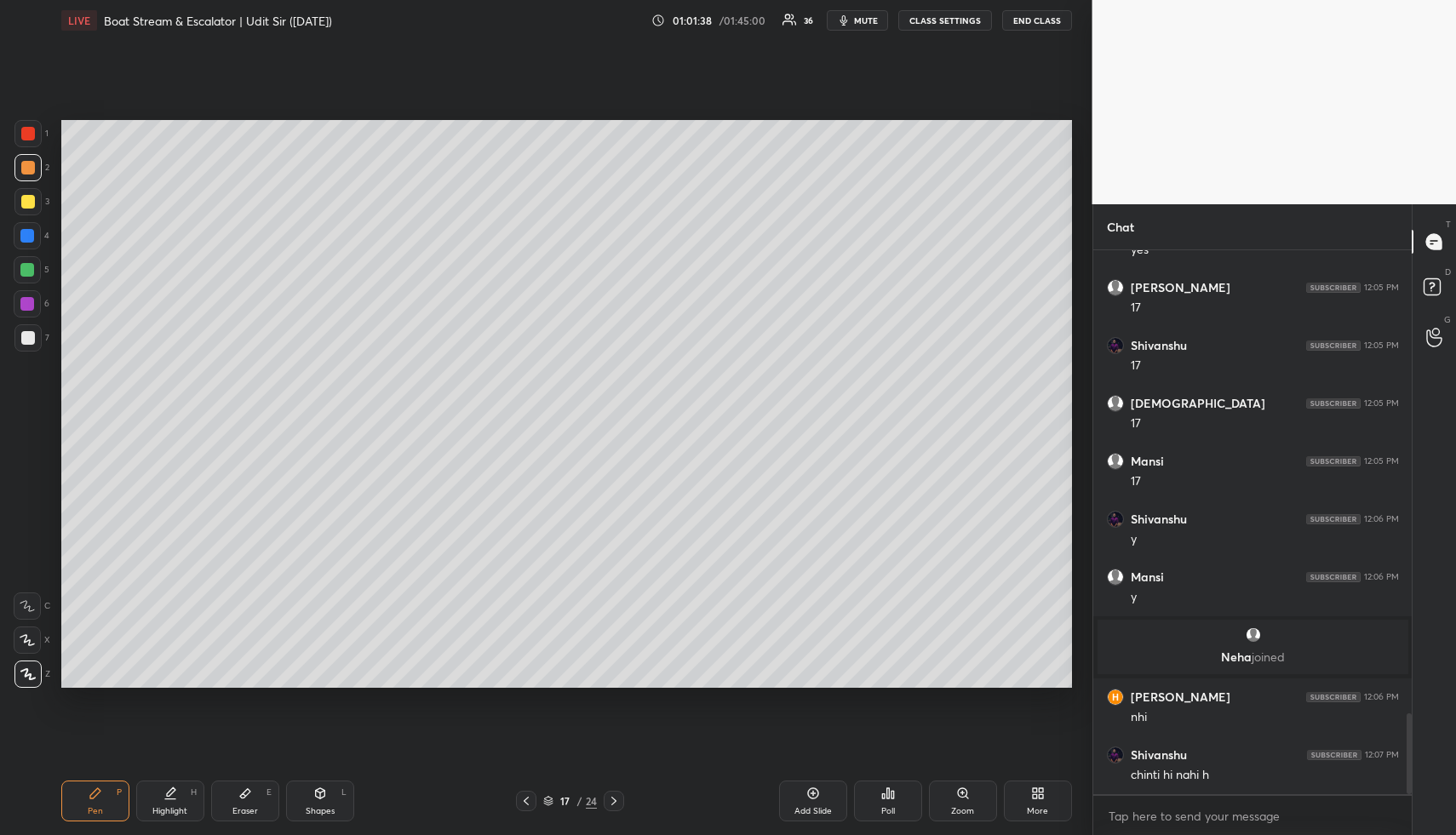
drag, startPoint x: 310, startPoint y: 800, endPoint x: 284, endPoint y: 712, distance: 91.8
click at [308, 794] on div "Shapes L" at bounding box center [320, 801] width 68 height 41
click at [23, 194] on div at bounding box center [27, 201] width 27 height 27
click at [29, 634] on icon at bounding box center [27, 641] width 18 height 18
drag, startPoint x: 309, startPoint y: 794, endPoint x: 212, endPoint y: 704, distance: 132.3
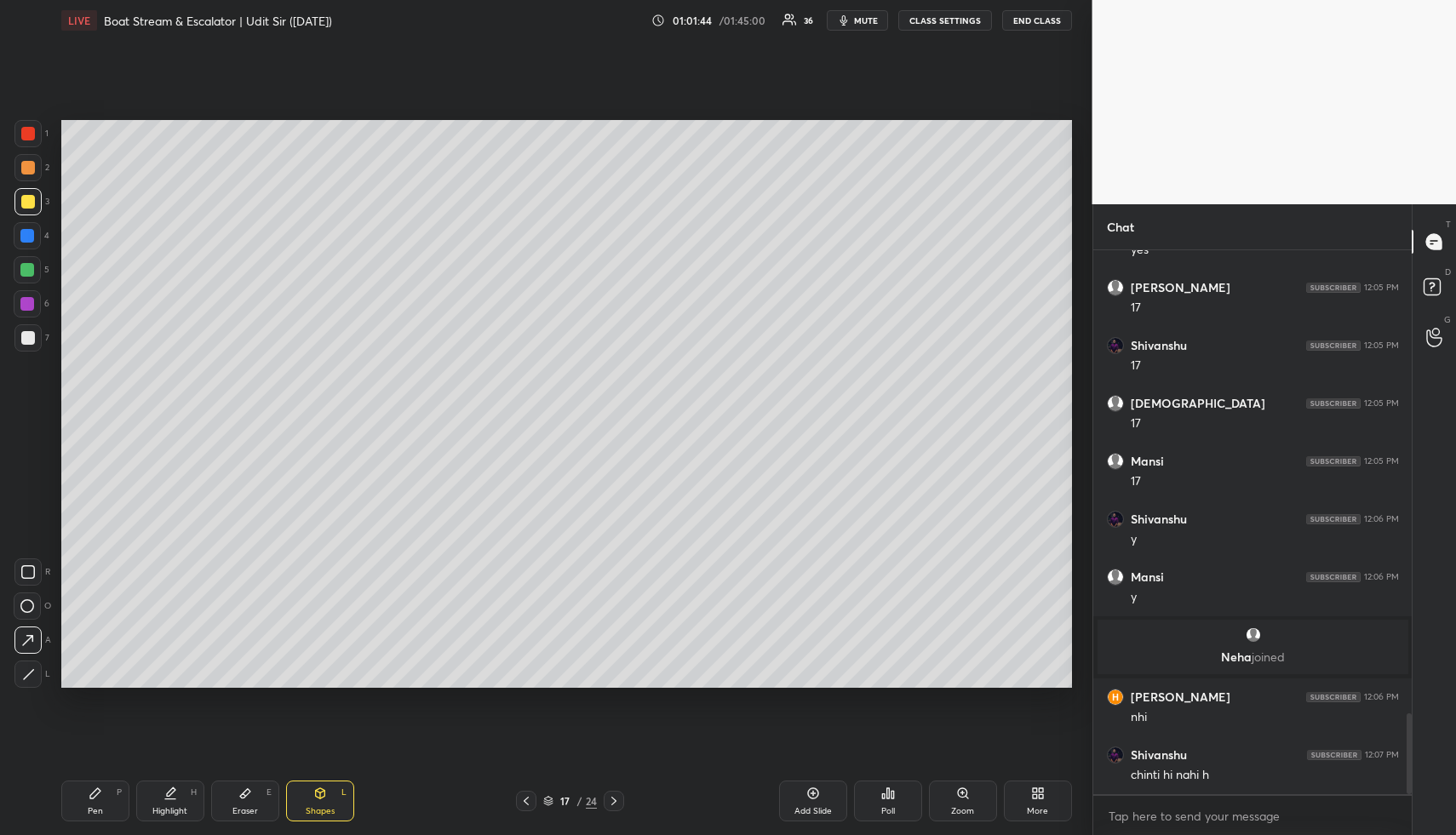
click at [308, 789] on div "Shapes L" at bounding box center [320, 801] width 68 height 41
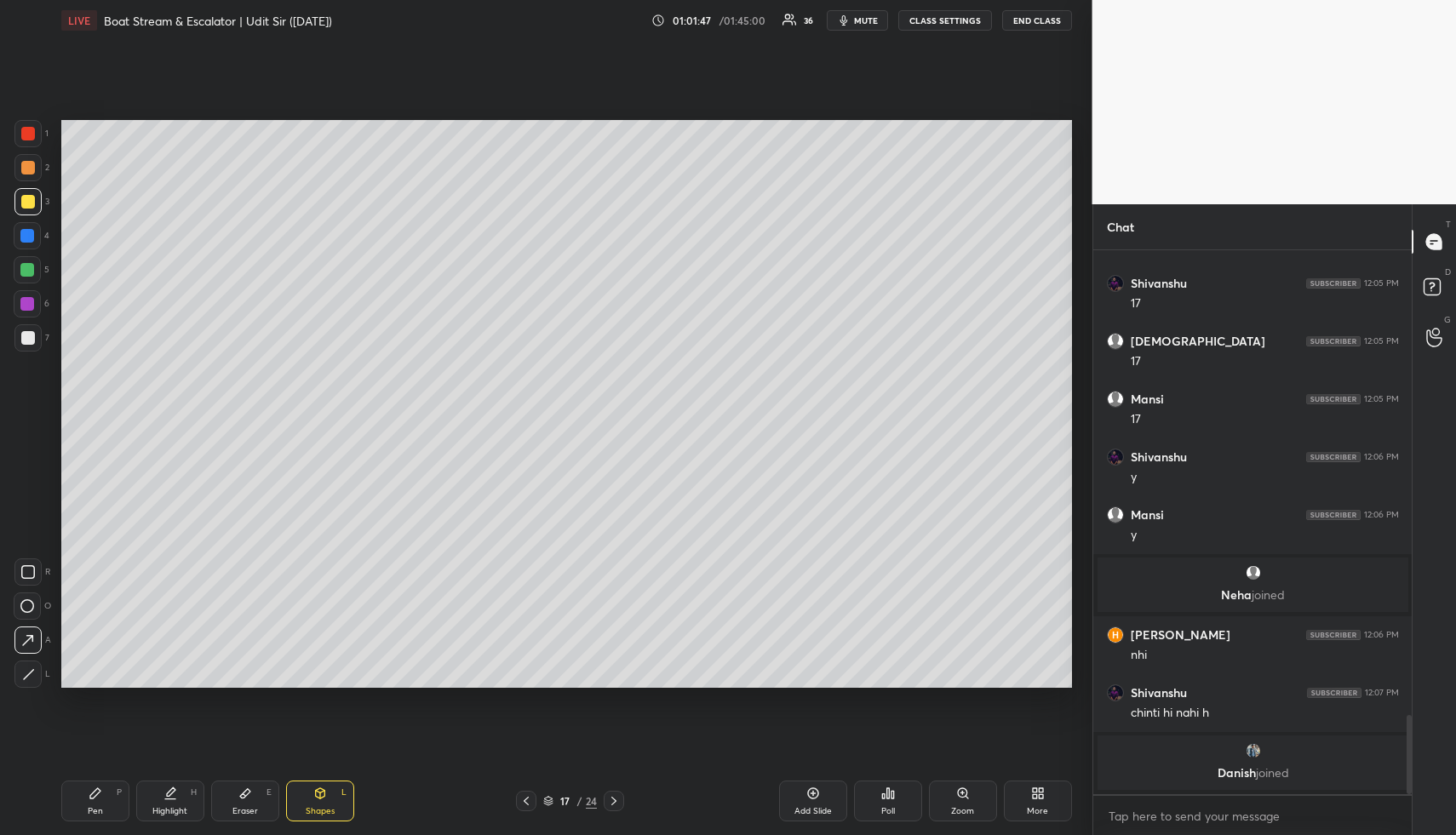
click at [168, 803] on div "Highlight H" at bounding box center [170, 801] width 68 height 41
drag, startPoint x: 105, startPoint y: 776, endPoint x: 95, endPoint y: 800, distance: 26.0
click at [102, 781] on div "Pen P Highlight H Eraser E Shapes L 17 / 24 Add Slide Poll Zoom More" at bounding box center [566, 800] width 1010 height 68
drag, startPoint x: 95, startPoint y: 800, endPoint x: 91, endPoint y: 769, distance: 31.3
click at [94, 795] on icon at bounding box center [95, 793] width 13 height 13
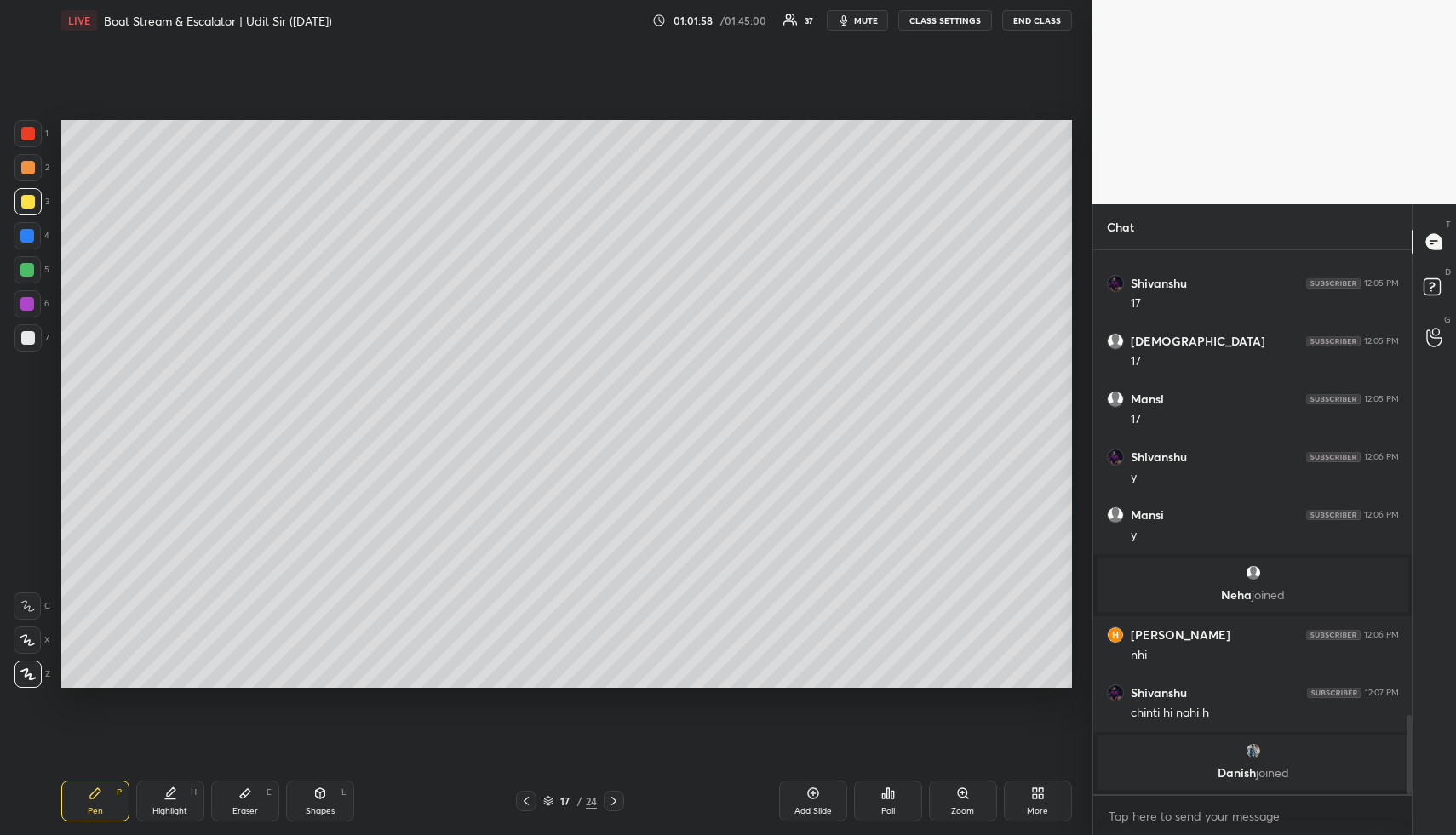
click at [27, 168] on div at bounding box center [27, 168] width 13 height 13
drag, startPoint x: 27, startPoint y: 169, endPoint x: 60, endPoint y: 188, distance: 38.1
click at [27, 169] on div at bounding box center [27, 168] width 13 height 13
drag, startPoint x: 183, startPoint y: 787, endPoint x: 208, endPoint y: 691, distance: 99.2
click at [182, 784] on div "Highlight H" at bounding box center [170, 801] width 68 height 41
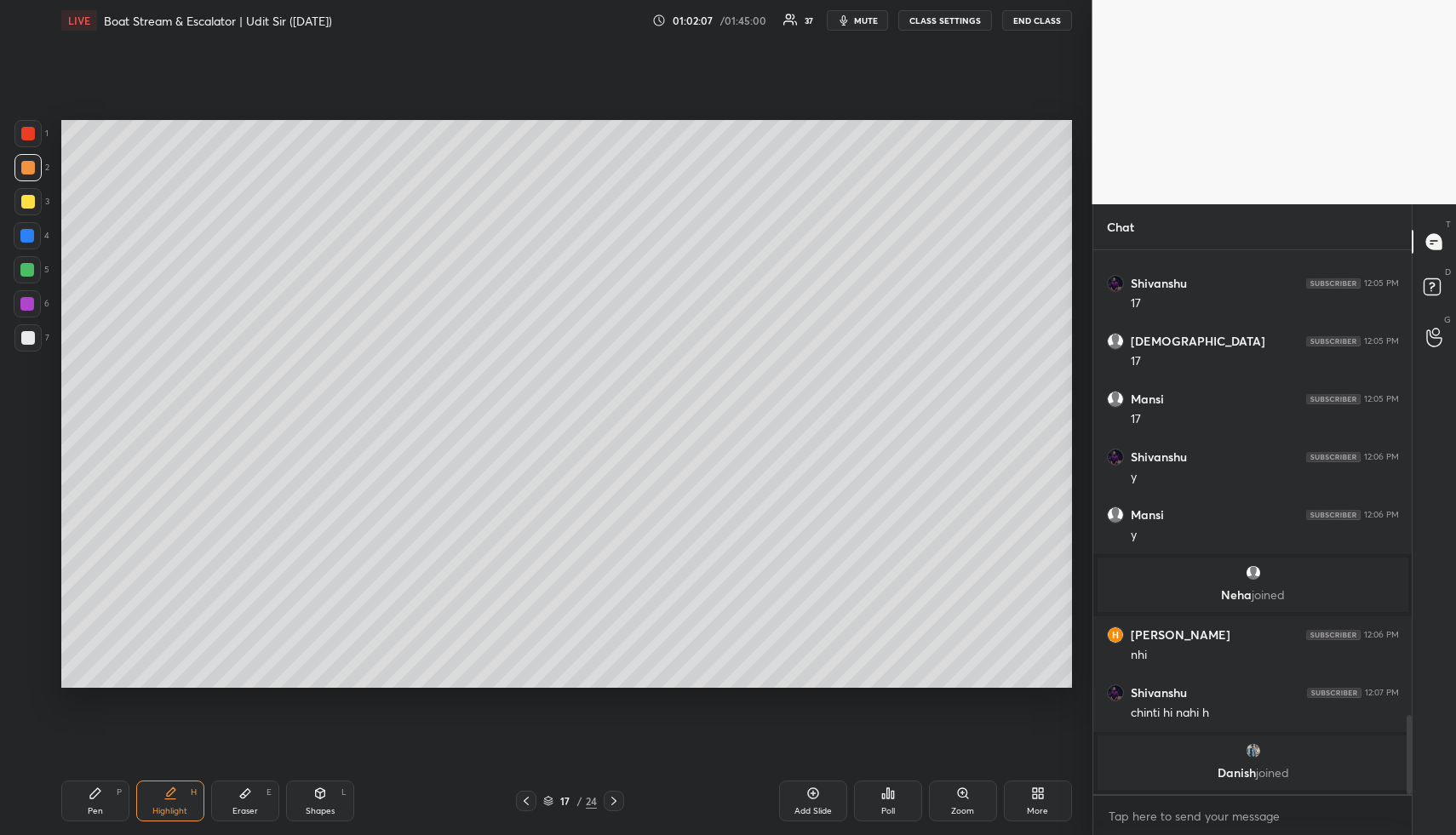
click at [97, 796] on icon at bounding box center [95, 793] width 13 height 13
drag, startPoint x: 181, startPoint y: 791, endPoint x: 205, endPoint y: 743, distance: 53.7
click at [179, 790] on div "Highlight H" at bounding box center [170, 801] width 68 height 41
drag, startPoint x: 815, startPoint y: 799, endPoint x: 689, endPoint y: 783, distance: 127.0
click at [813, 798] on icon at bounding box center [813, 793] width 13 height 13
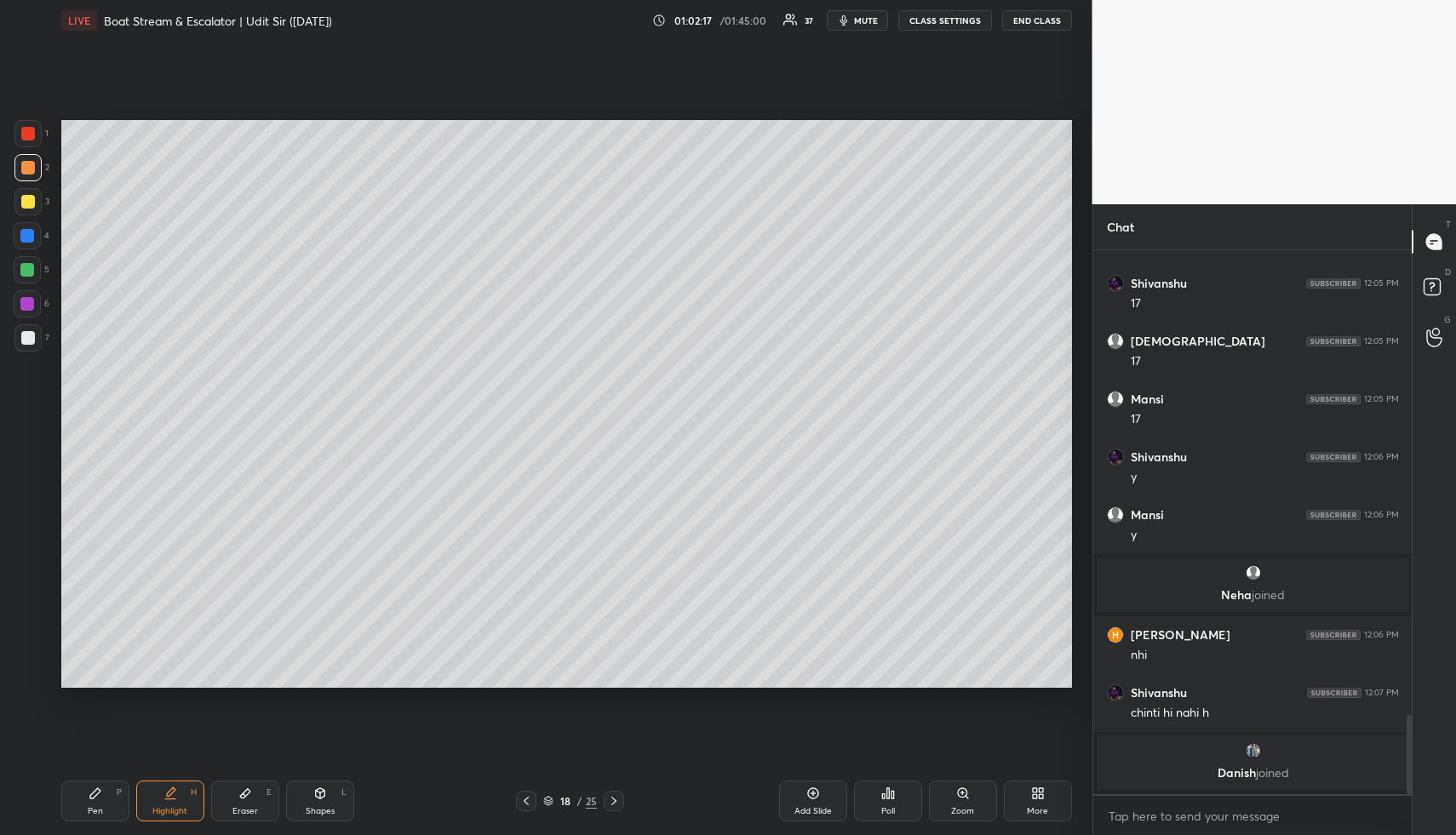
drag, startPoint x: 332, startPoint y: 806, endPoint x: 289, endPoint y: 714, distance: 101.6
click at [329, 801] on div "Shapes L" at bounding box center [320, 801] width 68 height 41
click at [24, 269] on div at bounding box center [27, 269] width 13 height 13
click at [35, 668] on div at bounding box center [27, 674] width 27 height 27
click at [20, 638] on div at bounding box center [27, 640] width 27 height 27
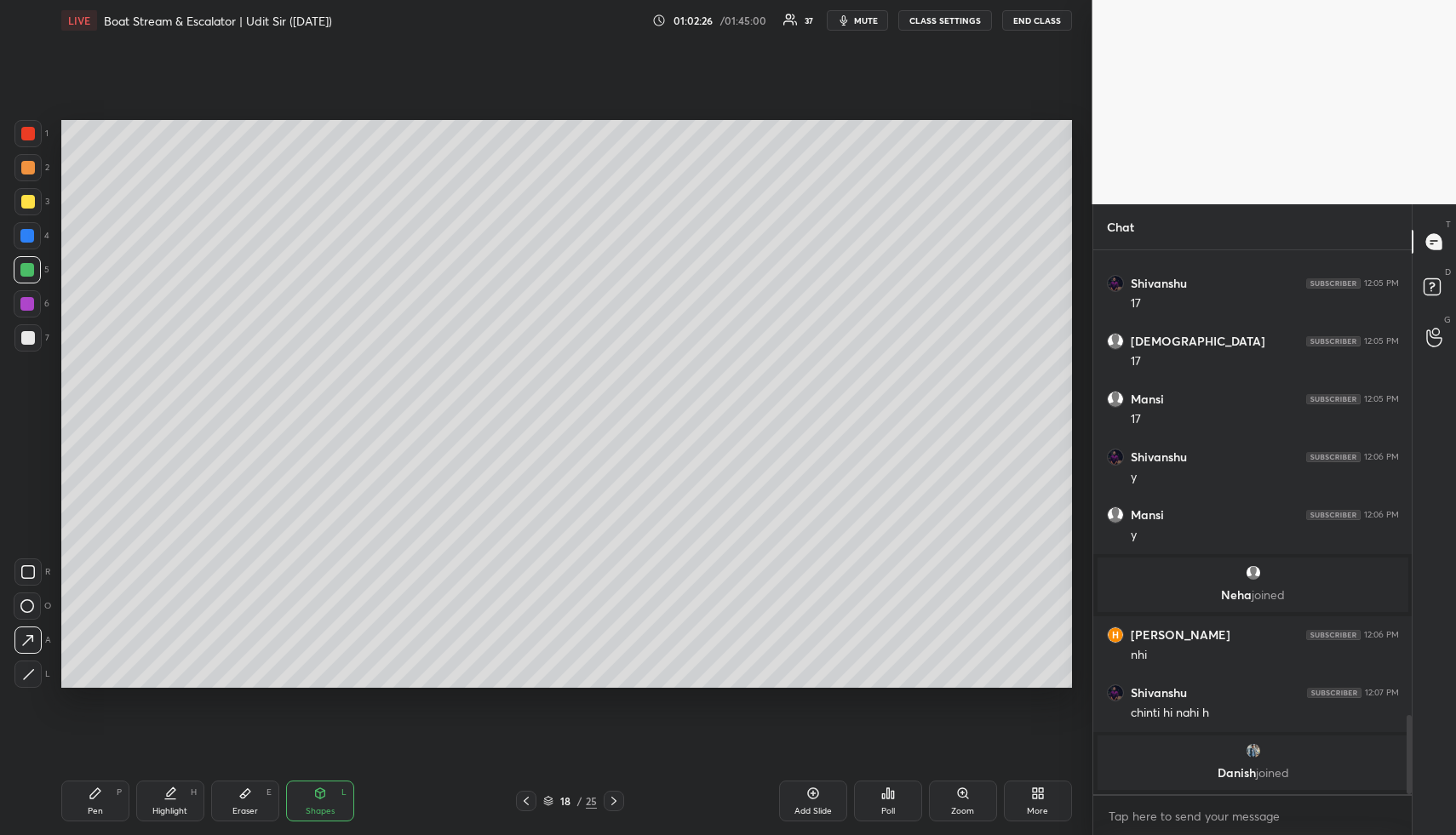
drag, startPoint x: 27, startPoint y: 224, endPoint x: 46, endPoint y: 226, distance: 19.1
click at [28, 225] on div at bounding box center [27, 236] width 27 height 27
drag, startPoint x: 110, startPoint y: 818, endPoint x: 107, endPoint y: 743, distance: 75.1
click at [107, 813] on div "Pen P" at bounding box center [95, 801] width 68 height 41
drag, startPoint x: 34, startPoint y: 162, endPoint x: 45, endPoint y: 160, distance: 11.2
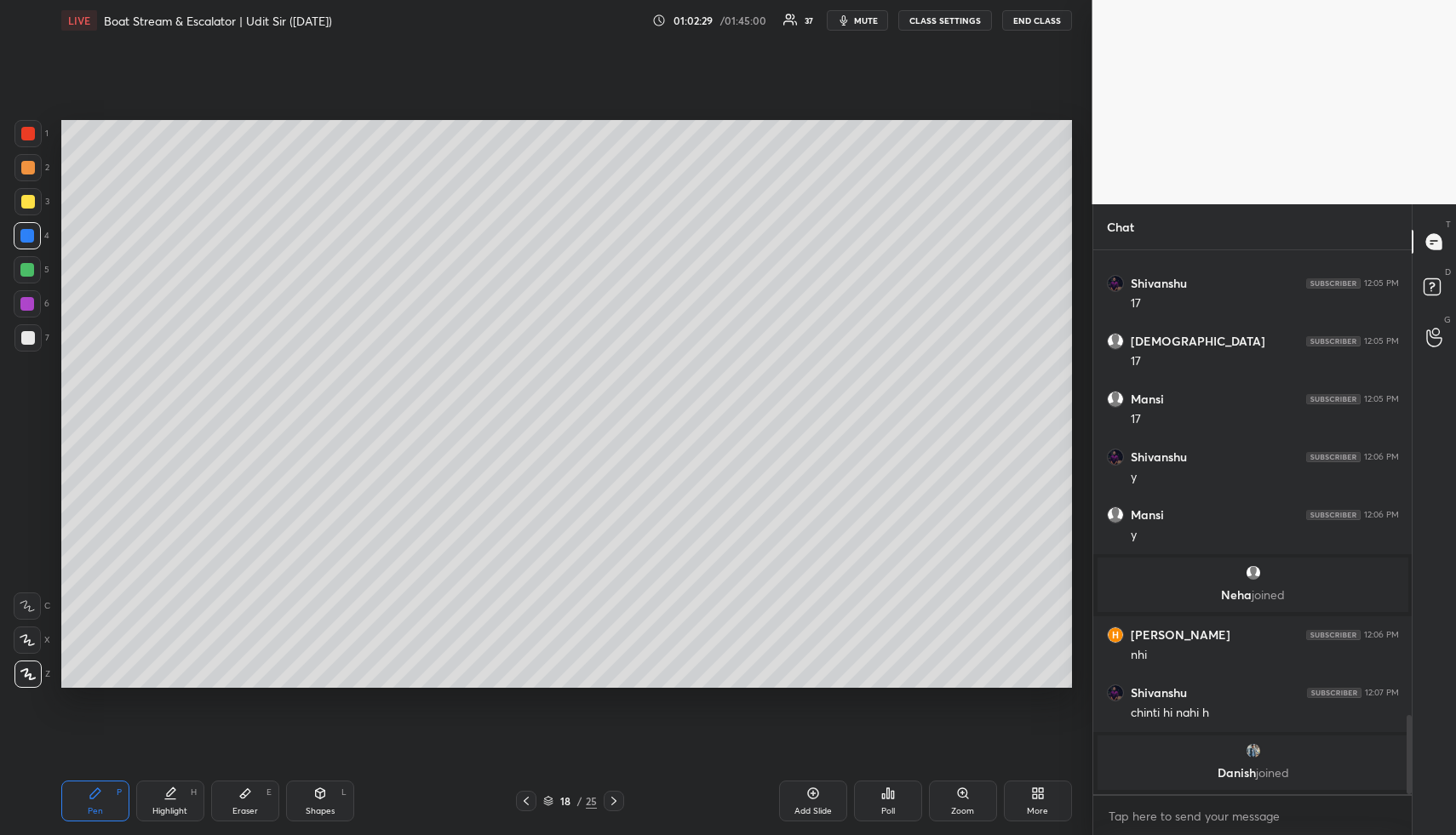
click at [35, 162] on div at bounding box center [27, 168] width 27 height 27
drag, startPoint x: 317, startPoint y: 801, endPoint x: 300, endPoint y: 707, distance: 95.5
click at [313, 801] on div "Shapes L" at bounding box center [320, 801] width 68 height 41
click at [23, 197] on div at bounding box center [27, 201] width 13 height 13
click at [28, 635] on icon at bounding box center [27, 641] width 18 height 18
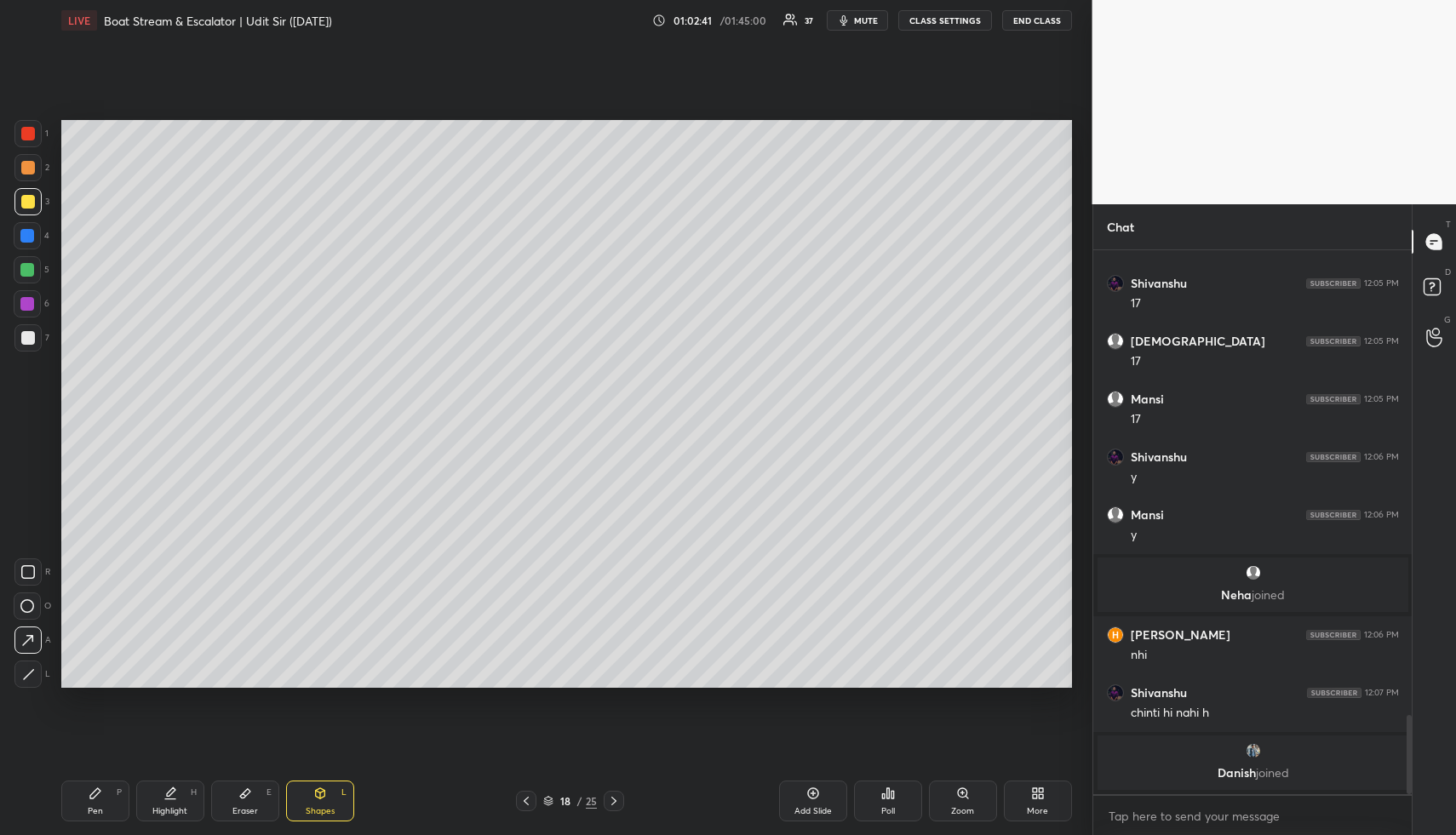
click at [82, 803] on div "Pen P" at bounding box center [95, 801] width 68 height 41
click at [27, 154] on div at bounding box center [27, 168] width 27 height 27
drag, startPoint x: 27, startPoint y: 155, endPoint x: 51, endPoint y: 167, distance: 26.8
click at [32, 160] on div at bounding box center [27, 168] width 27 height 27
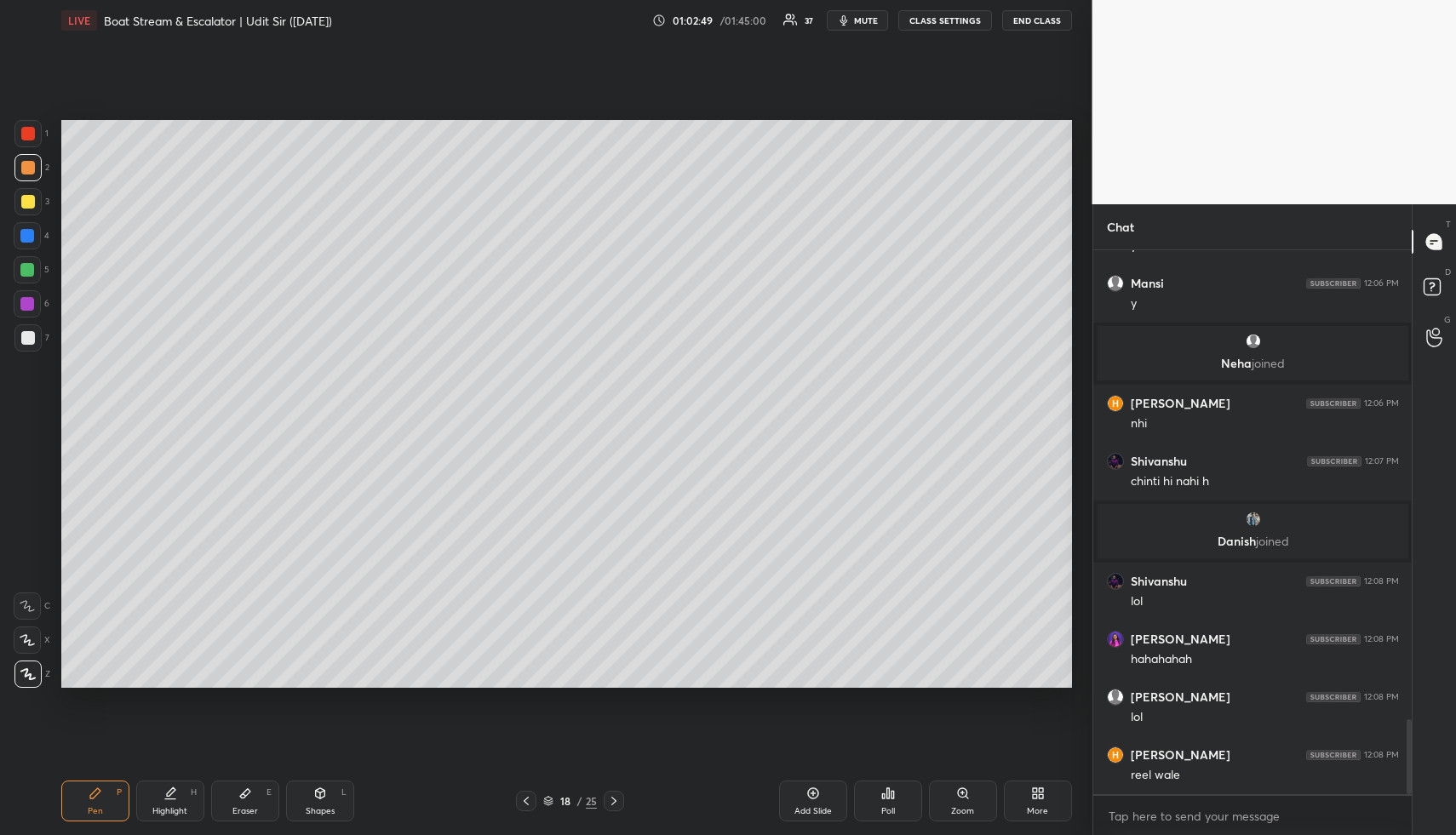
scroll to position [3418, 0]
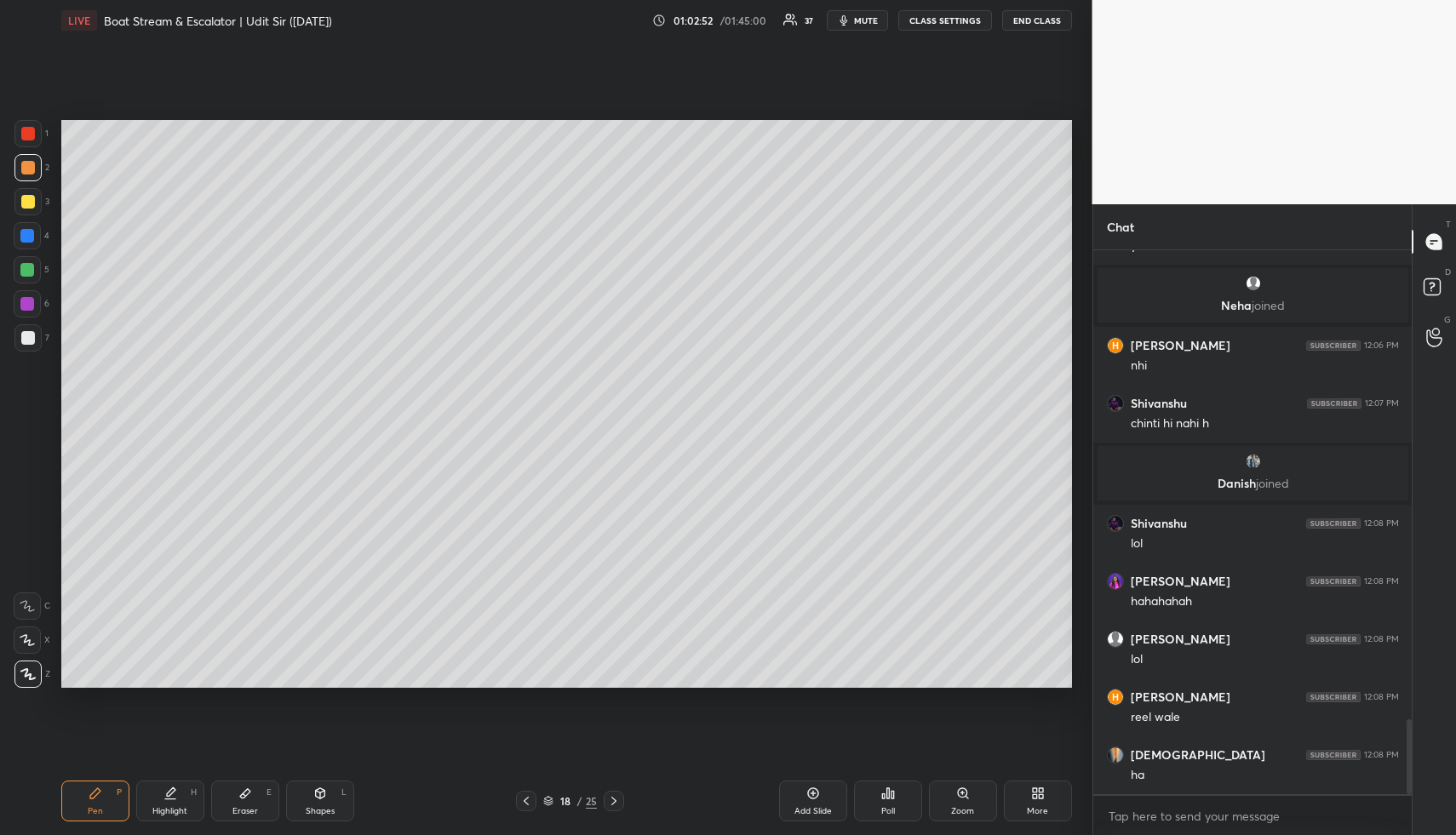
drag, startPoint x: 229, startPoint y: 816, endPoint x: 281, endPoint y: 769, distance: 70.1
click at [230, 811] on div "Eraser E" at bounding box center [245, 801] width 68 height 41
click at [117, 804] on div "Pen P" at bounding box center [95, 801] width 68 height 41
click at [193, 799] on div "Highlight H" at bounding box center [170, 801] width 68 height 41
drag, startPoint x: 193, startPoint y: 799, endPoint x: 276, endPoint y: 698, distance: 130.7
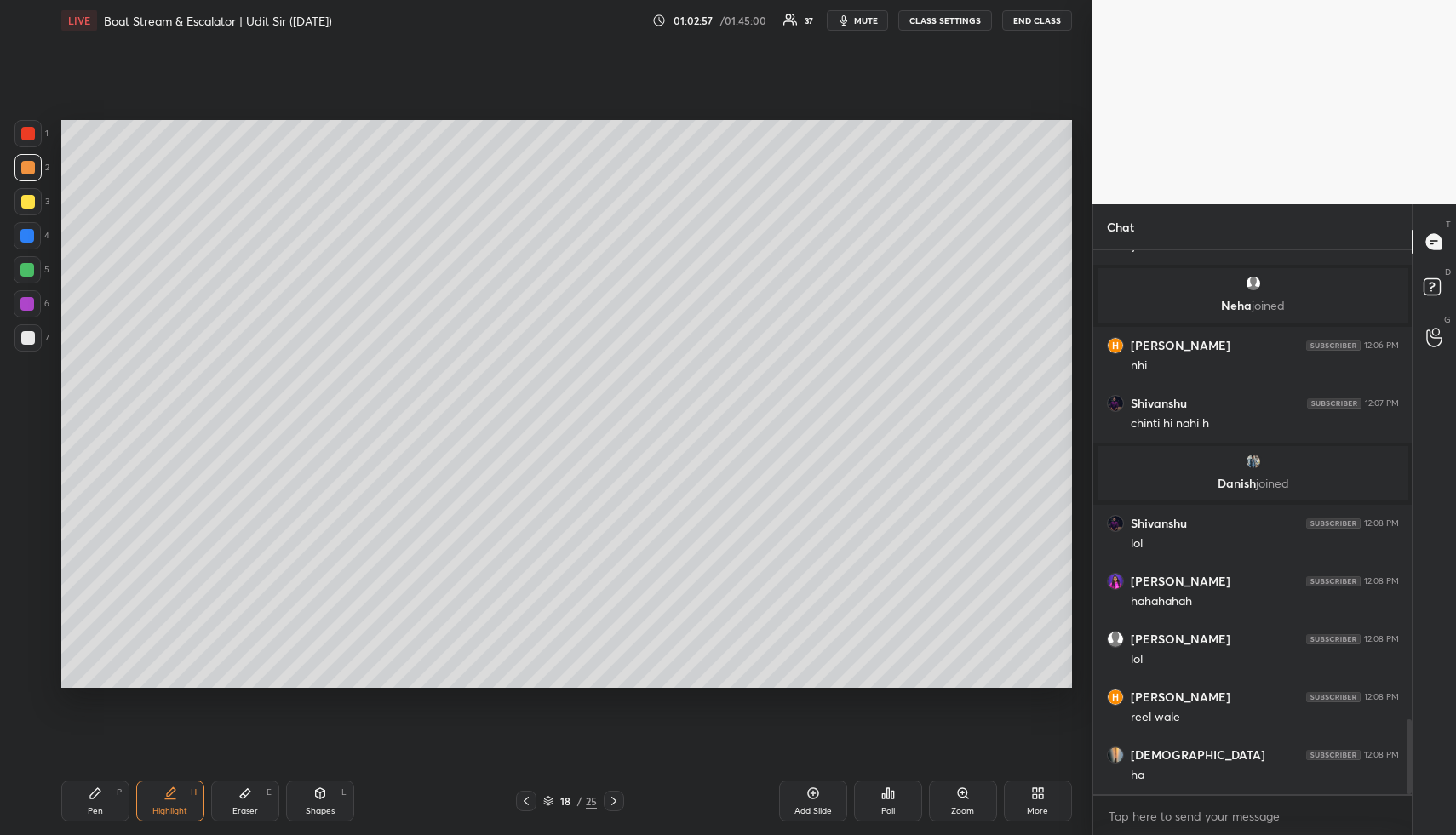
click at [193, 799] on div "Highlight H" at bounding box center [170, 801] width 68 height 41
click at [254, 798] on div "Eraser E" at bounding box center [245, 801] width 68 height 41
click at [178, 774] on div "Pen P Highlight H Eraser E Shapes L 18 / 25 Add Slide Poll Zoom More" at bounding box center [566, 800] width 1010 height 68
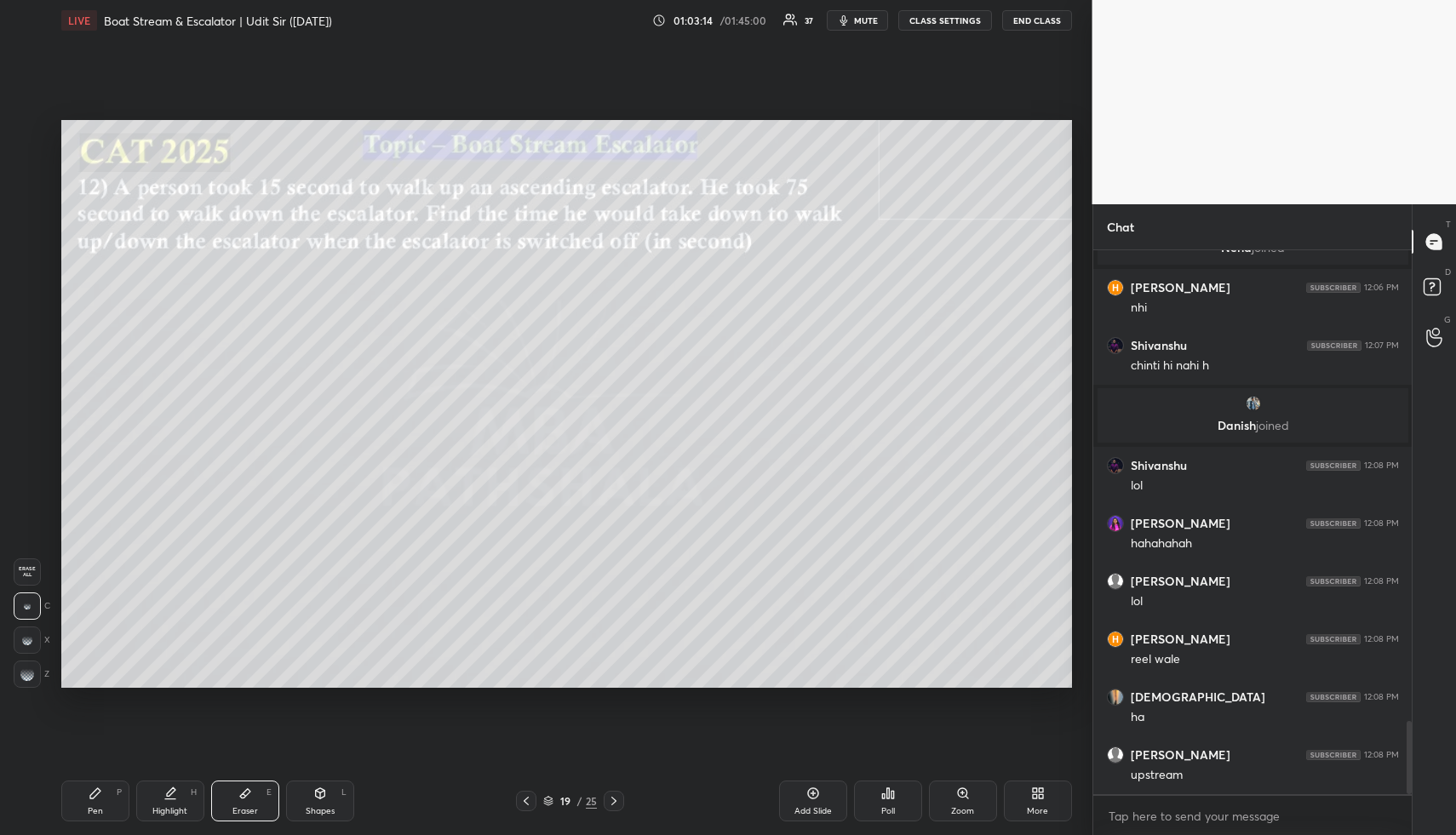
scroll to position [3533, 0]
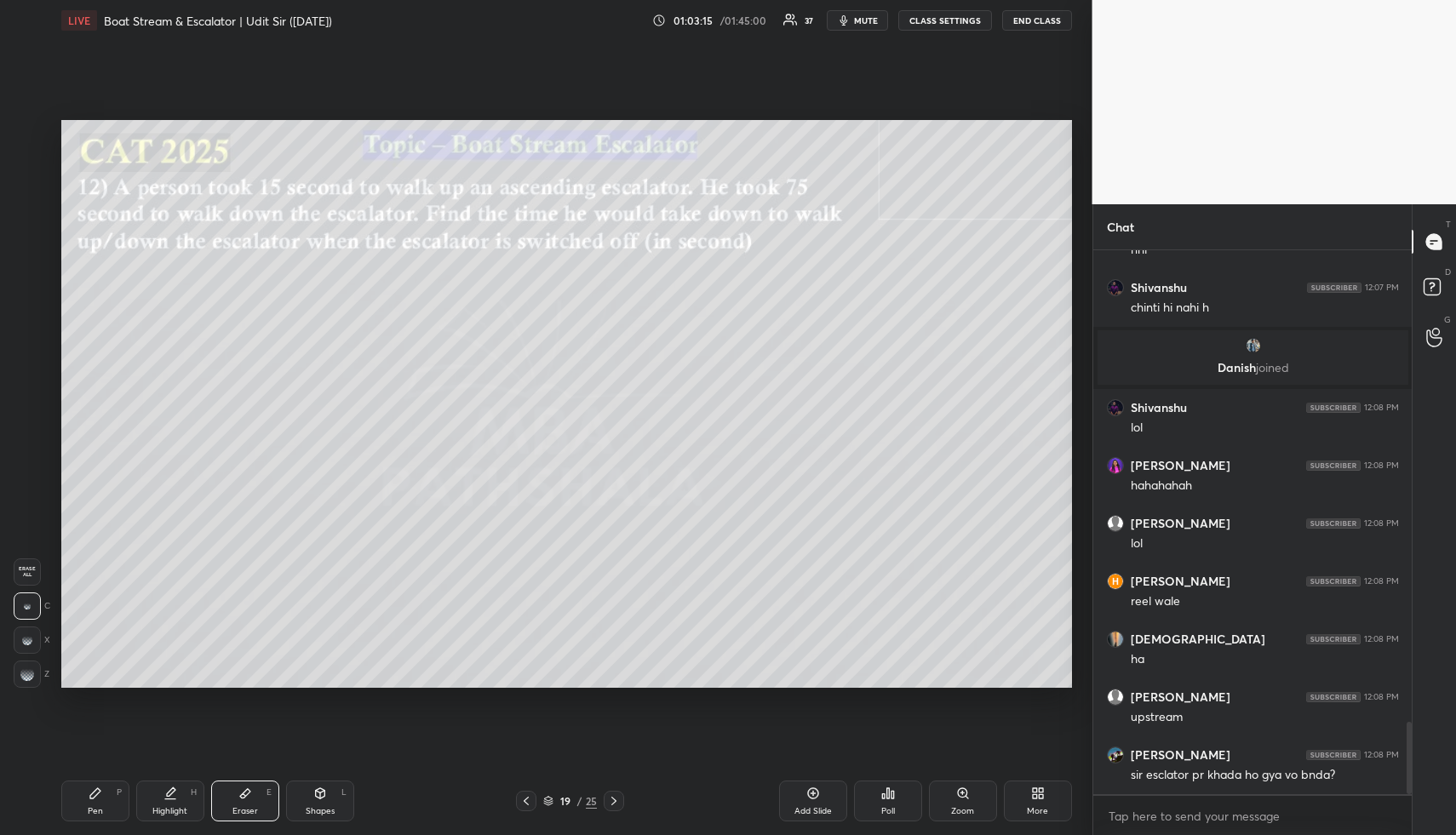
drag, startPoint x: 318, startPoint y: 808, endPoint x: 292, endPoint y: 691, distance: 119.9
click at [318, 808] on div "Shapes" at bounding box center [320, 812] width 29 height 9
click at [19, 123] on div "1" at bounding box center [31, 133] width 34 height 27
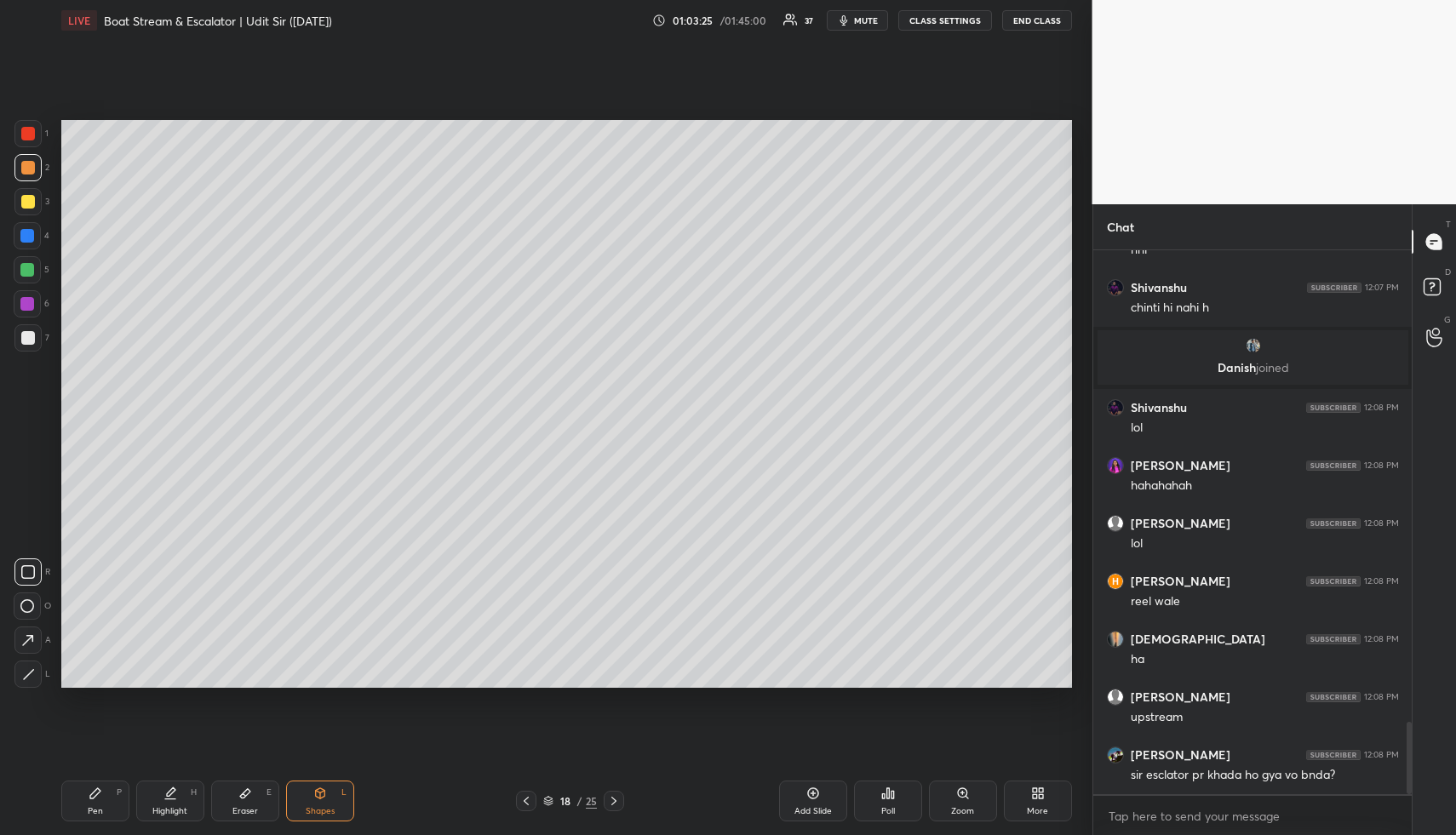
drag, startPoint x: 191, startPoint y: 797, endPoint x: 194, endPoint y: 786, distance: 11.4
click at [191, 797] on div "H" at bounding box center [193, 792] width 6 height 9
click at [104, 798] on div "Pen P" at bounding box center [95, 801] width 68 height 41
drag, startPoint x: 821, startPoint y: 798, endPoint x: 780, endPoint y: 785, distance: 43.0
click at [820, 797] on div "Add Slide" at bounding box center [813, 801] width 68 height 41
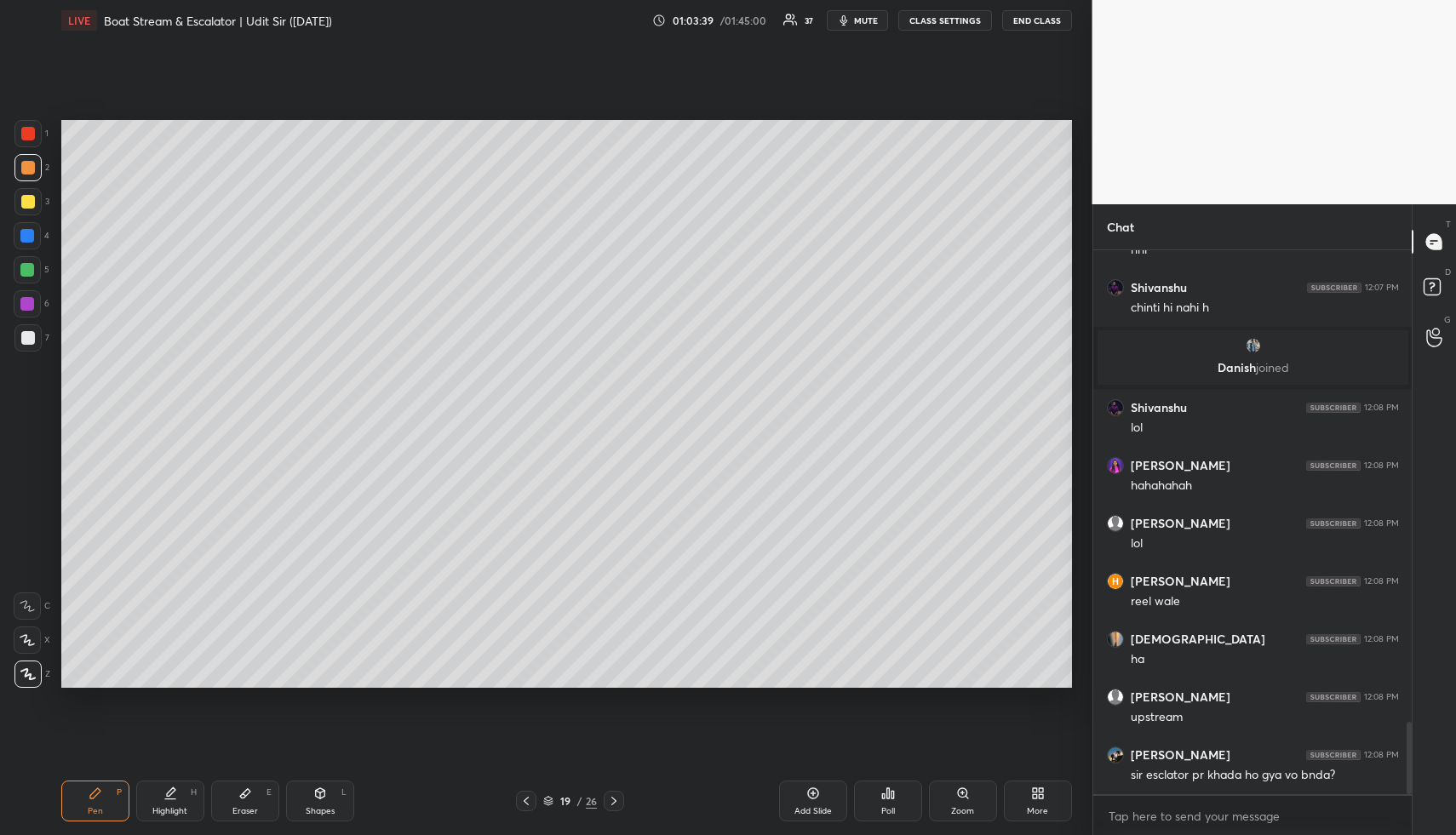
click at [28, 267] on div at bounding box center [27, 269] width 13 height 13
click at [261, 781] on div "Eraser E" at bounding box center [245, 801] width 68 height 41
drag, startPoint x: 88, startPoint y: 794, endPoint x: 114, endPoint y: 720, distance: 78.4
click at [89, 791] on div "Pen P" at bounding box center [95, 801] width 68 height 41
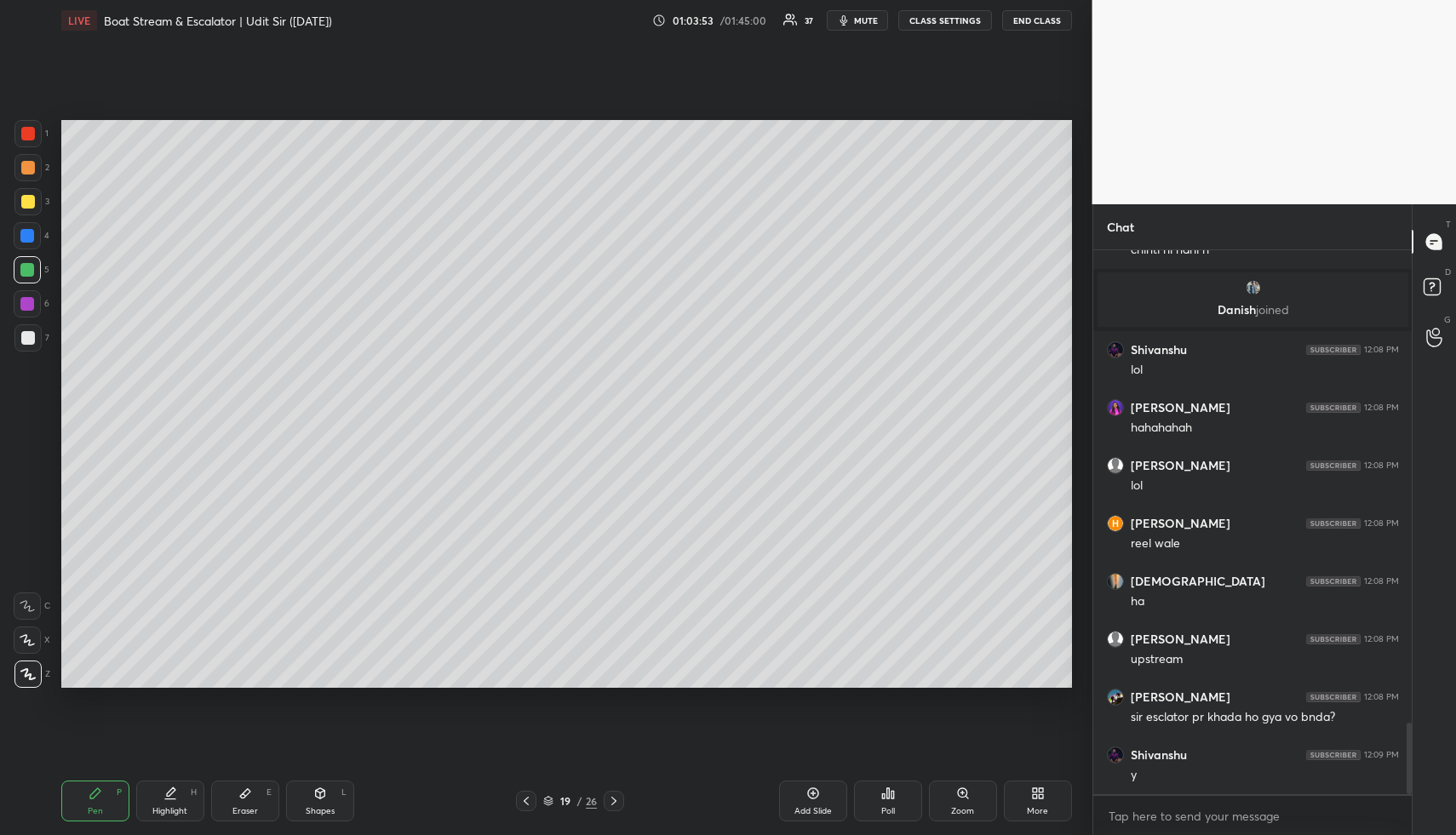
drag, startPoint x: 27, startPoint y: 158, endPoint x: 54, endPoint y: 176, distance: 32.4
click at [27, 159] on div at bounding box center [27, 168] width 27 height 27
drag, startPoint x: 179, startPoint y: 788, endPoint x: 186, endPoint y: 783, distance: 8.6
click at [178, 788] on div "Highlight H" at bounding box center [170, 801] width 68 height 41
click at [27, 197] on div at bounding box center [27, 201] width 13 height 13
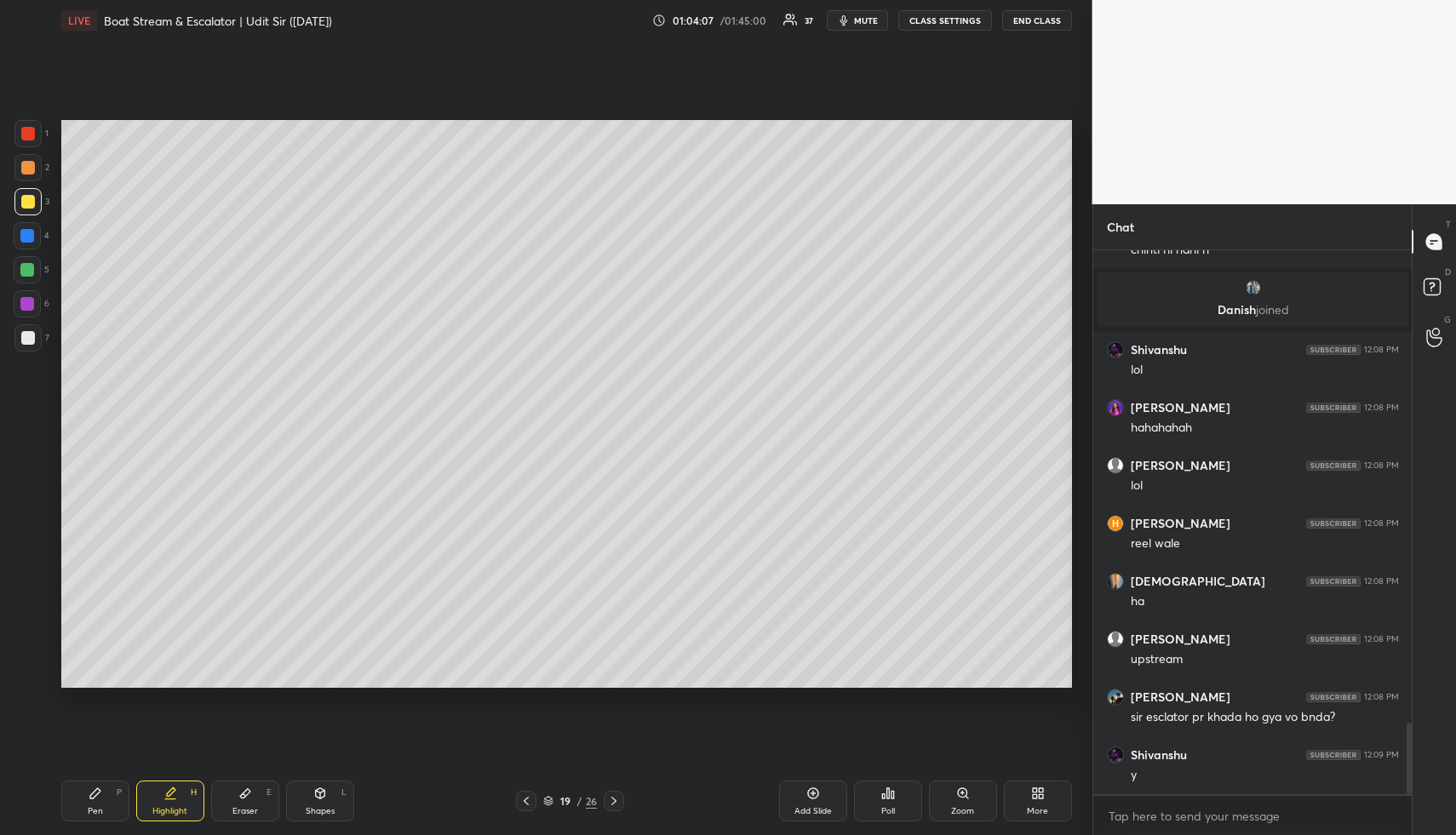
click at [160, 800] on div "Highlight H" at bounding box center [170, 801] width 68 height 41
click at [154, 800] on div "Highlight H" at bounding box center [170, 801] width 68 height 41
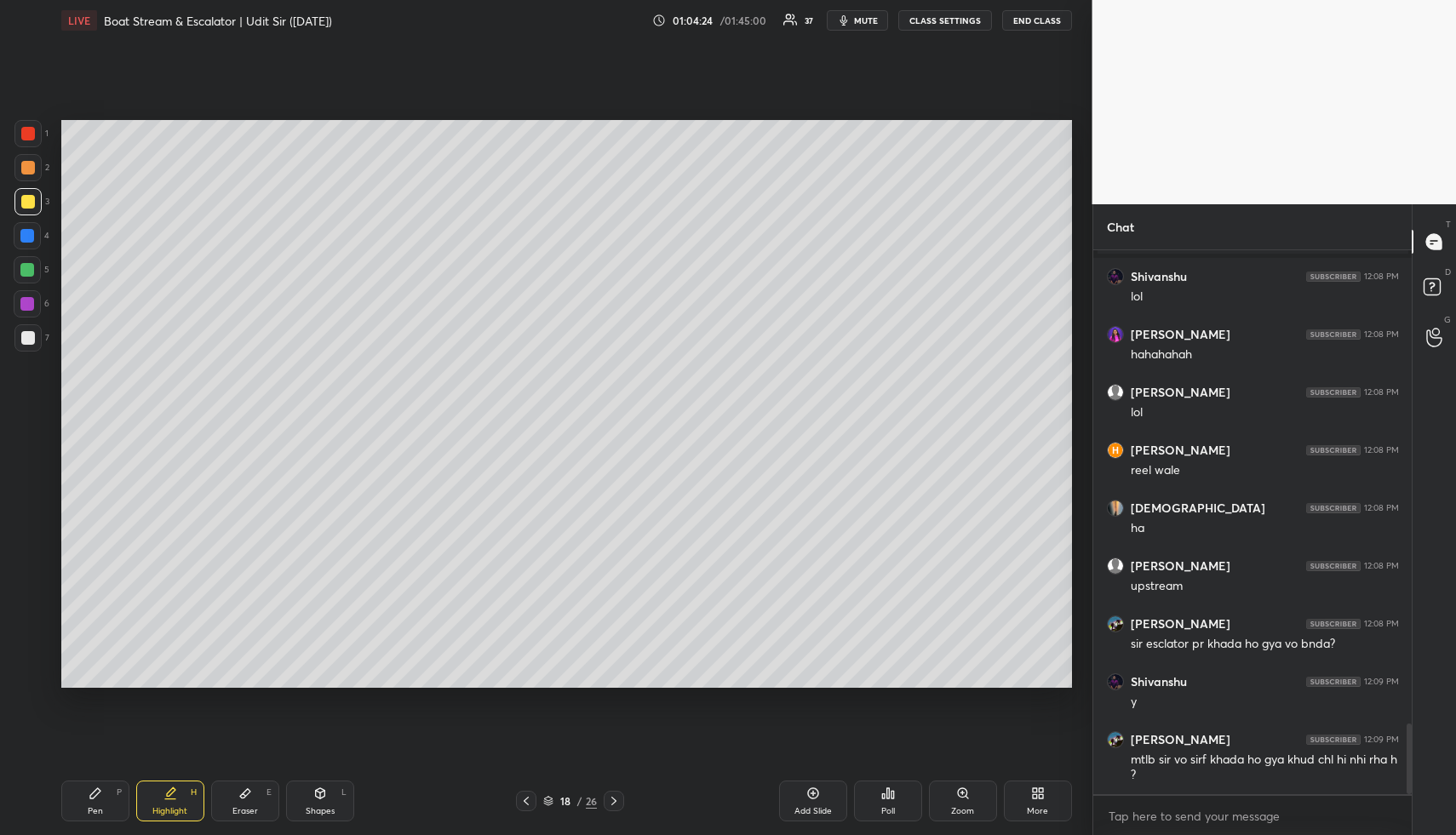
drag, startPoint x: 180, startPoint y: 810, endPoint x: 203, endPoint y: 733, distance: 80.4
click at [176, 808] on div "Highlight" at bounding box center [169, 812] width 35 height 9
drag, startPoint x: 185, startPoint y: 798, endPoint x: 222, endPoint y: 707, distance: 98.2
click at [187, 792] on div "Highlight H" at bounding box center [170, 801] width 68 height 41
click at [529, 795] on icon at bounding box center [526, 800] width 13 height 13
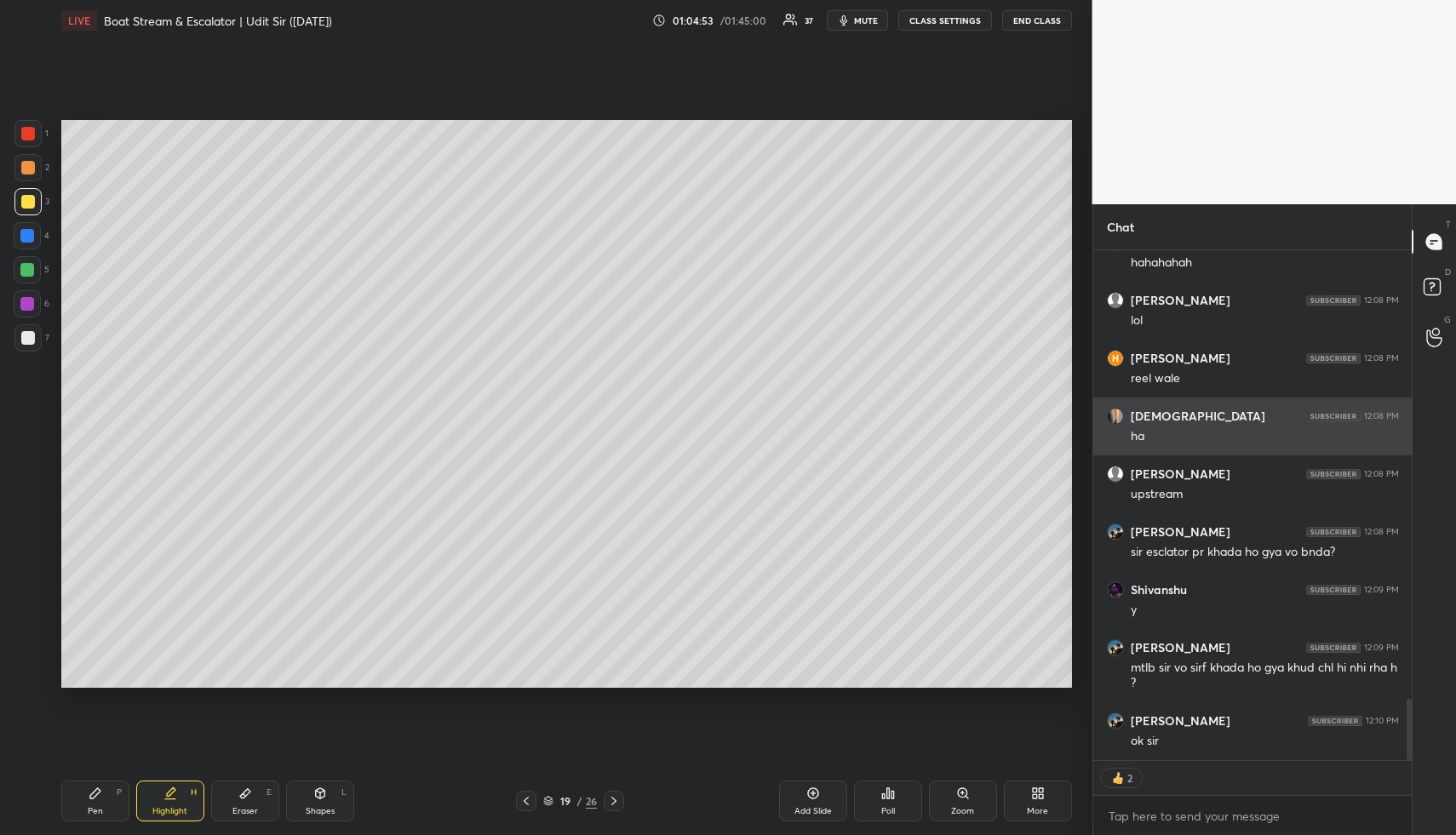
scroll to position [3723, 0]
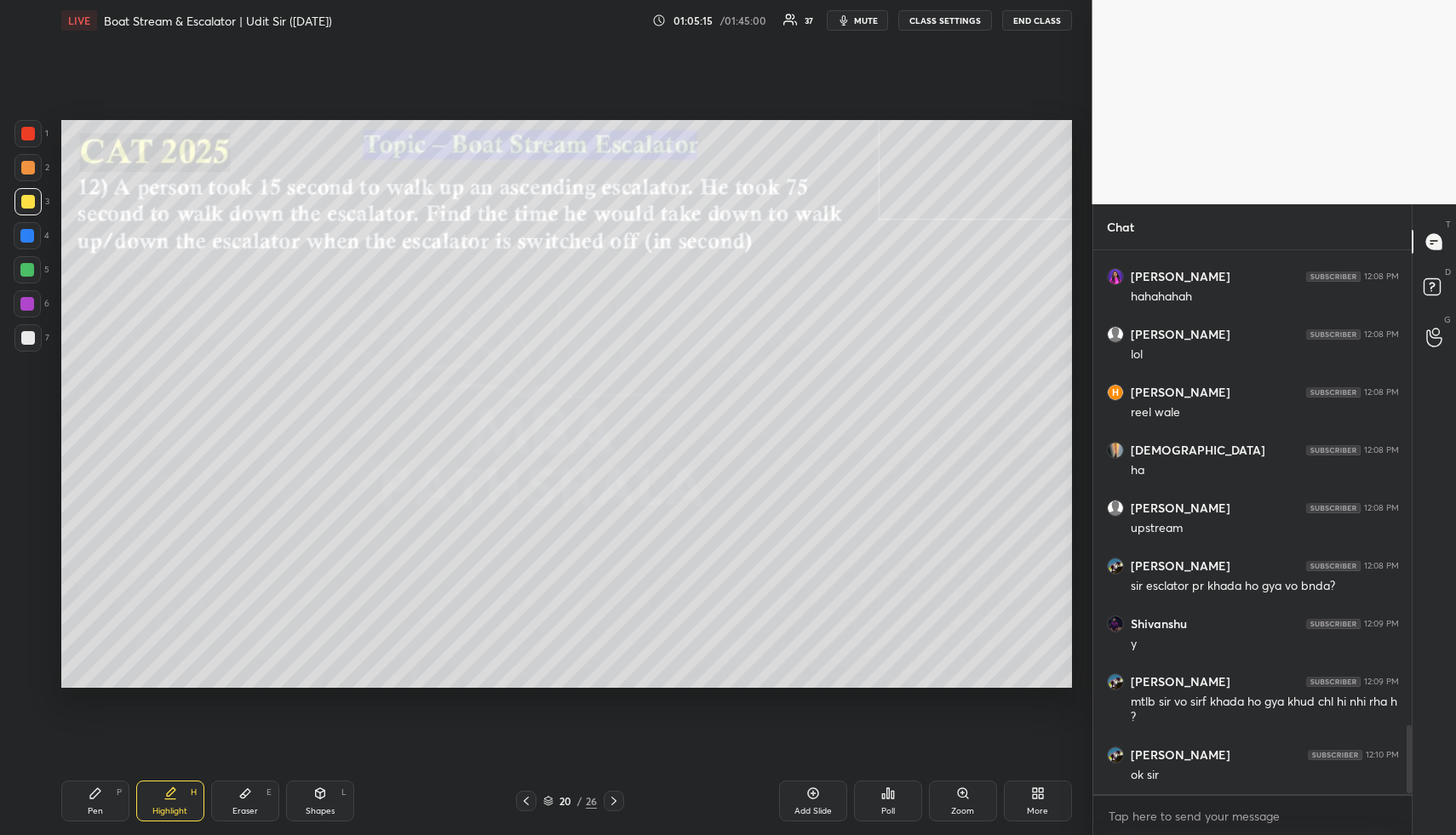
click at [164, 813] on div "Highlight" at bounding box center [169, 812] width 35 height 9
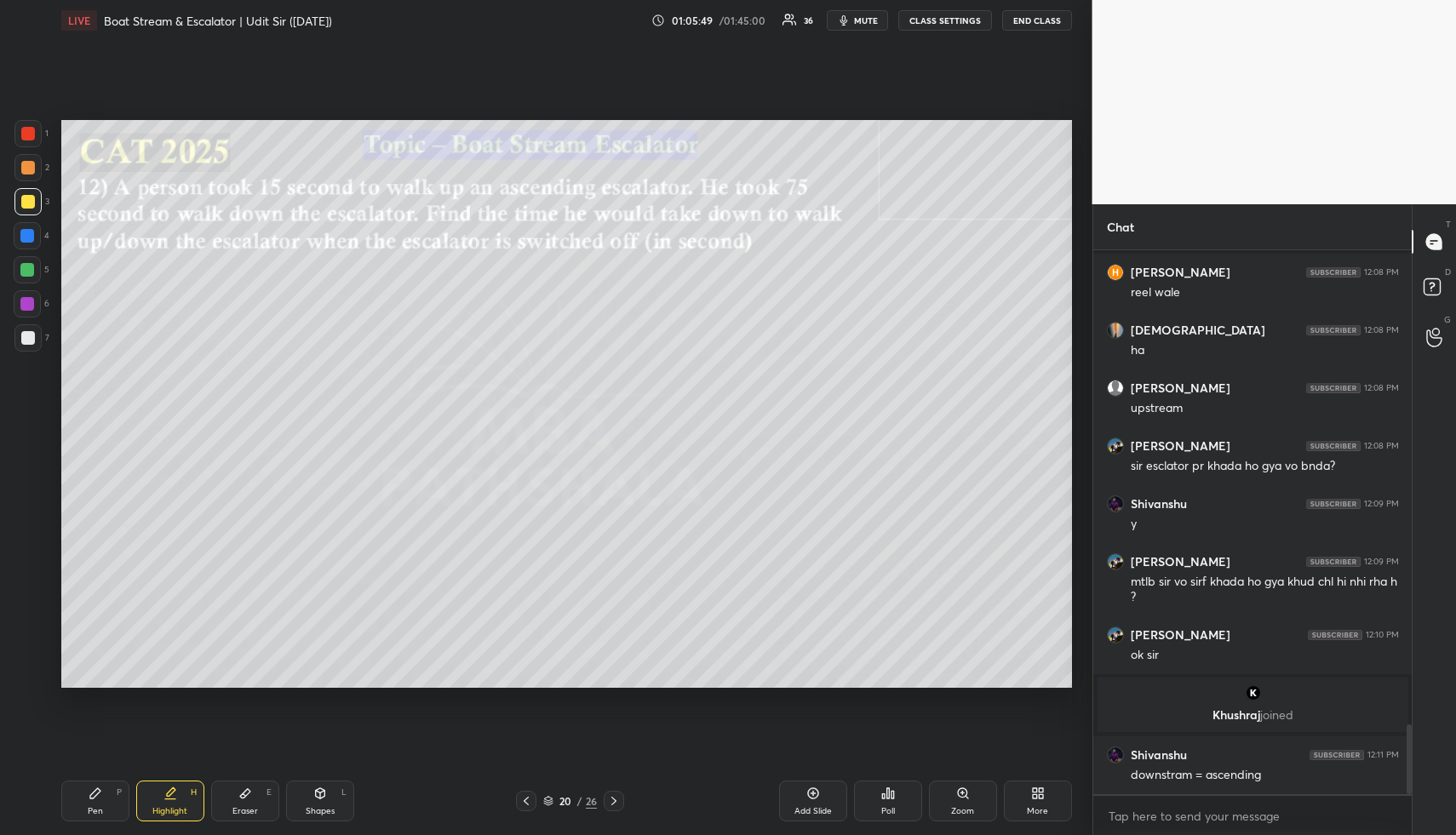
scroll to position [3715, 0]
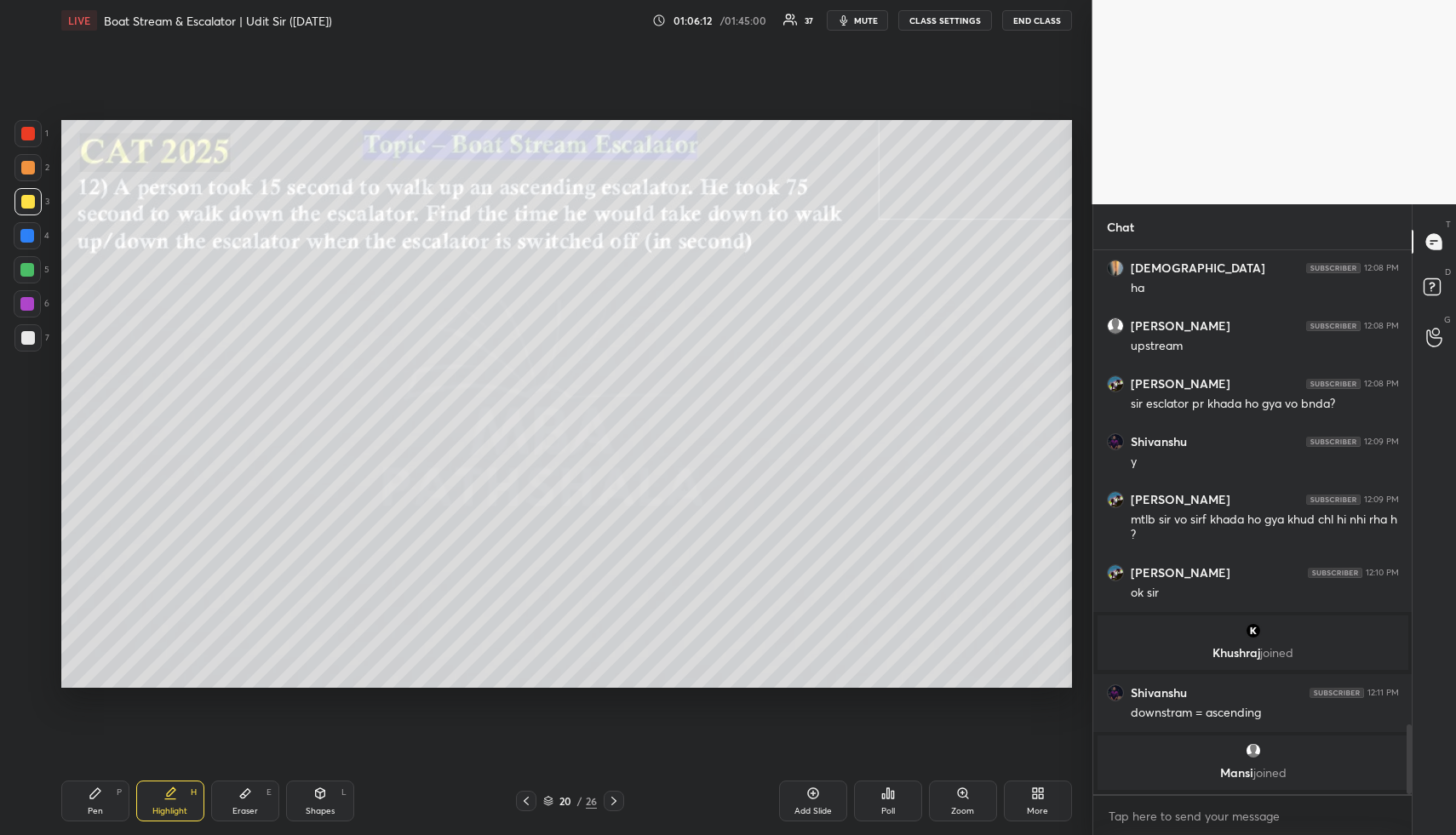
drag, startPoint x: 335, startPoint y: 790, endPoint x: 325, endPoint y: 775, distance: 18.0
click at [331, 787] on div "Shapes L" at bounding box center [320, 801] width 68 height 41
click at [31, 238] on div at bounding box center [27, 235] width 13 height 13
drag, startPoint x: 35, startPoint y: 671, endPoint x: 54, endPoint y: 651, distance: 27.6
click at [35, 671] on div at bounding box center [27, 674] width 27 height 27
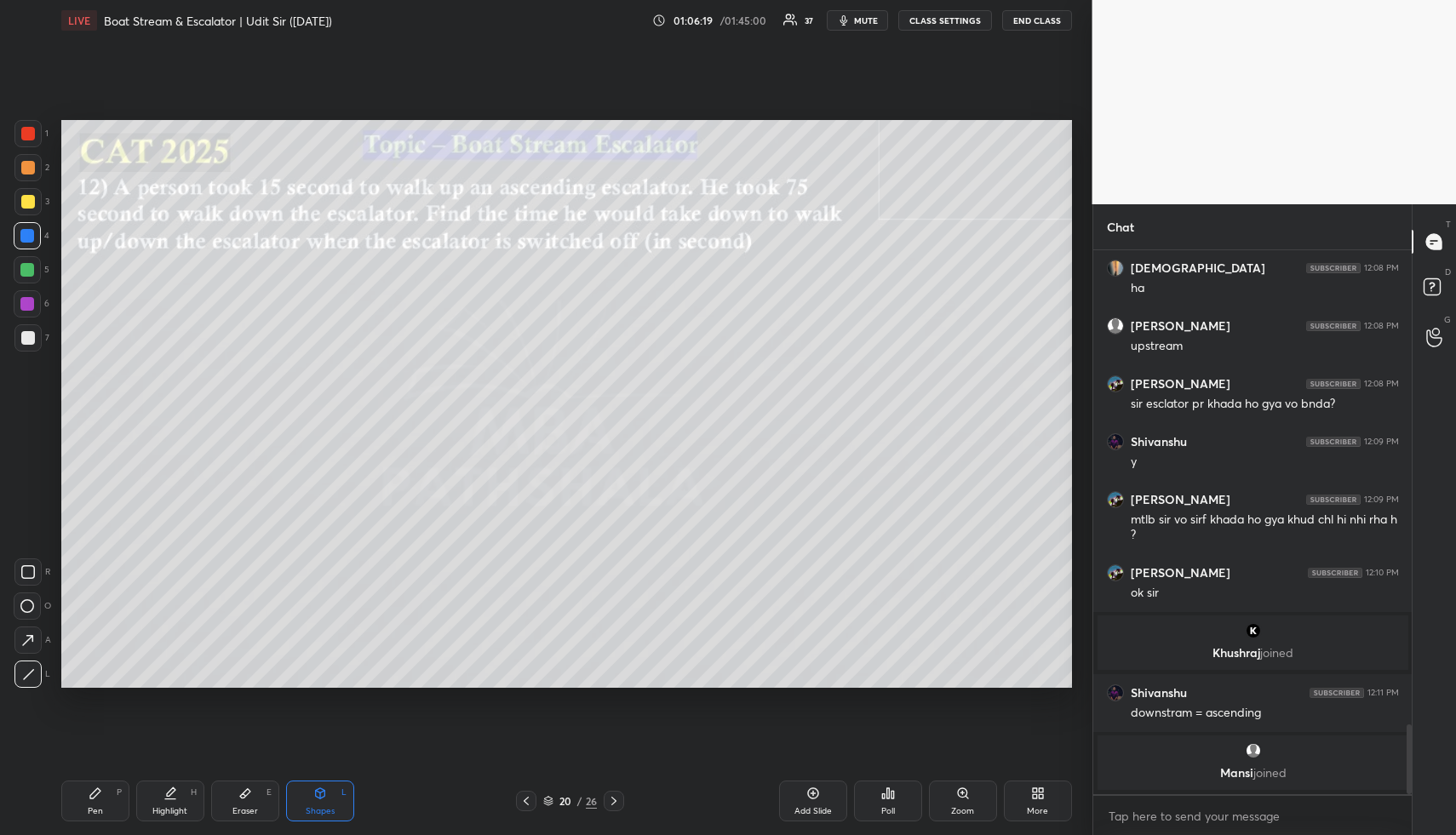
drag, startPoint x: 97, startPoint y: 807, endPoint x: 86, endPoint y: 704, distance: 103.6
click at [95, 795] on div "Pen P" at bounding box center [95, 801] width 68 height 41
drag, startPoint x: 33, startPoint y: 269, endPoint x: 51, endPoint y: 294, distance: 30.8
click at [33, 269] on div at bounding box center [27, 269] width 13 height 13
drag, startPoint x: 313, startPoint y: 788, endPoint x: 292, endPoint y: 753, distance: 40.8
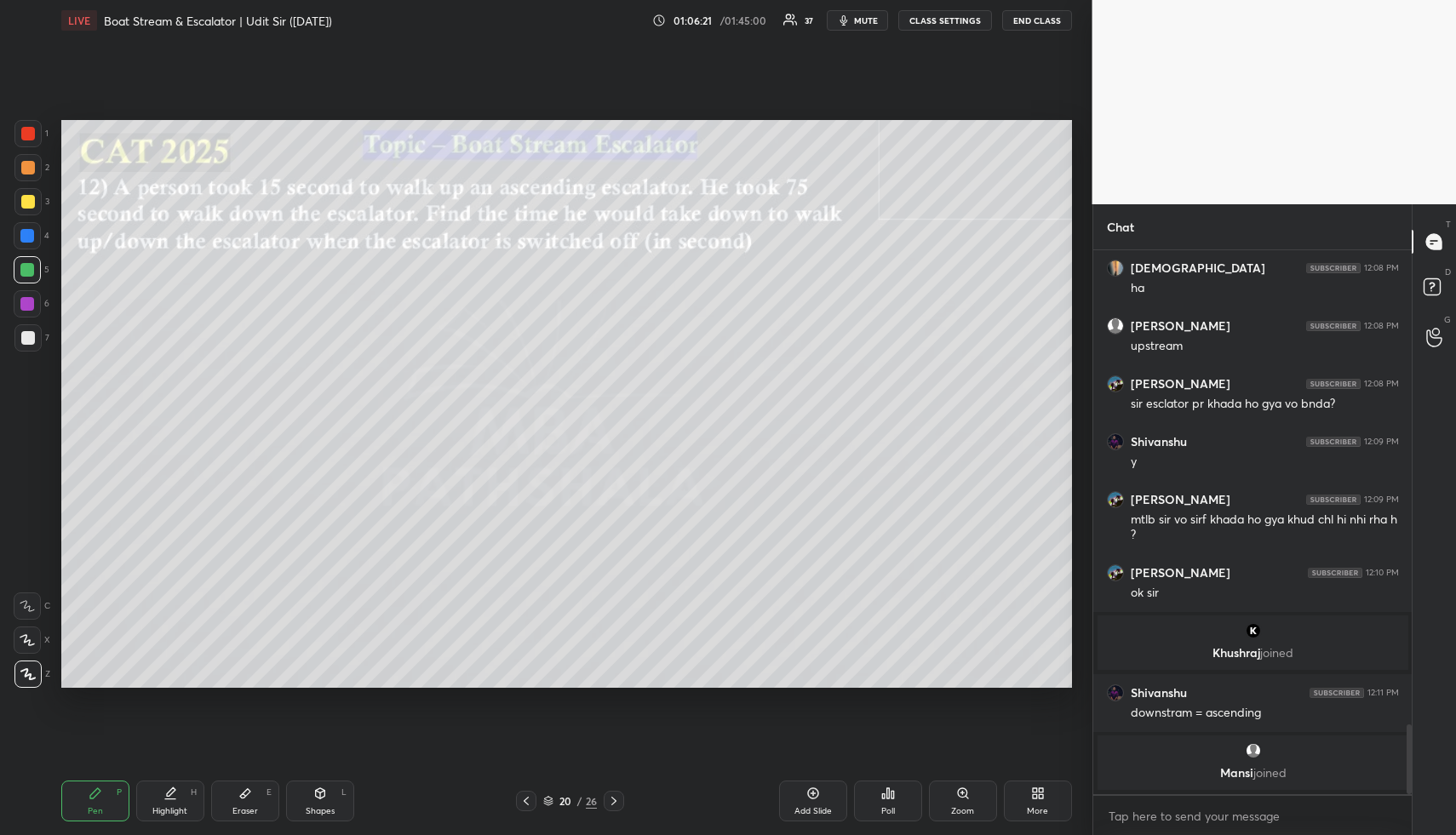
click at [311, 790] on div "Shapes L" at bounding box center [320, 801] width 68 height 41
click at [34, 623] on div "R O A L" at bounding box center [32, 620] width 37 height 137
drag, startPoint x: 35, startPoint y: 166, endPoint x: 51, endPoint y: 162, distance: 16.5
click at [35, 166] on div at bounding box center [27, 168] width 27 height 27
click at [27, 637] on icon at bounding box center [27, 641] width 18 height 18
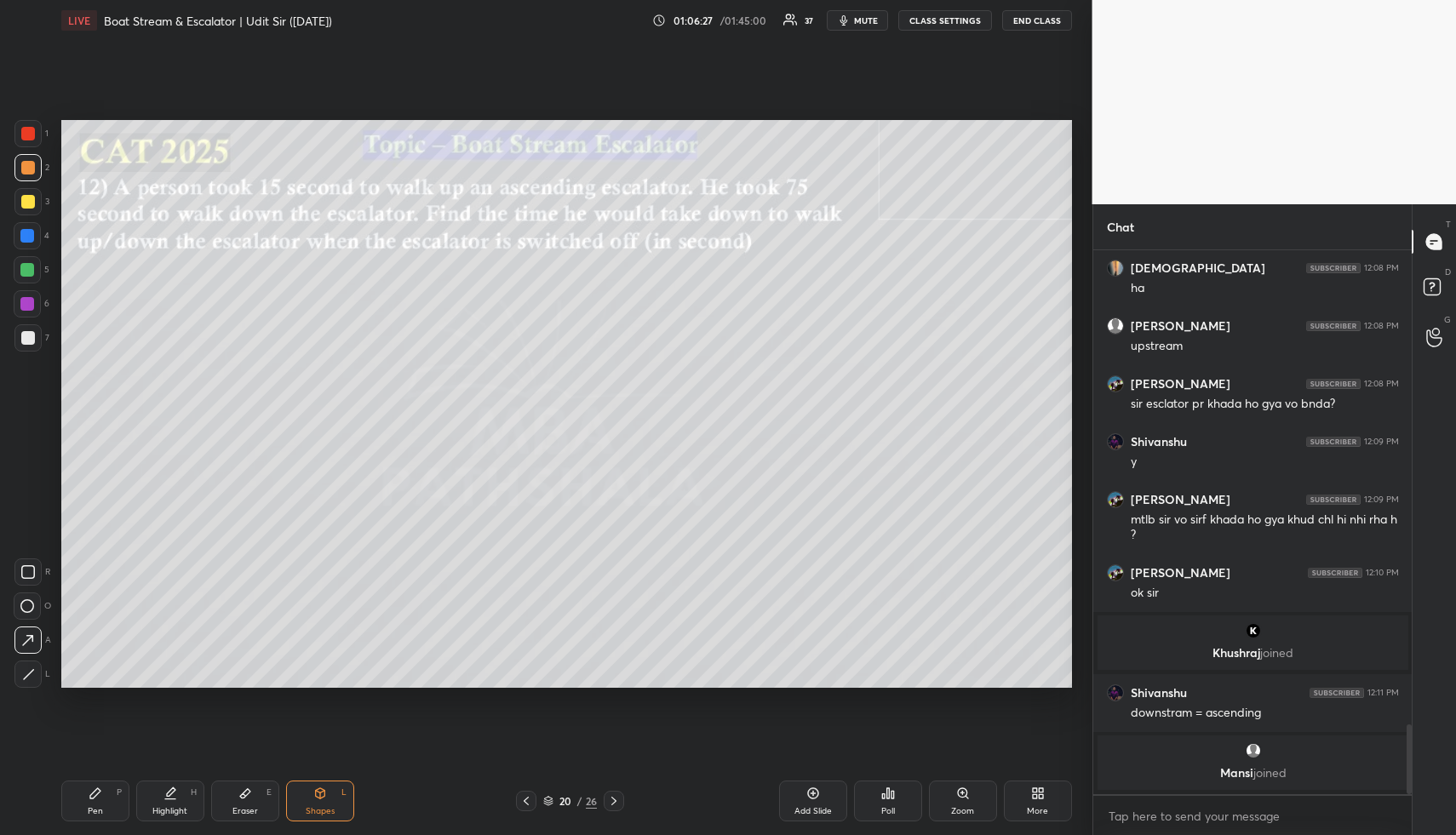
click at [175, 813] on div "Highlight H" at bounding box center [170, 801] width 68 height 41
click at [184, 793] on div "Highlight H" at bounding box center [170, 801] width 68 height 41
drag, startPoint x: 96, startPoint y: 814, endPoint x: 102, endPoint y: 710, distance: 104.2
click at [96, 814] on div "Pen" at bounding box center [95, 812] width 15 height 9
drag, startPoint x: 30, startPoint y: 200, endPoint x: 43, endPoint y: 223, distance: 26.4
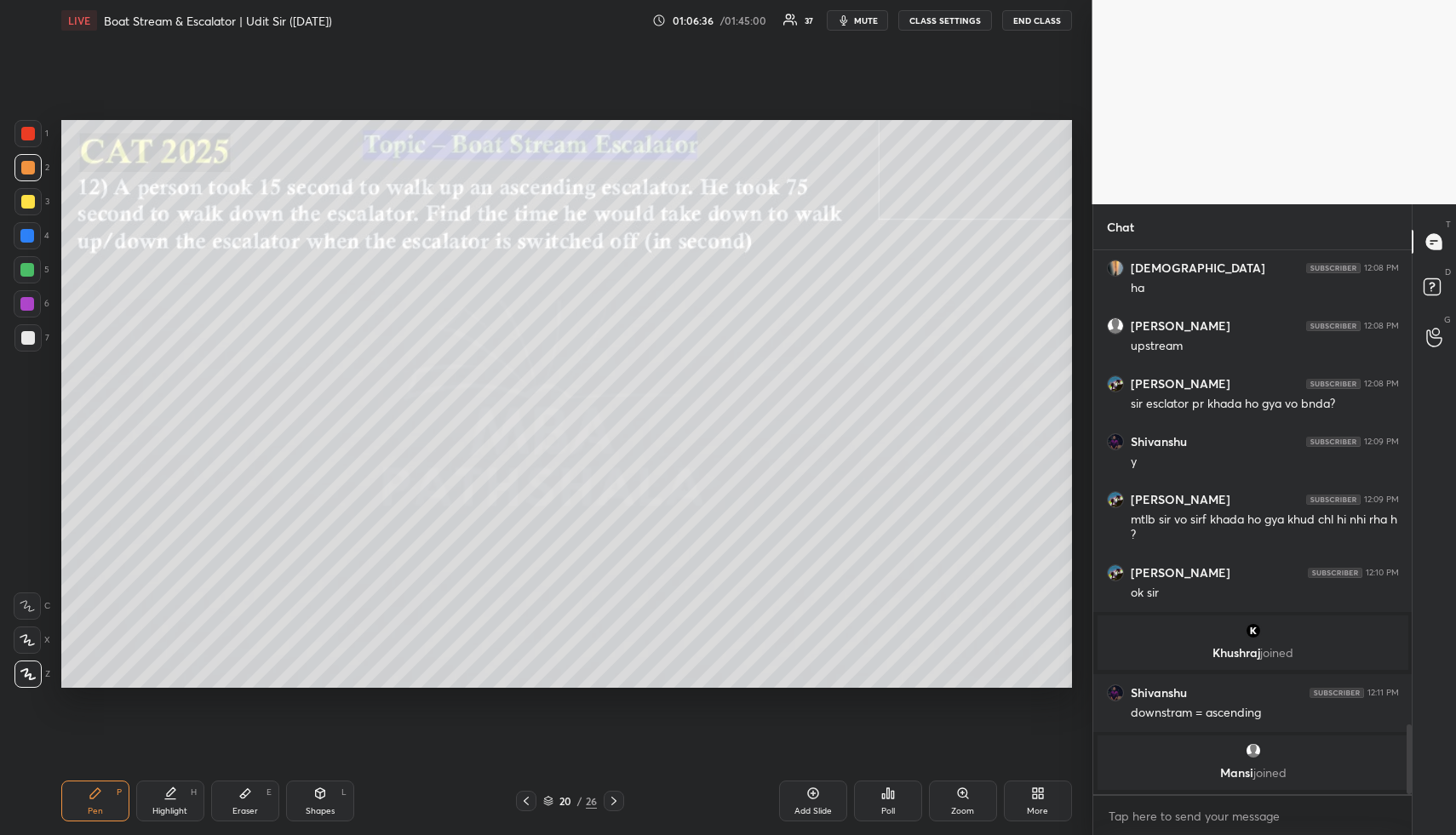
click at [31, 203] on div at bounding box center [27, 201] width 13 height 13
drag, startPoint x: 322, startPoint y: 804, endPoint x: 290, endPoint y: 722, distance: 88.0
click at [321, 798] on div "Shapes L" at bounding box center [320, 801] width 68 height 41
drag, startPoint x: 27, startPoint y: 269, endPoint x: 25, endPoint y: 293, distance: 24.1
click at [26, 273] on div at bounding box center [27, 269] width 13 height 13
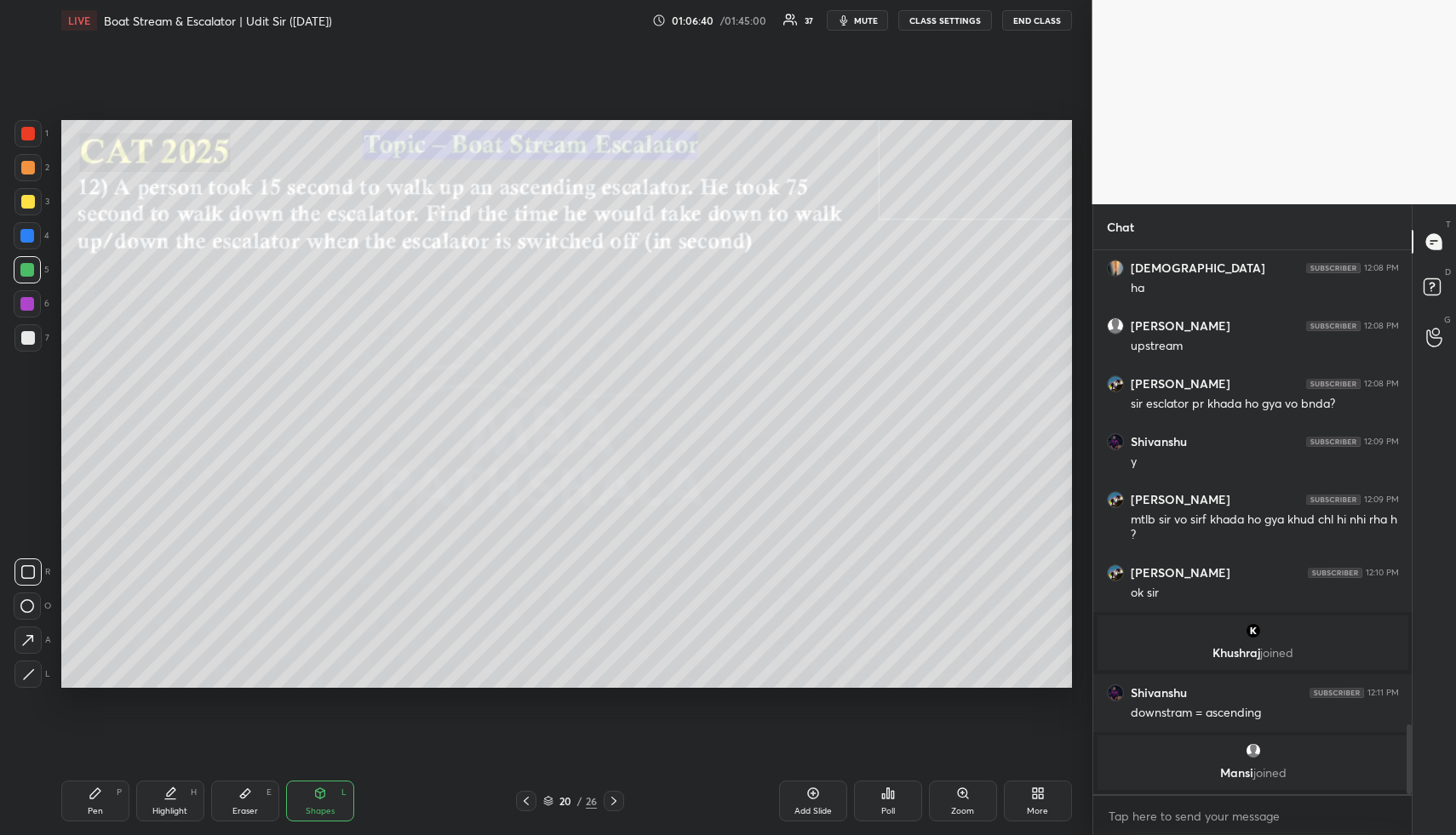
drag, startPoint x: 34, startPoint y: 639, endPoint x: 49, endPoint y: 618, distance: 25.8
click at [37, 637] on div at bounding box center [27, 640] width 27 height 27
drag, startPoint x: 149, startPoint y: 801, endPoint x: 98, endPoint y: 804, distance: 51.1
click at [144, 803] on div "Highlight H" at bounding box center [170, 801] width 68 height 41
click at [95, 801] on div "Pen P" at bounding box center [95, 801] width 68 height 41
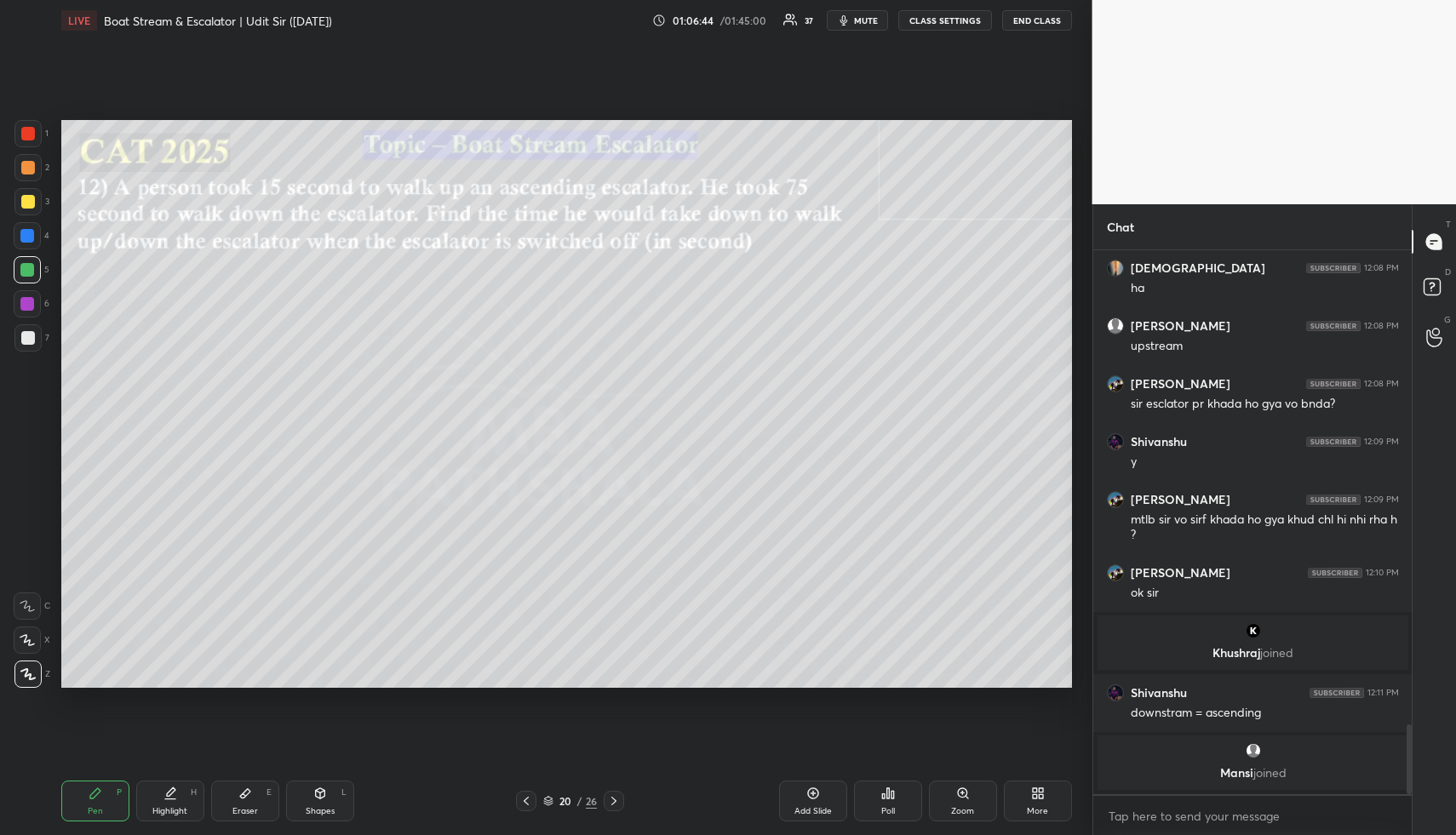
drag, startPoint x: 28, startPoint y: 168, endPoint x: 27, endPoint y: 180, distance: 12.0
click at [28, 168] on div at bounding box center [27, 168] width 13 height 13
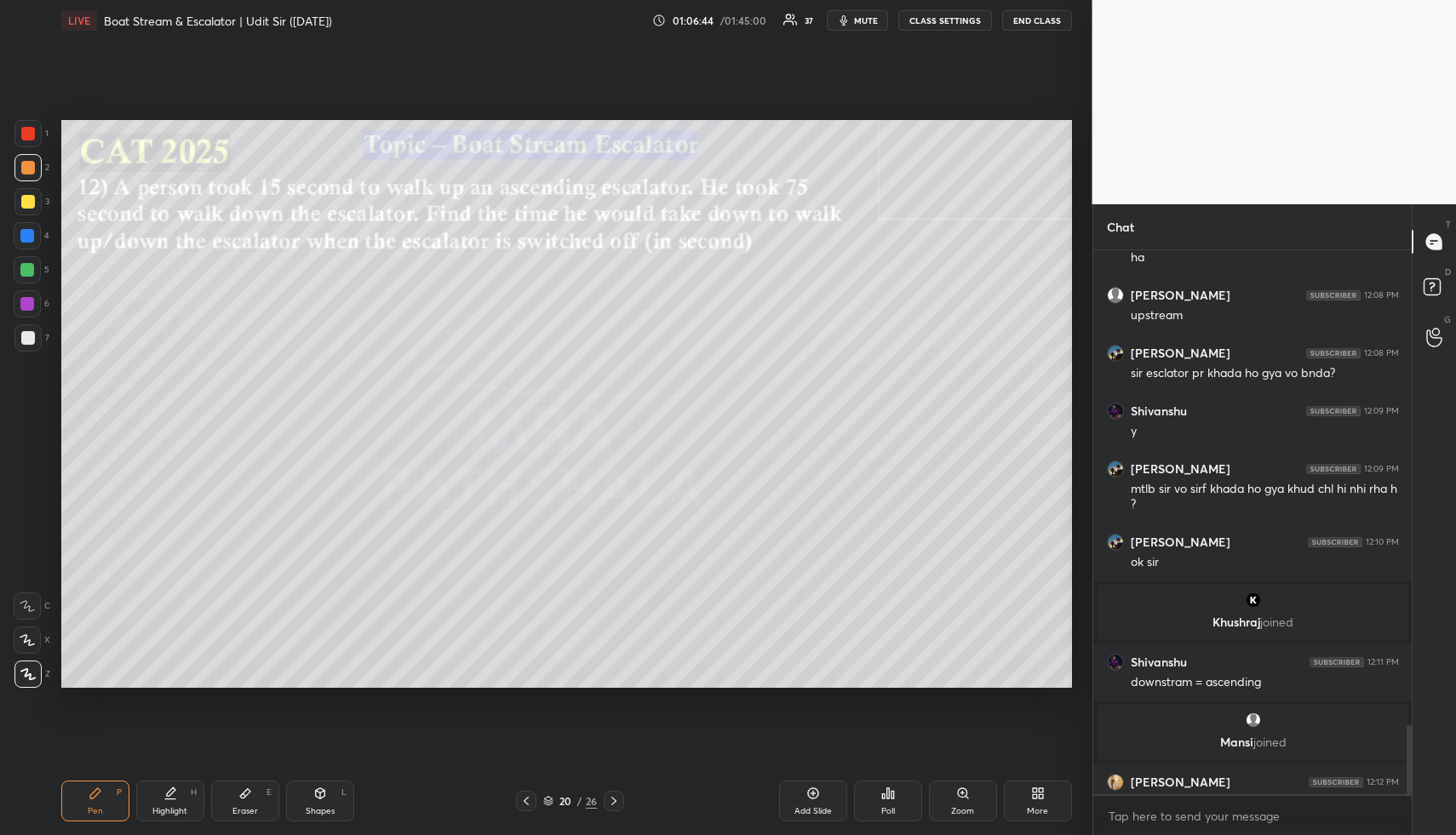
scroll to position [3742, 0]
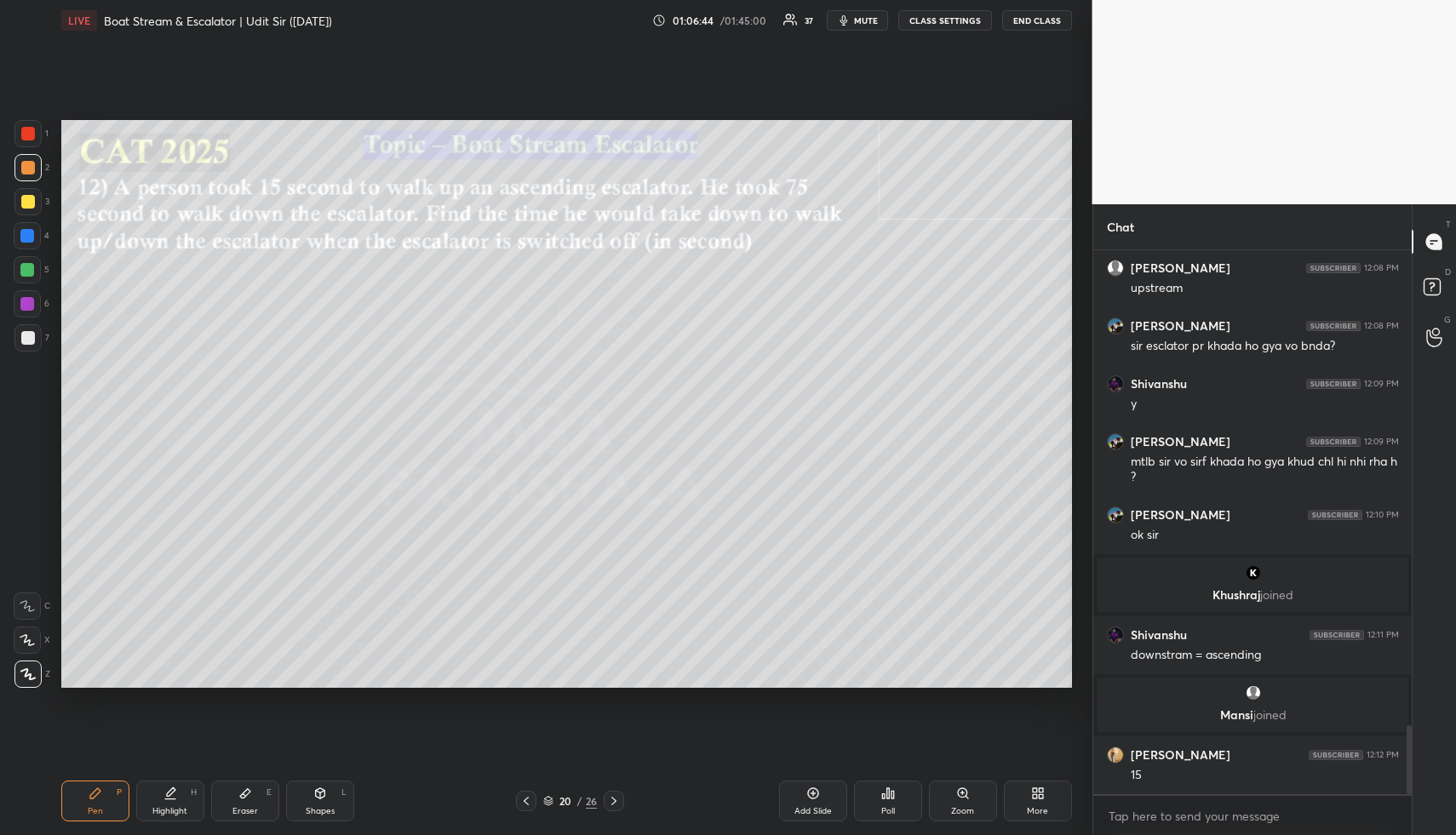
drag, startPoint x: 29, startPoint y: 232, endPoint x: 53, endPoint y: 245, distance: 27.3
click at [30, 235] on div at bounding box center [27, 235] width 13 height 13
click at [25, 174] on div at bounding box center [27, 168] width 13 height 13
click at [78, 788] on div "Pen P" at bounding box center [95, 801] width 68 height 41
click at [27, 227] on div at bounding box center [27, 236] width 27 height 27
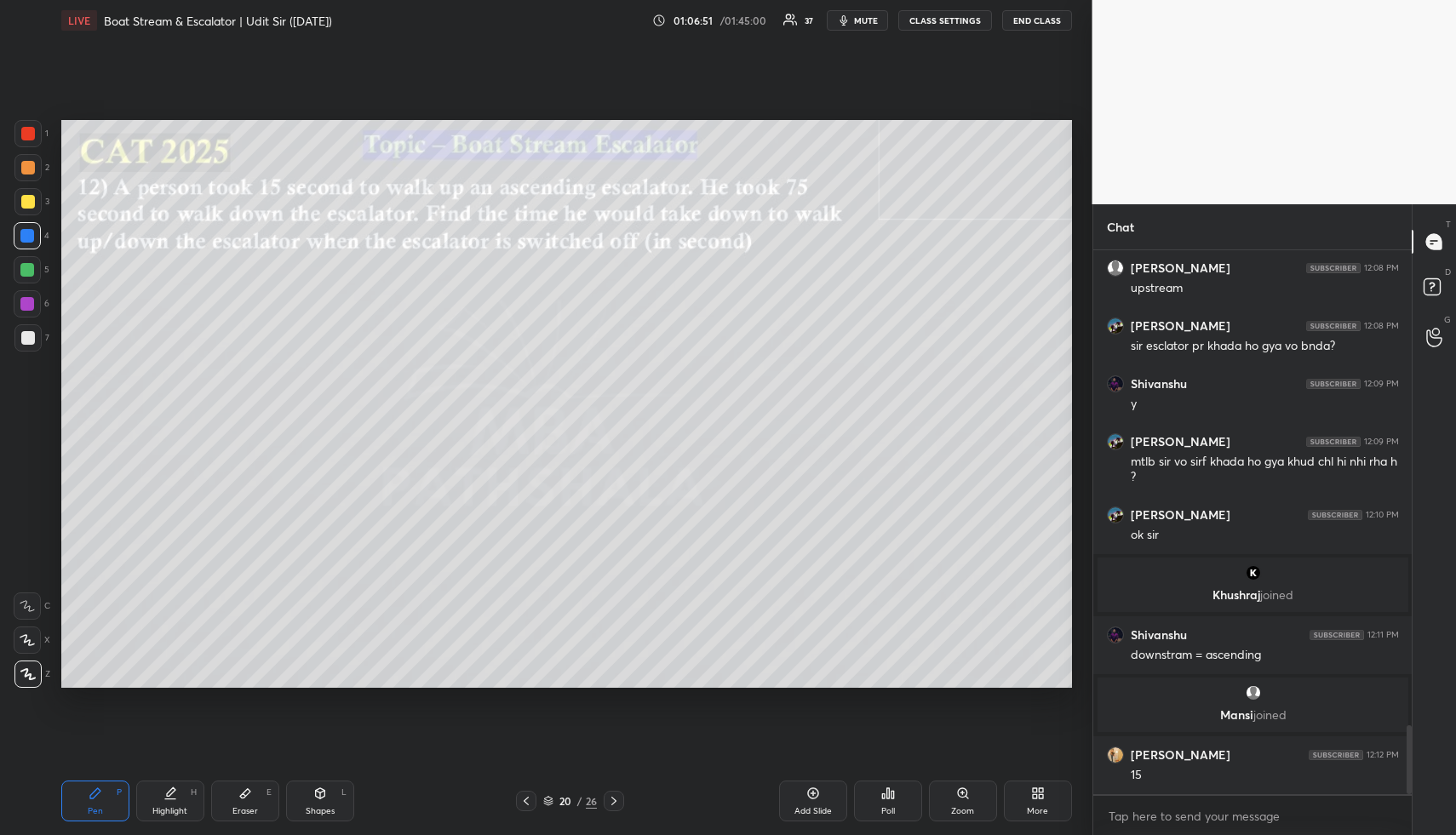
click at [26, 271] on div at bounding box center [27, 269] width 13 height 13
drag, startPoint x: 27, startPoint y: 169, endPoint x: 55, endPoint y: 185, distance: 32.2
click at [26, 173] on div at bounding box center [27, 168] width 13 height 13
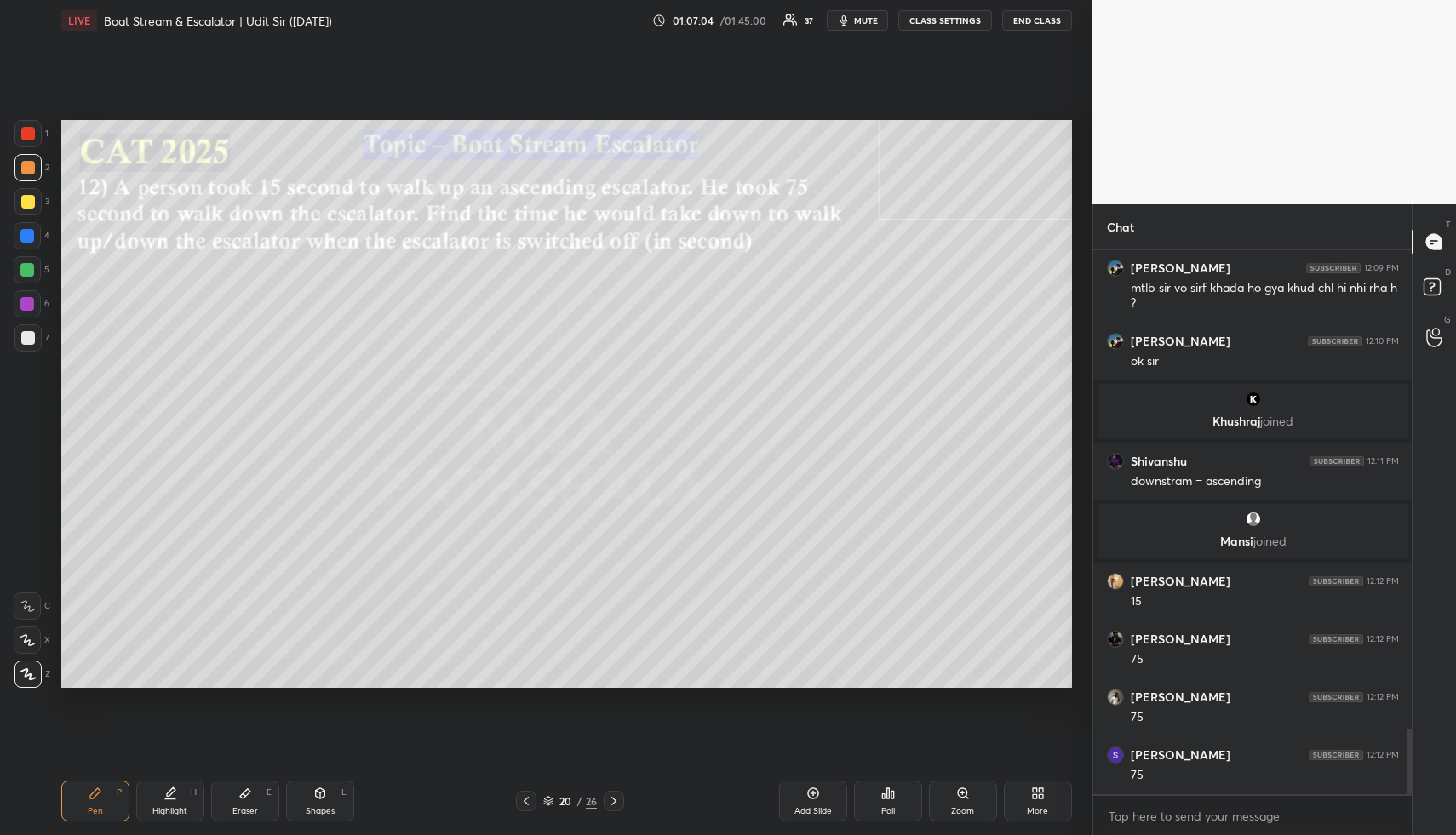
scroll to position [3974, 0]
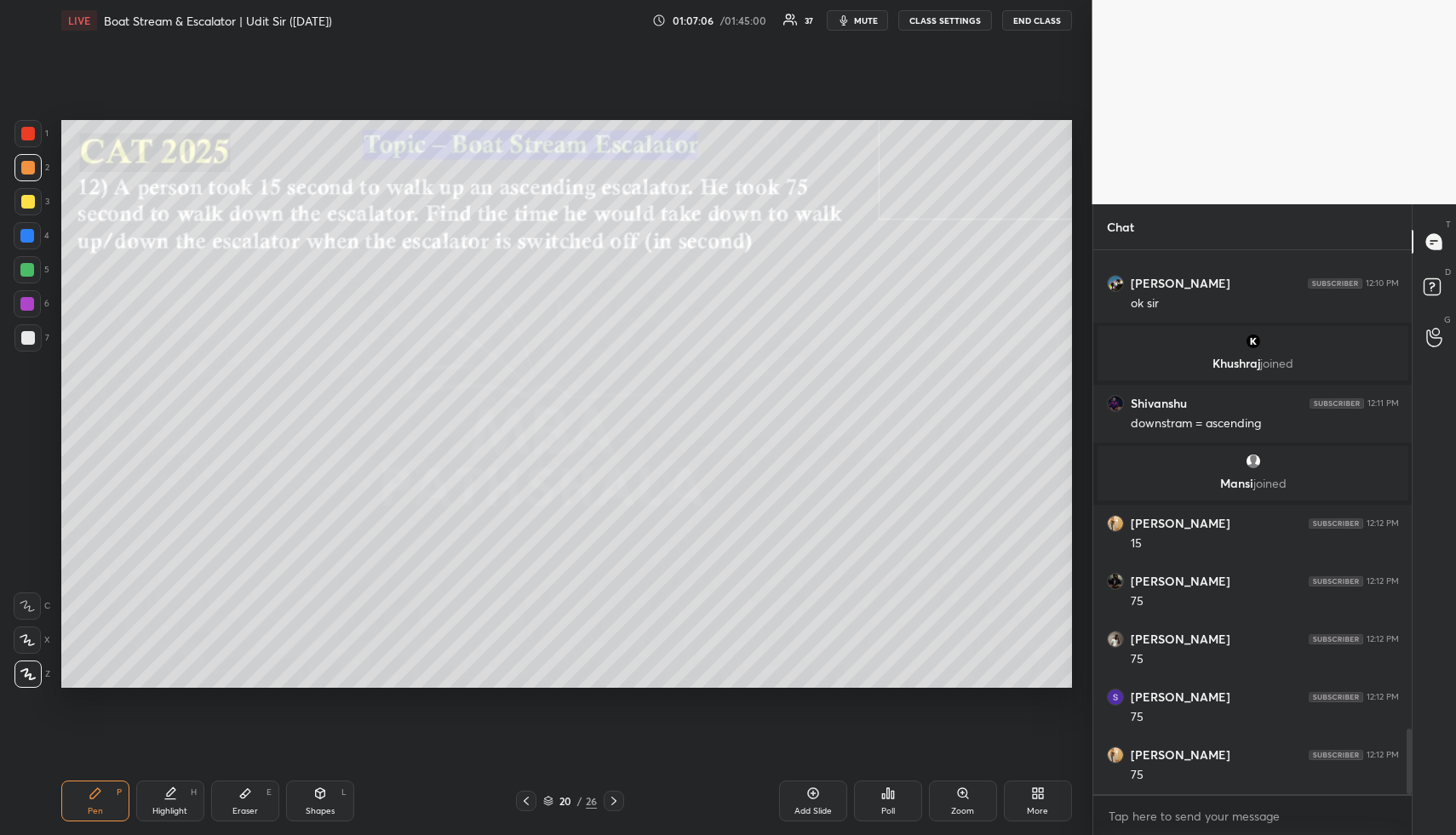
click at [163, 793] on icon at bounding box center [169, 793] width 13 height 13
click at [167, 794] on icon at bounding box center [171, 792] width 9 height 9
click at [106, 767] on div "Setting up your live class Poll for secs No correct answer Start poll" at bounding box center [566, 403] width 1024 height 726
click at [100, 791] on icon at bounding box center [95, 793] width 13 height 13
click at [27, 201] on div at bounding box center [27, 201] width 13 height 13
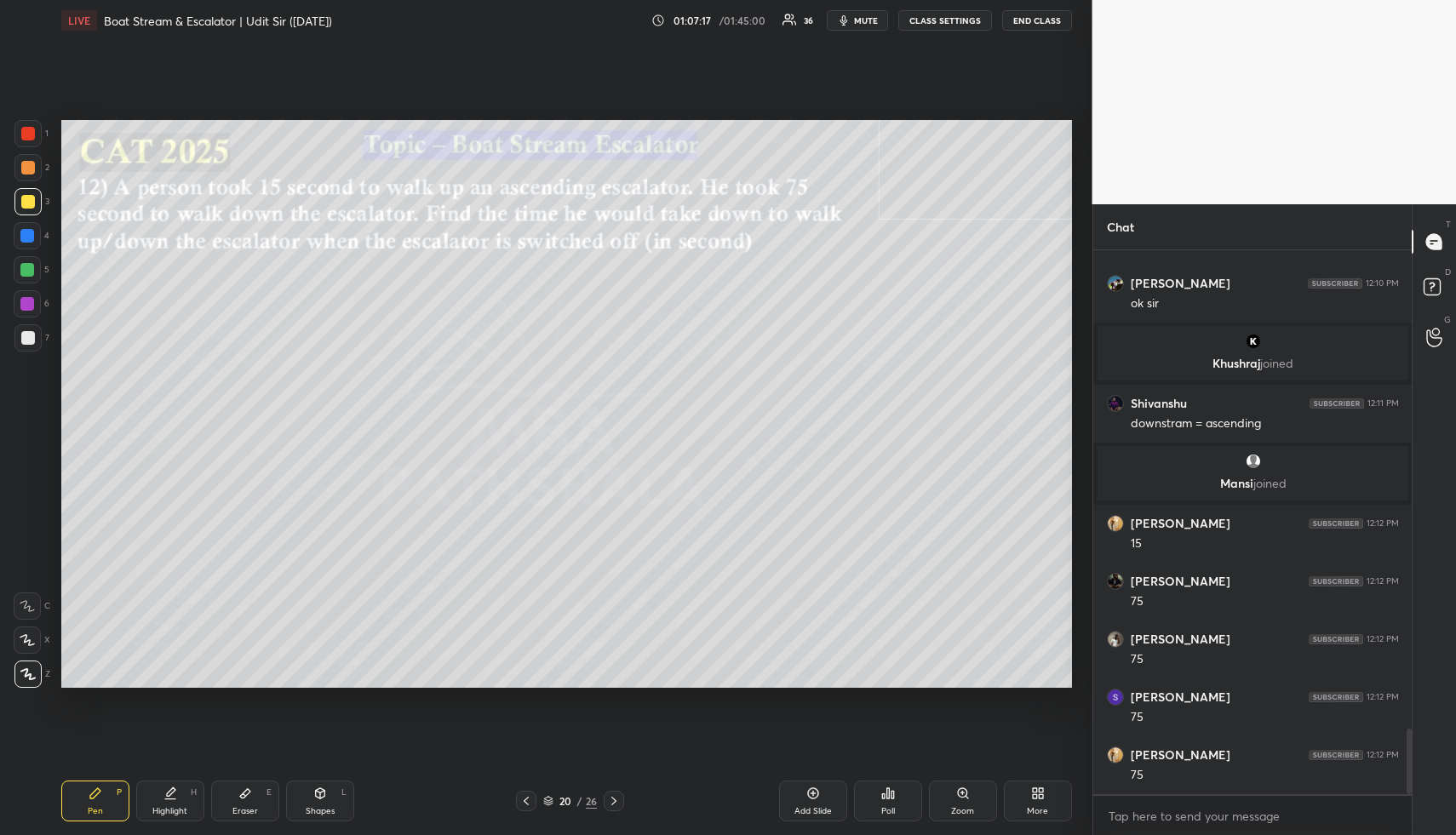
click at [160, 798] on div "Highlight H" at bounding box center [170, 801] width 68 height 41
drag, startPoint x: 166, startPoint y: 796, endPoint x: 175, endPoint y: 723, distance: 73.6
click at [167, 796] on icon at bounding box center [171, 792] width 9 height 9
click at [108, 797] on div "Pen P" at bounding box center [95, 801] width 68 height 41
drag, startPoint x: 27, startPoint y: 169, endPoint x: 25, endPoint y: 185, distance: 16.1
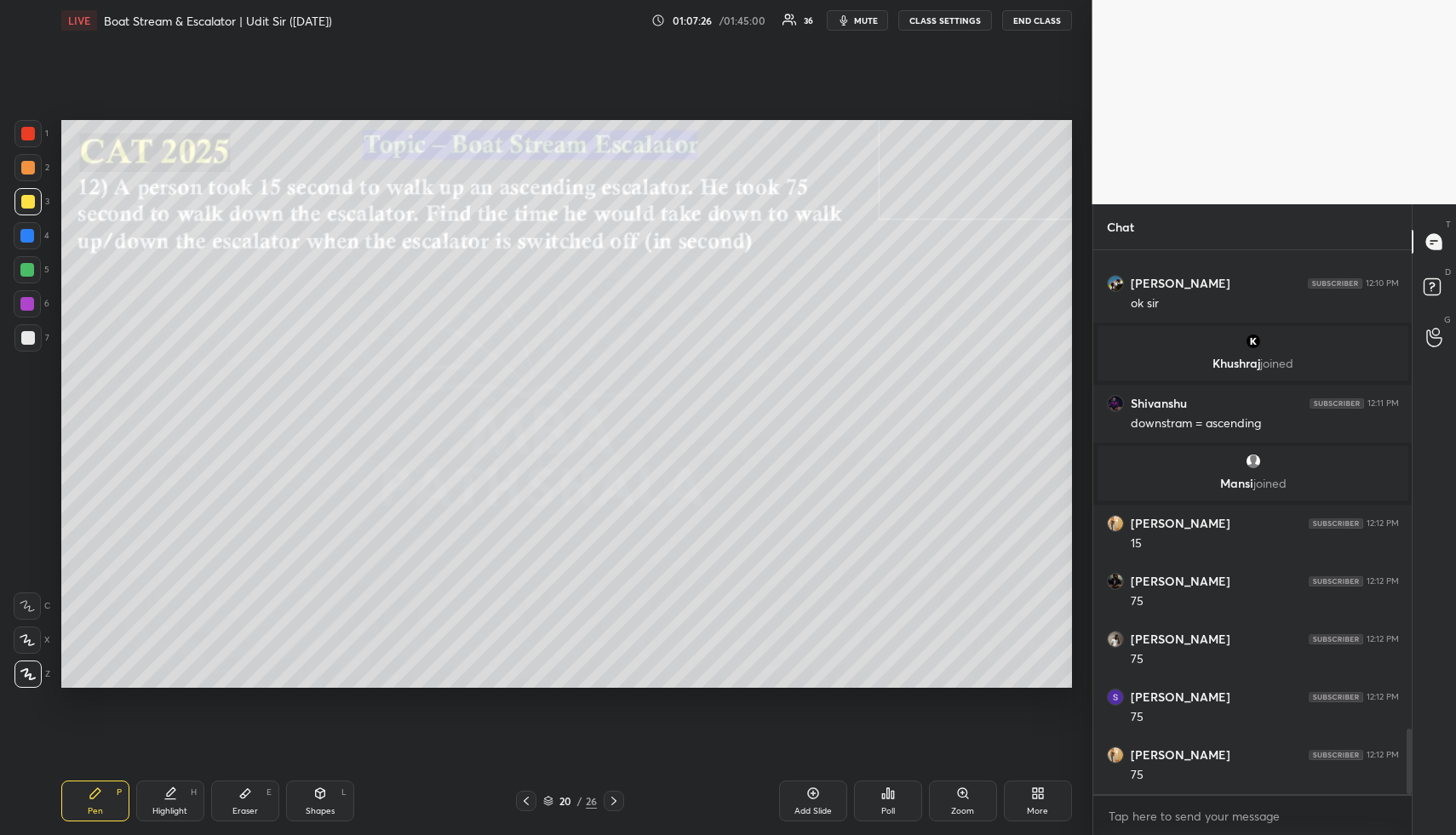
click at [27, 170] on div at bounding box center [27, 168] width 13 height 13
click at [28, 207] on div at bounding box center [27, 201] width 27 height 27
drag, startPoint x: 161, startPoint y: 796, endPoint x: 159, endPoint y: 782, distance: 14.1
click at [160, 793] on div "Highlight H" at bounding box center [170, 801] width 68 height 41
click at [98, 793] on icon at bounding box center [95, 793] width 13 height 13
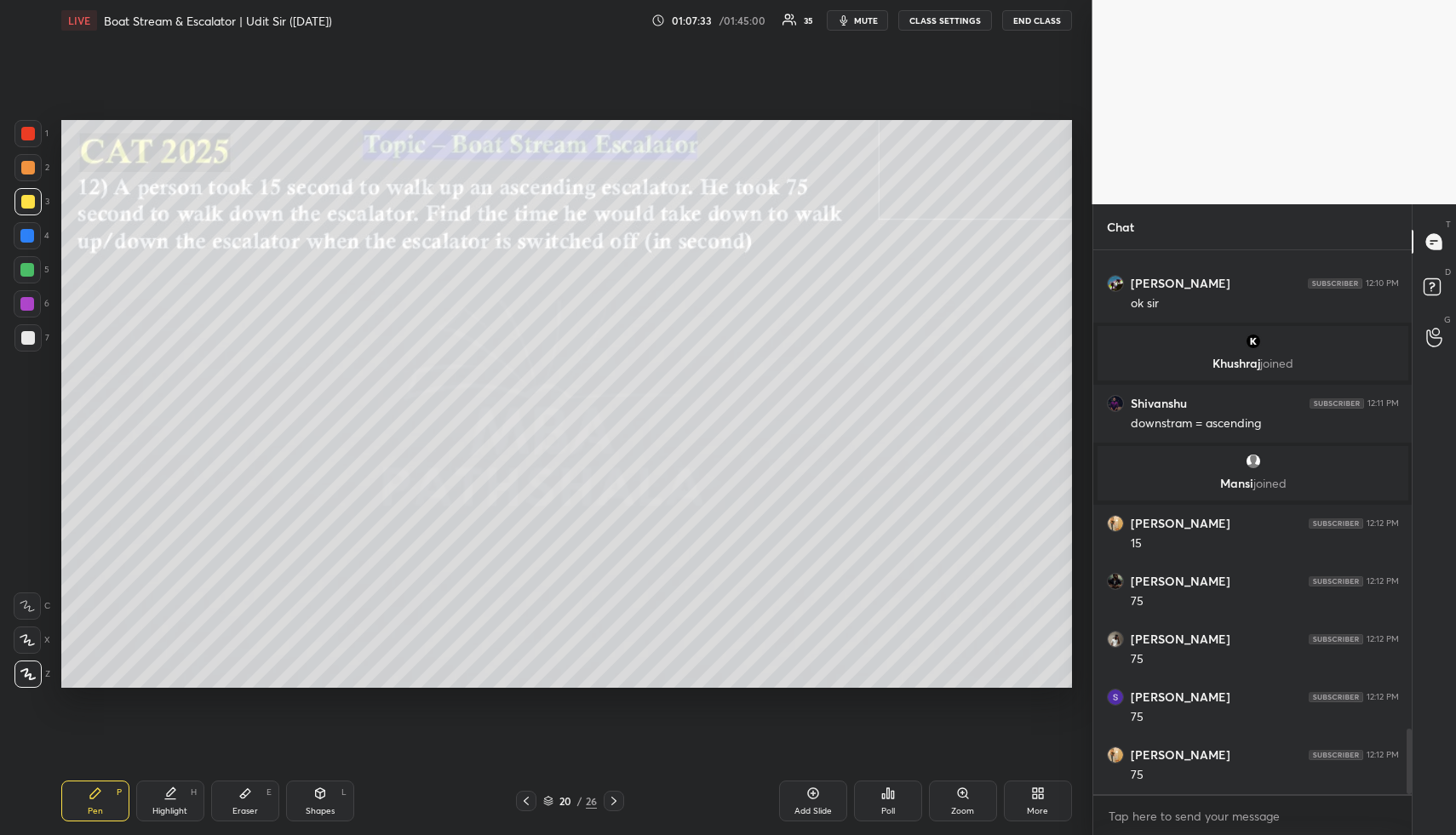
click at [98, 793] on icon at bounding box center [95, 793] width 13 height 13
click at [162, 800] on div "Highlight H" at bounding box center [170, 801] width 68 height 41
drag, startPoint x: 169, startPoint y: 803, endPoint x: 200, endPoint y: 705, distance: 102.8
click at [167, 804] on div "Highlight H" at bounding box center [170, 801] width 68 height 41
click at [107, 801] on div "Pen P" at bounding box center [95, 801] width 68 height 41
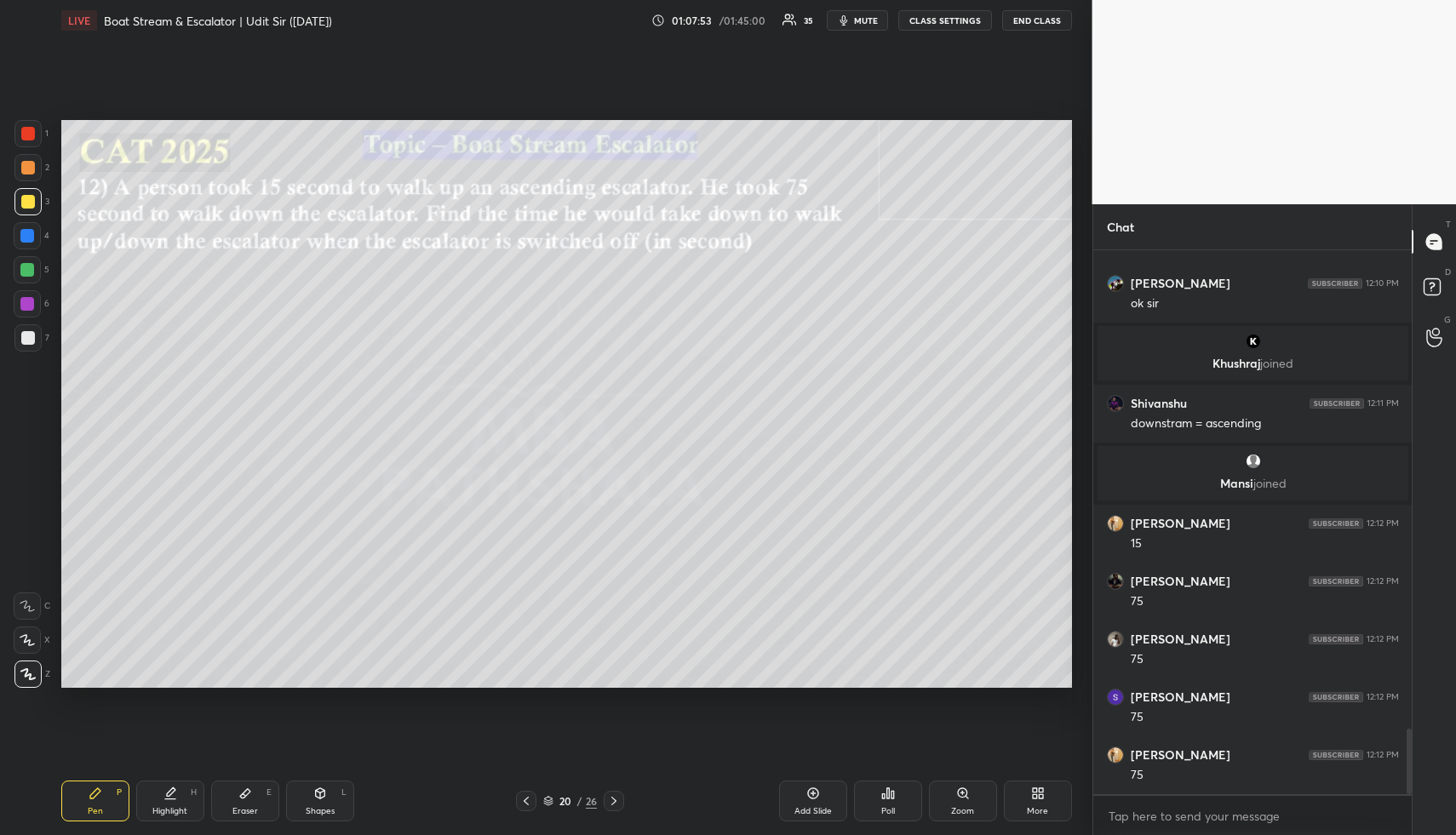
click at [314, 800] on icon at bounding box center [319, 793] width 13 height 13
click at [27, 268] on div at bounding box center [27, 269] width 13 height 13
drag, startPoint x: 174, startPoint y: 793, endPoint x: 145, endPoint y: 801, distance: 30.1
click at [167, 795] on icon at bounding box center [169, 793] width 13 height 13
click at [106, 801] on div "Pen P" at bounding box center [95, 801] width 68 height 41
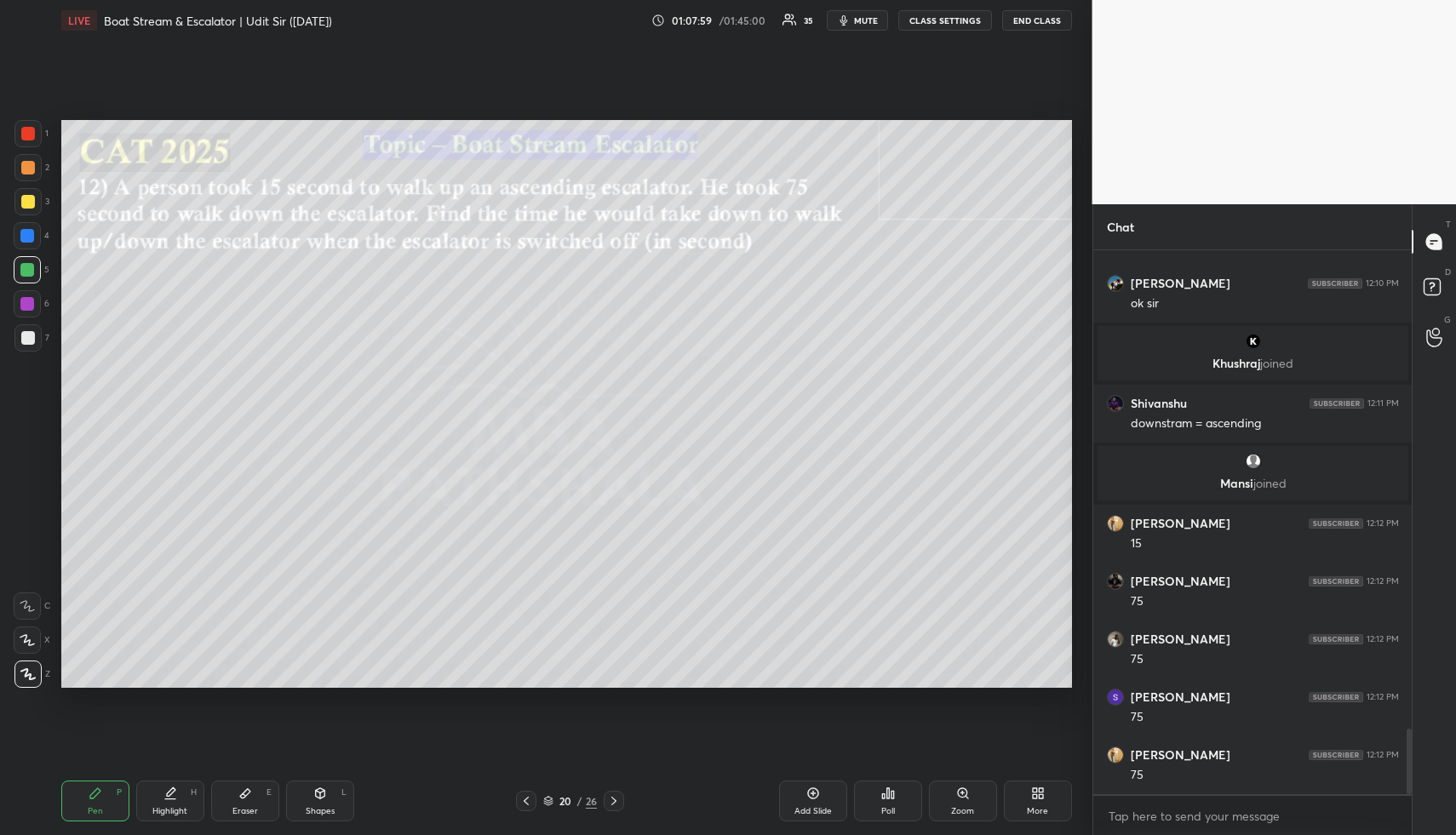
click at [28, 248] on div "4" at bounding box center [31, 236] width 35 height 27
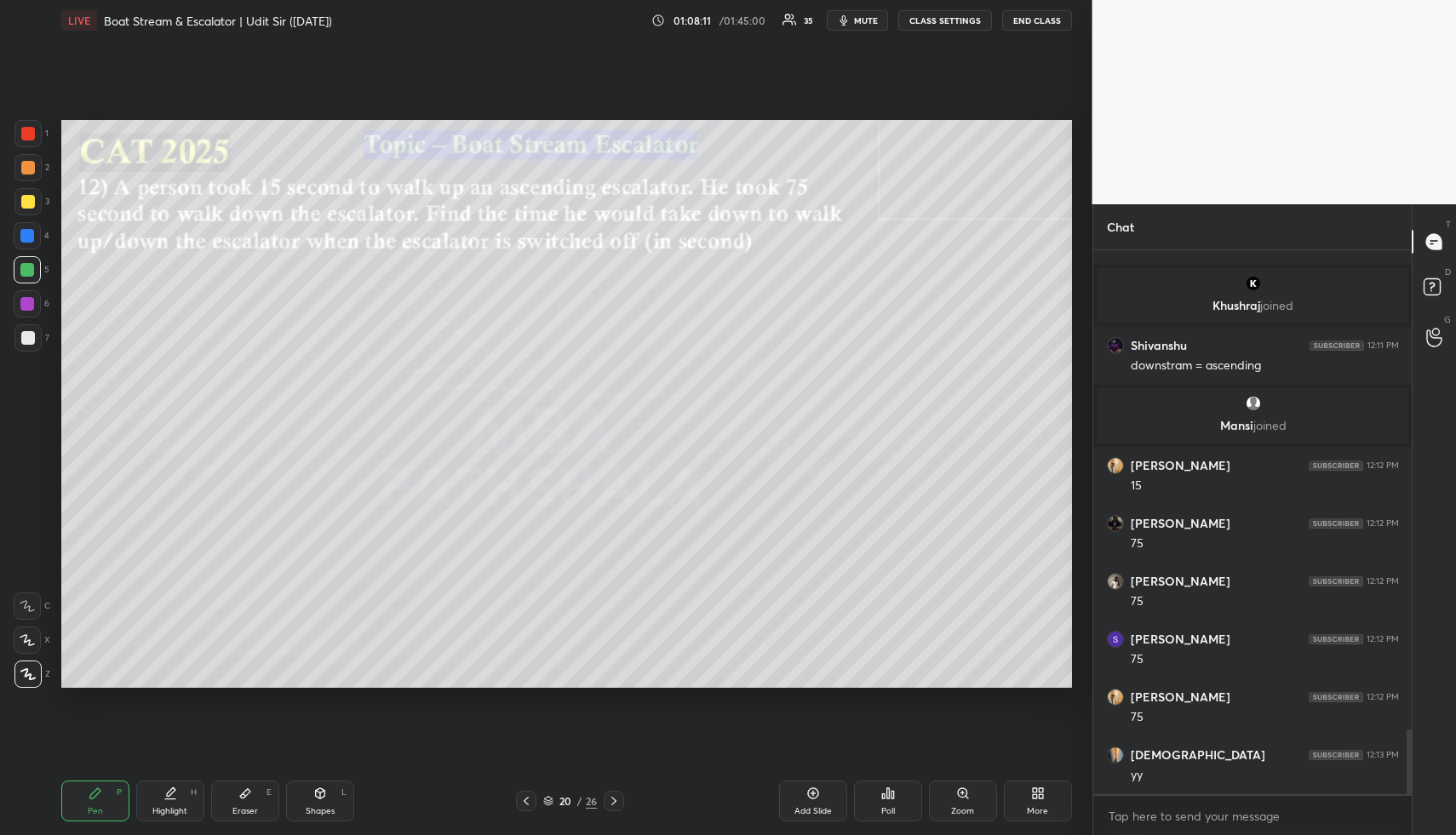
click at [260, 791] on div "Eraser E" at bounding box center [245, 801] width 68 height 41
drag, startPoint x: 89, startPoint y: 806, endPoint x: 226, endPoint y: 703, distance: 171.4
click at [90, 805] on div "Pen P" at bounding box center [95, 801] width 68 height 41
click at [315, 808] on div "Shapes" at bounding box center [320, 812] width 29 height 9
click at [29, 234] on div at bounding box center [27, 235] width 13 height 13
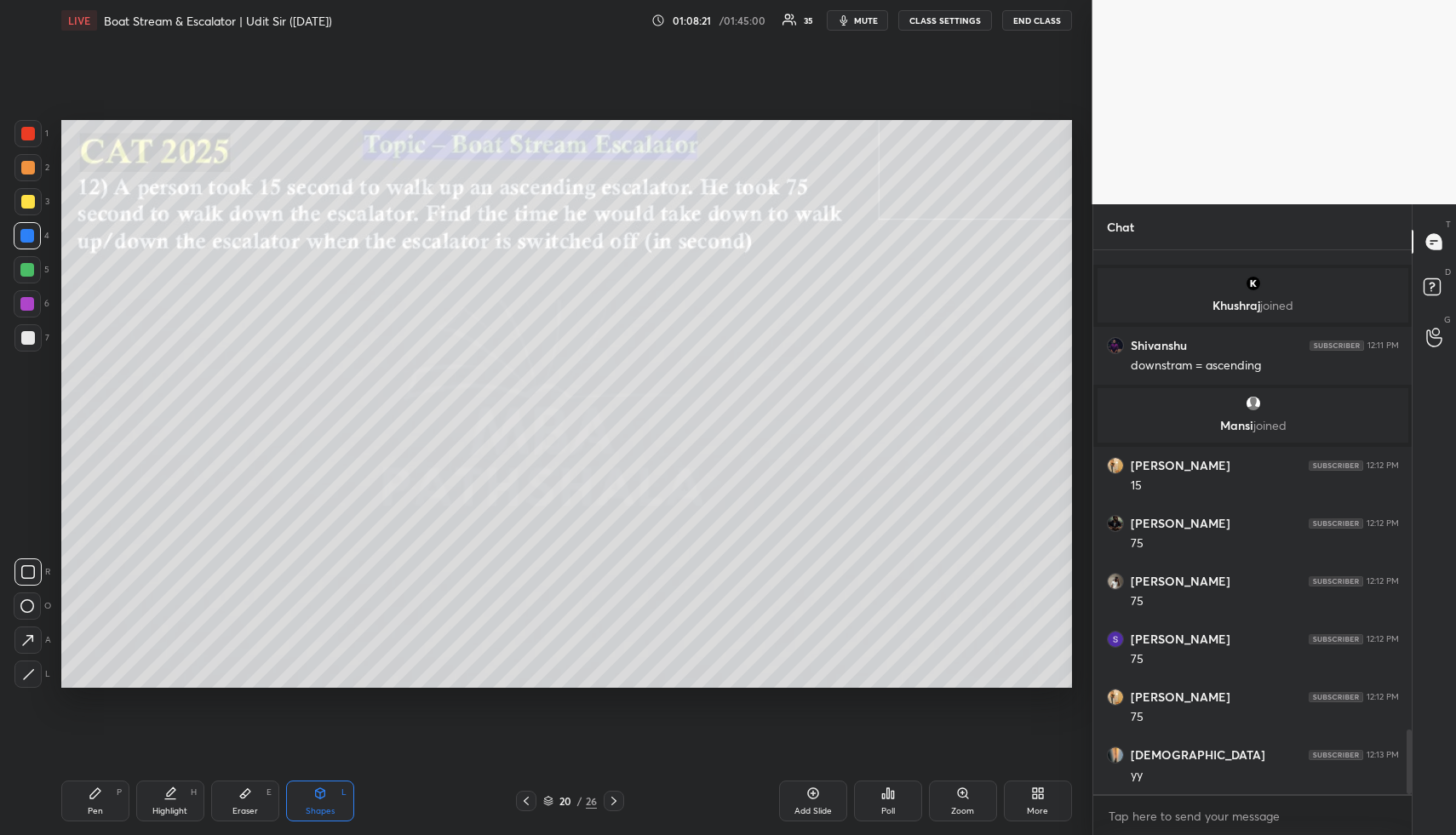
click at [84, 800] on div "Pen P" at bounding box center [95, 801] width 68 height 41
drag, startPoint x: 84, startPoint y: 800, endPoint x: 90, endPoint y: 745, distance: 55.3
click at [84, 800] on div "Pen P" at bounding box center [95, 801] width 68 height 41
drag, startPoint x: 33, startPoint y: 269, endPoint x: 53, endPoint y: 279, distance: 22.4
click at [31, 270] on div at bounding box center [27, 269] width 13 height 13
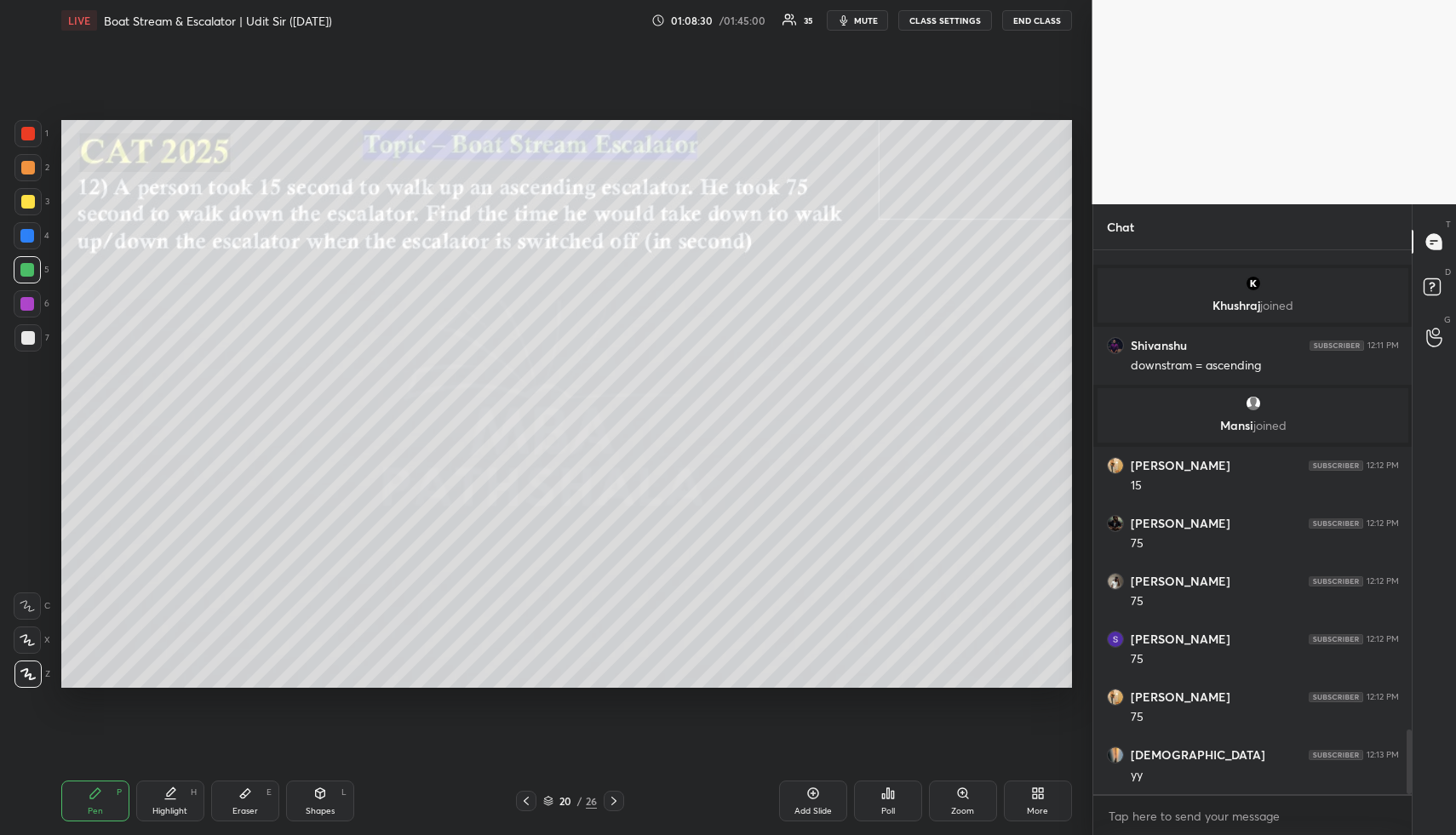
drag, startPoint x: 326, startPoint y: 808, endPoint x: 315, endPoint y: 767, distance: 42.4
click at [326, 808] on div "Shapes" at bounding box center [320, 812] width 29 height 9
drag, startPoint x: 26, startPoint y: 335, endPoint x: 42, endPoint y: 341, distance: 17.1
click at [27, 336] on div at bounding box center [27, 338] width 13 height 13
click at [175, 798] on icon at bounding box center [169, 793] width 13 height 13
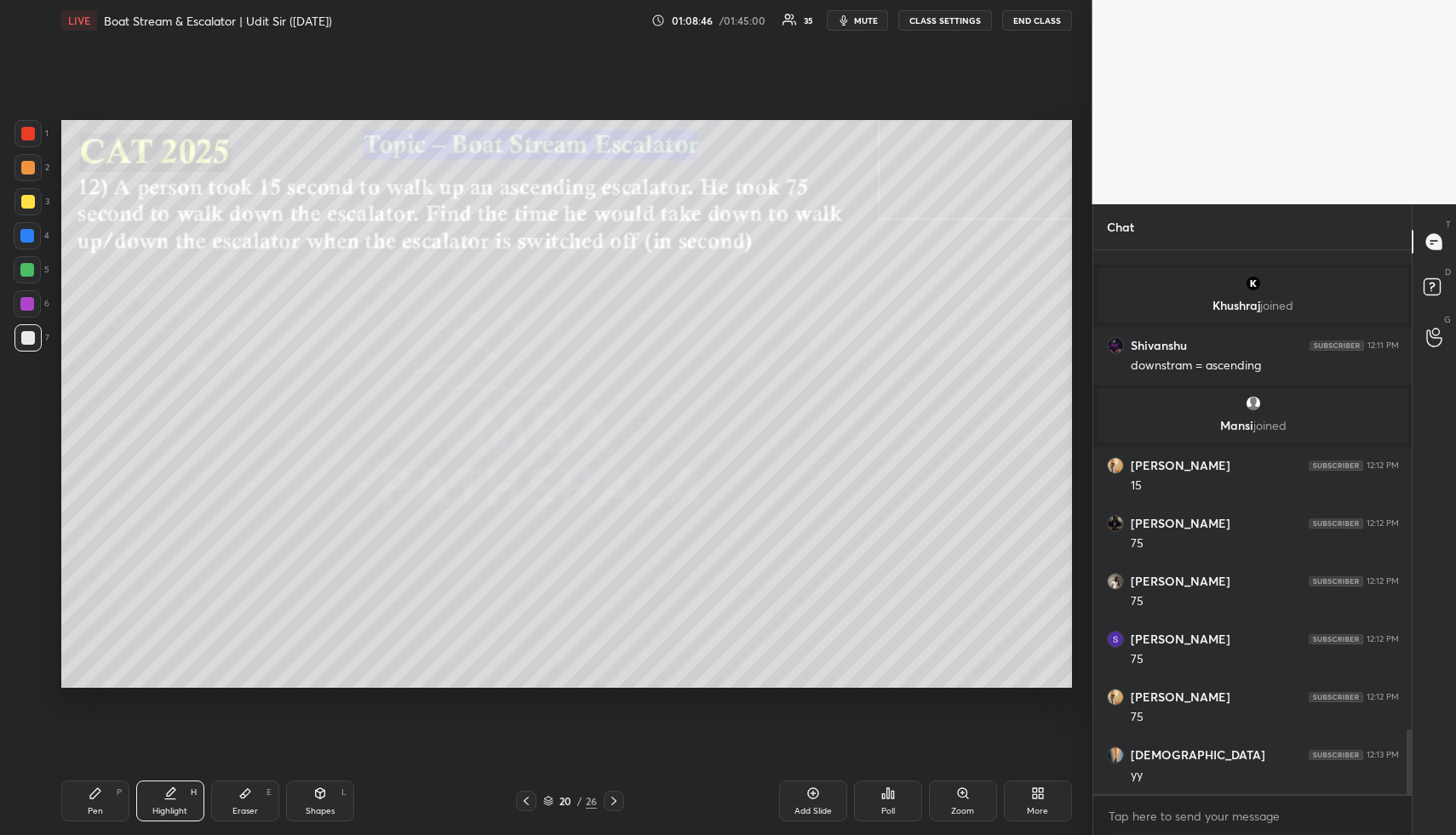
click at [96, 796] on icon at bounding box center [95, 793] width 13 height 13
drag, startPoint x: 30, startPoint y: 330, endPoint x: 54, endPoint y: 342, distance: 26.8
click at [31, 330] on div at bounding box center [27, 338] width 27 height 27
click at [179, 808] on div "Highlight" at bounding box center [169, 812] width 35 height 9
drag, startPoint x: 179, startPoint y: 806, endPoint x: 214, endPoint y: 714, distance: 98.4
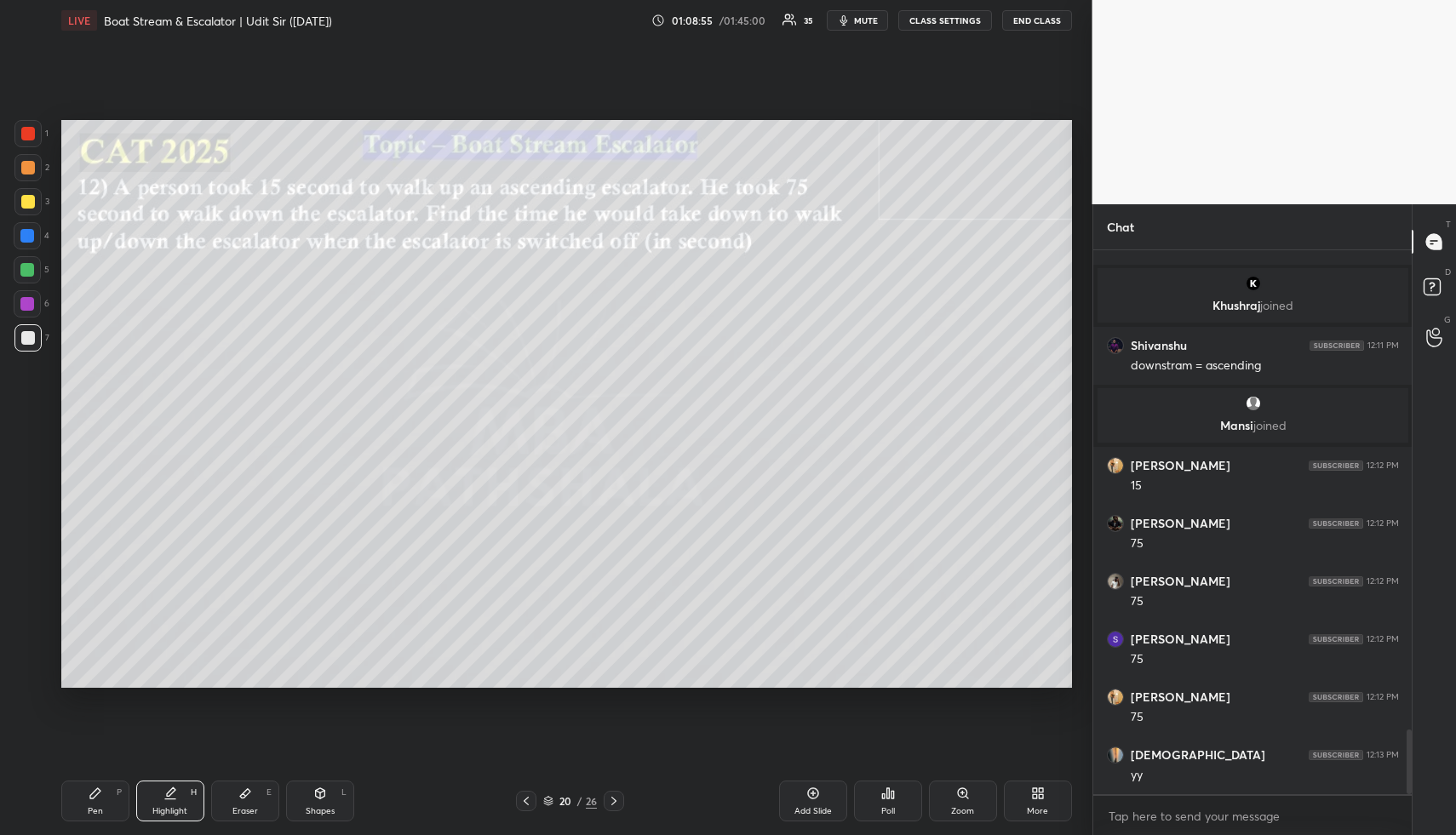
click at [179, 808] on div "Highlight" at bounding box center [169, 812] width 35 height 9
drag, startPoint x: 165, startPoint y: 810, endPoint x: 177, endPoint y: 771, distance: 40.8
click at [167, 810] on div "Highlight" at bounding box center [169, 812] width 35 height 9
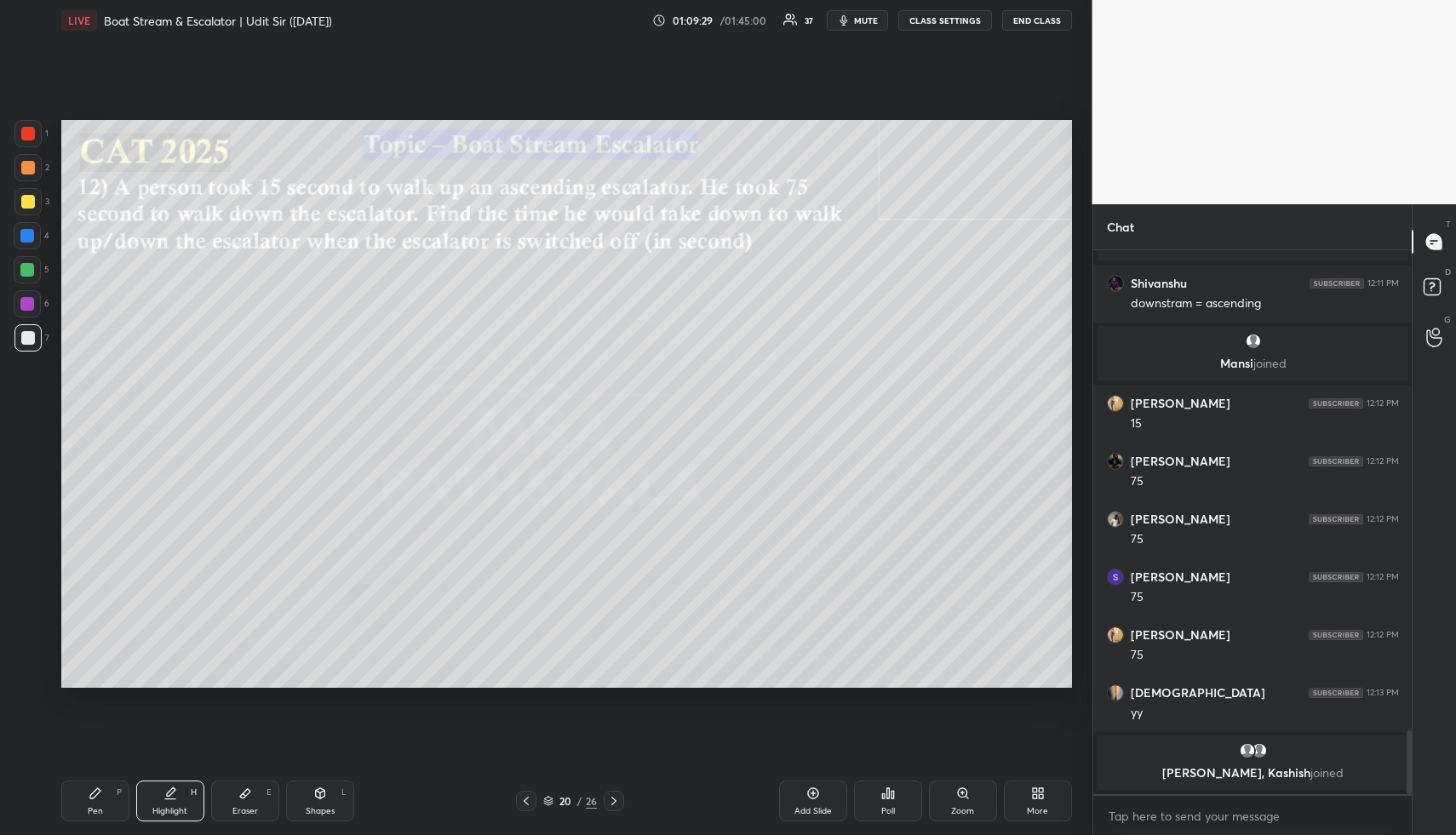
click at [97, 796] on div "Pen P" at bounding box center [95, 801] width 68 height 41
click at [28, 207] on div at bounding box center [27, 201] width 27 height 27
click at [181, 804] on div "Highlight H" at bounding box center [170, 801] width 68 height 41
click at [182, 808] on div "Highlight" at bounding box center [169, 812] width 35 height 9
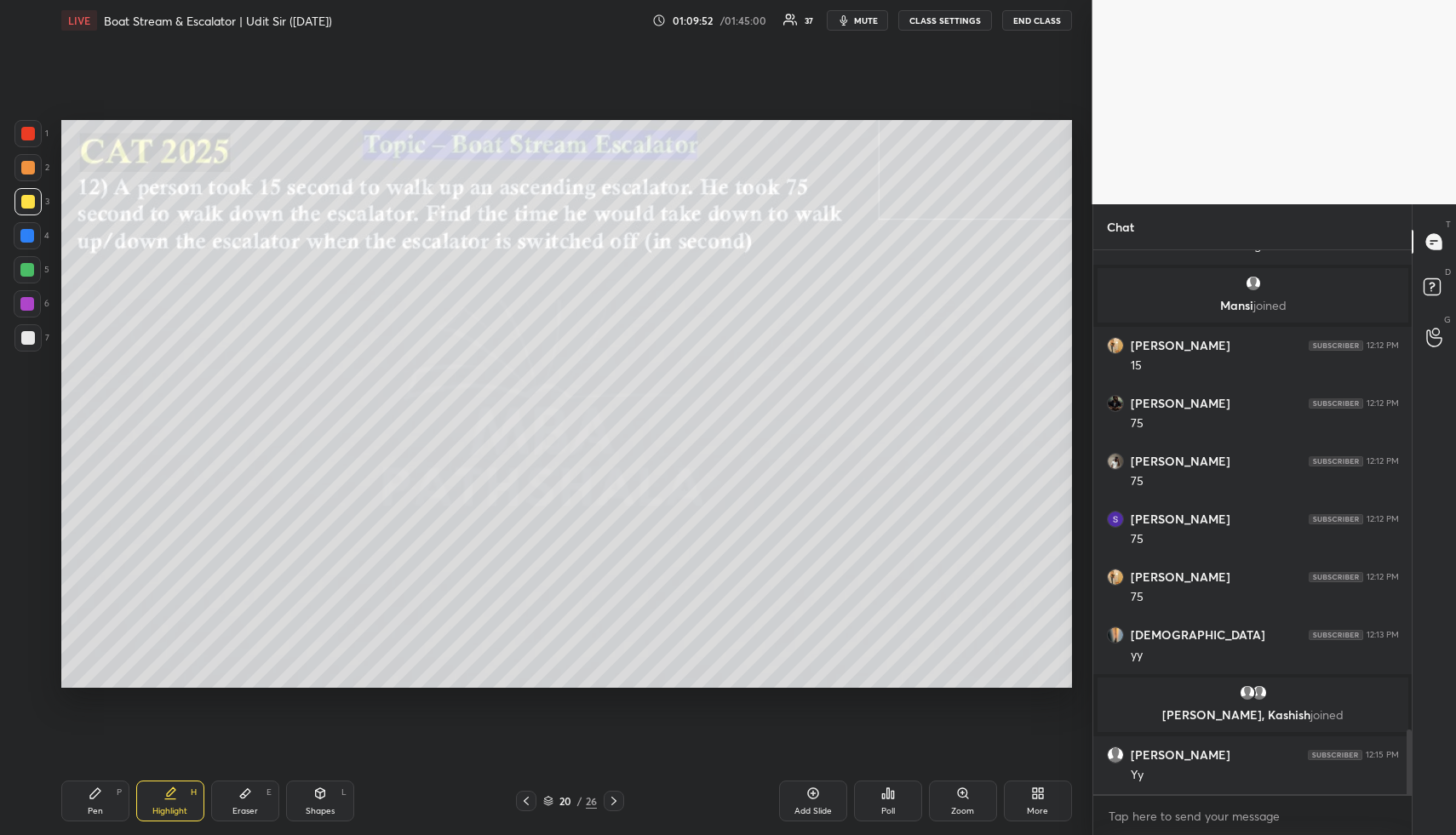
click at [185, 792] on div "Highlight H" at bounding box center [170, 801] width 68 height 41
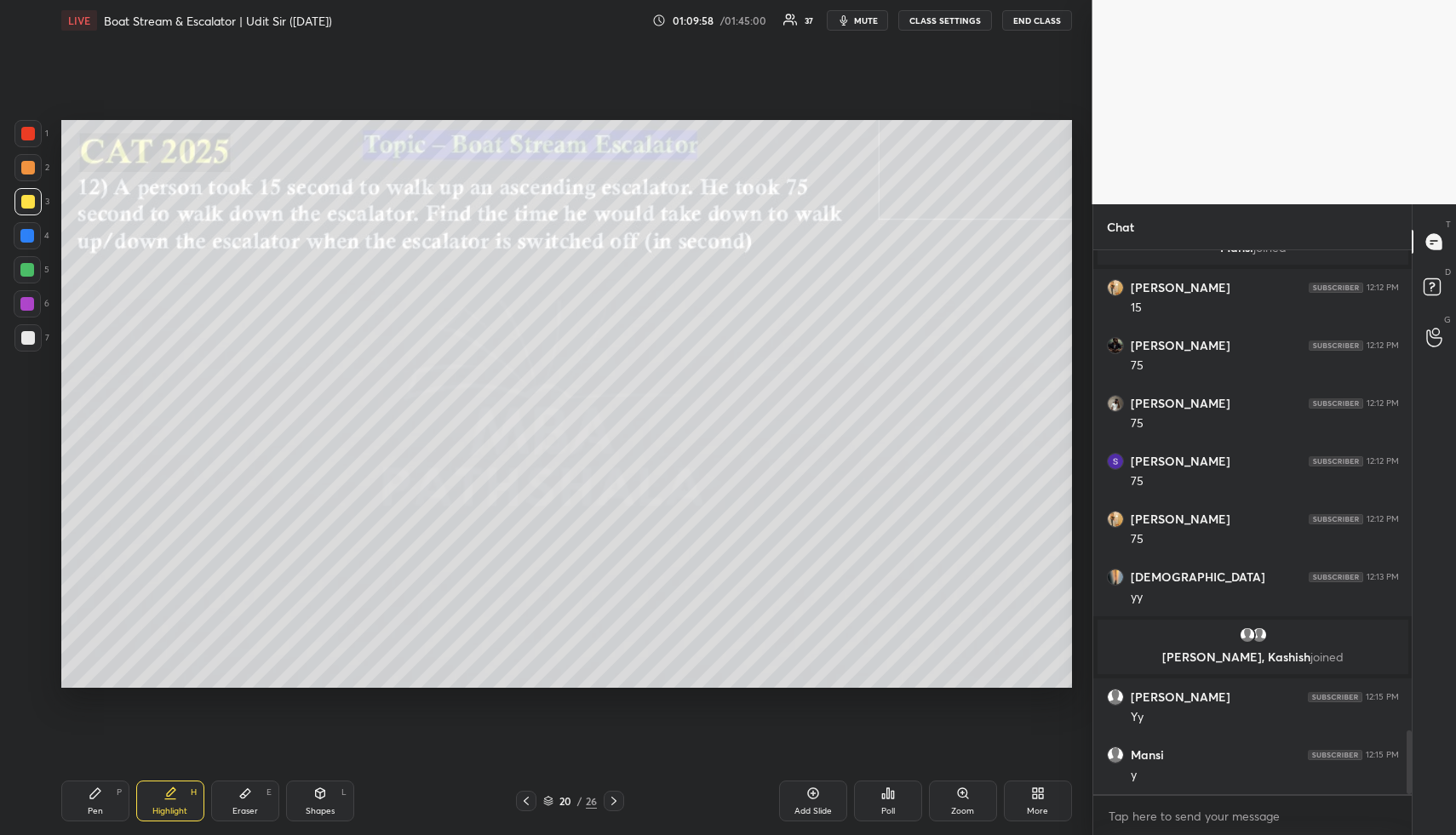
drag, startPoint x: 86, startPoint y: 798, endPoint x: 76, endPoint y: 708, distance: 90.6
click at [83, 800] on div "Pen P" at bounding box center [95, 801] width 68 height 41
click at [24, 273] on div at bounding box center [27, 269] width 13 height 13
click at [163, 795] on icon at bounding box center [169, 793] width 13 height 13
click at [113, 795] on div "Pen P" at bounding box center [95, 801] width 68 height 41
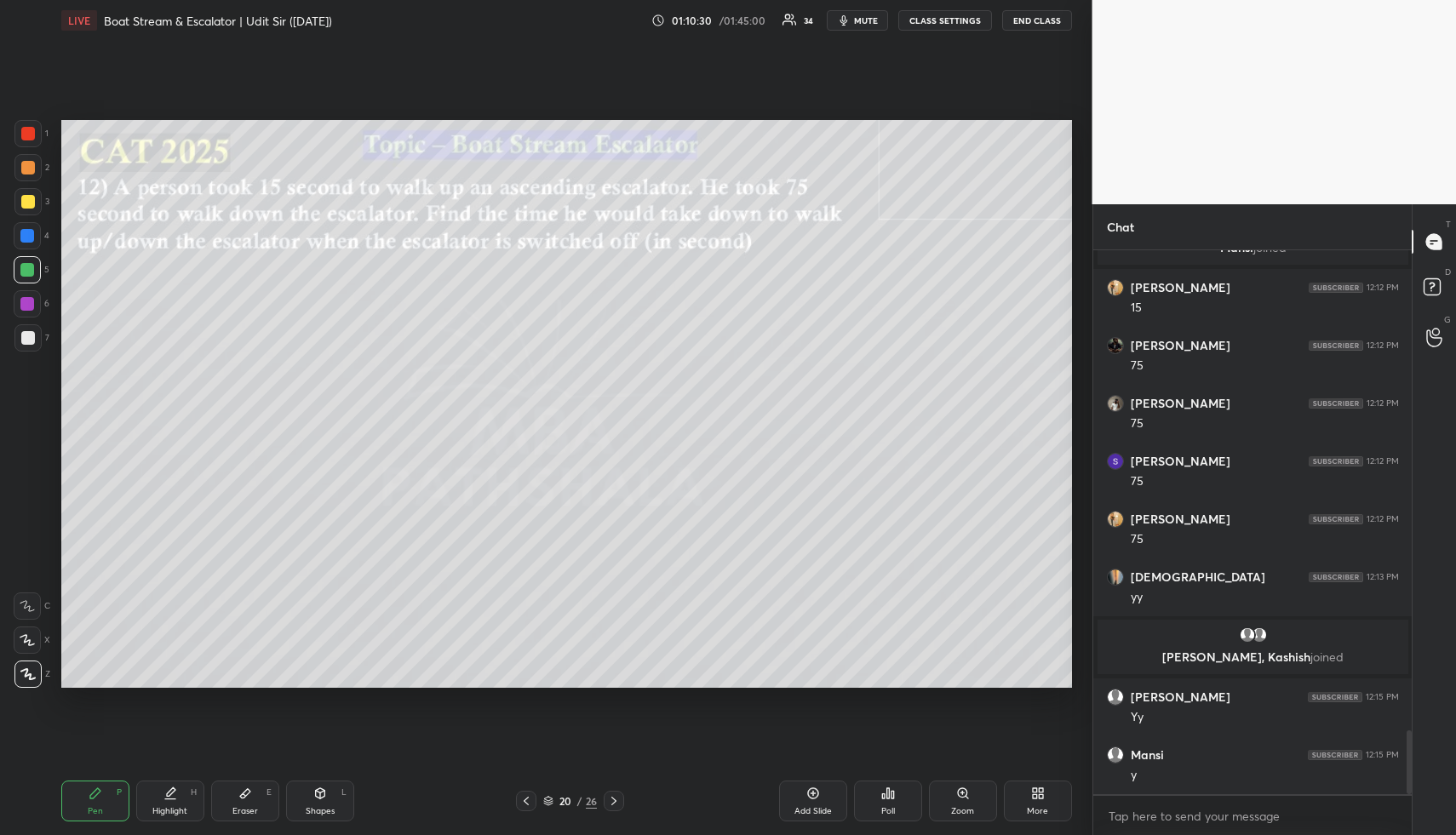
click at [33, 168] on div at bounding box center [27, 168] width 13 height 13
click at [192, 800] on div "Highlight H" at bounding box center [170, 801] width 68 height 41
click at [191, 797] on div "H" at bounding box center [193, 792] width 6 height 9
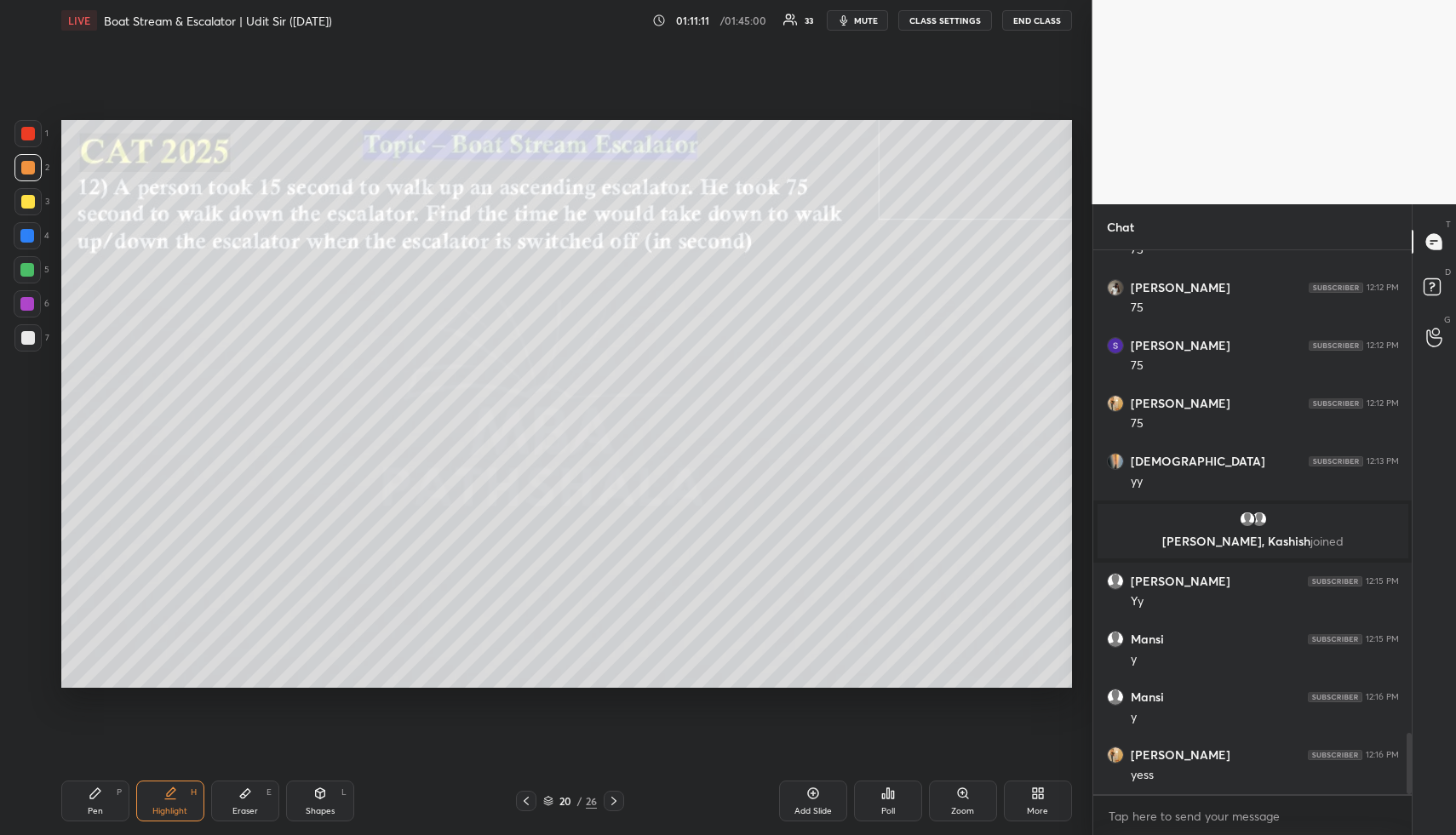
scroll to position [4272, 0]
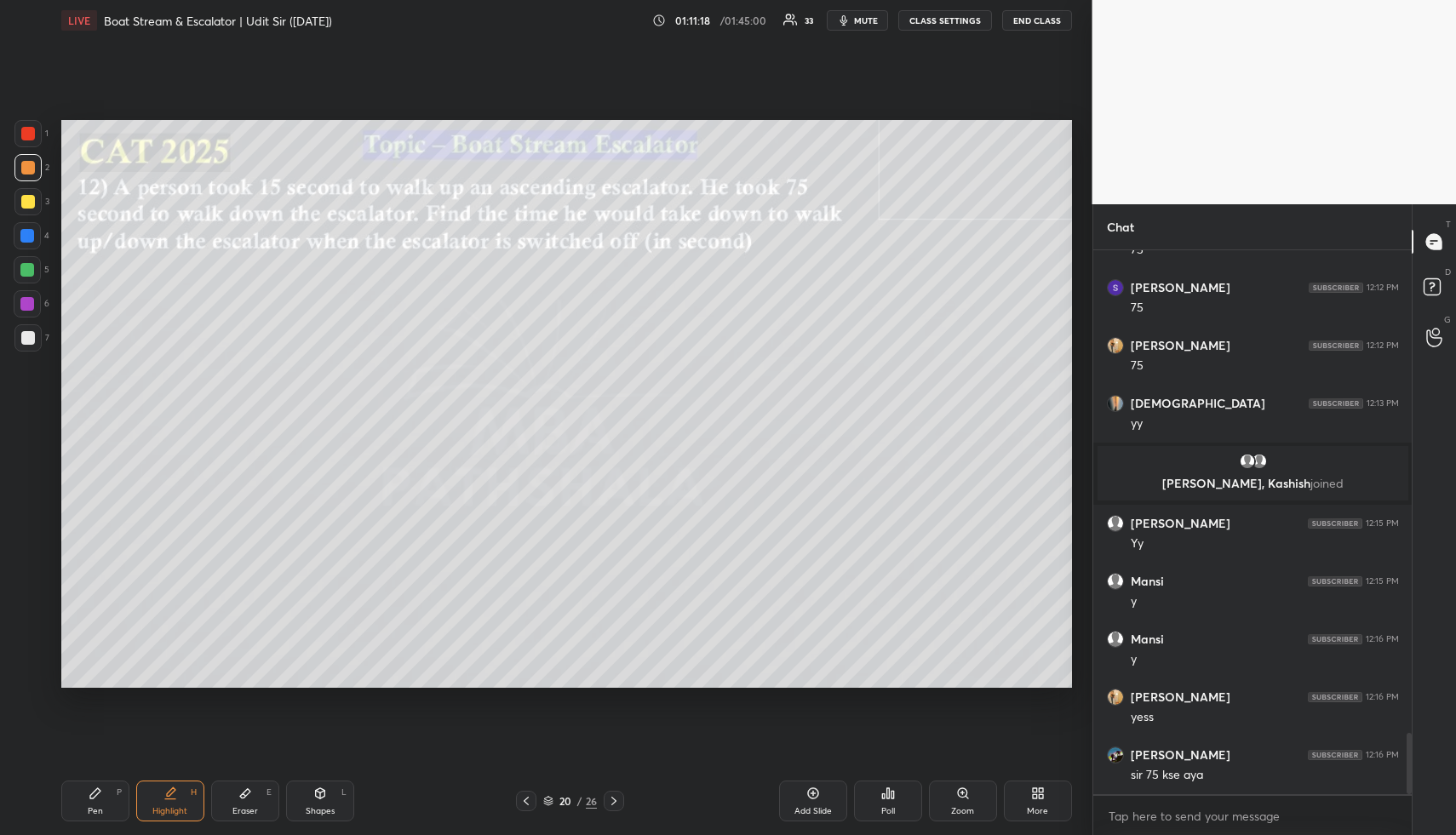
drag, startPoint x: 84, startPoint y: 799, endPoint x: 82, endPoint y: 747, distance: 52.0
click at [82, 799] on div "Pen P" at bounding box center [95, 801] width 68 height 41
click at [28, 201] on div at bounding box center [27, 201] width 13 height 13
drag, startPoint x: 170, startPoint y: 801, endPoint x: 200, endPoint y: 741, distance: 67.1
click at [170, 802] on div "Highlight H" at bounding box center [170, 801] width 68 height 41
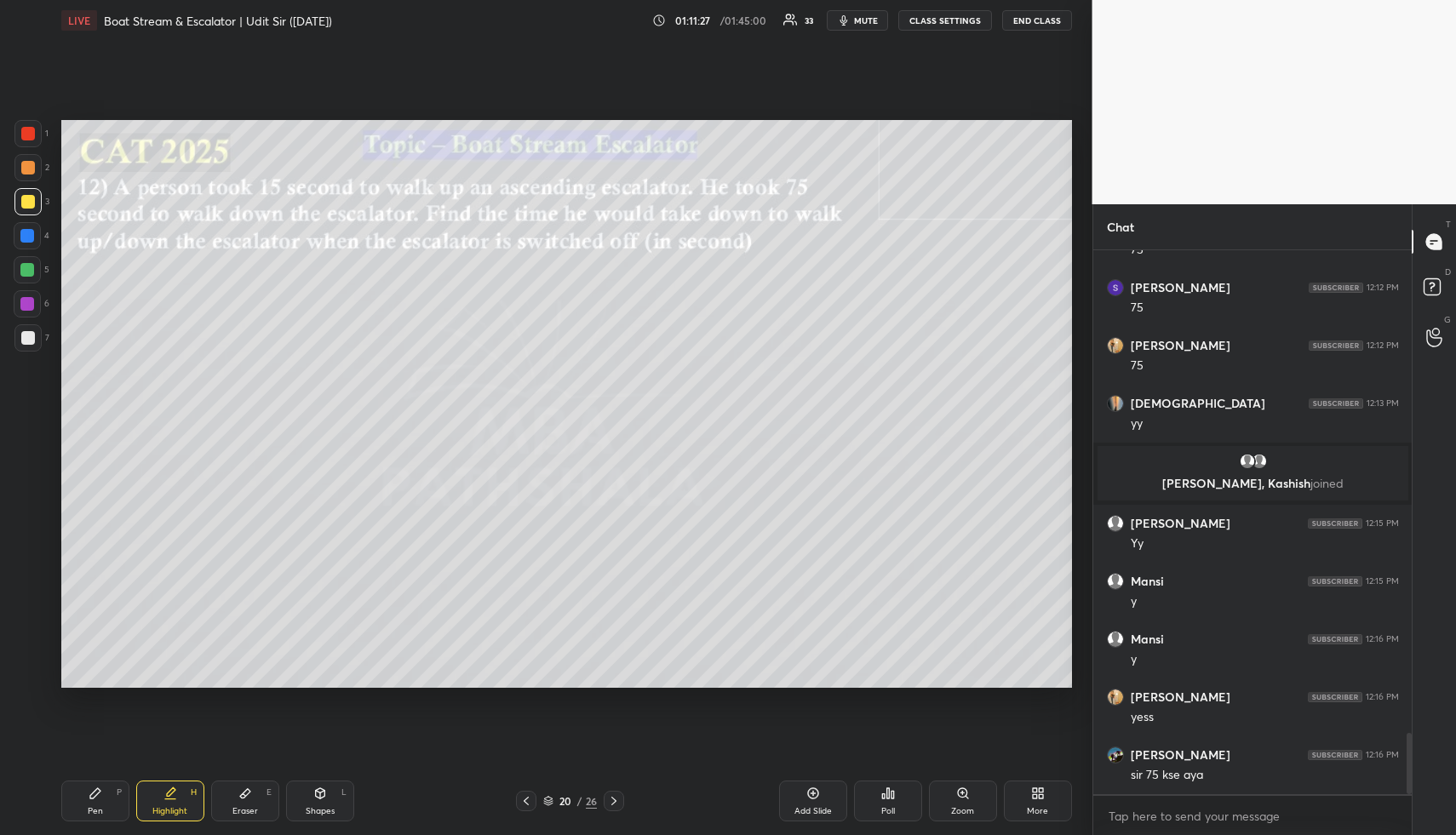
click at [107, 799] on div "Pen P" at bounding box center [95, 801] width 68 height 41
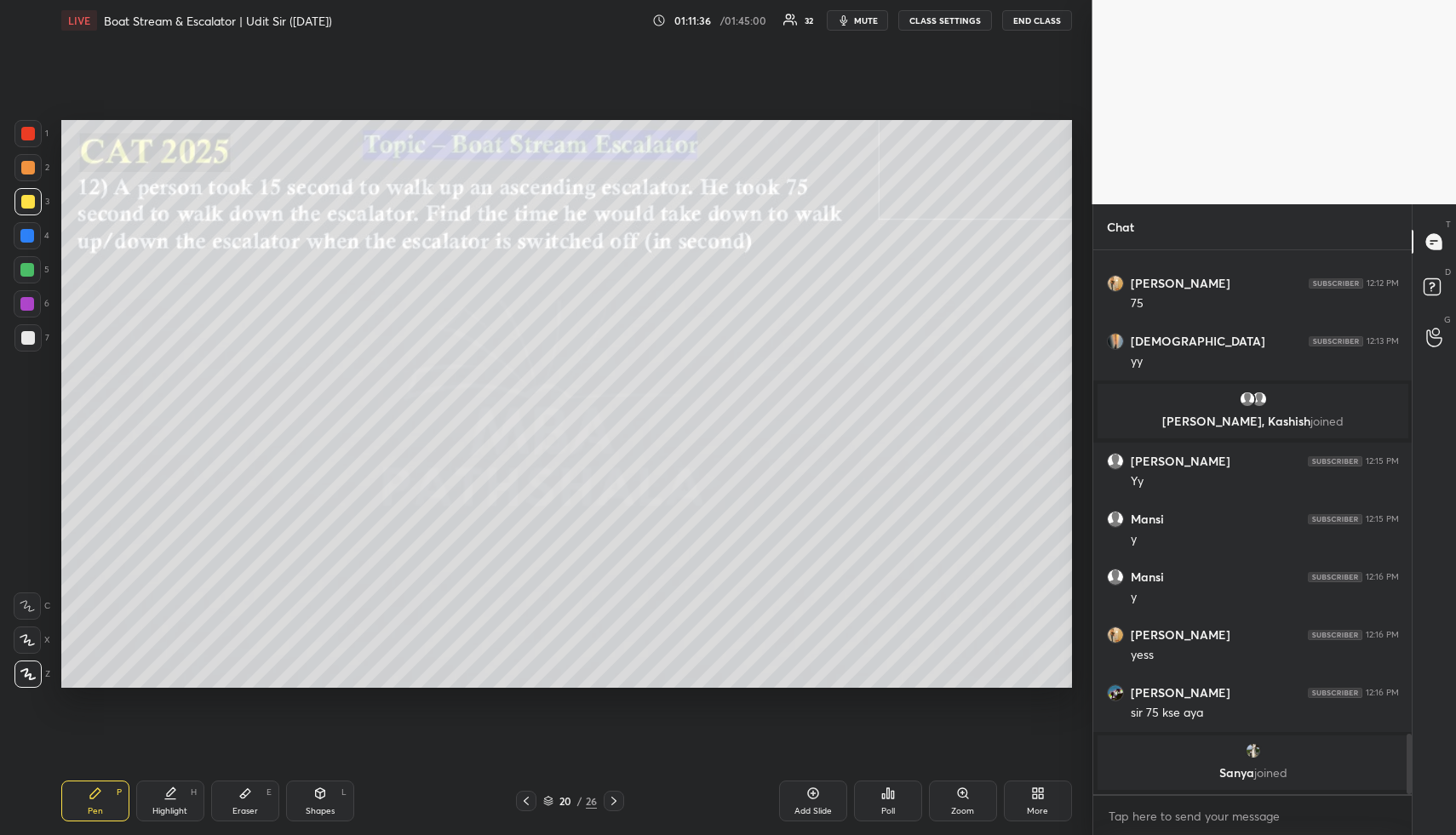
click at [147, 792] on div "Highlight H" at bounding box center [170, 801] width 68 height 41
click at [160, 793] on div "Highlight H" at bounding box center [170, 801] width 68 height 41
click at [105, 790] on div "Pen P" at bounding box center [95, 801] width 68 height 41
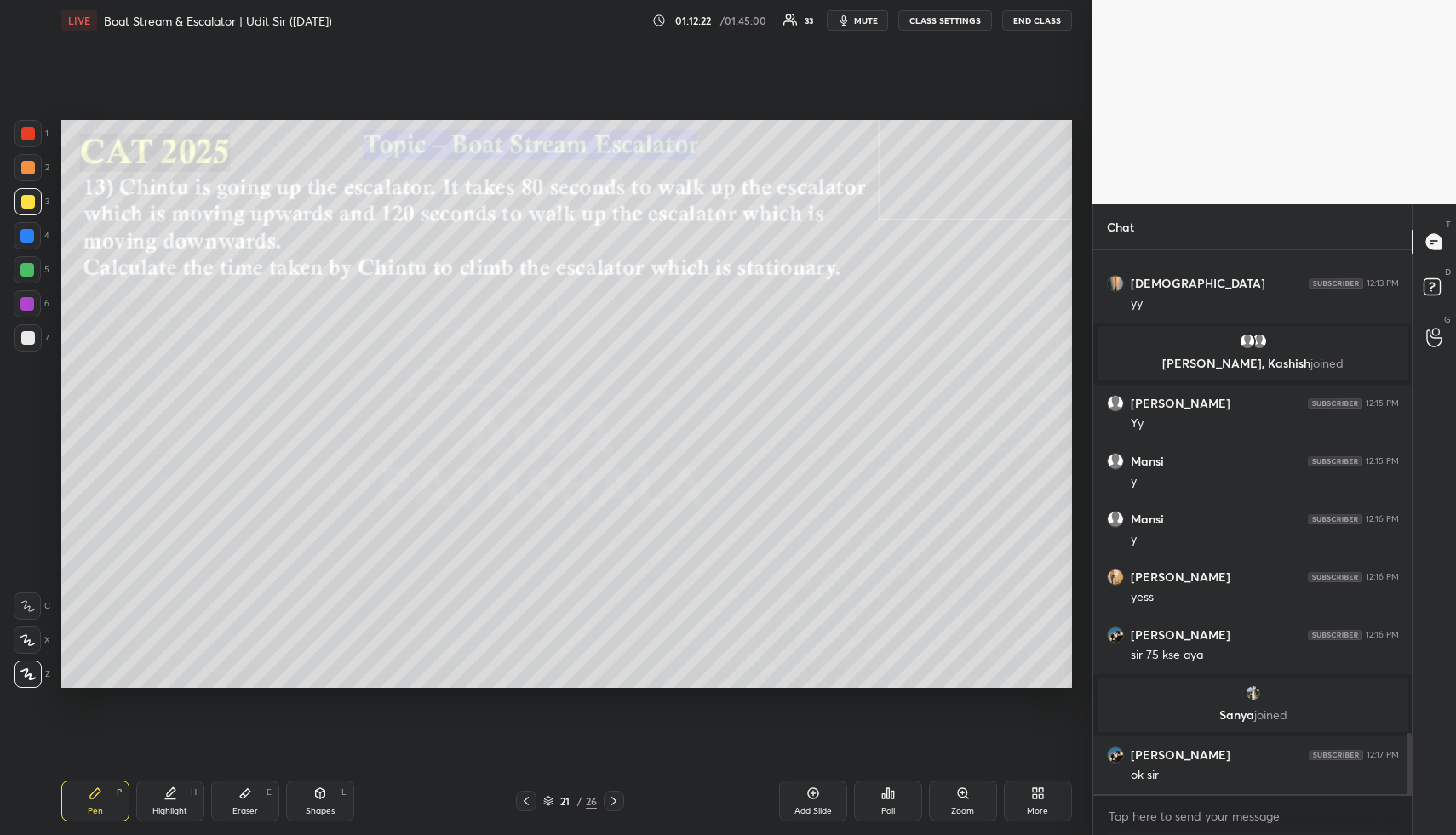
drag, startPoint x: 329, startPoint y: 806, endPoint x: 313, endPoint y: 784, distance: 27.2
click at [325, 803] on div "Shapes L" at bounding box center [320, 801] width 68 height 41
drag, startPoint x: 28, startPoint y: 165, endPoint x: 37, endPoint y: 165, distance: 9.0
click at [28, 165] on div at bounding box center [27, 168] width 13 height 13
drag, startPoint x: 160, startPoint y: 814, endPoint x: 162, endPoint y: 800, distance: 14.1
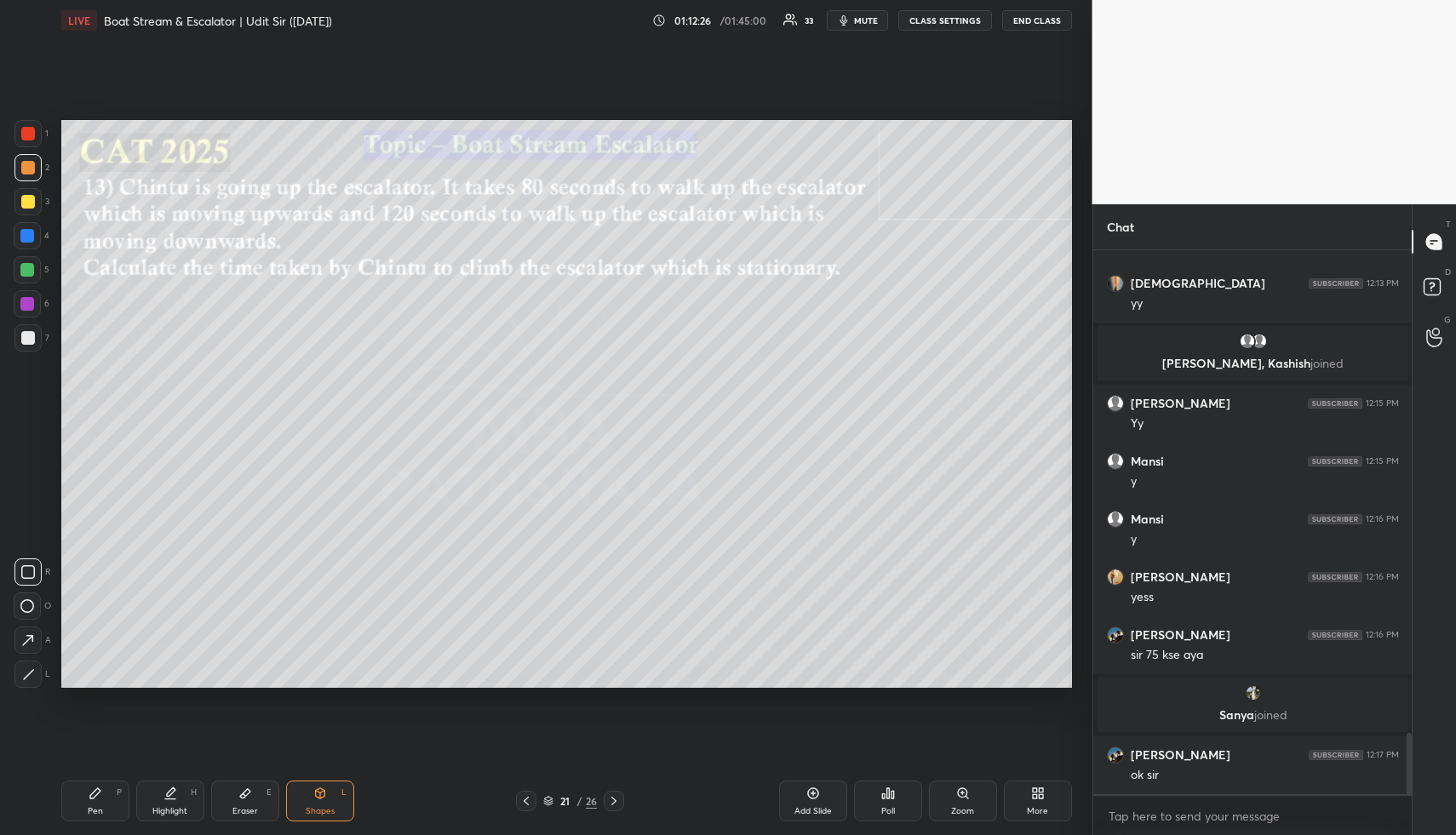
click at [160, 814] on div "Highlight" at bounding box center [169, 812] width 35 height 9
click at [168, 796] on icon at bounding box center [171, 792] width 9 height 9
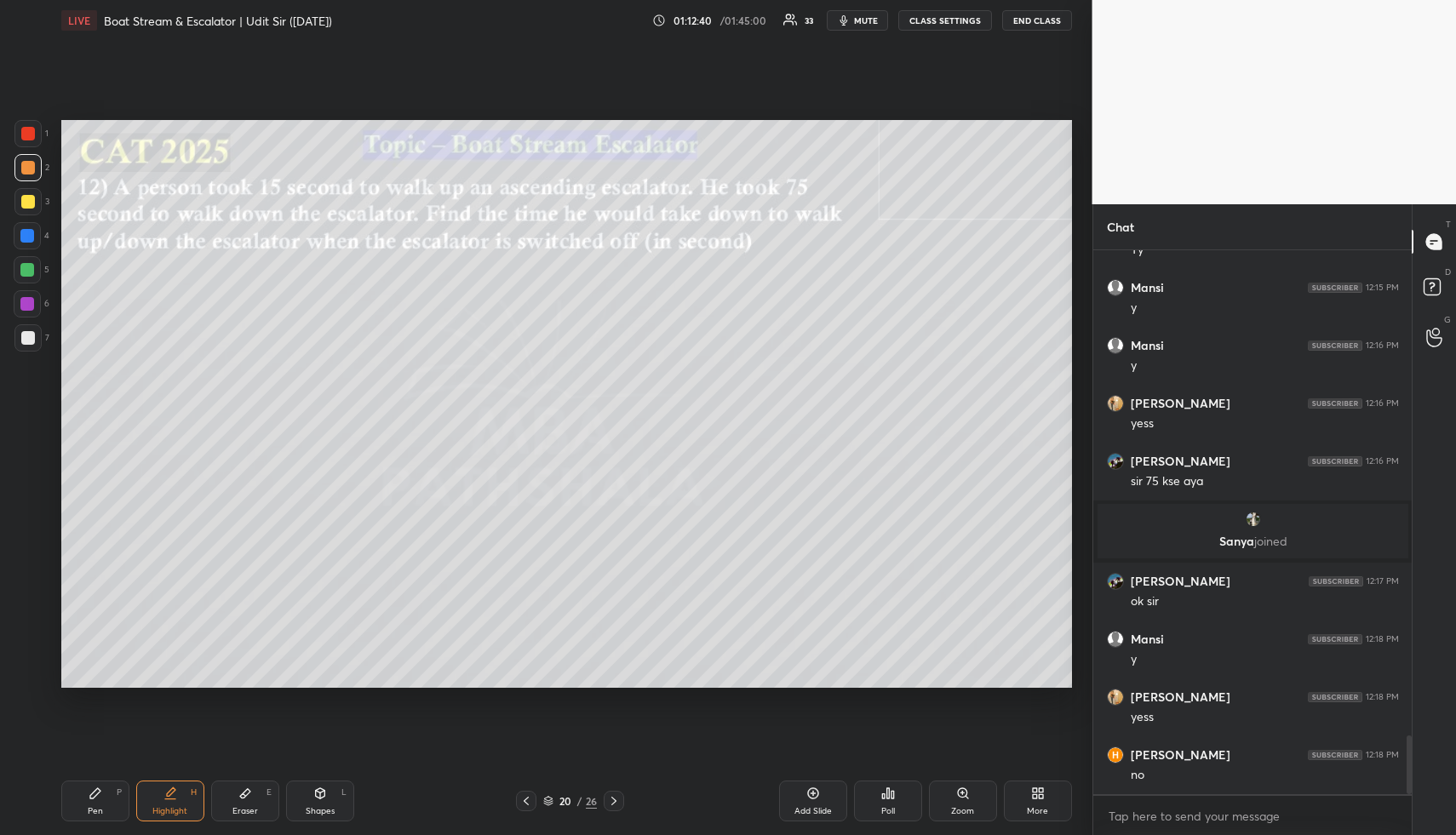
scroll to position [4600, 0]
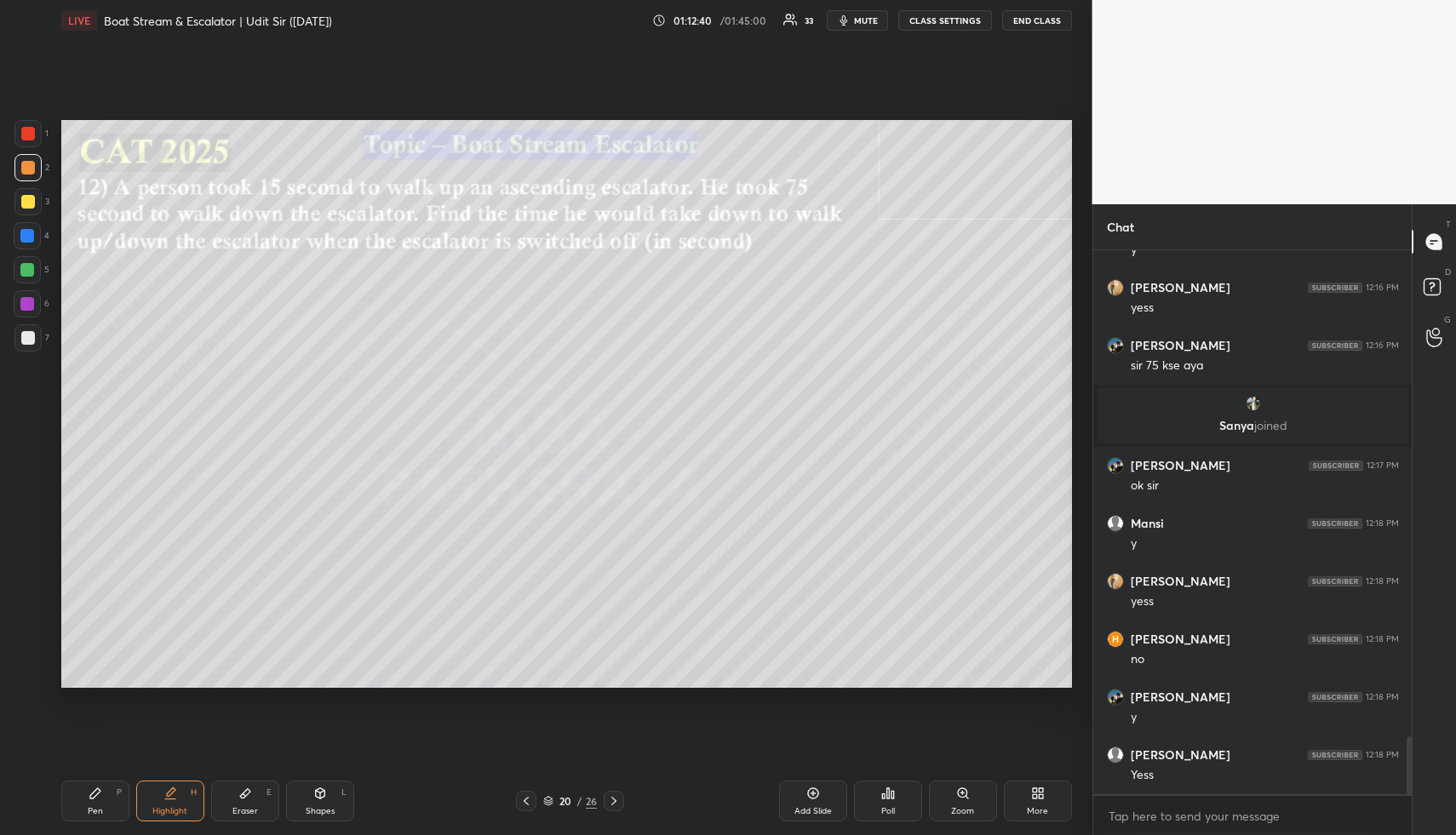
drag, startPoint x: 174, startPoint y: 804, endPoint x: 181, endPoint y: 776, distance: 28.9
click at [174, 803] on div "Highlight H" at bounding box center [170, 801] width 68 height 41
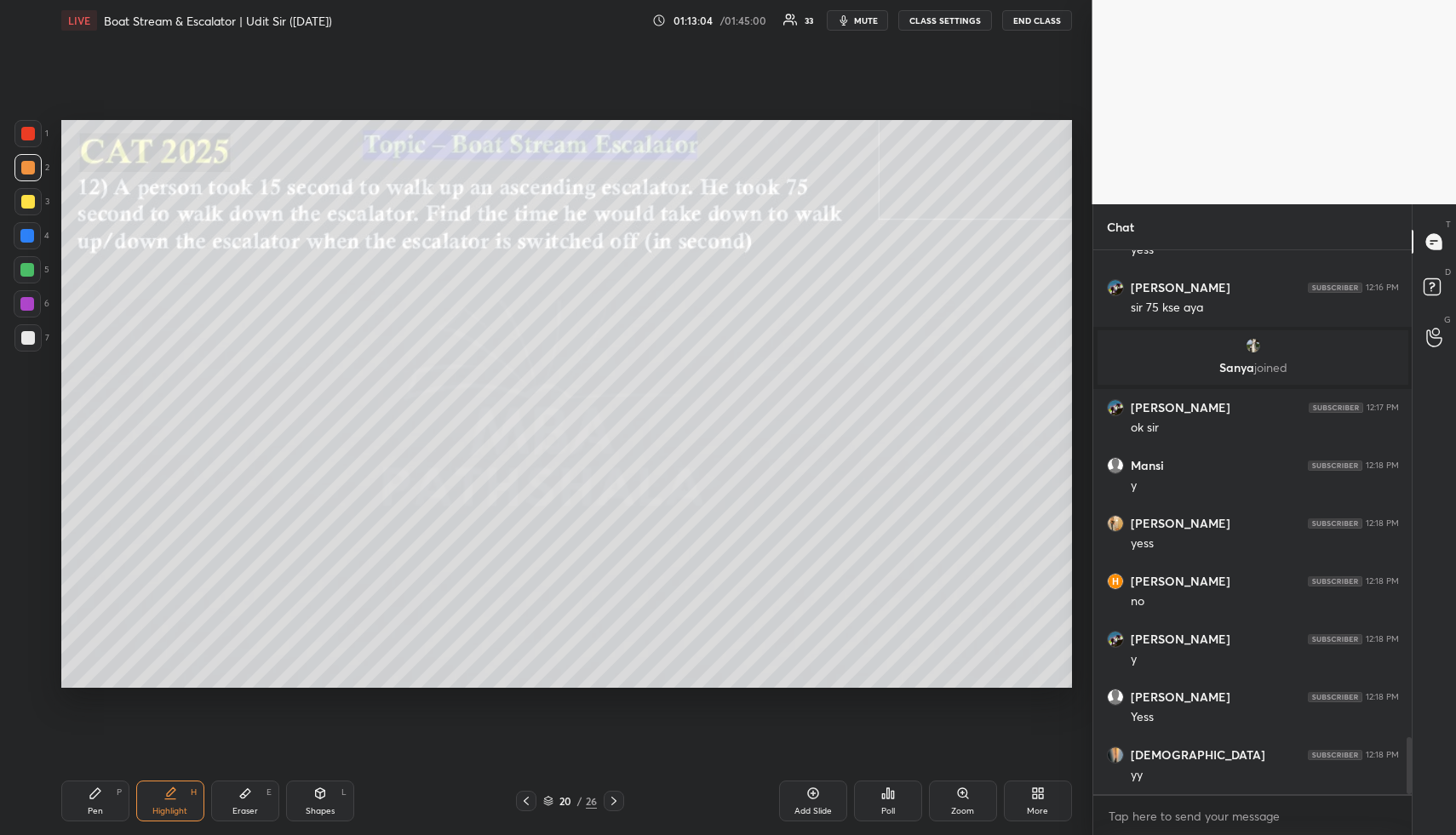
click at [806, 788] on icon at bounding box center [813, 793] width 13 height 13
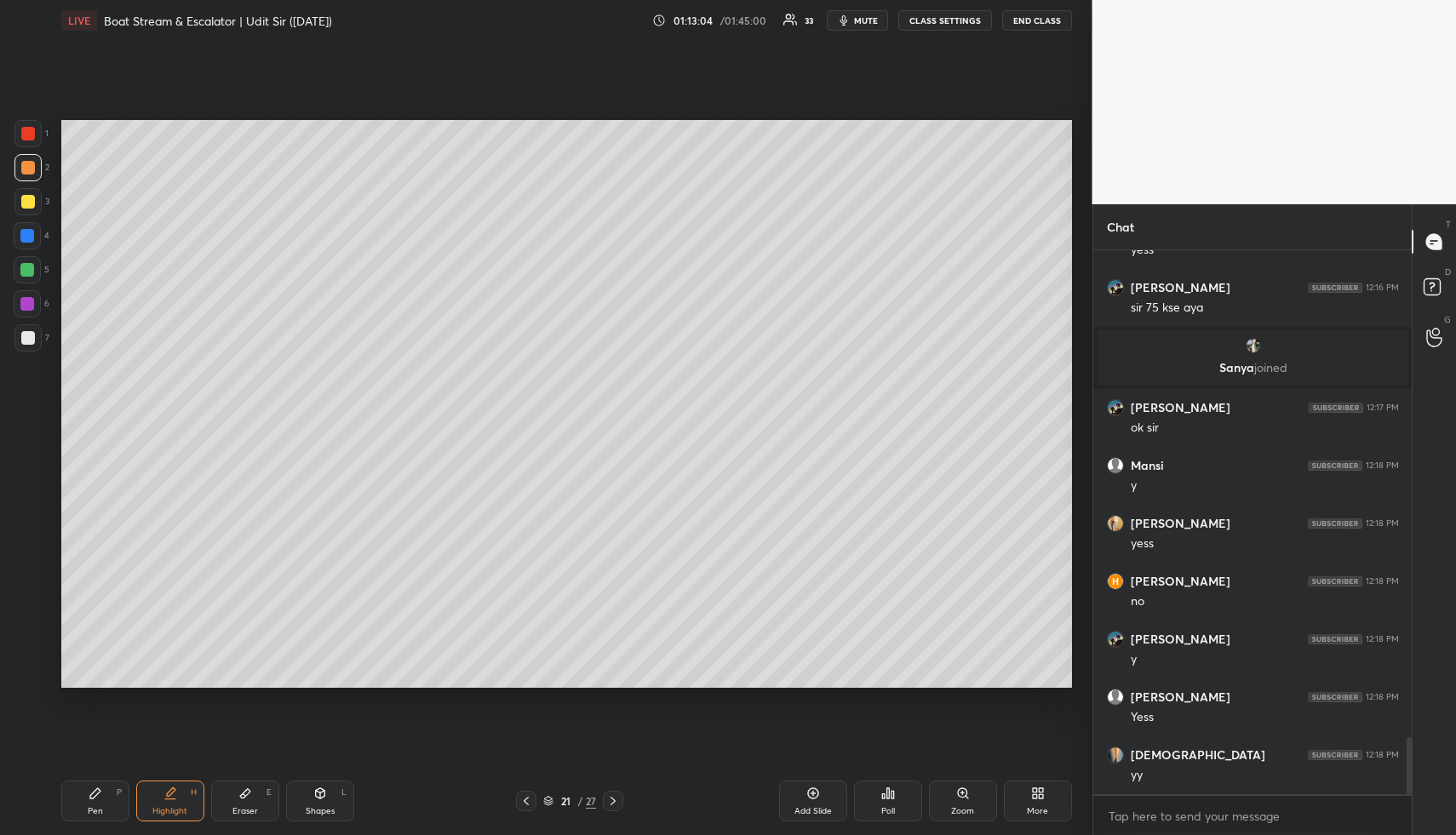
click at [106, 798] on div "Pen P" at bounding box center [95, 801] width 68 height 41
click at [31, 200] on div at bounding box center [27, 201] width 13 height 13
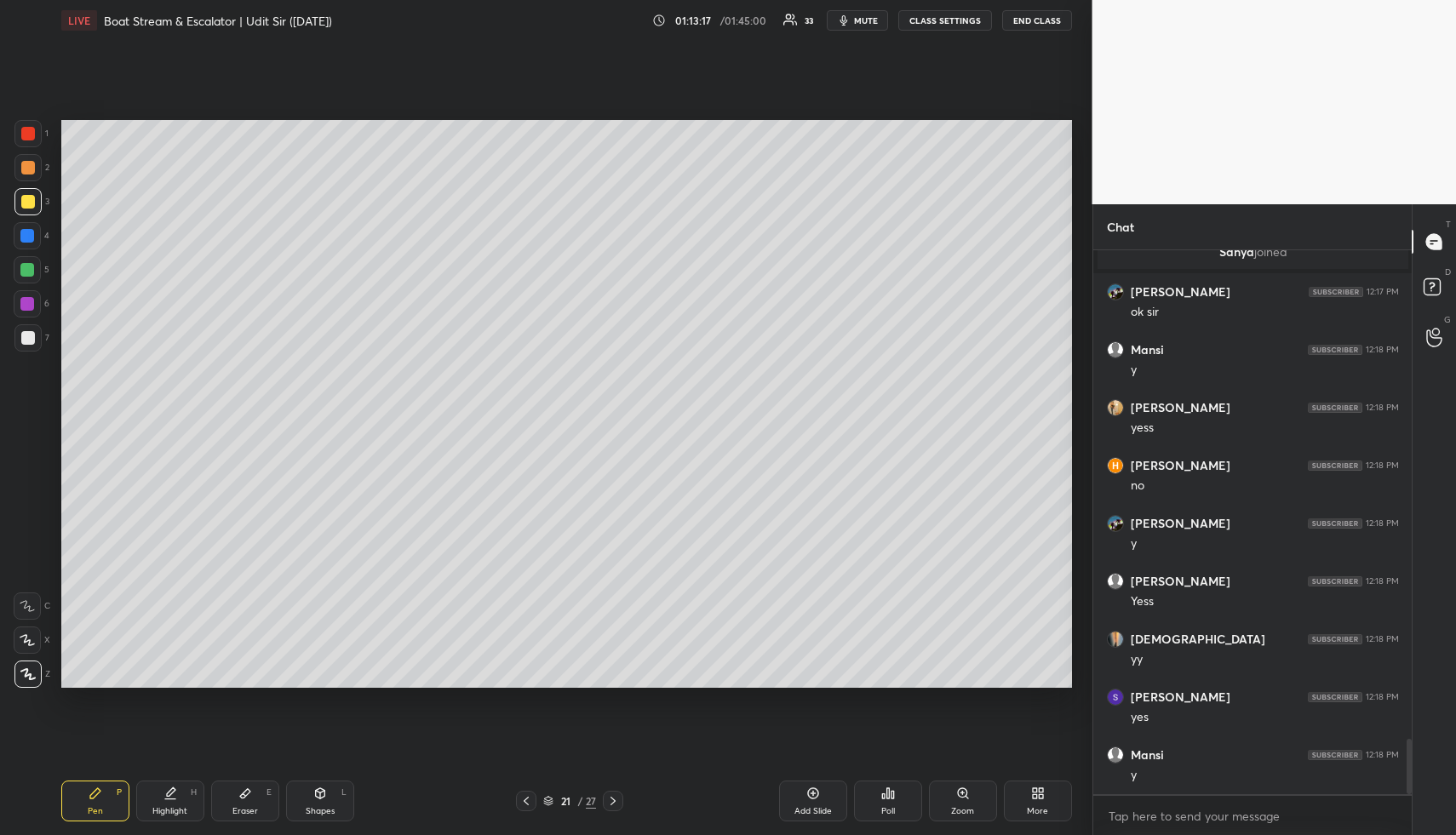
scroll to position [4832, 0]
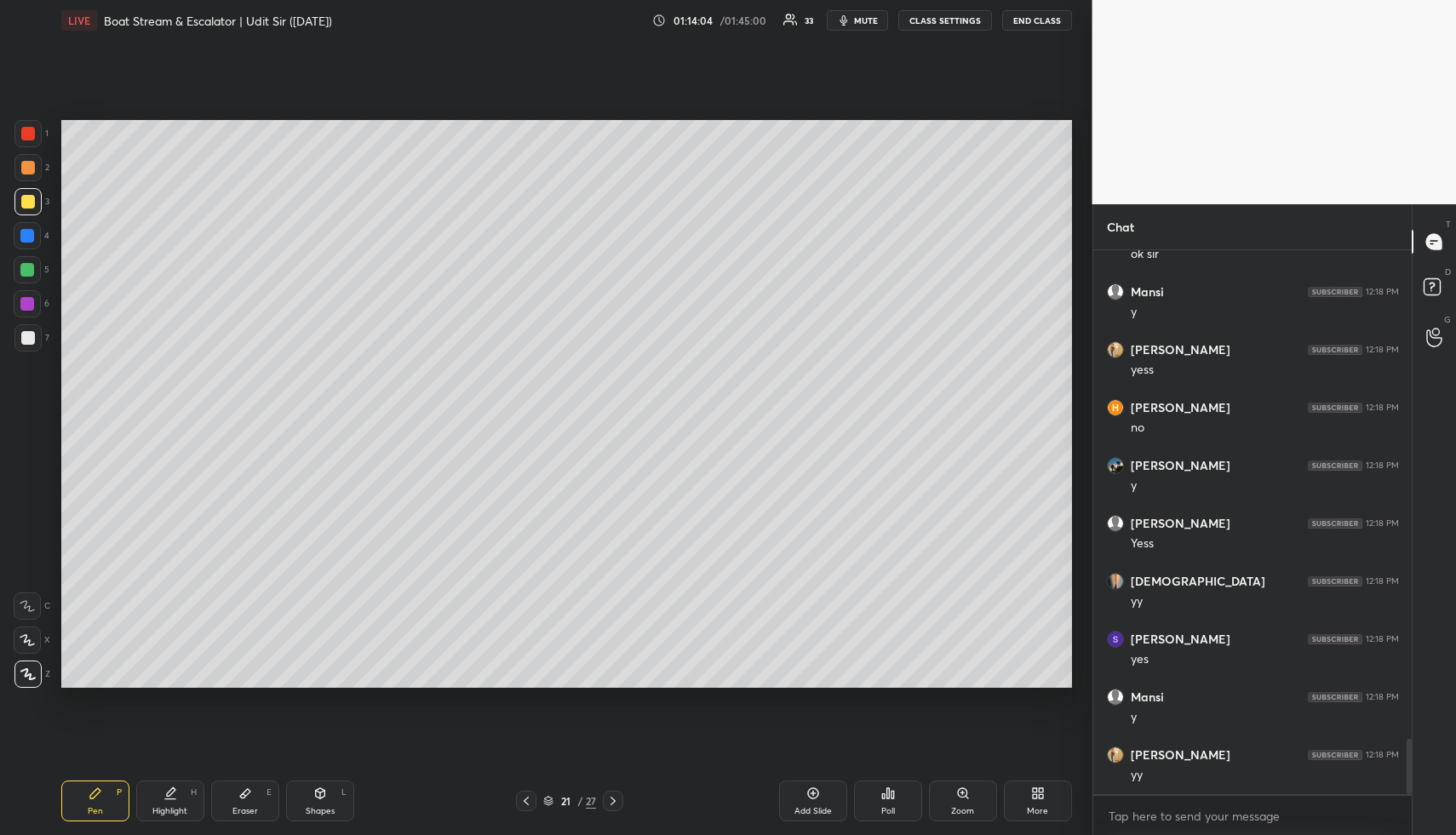
click at [166, 788] on icon at bounding box center [169, 793] width 13 height 13
click at [173, 788] on icon at bounding box center [171, 792] width 9 height 9
click at [810, 801] on div "Add Slide" at bounding box center [813, 801] width 68 height 41
click at [92, 803] on div "Pen P" at bounding box center [95, 801] width 68 height 41
drag, startPoint x: 29, startPoint y: 169, endPoint x: 51, endPoint y: 168, distance: 22.0
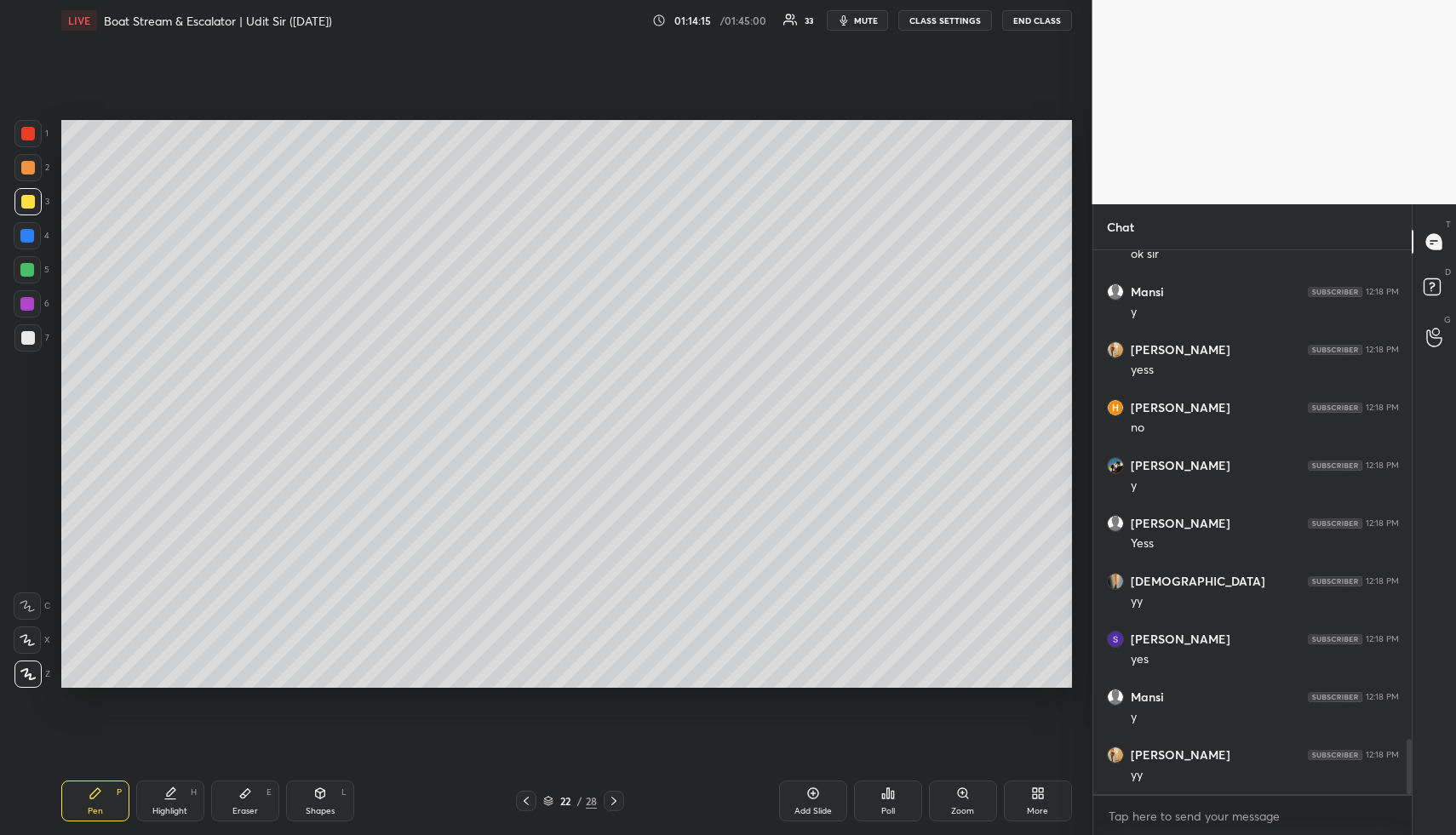
click at [29, 169] on div at bounding box center [27, 168] width 13 height 13
drag, startPoint x: 321, startPoint y: 803, endPoint x: 278, endPoint y: 725, distance: 89.1
click at [317, 801] on div "Shapes L" at bounding box center [320, 801] width 68 height 41
drag, startPoint x: 27, startPoint y: 268, endPoint x: 27, endPoint y: 278, distance: 10.0
click at [27, 272] on div at bounding box center [27, 269] width 13 height 13
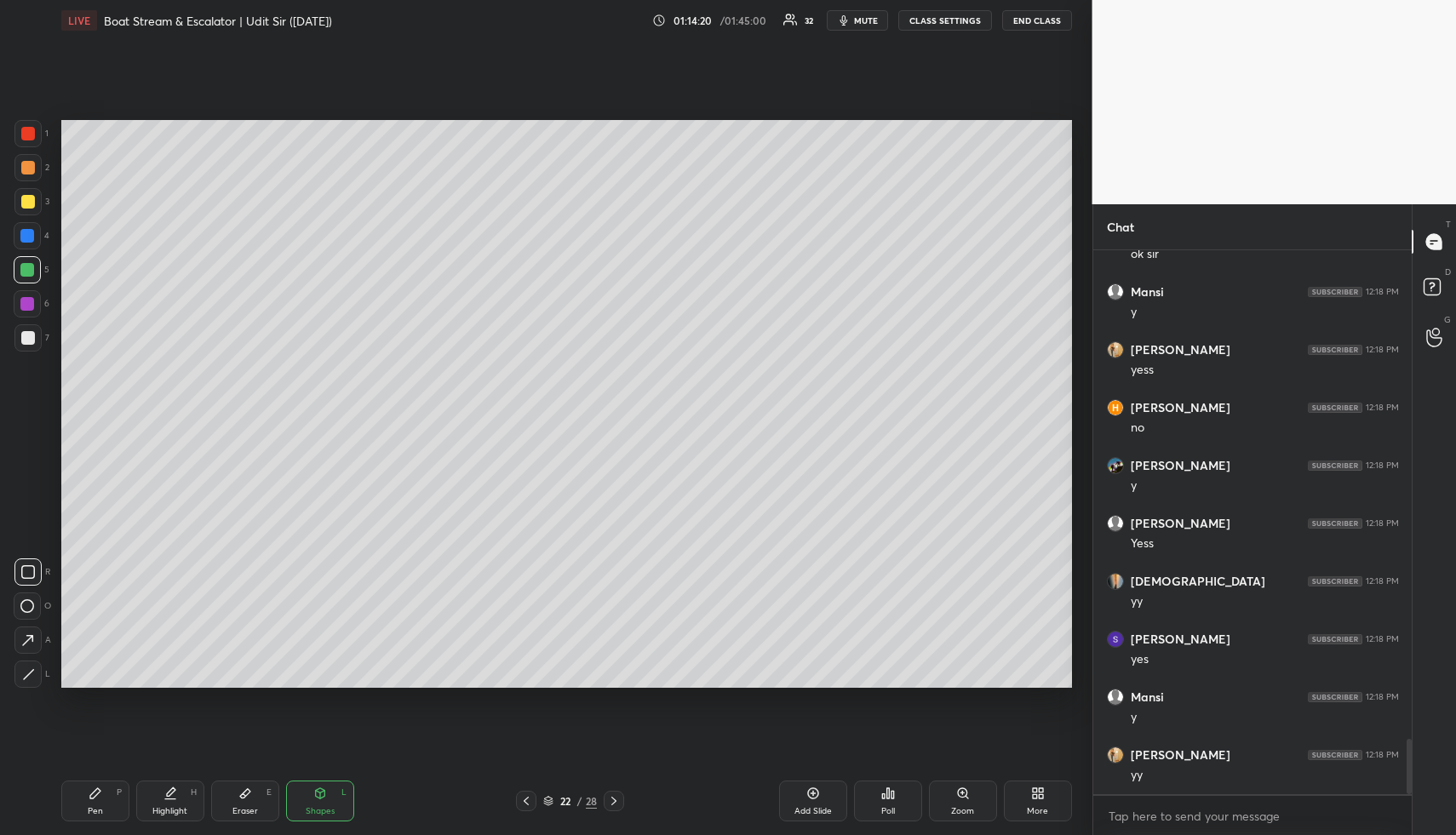
click at [33, 607] on icon at bounding box center [27, 605] width 13 height 13
click at [32, 230] on div at bounding box center [27, 235] width 13 height 13
drag, startPoint x: 16, startPoint y: 639, endPoint x: 15, endPoint y: 626, distance: 13.0
click at [14, 634] on div at bounding box center [27, 640] width 27 height 27
drag, startPoint x: 102, startPoint y: 798, endPoint x: 87, endPoint y: 699, distance: 100.1
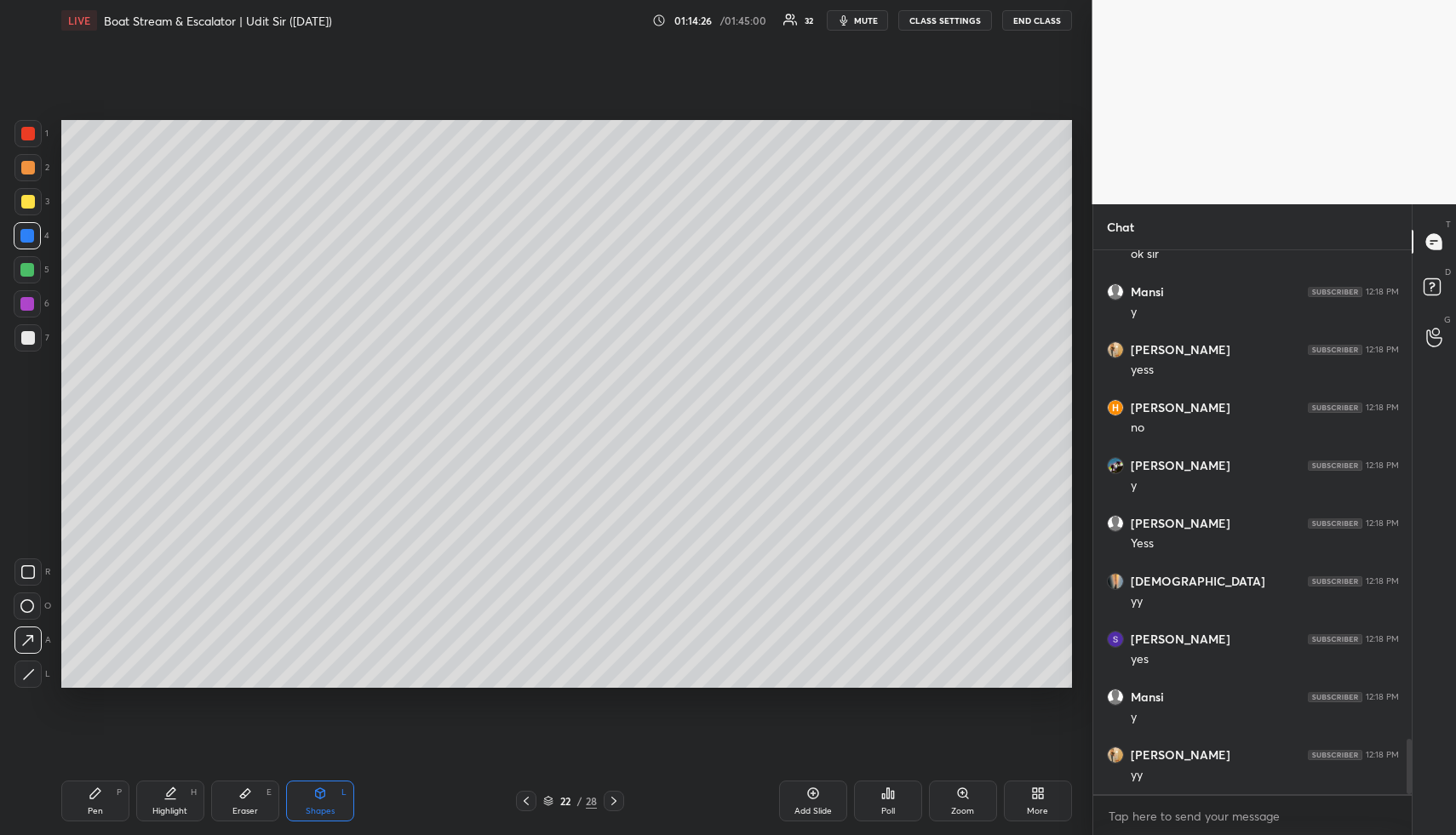
click at [102, 794] on div "Pen P" at bounding box center [95, 801] width 68 height 41
drag, startPoint x: 35, startPoint y: 162, endPoint x: 37, endPoint y: 183, distance: 21.1
click at [35, 162] on div at bounding box center [27, 168] width 27 height 27
drag, startPoint x: 248, startPoint y: 796, endPoint x: 251, endPoint y: 692, distance: 104.0
click at [245, 788] on icon at bounding box center [245, 793] width 13 height 13
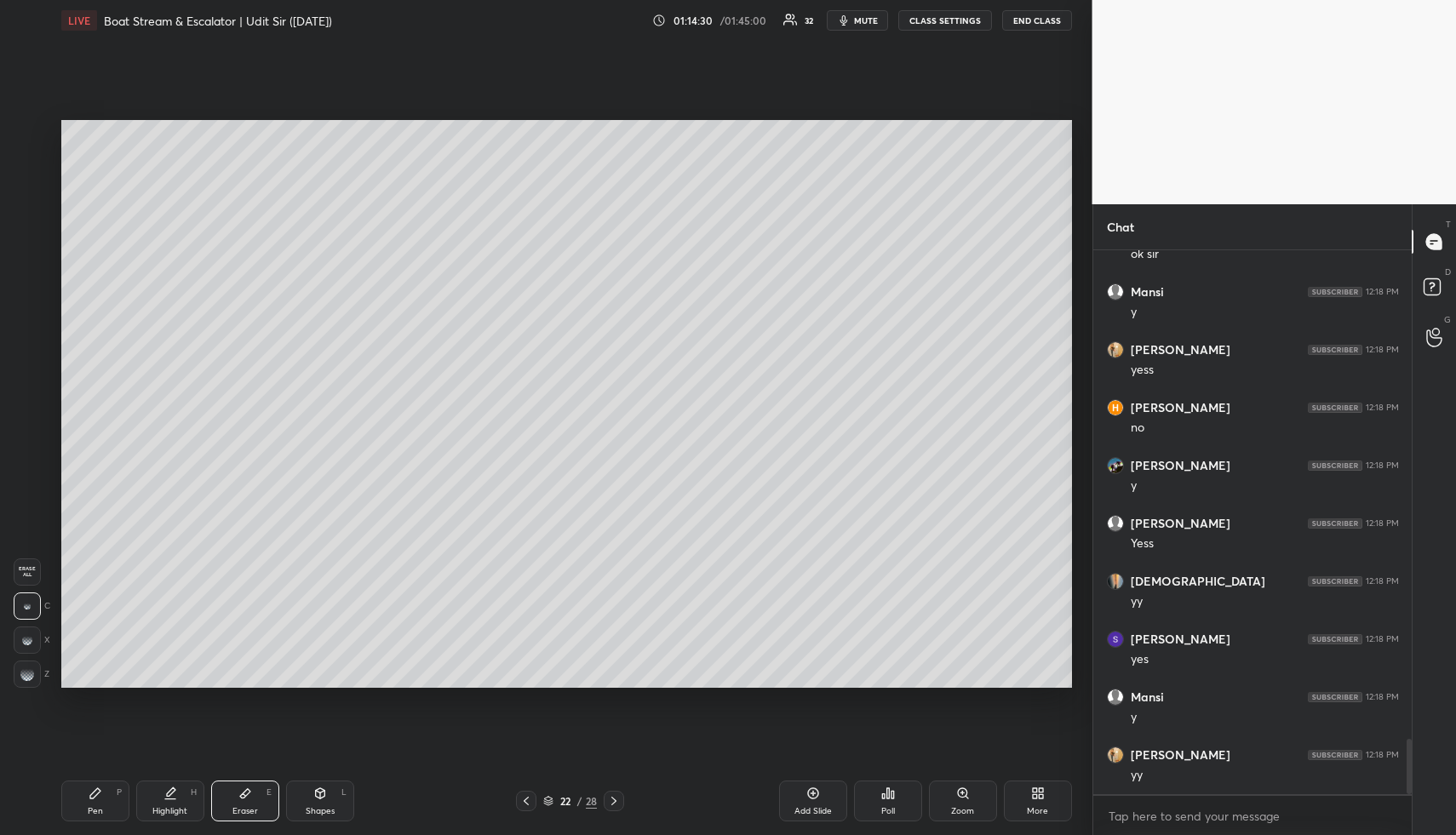
drag, startPoint x: 97, startPoint y: 794, endPoint x: 103, endPoint y: 752, distance: 42.4
click at [97, 791] on div "Pen P" at bounding box center [95, 801] width 68 height 41
click at [34, 199] on div at bounding box center [27, 201] width 27 height 27
click at [192, 775] on div "Pen P Highlight H Eraser E Shapes L 22 / 28 Add Slide Poll Zoom More" at bounding box center [566, 800] width 1010 height 68
drag, startPoint x: 194, startPoint y: 779, endPoint x: 198, endPoint y: 826, distance: 47.2
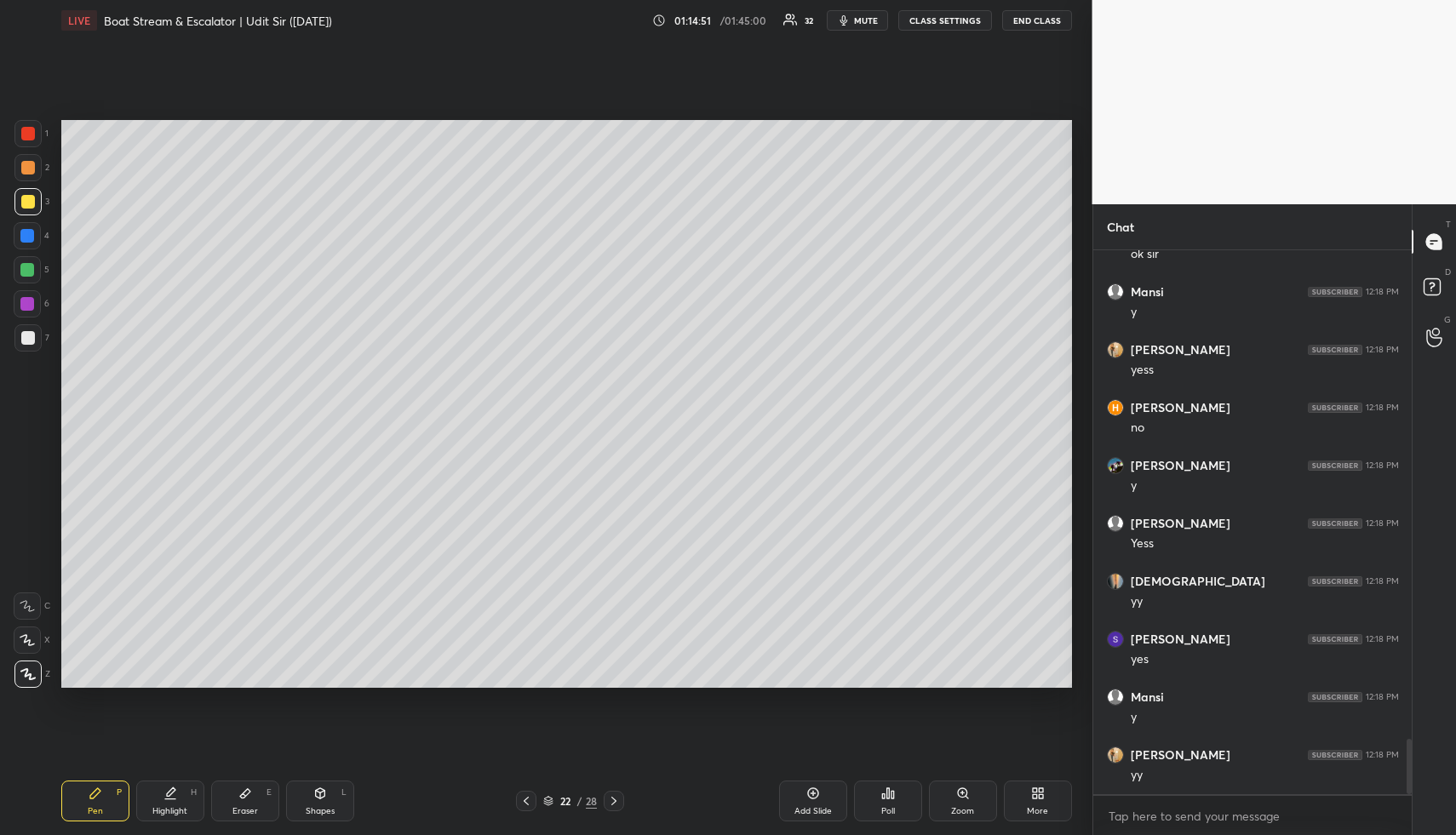
click at [194, 779] on div "Pen P Highlight H Eraser E Shapes L 22 / 28 Add Slide Poll Zoom More" at bounding box center [566, 800] width 1010 height 68
click at [186, 830] on div "Pen P Highlight H Eraser E Shapes L 22 / 28 Add Slide Poll Zoom More" at bounding box center [566, 800] width 1010 height 68
drag, startPoint x: 167, startPoint y: 787, endPoint x: 183, endPoint y: 760, distance: 31.4
click at [167, 787] on icon at bounding box center [169, 793] width 13 height 13
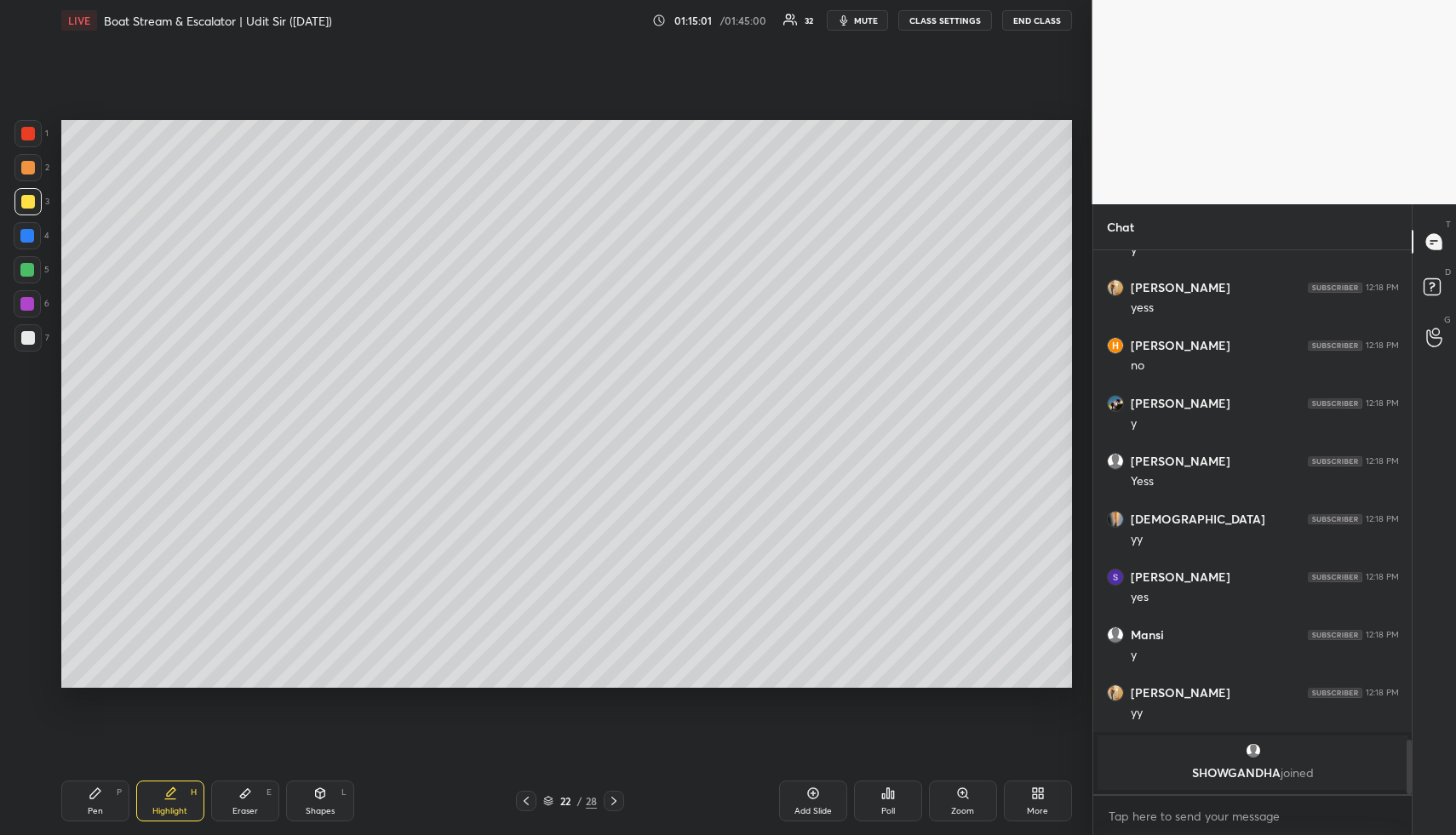
click at [532, 792] on div at bounding box center [526, 800] width 20 height 20
click at [180, 796] on div "Highlight H" at bounding box center [170, 801] width 68 height 41
click at [618, 794] on icon at bounding box center [613, 800] width 13 height 13
click at [618, 795] on icon at bounding box center [613, 800] width 13 height 13
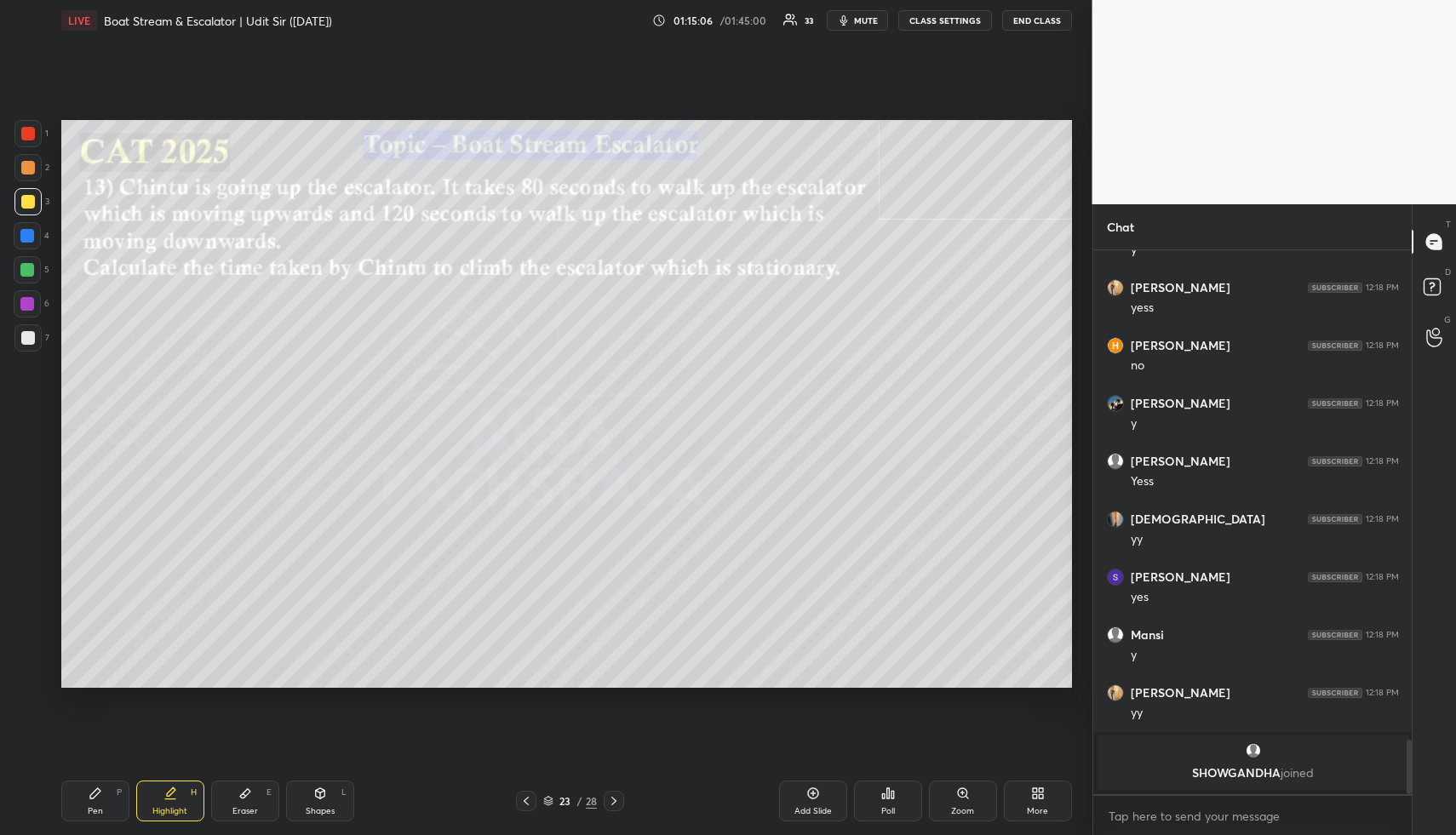
drag, startPoint x: 152, startPoint y: 810, endPoint x: 163, endPoint y: 797, distance: 17.0
click at [160, 805] on div "Highlight H" at bounding box center [170, 801] width 68 height 41
click at [543, 794] on div "23 / 28" at bounding box center [570, 800] width 54 height 15
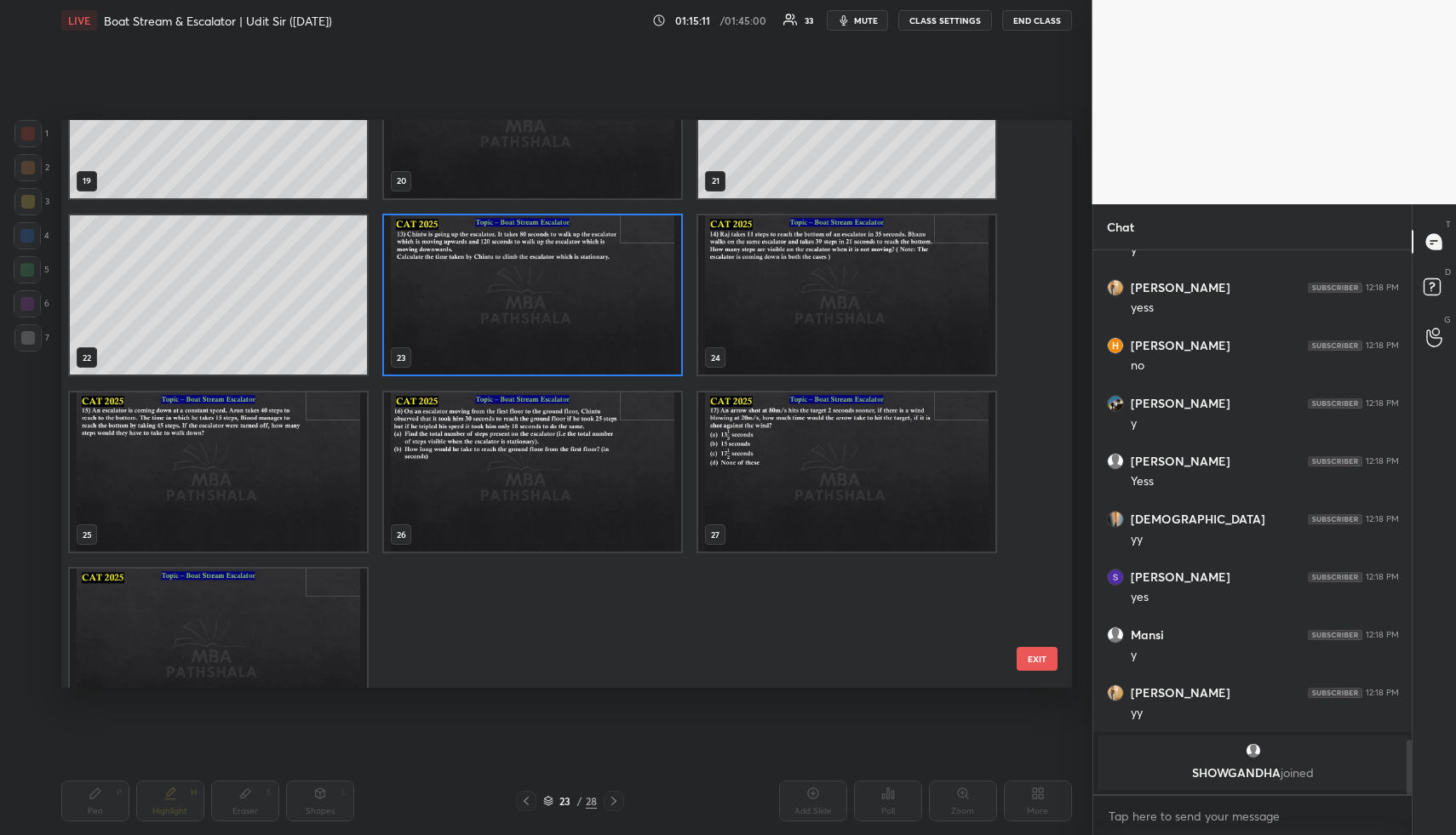
scroll to position [1198, 0]
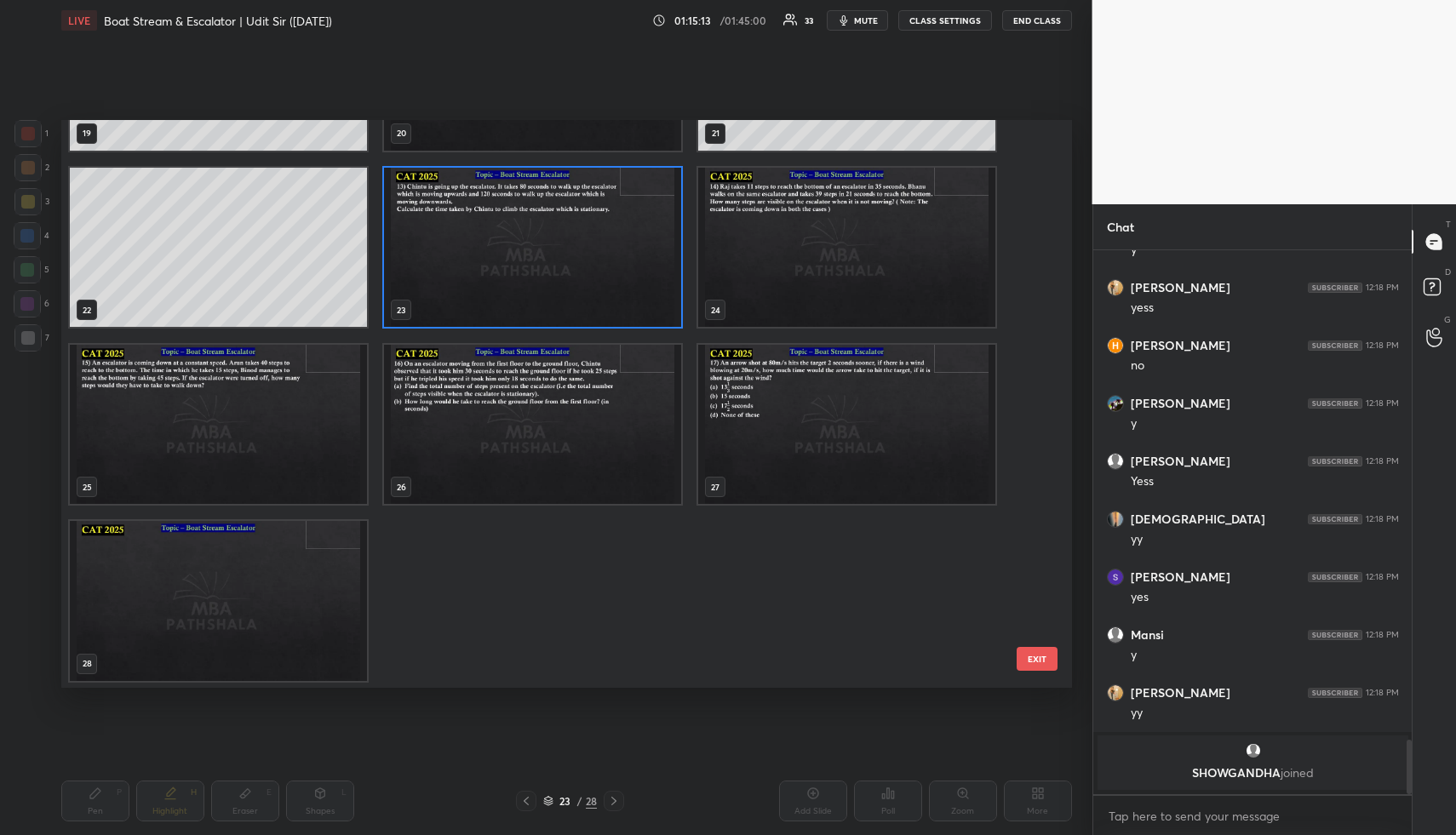
click at [504, 230] on img "grid" at bounding box center [532, 247] width 297 height 160
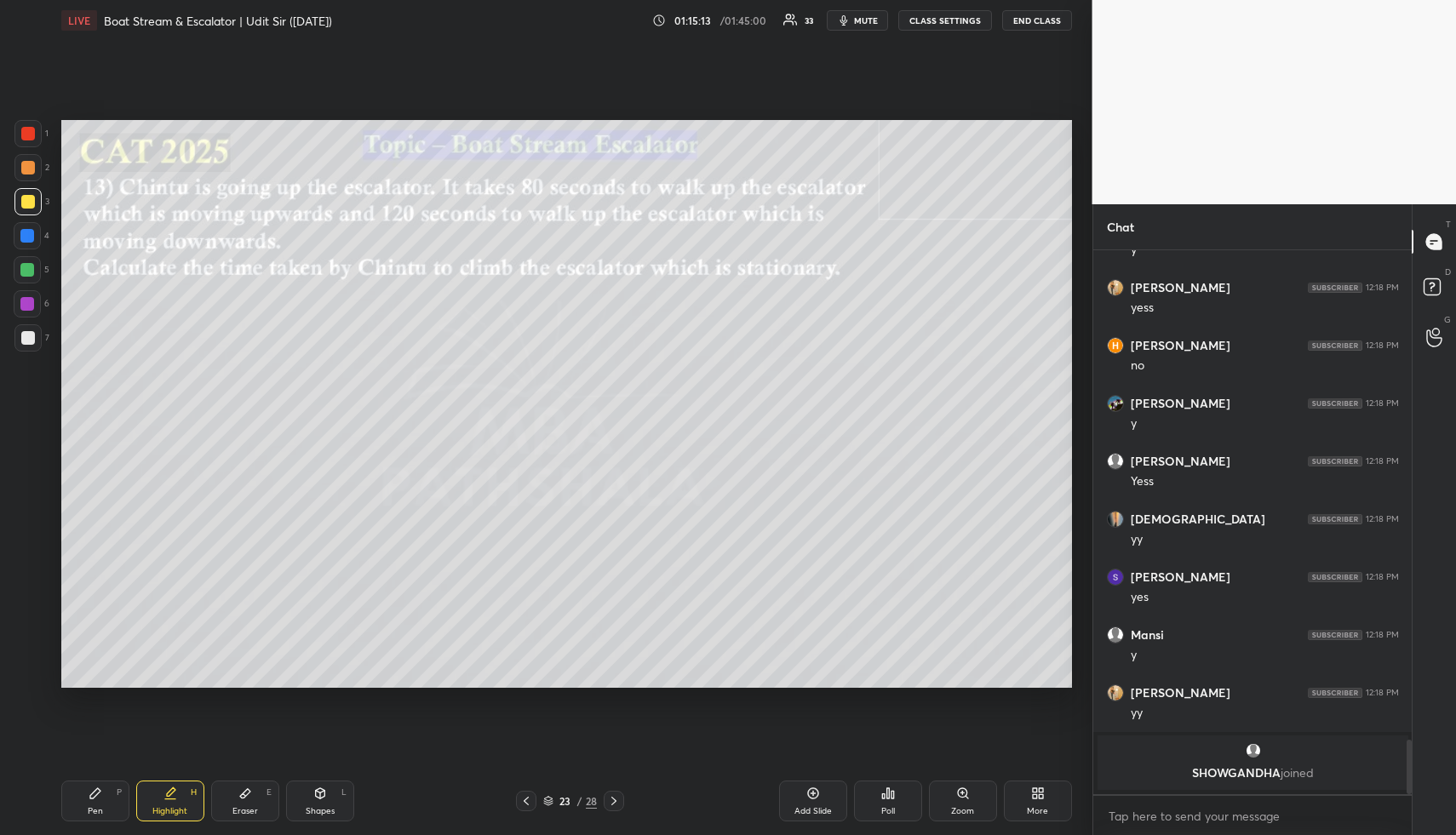
click at [504, 230] on img "grid" at bounding box center [532, 247] width 297 height 160
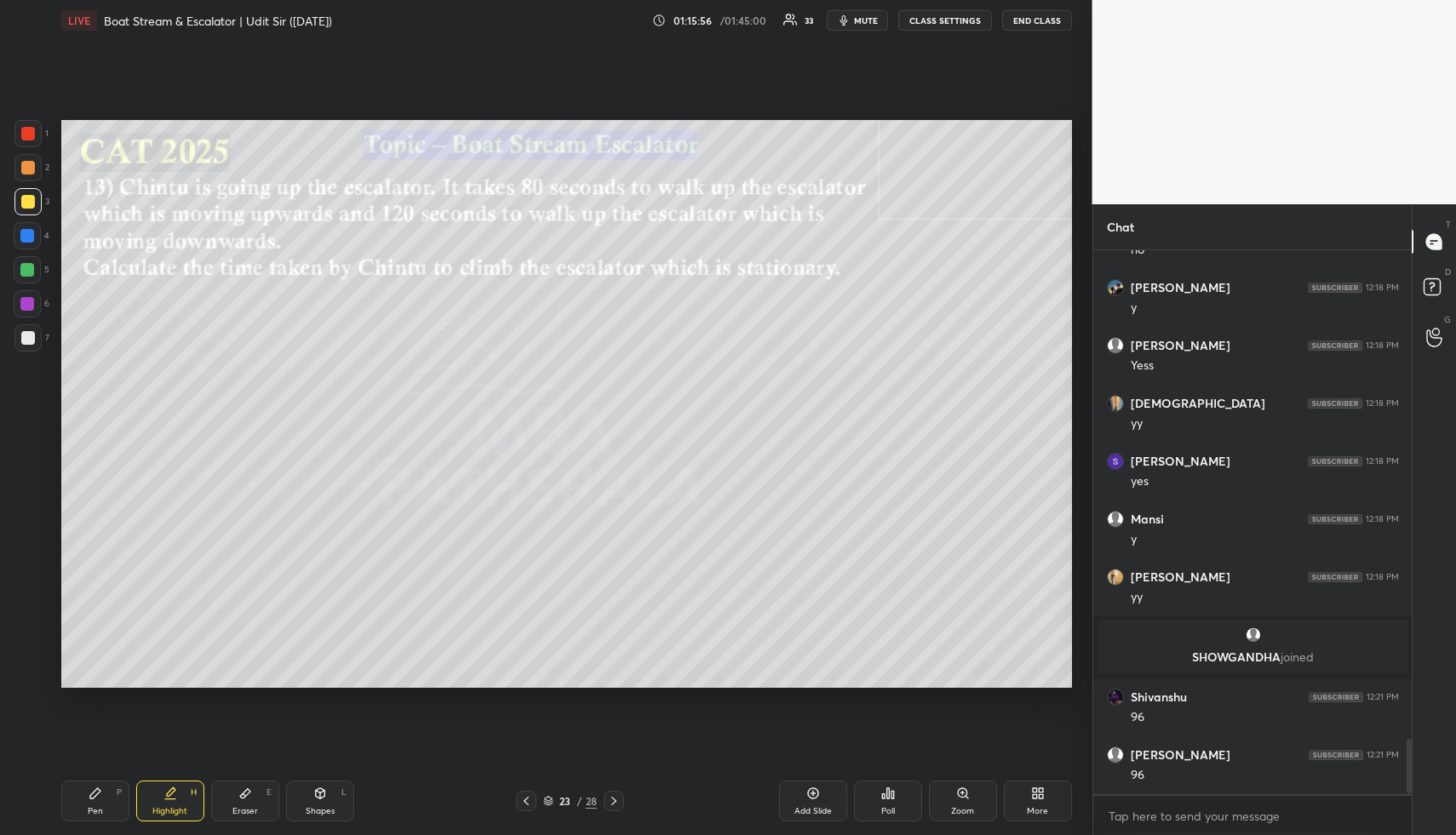
scroll to position [4860, 0]
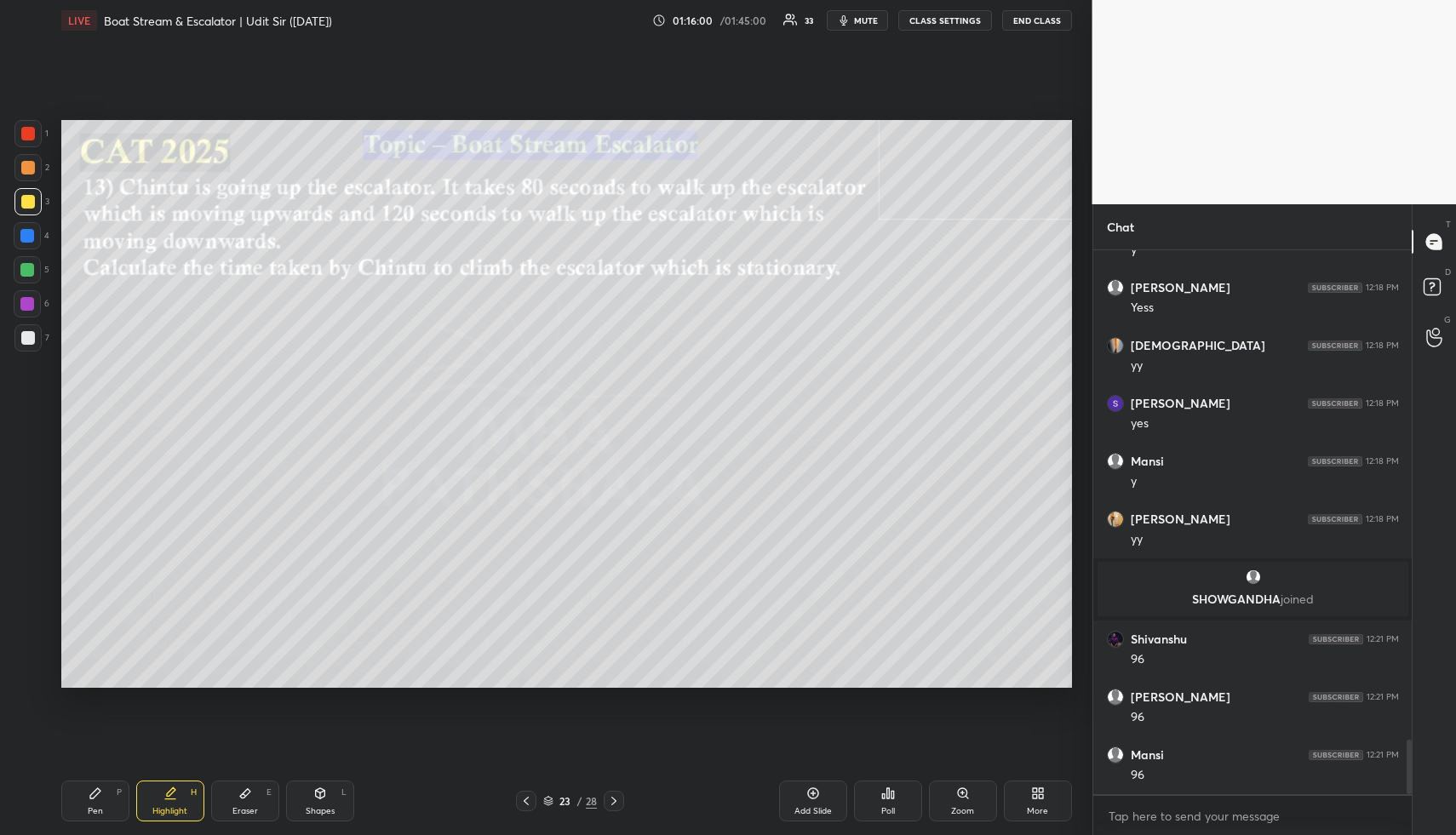
drag, startPoint x: 96, startPoint y: 803, endPoint x: 97, endPoint y: 768, distance: 35.0
click at [95, 803] on div "Pen P" at bounding box center [95, 801] width 68 height 41
click at [24, 167] on div at bounding box center [27, 168] width 13 height 13
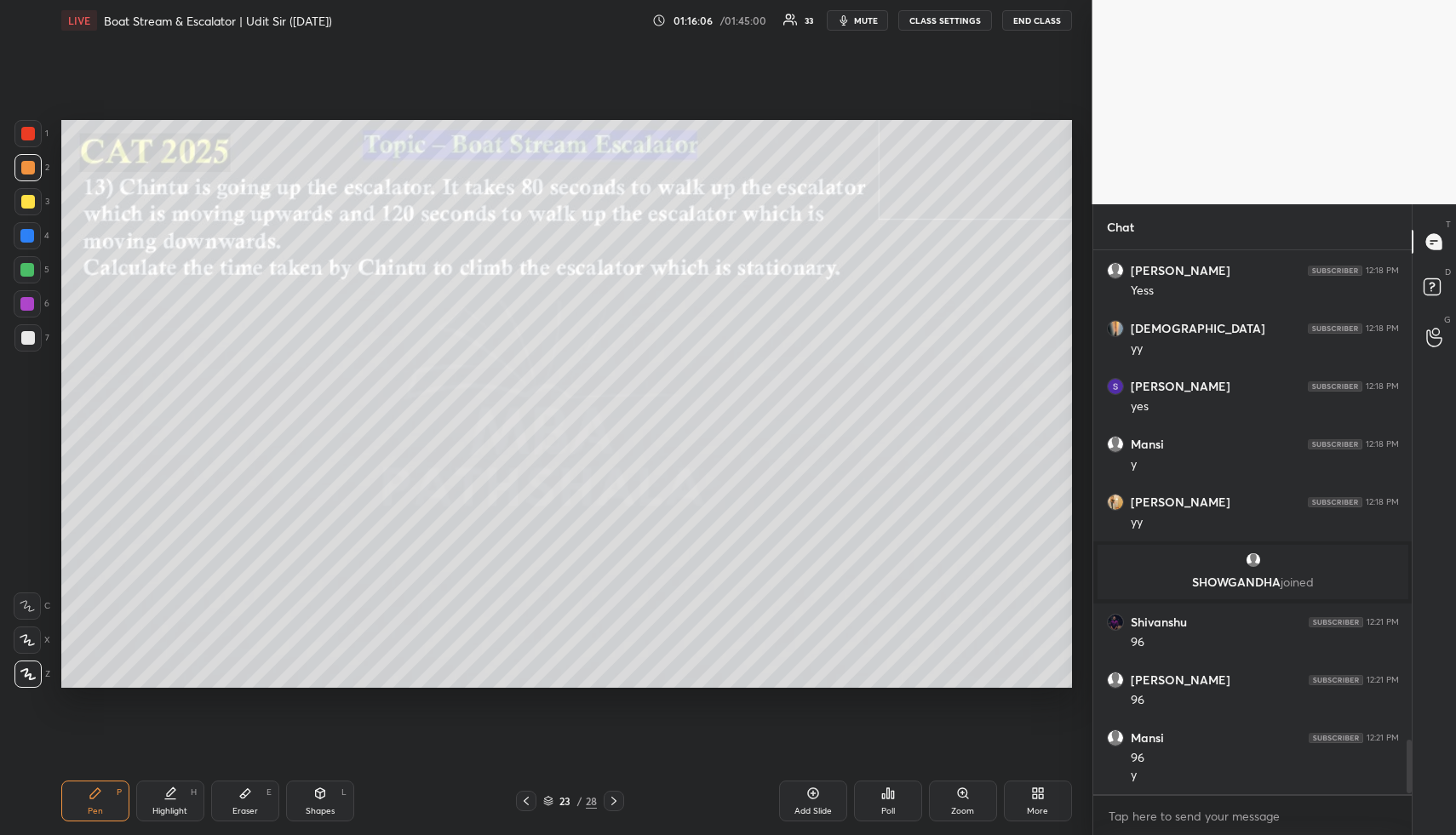
scroll to position [4936, 0]
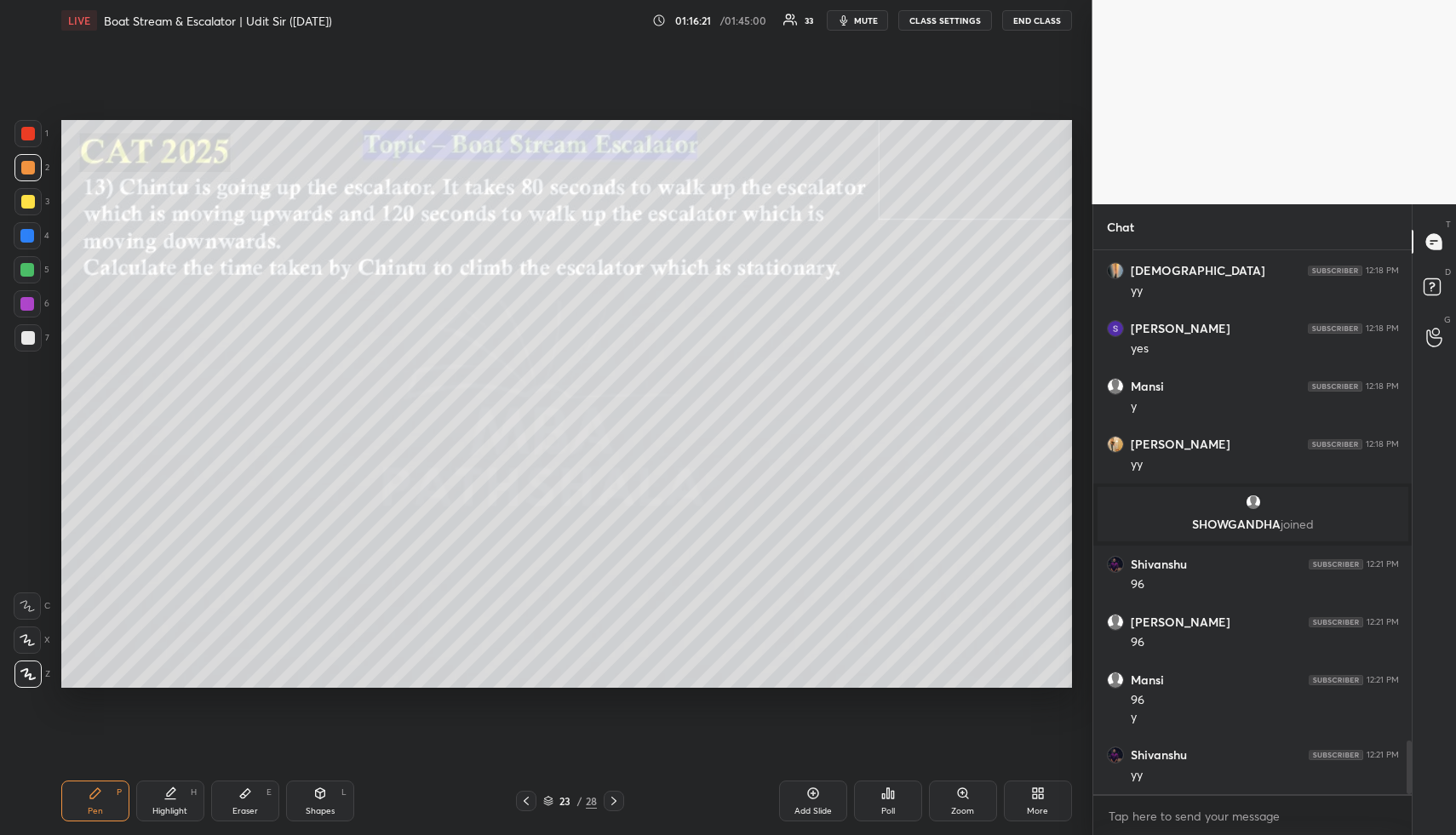
drag, startPoint x: 97, startPoint y: 795, endPoint x: 98, endPoint y: 712, distance: 83.0
click at [92, 795] on icon at bounding box center [95, 793] width 13 height 13
drag, startPoint x: 26, startPoint y: 196, endPoint x: 58, endPoint y: 215, distance: 37.2
click at [27, 199] on div at bounding box center [27, 201] width 13 height 13
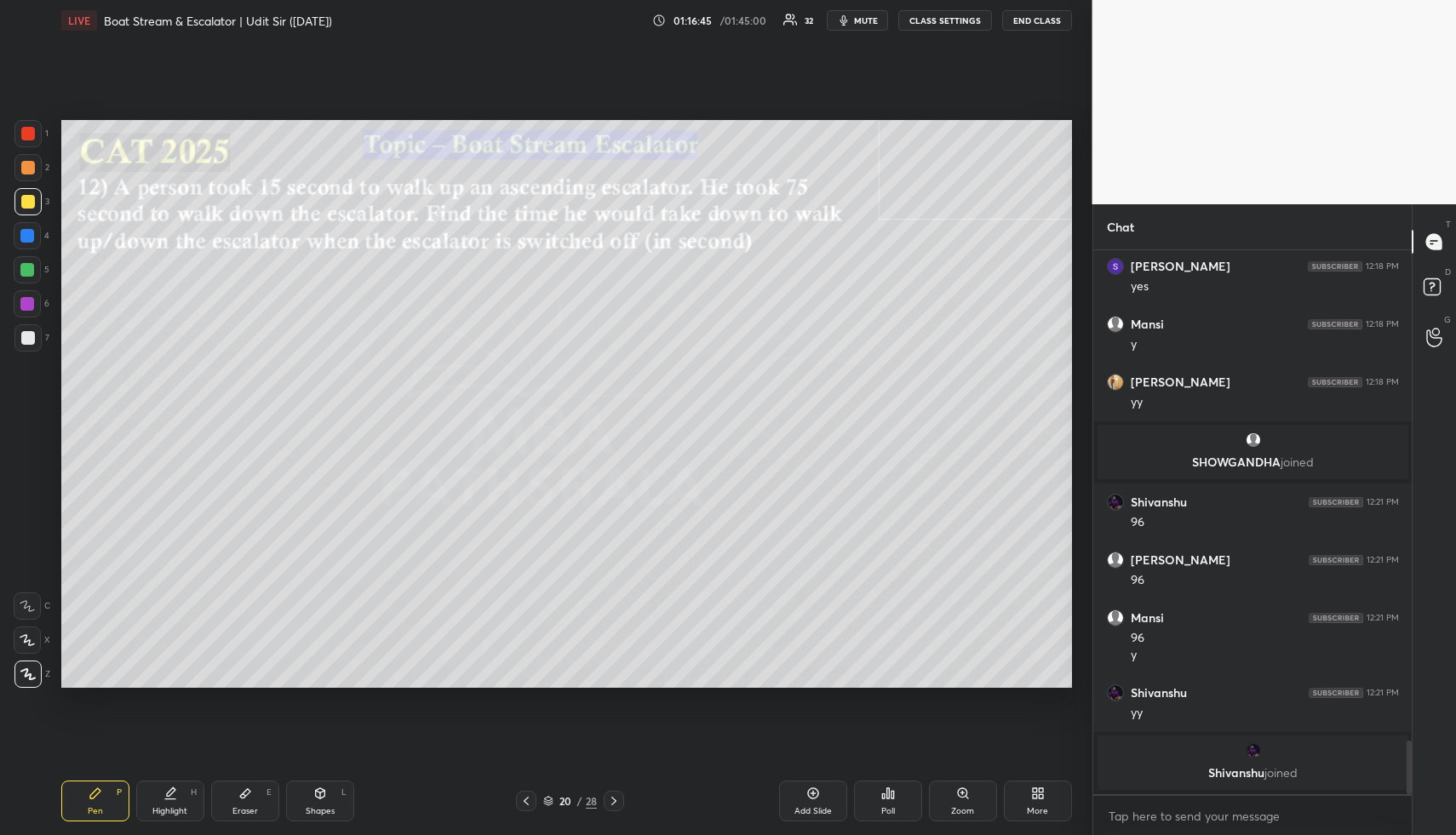
click at [174, 800] on icon at bounding box center [169, 793] width 13 height 13
click at [615, 804] on icon at bounding box center [613, 800] width 13 height 13
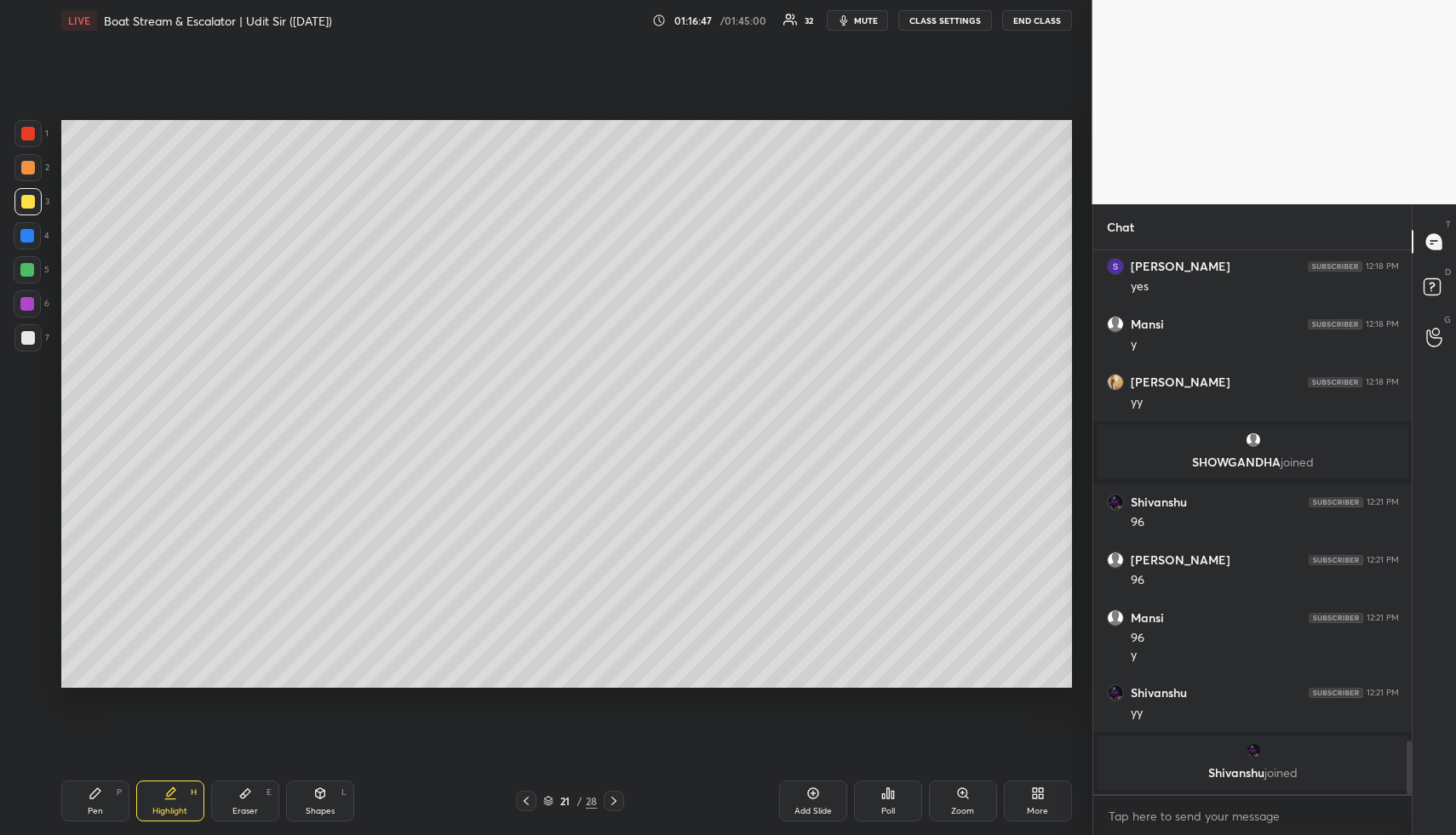
click at [615, 804] on icon at bounding box center [613, 800] width 13 height 13
click at [619, 800] on icon at bounding box center [613, 800] width 13 height 13
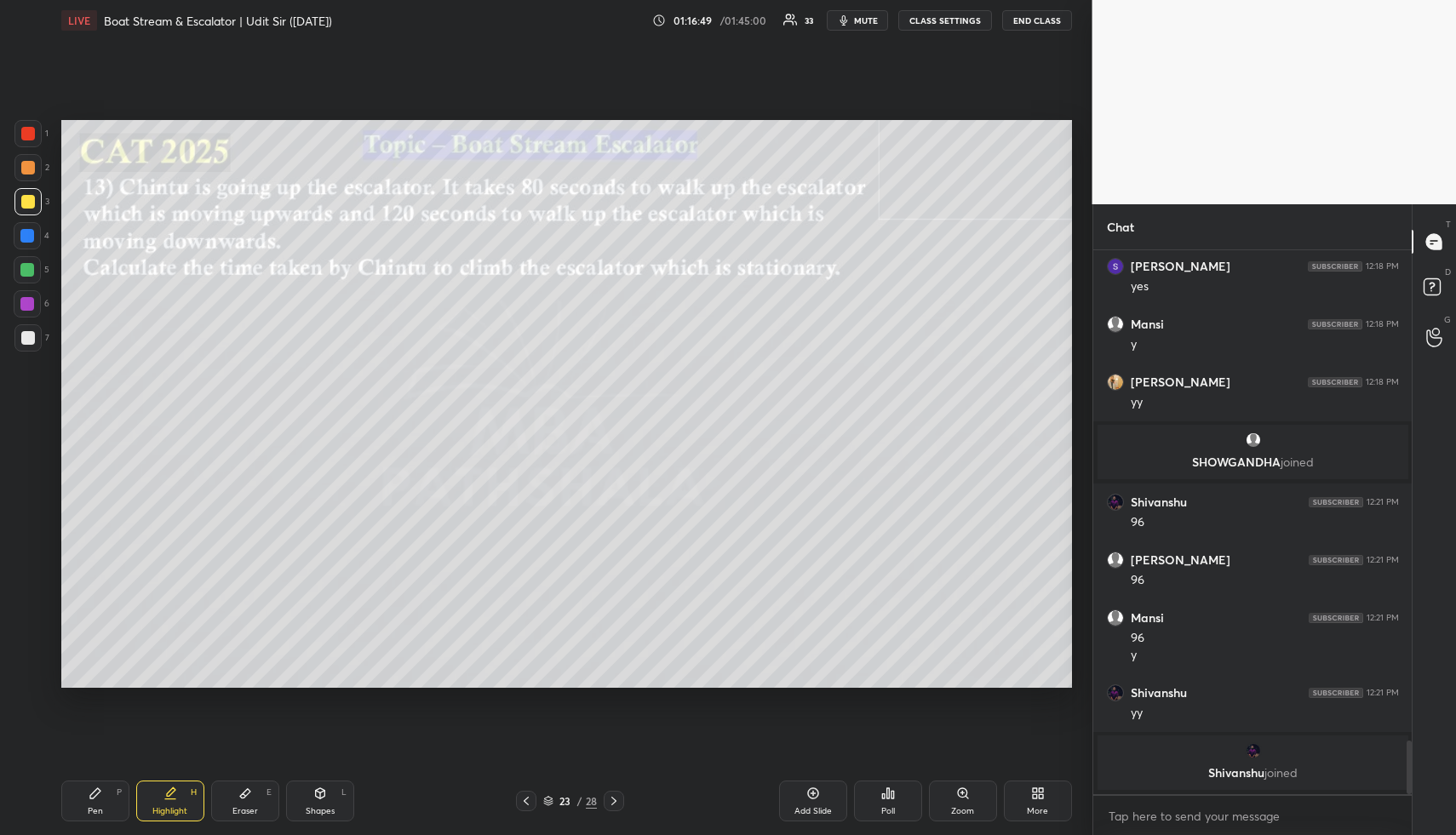
click at [315, 803] on div "Shapes L" at bounding box center [320, 801] width 68 height 41
click at [30, 304] on div at bounding box center [27, 303] width 13 height 13
drag, startPoint x: 182, startPoint y: 796, endPoint x: 190, endPoint y: 769, distance: 28.2
click at [182, 796] on div "Highlight H" at bounding box center [170, 801] width 68 height 41
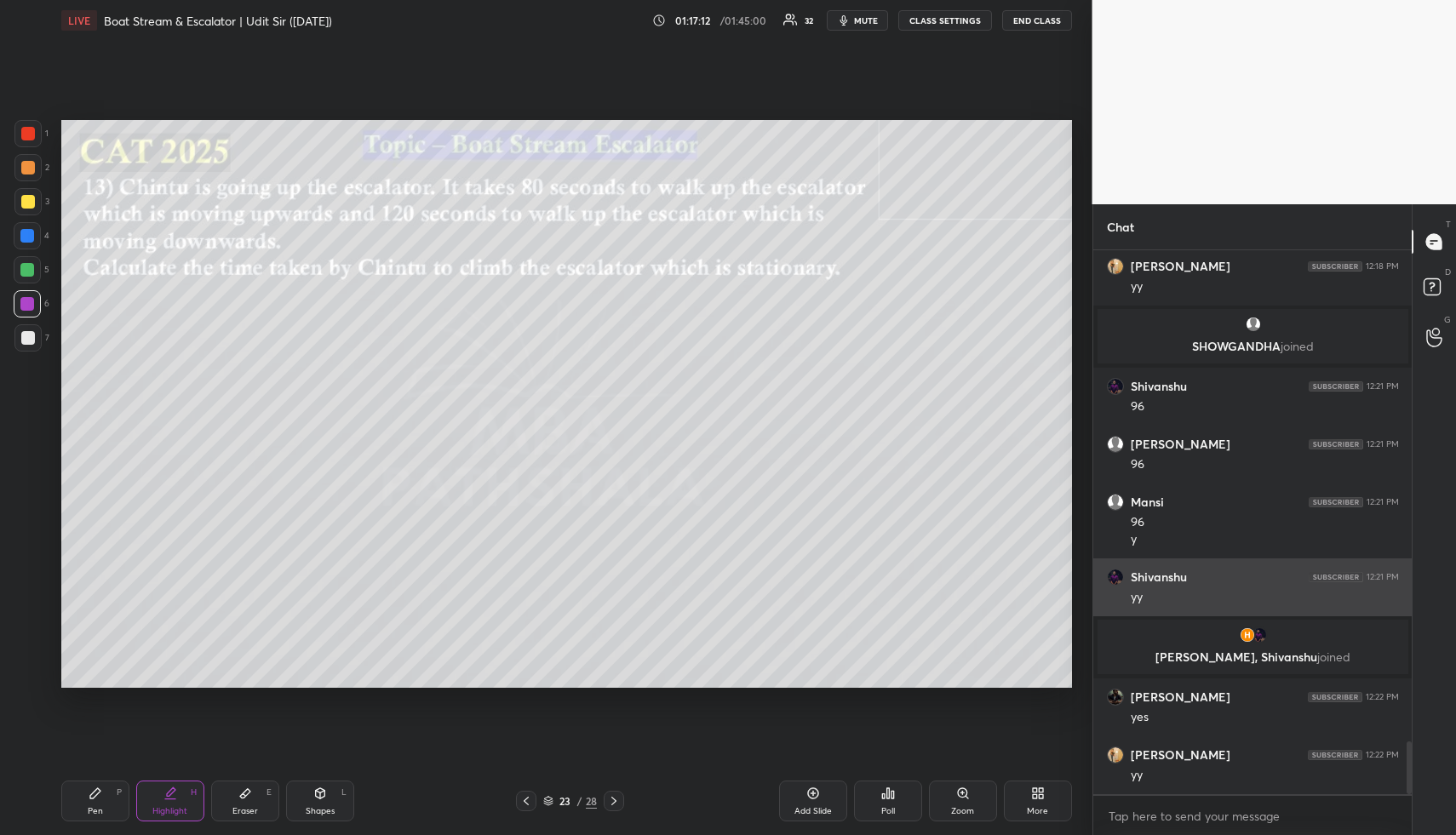
scroll to position [5090, 0]
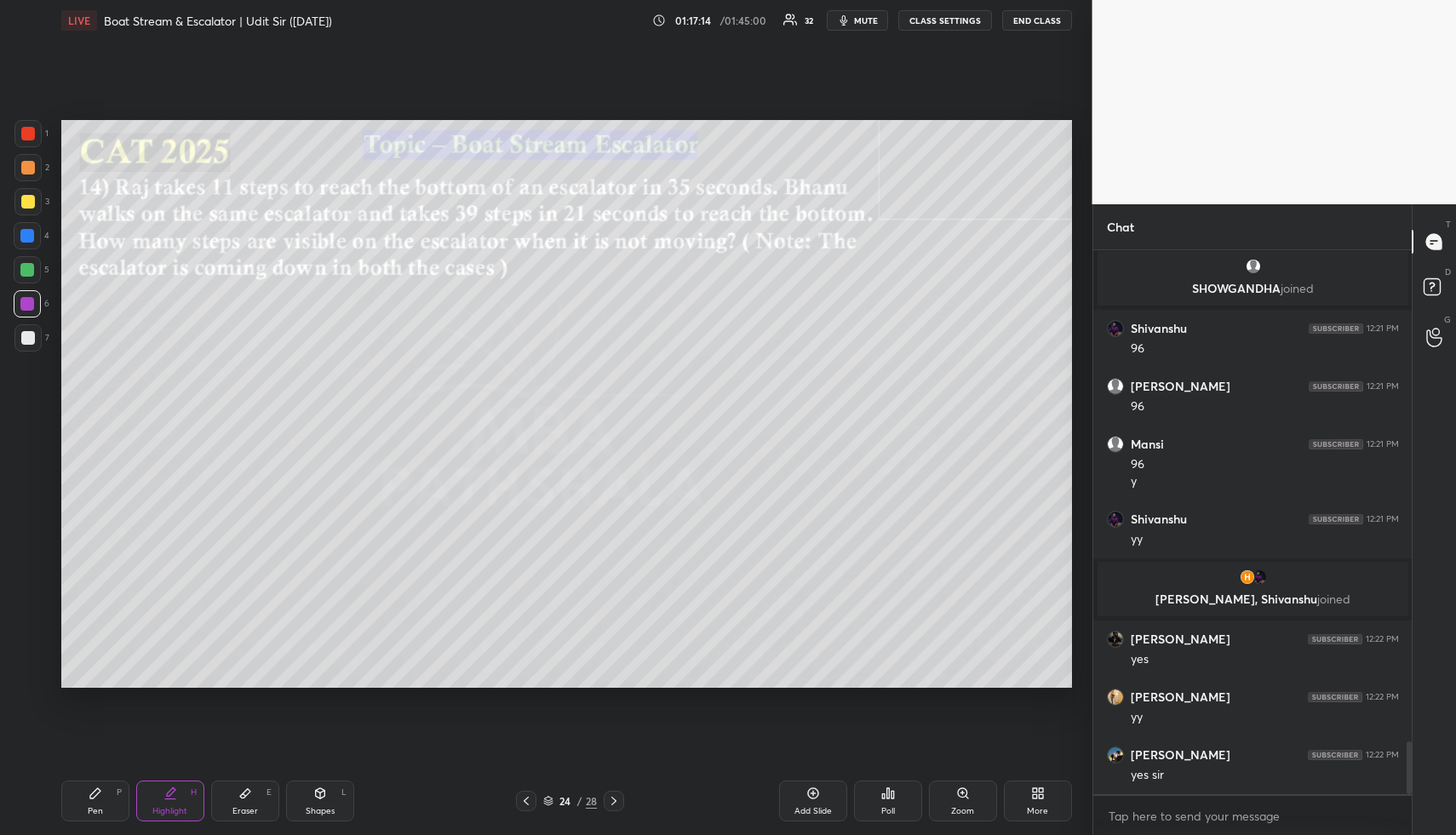
click at [325, 802] on div "Shapes L" at bounding box center [320, 801] width 68 height 41
drag, startPoint x: 28, startPoint y: 168, endPoint x: 54, endPoint y: 160, distance: 27.2
click at [29, 168] on div at bounding box center [27, 168] width 13 height 13
drag, startPoint x: 170, startPoint y: 789, endPoint x: 170, endPoint y: 710, distance: 79.0
click at [169, 784] on div "Highlight H" at bounding box center [170, 801] width 68 height 41
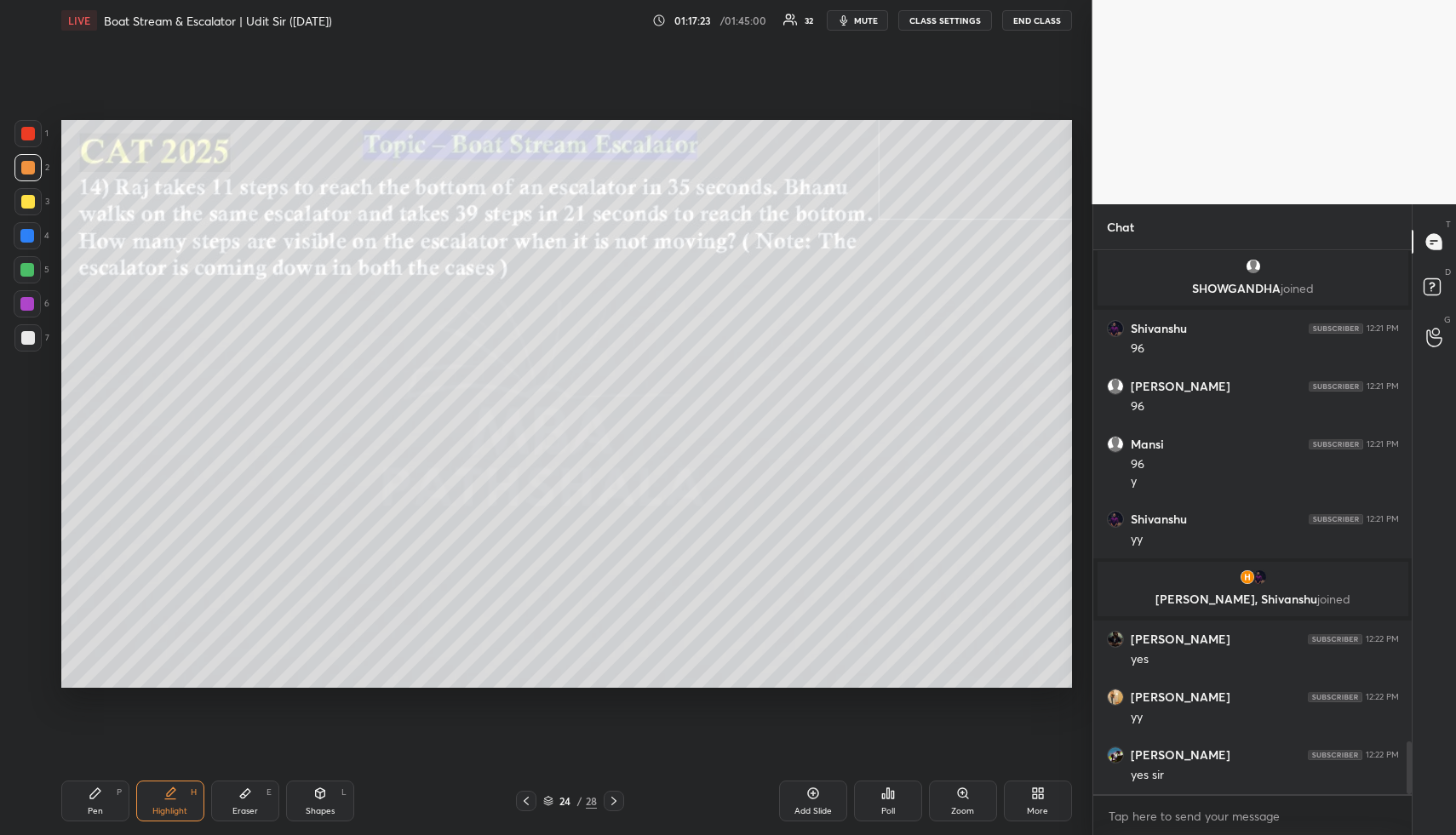
scroll to position [5152, 0]
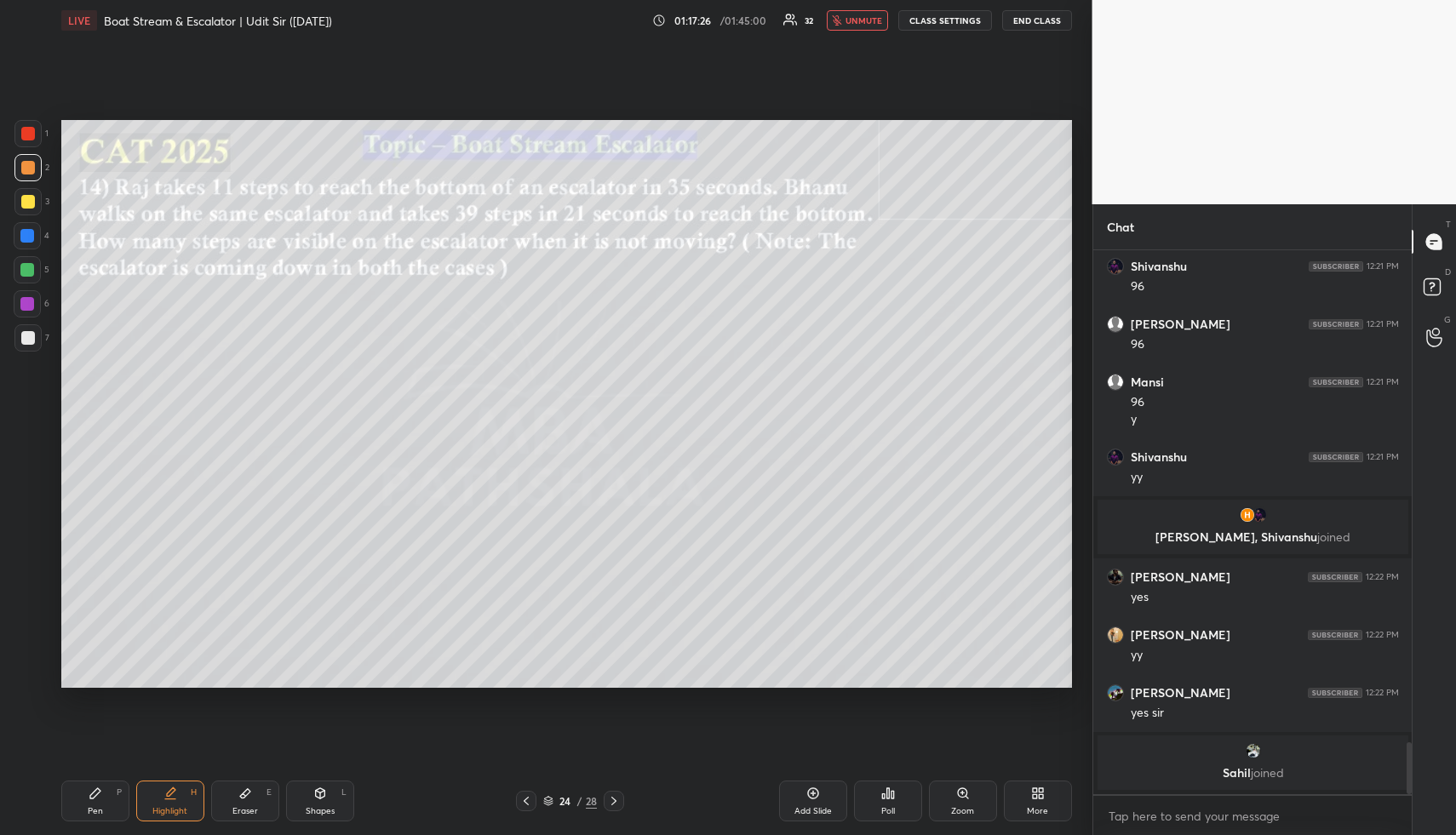
click at [549, 801] on icon at bounding box center [549, 801] width 11 height 11
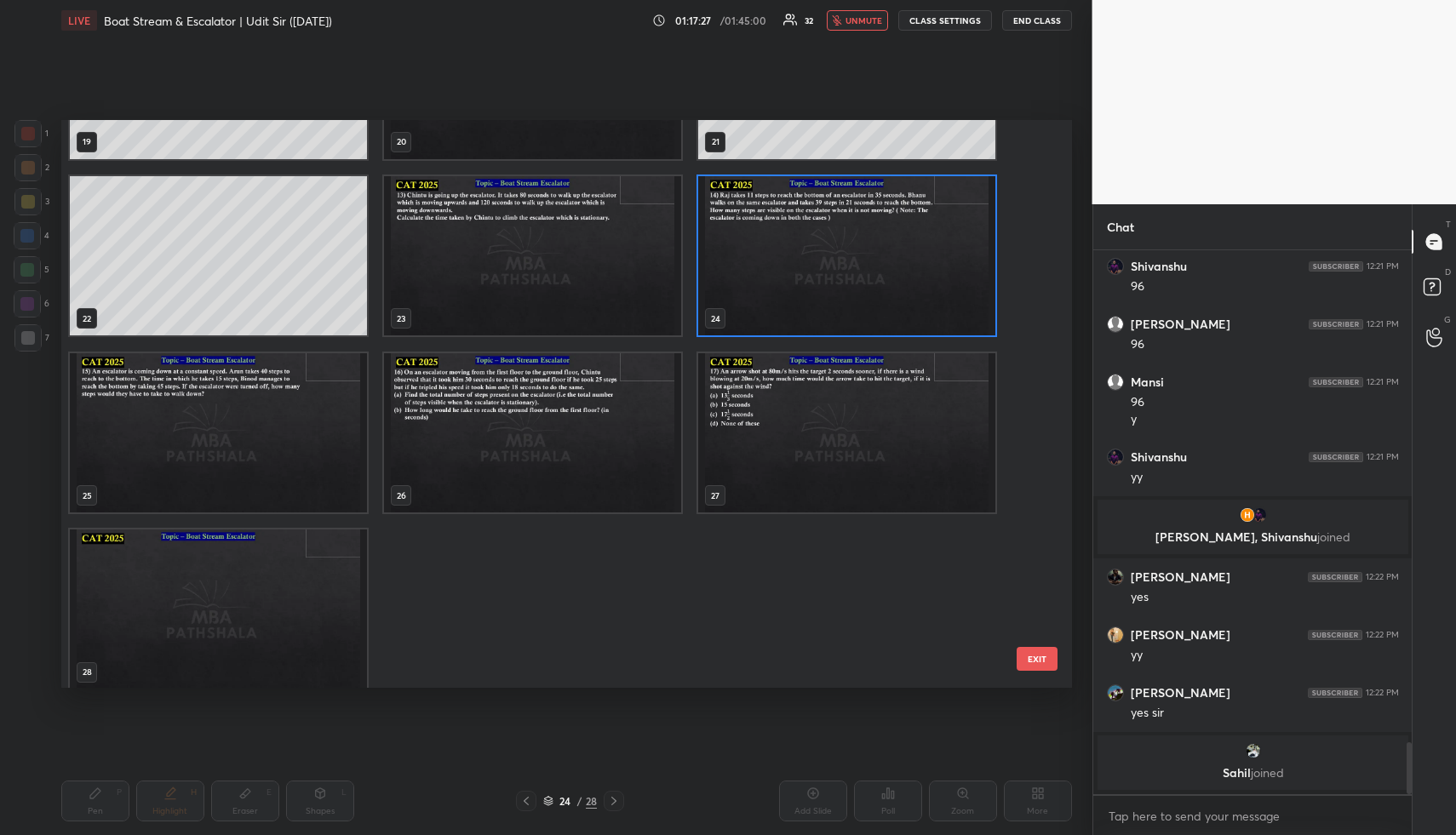
scroll to position [1198, 0]
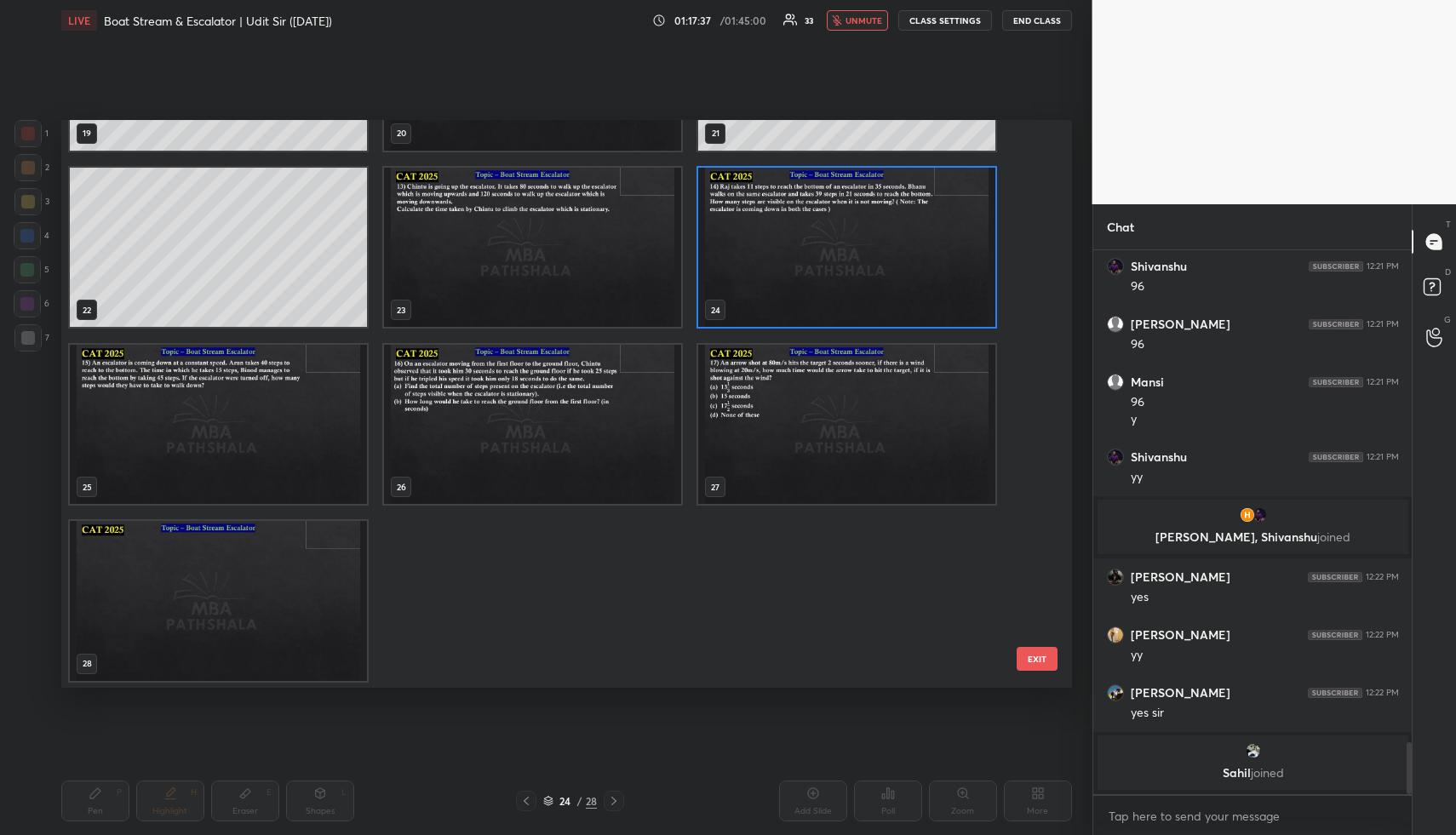
click at [804, 282] on img "grid" at bounding box center [846, 247] width 297 height 160
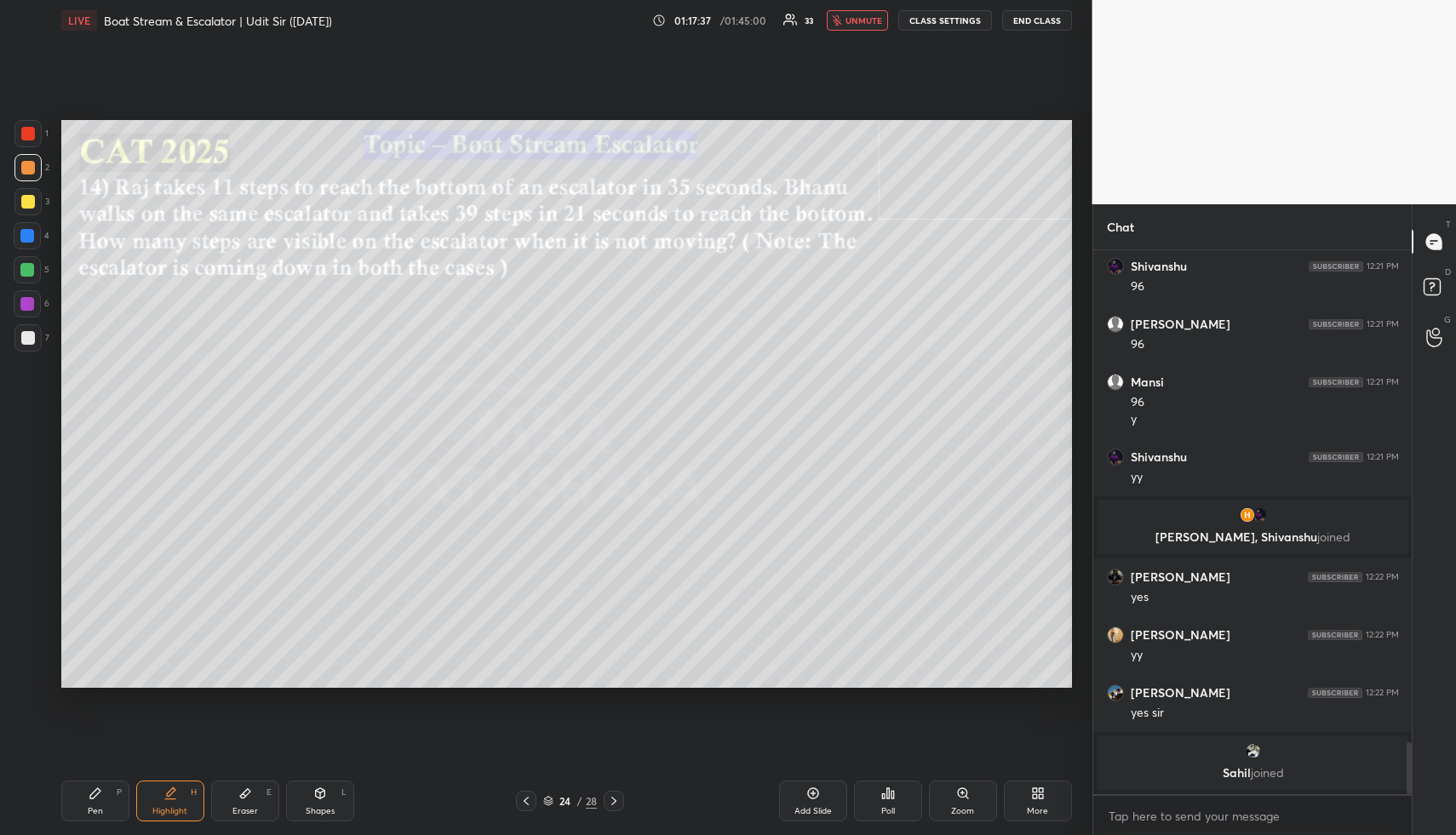
click at [804, 282] on img "grid" at bounding box center [846, 247] width 297 height 160
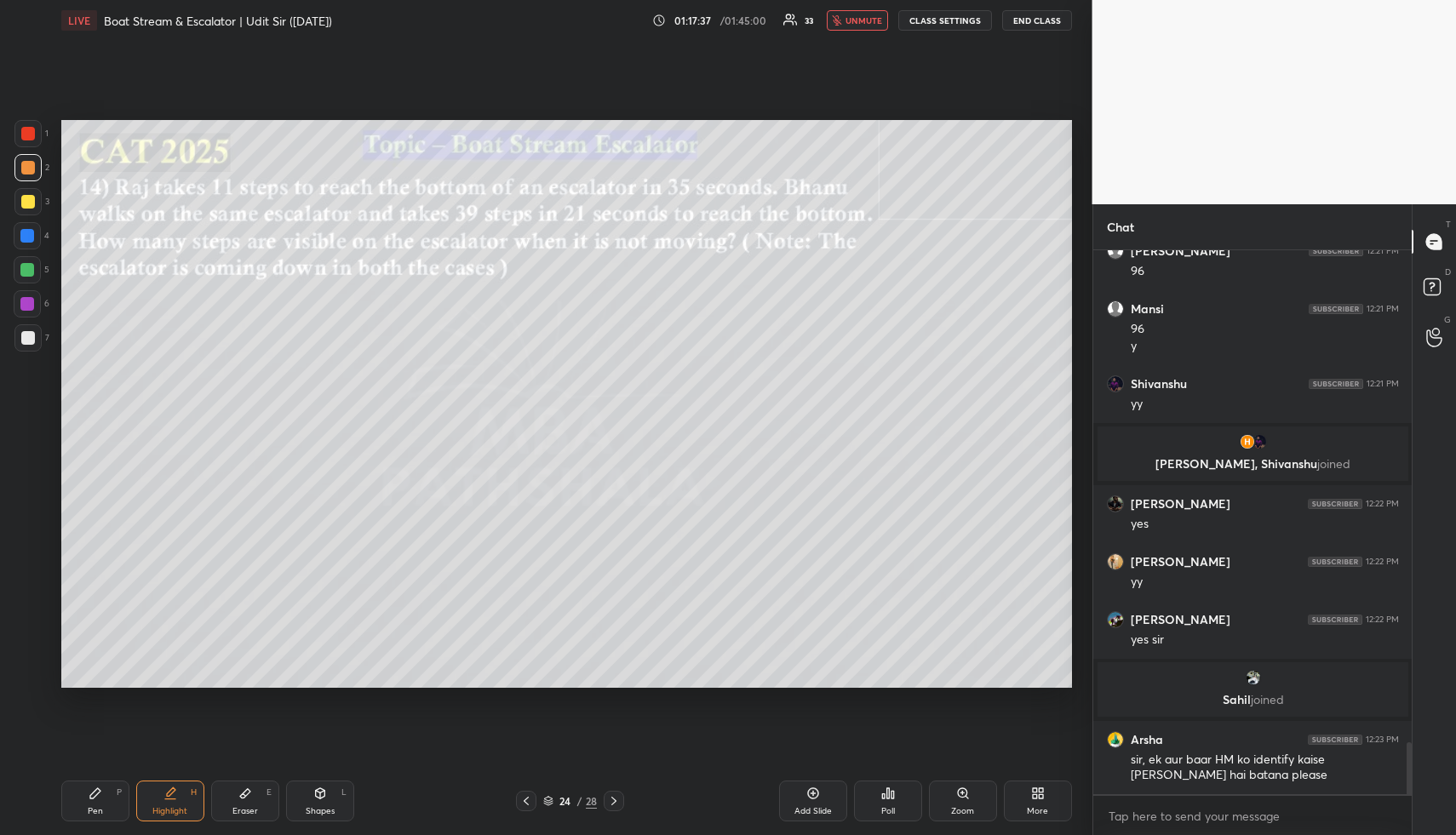
scroll to position [5145, 0]
click at [189, 805] on div "Highlight H" at bounding box center [170, 801] width 68 height 41
click at [169, 810] on div "Highlight H" at bounding box center [170, 801] width 68 height 41
drag, startPoint x: 91, startPoint y: 792, endPoint x: 92, endPoint y: 717, distance: 75.0
click at [89, 792] on icon at bounding box center [95, 793] width 13 height 13
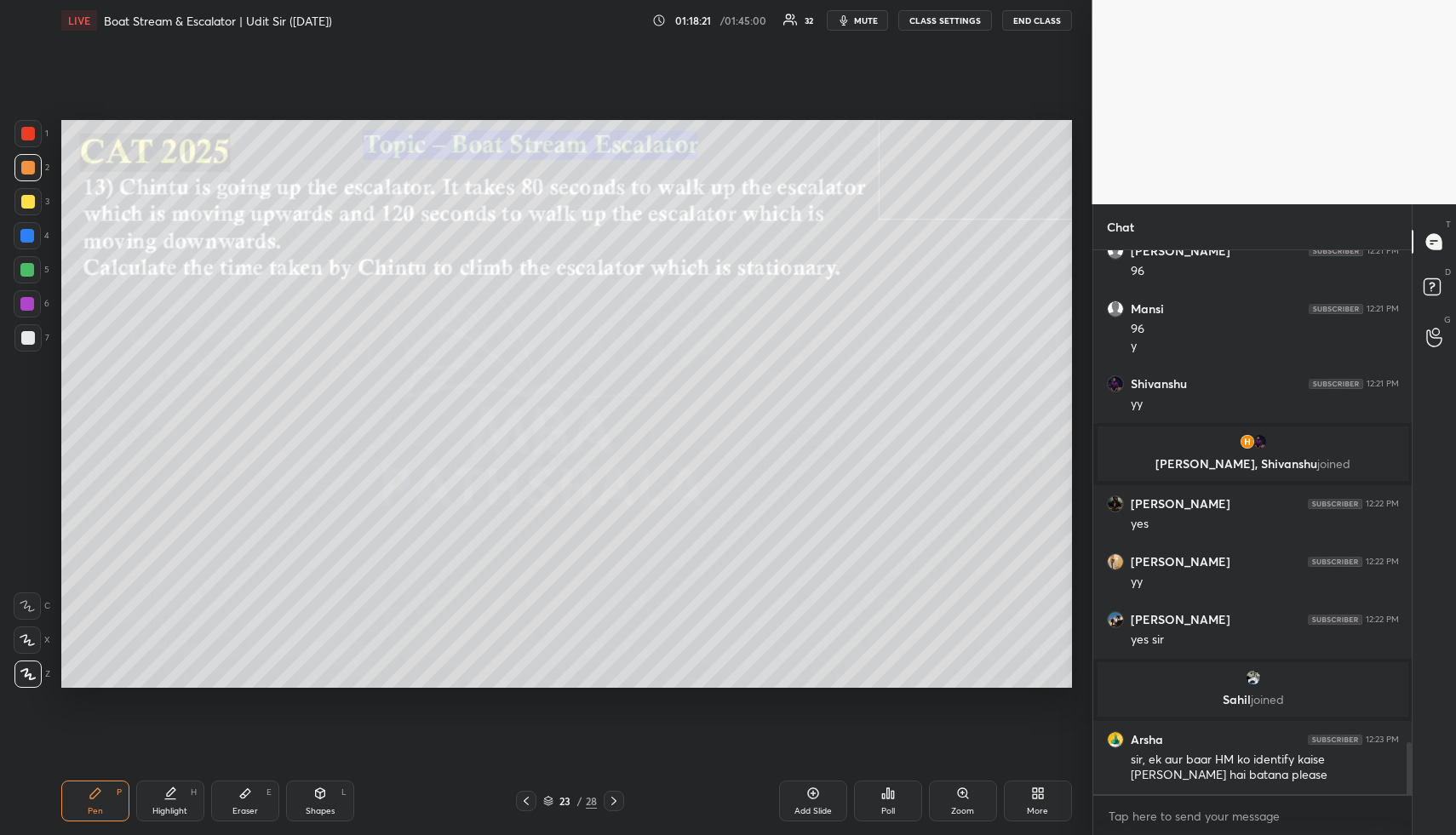
click at [31, 232] on div at bounding box center [27, 235] width 13 height 13
click at [326, 800] on div "Shapes L" at bounding box center [320, 801] width 68 height 41
click at [28, 637] on icon at bounding box center [27, 641] width 18 height 18
click at [182, 796] on div "Highlight H" at bounding box center [170, 801] width 68 height 41
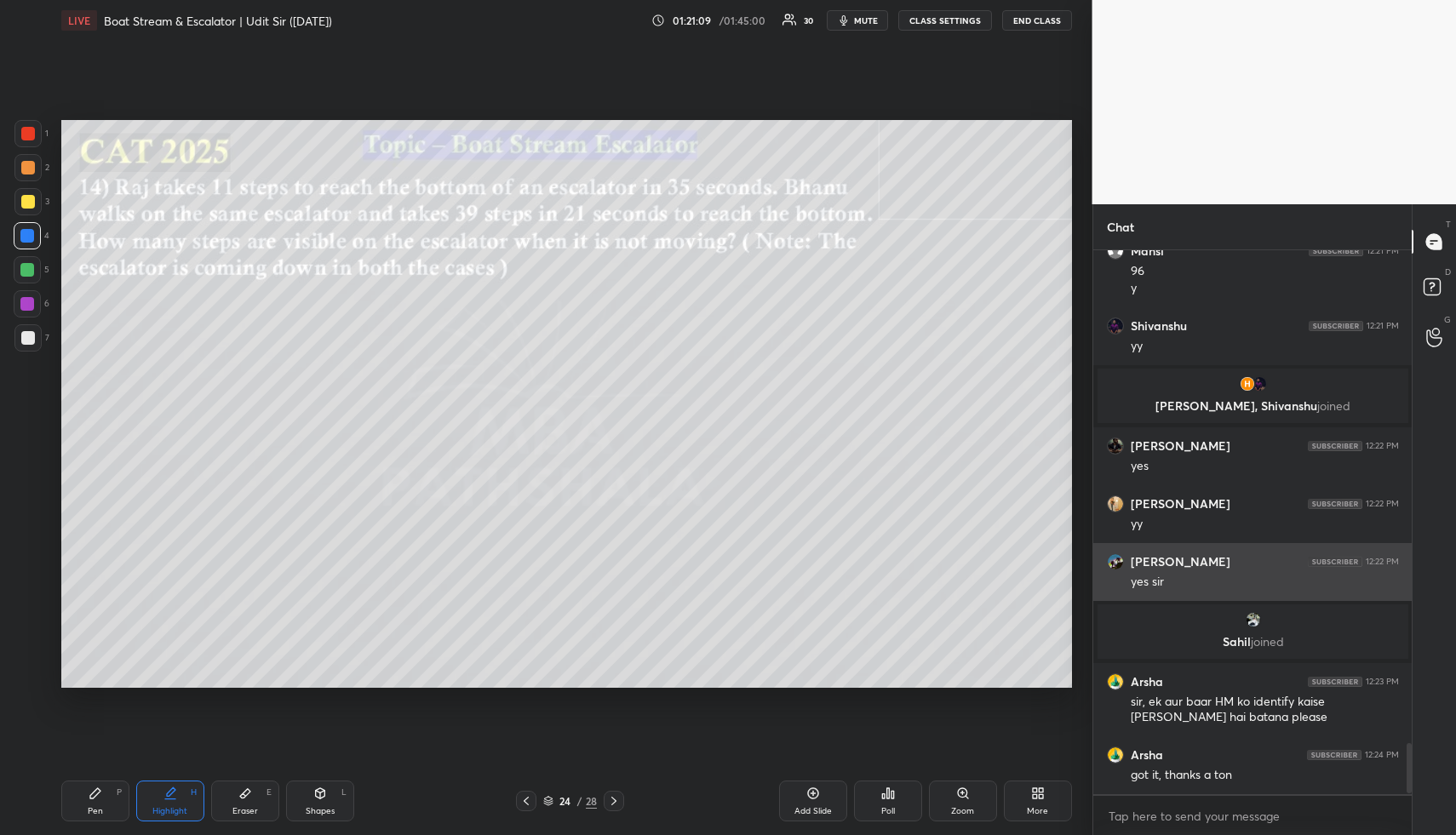
scroll to position [5264, 0]
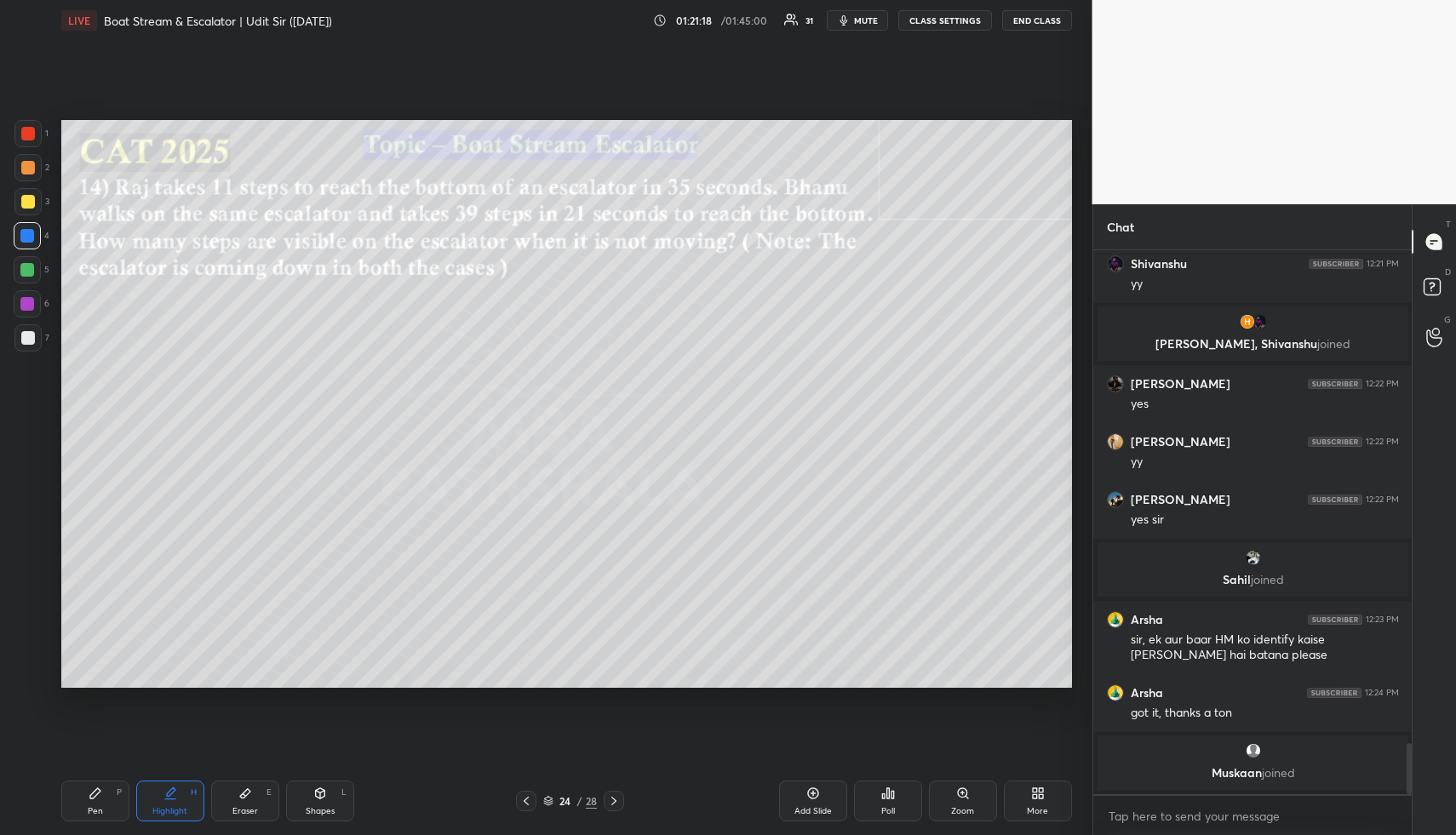
drag, startPoint x: 187, startPoint y: 811, endPoint x: 183, endPoint y: 779, distance: 32.2
click at [186, 810] on div "Highlight" at bounding box center [169, 812] width 35 height 9
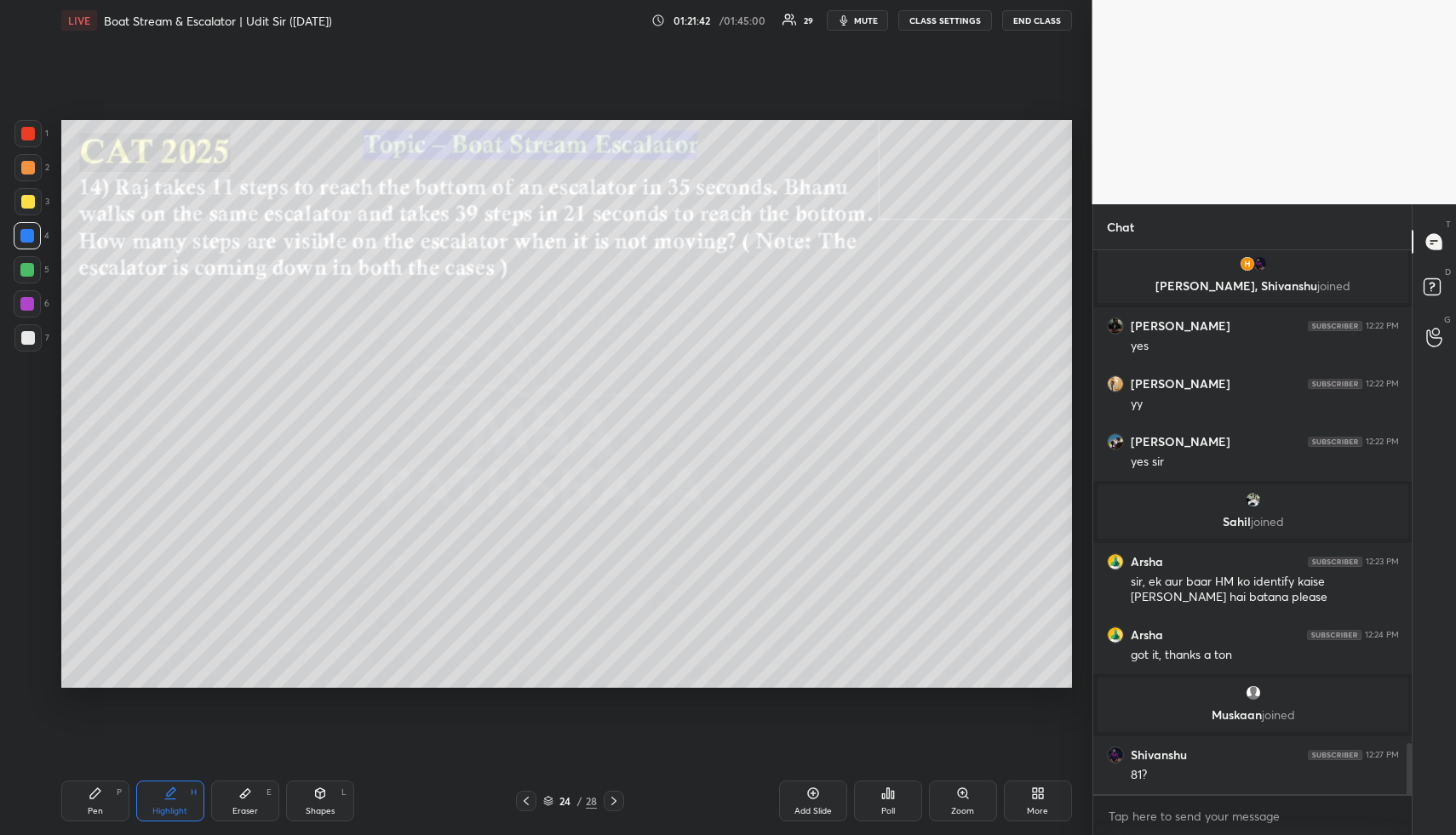
drag, startPoint x: 180, startPoint y: 800, endPoint x: 181, endPoint y: 791, distance: 9.1
click at [183, 800] on div "Highlight H" at bounding box center [170, 801] width 68 height 41
drag, startPoint x: 114, startPoint y: 800, endPoint x: 110, endPoint y: 784, distance: 16.5
click at [113, 795] on div "Pen P" at bounding box center [95, 801] width 68 height 41
click at [28, 193] on div at bounding box center [27, 201] width 27 height 27
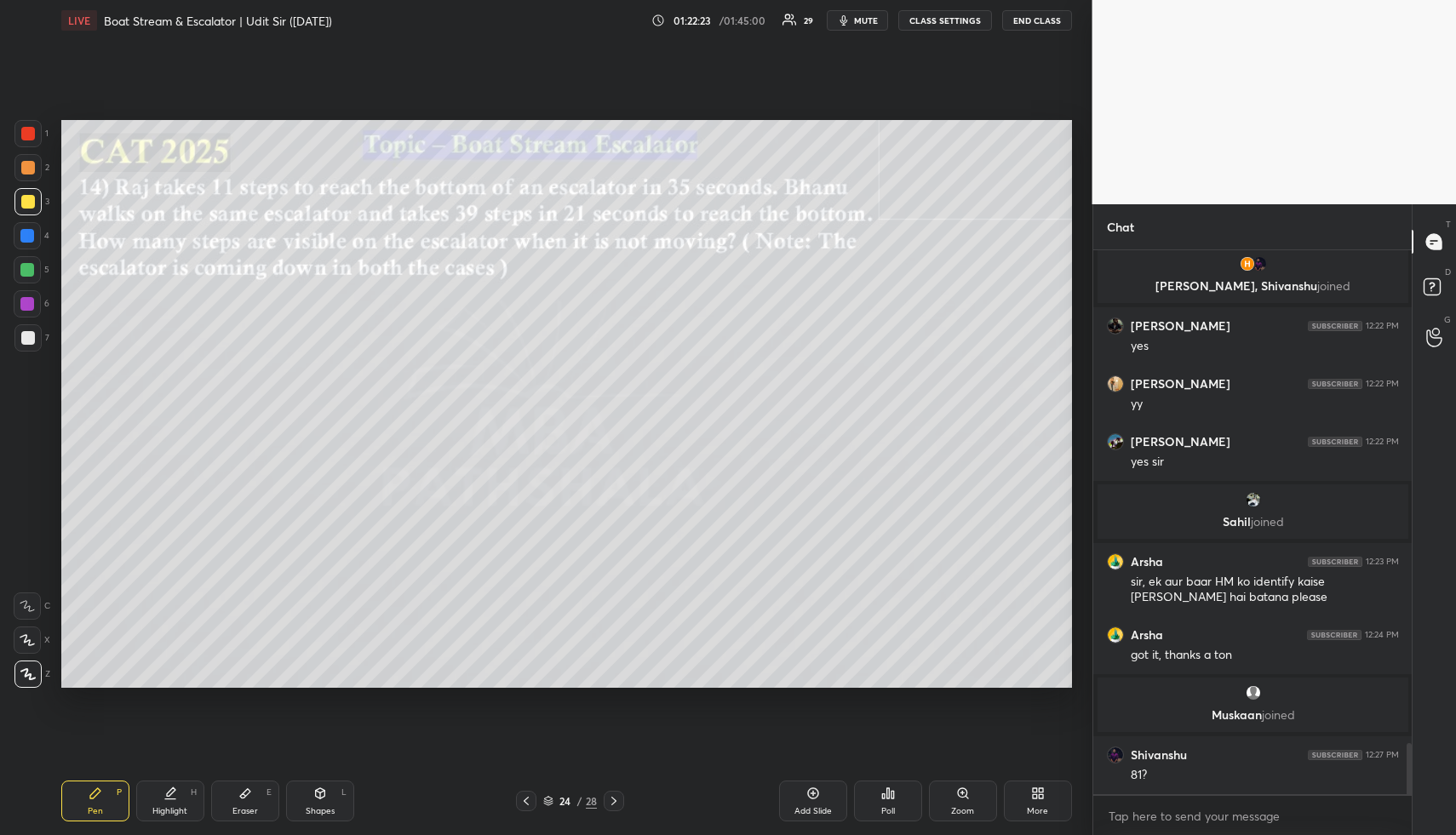
click at [323, 801] on div "Shapes L" at bounding box center [320, 801] width 68 height 41
click at [27, 269] on div at bounding box center [27, 269] width 13 height 13
click at [180, 788] on div "Highlight H" at bounding box center [170, 801] width 68 height 41
click at [107, 789] on div "Pen P" at bounding box center [95, 801] width 68 height 41
drag, startPoint x: 26, startPoint y: 170, endPoint x: 28, endPoint y: 183, distance: 13.2
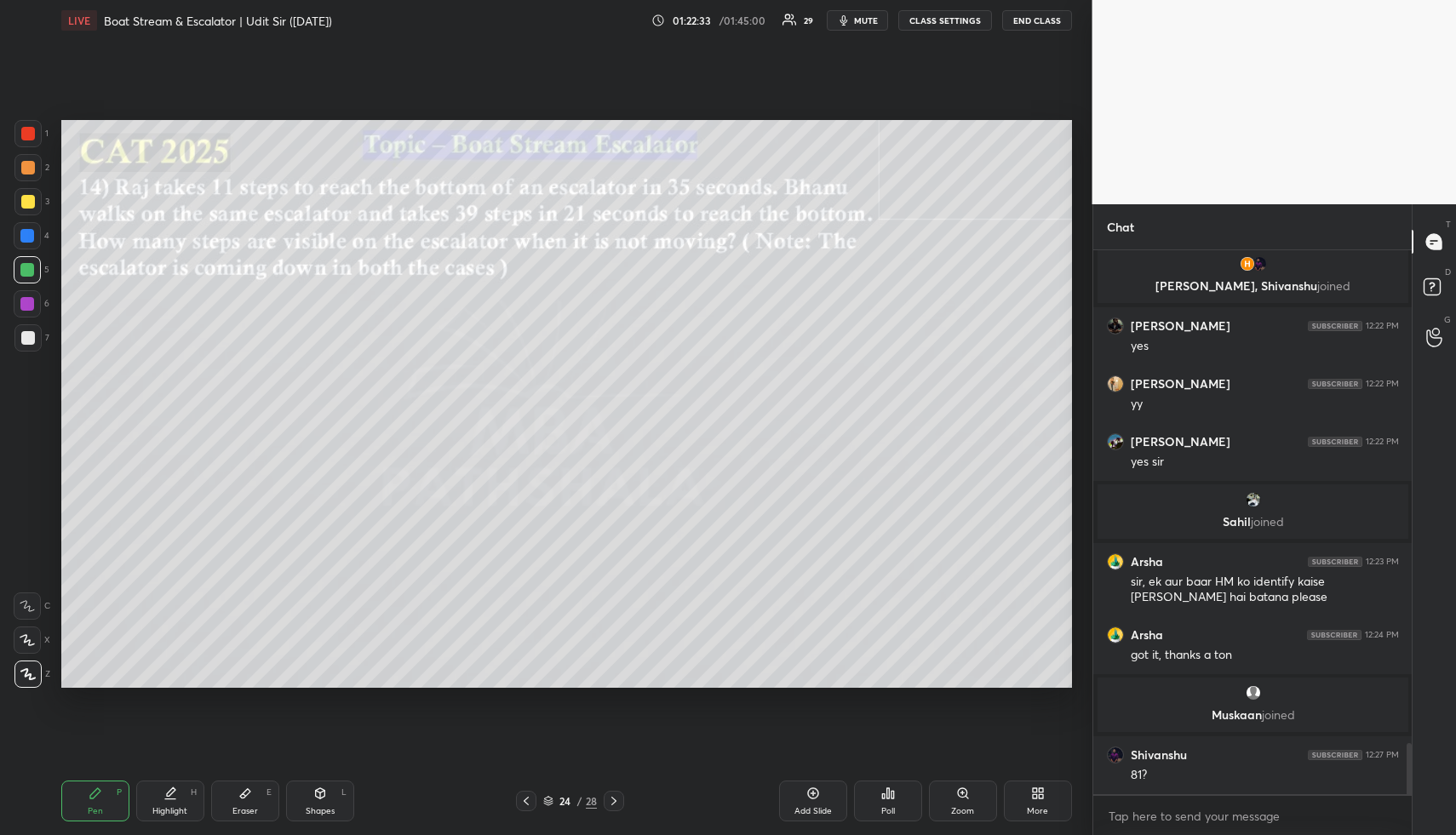
click at [26, 171] on div at bounding box center [27, 168] width 13 height 13
click at [33, 233] on div at bounding box center [27, 235] width 13 height 13
click at [30, 343] on div at bounding box center [27, 338] width 13 height 13
click at [183, 793] on div "Highlight H" at bounding box center [170, 801] width 68 height 41
drag, startPoint x: 183, startPoint y: 793, endPoint x: 175, endPoint y: 692, distance: 101.3
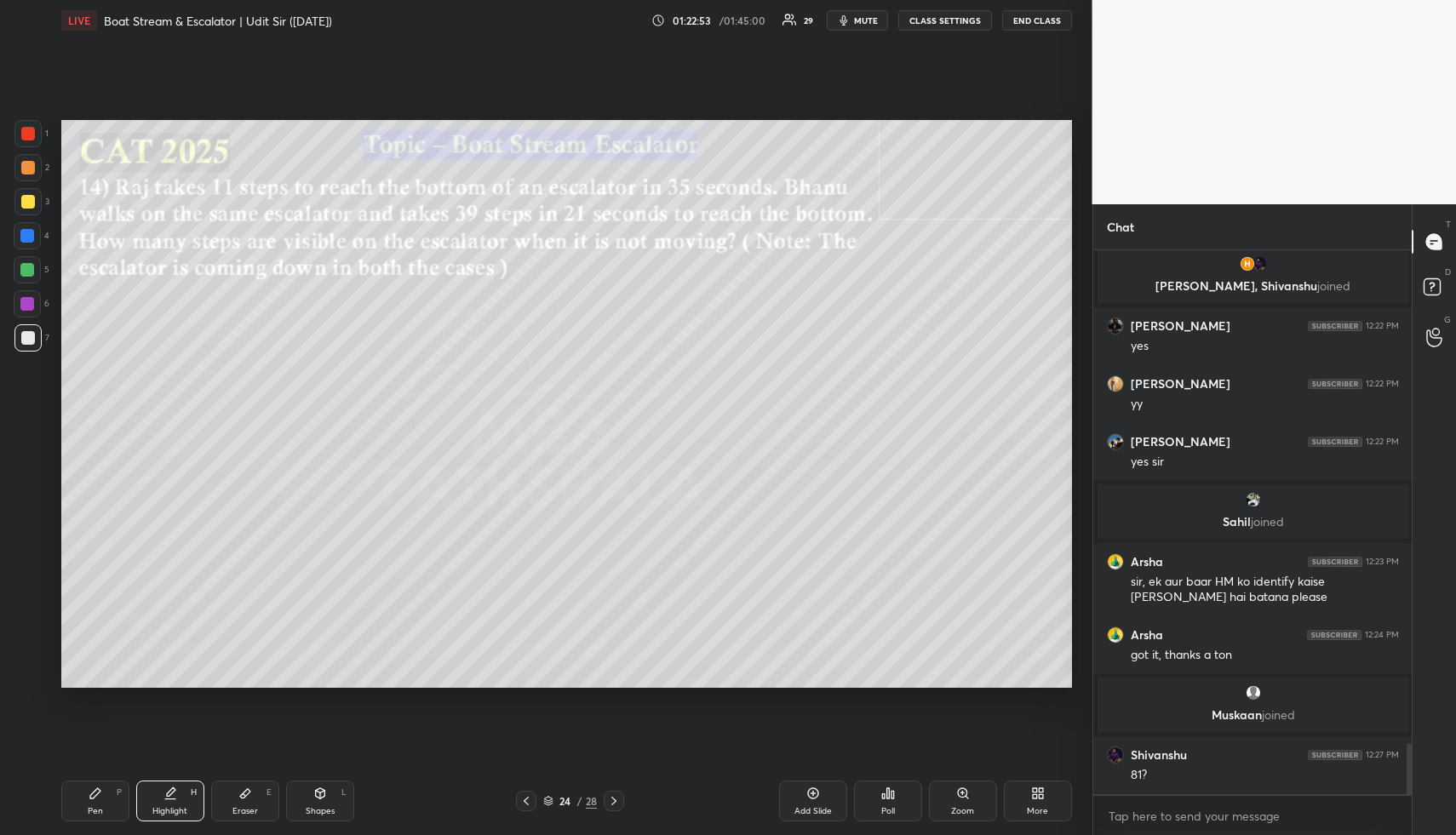
click at [183, 793] on div "Highlight H" at bounding box center [170, 801] width 68 height 41
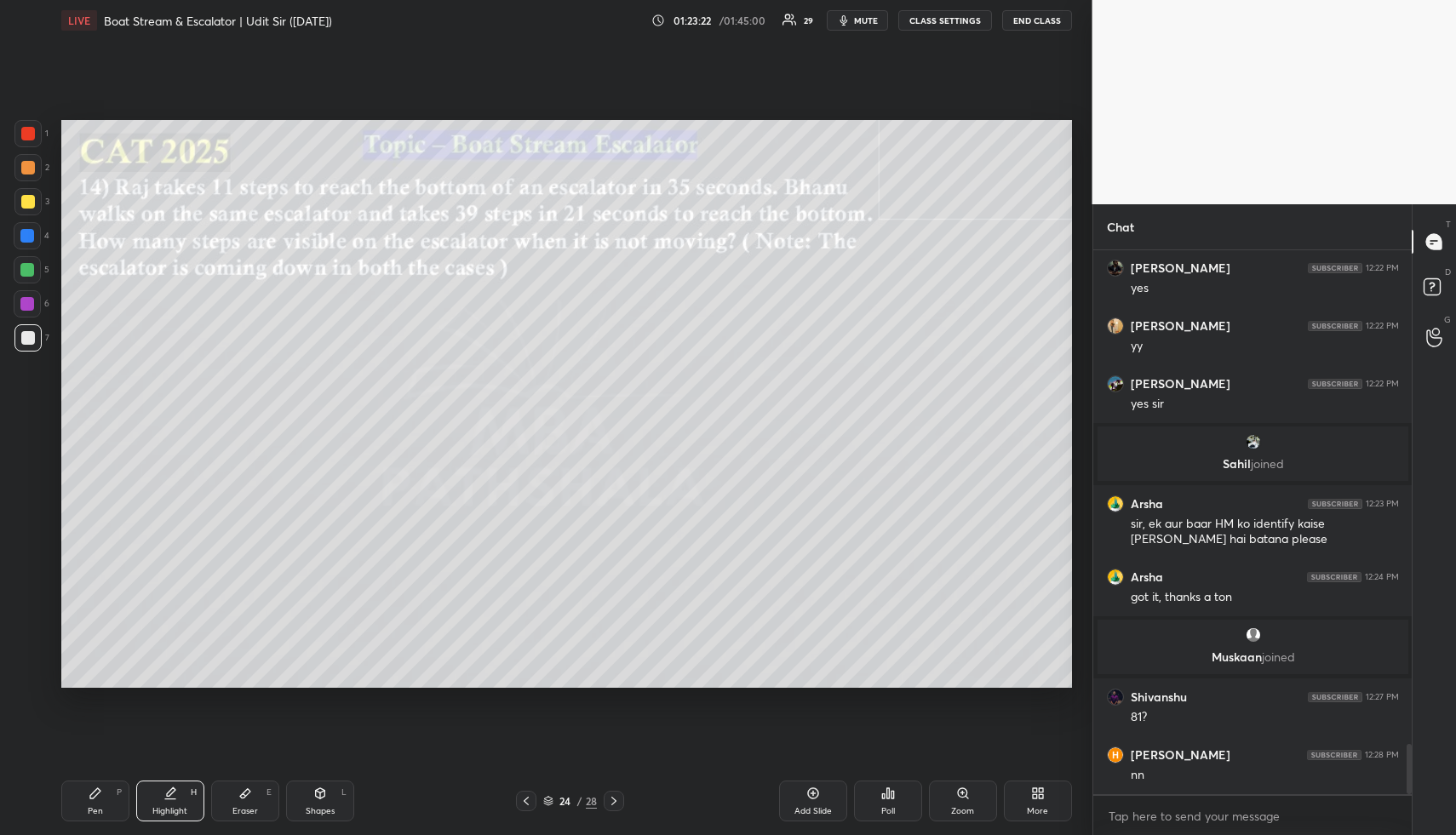
scroll to position [5408, 0]
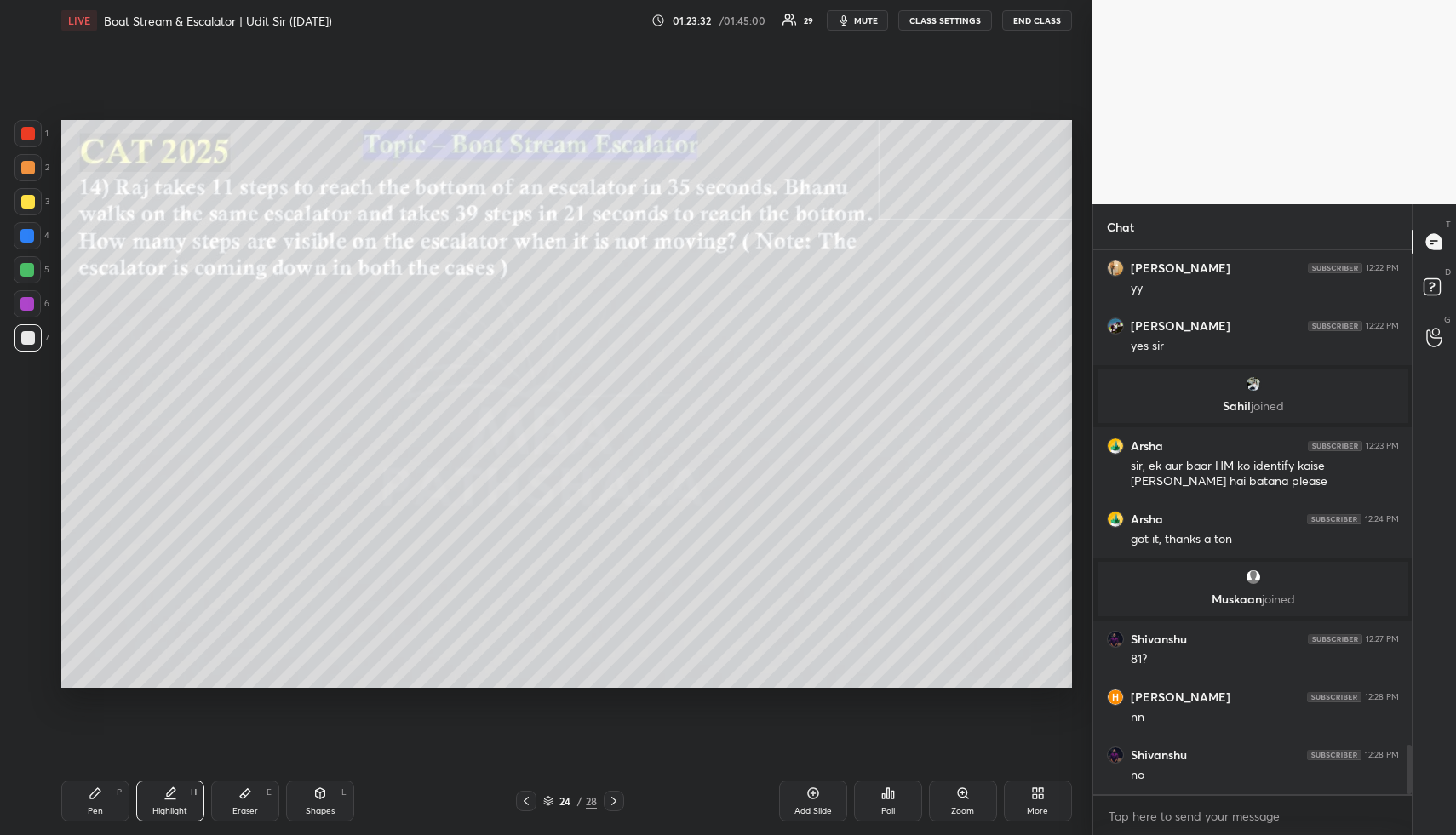
click at [175, 800] on div "Highlight H" at bounding box center [170, 801] width 68 height 41
click at [108, 802] on div "Pen P" at bounding box center [95, 801] width 68 height 41
drag, startPoint x: 27, startPoint y: 231, endPoint x: 37, endPoint y: 236, distance: 11.2
click at [27, 231] on div at bounding box center [27, 235] width 13 height 13
drag, startPoint x: 186, startPoint y: 807, endPoint x: 245, endPoint y: 696, distance: 125.7
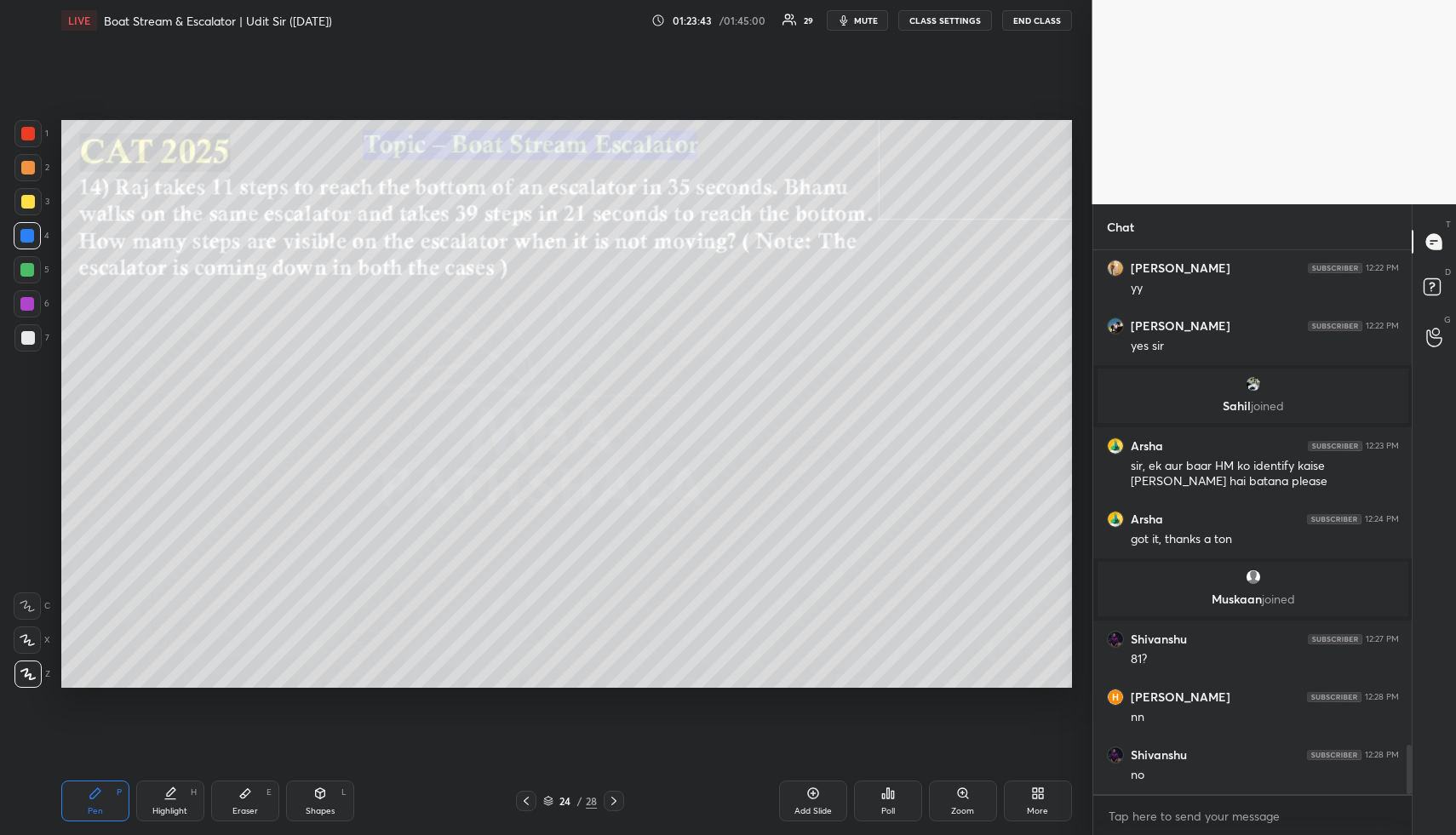
click at [183, 802] on div "Highlight H" at bounding box center [170, 801] width 68 height 41
click at [98, 800] on div "Pen P" at bounding box center [95, 801] width 68 height 41
drag, startPoint x: 33, startPoint y: 343, endPoint x: 47, endPoint y: 335, distance: 16.1
click at [33, 341] on div at bounding box center [27, 338] width 27 height 27
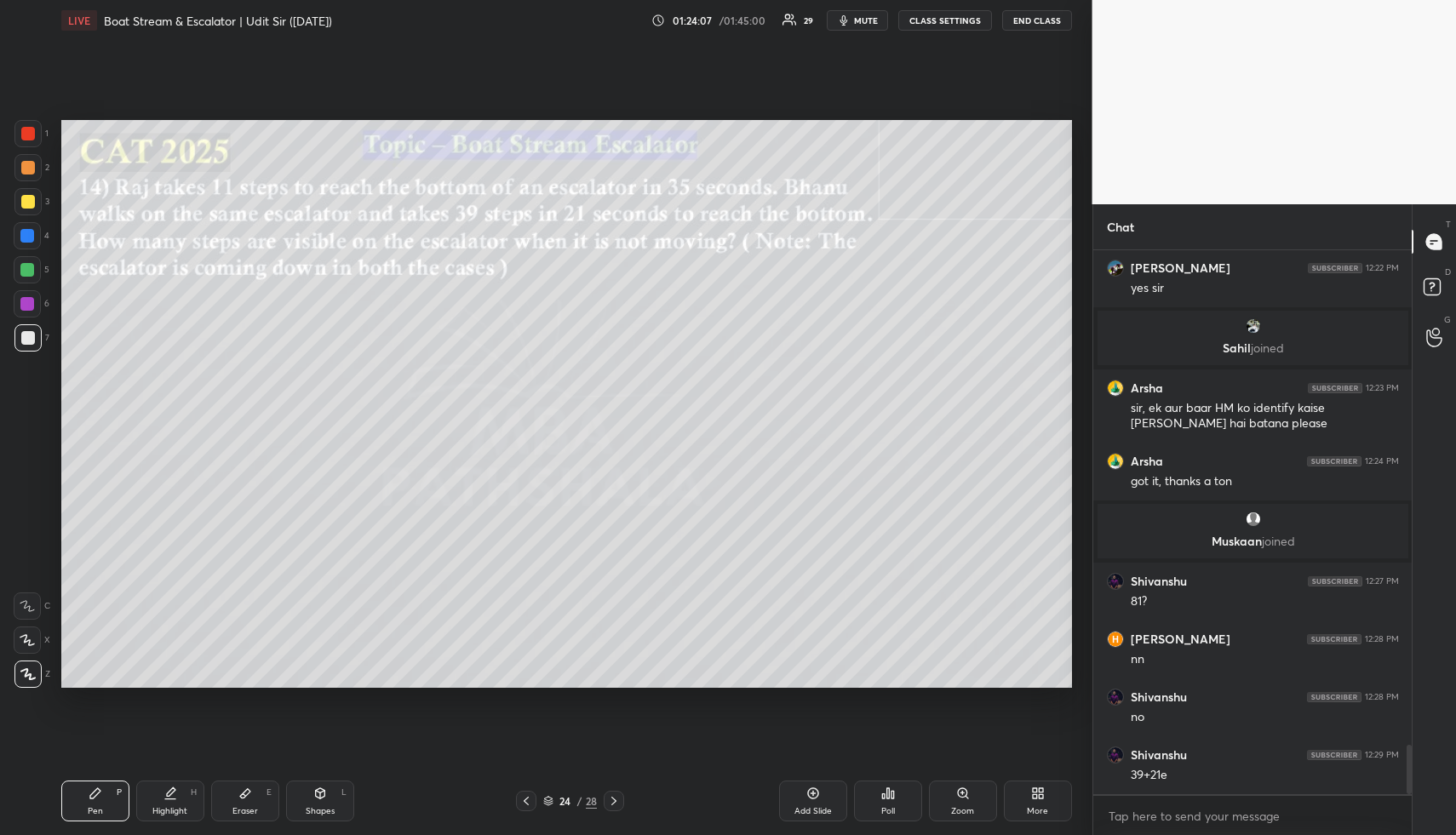
click at [183, 808] on div "Highlight" at bounding box center [169, 812] width 35 height 9
drag, startPoint x: 182, startPoint y: 804, endPoint x: 222, endPoint y: 700, distance: 111.4
click at [181, 800] on div "Highlight H" at bounding box center [170, 801] width 68 height 41
click at [90, 815] on div "Pen" at bounding box center [95, 812] width 15 height 9
drag, startPoint x: 19, startPoint y: 227, endPoint x: 53, endPoint y: 240, distance: 36.4
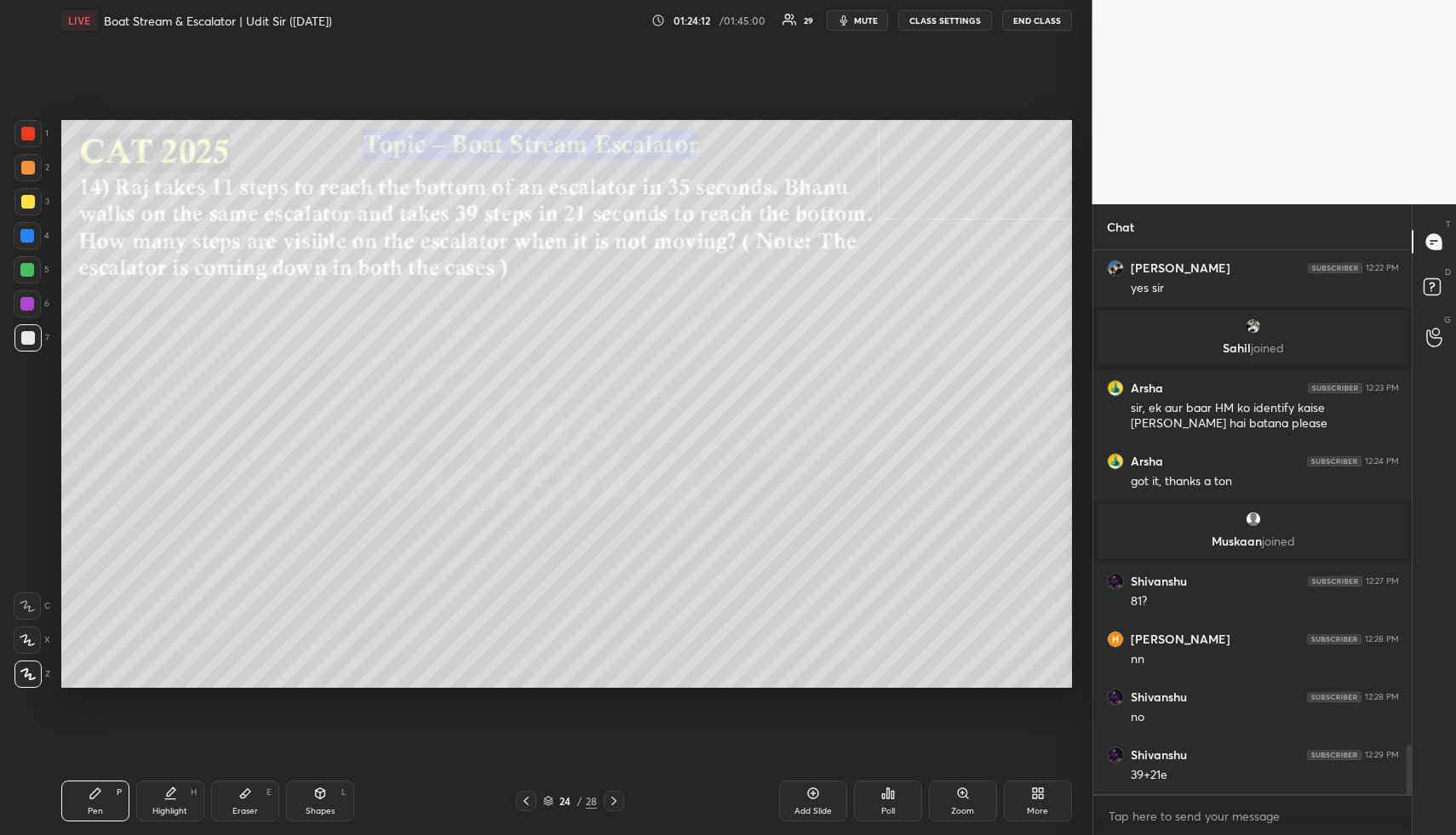
click at [20, 229] on div at bounding box center [27, 236] width 27 height 27
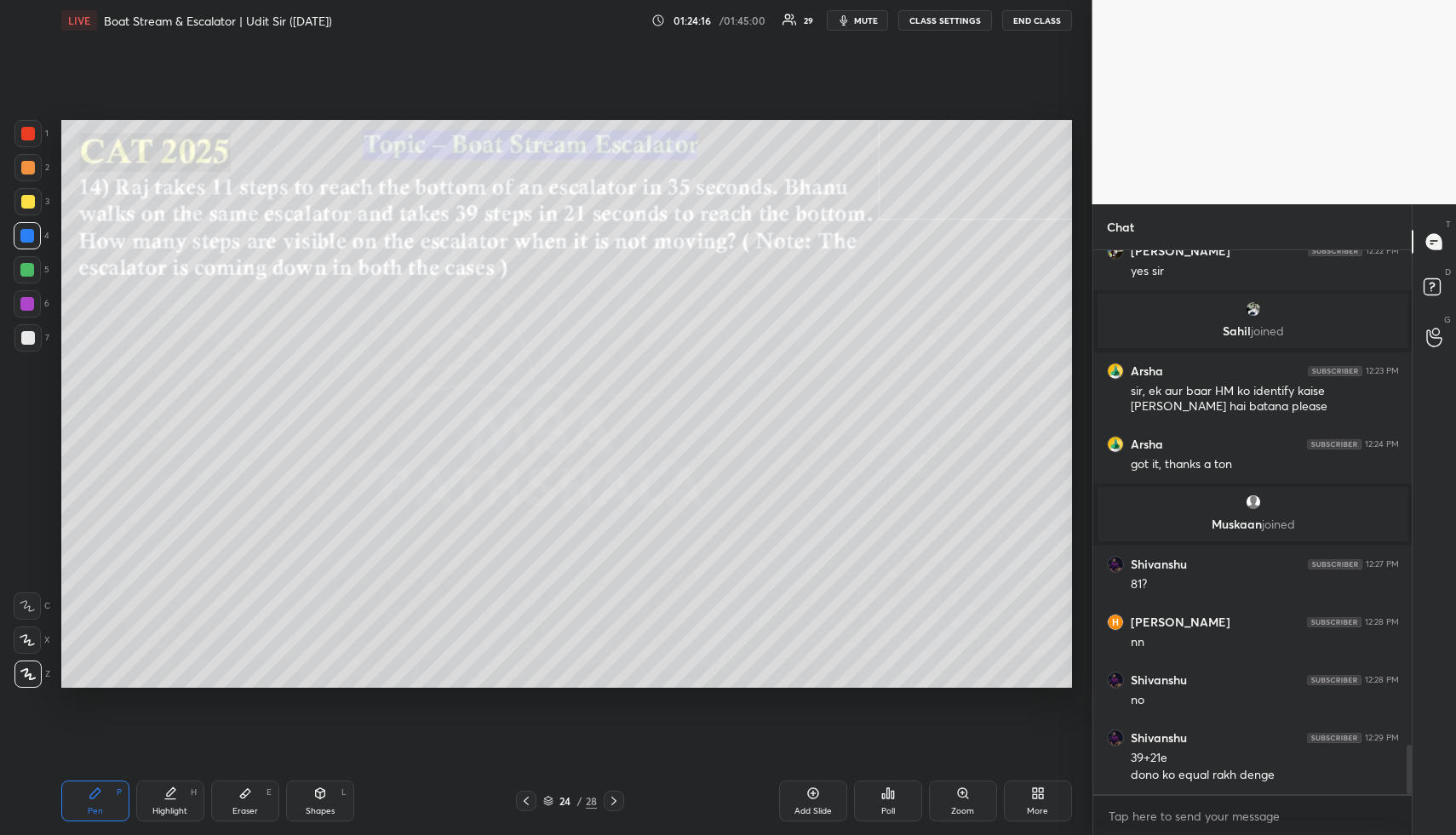
drag, startPoint x: 169, startPoint y: 816, endPoint x: 176, endPoint y: 779, distance: 37.7
click at [169, 811] on div "Highlight" at bounding box center [169, 812] width 35 height 9
click at [106, 798] on div "Pen P" at bounding box center [95, 801] width 68 height 41
click at [28, 165] on div at bounding box center [27, 168] width 13 height 13
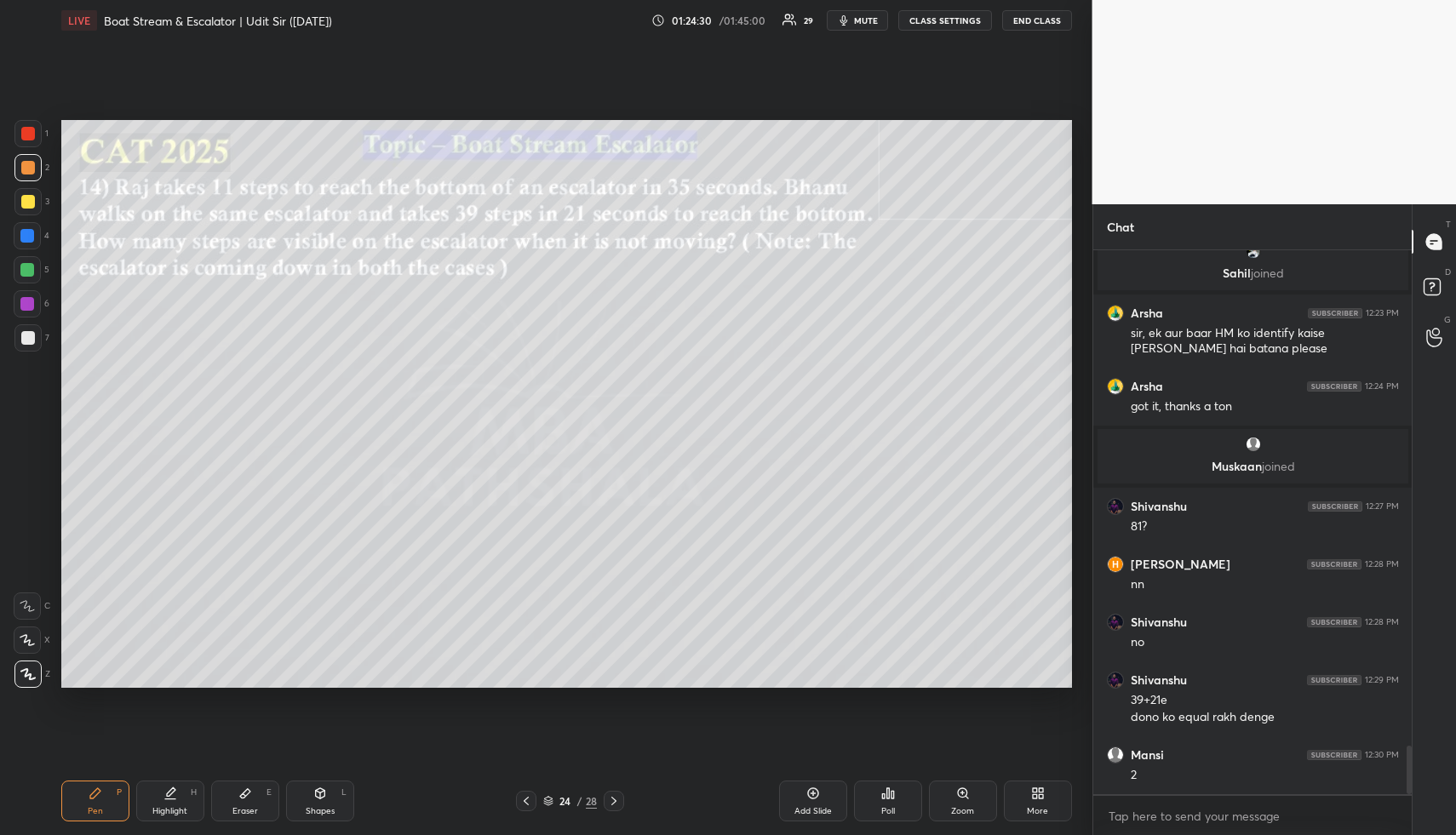
scroll to position [5599, 0]
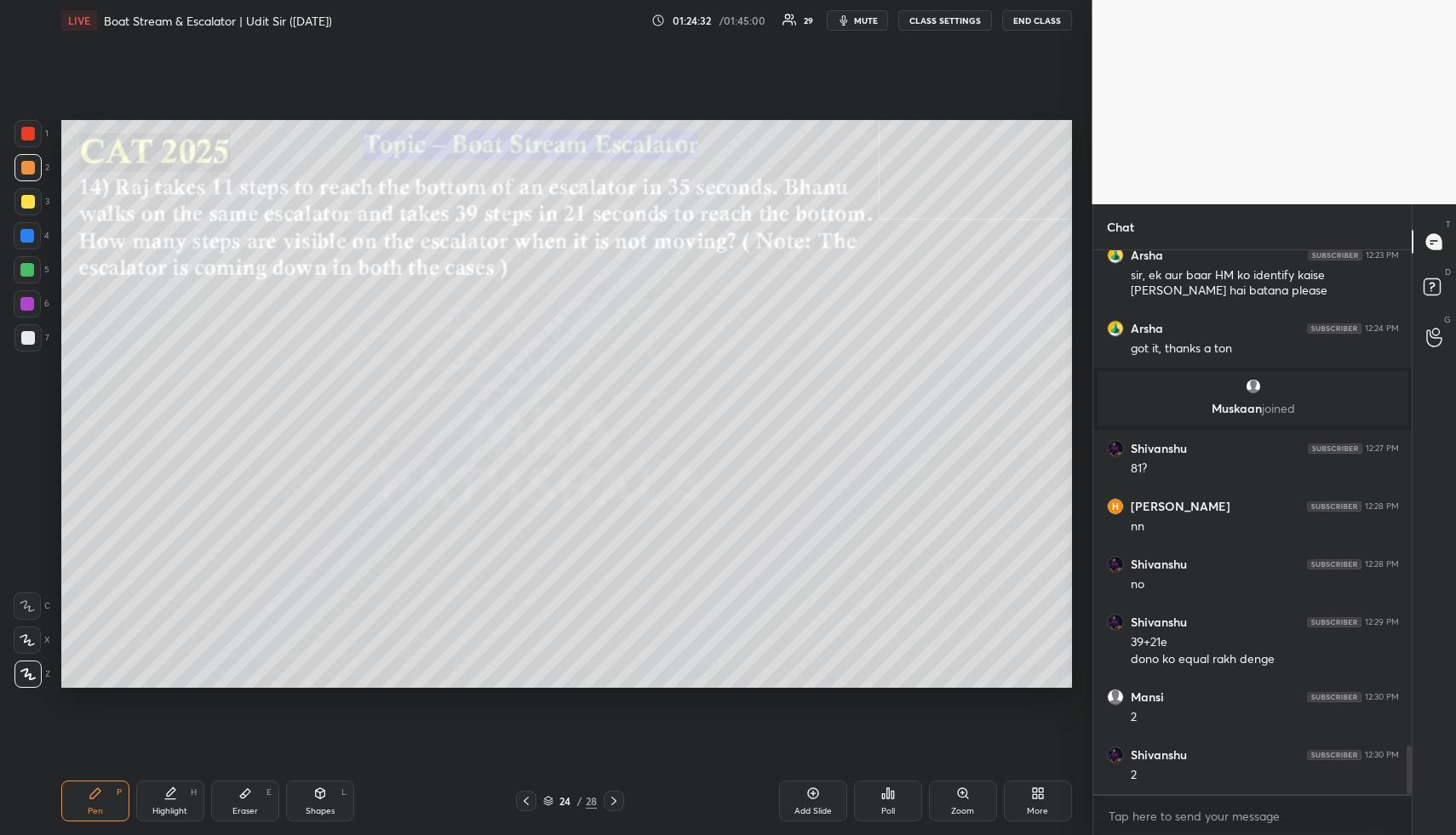
click at [316, 808] on div "Shapes" at bounding box center [320, 812] width 29 height 9
drag, startPoint x: 33, startPoint y: 198, endPoint x: 40, endPoint y: 210, distance: 13.9
click at [34, 201] on div at bounding box center [27, 201] width 27 height 27
click at [176, 791] on div "Highlight H" at bounding box center [170, 801] width 68 height 41
click at [179, 792] on div "Highlight H" at bounding box center [170, 801] width 68 height 41
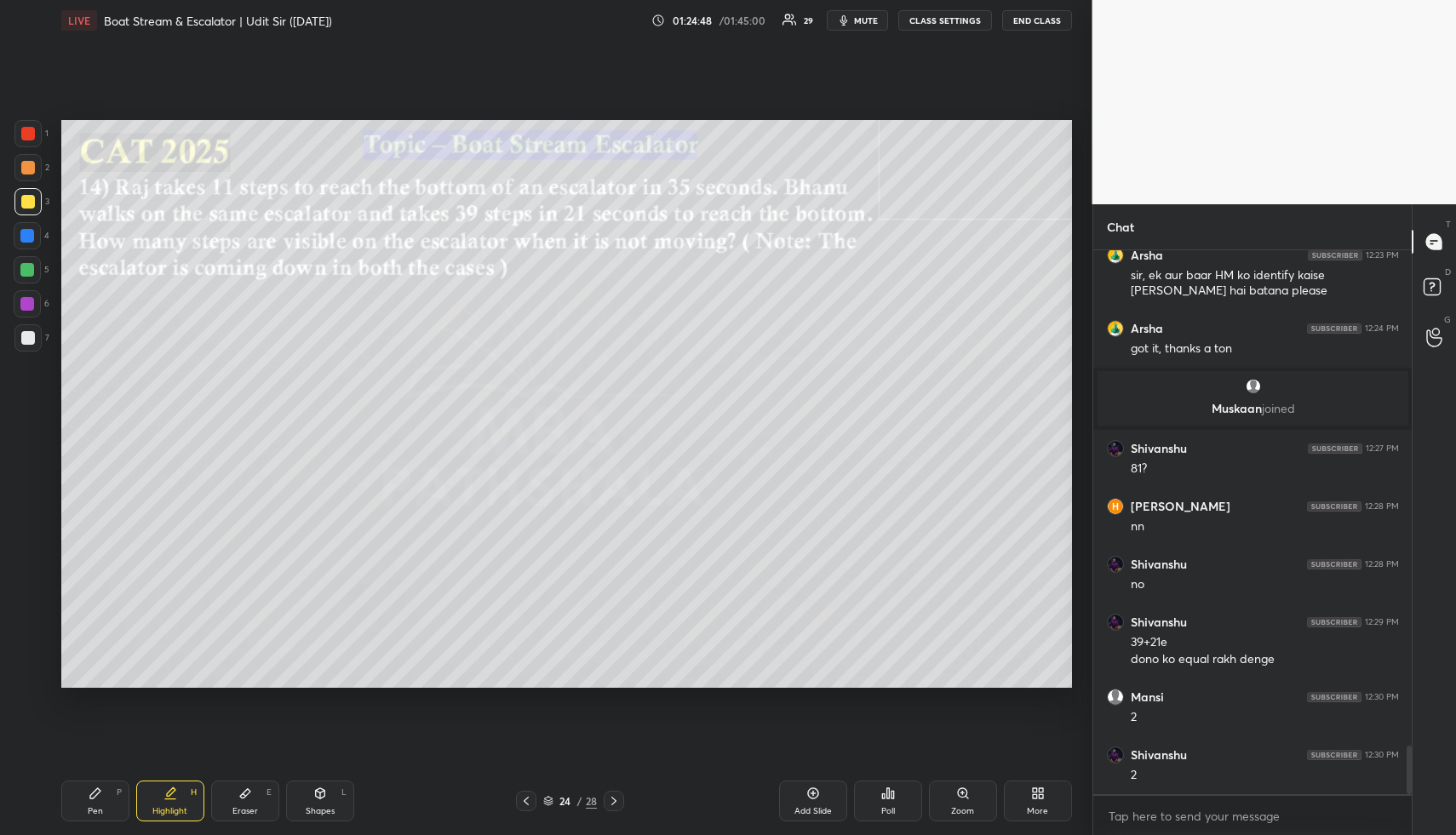
drag, startPoint x: 315, startPoint y: 792, endPoint x: 308, endPoint y: 772, distance: 21.2
click at [315, 789] on icon at bounding box center [319, 793] width 10 height 11
click at [30, 169] on div at bounding box center [27, 168] width 13 height 13
drag, startPoint x: 33, startPoint y: 678, endPoint x: 37, endPoint y: 652, distance: 26.3
click at [31, 676] on icon at bounding box center [28, 675] width 12 height 12
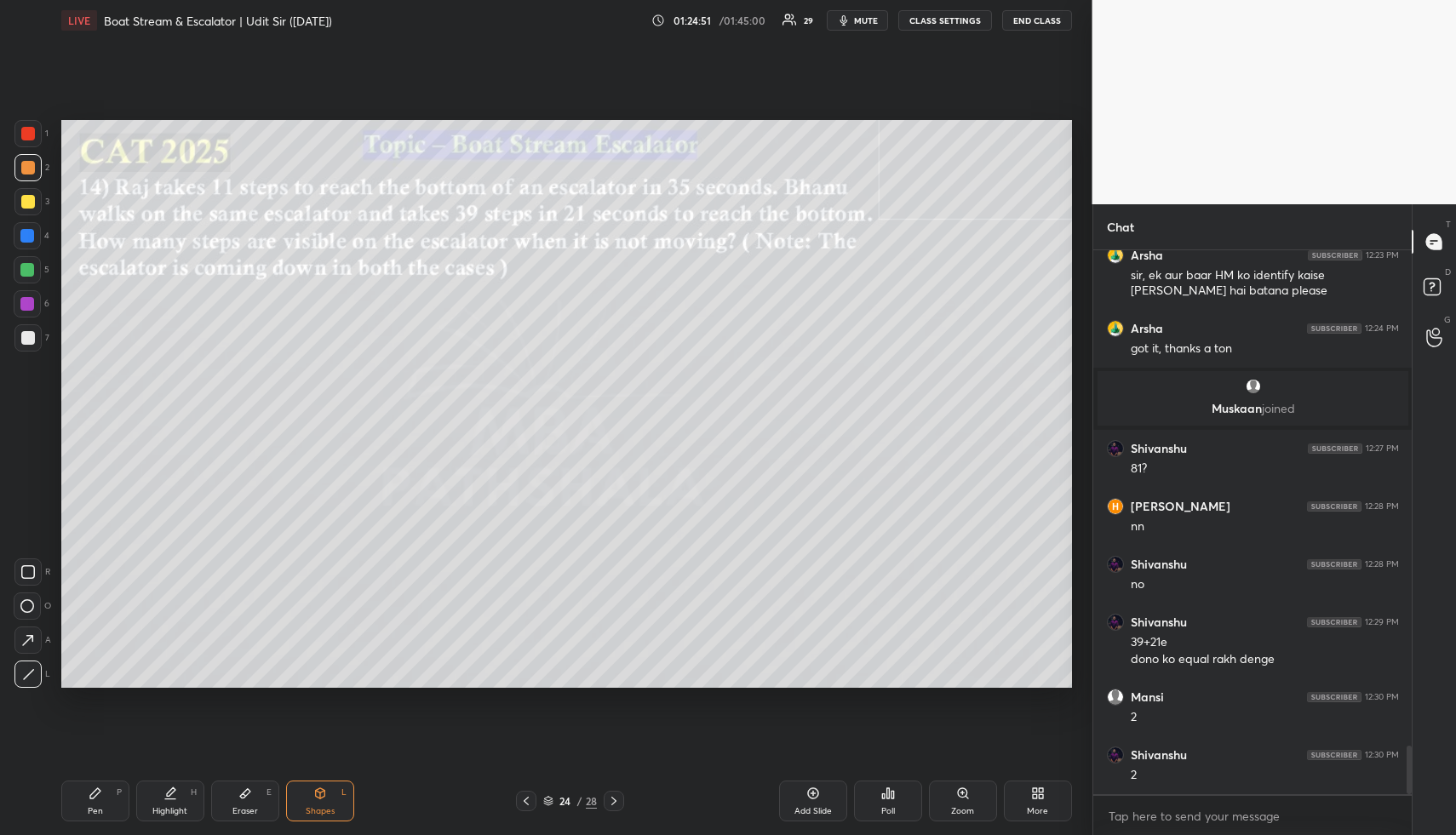
click at [36, 181] on div "1 2 3 4 5 6 7" at bounding box center [31, 238] width 35 height 238
click at [183, 797] on div "Highlight H" at bounding box center [170, 801] width 68 height 41
click at [93, 812] on div "Pen" at bounding box center [95, 812] width 15 height 9
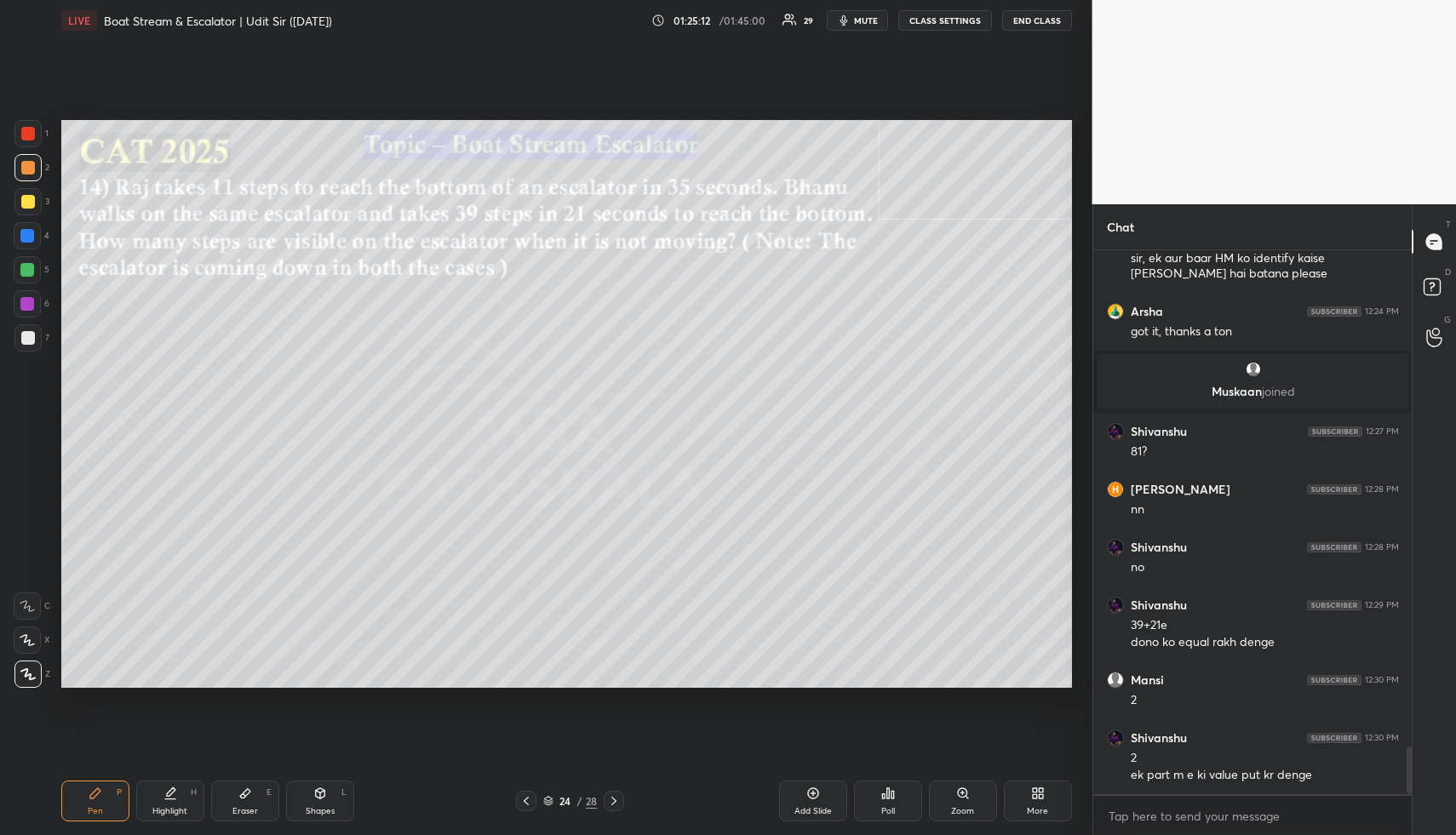
click at [27, 196] on div at bounding box center [27, 201] width 13 height 13
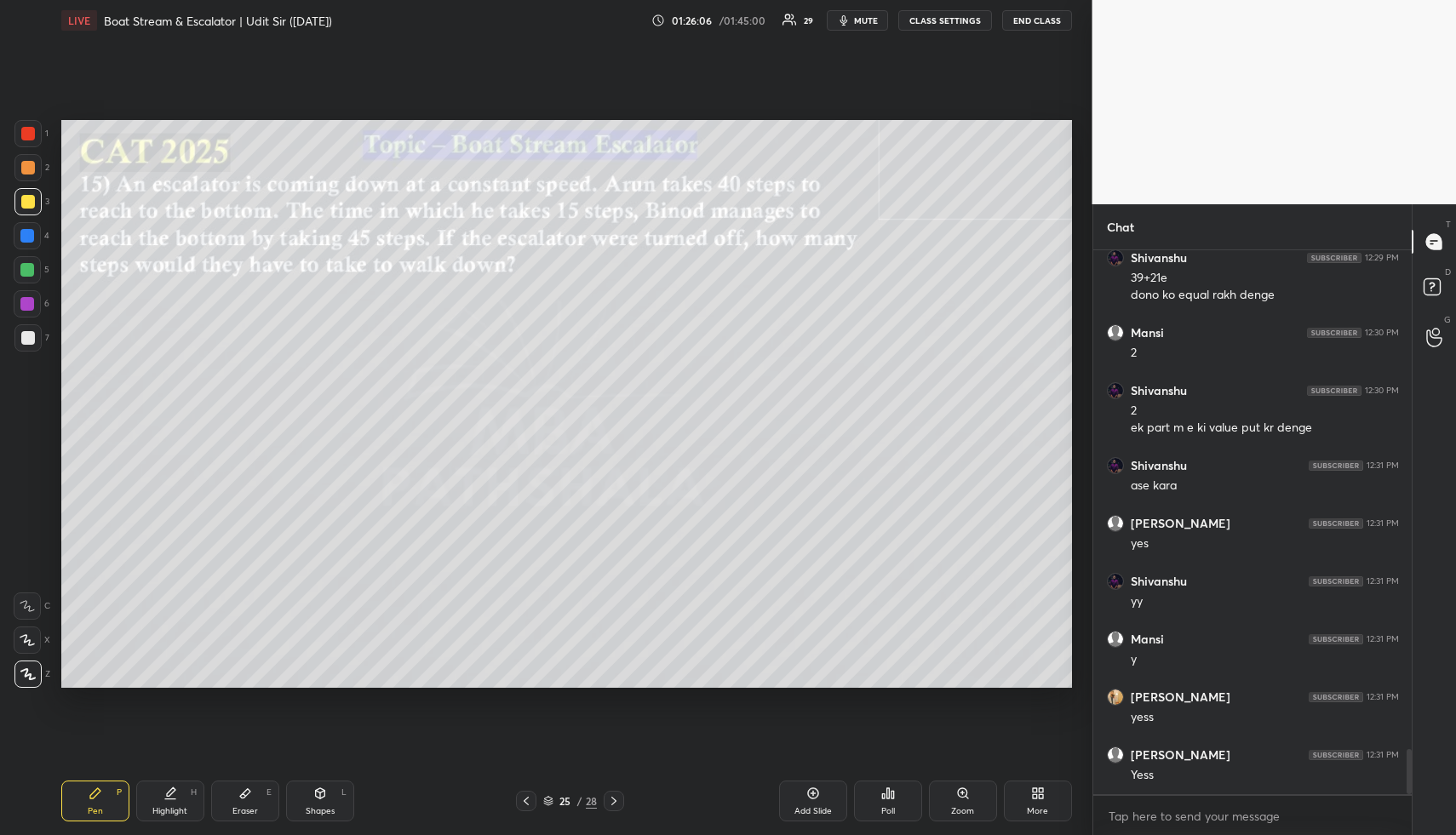
scroll to position [6021, 0]
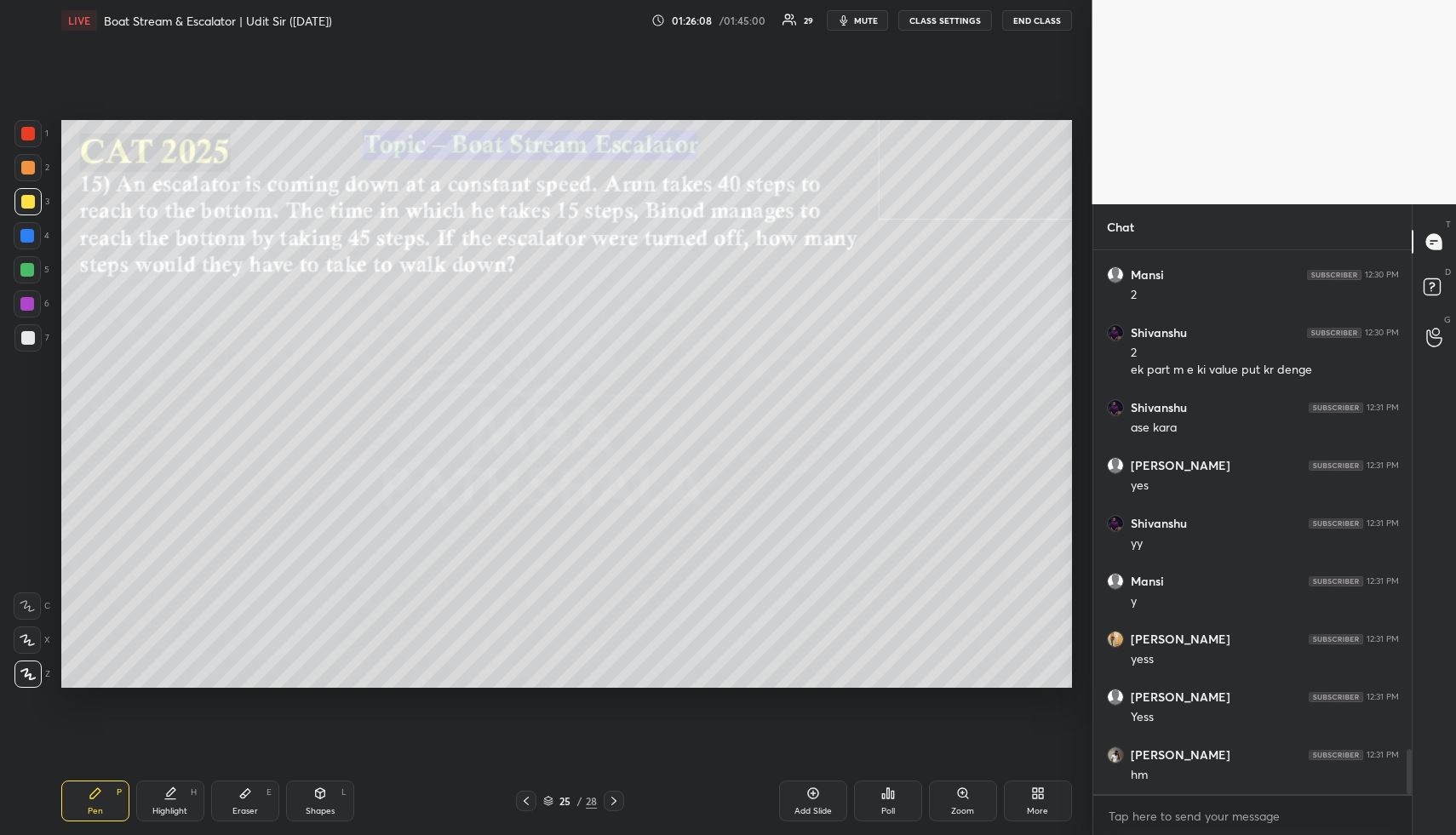
drag, startPoint x: 326, startPoint y: 799, endPoint x: 308, endPoint y: 767, distance: 36.7
click at [326, 799] on div "Shapes L" at bounding box center [320, 801] width 68 height 41
click at [173, 790] on icon at bounding box center [169, 793] width 13 height 13
click at [172, 787] on icon at bounding box center [169, 793] width 13 height 13
drag, startPoint x: 313, startPoint y: 802, endPoint x: 308, endPoint y: 779, distance: 23.5
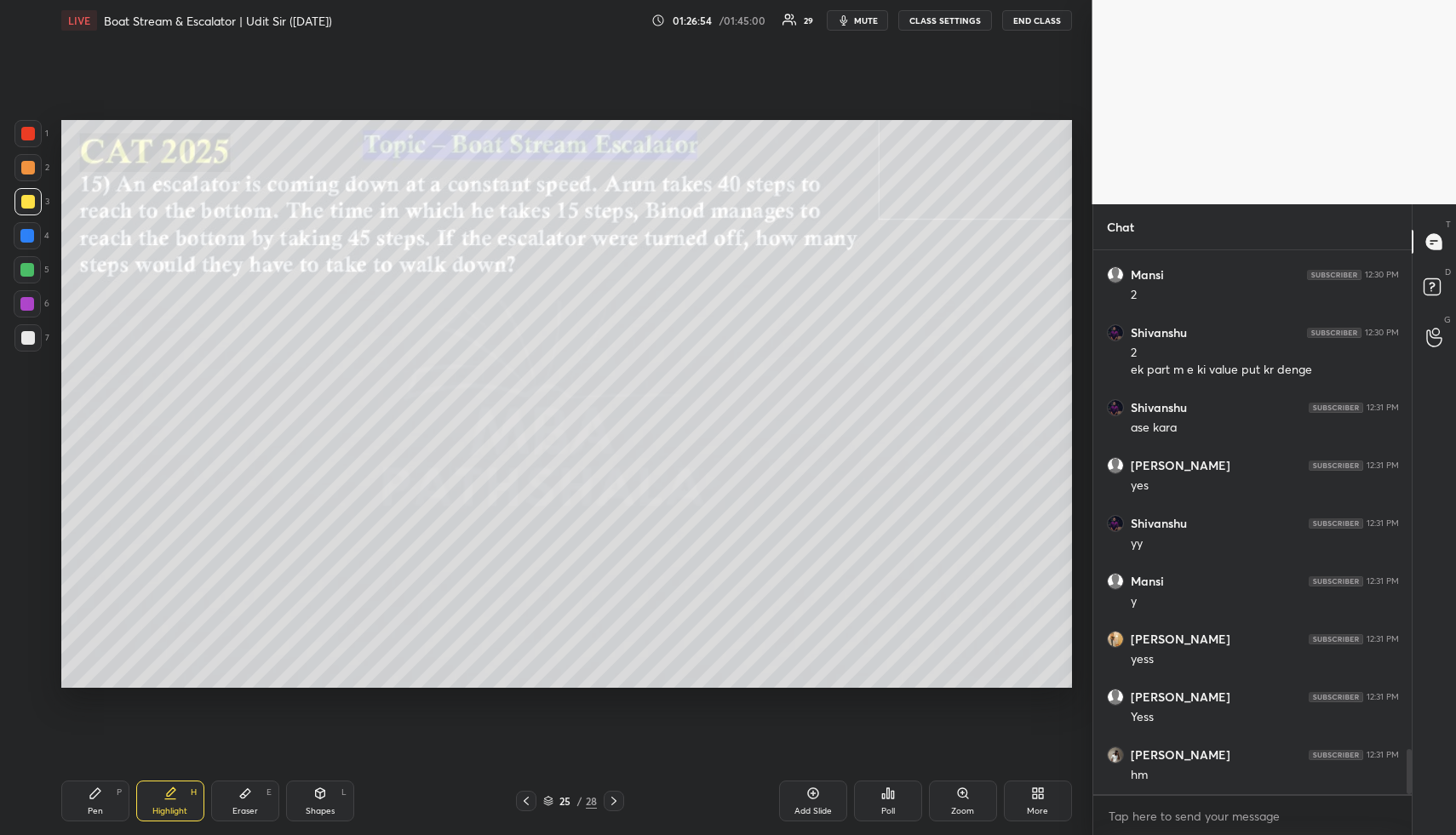
click at [312, 796] on div "Shapes L" at bounding box center [320, 801] width 68 height 41
drag, startPoint x: 24, startPoint y: 236, endPoint x: 45, endPoint y: 316, distance: 82.7
click at [24, 236] on div at bounding box center [27, 235] width 13 height 13
drag, startPoint x: 33, startPoint y: 676, endPoint x: 40, endPoint y: 646, distance: 30.8
click at [32, 676] on icon at bounding box center [28, 675] width 12 height 12
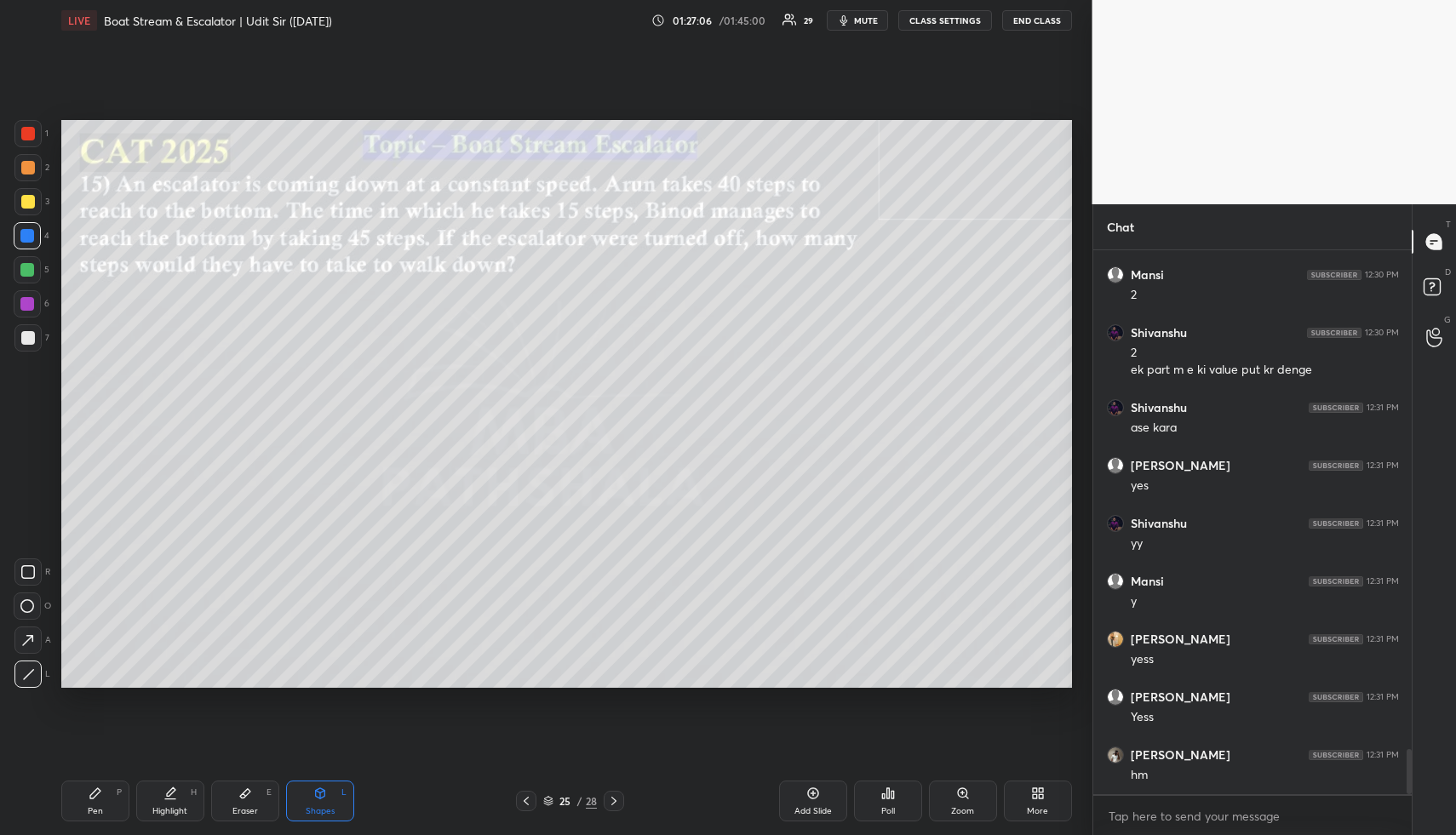
drag, startPoint x: 183, startPoint y: 800, endPoint x: 194, endPoint y: 739, distance: 62.0
click at [187, 797] on div "Highlight H" at bounding box center [170, 801] width 68 height 41
drag, startPoint x: 97, startPoint y: 806, endPoint x: 100, endPoint y: 767, distance: 39.1
click at [96, 801] on div "Pen P" at bounding box center [95, 801] width 68 height 41
click at [29, 167] on div at bounding box center [27, 168] width 13 height 13
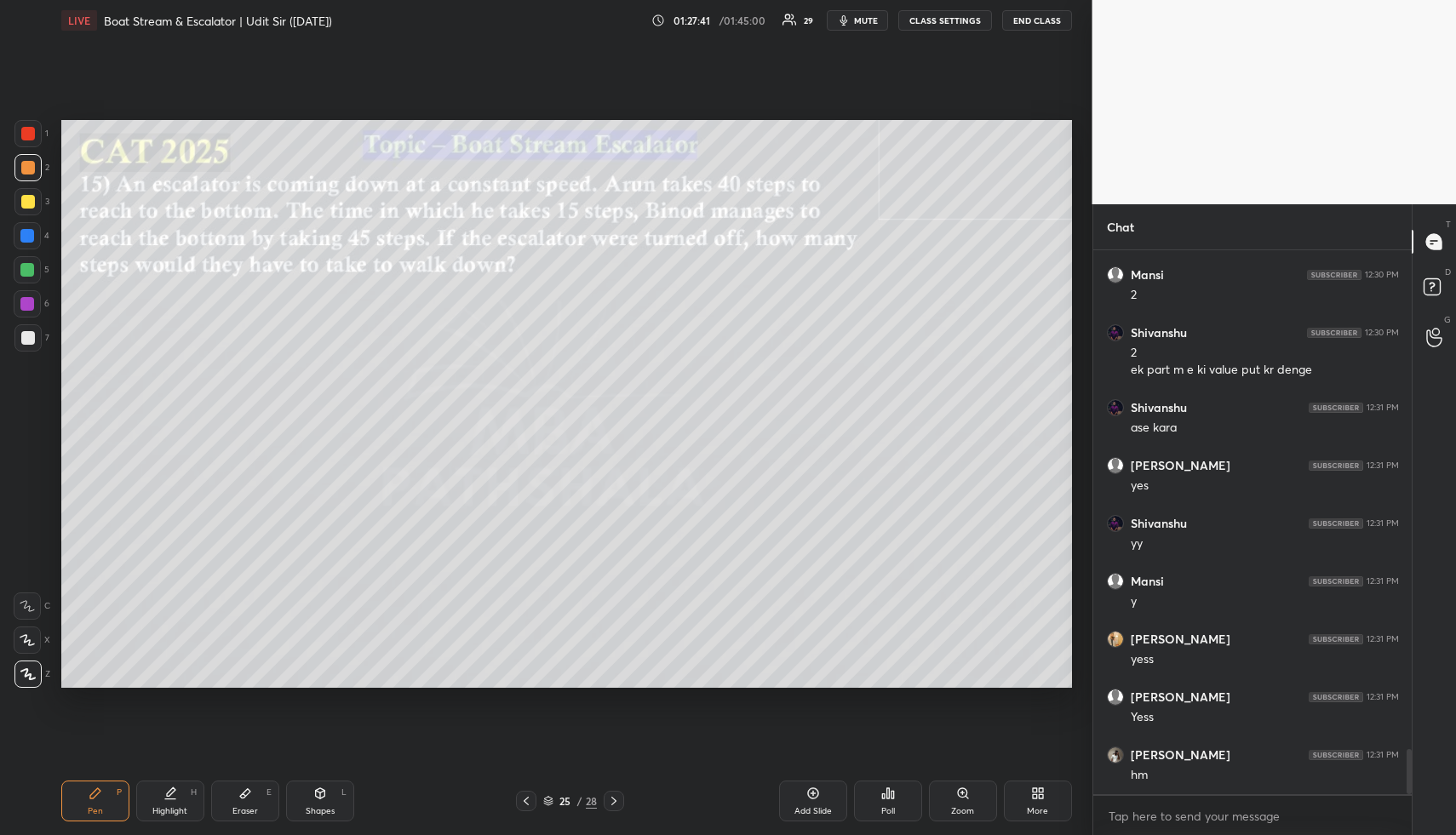
click at [327, 809] on div "Shapes" at bounding box center [320, 812] width 29 height 9
click at [24, 336] on div at bounding box center [27, 338] width 13 height 13
drag, startPoint x: 178, startPoint y: 795, endPoint x: 152, endPoint y: 796, distance: 26.0
click at [178, 795] on div "Highlight H" at bounding box center [170, 801] width 68 height 41
drag, startPoint x: 99, startPoint y: 798, endPoint x: 105, endPoint y: 753, distance: 45.4
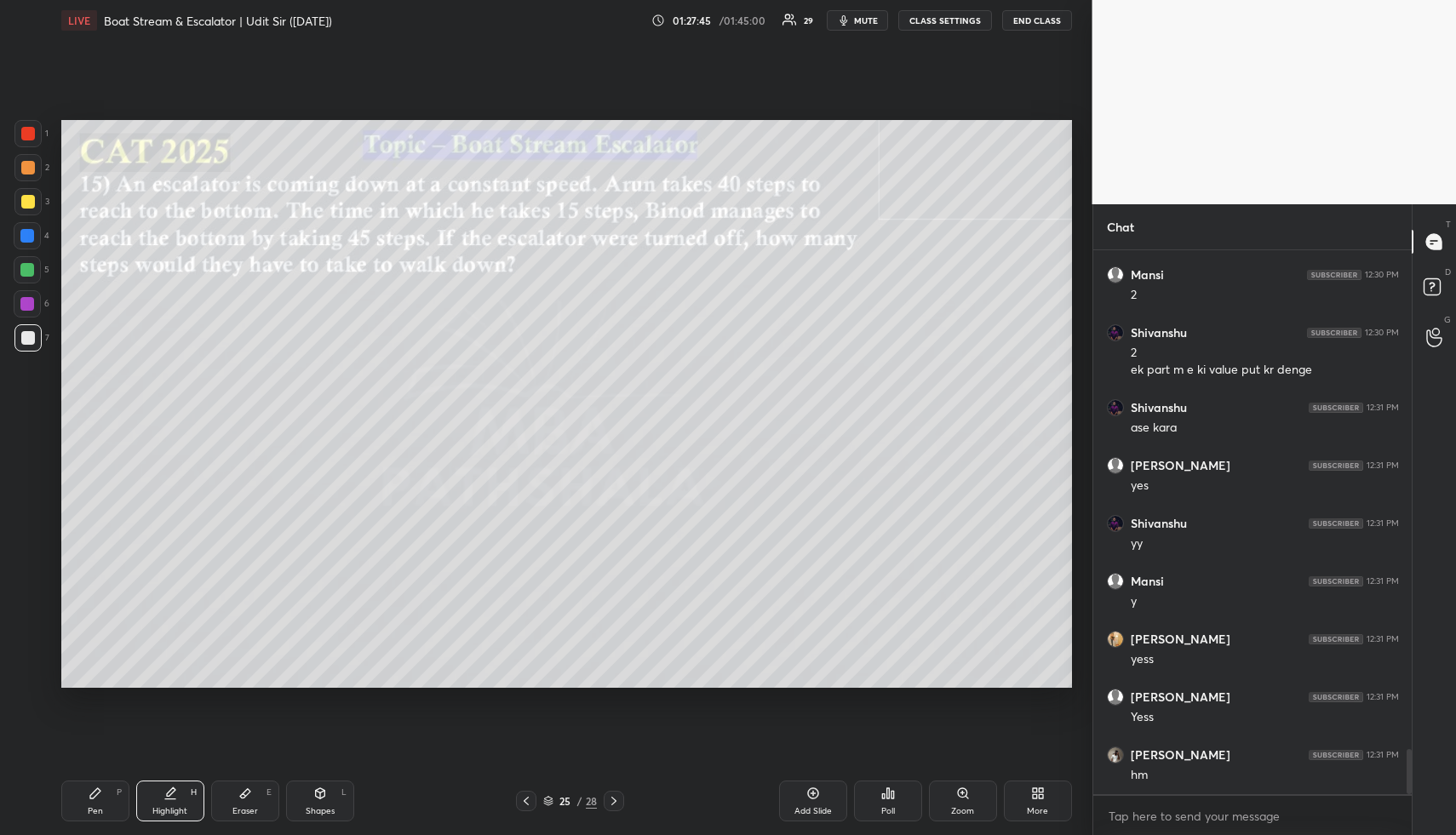
click at [99, 798] on icon at bounding box center [95, 793] width 13 height 13
drag, startPoint x: 20, startPoint y: 173, endPoint x: 48, endPoint y: 195, distance: 35.6
click at [20, 173] on div at bounding box center [27, 168] width 27 height 27
click at [172, 802] on div "Highlight H" at bounding box center [170, 801] width 68 height 41
drag, startPoint x: 173, startPoint y: 803, endPoint x: 175, endPoint y: 793, distance: 10.2
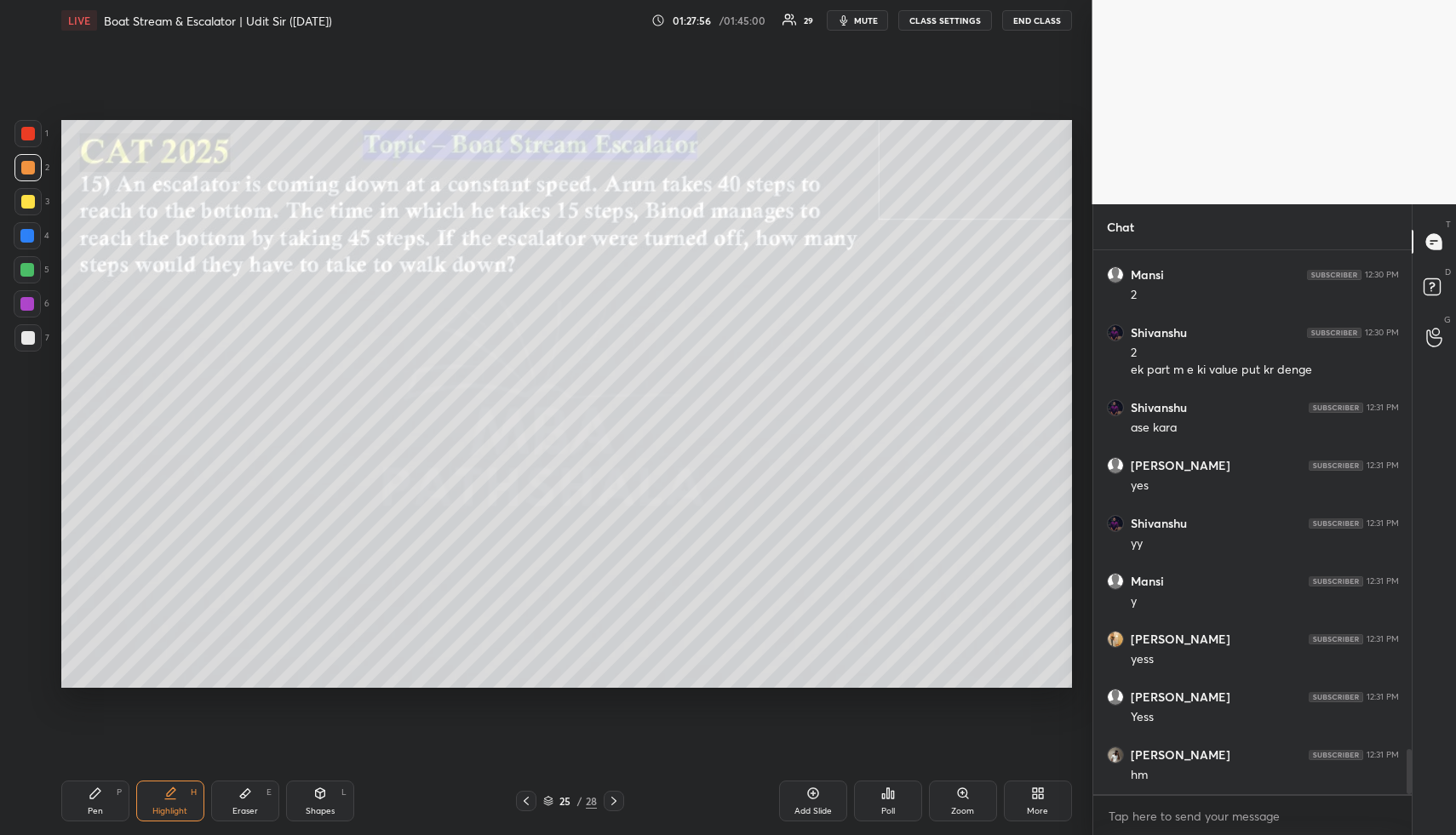
click at [173, 803] on div "Highlight H" at bounding box center [170, 801] width 68 height 41
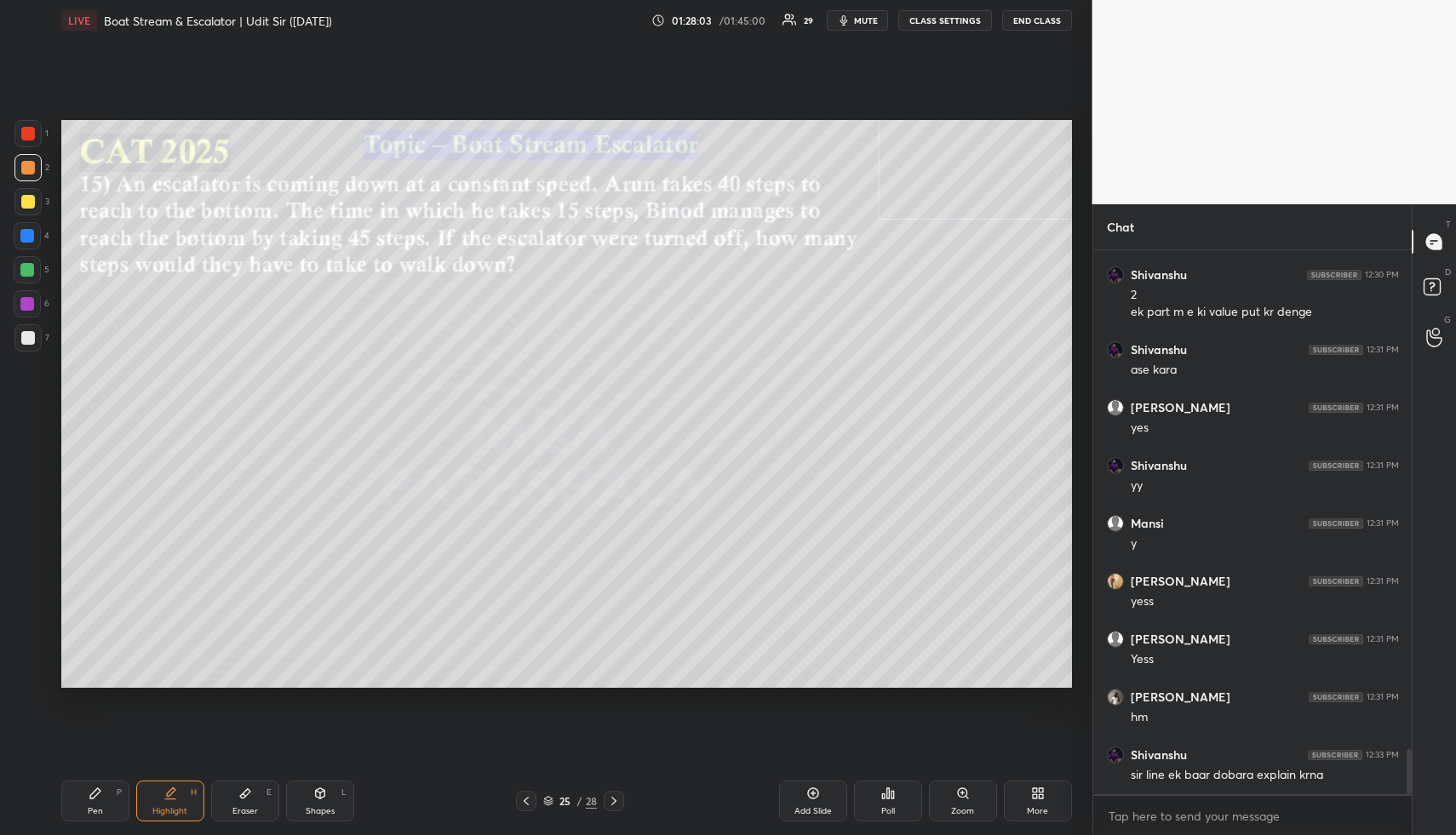
drag, startPoint x: 199, startPoint y: 801, endPoint x: 213, endPoint y: 768, distance: 35.8
click at [191, 804] on div "Highlight H" at bounding box center [170, 801] width 68 height 41
drag, startPoint x: 160, startPoint y: 831, endPoint x: 162, endPoint y: 811, distance: 20.1
click at [161, 828] on div "Pen P Highlight H Eraser E Shapes L 25 / 28 Add Slide Poll Zoom More" at bounding box center [566, 800] width 1010 height 68
click at [257, 785] on div "Eraser E" at bounding box center [245, 801] width 68 height 41
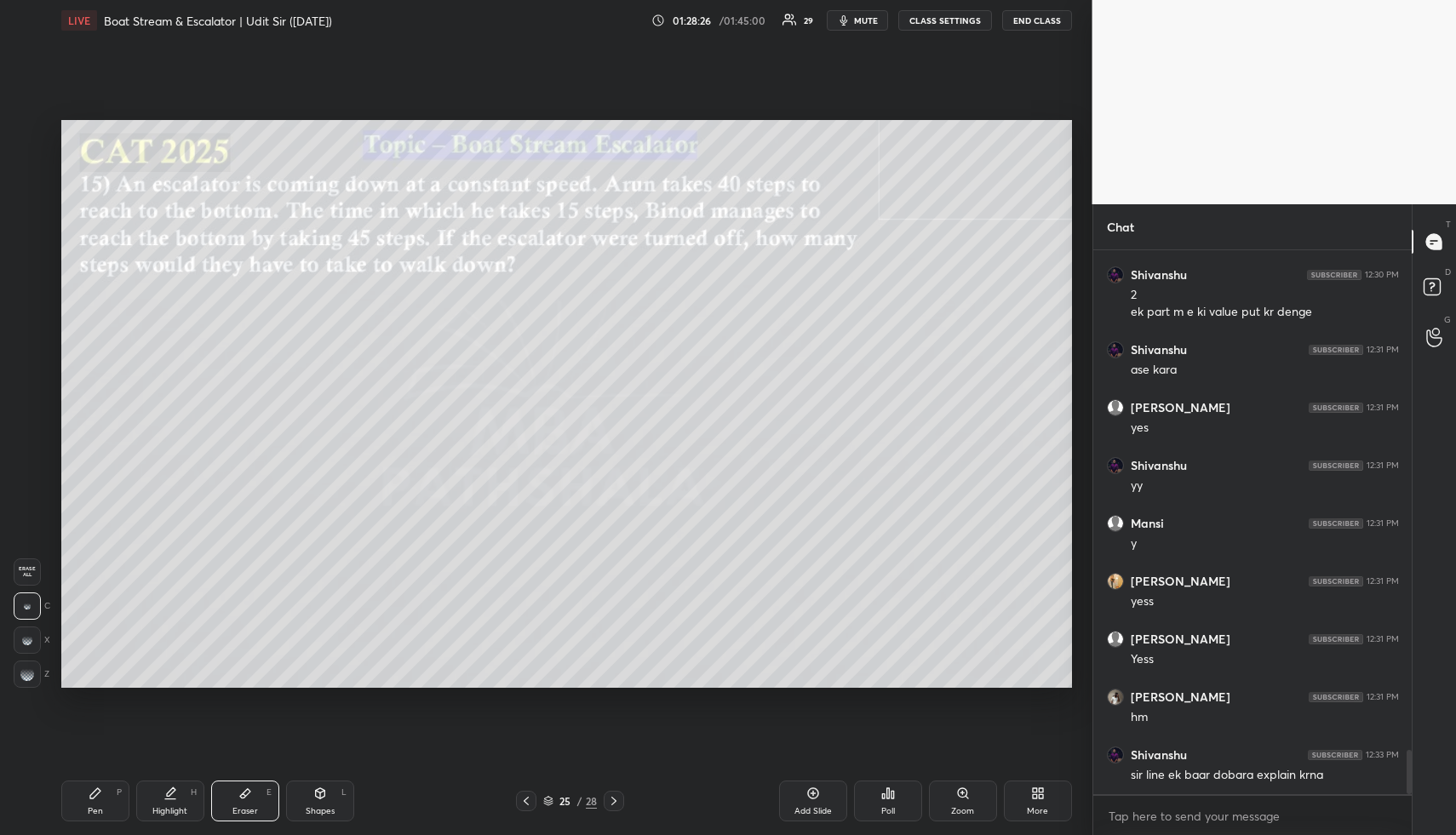
click at [180, 809] on div "Highlight" at bounding box center [169, 812] width 35 height 9
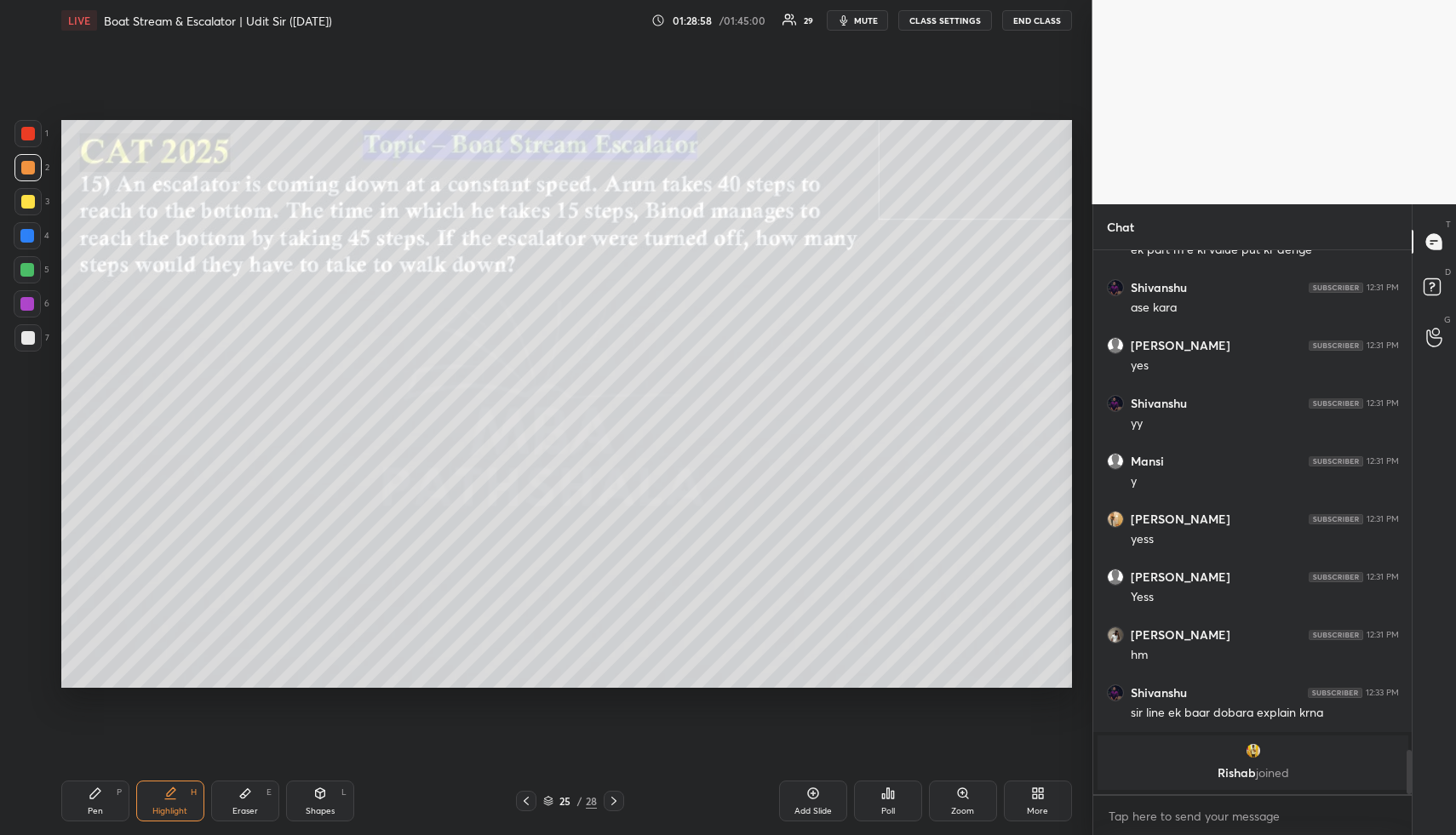
drag, startPoint x: 176, startPoint y: 802, endPoint x: 187, endPoint y: 769, distance: 34.8
click at [175, 800] on div "Highlight H" at bounding box center [170, 801] width 68 height 41
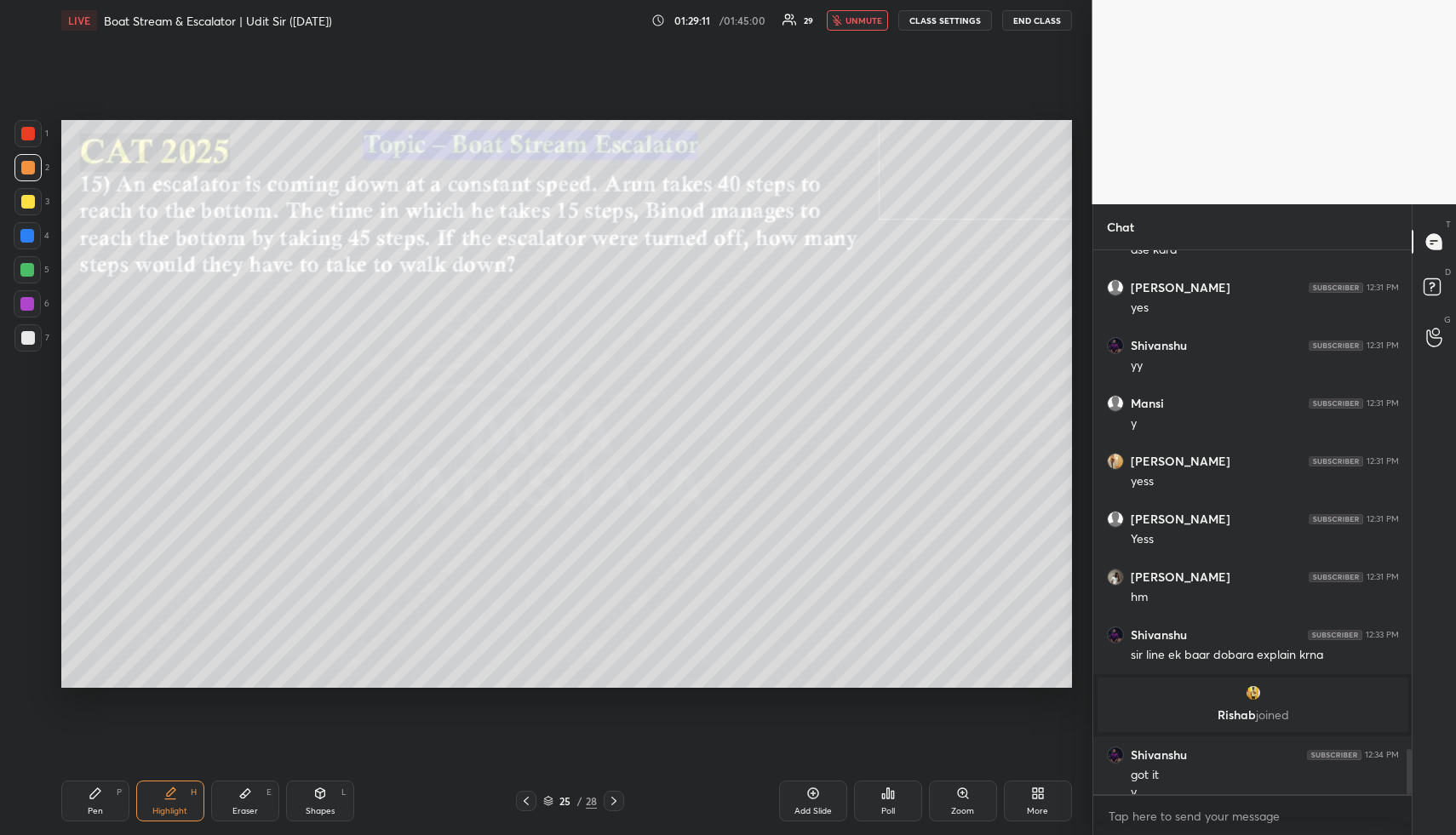
scroll to position [5960, 0]
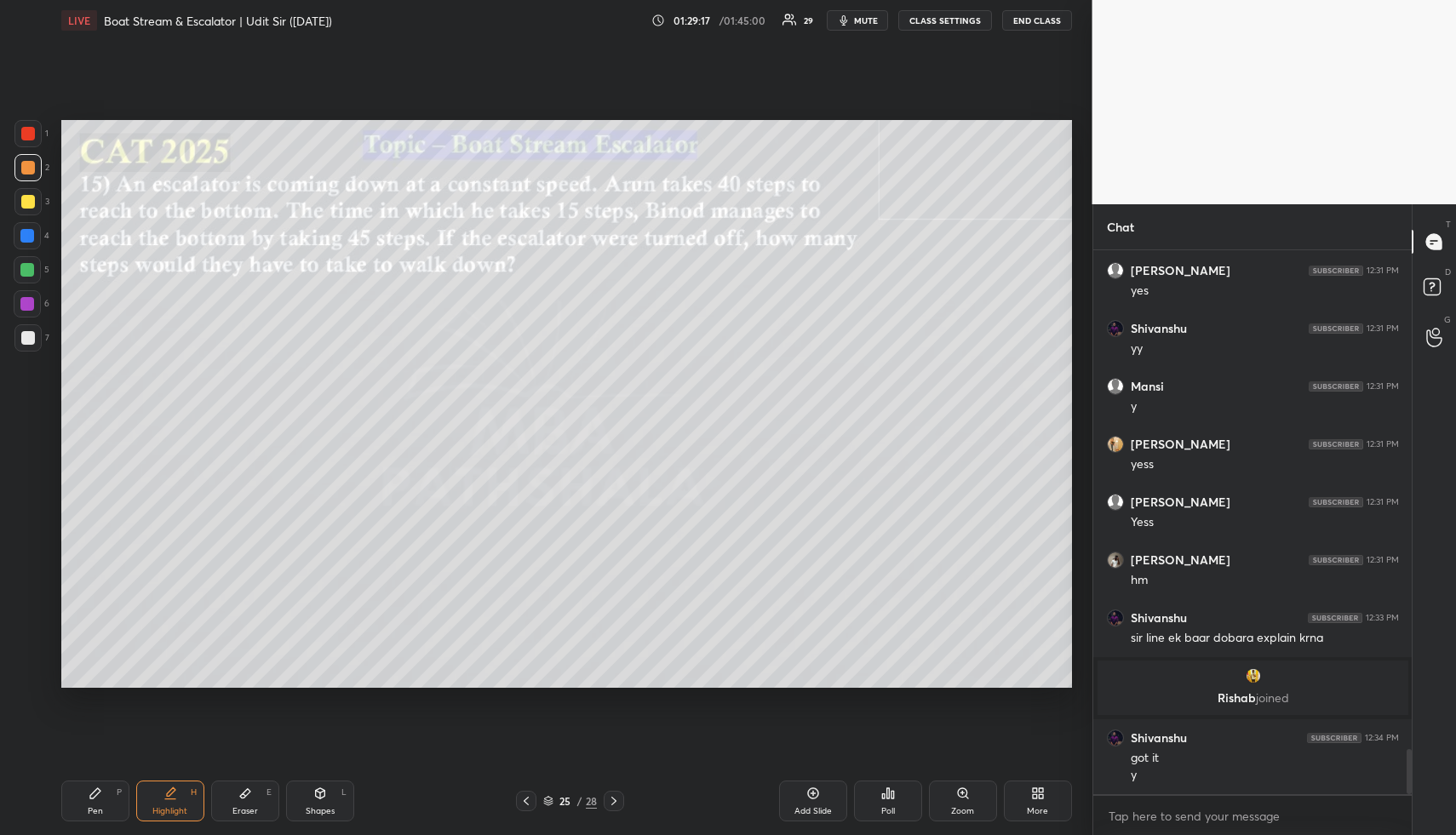
click at [152, 808] on div "Highlight" at bounding box center [169, 812] width 35 height 9
click at [112, 805] on div "Pen P" at bounding box center [95, 801] width 68 height 41
drag, startPoint x: 33, startPoint y: 202, endPoint x: 54, endPoint y: 203, distance: 21.0
click at [33, 202] on div at bounding box center [27, 201] width 13 height 13
drag, startPoint x: 28, startPoint y: 271, endPoint x: 58, endPoint y: 261, distance: 31.6
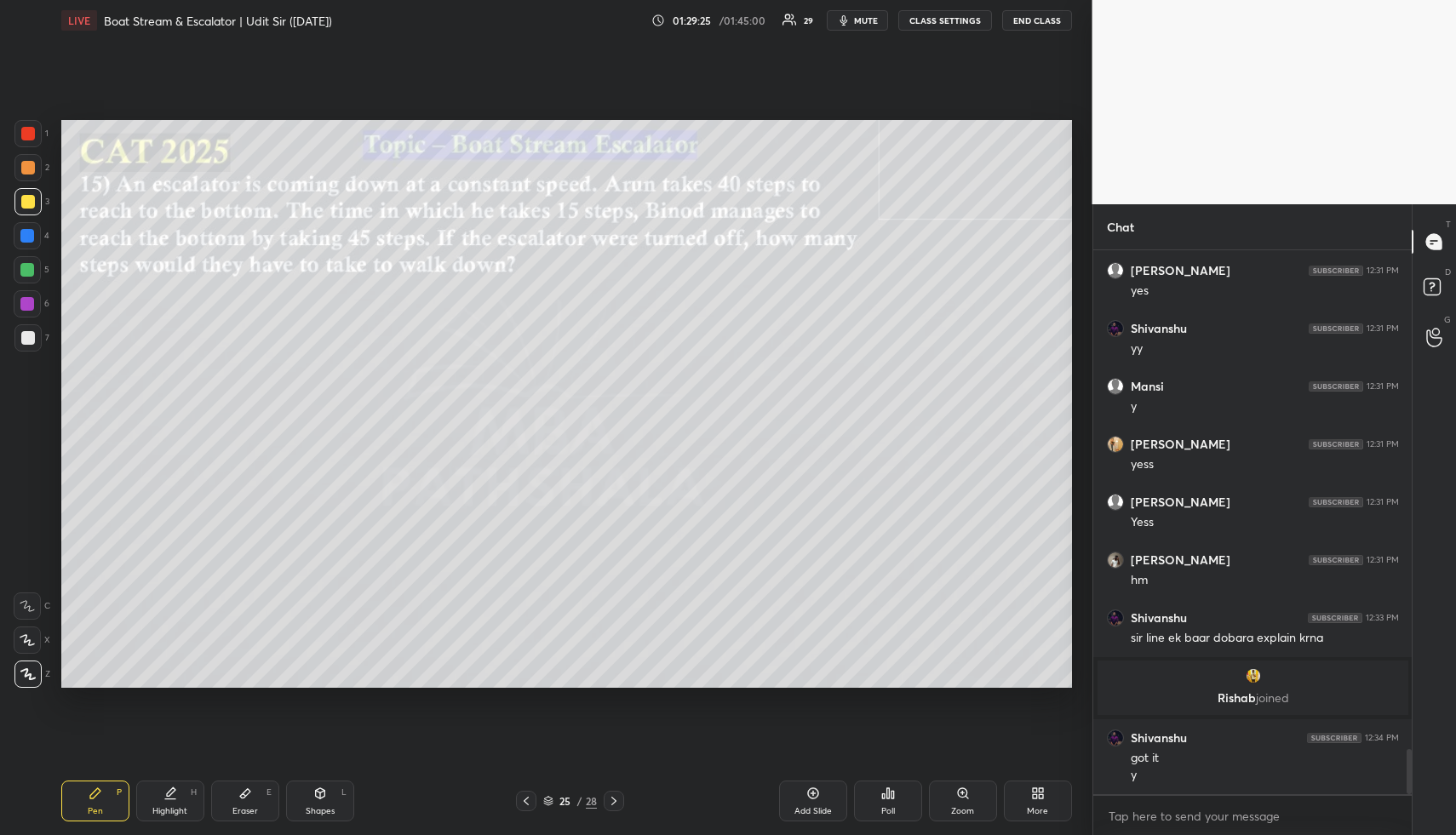
click at [29, 271] on div at bounding box center [27, 269] width 13 height 13
drag, startPoint x: 185, startPoint y: 807, endPoint x: 200, endPoint y: 775, distance: 35.3
click at [185, 808] on div "Highlight" at bounding box center [169, 812] width 35 height 9
click at [174, 806] on div "Highlight H" at bounding box center [170, 801] width 68 height 41
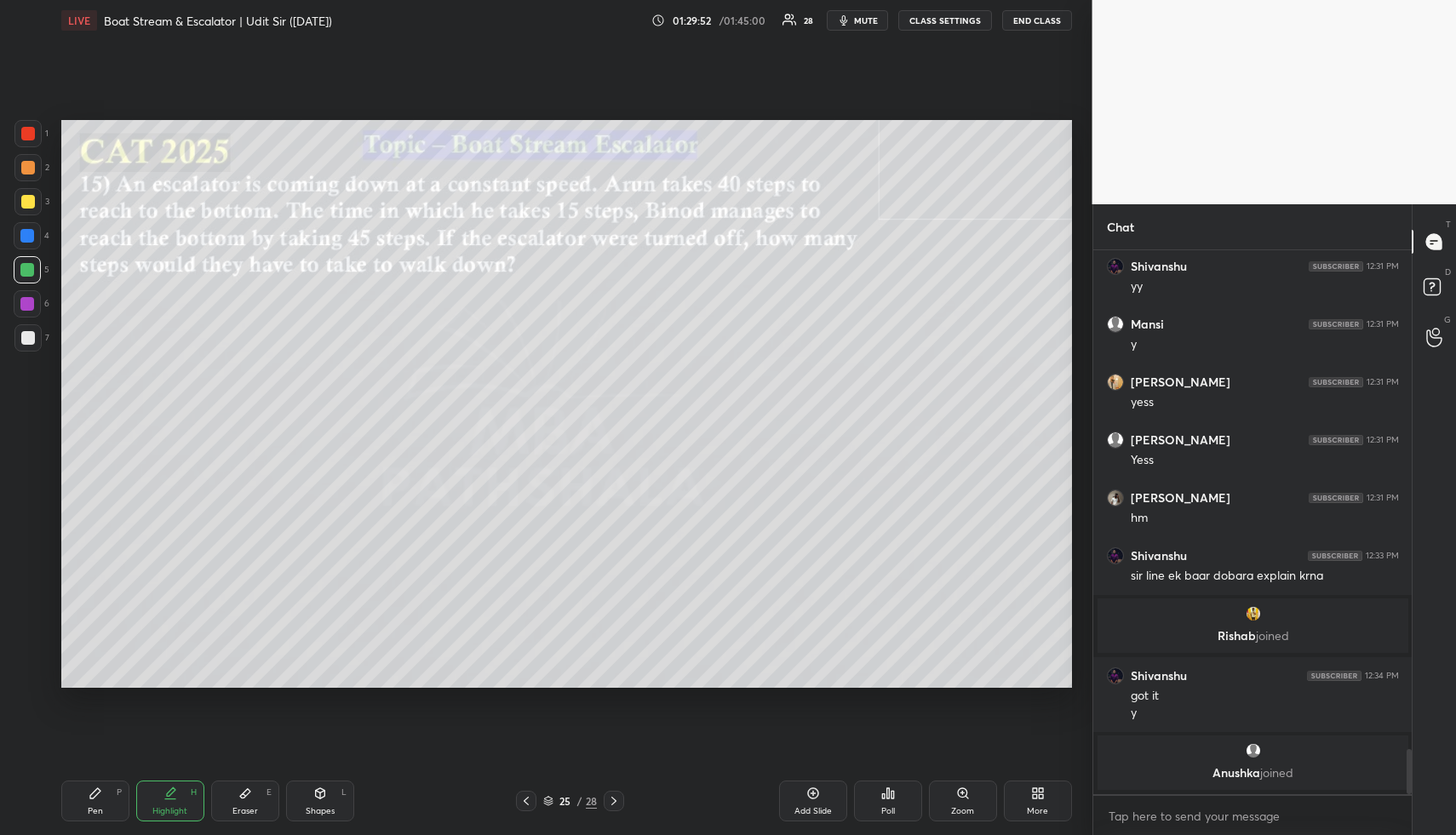
drag, startPoint x: 99, startPoint y: 800, endPoint x: 96, endPoint y: 783, distance: 17.3
click at [97, 798] on icon at bounding box center [95, 793] width 13 height 13
click at [27, 165] on div at bounding box center [27, 168] width 13 height 13
click at [170, 789] on icon at bounding box center [169, 793] width 13 height 13
drag, startPoint x: 175, startPoint y: 804, endPoint x: 183, endPoint y: 760, distance: 44.7
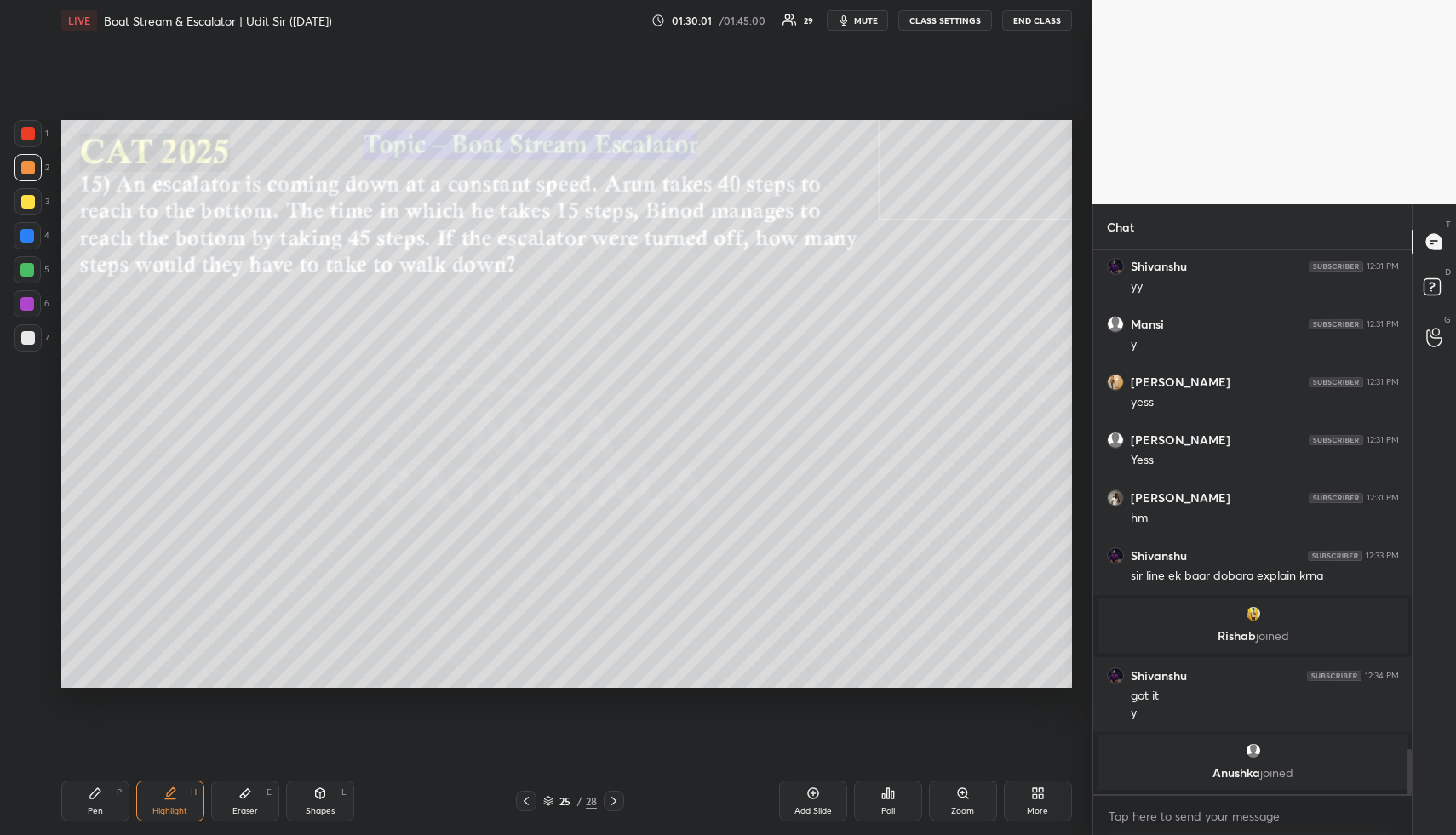
click at [175, 804] on div "Highlight H" at bounding box center [170, 801] width 68 height 41
click at [104, 808] on div "Pen P" at bounding box center [95, 801] width 68 height 41
click at [20, 192] on div at bounding box center [27, 201] width 27 height 27
click at [32, 205] on div at bounding box center [27, 201] width 13 height 13
drag, startPoint x: 243, startPoint y: 800, endPoint x: 266, endPoint y: 721, distance: 82.3
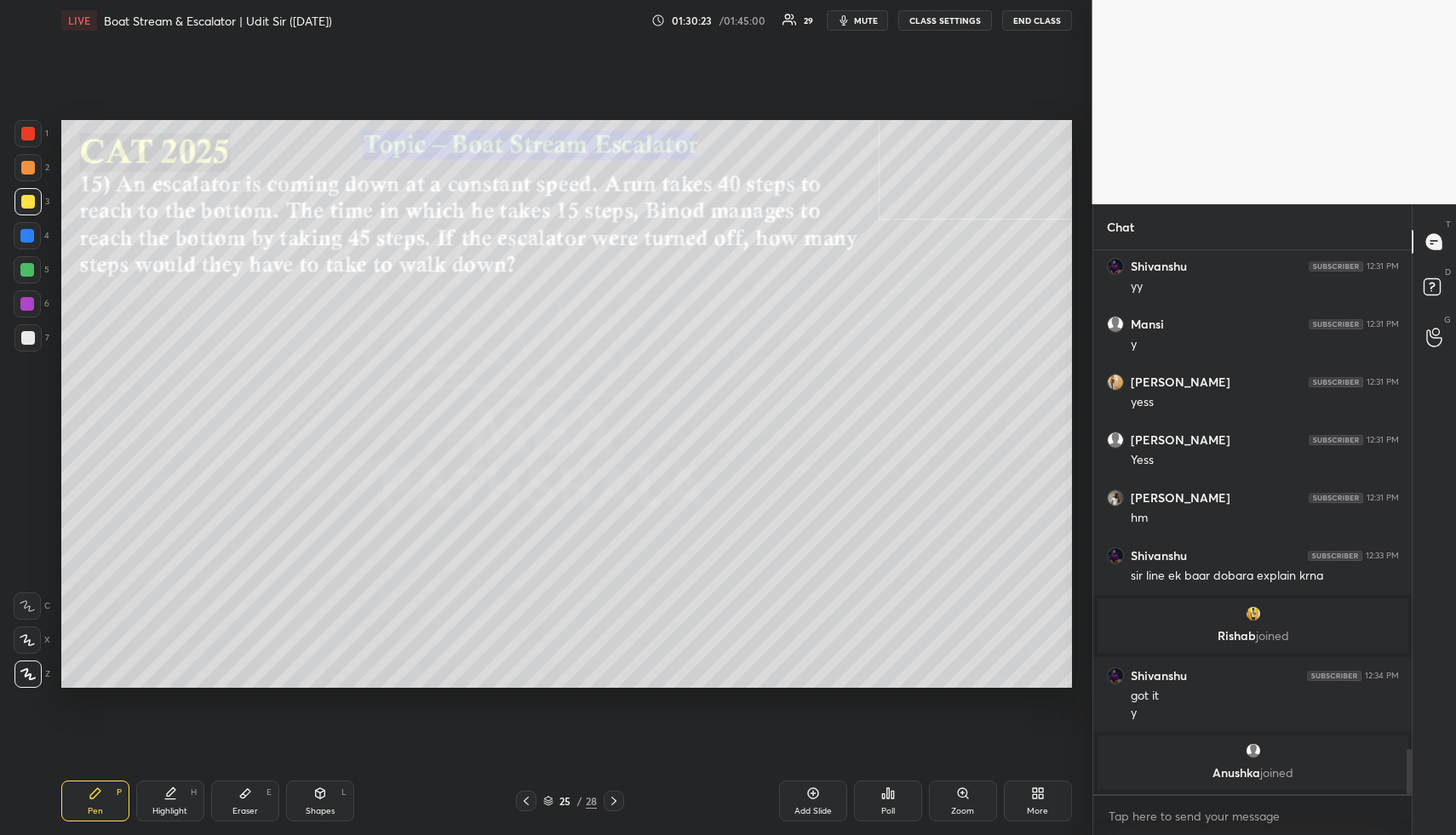
click at [245, 798] on icon at bounding box center [245, 793] width 13 height 13
drag, startPoint x: 77, startPoint y: 798, endPoint x: 110, endPoint y: 753, distance: 55.8
click at [78, 798] on div "Pen P" at bounding box center [95, 801] width 68 height 41
click at [324, 808] on div "Shapes" at bounding box center [320, 812] width 29 height 9
drag, startPoint x: 31, startPoint y: 229, endPoint x: 40, endPoint y: 263, distance: 35.2
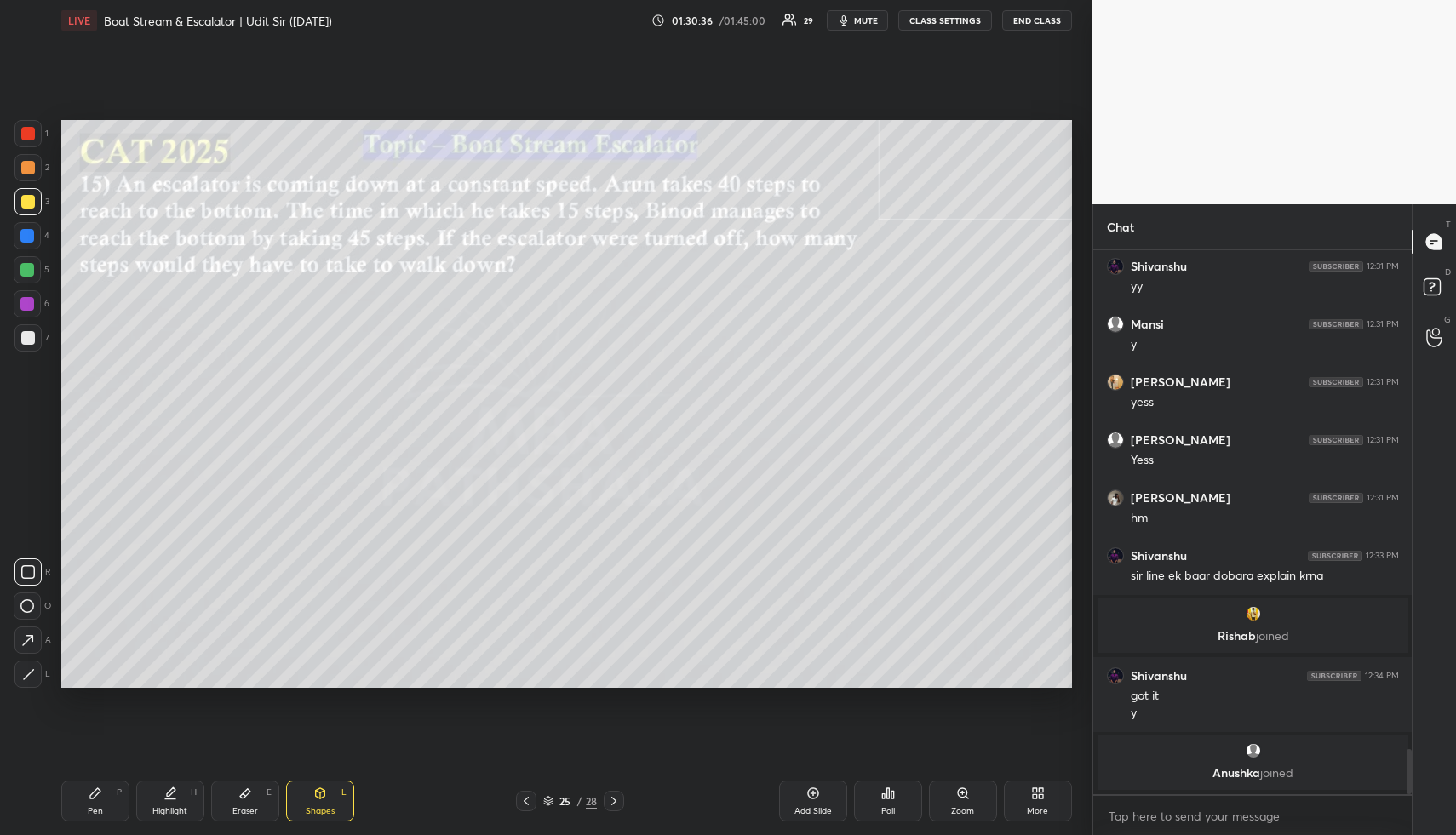
click at [31, 230] on div at bounding box center [27, 235] width 13 height 13
click at [172, 793] on icon at bounding box center [169, 793] width 13 height 13
drag, startPoint x: 172, startPoint y: 793, endPoint x: 183, endPoint y: 709, distance: 84.7
click at [172, 793] on icon at bounding box center [169, 793] width 13 height 13
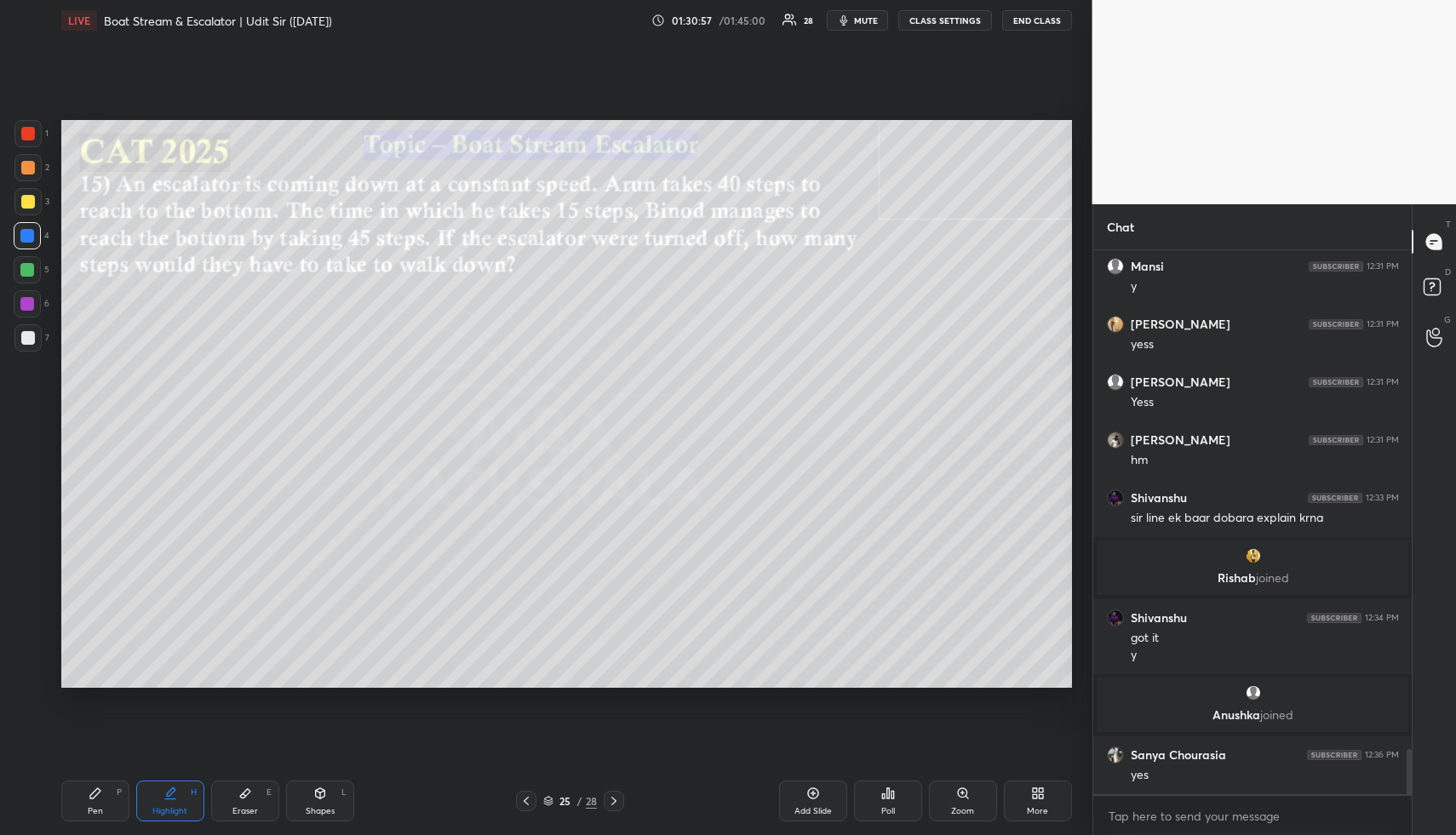
drag, startPoint x: 108, startPoint y: 808, endPoint x: 105, endPoint y: 768, distance: 40.1
click at [107, 805] on div "Pen P" at bounding box center [95, 801] width 68 height 41
drag, startPoint x: 31, startPoint y: 170, endPoint x: 45, endPoint y: 191, distance: 25.2
click at [33, 171] on div at bounding box center [27, 168] width 13 height 13
click at [179, 797] on div "Highlight H" at bounding box center [170, 801] width 68 height 41
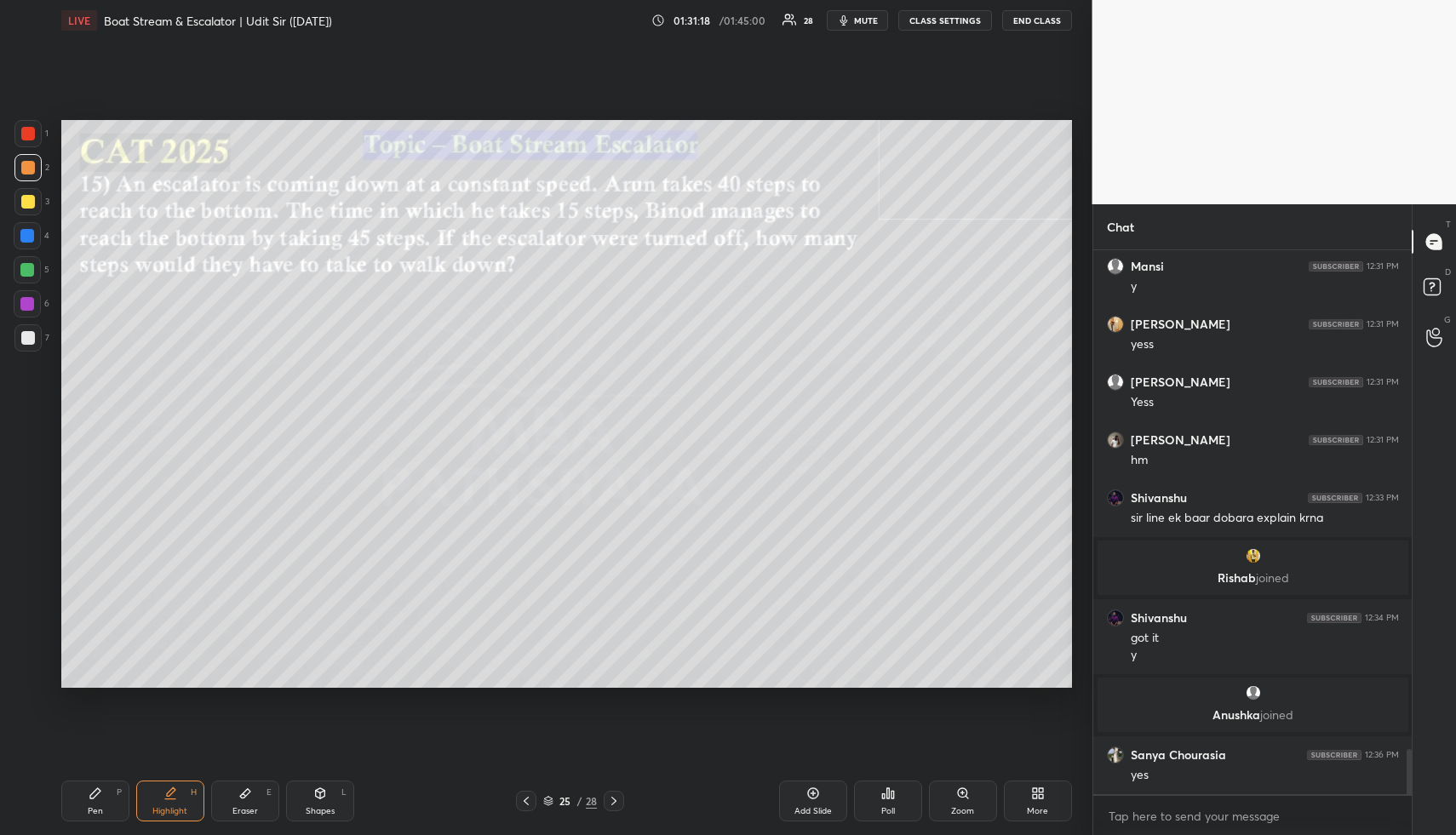
scroll to position [6, 6]
drag, startPoint x: 105, startPoint y: 806, endPoint x: 97, endPoint y: 753, distance: 53.6
click at [105, 804] on div "Pen P" at bounding box center [95, 801] width 68 height 41
click at [25, 199] on div at bounding box center [27, 201] width 13 height 13
click at [173, 808] on div "Highlight" at bounding box center [169, 812] width 35 height 9
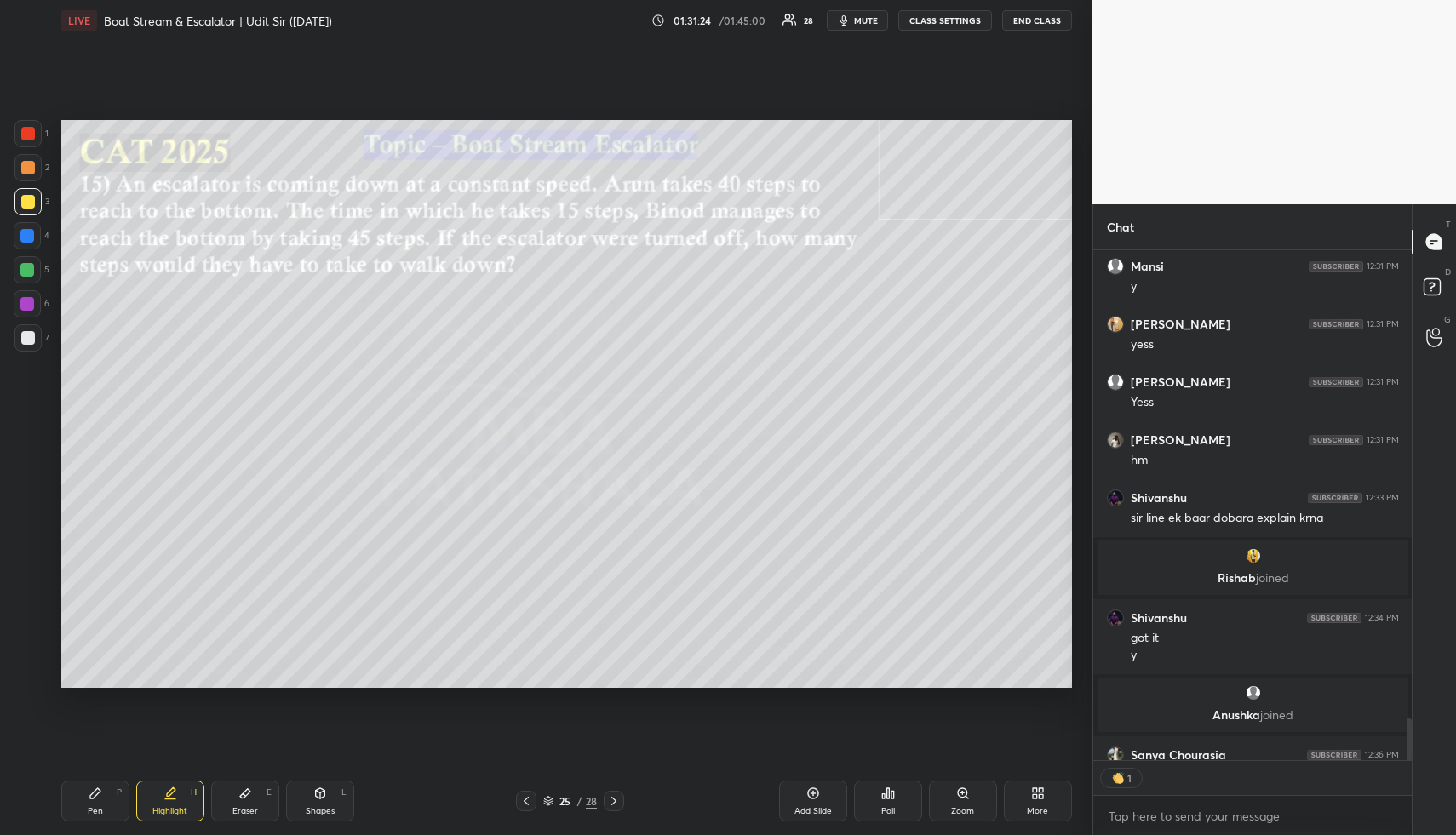
click at [102, 787] on div "Pen P" at bounding box center [95, 801] width 68 height 41
drag, startPoint x: 33, startPoint y: 275, endPoint x: 48, endPoint y: 268, distance: 16.6
click at [33, 275] on div at bounding box center [27, 269] width 27 height 27
click at [183, 788] on div "Highlight H" at bounding box center [170, 801] width 68 height 41
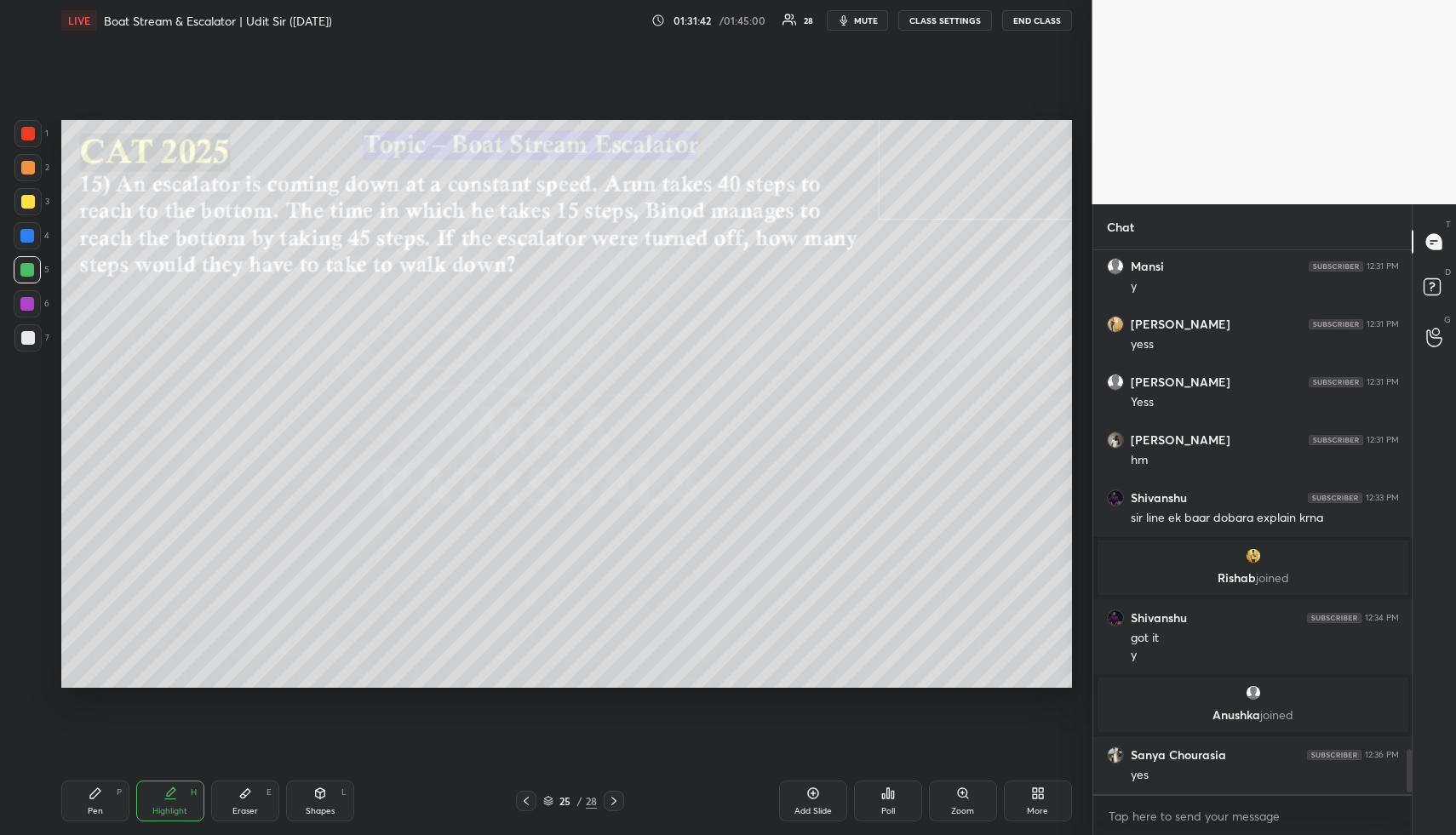
drag, startPoint x: 102, startPoint y: 798, endPoint x: 96, endPoint y: 781, distance: 18.0
click at [102, 798] on div "Pen P" at bounding box center [95, 801] width 68 height 41
drag, startPoint x: 28, startPoint y: 165, endPoint x: 52, endPoint y: 202, distance: 44.1
click at [29, 167] on div at bounding box center [27, 168] width 13 height 13
click at [262, 788] on div "Eraser E" at bounding box center [245, 801] width 68 height 41
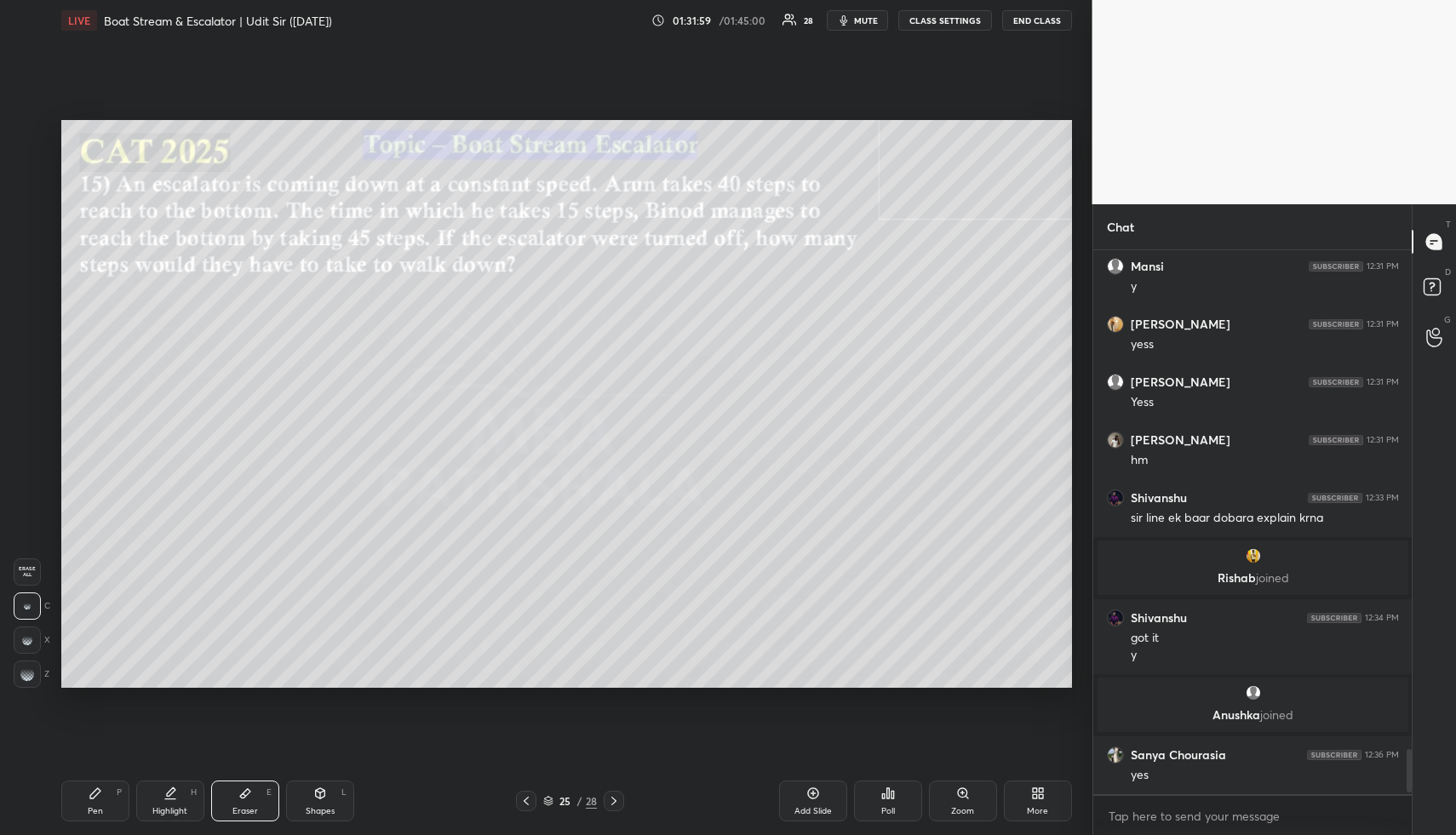
drag, startPoint x: 107, startPoint y: 801, endPoint x: 110, endPoint y: 789, distance: 12.4
click at [106, 800] on div "Pen P" at bounding box center [95, 801] width 68 height 41
click at [110, 796] on div "Pen P" at bounding box center [95, 801] width 68 height 41
drag, startPoint x: 29, startPoint y: 274, endPoint x: 56, endPoint y: 277, distance: 27.2
click at [29, 274] on div at bounding box center [27, 269] width 13 height 13
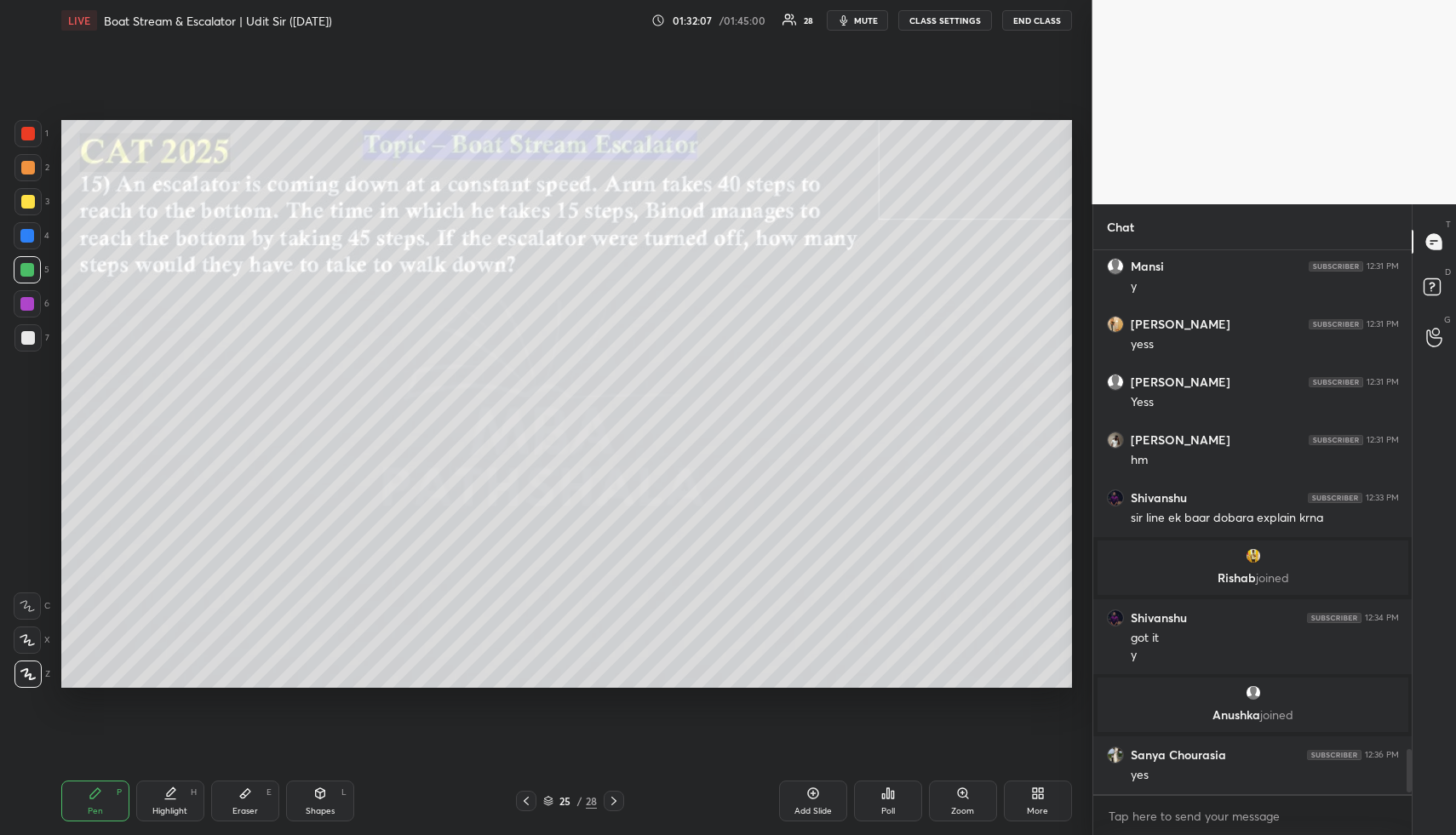
click at [192, 795] on div "H" at bounding box center [193, 792] width 6 height 9
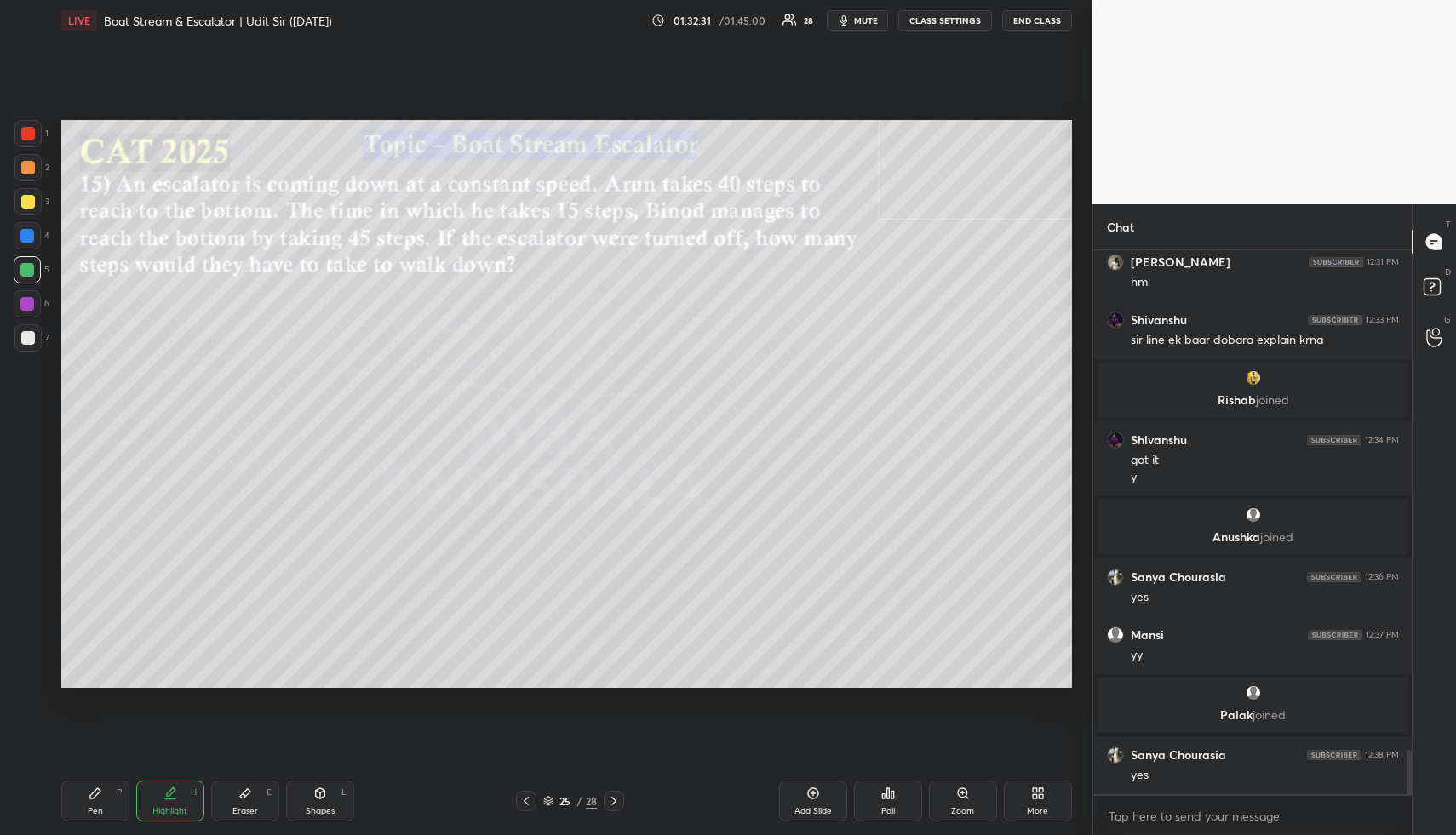
scroll to position [6177, 0]
click at [105, 795] on div "Pen P" at bounding box center [95, 801] width 68 height 41
click at [25, 236] on div at bounding box center [27, 235] width 13 height 13
click at [175, 808] on div "Highlight" at bounding box center [169, 812] width 35 height 9
click at [179, 794] on div "Highlight H" at bounding box center [170, 801] width 68 height 41
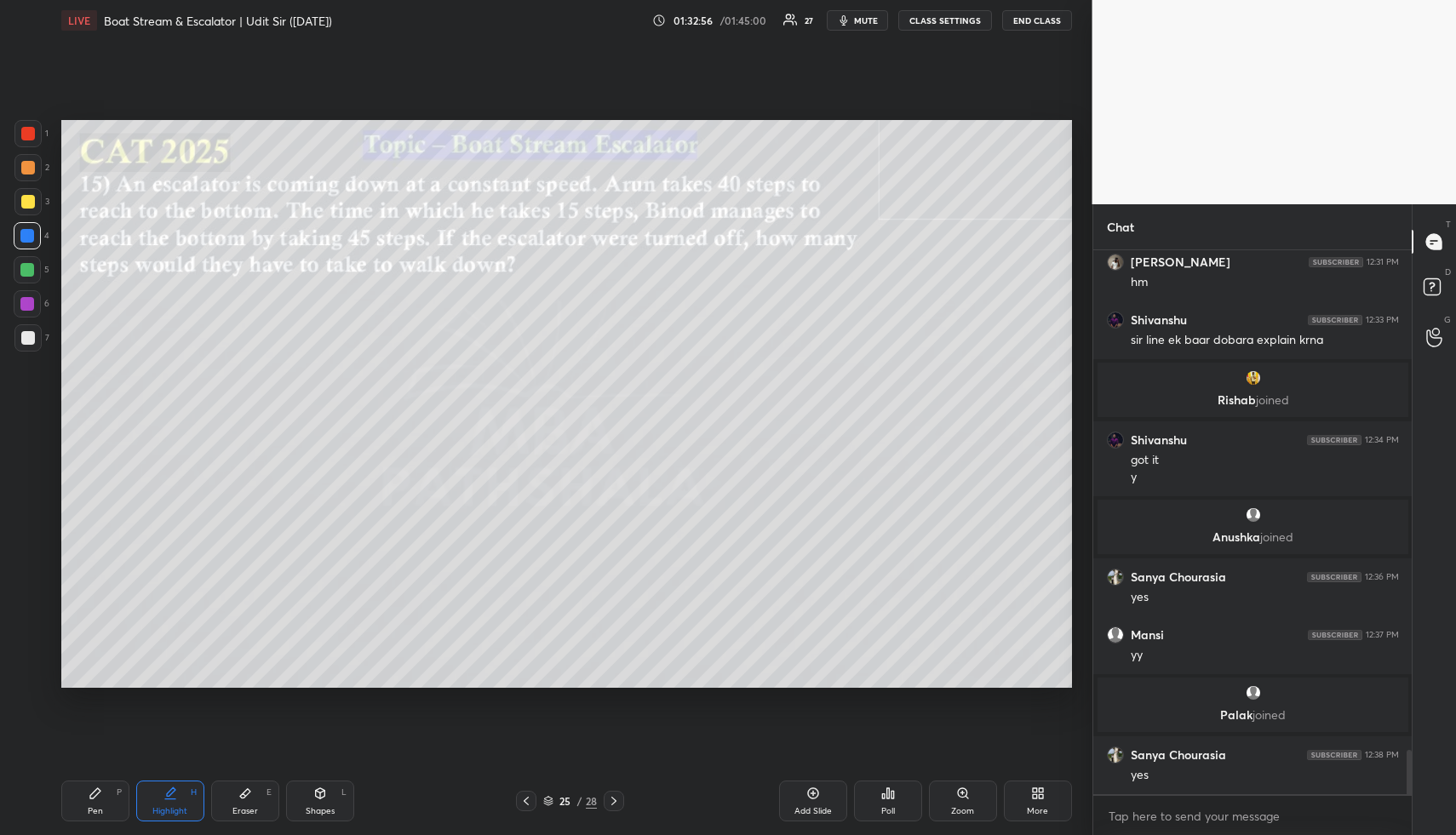
click at [191, 788] on div "H" at bounding box center [193, 792] width 6 height 9
click at [85, 814] on div "Pen P" at bounding box center [95, 801] width 68 height 41
click at [33, 171] on div at bounding box center [27, 168] width 13 height 13
drag, startPoint x: 32, startPoint y: 270, endPoint x: 52, endPoint y: 269, distance: 20.0
click at [32, 270] on div at bounding box center [27, 269] width 13 height 13
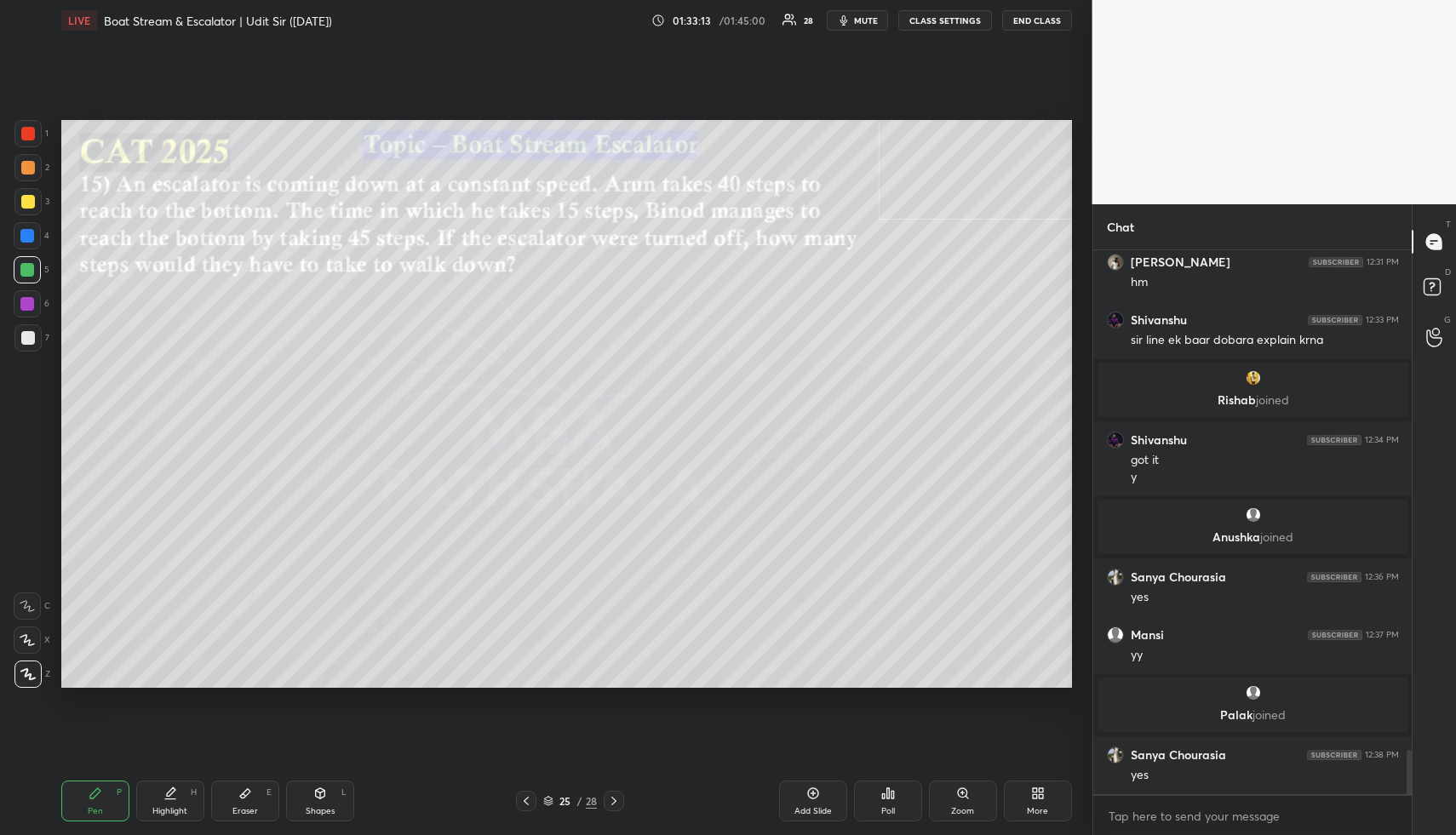
click at [180, 784] on div "Highlight H" at bounding box center [170, 801] width 68 height 41
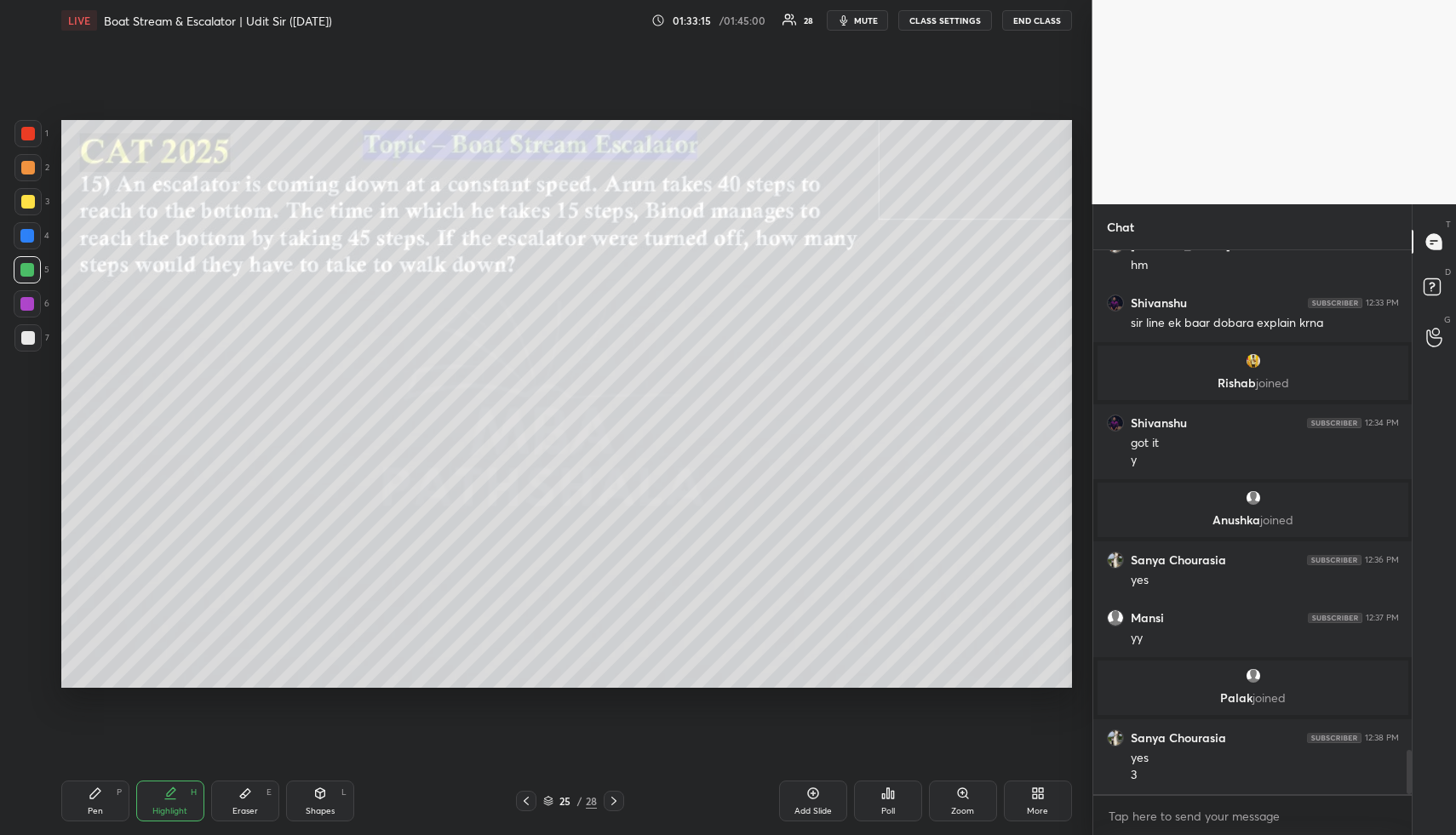
drag, startPoint x: 172, startPoint y: 800, endPoint x: 214, endPoint y: 707, distance: 102.0
click at [172, 799] on icon at bounding box center [169, 793] width 13 height 13
click at [112, 805] on div "Pen P" at bounding box center [95, 801] width 68 height 41
click at [180, 810] on div "Highlight" at bounding box center [169, 812] width 35 height 9
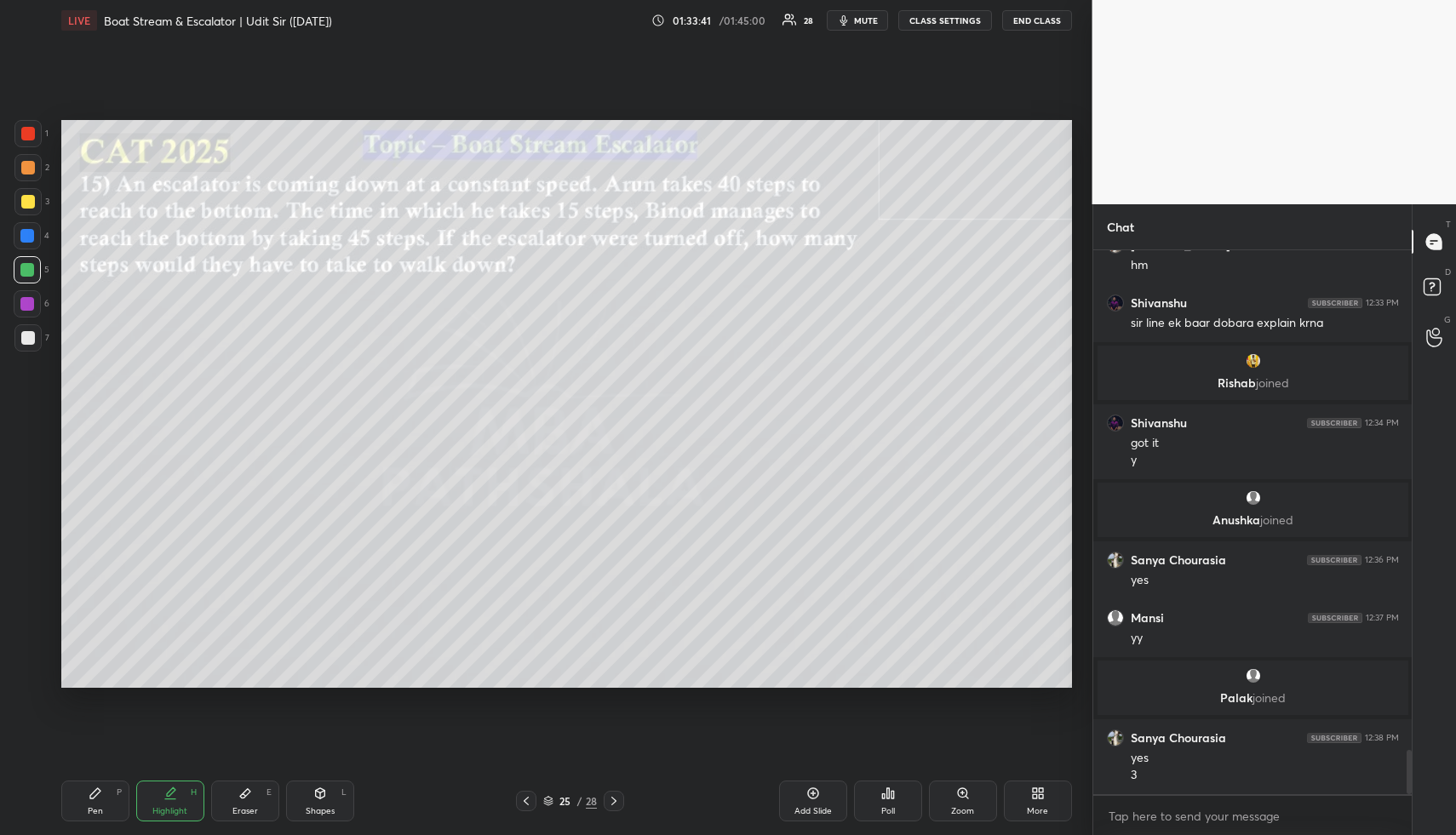
drag, startPoint x: 105, startPoint y: 820, endPoint x: 99, endPoint y: 811, distance: 10.8
click at [105, 820] on div "Pen P" at bounding box center [95, 801] width 68 height 41
click at [22, 202] on div at bounding box center [27, 201] width 13 height 13
click at [180, 797] on div "Highlight H" at bounding box center [170, 801] width 68 height 41
drag, startPoint x: 182, startPoint y: 800, endPoint x: 229, endPoint y: 737, distance: 78.6
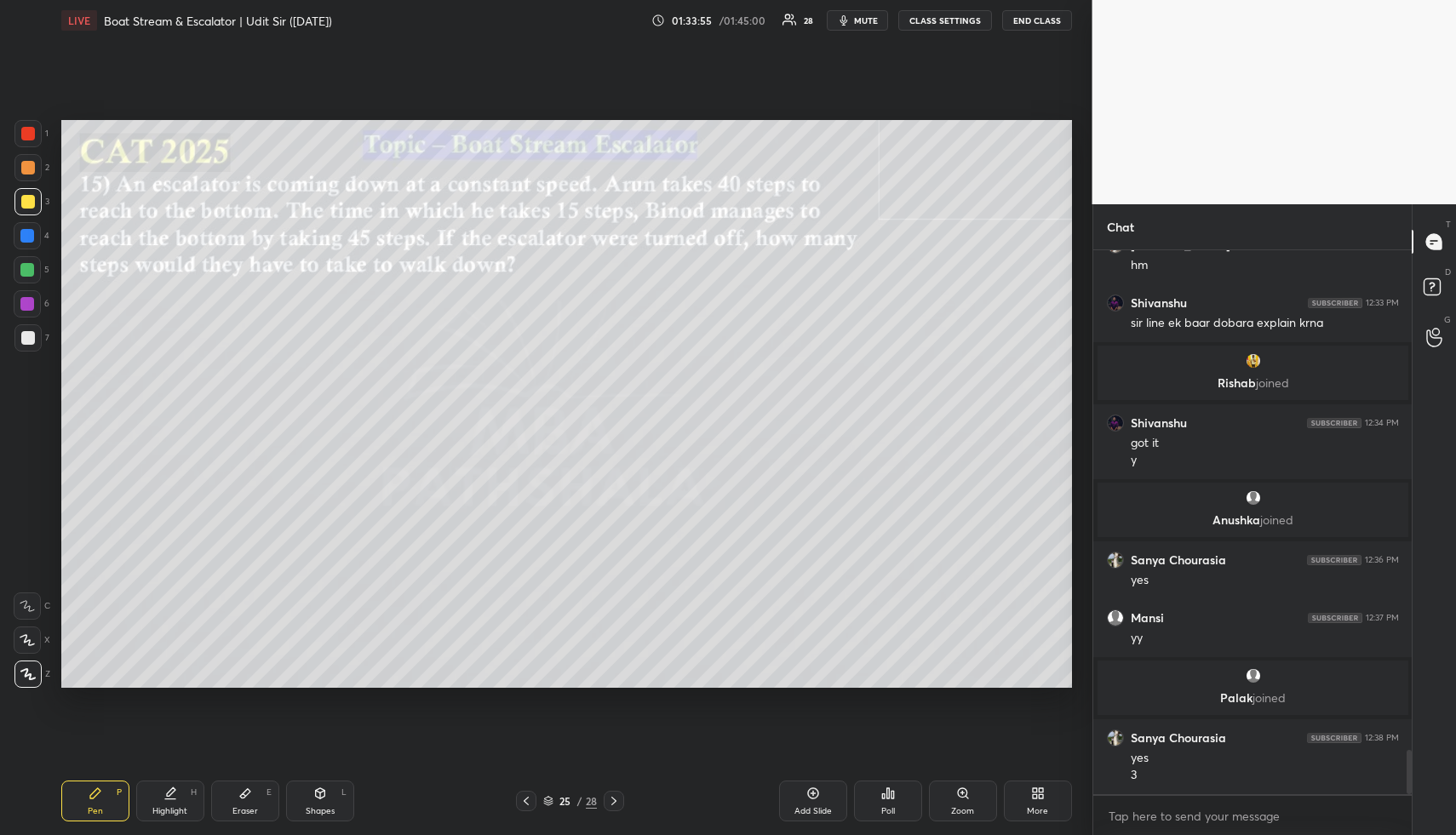
click at [182, 800] on div "Highlight H" at bounding box center [170, 801] width 68 height 41
click at [109, 811] on div "Pen P" at bounding box center [95, 801] width 68 height 41
click at [29, 238] on div at bounding box center [27, 235] width 13 height 13
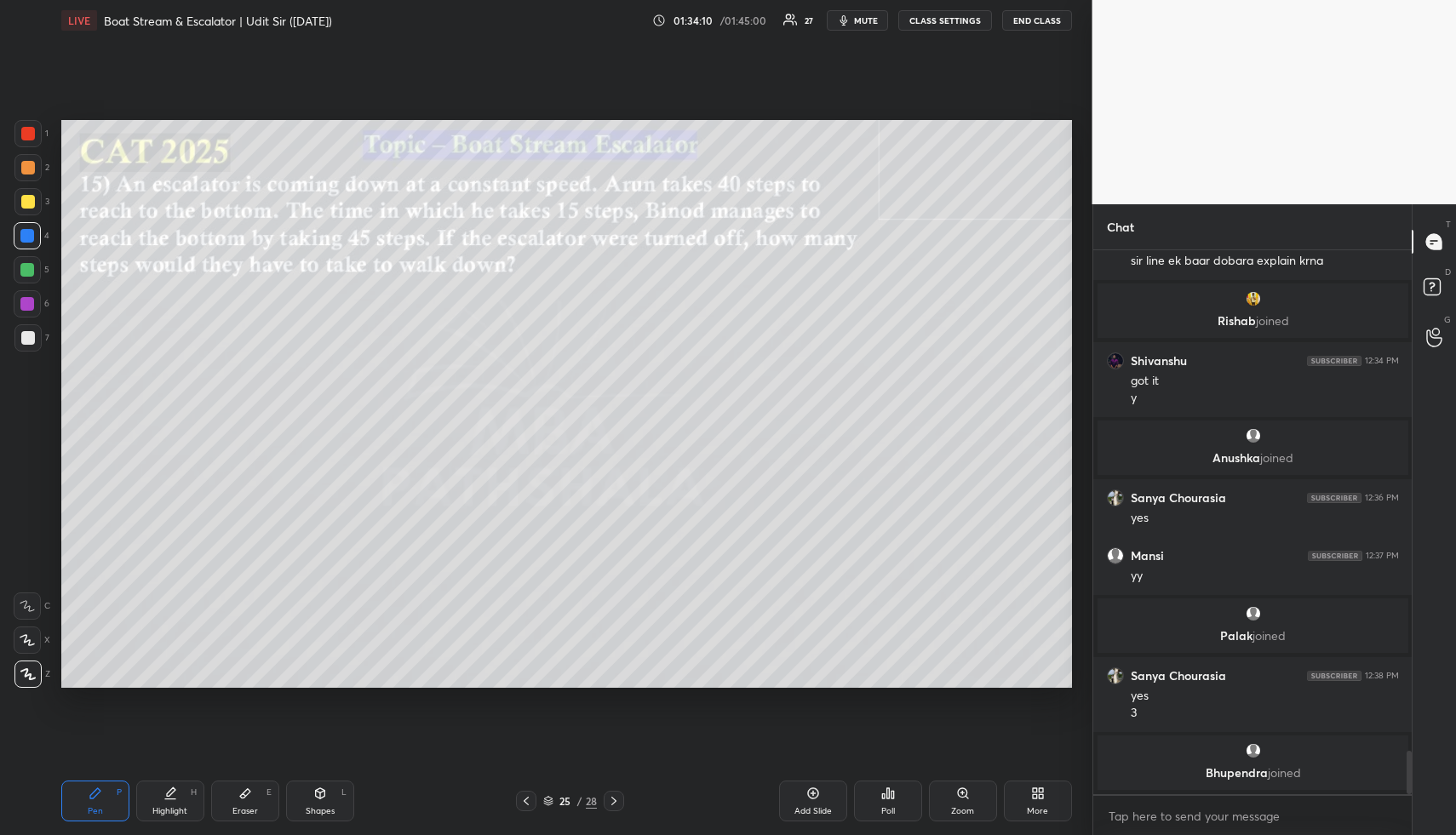
click at [22, 171] on div at bounding box center [27, 168] width 13 height 13
drag, startPoint x: 183, startPoint y: 808, endPoint x: 181, endPoint y: 795, distance: 13.2
click at [181, 808] on div "Highlight" at bounding box center [169, 812] width 35 height 9
drag, startPoint x: 121, startPoint y: 800, endPoint x: 116, endPoint y: 788, distance: 13.0
click at [119, 800] on div "Pen P" at bounding box center [95, 801] width 68 height 41
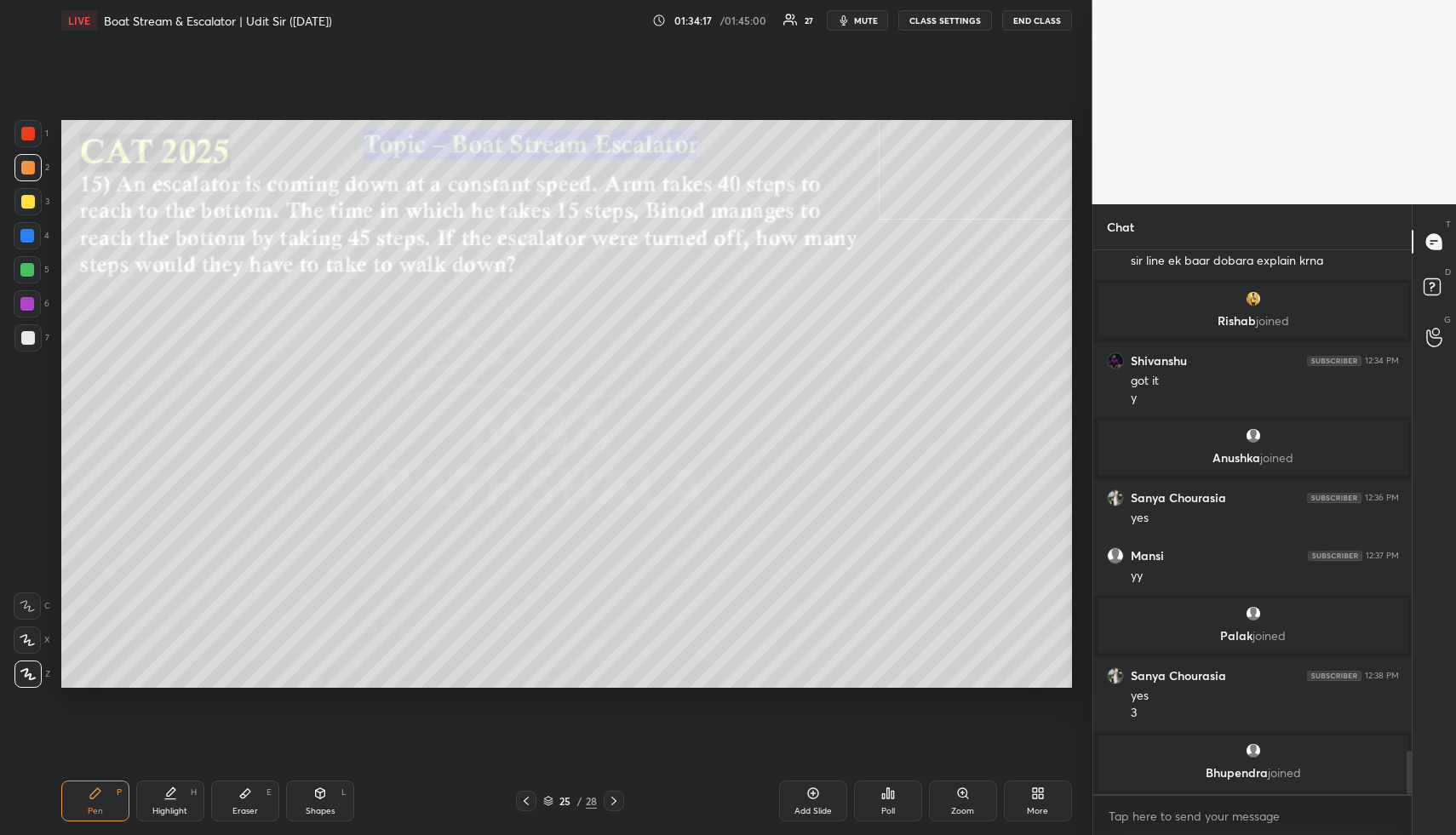
click at [25, 205] on div at bounding box center [27, 201] width 13 height 13
click at [174, 810] on div "Highlight" at bounding box center [169, 812] width 35 height 9
drag, startPoint x: 174, startPoint y: 810, endPoint x: 269, endPoint y: 727, distance: 126.2
click at [174, 810] on div "Highlight" at bounding box center [169, 812] width 35 height 9
click at [172, 800] on div "Highlight H" at bounding box center [170, 801] width 68 height 41
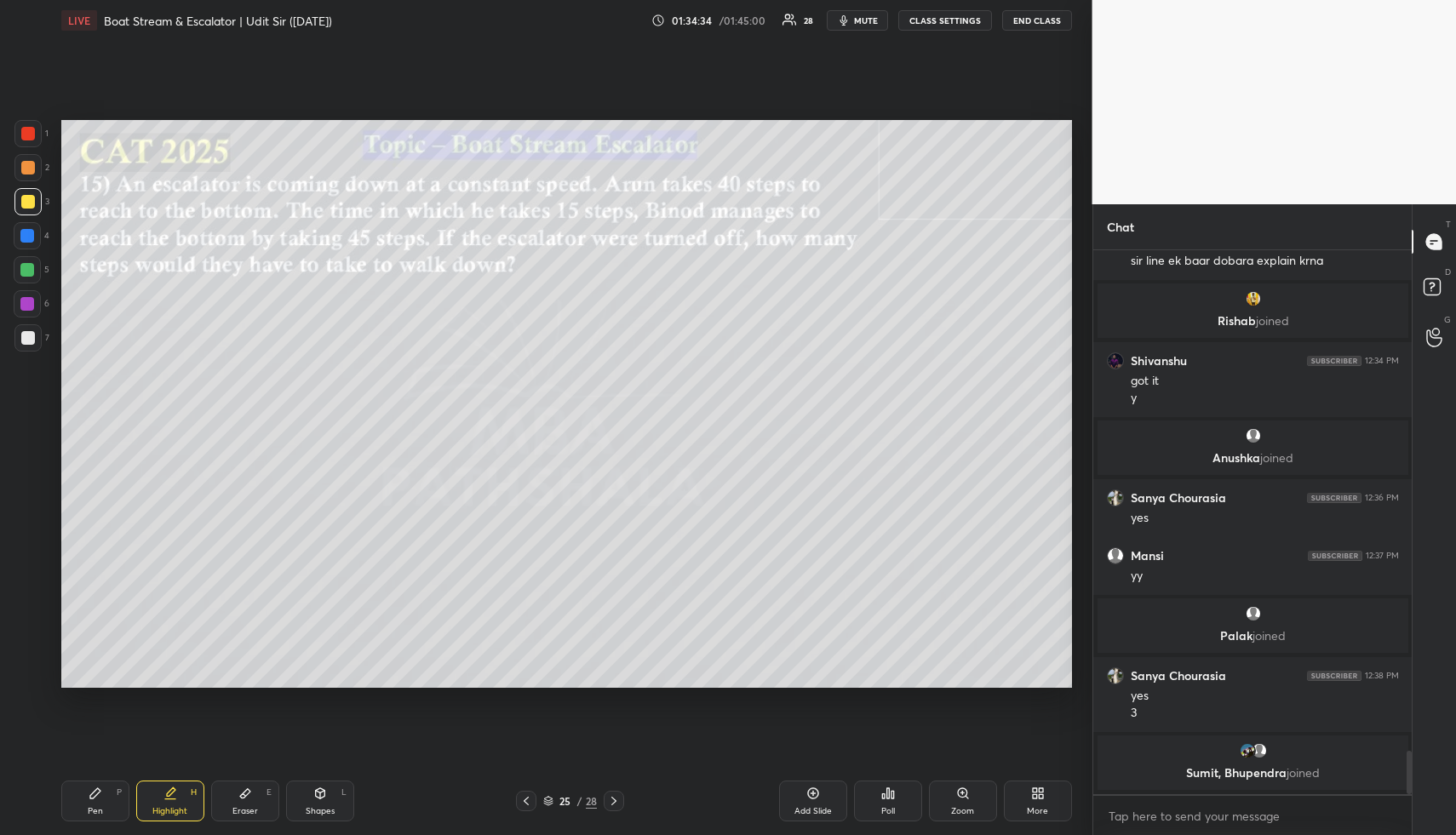
click at [322, 801] on div "Shapes L" at bounding box center [320, 801] width 68 height 41
click at [27, 302] on div at bounding box center [27, 303] width 13 height 13
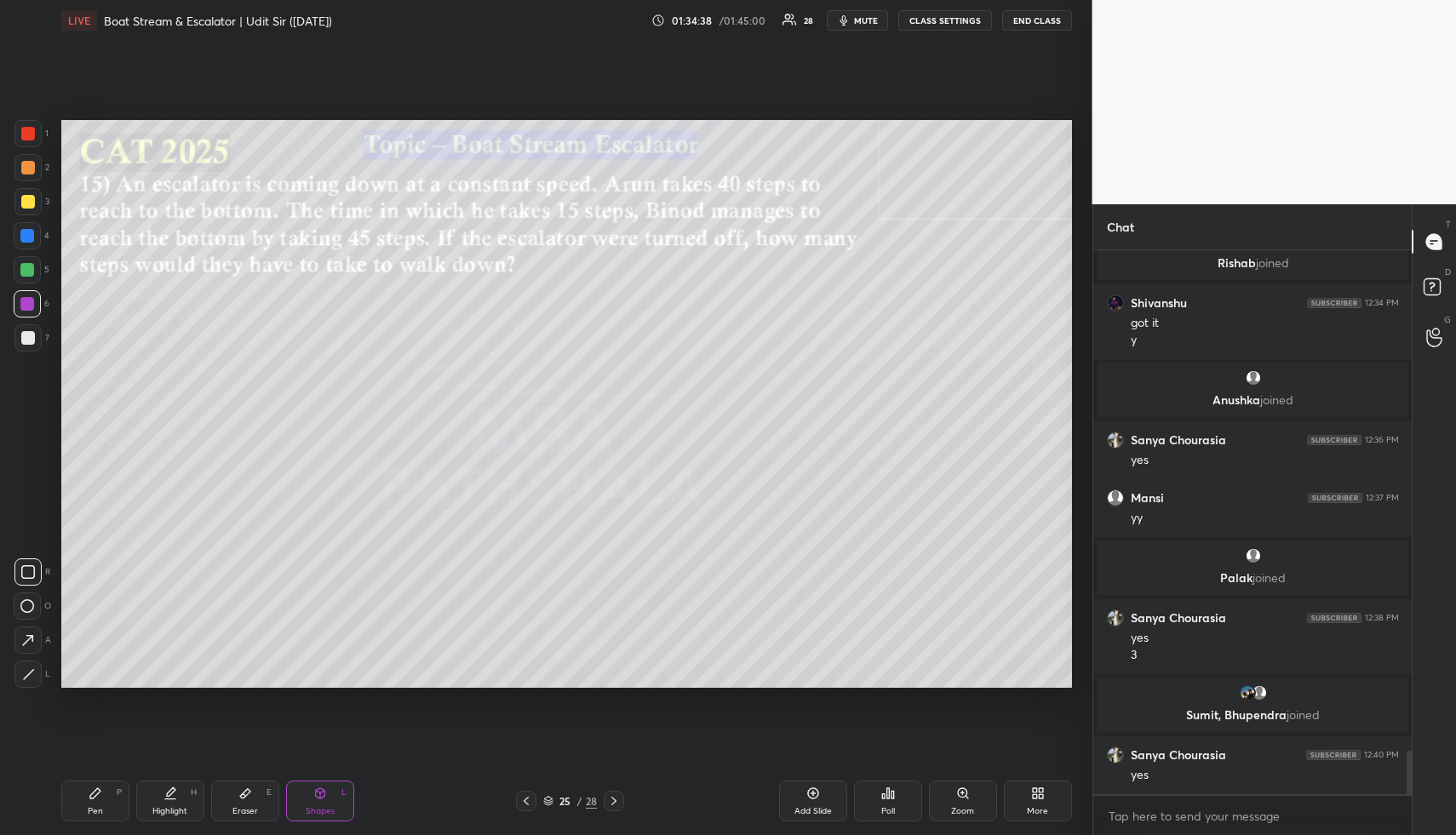
click at [189, 797] on div "Highlight H" at bounding box center [170, 801] width 68 height 41
click at [189, 799] on div "Highlight H" at bounding box center [170, 801] width 68 height 41
click at [163, 792] on icon at bounding box center [169, 793] width 13 height 13
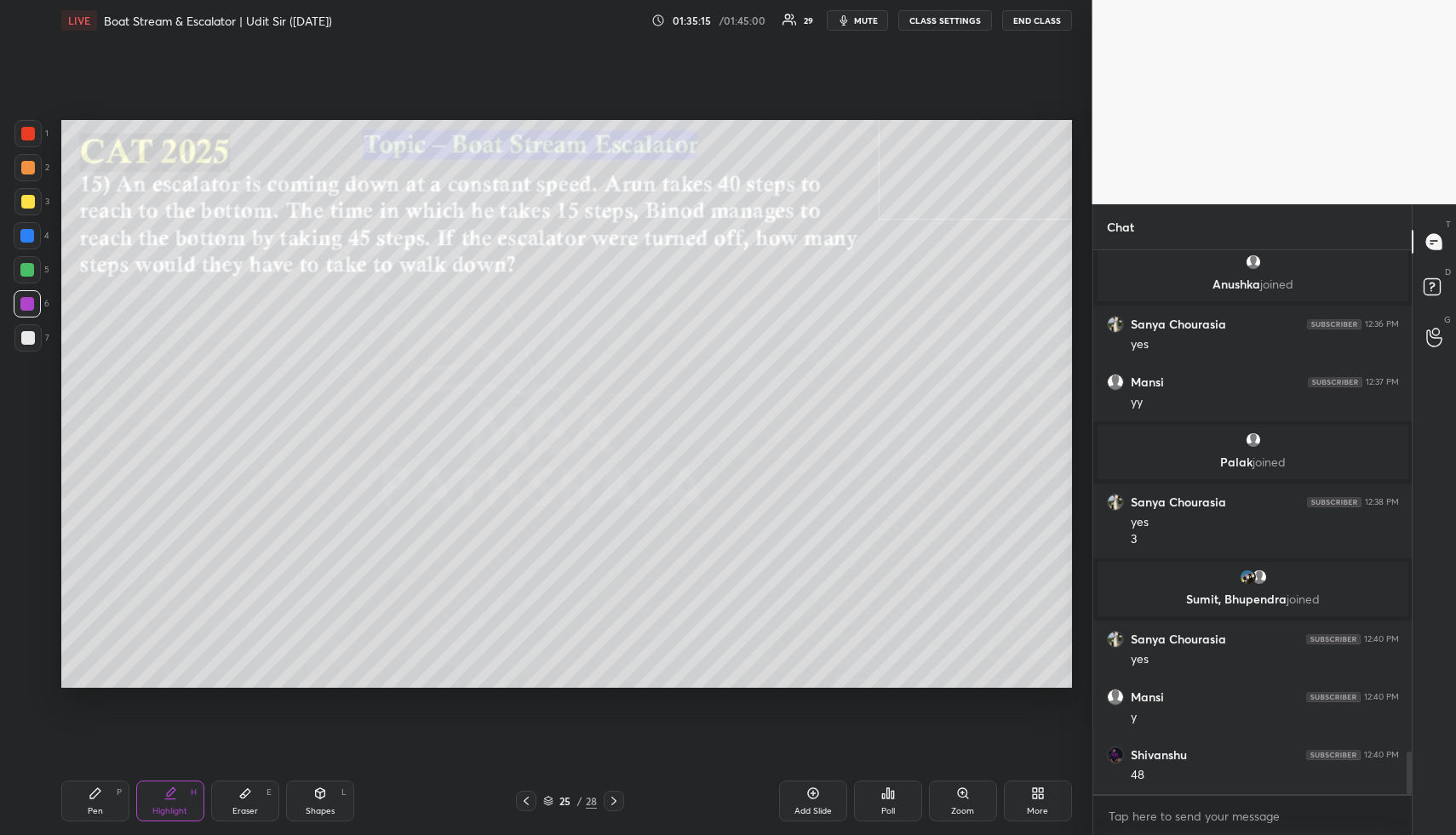
scroll to position [6438, 0]
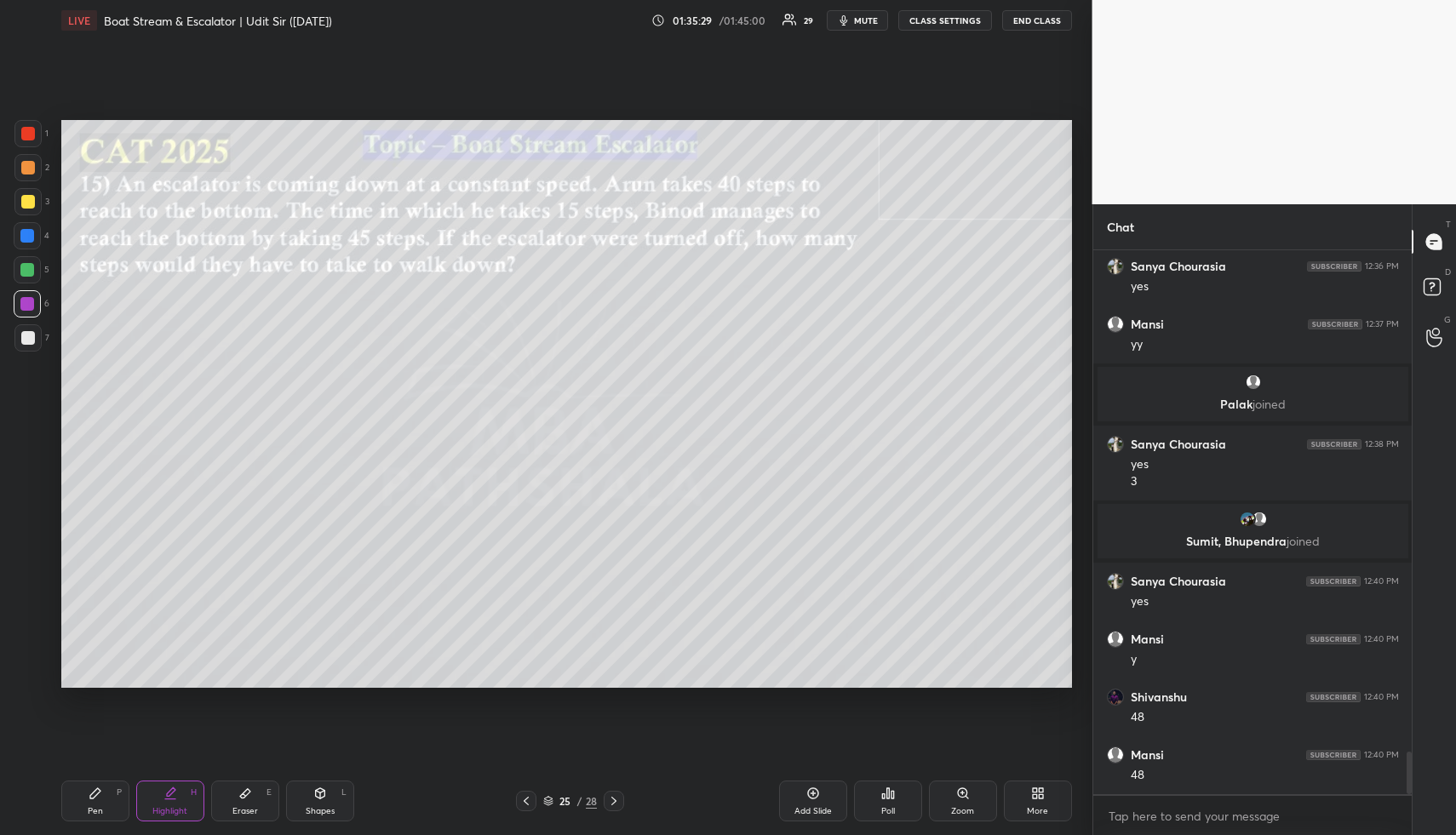
drag, startPoint x: 164, startPoint y: 808, endPoint x: 231, endPoint y: 694, distance: 132.2
click at [165, 808] on div "Highlight" at bounding box center [169, 812] width 35 height 9
click at [106, 808] on div "Pen P" at bounding box center [95, 801] width 68 height 41
drag, startPoint x: 25, startPoint y: 199, endPoint x: 33, endPoint y: 203, distance: 8.9
click at [26, 199] on div at bounding box center [27, 201] width 13 height 13
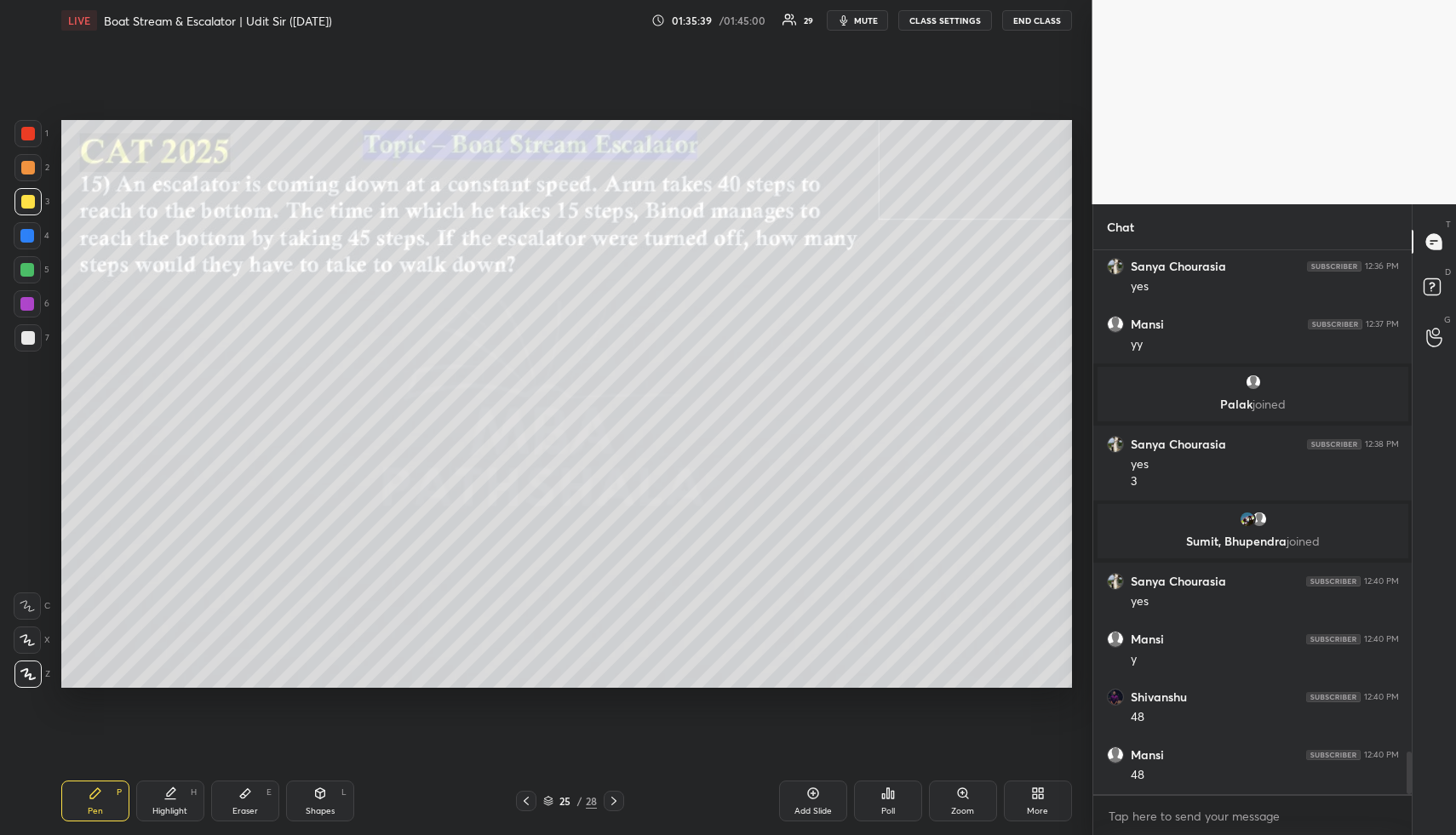
click at [261, 805] on div "Eraser E" at bounding box center [245, 801] width 68 height 41
drag, startPoint x: 262, startPoint y: 796, endPoint x: 419, endPoint y: 695, distance: 186.7
click at [261, 793] on div "Eraser E" at bounding box center [245, 801] width 68 height 41
drag, startPoint x: 93, startPoint y: 813, endPoint x: 103, endPoint y: 805, distance: 12.8
click at [90, 813] on div "Pen" at bounding box center [95, 812] width 15 height 9
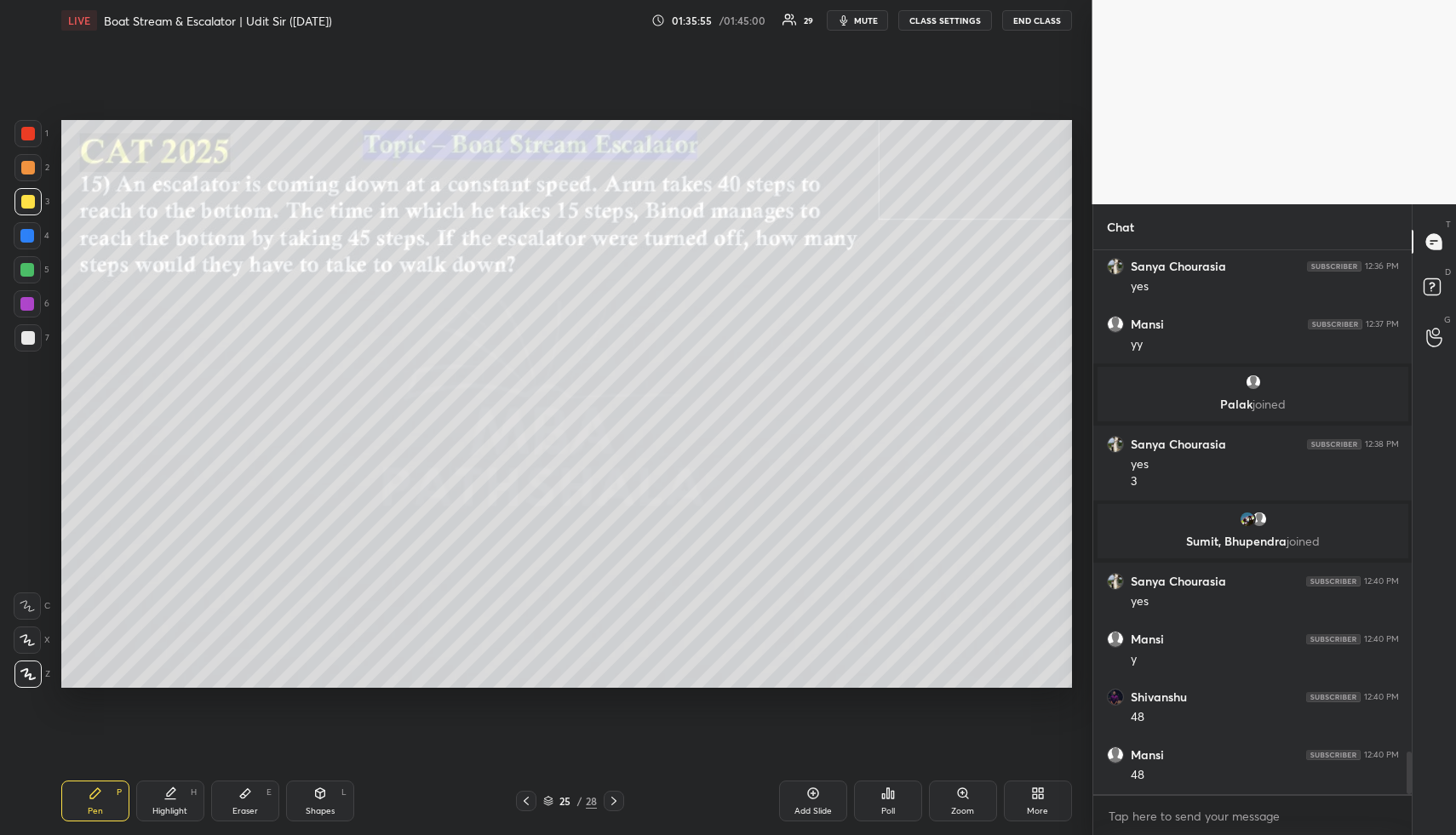
click at [175, 794] on icon at bounding box center [169, 793] width 13 height 13
click at [333, 797] on div "Shapes L" at bounding box center [320, 801] width 68 height 41
drag, startPoint x: 333, startPoint y: 797, endPoint x: 323, endPoint y: 776, distance: 23.3
click at [331, 792] on div "Shapes L" at bounding box center [320, 801] width 68 height 41
click at [32, 132] on div at bounding box center [27, 133] width 13 height 13
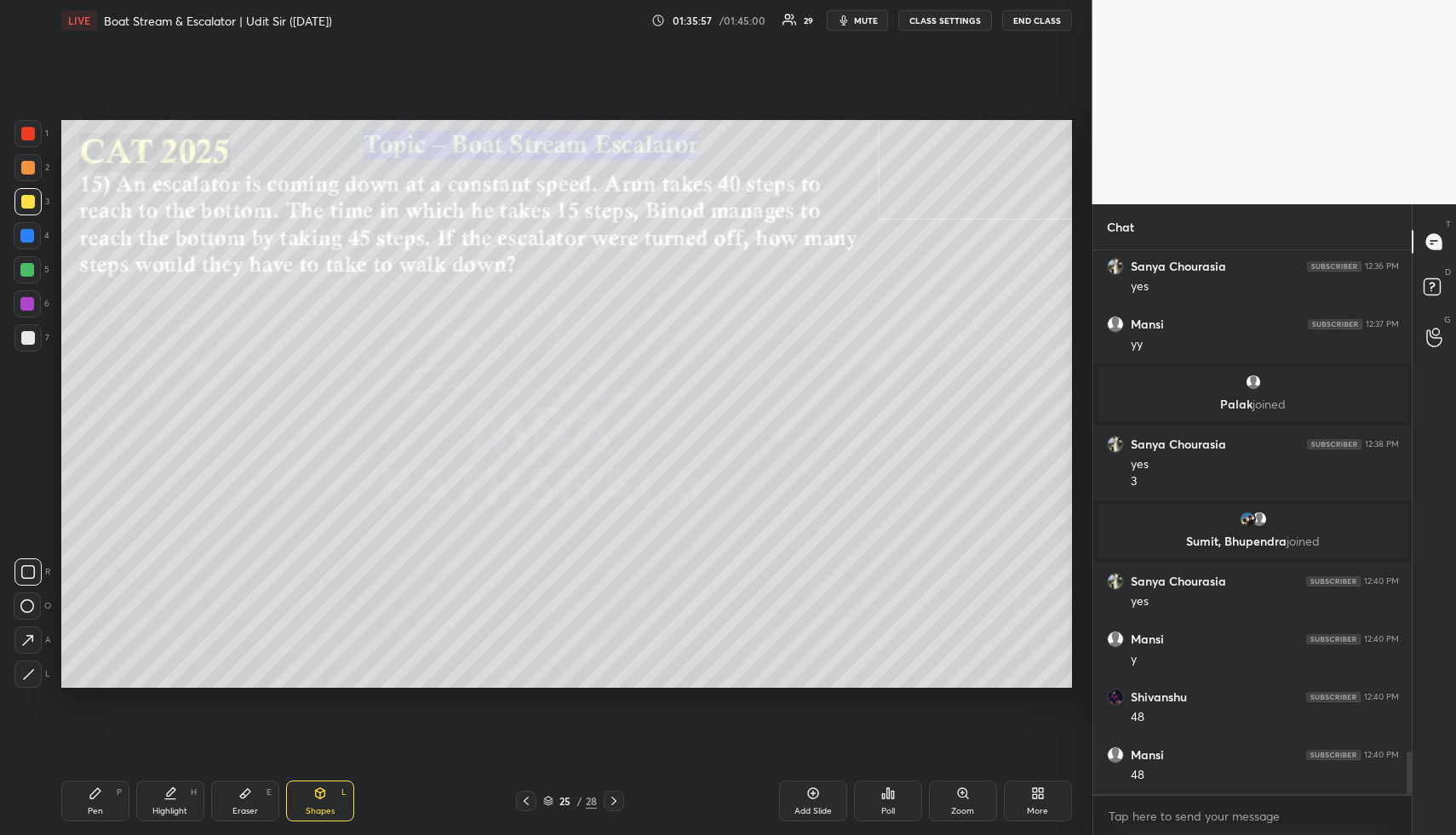
drag, startPoint x: 32, startPoint y: 130, endPoint x: 58, endPoint y: 152, distance: 34.1
click at [39, 135] on div at bounding box center [27, 133] width 27 height 27
click at [200, 797] on div "Highlight H" at bounding box center [170, 801] width 68 height 41
click at [192, 792] on div "Highlight H" at bounding box center [170, 801] width 68 height 41
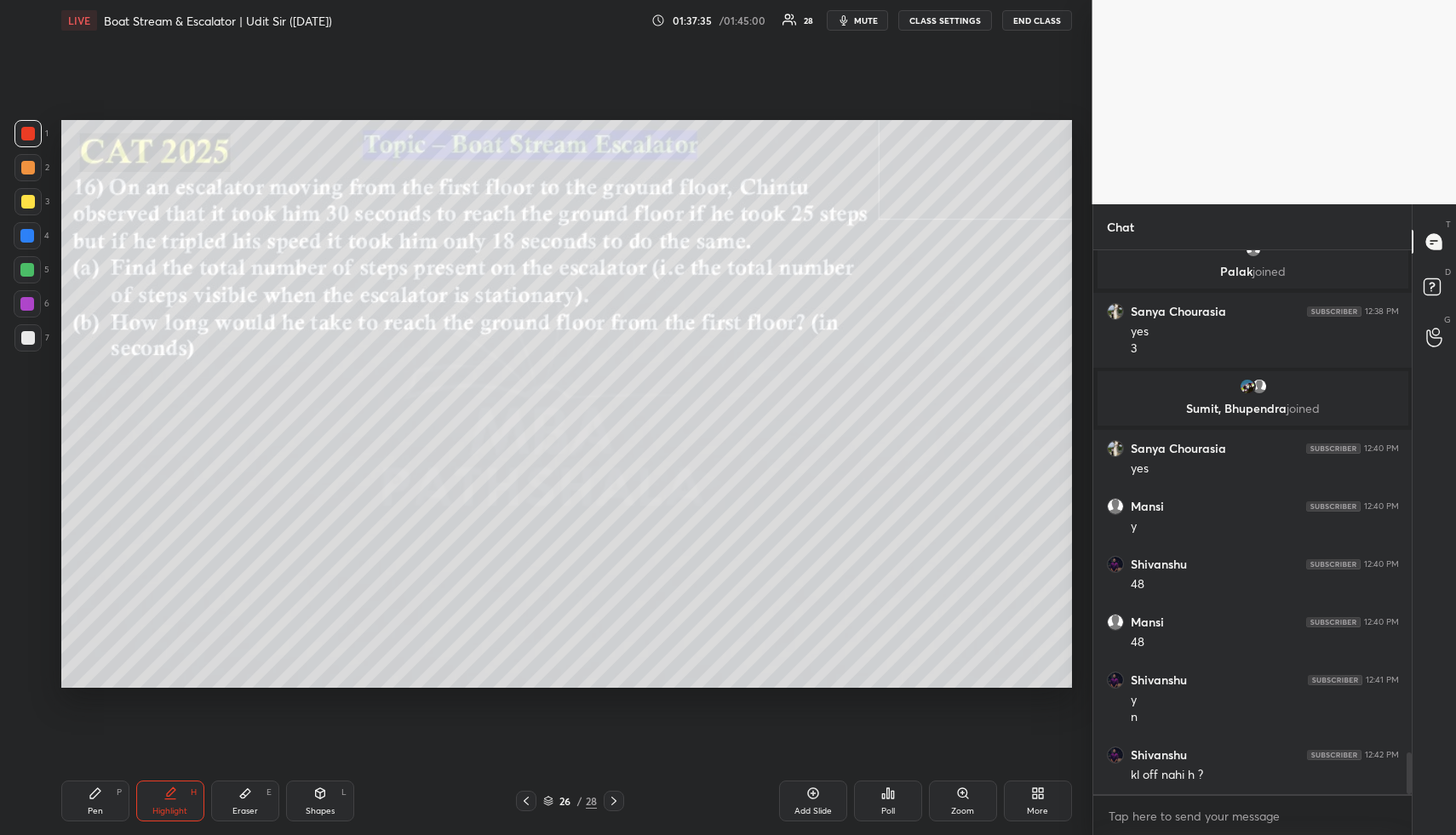
scroll to position [6629, 0]
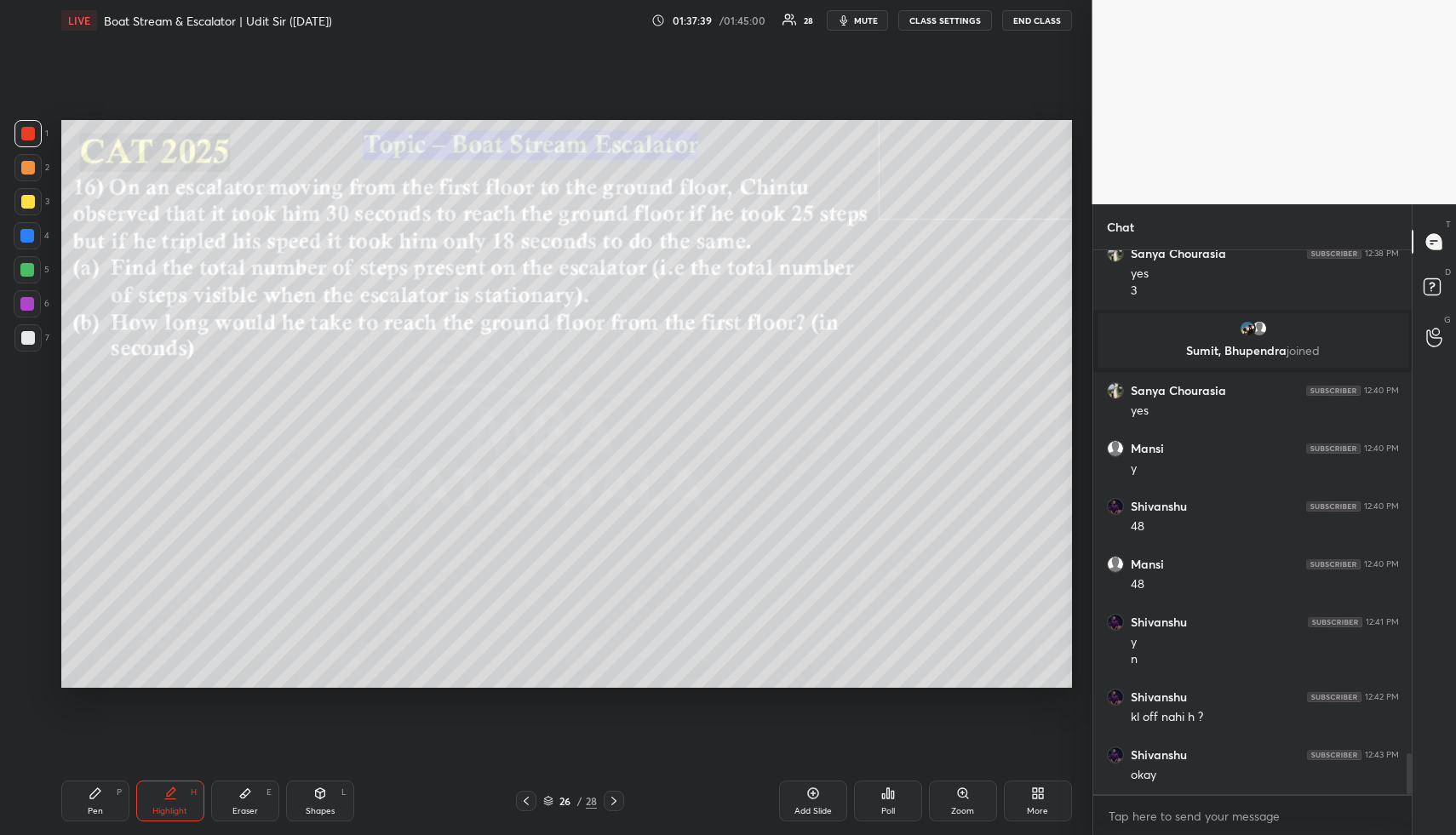
click at [316, 799] on icon at bounding box center [319, 793] width 13 height 13
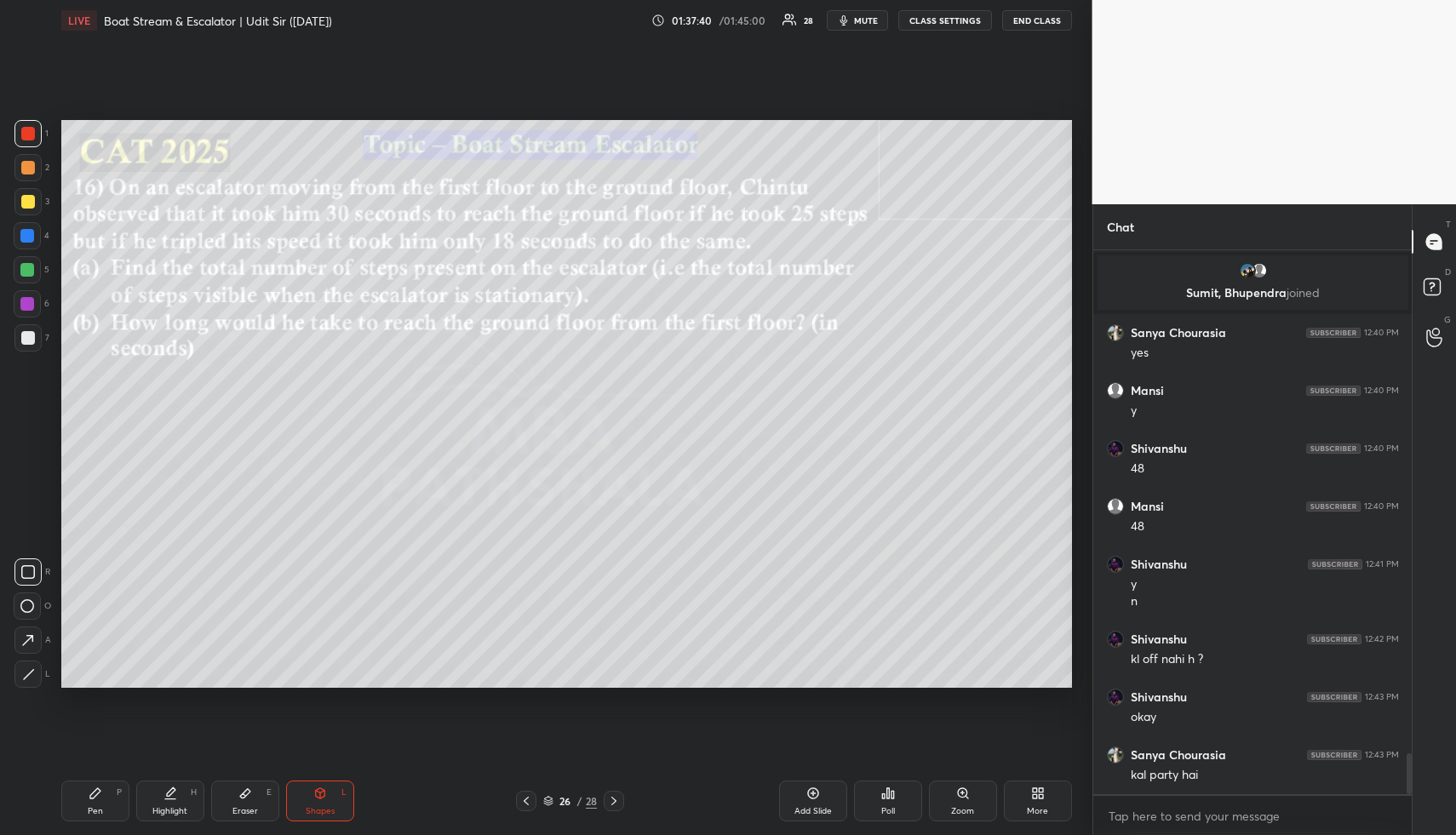
click at [28, 177] on div at bounding box center [27, 168] width 27 height 27
click at [170, 798] on icon at bounding box center [169, 793] width 13 height 13
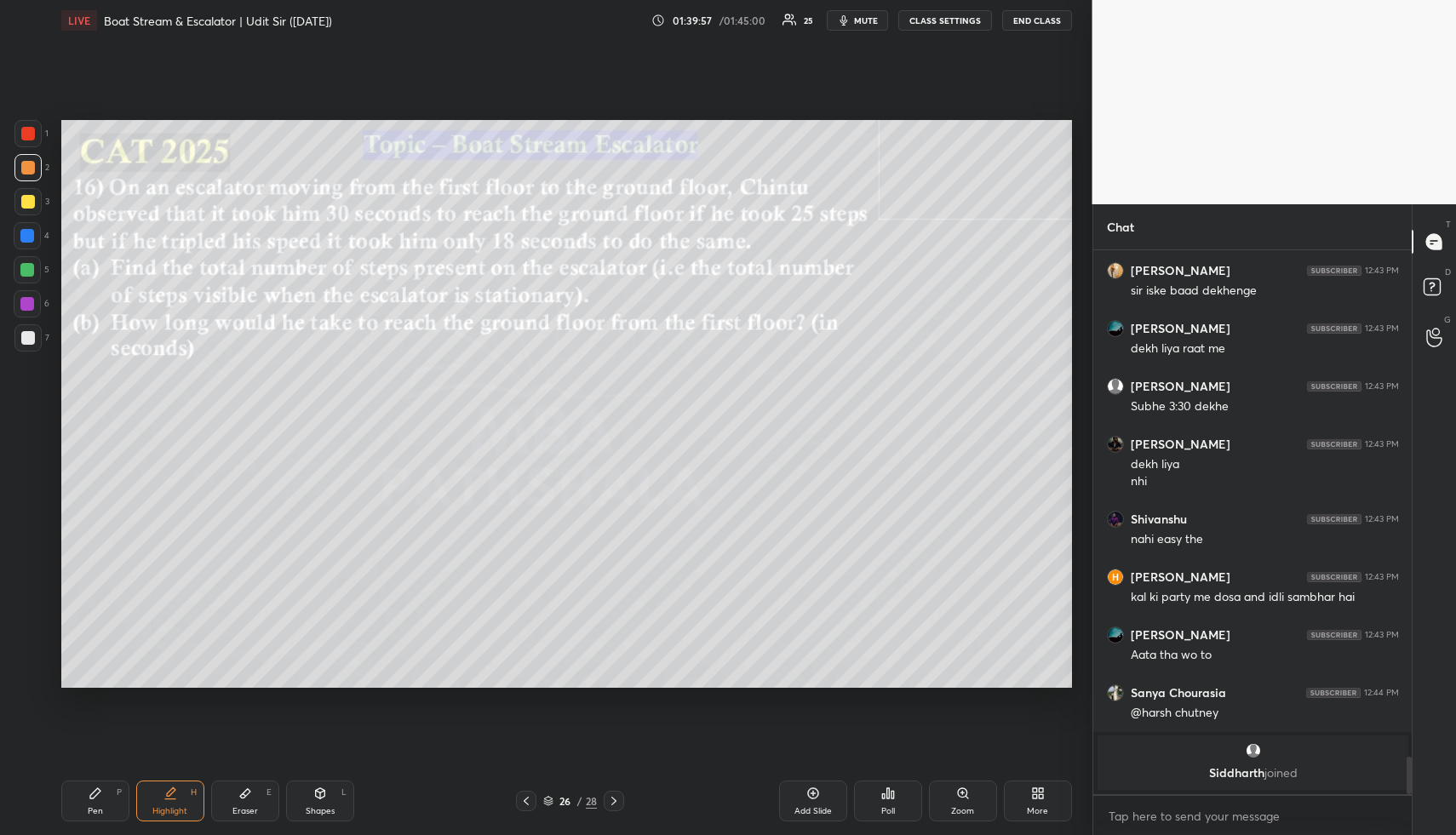
scroll to position [7067, 0]
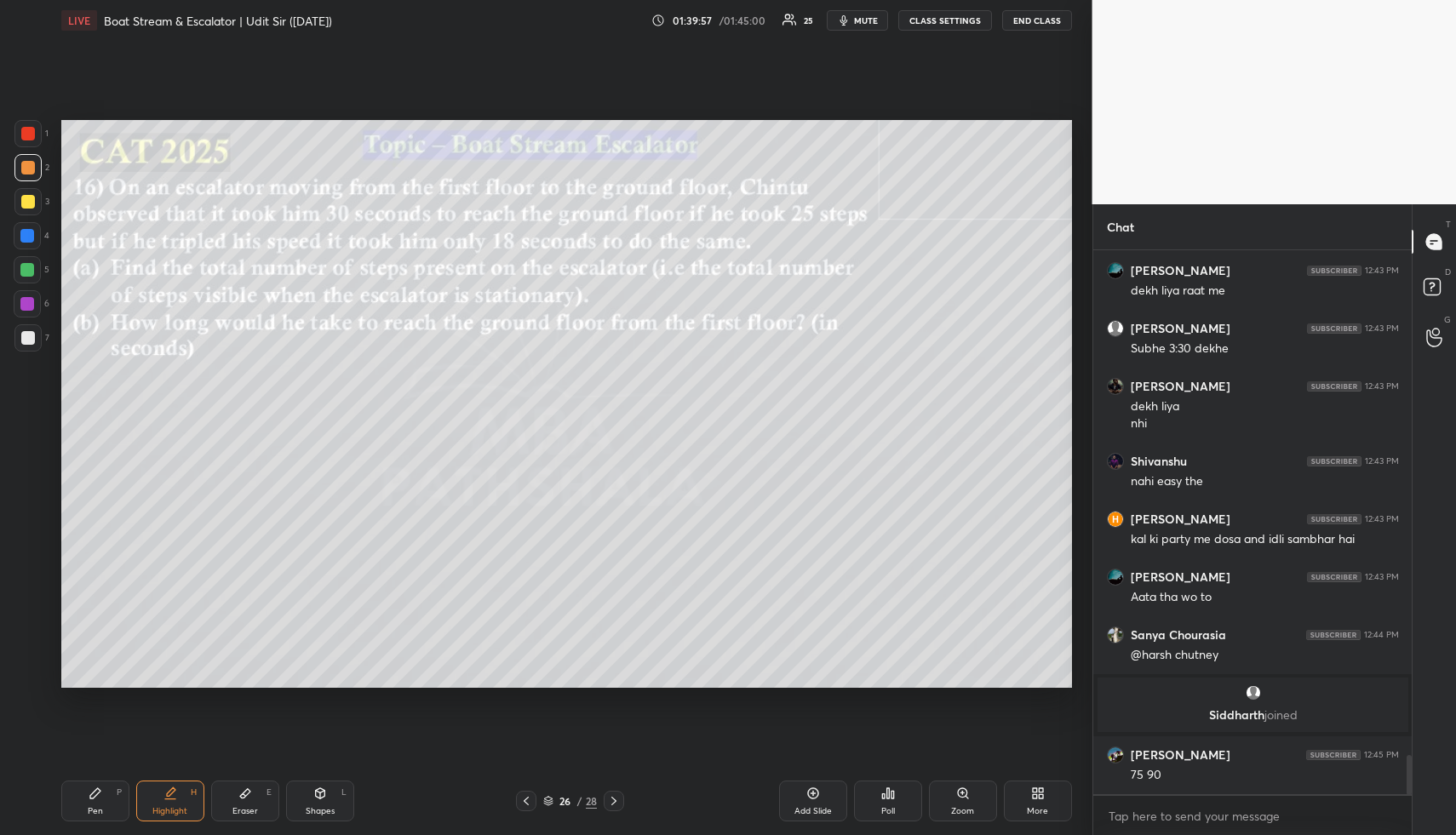
click at [178, 788] on div "Highlight H" at bounding box center [170, 801] width 68 height 41
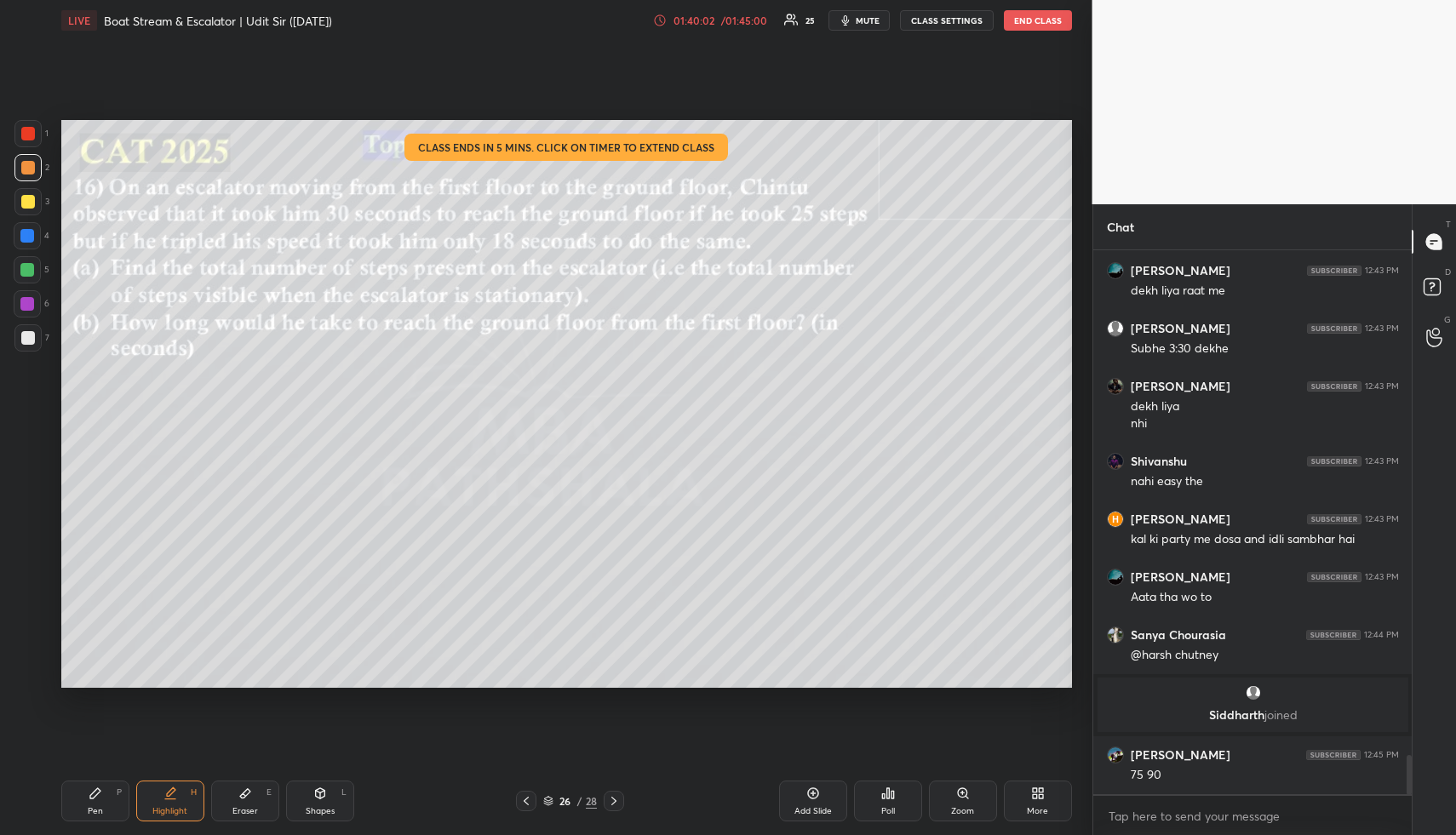
click at [735, 19] on div "/ 01:45:00" at bounding box center [744, 20] width 53 height 11
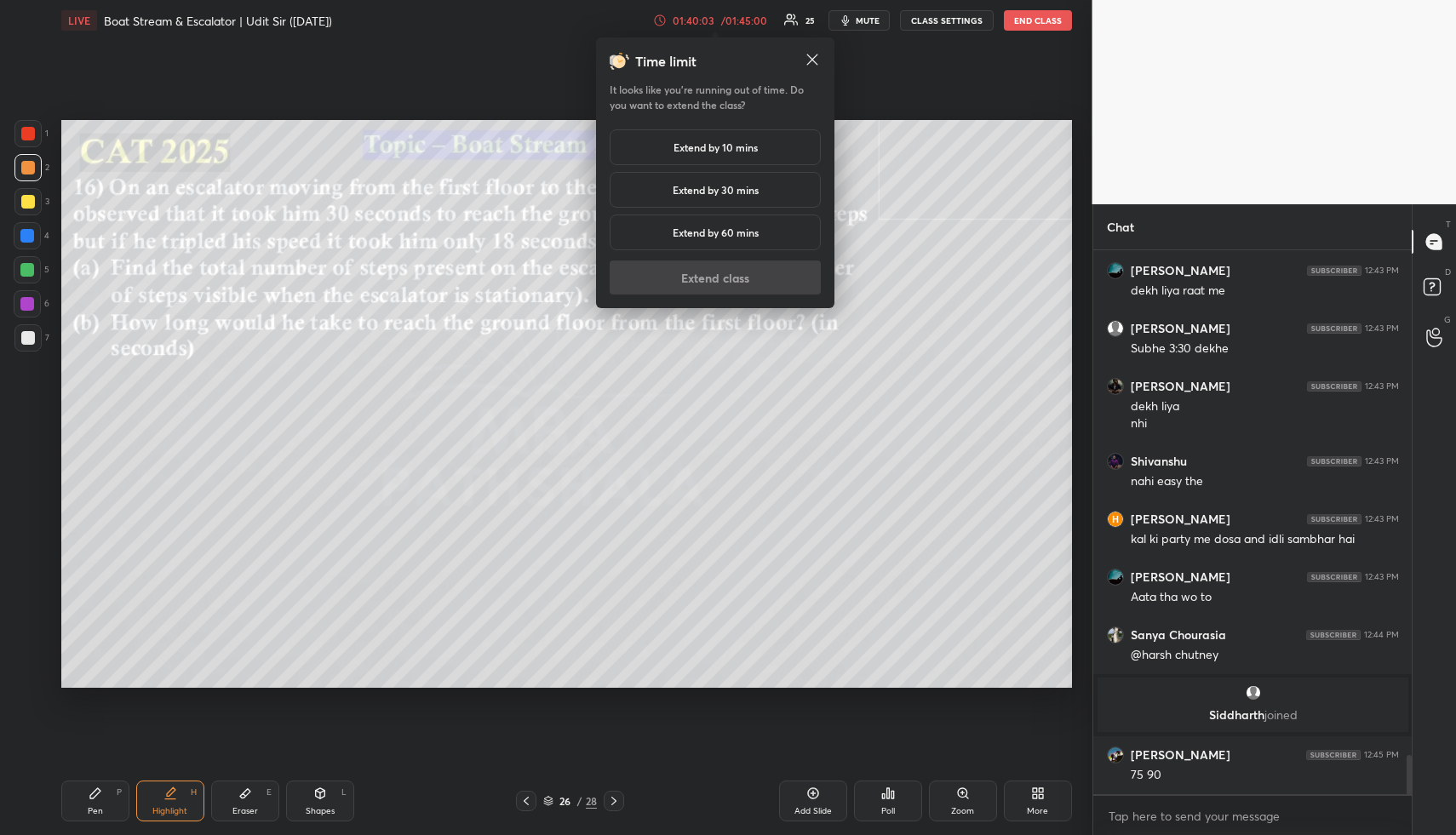
drag, startPoint x: 736, startPoint y: 148, endPoint x: 728, endPoint y: 178, distance: 31.0
click at [740, 148] on h5 "Extend by 10 mins" at bounding box center [715, 147] width 84 height 15
click at [732, 279] on button "Extend class" at bounding box center [715, 277] width 211 height 34
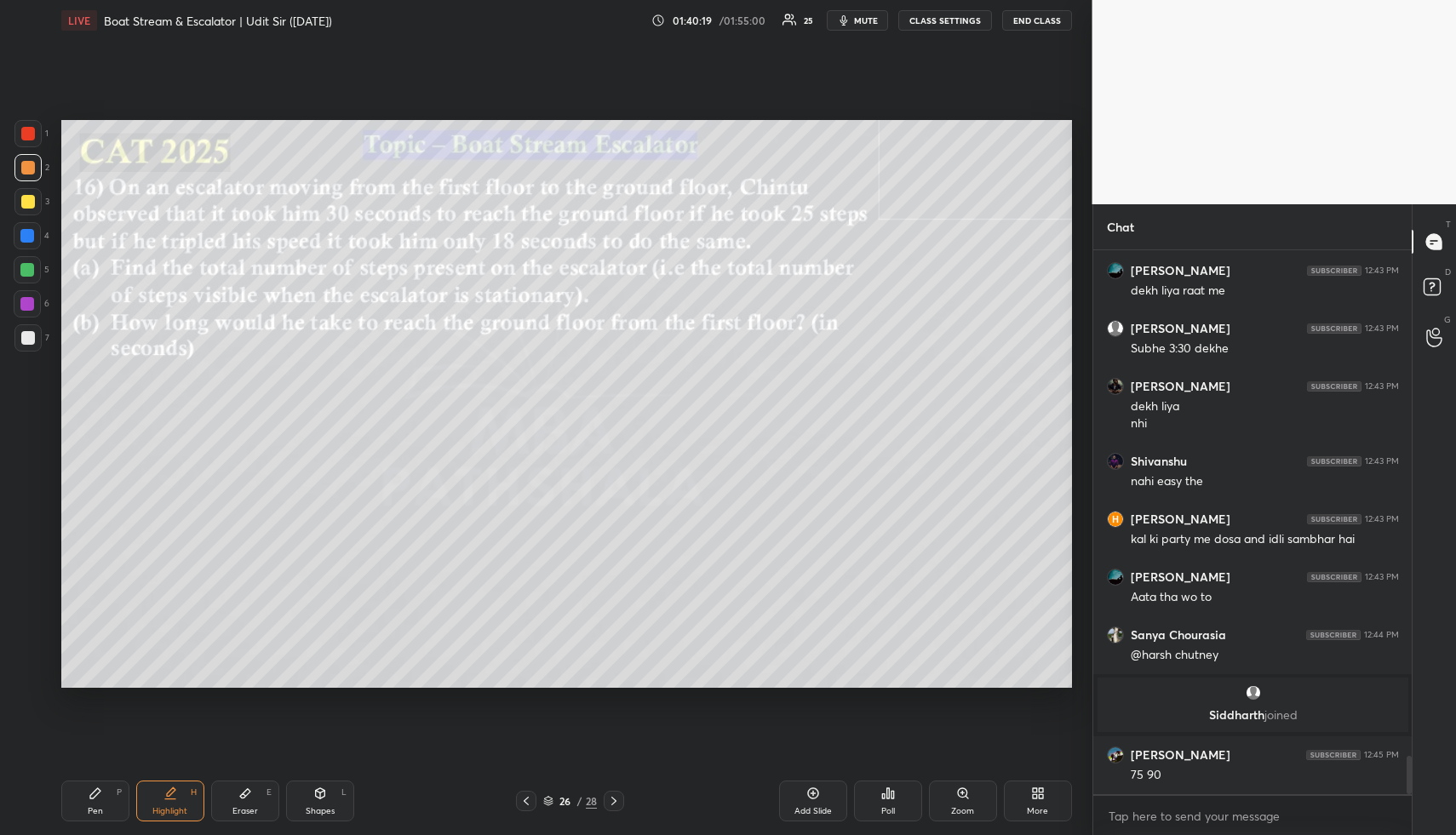
scroll to position [7125, 0]
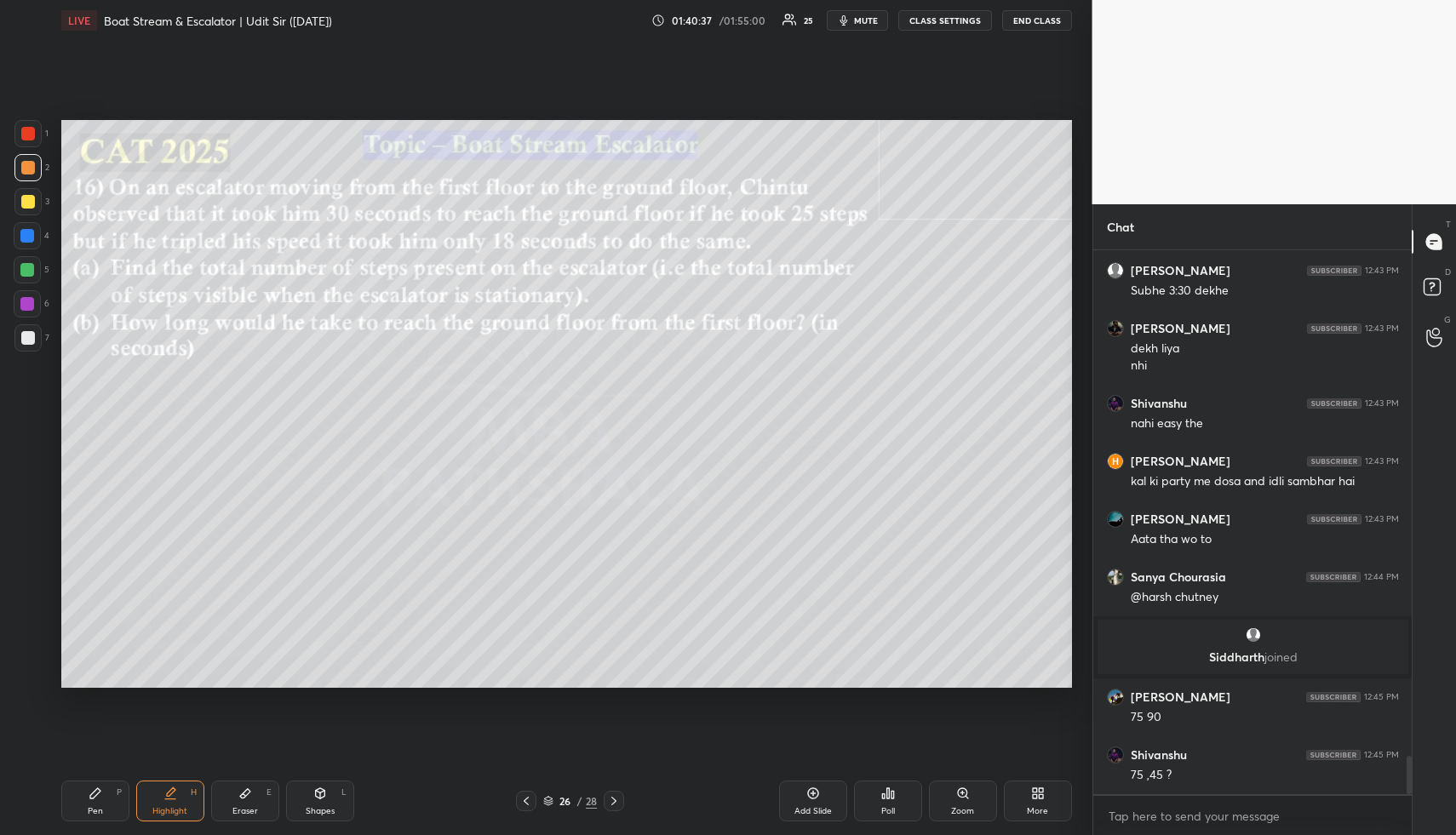
click at [180, 800] on div "Highlight H" at bounding box center [170, 801] width 68 height 41
click at [119, 805] on div "Pen P" at bounding box center [95, 801] width 68 height 41
drag, startPoint x: 15, startPoint y: 200, endPoint x: 25, endPoint y: 200, distance: 10.0
click at [16, 201] on div at bounding box center [27, 201] width 27 height 27
click at [28, 230] on div at bounding box center [27, 235] width 13 height 13
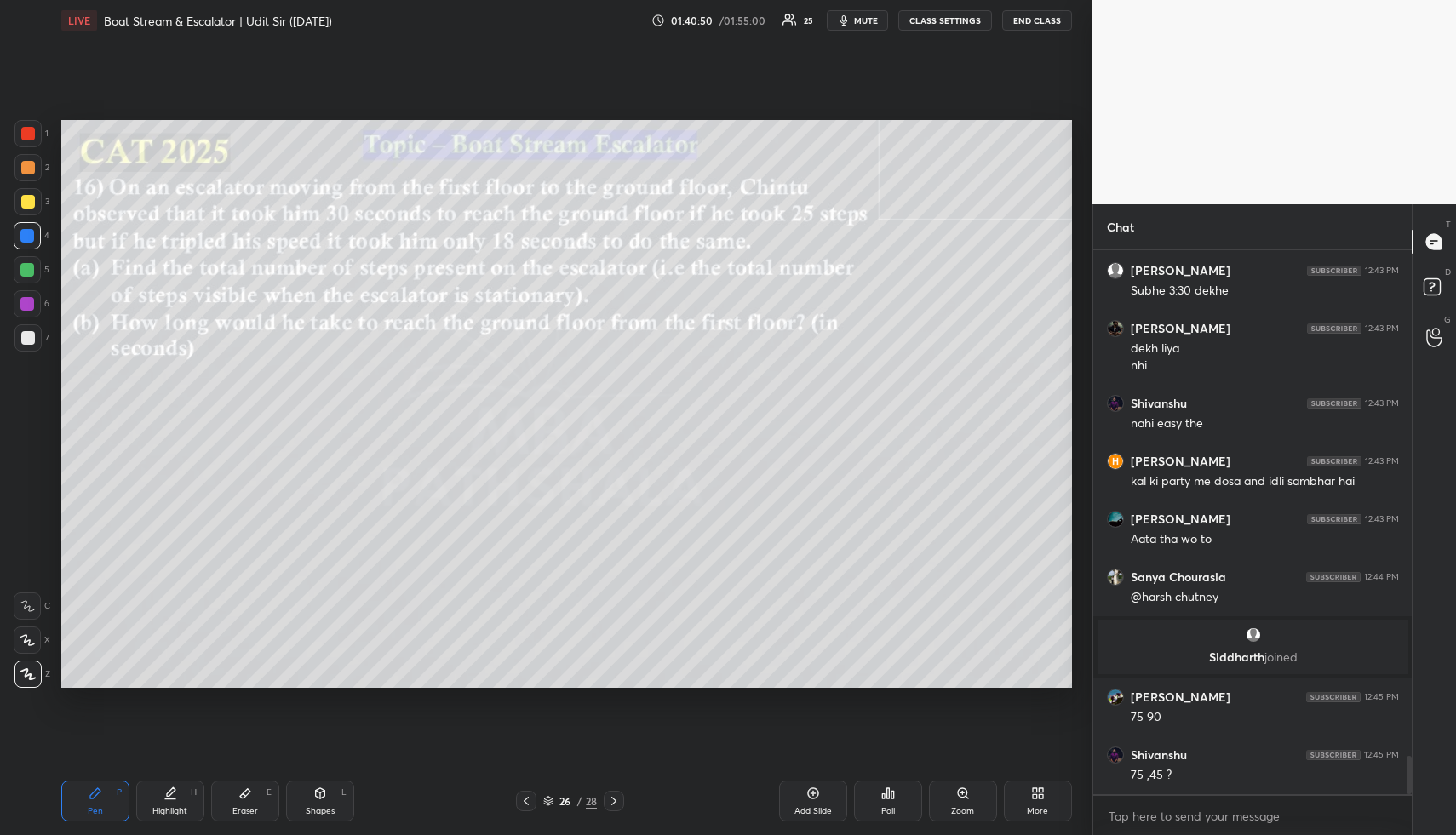
click at [28, 233] on div at bounding box center [27, 235] width 13 height 13
click at [29, 230] on div at bounding box center [27, 235] width 13 height 13
click at [103, 784] on div "Pen P" at bounding box center [95, 801] width 68 height 41
click at [24, 205] on div at bounding box center [27, 201] width 13 height 13
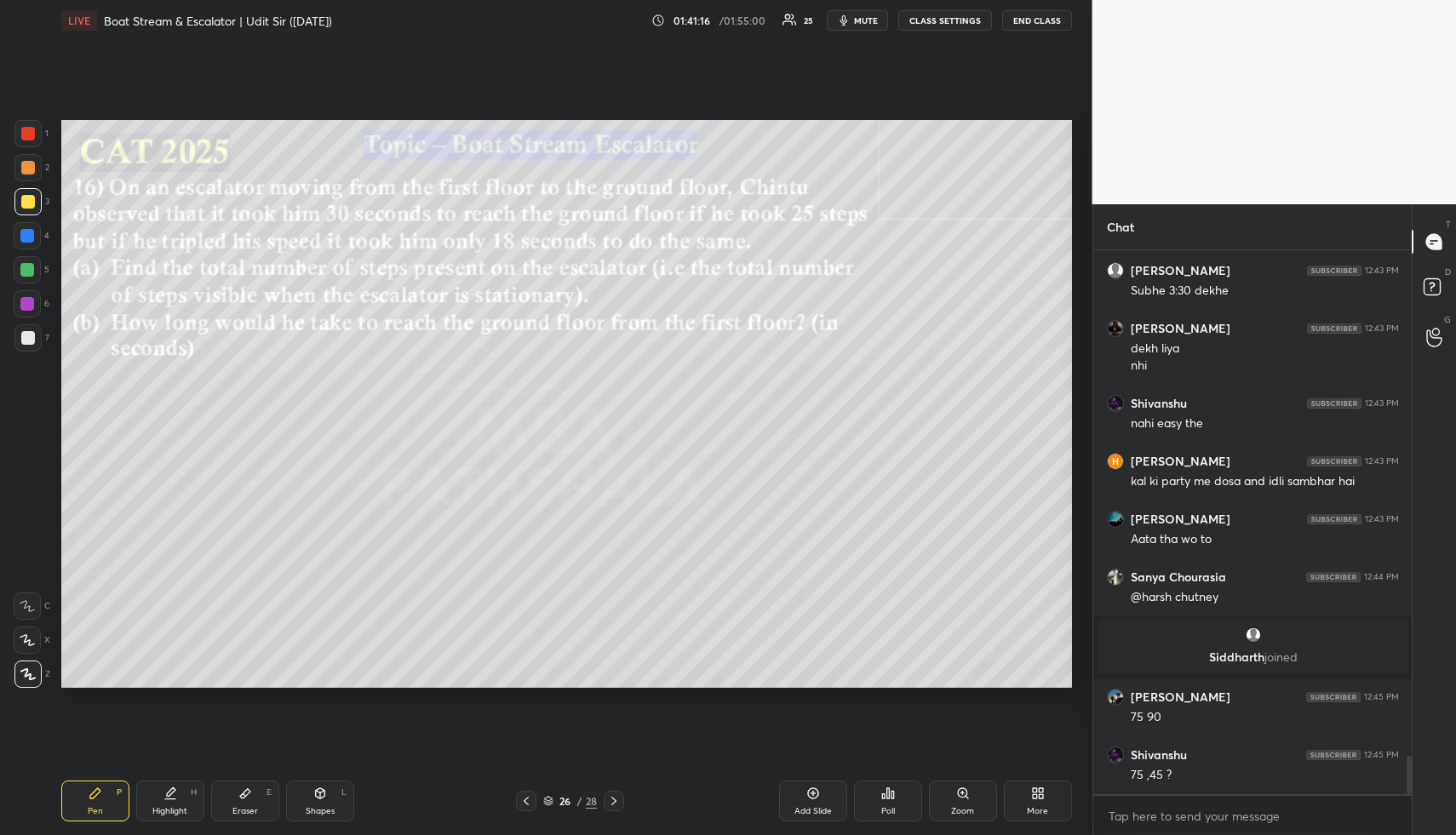
click at [96, 799] on icon at bounding box center [95, 793] width 13 height 13
drag, startPoint x: 25, startPoint y: 195, endPoint x: 34, endPoint y: 167, distance: 29.4
click at [25, 195] on div at bounding box center [27, 201] width 13 height 13
click at [25, 169] on div at bounding box center [27, 168] width 13 height 13
drag, startPoint x: 29, startPoint y: 173, endPoint x: 39, endPoint y: 185, distance: 15.6
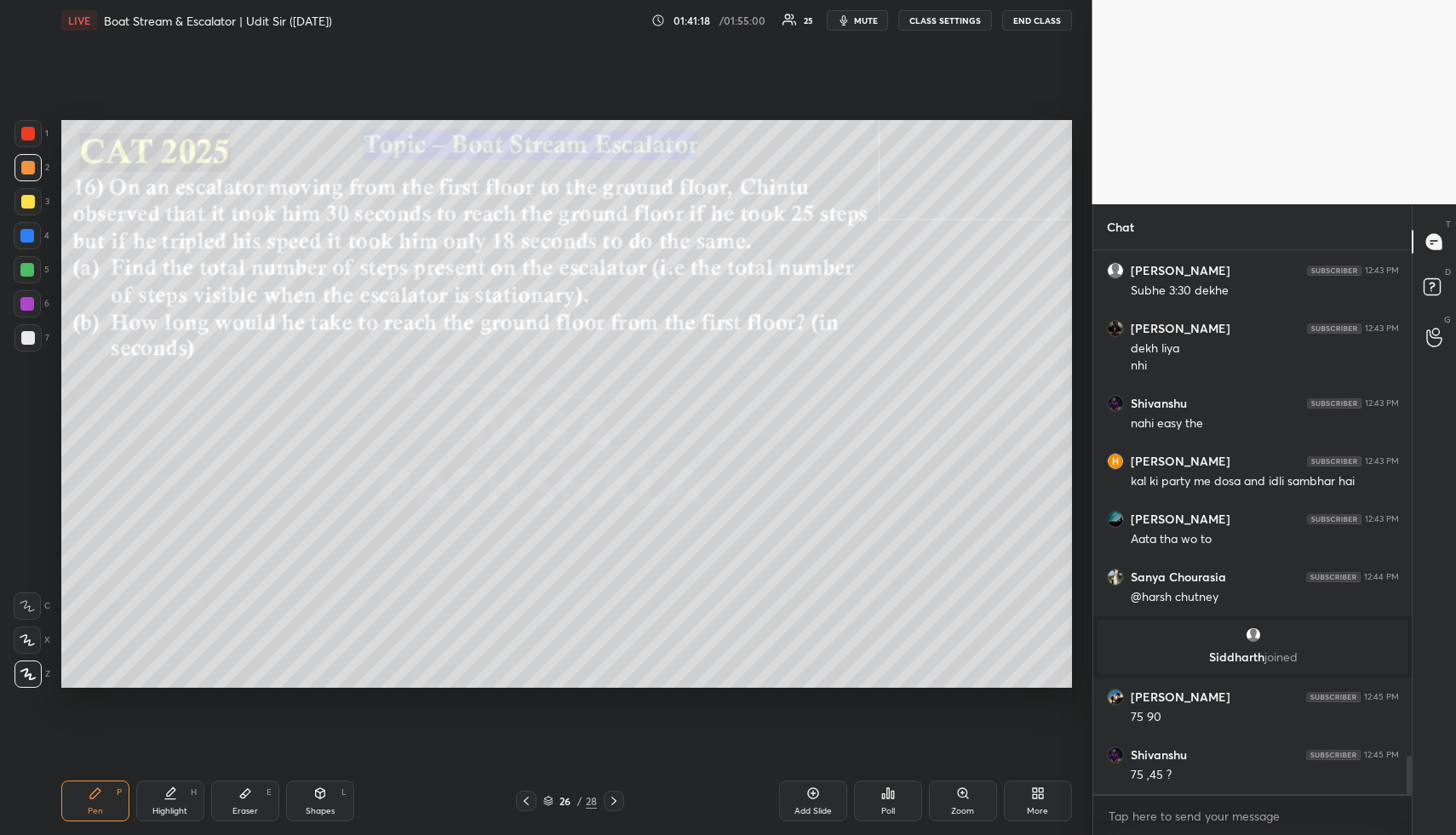
click at [30, 173] on div at bounding box center [27, 168] width 13 height 13
drag, startPoint x: 162, startPoint y: 810, endPoint x: 188, endPoint y: 715, distance: 98.5
click at [162, 809] on div "Highlight" at bounding box center [169, 812] width 35 height 9
click at [101, 793] on div "Pen P" at bounding box center [95, 801] width 68 height 41
click at [105, 798] on div "Pen P" at bounding box center [95, 801] width 68 height 41
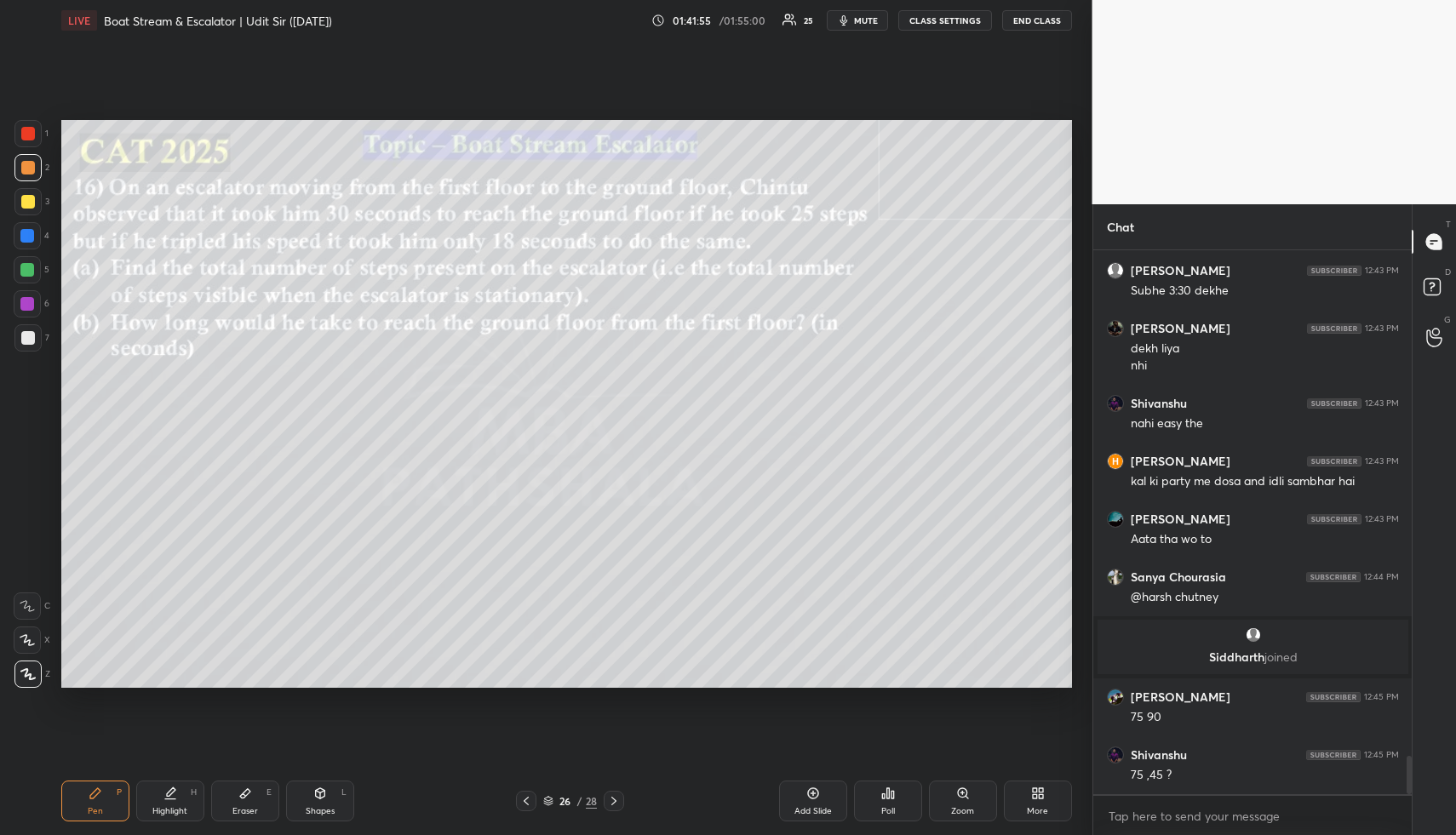
click at [26, 206] on div at bounding box center [27, 201] width 13 height 13
drag, startPoint x: 26, startPoint y: 206, endPoint x: 41, endPoint y: 211, distance: 15.8
click at [26, 206] on div at bounding box center [27, 201] width 13 height 13
click at [173, 786] on div "Highlight H" at bounding box center [170, 801] width 68 height 41
click at [191, 788] on div "H" at bounding box center [193, 792] width 6 height 9
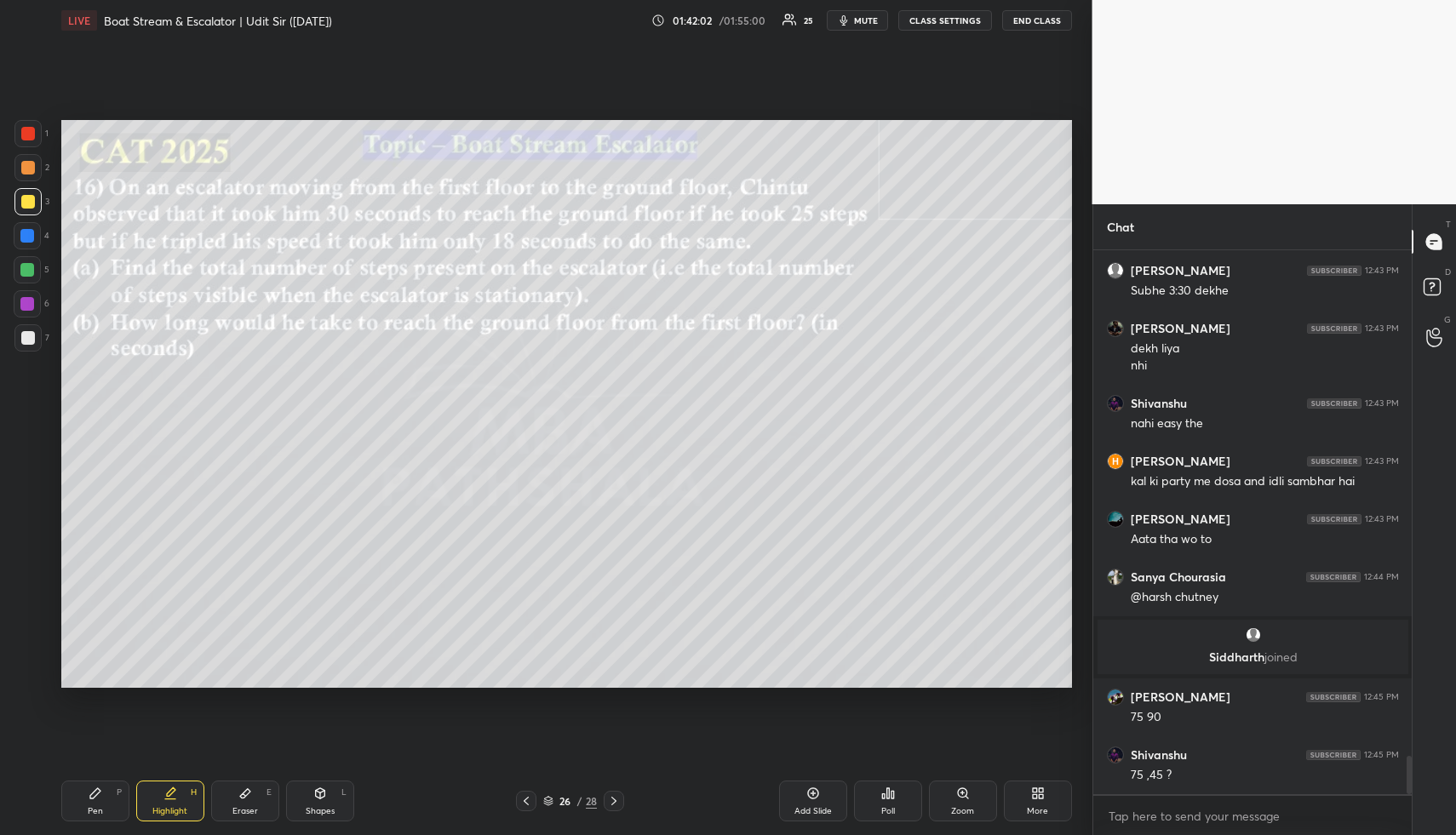
click at [110, 794] on div "Pen P" at bounding box center [95, 801] width 68 height 41
drag, startPoint x: 26, startPoint y: 168, endPoint x: 55, endPoint y: 175, distance: 29.8
click at [26, 169] on div at bounding box center [27, 168] width 13 height 13
click at [99, 774] on div "Pen P Highlight H Eraser E Shapes L 26 / 28 Add Slide Poll Zoom More" at bounding box center [566, 800] width 1010 height 68
click at [102, 773] on div "Pen P Highlight H Eraser E Shapes L 26 / 28 Add Slide Poll Zoom More" at bounding box center [566, 800] width 1010 height 68
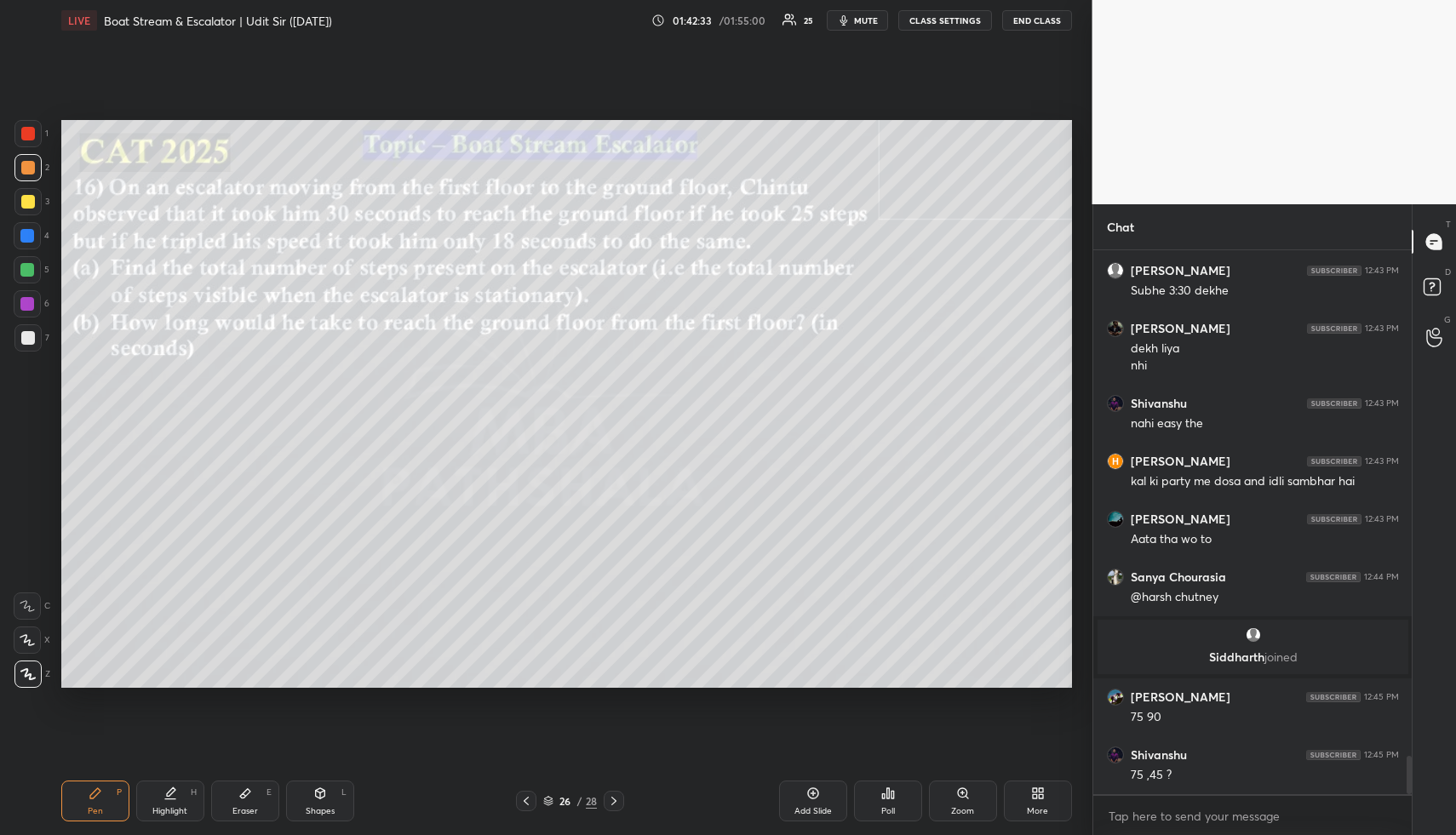
drag, startPoint x: 27, startPoint y: 199, endPoint x: 56, endPoint y: 208, distance: 30.4
click at [27, 199] on div at bounding box center [27, 201] width 13 height 13
click at [256, 785] on div "Eraser E" at bounding box center [245, 801] width 68 height 41
click at [97, 798] on div "Pen P" at bounding box center [95, 801] width 68 height 41
drag, startPoint x: 100, startPoint y: 800, endPoint x: 183, endPoint y: 694, distance: 134.6
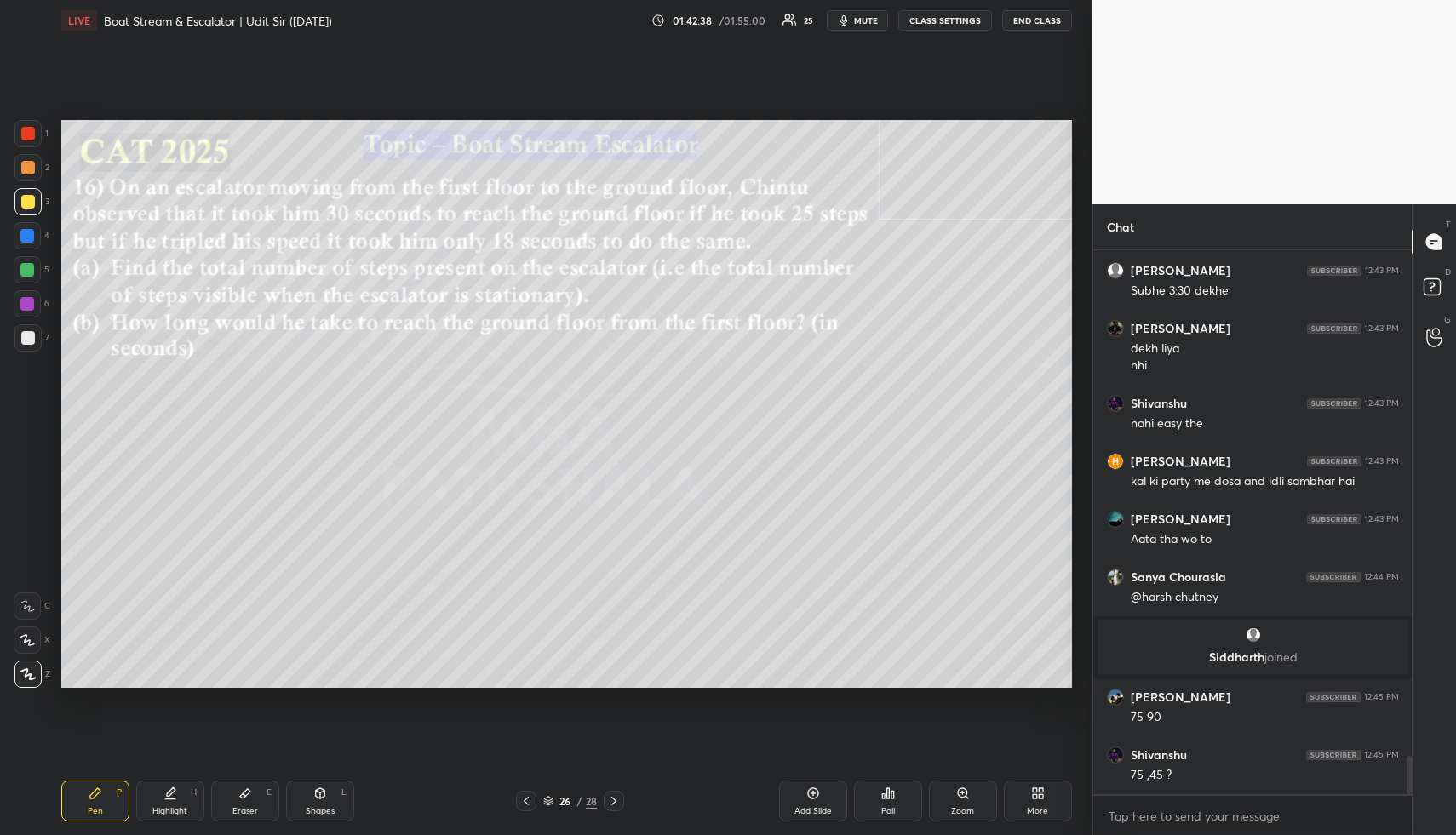
click at [104, 795] on div "Pen P" at bounding box center [95, 801] width 68 height 41
click at [165, 808] on div "Highlight" at bounding box center [169, 812] width 35 height 9
click at [168, 808] on div "Highlight" at bounding box center [169, 812] width 35 height 9
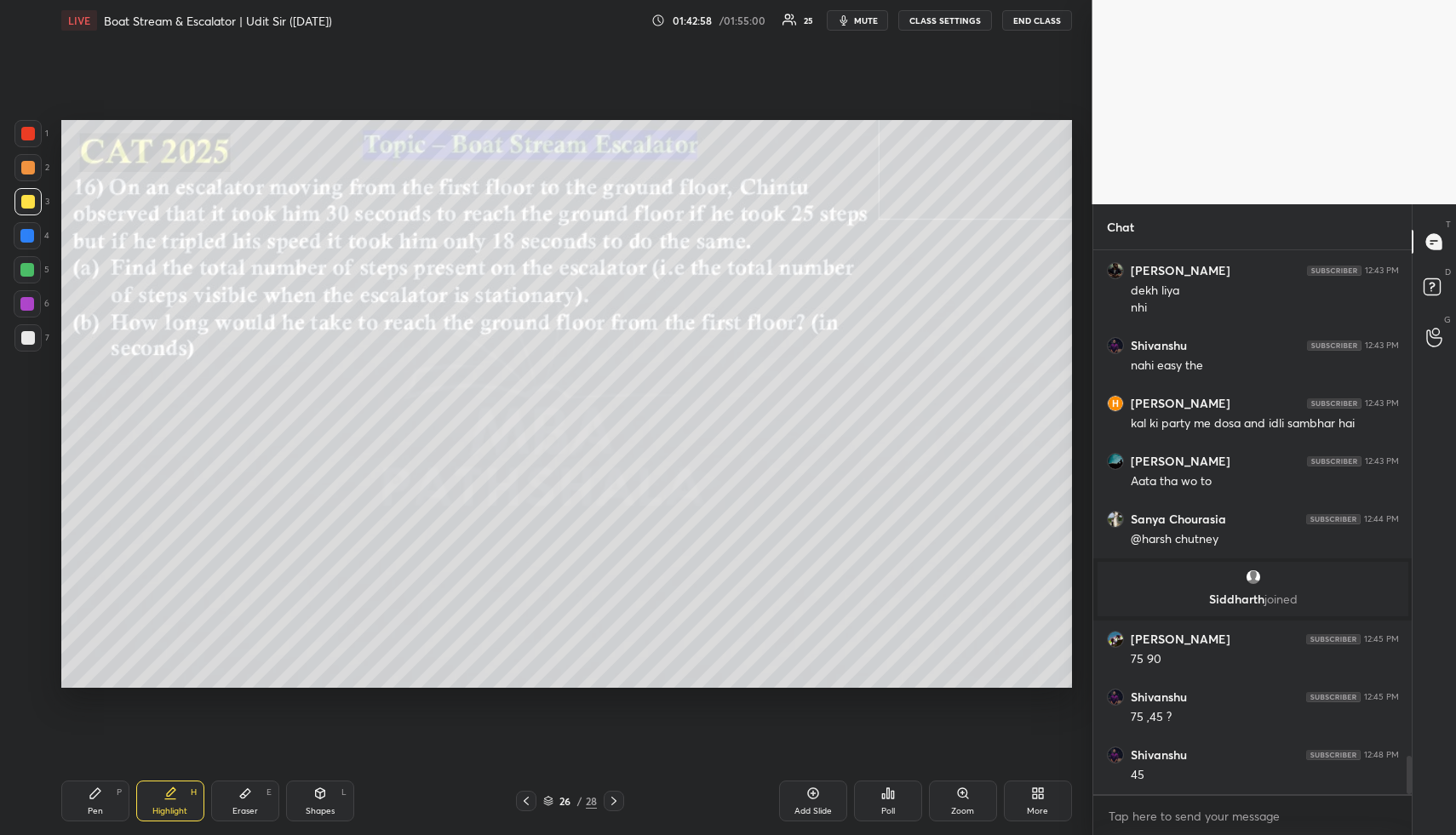
scroll to position [7246, 0]
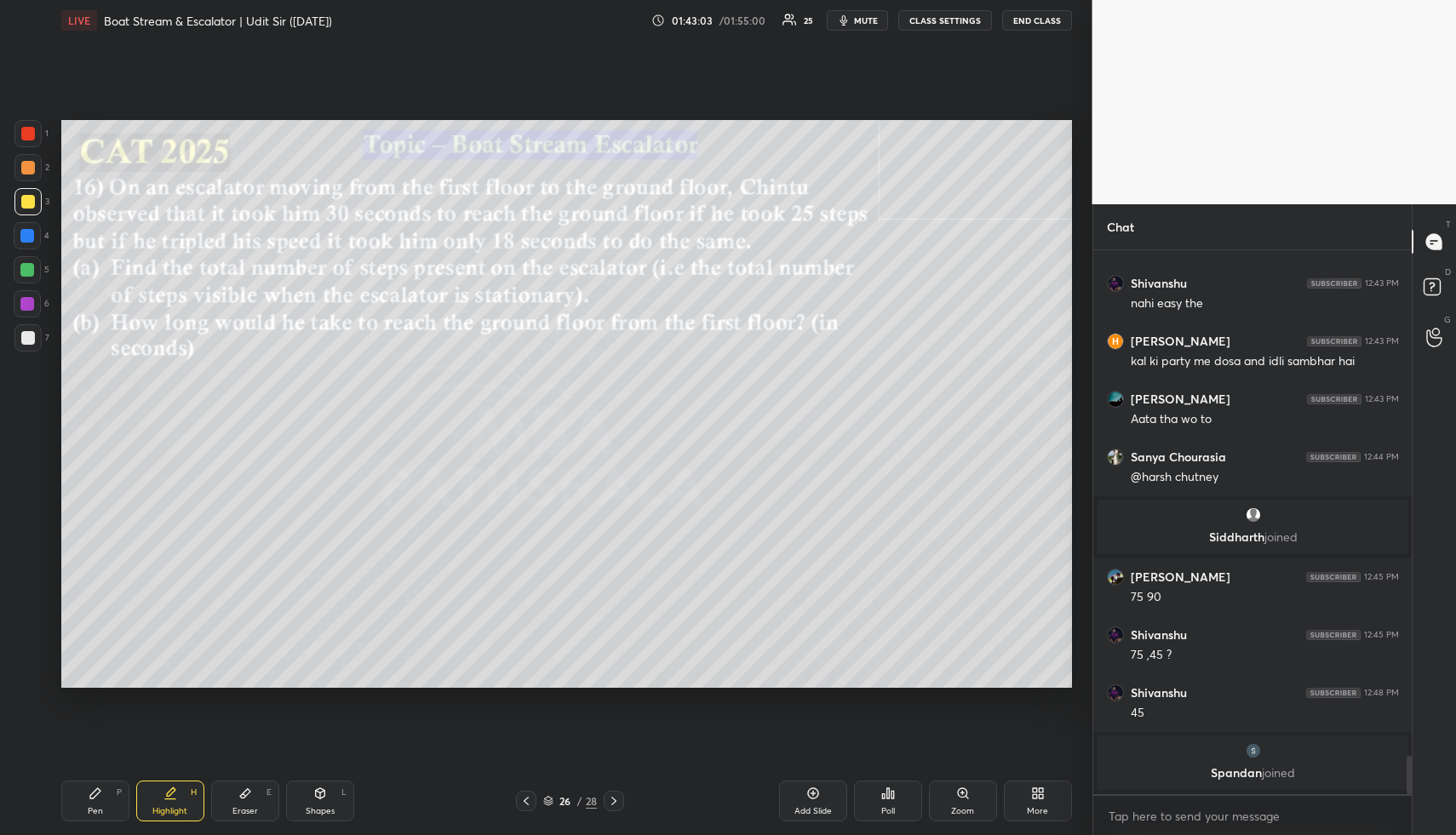
click at [175, 811] on div "Highlight" at bounding box center [169, 812] width 35 height 9
drag, startPoint x: 151, startPoint y: 823, endPoint x: 183, endPoint y: 723, distance: 105.0
click at [153, 819] on div "Pen P Highlight H Eraser E Shapes L 26 / 28 Add Slide Poll Zoom More" at bounding box center [566, 800] width 1010 height 68
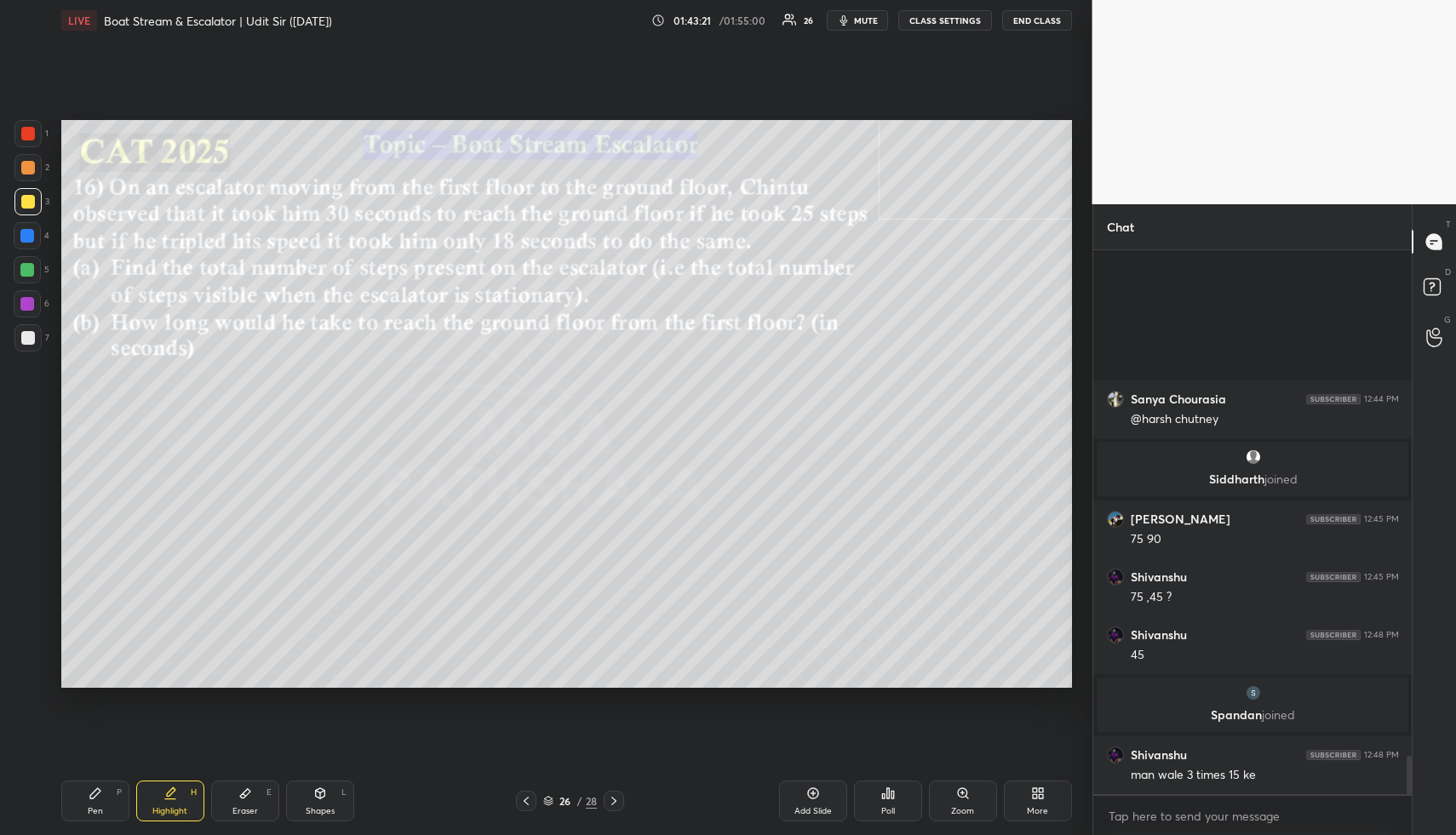
scroll to position [7201, 0]
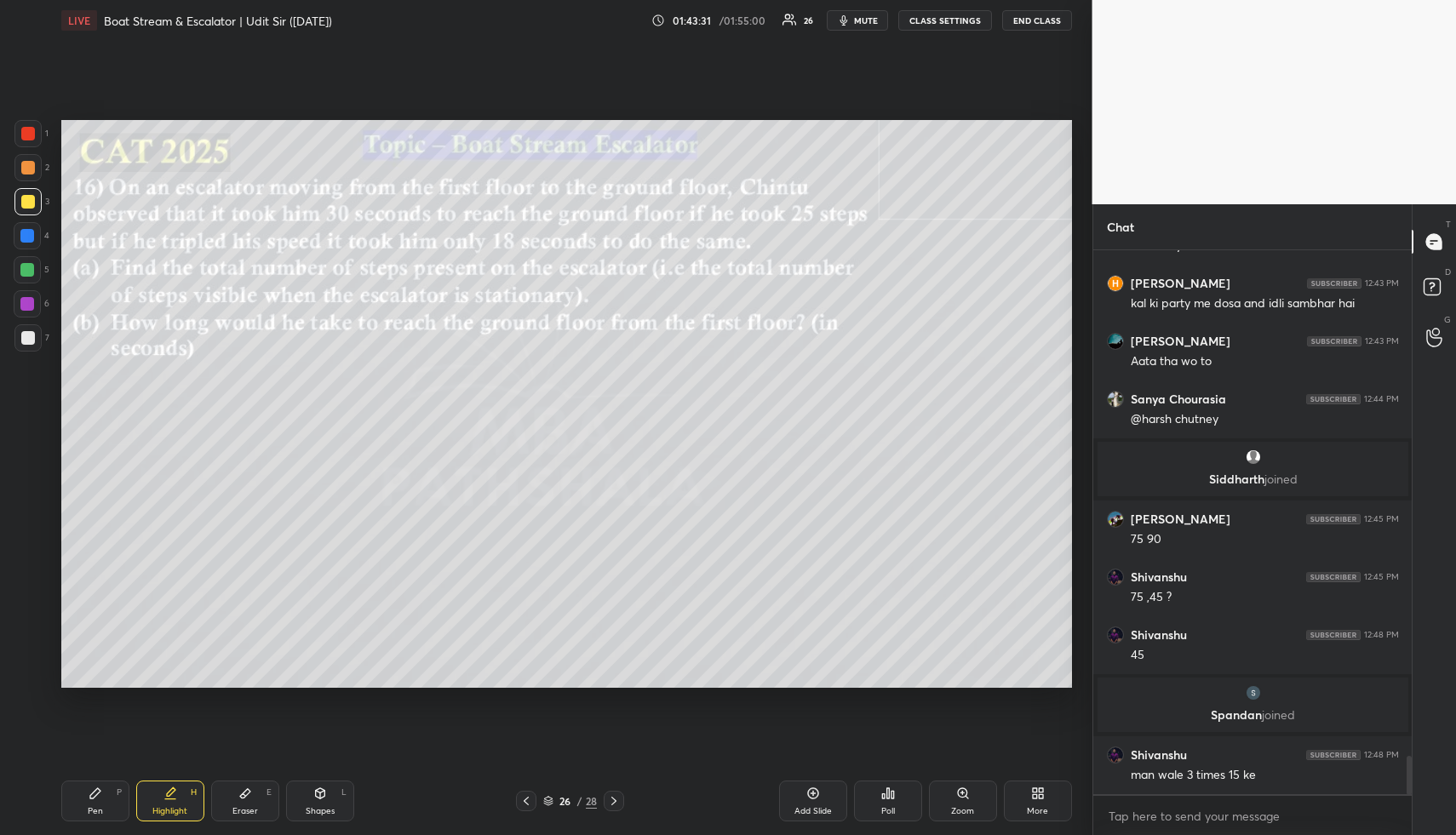
drag, startPoint x: 190, startPoint y: 788, endPoint x: 191, endPoint y: 774, distance: 14.0
click at [187, 784] on div "Highlight H" at bounding box center [170, 801] width 68 height 41
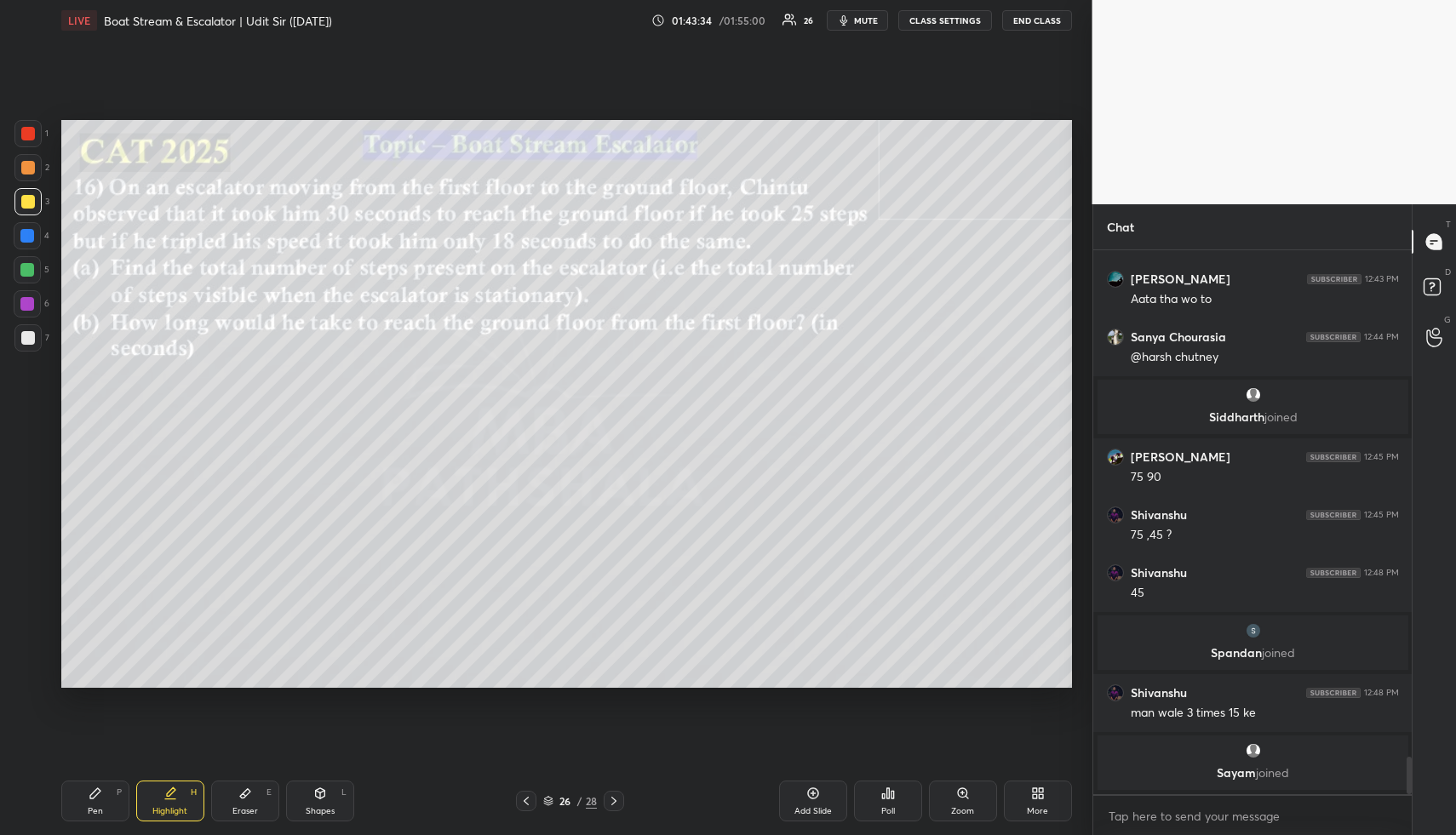
click at [177, 808] on div "Highlight" at bounding box center [169, 812] width 35 height 9
click at [168, 808] on div "Highlight" at bounding box center [169, 812] width 35 height 9
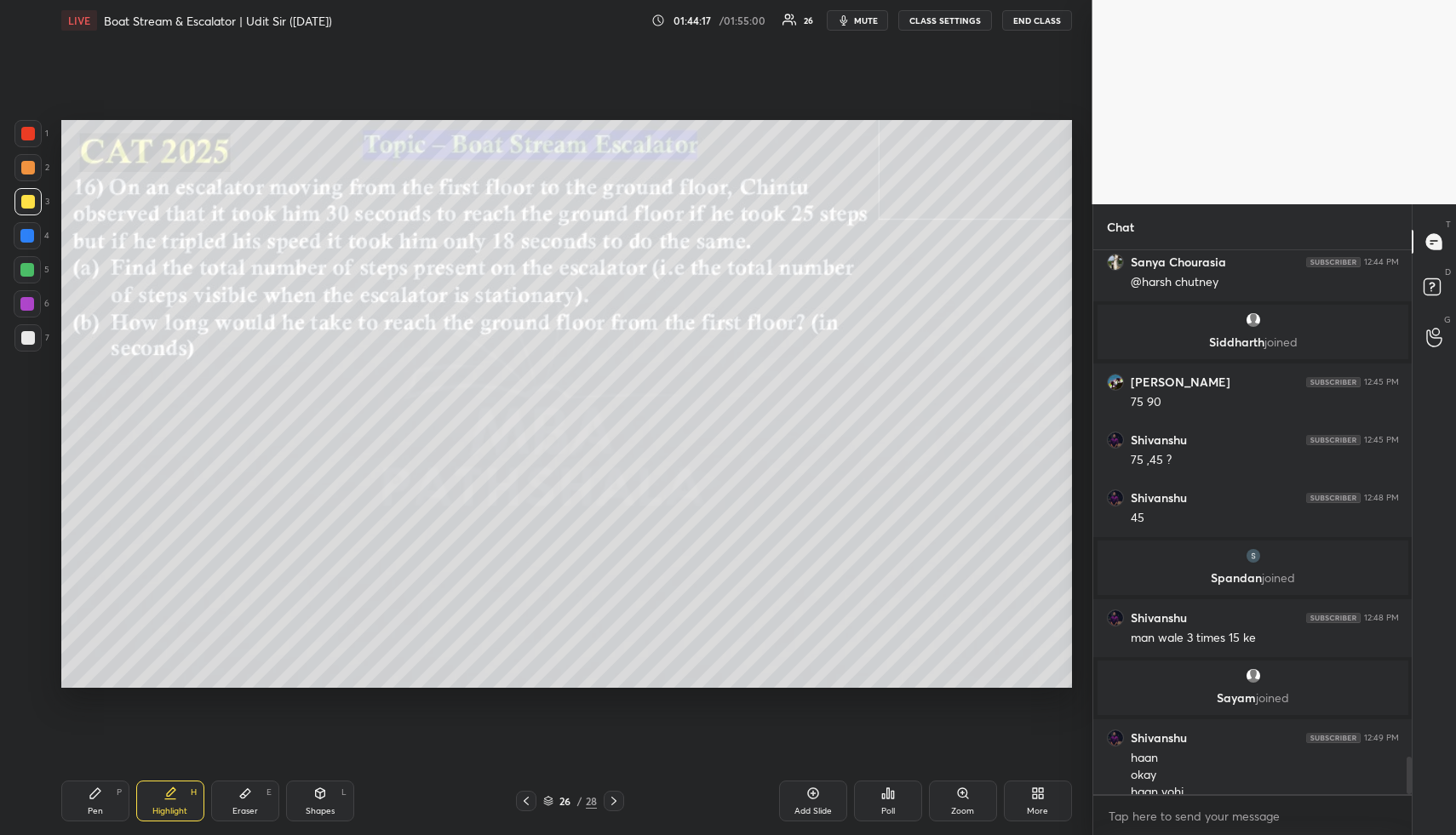
scroll to position [7324, 0]
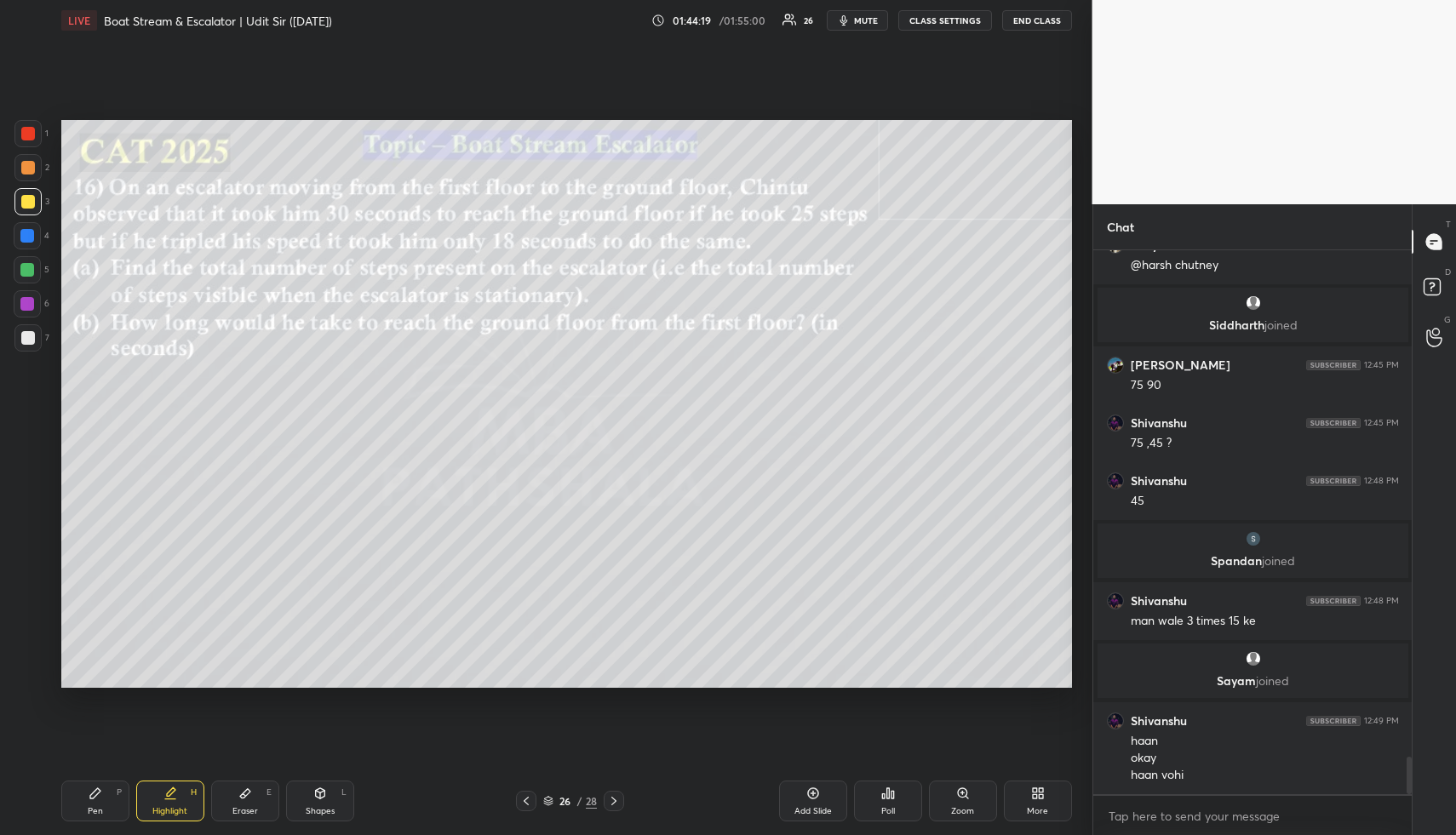
drag, startPoint x: 167, startPoint y: 800, endPoint x: 184, endPoint y: 758, distance: 45.3
click at [168, 793] on icon at bounding box center [169, 793] width 13 height 13
drag, startPoint x: 113, startPoint y: 808, endPoint x: 108, endPoint y: 775, distance: 33.4
click at [112, 800] on div "Pen P" at bounding box center [95, 801] width 68 height 41
drag, startPoint x: 29, startPoint y: 233, endPoint x: 52, endPoint y: 242, distance: 24.7
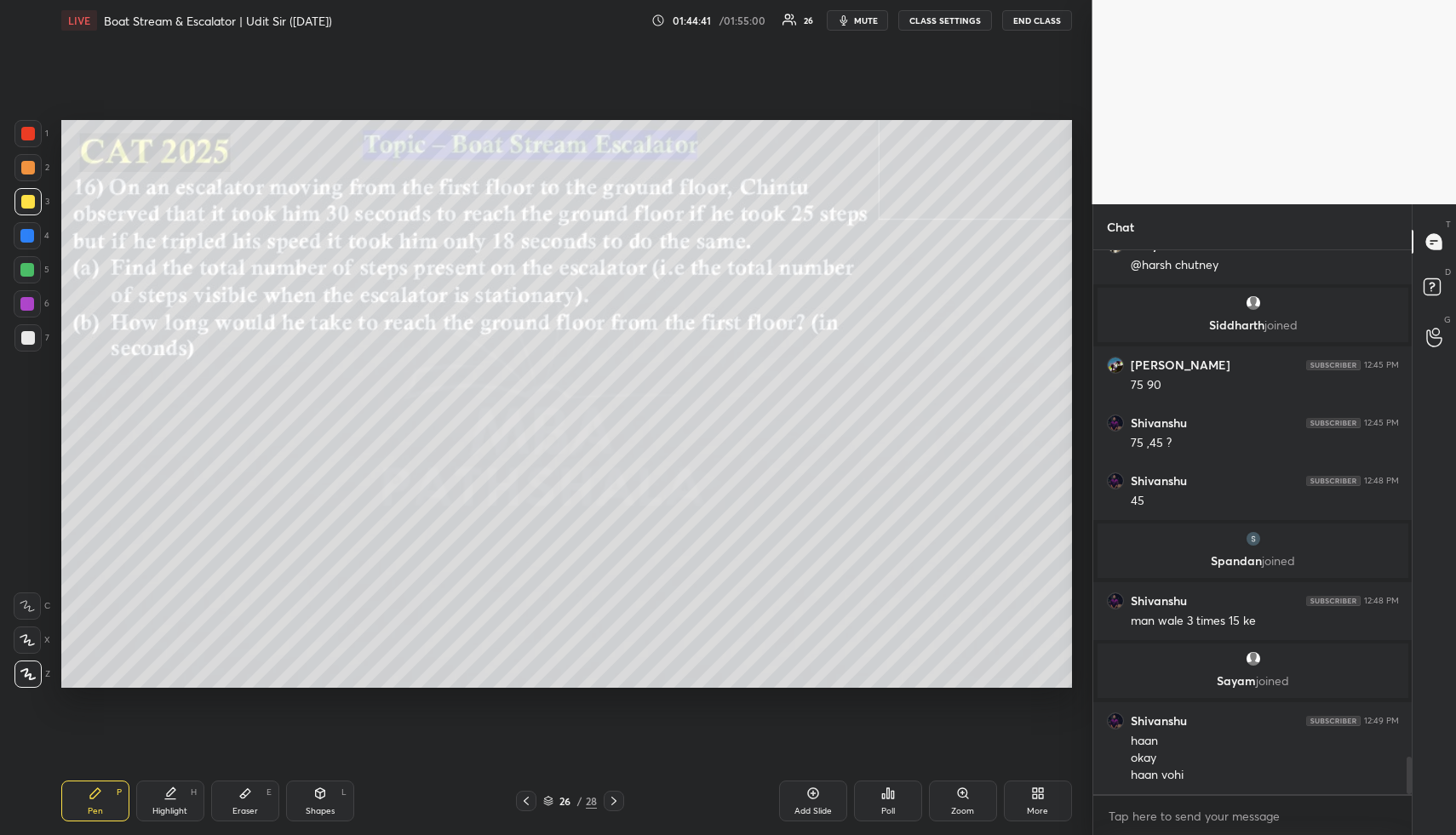
click at [29, 233] on div at bounding box center [27, 235] width 13 height 13
click at [29, 202] on div at bounding box center [27, 201] width 13 height 13
click at [30, 228] on div at bounding box center [27, 236] width 27 height 27
click at [177, 809] on div "Highlight" at bounding box center [169, 812] width 35 height 9
click at [183, 789] on div "Highlight H" at bounding box center [170, 801] width 68 height 41
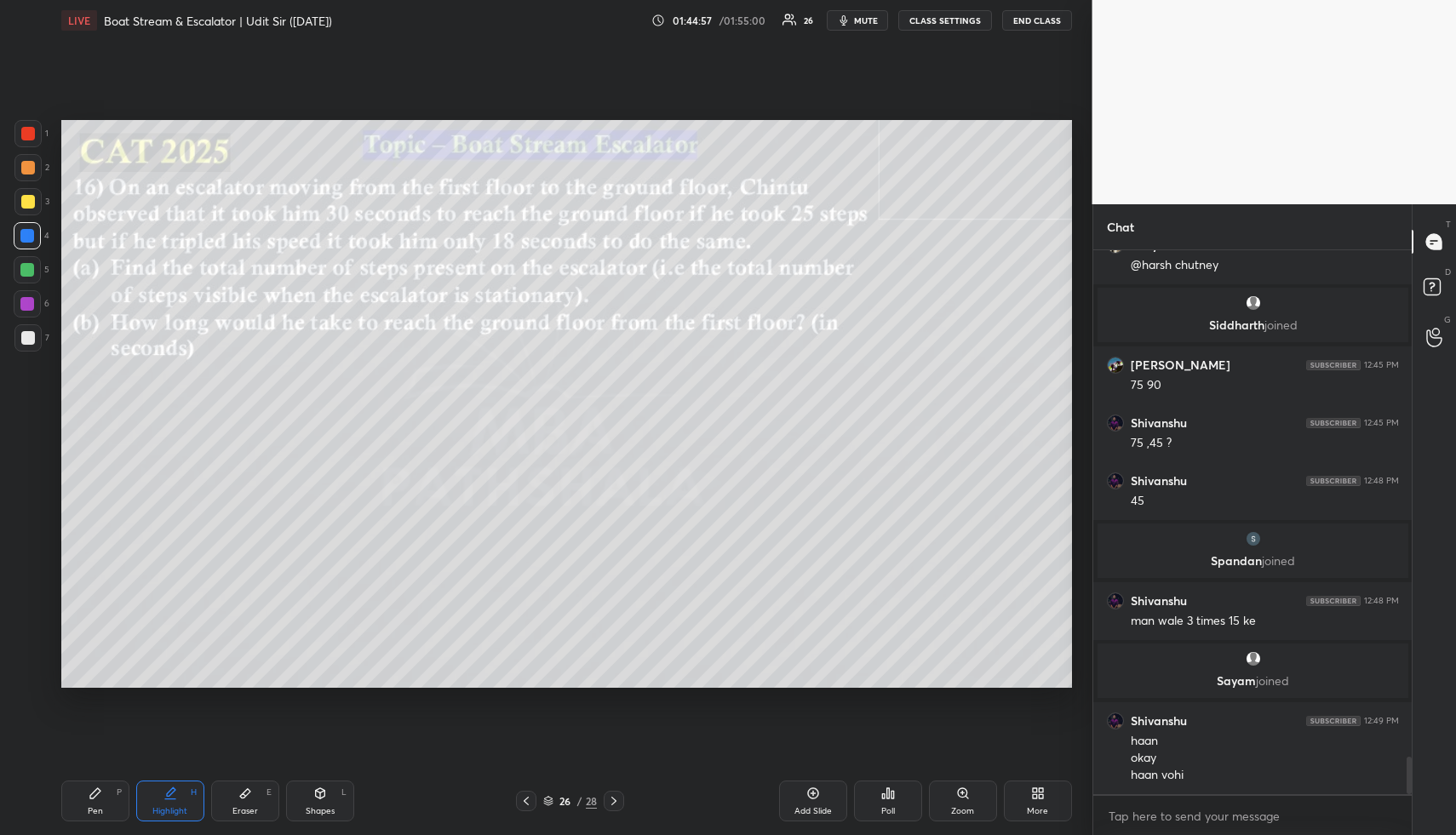
drag, startPoint x: 23, startPoint y: 265, endPoint x: 32, endPoint y: 266, distance: 9.1
click at [23, 265] on div at bounding box center [27, 269] width 13 height 13
drag, startPoint x: 33, startPoint y: 268, endPoint x: 47, endPoint y: 274, distance: 15.2
click at [33, 268] on div at bounding box center [27, 269] width 13 height 13
drag, startPoint x: 149, startPoint y: 788, endPoint x: 160, endPoint y: 751, distance: 38.6
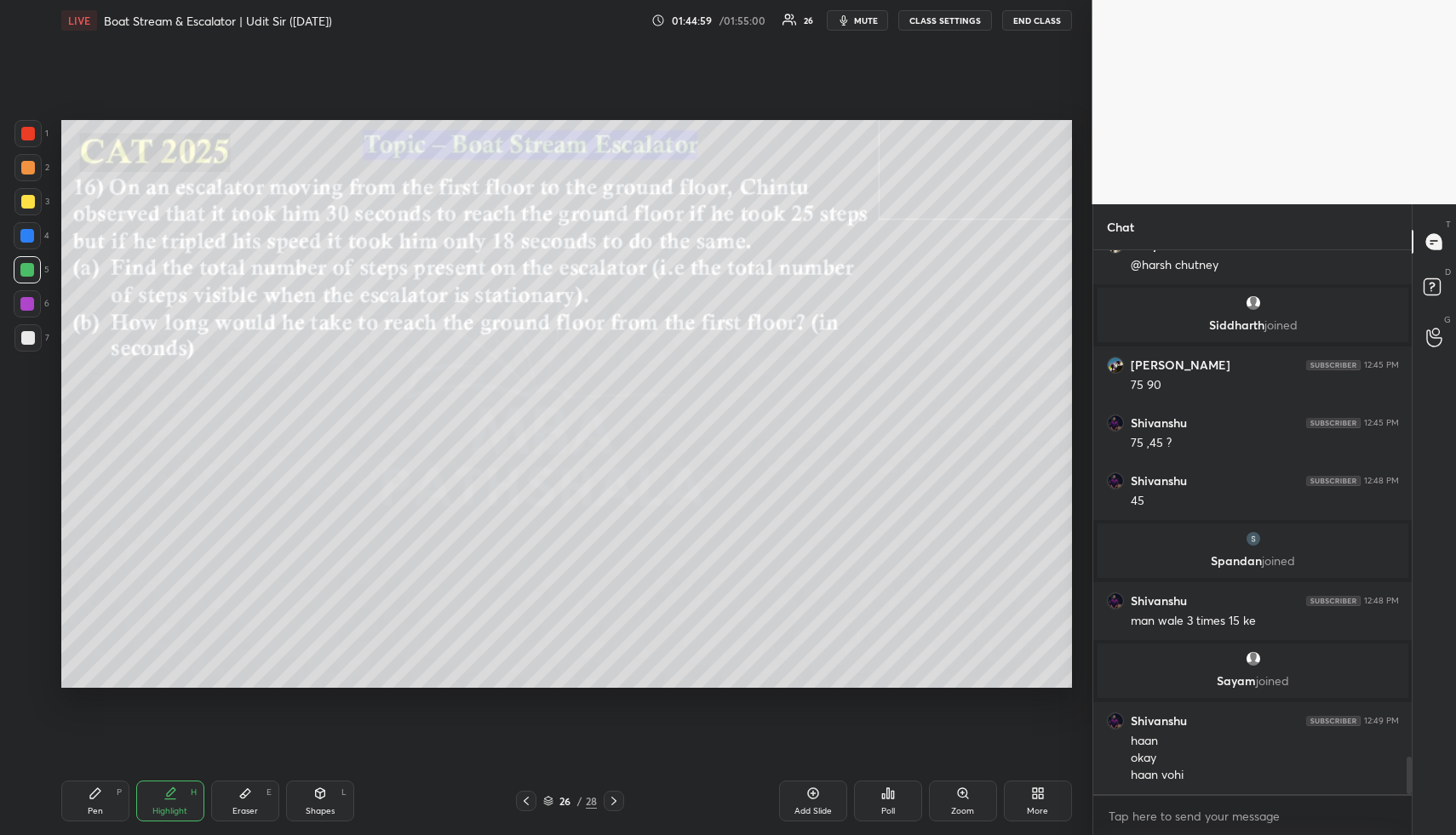
click at [150, 784] on div "Highlight H" at bounding box center [170, 801] width 68 height 41
click at [110, 800] on div "Pen P" at bounding box center [95, 801] width 68 height 41
click at [182, 804] on div "Highlight H" at bounding box center [170, 801] width 68 height 41
click at [187, 798] on div "Highlight H" at bounding box center [170, 801] width 68 height 41
click at [96, 798] on div "Pen P" at bounding box center [95, 801] width 68 height 41
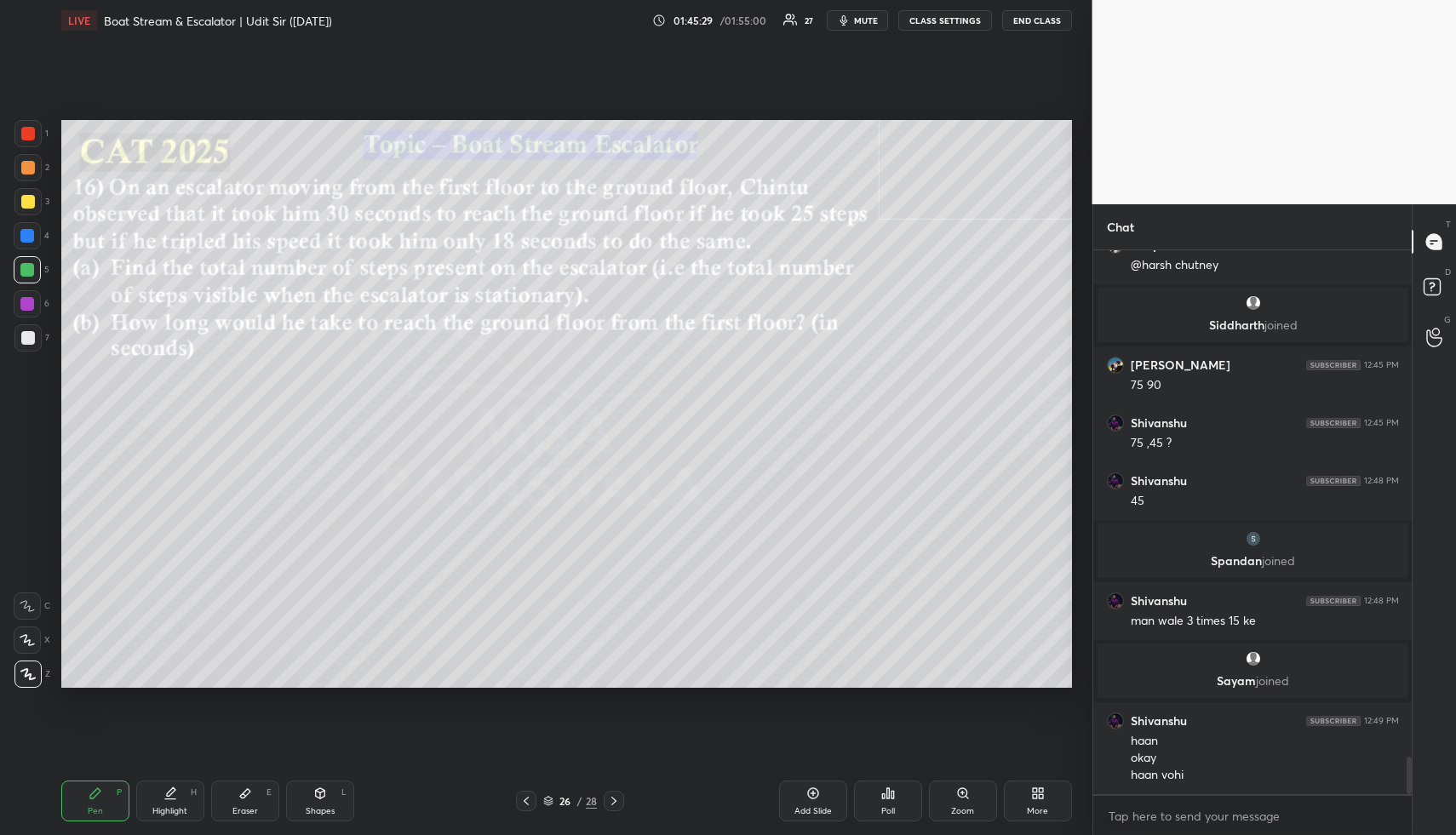
click at [15, 332] on div at bounding box center [27, 338] width 27 height 27
drag, startPoint x: 27, startPoint y: 332, endPoint x: 55, endPoint y: 325, distance: 28.9
click at [27, 333] on div at bounding box center [27, 338] width 13 height 13
drag, startPoint x: 181, startPoint y: 800, endPoint x: 249, endPoint y: 698, distance: 122.6
click at [183, 799] on div "Highlight H" at bounding box center [170, 801] width 68 height 41
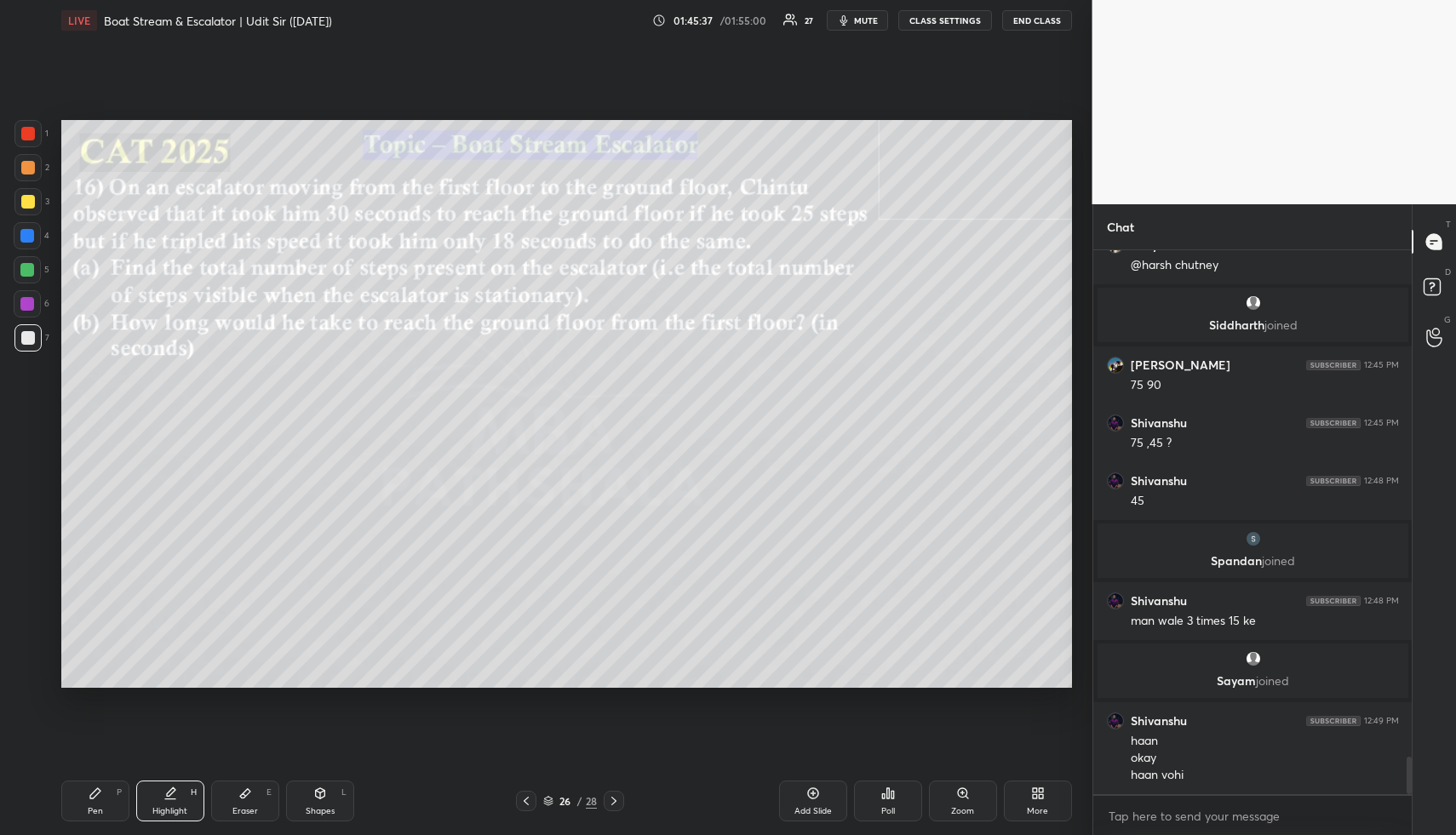
drag, startPoint x: 97, startPoint y: 807, endPoint x: 121, endPoint y: 776, distance: 39.2
click at [97, 808] on div "Pen" at bounding box center [95, 812] width 15 height 9
click at [172, 810] on div "Highlight" at bounding box center [169, 812] width 35 height 9
click at [182, 795] on div "Highlight H" at bounding box center [170, 801] width 68 height 41
click at [89, 787] on icon at bounding box center [95, 793] width 13 height 13
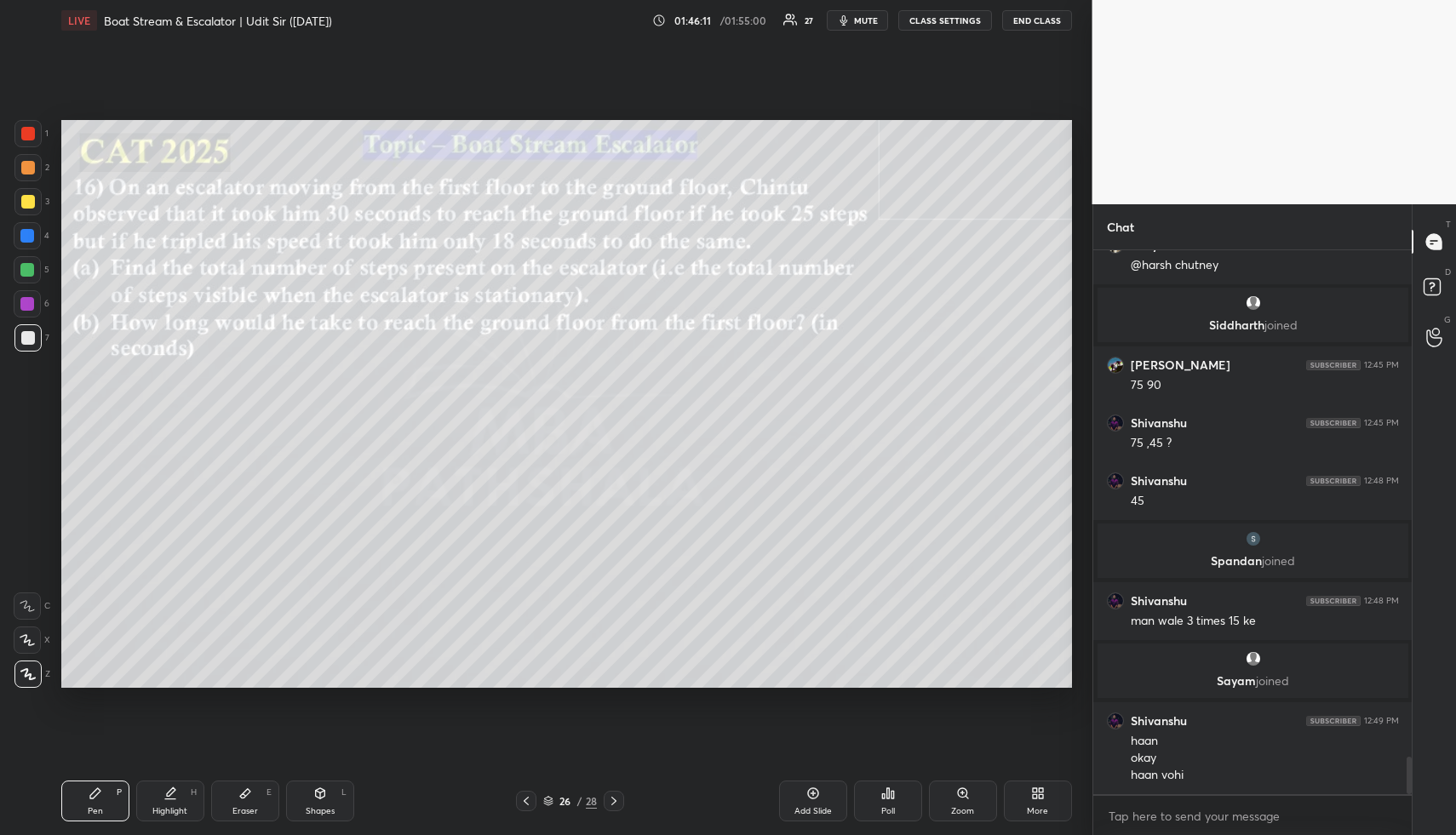
click at [28, 132] on div at bounding box center [27, 133] width 13 height 13
drag, startPoint x: 116, startPoint y: 792, endPoint x: 107, endPoint y: 754, distance: 39.1
click at [115, 792] on div "Pen P" at bounding box center [95, 801] width 68 height 41
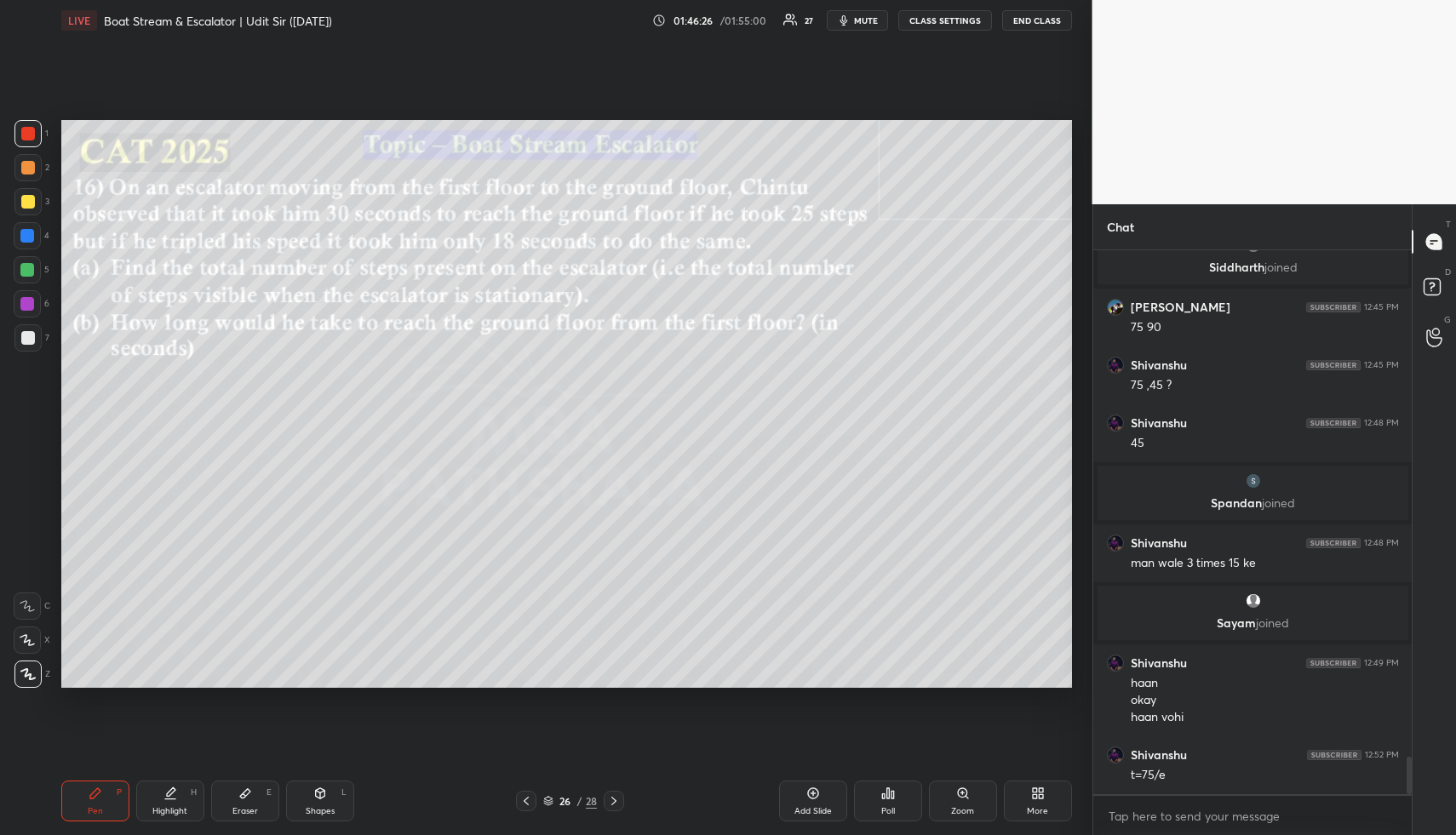
drag, startPoint x: 33, startPoint y: 203, endPoint x: 49, endPoint y: 207, distance: 16.5
click at [32, 203] on div at bounding box center [27, 201] width 13 height 13
click at [159, 796] on div "Highlight H" at bounding box center [170, 801] width 68 height 41
click at [163, 798] on icon at bounding box center [169, 793] width 13 height 13
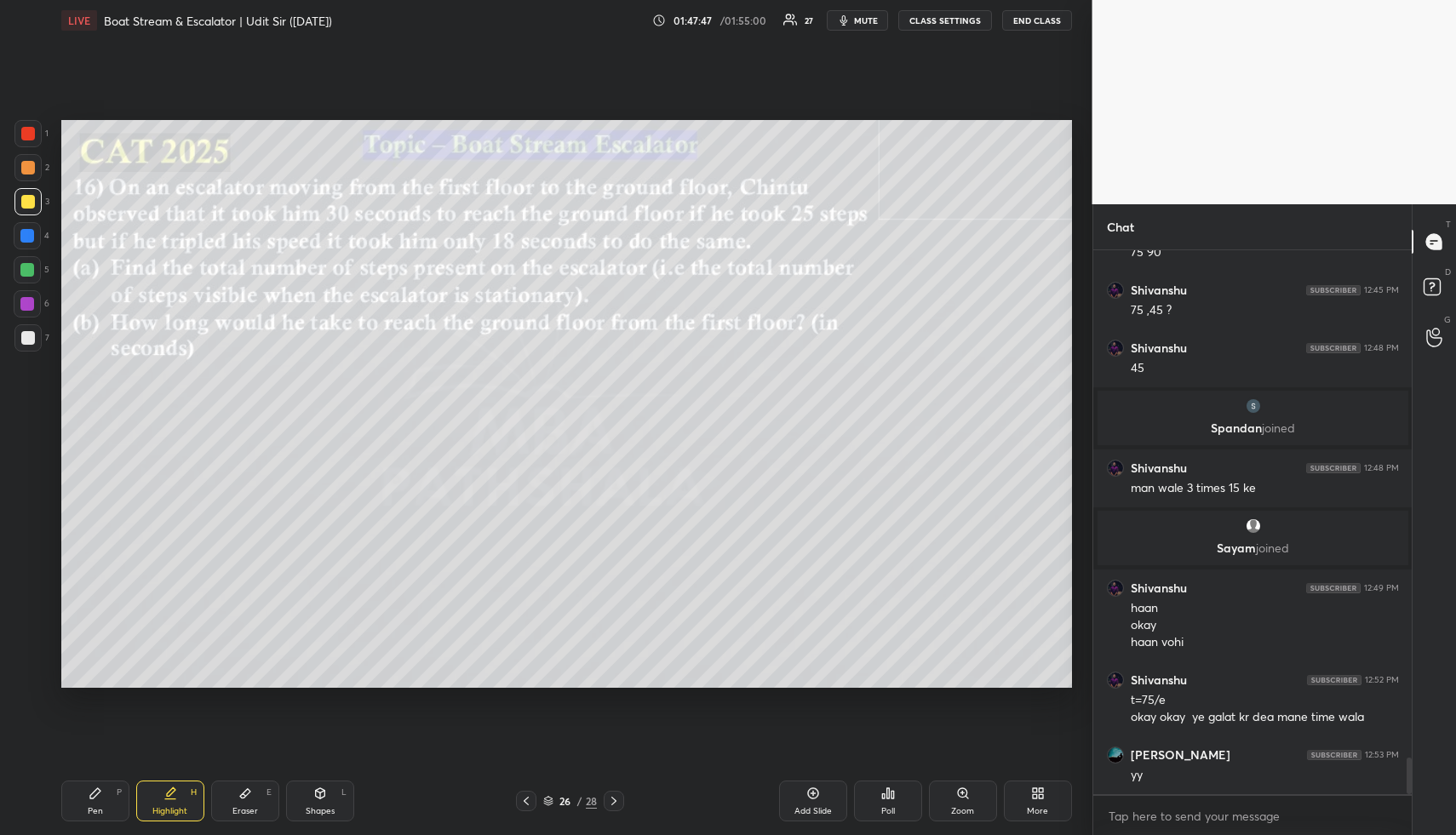
scroll to position [7515, 0]
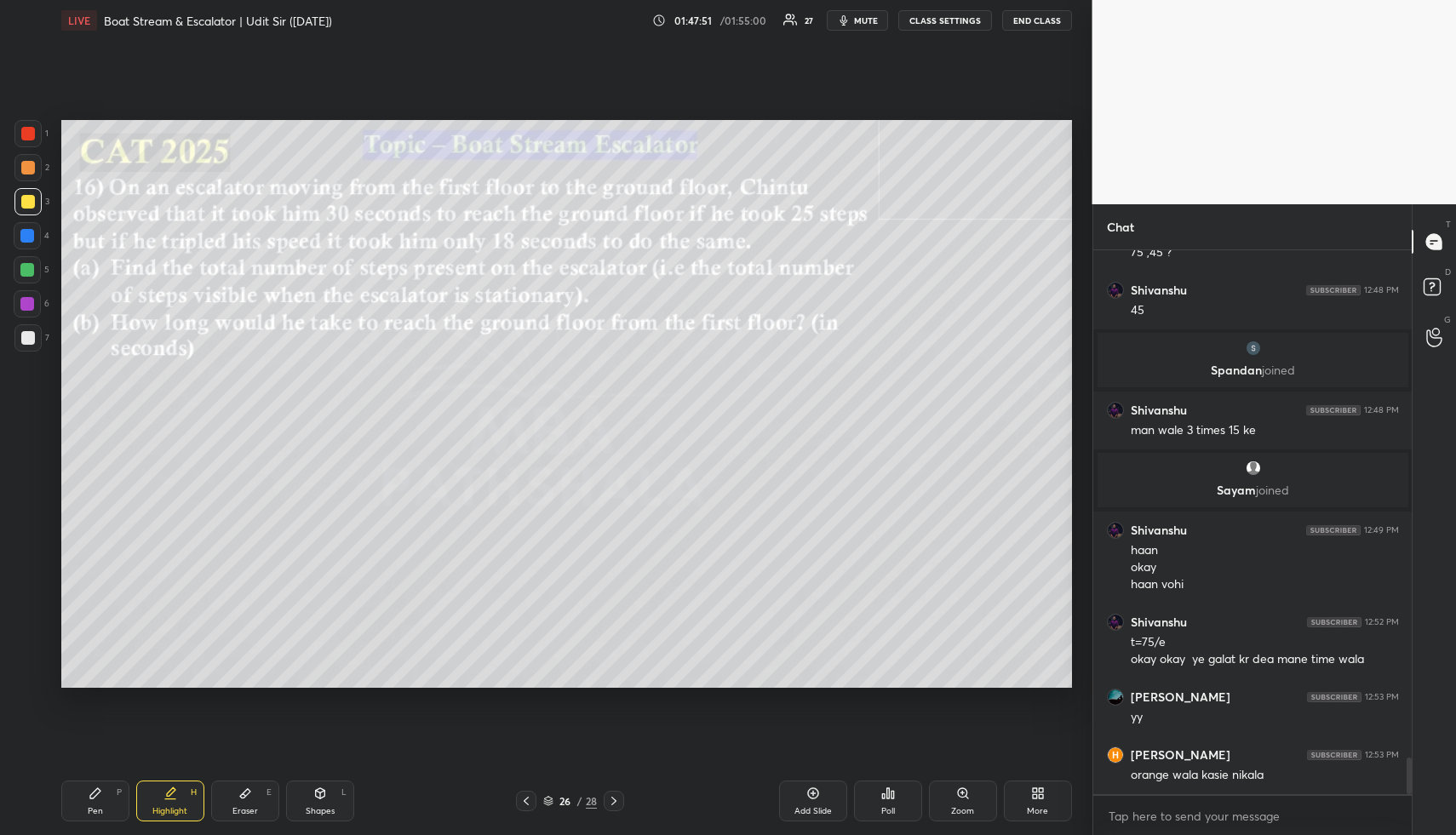
click at [183, 808] on div "Highlight" at bounding box center [169, 812] width 35 height 9
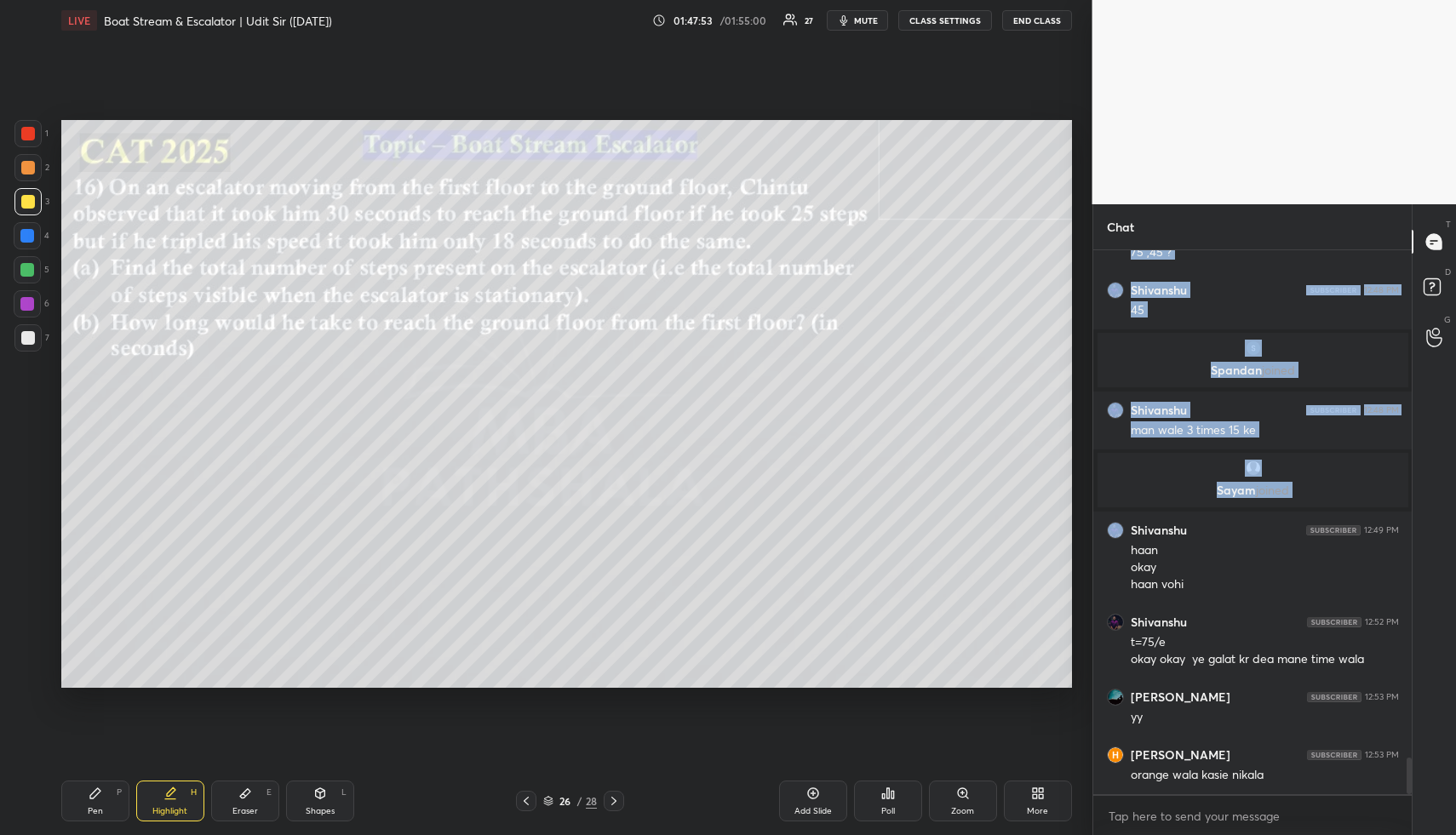
click at [934, 386] on div "1 2 3 4 5 6 7 R O A L C X Z Erase all C X Z LIVE Boat Stream & Escalator | Udit…" at bounding box center [728, 418] width 1456 height 835
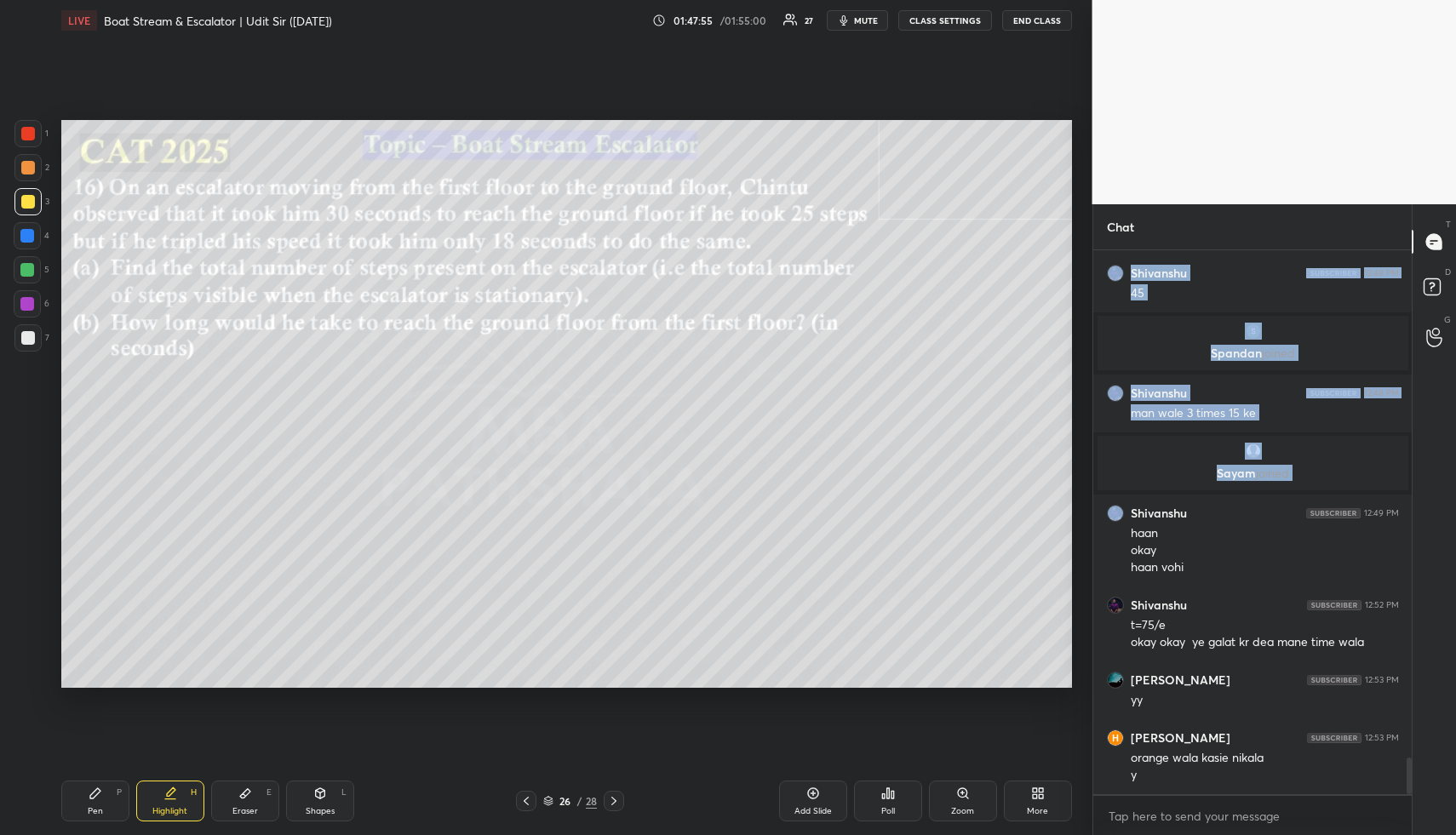
click at [1147, 472] on p "Sayam joined" at bounding box center [1253, 472] width 291 height 13
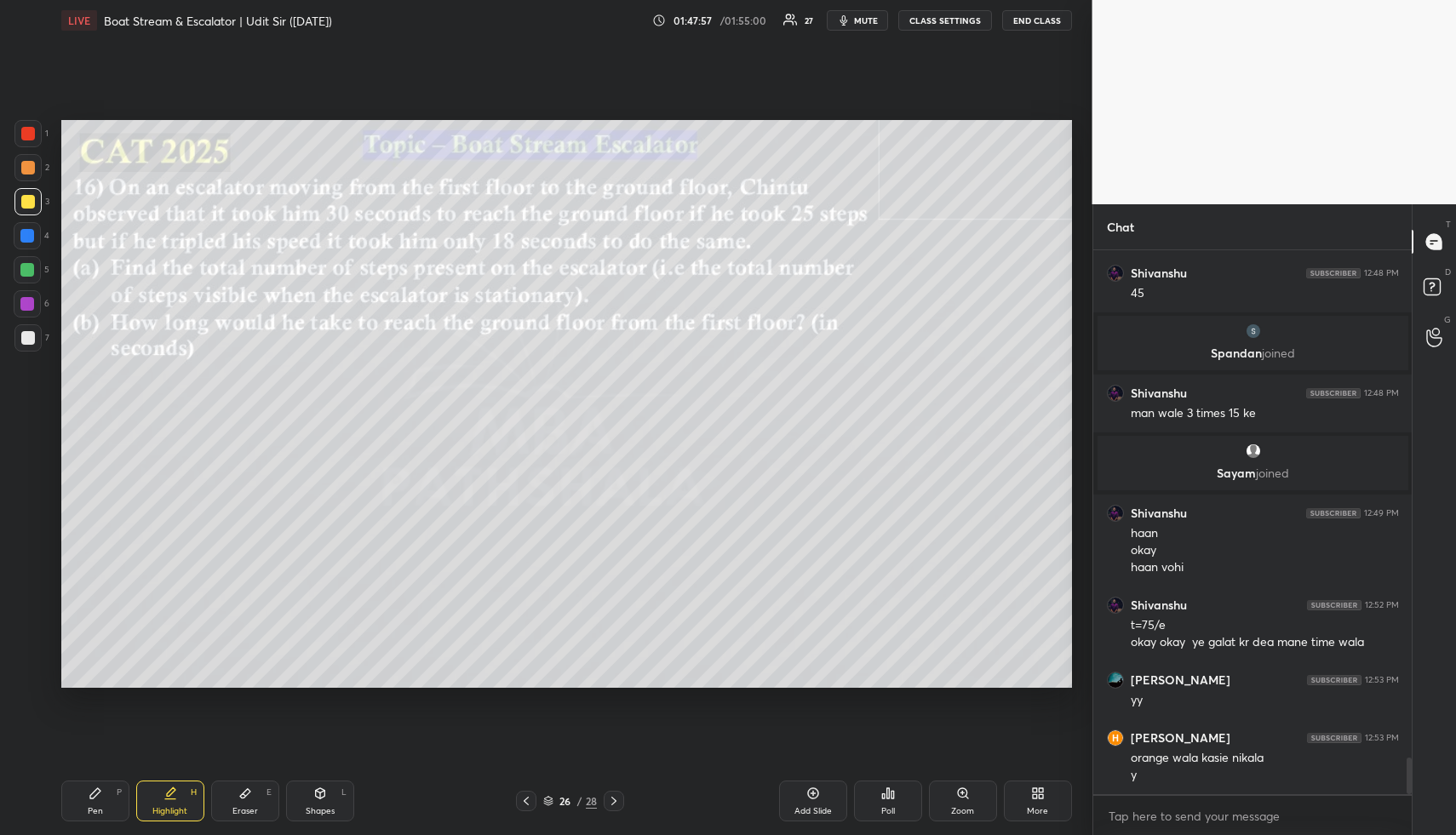
drag, startPoint x: 166, startPoint y: 813, endPoint x: 286, endPoint y: 713, distance: 156.2
click at [176, 808] on div "Highlight" at bounding box center [169, 812] width 35 height 9
click at [258, 792] on div "Eraser E" at bounding box center [245, 801] width 68 height 41
click at [103, 814] on div "Pen P" at bounding box center [95, 801] width 68 height 41
drag, startPoint x: 103, startPoint y: 814, endPoint x: 106, endPoint y: 774, distance: 40.1
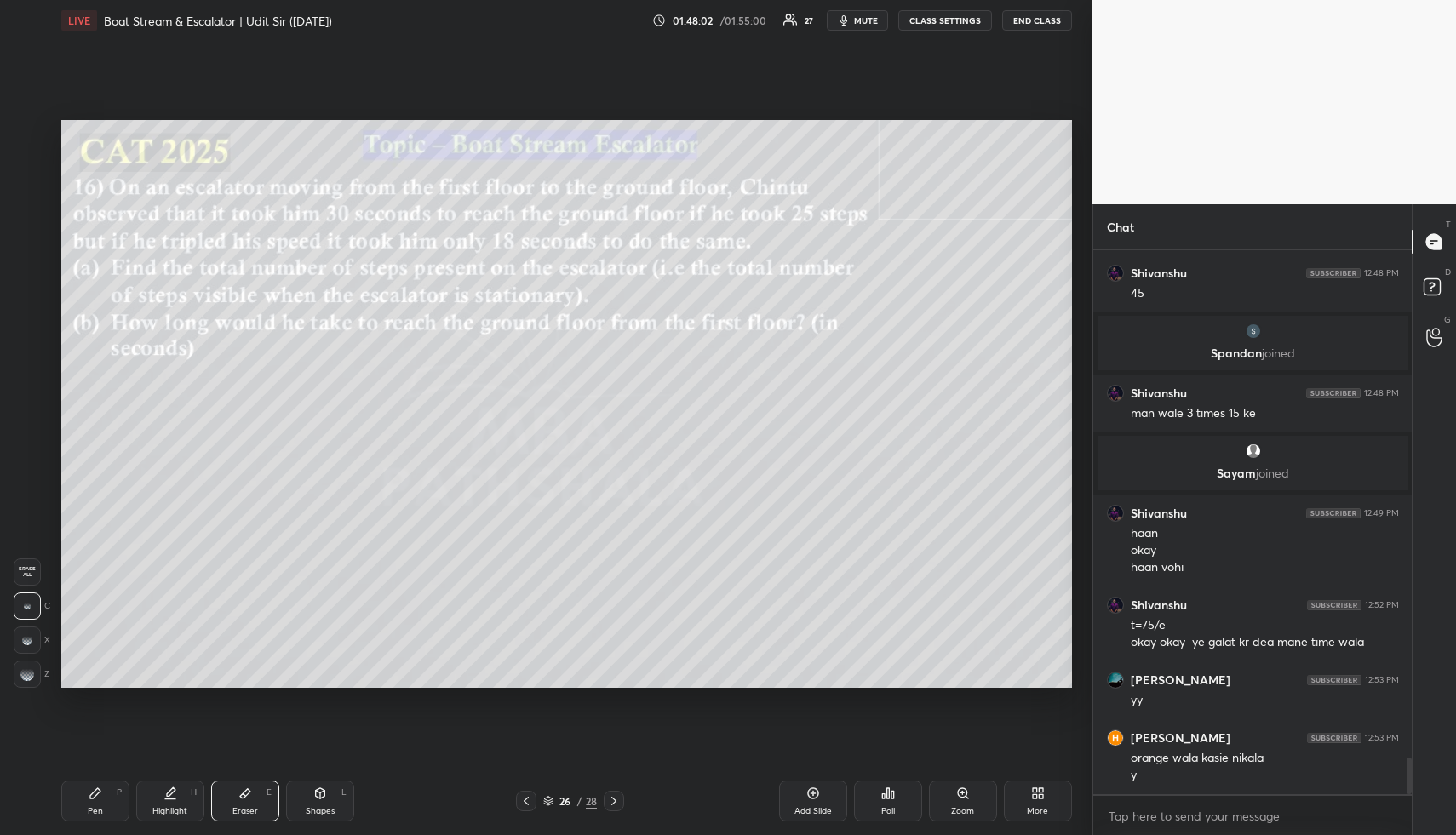
click at [105, 806] on div "Pen P" at bounding box center [95, 801] width 68 height 41
click at [30, 179] on div at bounding box center [27, 168] width 27 height 27
drag, startPoint x: 27, startPoint y: 163, endPoint x: 43, endPoint y: 164, distance: 16.0
click at [27, 163] on div at bounding box center [27, 168] width 13 height 13
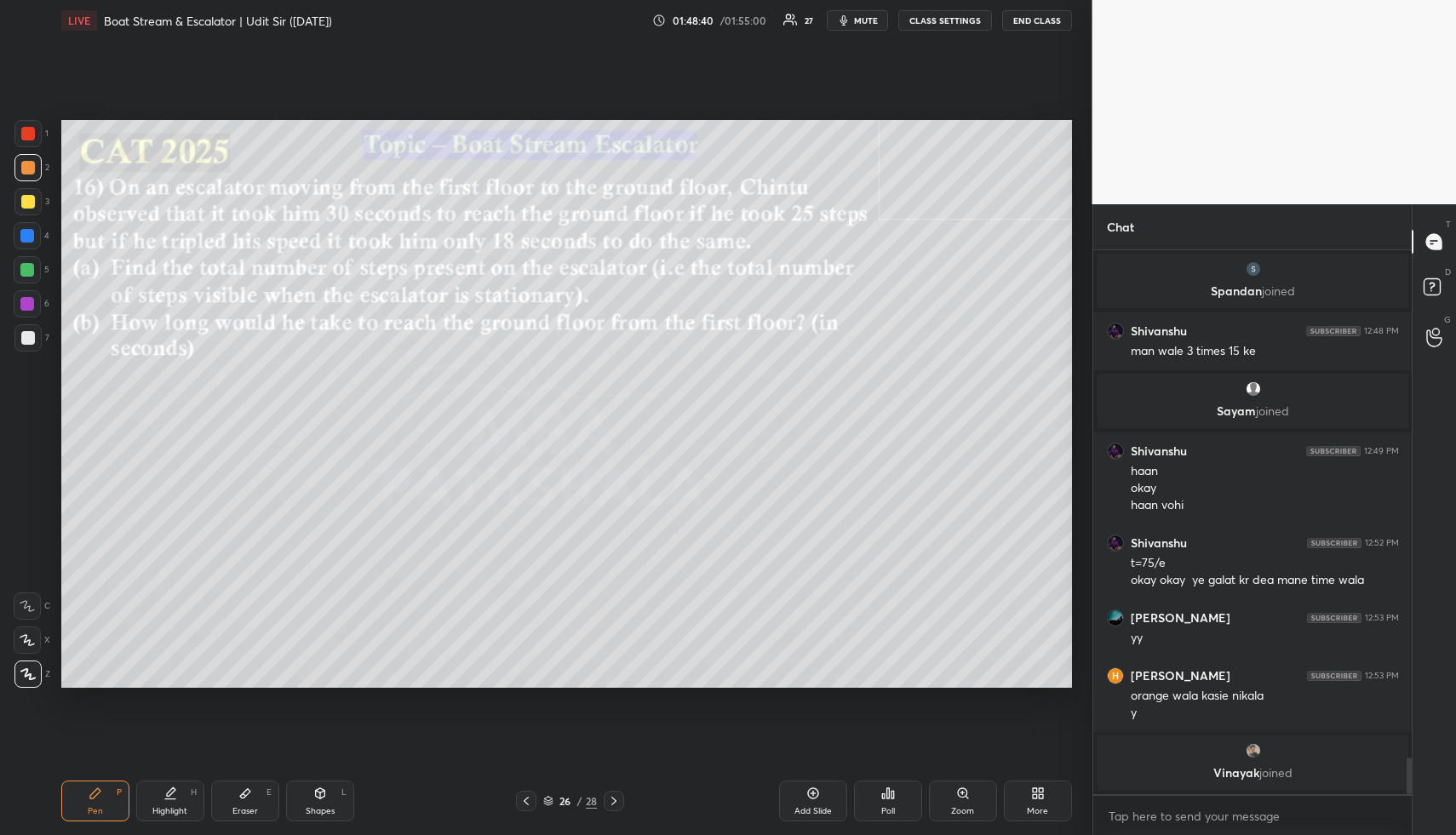
drag, startPoint x: 155, startPoint y: 803, endPoint x: 163, endPoint y: 799, distance: 8.9
click at [155, 803] on div "Highlight H" at bounding box center [170, 801] width 68 height 41
drag, startPoint x: 166, startPoint y: 800, endPoint x: 270, endPoint y: 703, distance: 142.2
click at [166, 800] on icon at bounding box center [170, 800] width 11 height 0
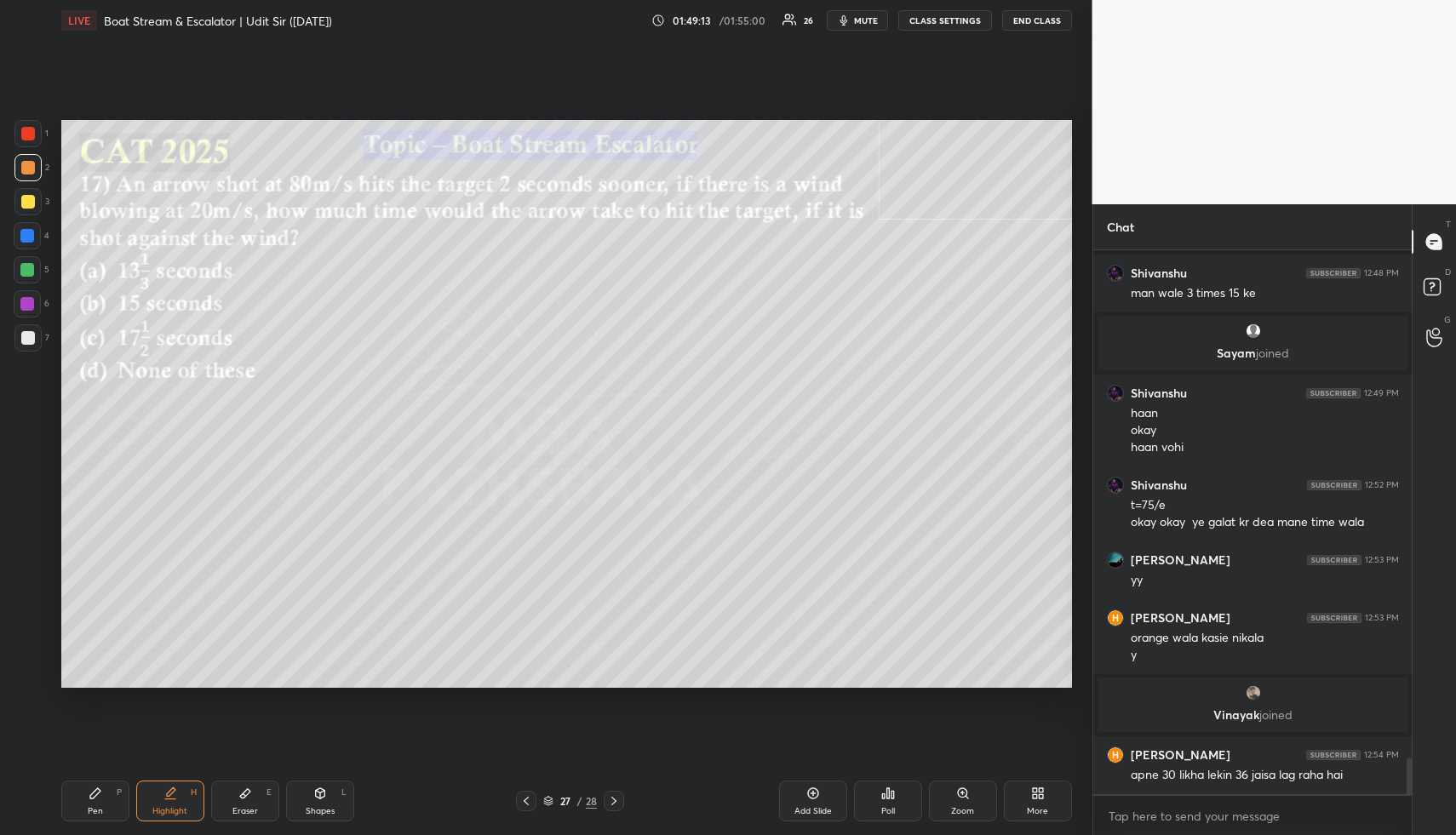
drag, startPoint x: 109, startPoint y: 809, endPoint x: 116, endPoint y: 795, distance: 15.7
click at [116, 802] on div "Pen P" at bounding box center [95, 801] width 68 height 41
click at [116, 795] on div "Pen P" at bounding box center [95, 801] width 68 height 41
drag, startPoint x: 42, startPoint y: 176, endPoint x: 59, endPoint y: 172, distance: 17.5
click at [42, 176] on div "2" at bounding box center [31, 168] width 35 height 27
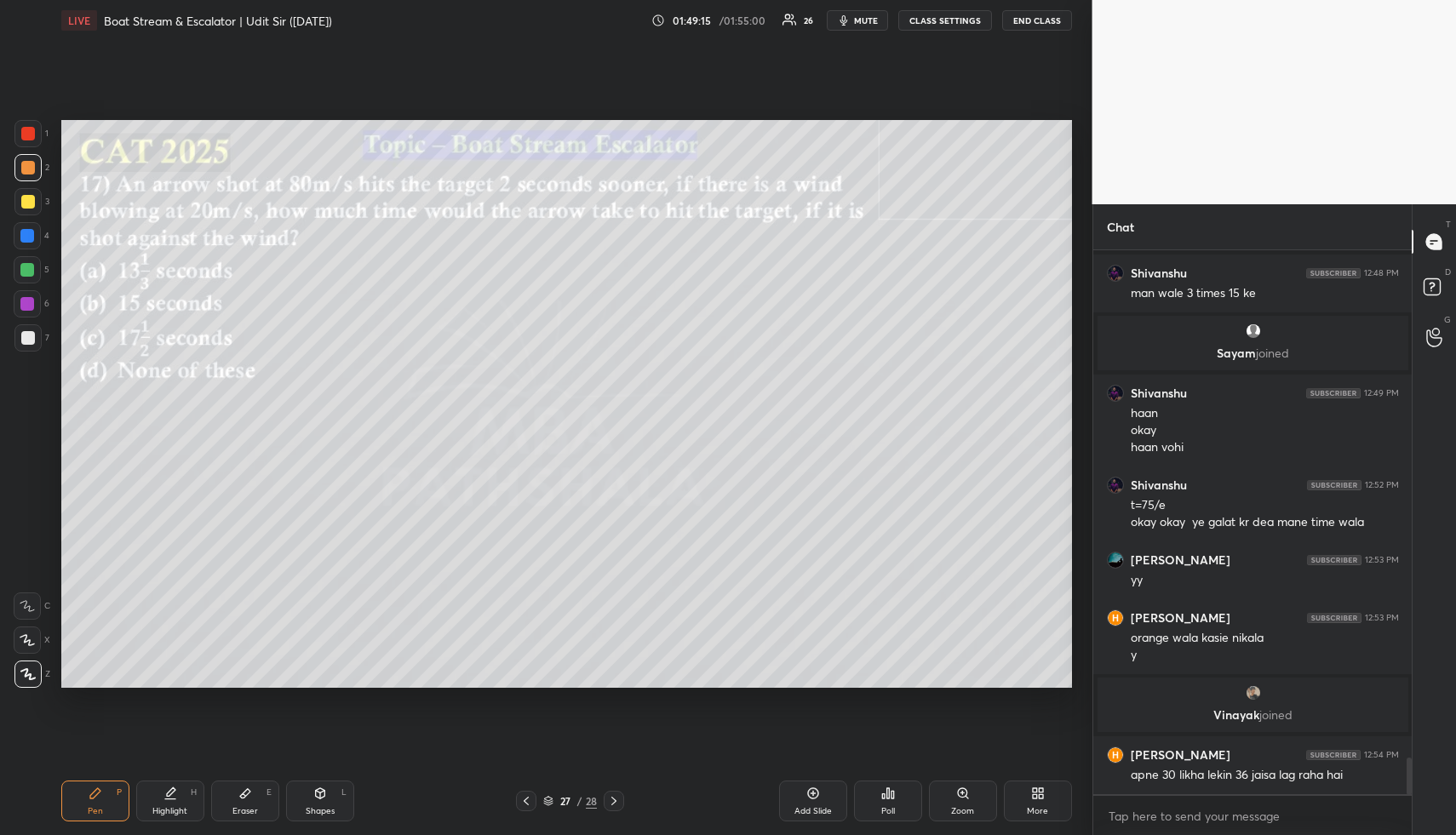
click at [35, 168] on div at bounding box center [27, 168] width 27 height 27
click at [36, 173] on div at bounding box center [27, 168] width 27 height 27
drag, startPoint x: 160, startPoint y: 805, endPoint x: 192, endPoint y: 722, distance: 89.0
click at [160, 797] on div "Highlight H" at bounding box center [170, 801] width 68 height 41
drag, startPoint x: 160, startPoint y: 794, endPoint x: 145, endPoint y: 798, distance: 15.5
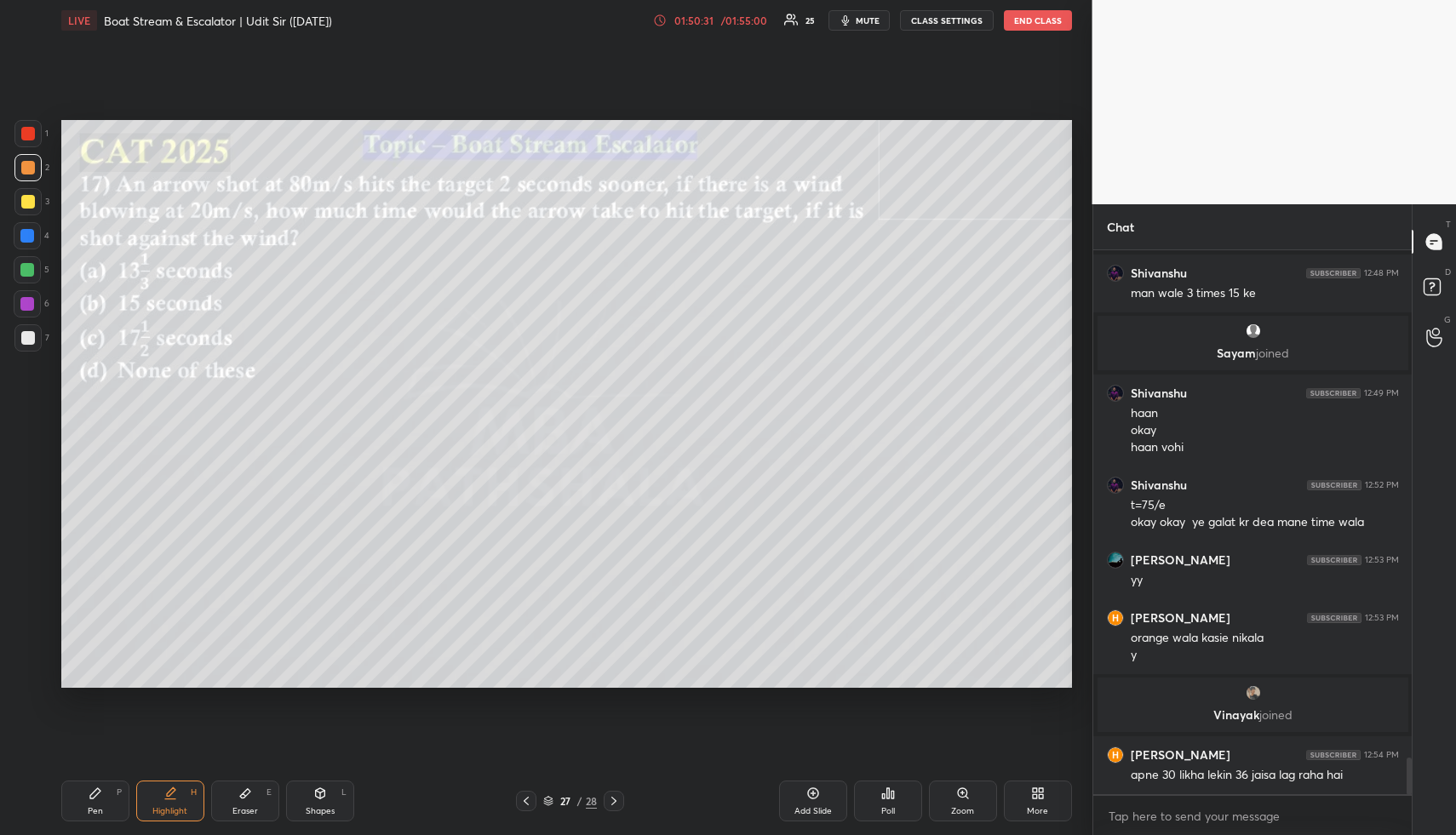
click at [160, 791] on div "Highlight H" at bounding box center [170, 801] width 68 height 41
click at [94, 800] on div "Pen P" at bounding box center [95, 801] width 68 height 41
click at [94, 801] on div "Pen P" at bounding box center [95, 801] width 68 height 41
click at [35, 215] on div "1 2 3 4 5 6 7" at bounding box center [31, 238] width 35 height 238
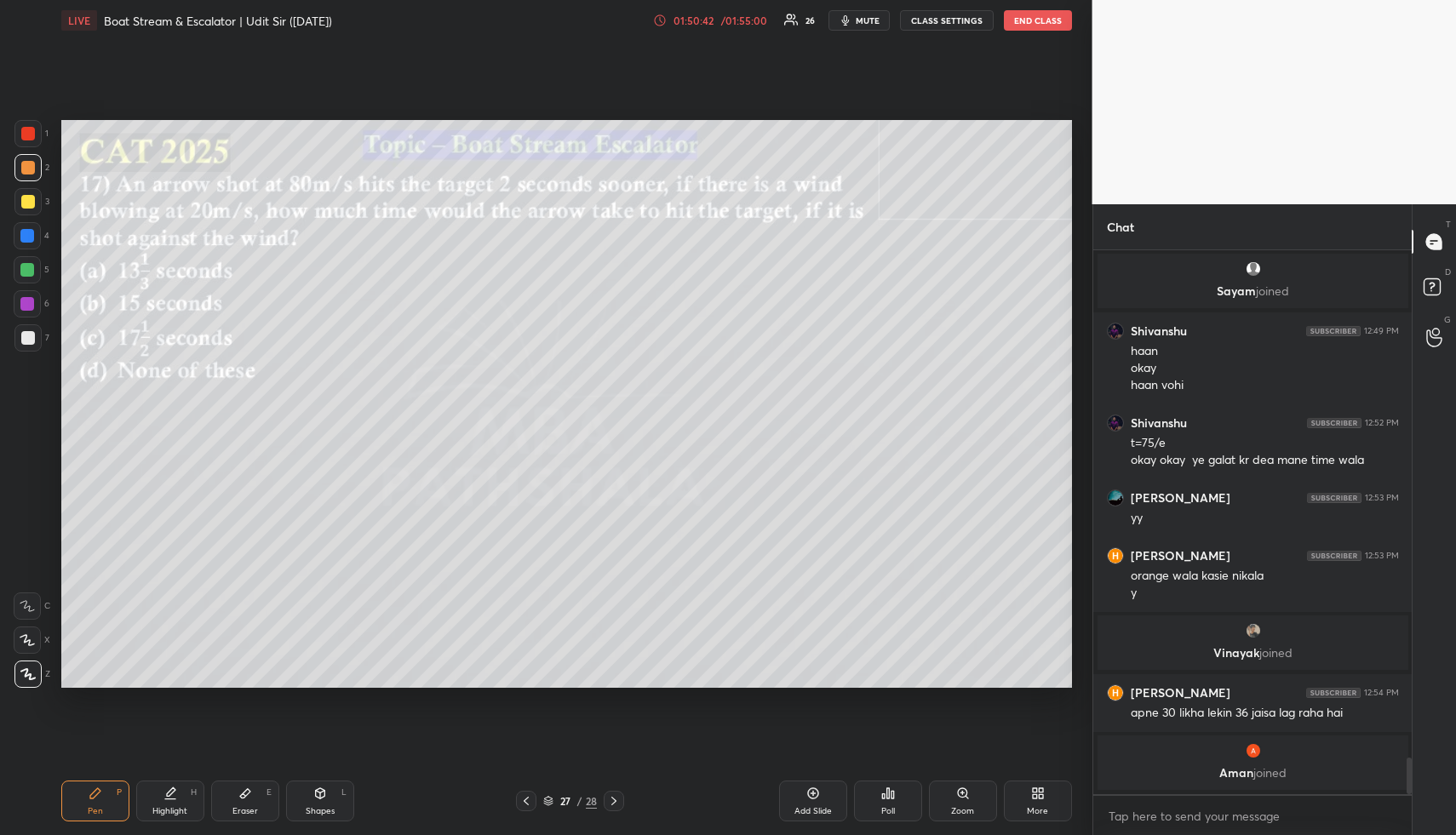
click at [110, 795] on div "Pen P" at bounding box center [95, 801] width 68 height 41
click at [28, 206] on div at bounding box center [27, 201] width 13 height 13
drag, startPoint x: 28, startPoint y: 206, endPoint x: 47, endPoint y: 205, distance: 19.0
click at [28, 206] on div at bounding box center [27, 201] width 13 height 13
drag, startPoint x: 29, startPoint y: 238, endPoint x: 33, endPoint y: 248, distance: 10.8
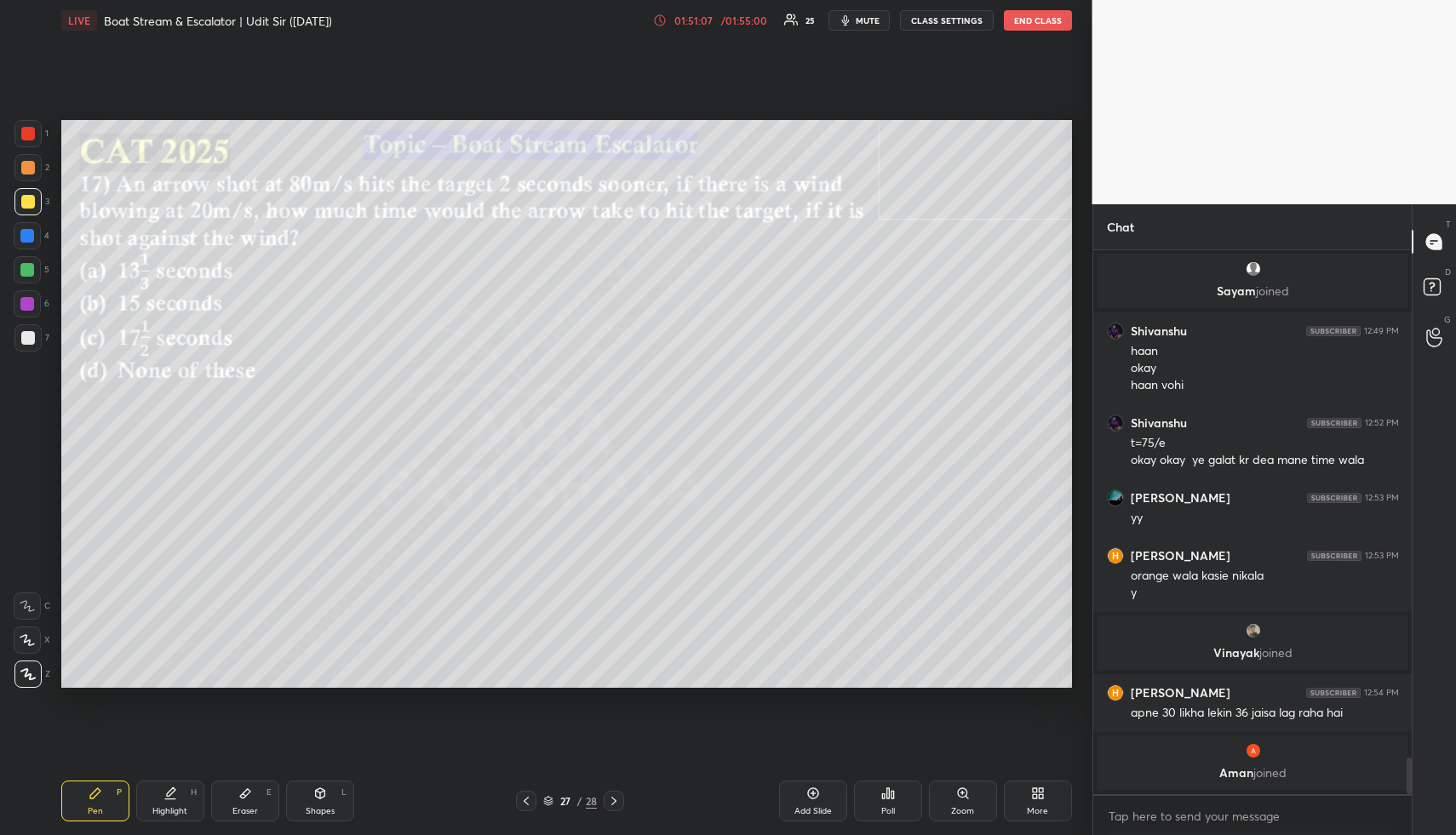
click at [29, 238] on div at bounding box center [27, 235] width 13 height 13
click at [156, 790] on div "Highlight H" at bounding box center [170, 801] width 68 height 41
drag, startPoint x: 156, startPoint y: 790, endPoint x: 276, endPoint y: 698, distance: 151.2
click at [156, 790] on div "Highlight H" at bounding box center [170, 801] width 68 height 41
drag, startPoint x: 162, startPoint y: 799, endPoint x: 171, endPoint y: 792, distance: 11.4
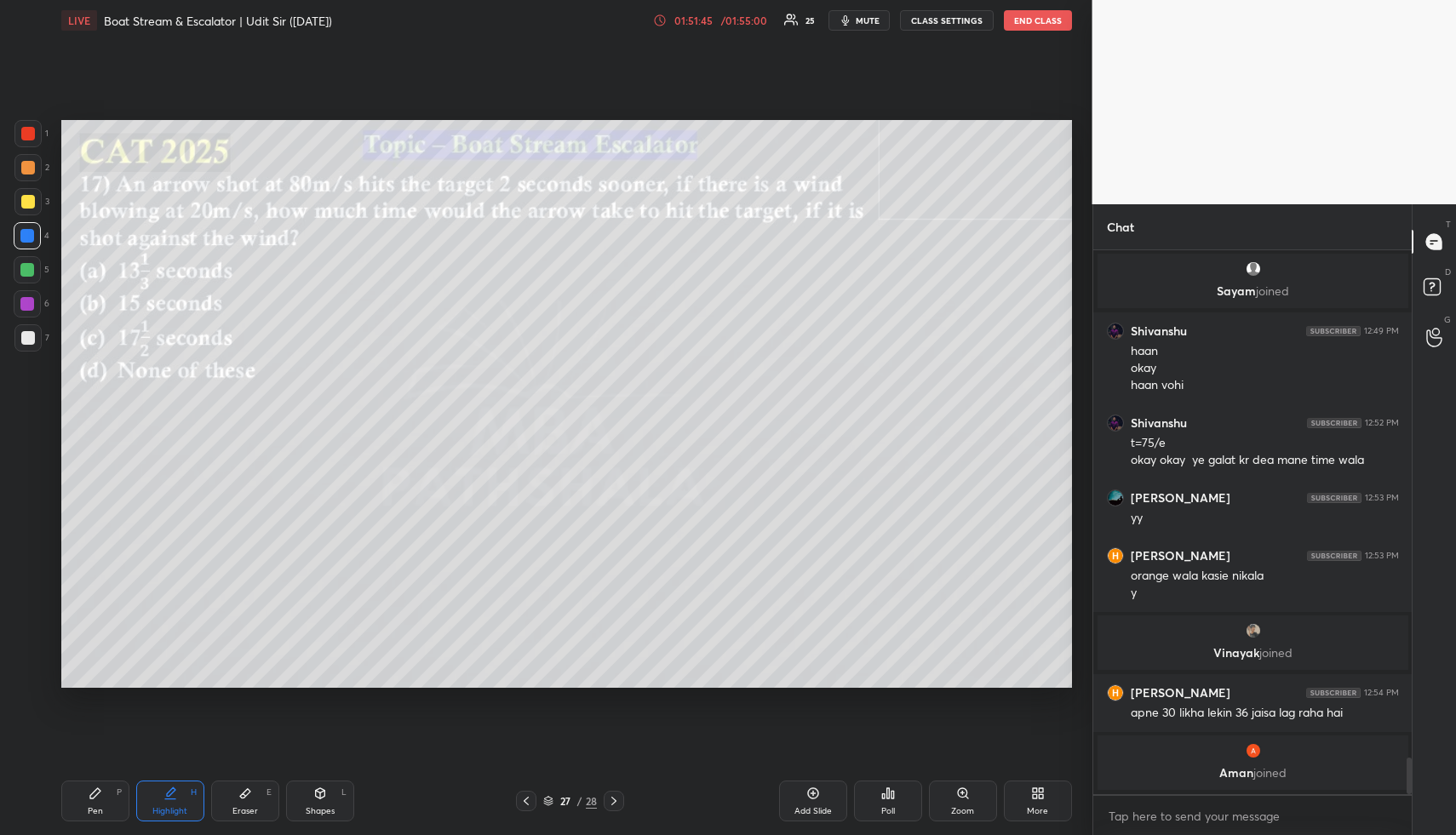
click at [162, 797] on div "Highlight H" at bounding box center [170, 801] width 68 height 41
click at [179, 791] on div "Highlight H" at bounding box center [170, 801] width 68 height 41
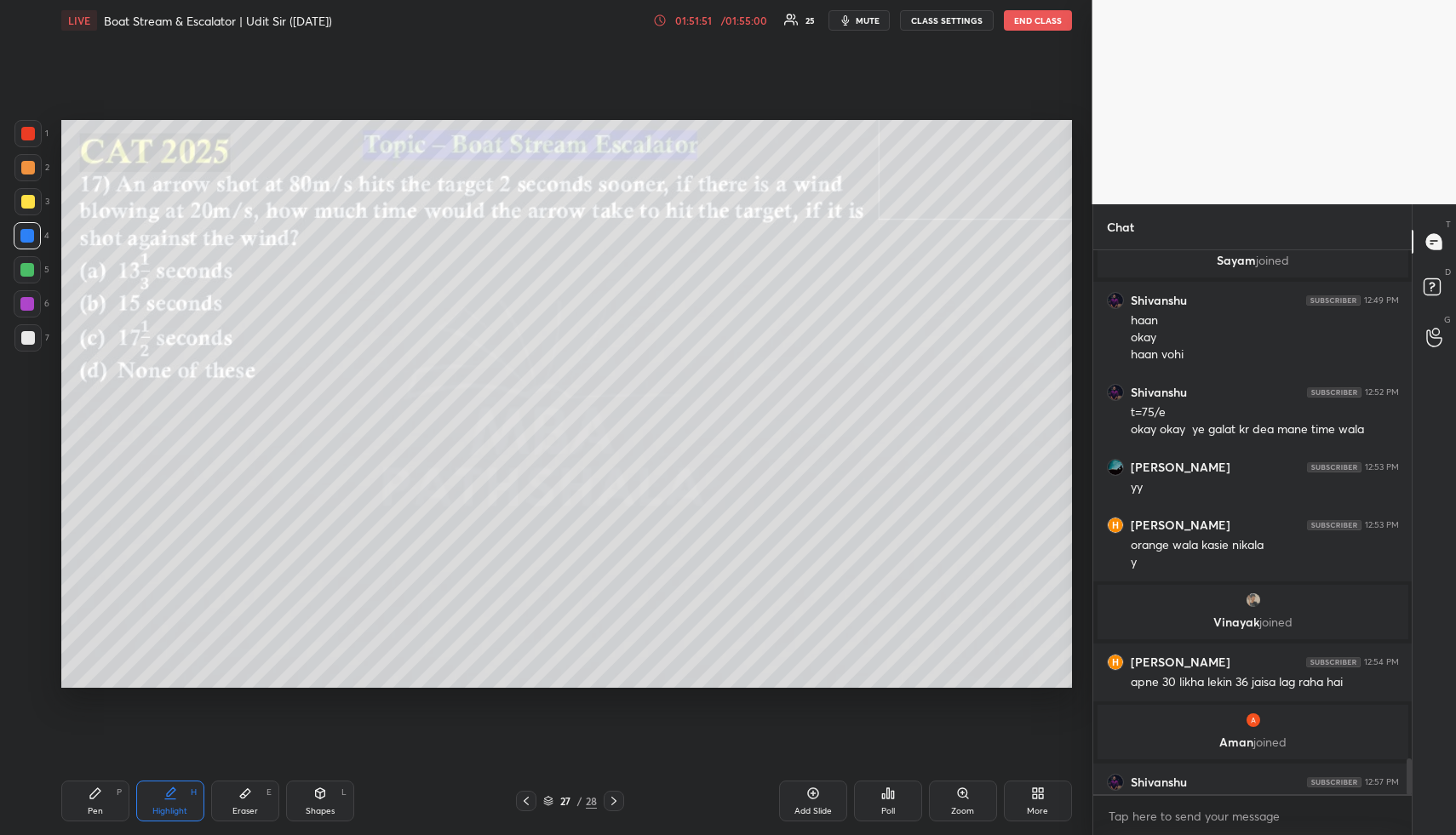
scroll to position [7633, 0]
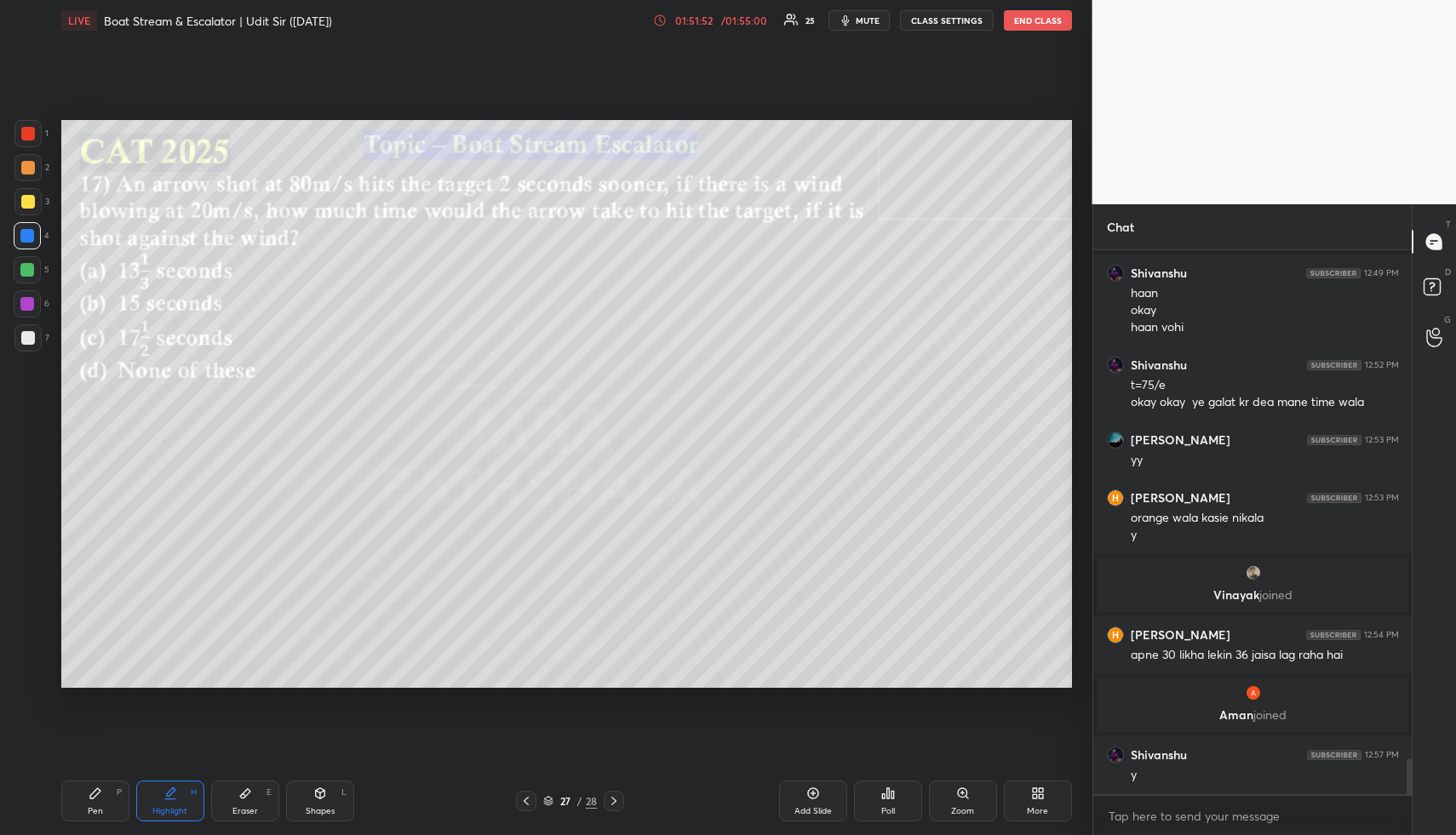
click at [78, 806] on div "Pen P" at bounding box center [95, 801] width 68 height 41
click at [306, 797] on div "Shapes L" at bounding box center [320, 801] width 68 height 41
drag, startPoint x: 29, startPoint y: 269, endPoint x: 51, endPoint y: 258, distance: 24.6
click at [33, 266] on div at bounding box center [27, 269] width 13 height 13
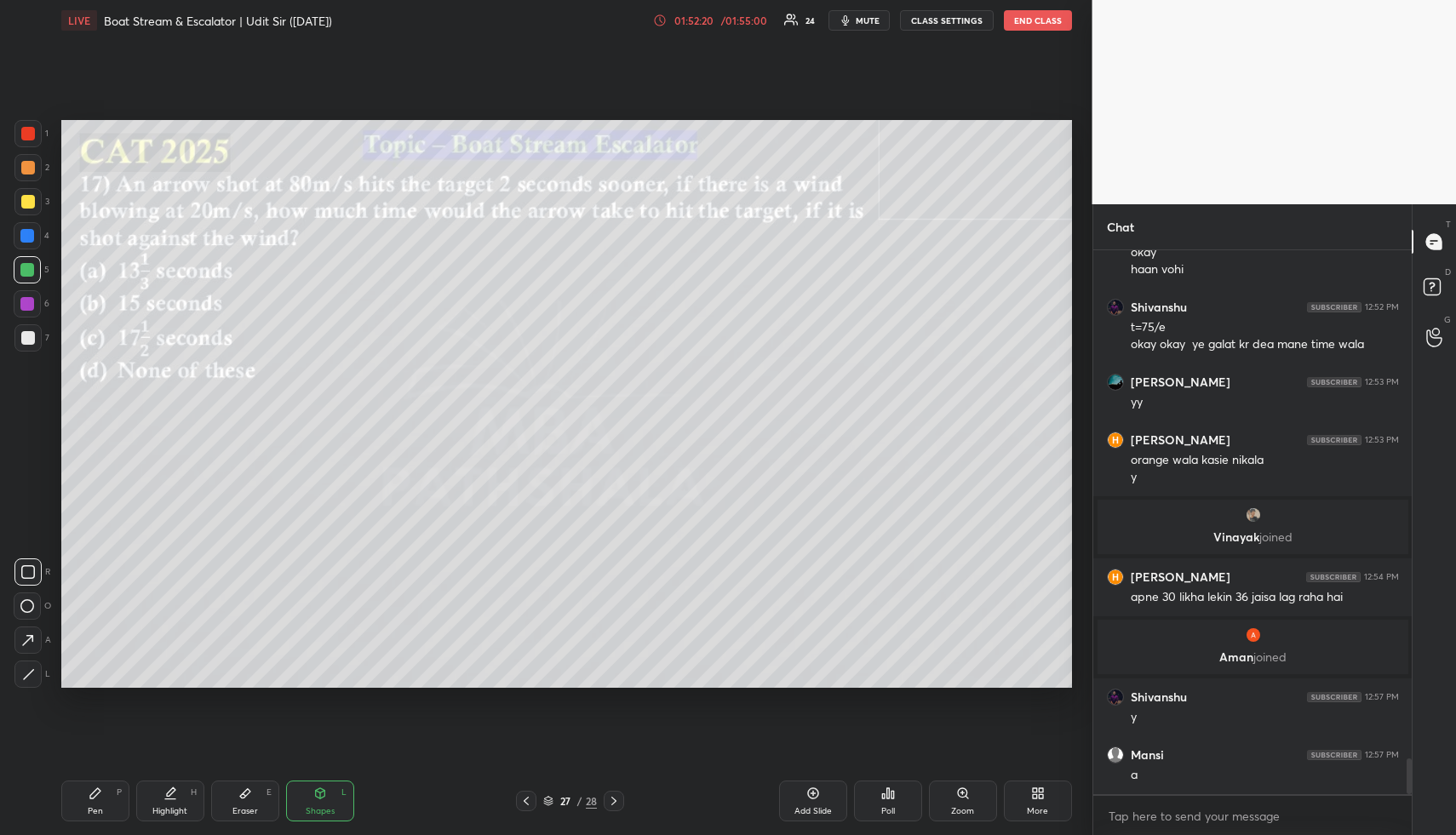
click at [166, 811] on div "Highlight" at bounding box center [169, 812] width 35 height 9
click at [167, 803] on div "Highlight H" at bounding box center [170, 801] width 68 height 41
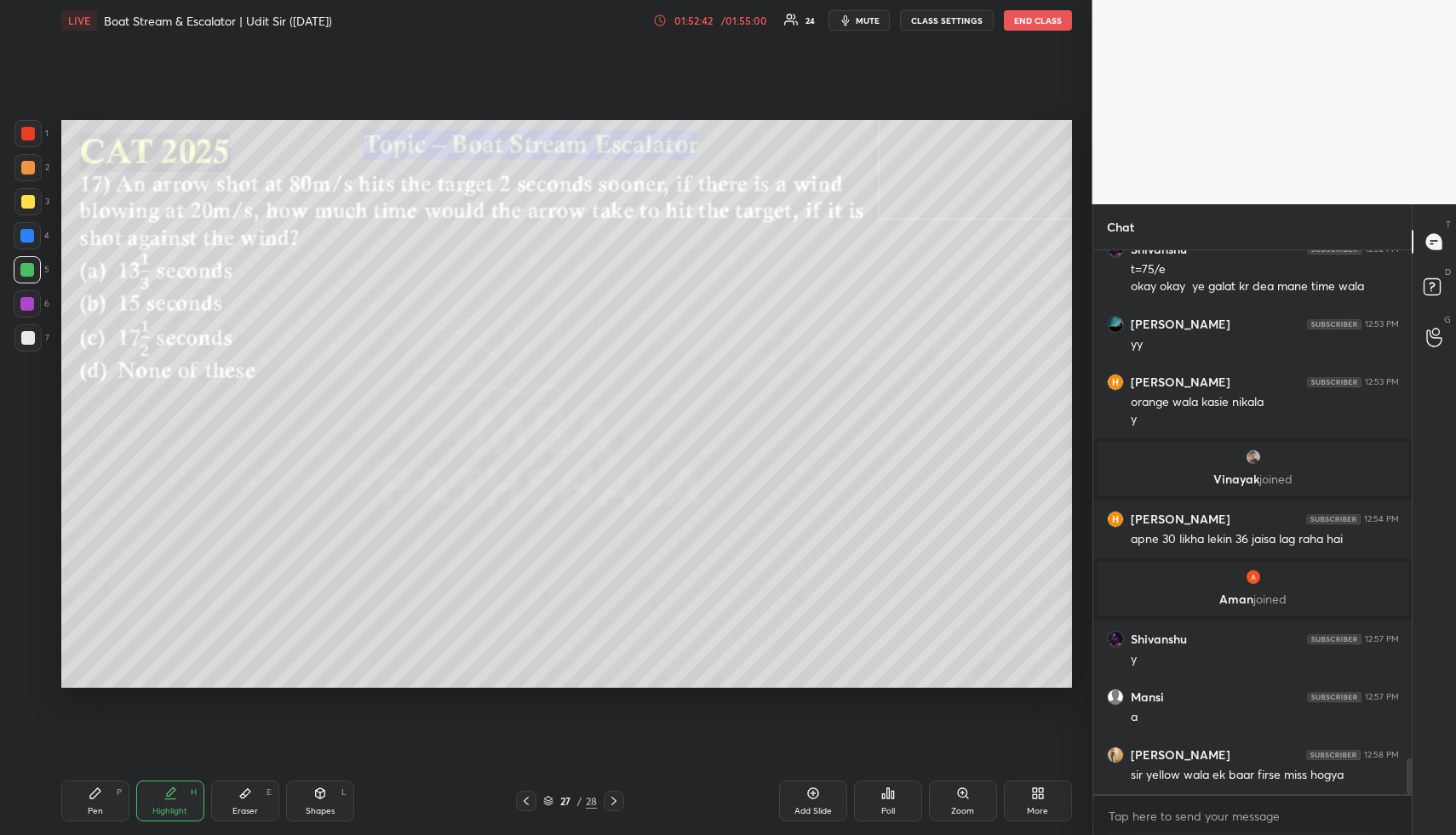
drag, startPoint x: 149, startPoint y: 803, endPoint x: 149, endPoint y: 784, distance: 19.0
click at [149, 797] on div "Highlight H" at bounding box center [170, 801] width 68 height 41
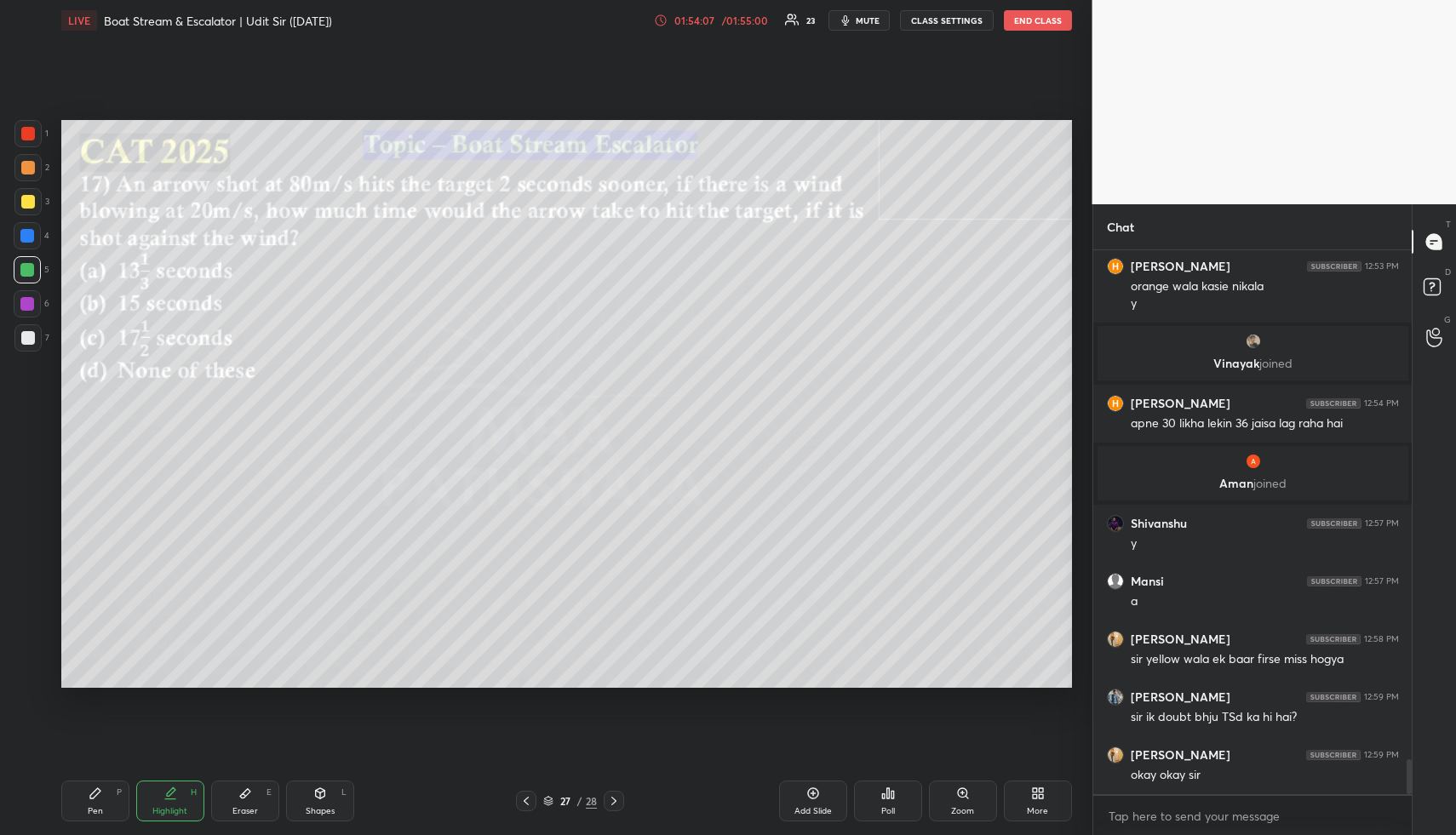
scroll to position [7922, 0]
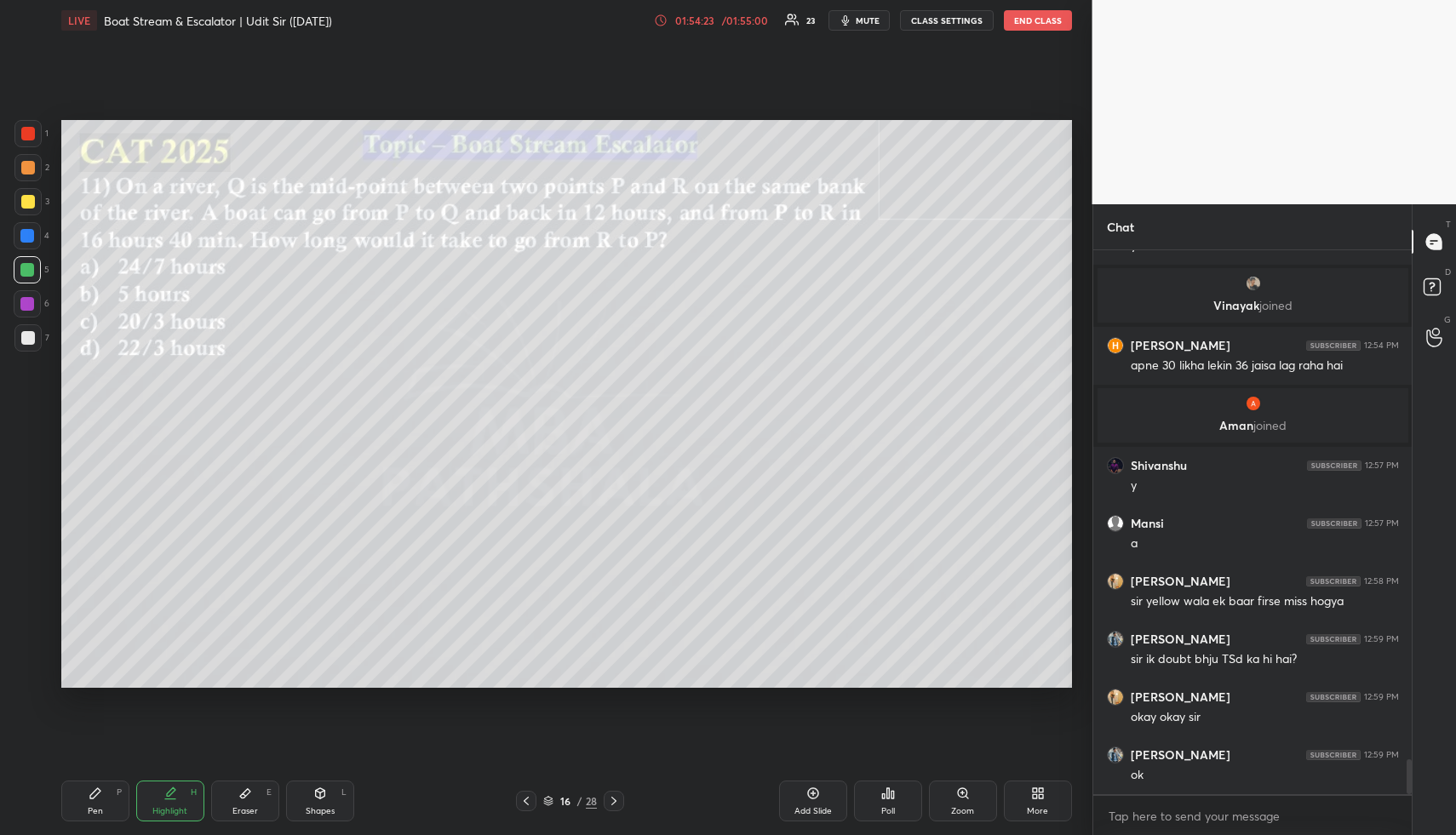
click at [162, 791] on div "Highlight H" at bounding box center [170, 801] width 68 height 41
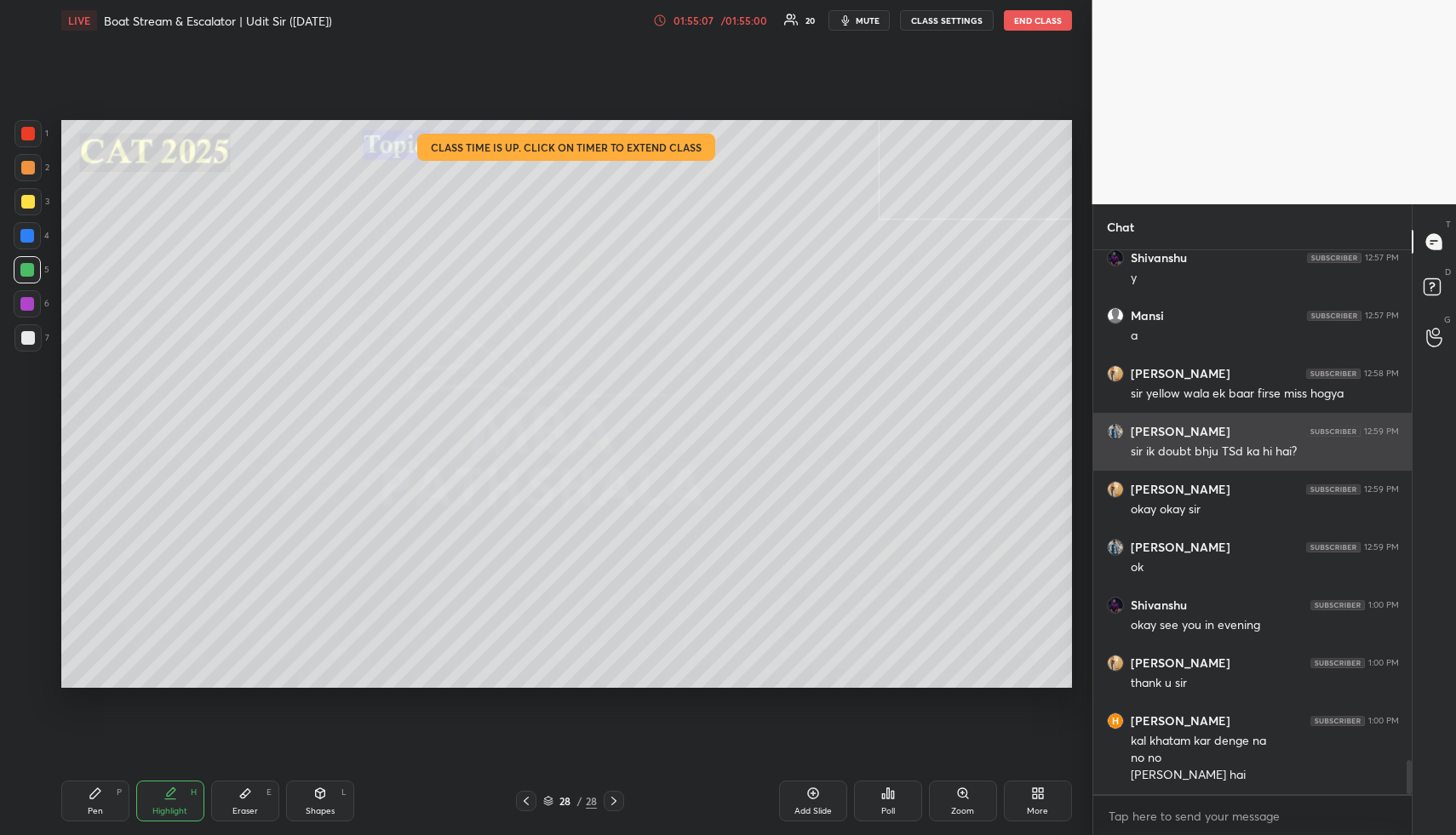
scroll to position [8188, 0]
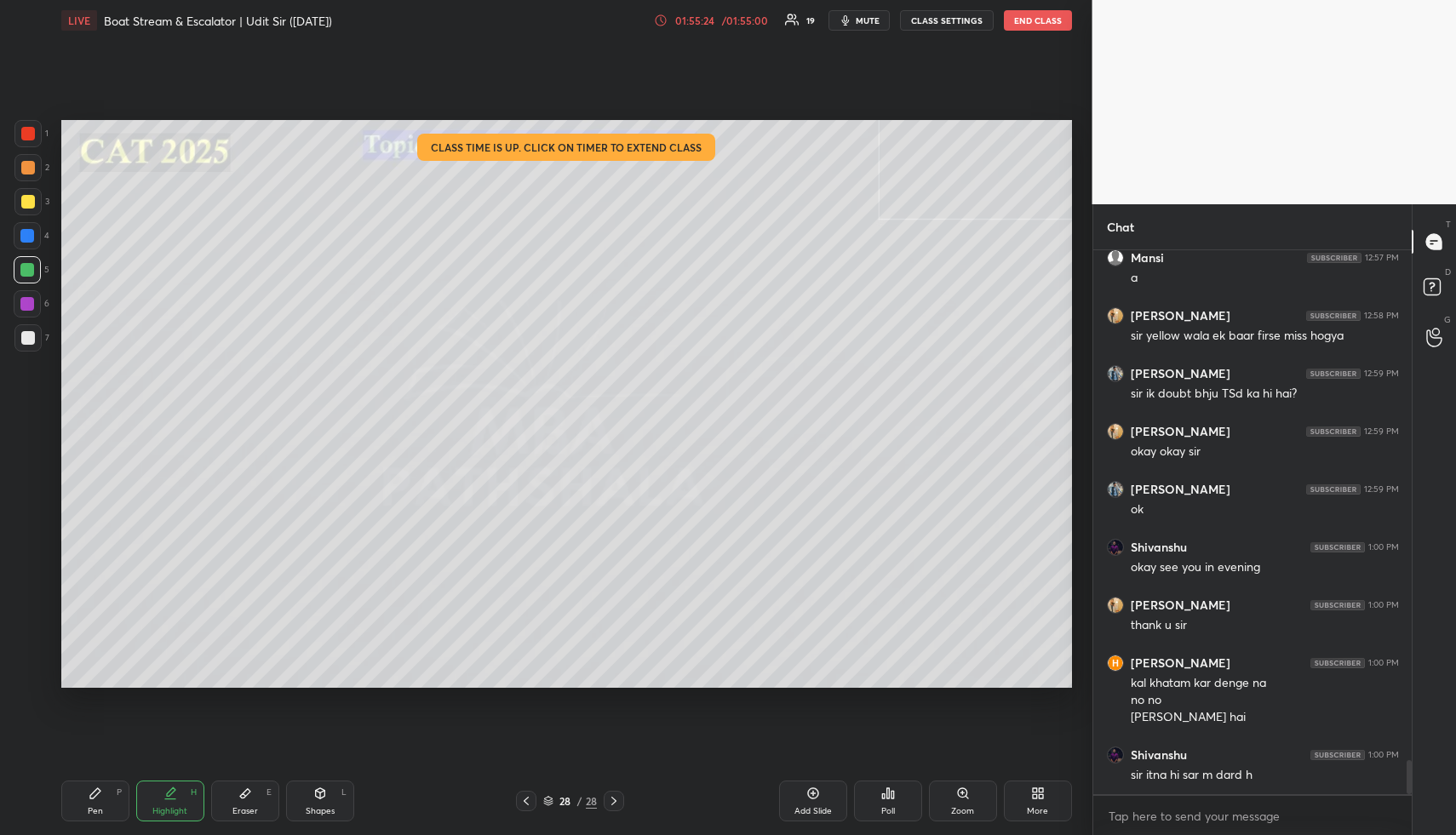
click at [1047, 20] on button "END CLASS" at bounding box center [1038, 20] width 68 height 20
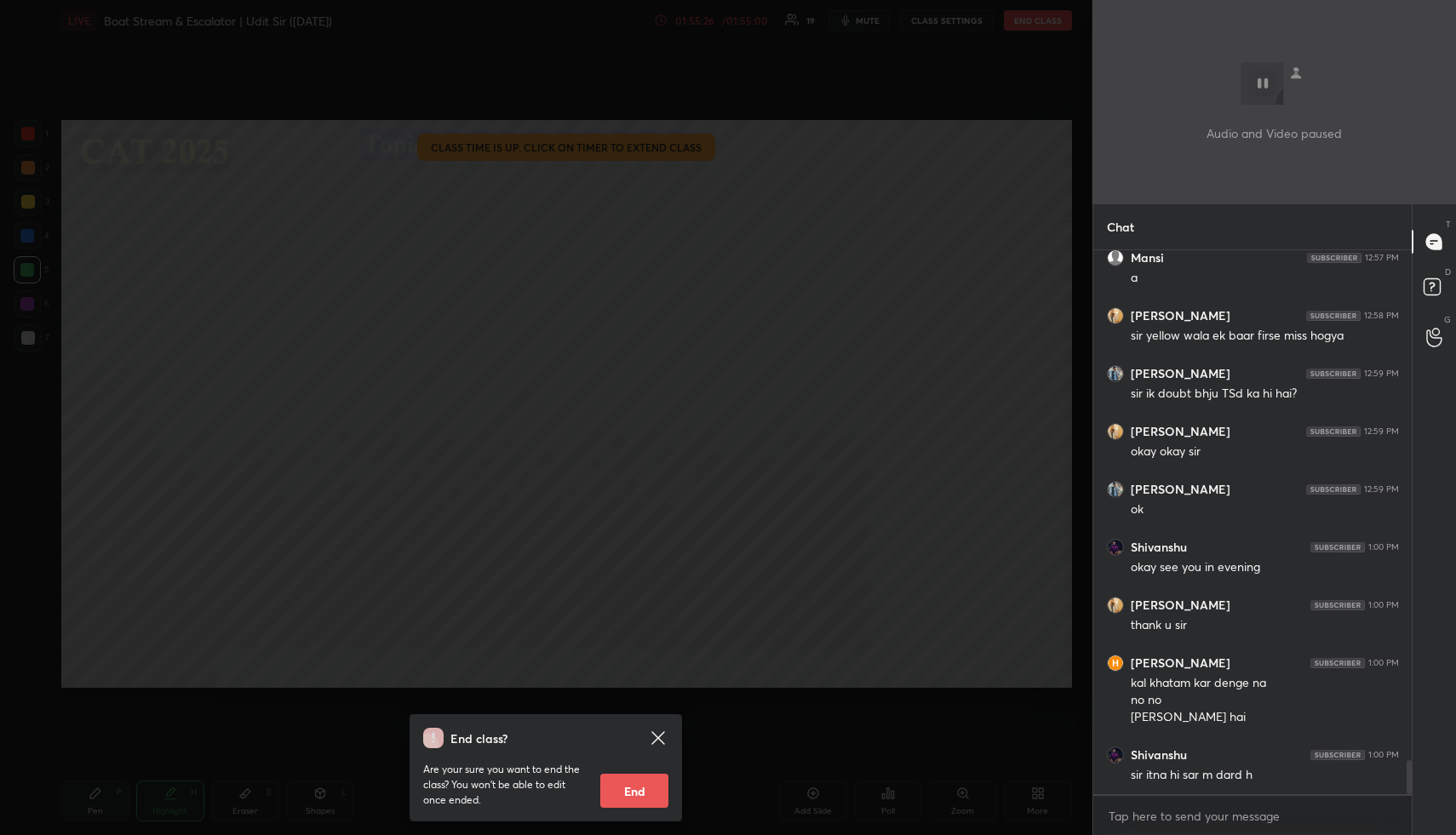
click at [636, 799] on button "End" at bounding box center [634, 791] width 68 height 34
type textarea "x"
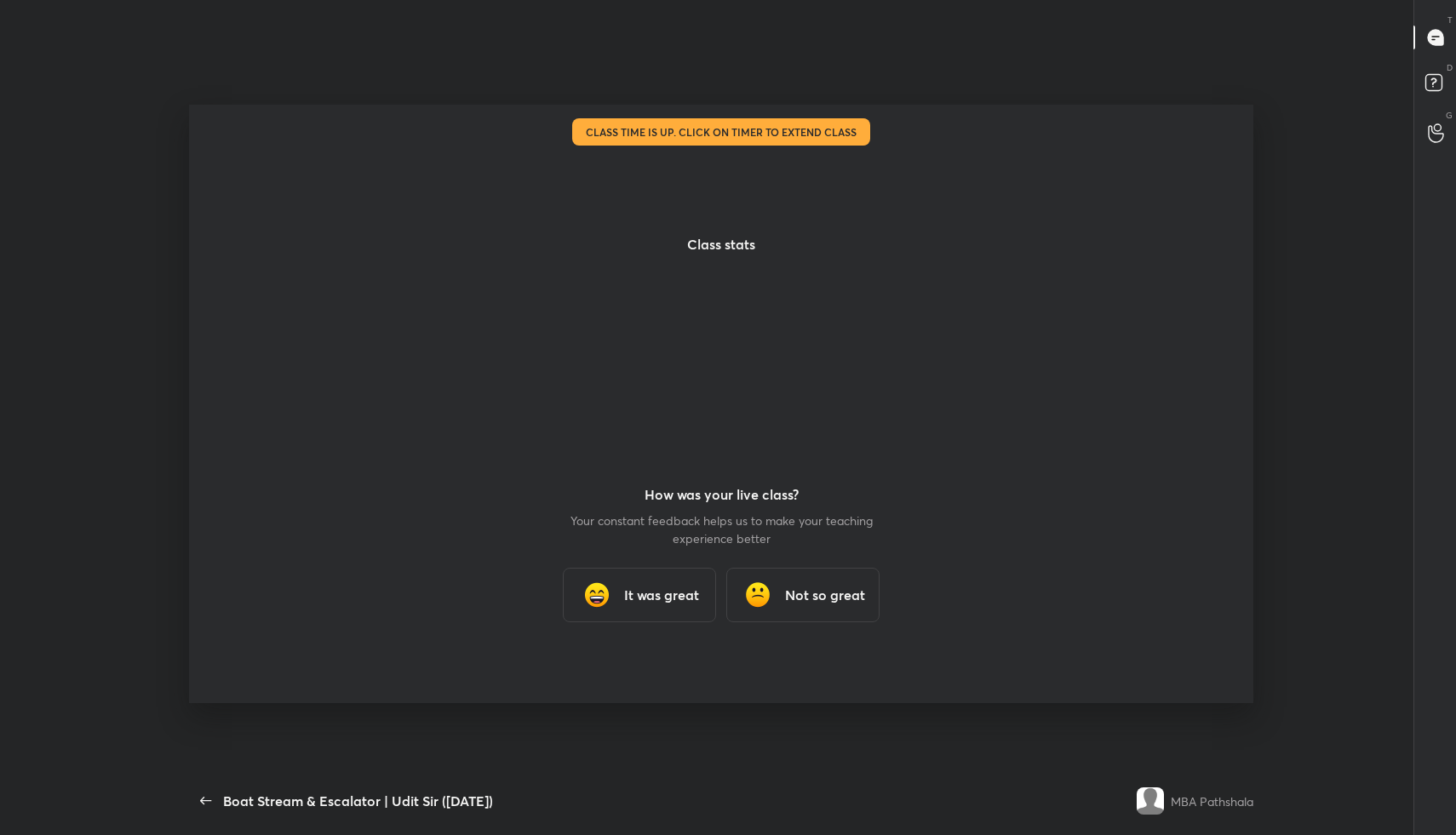
scroll to position [0, 0]
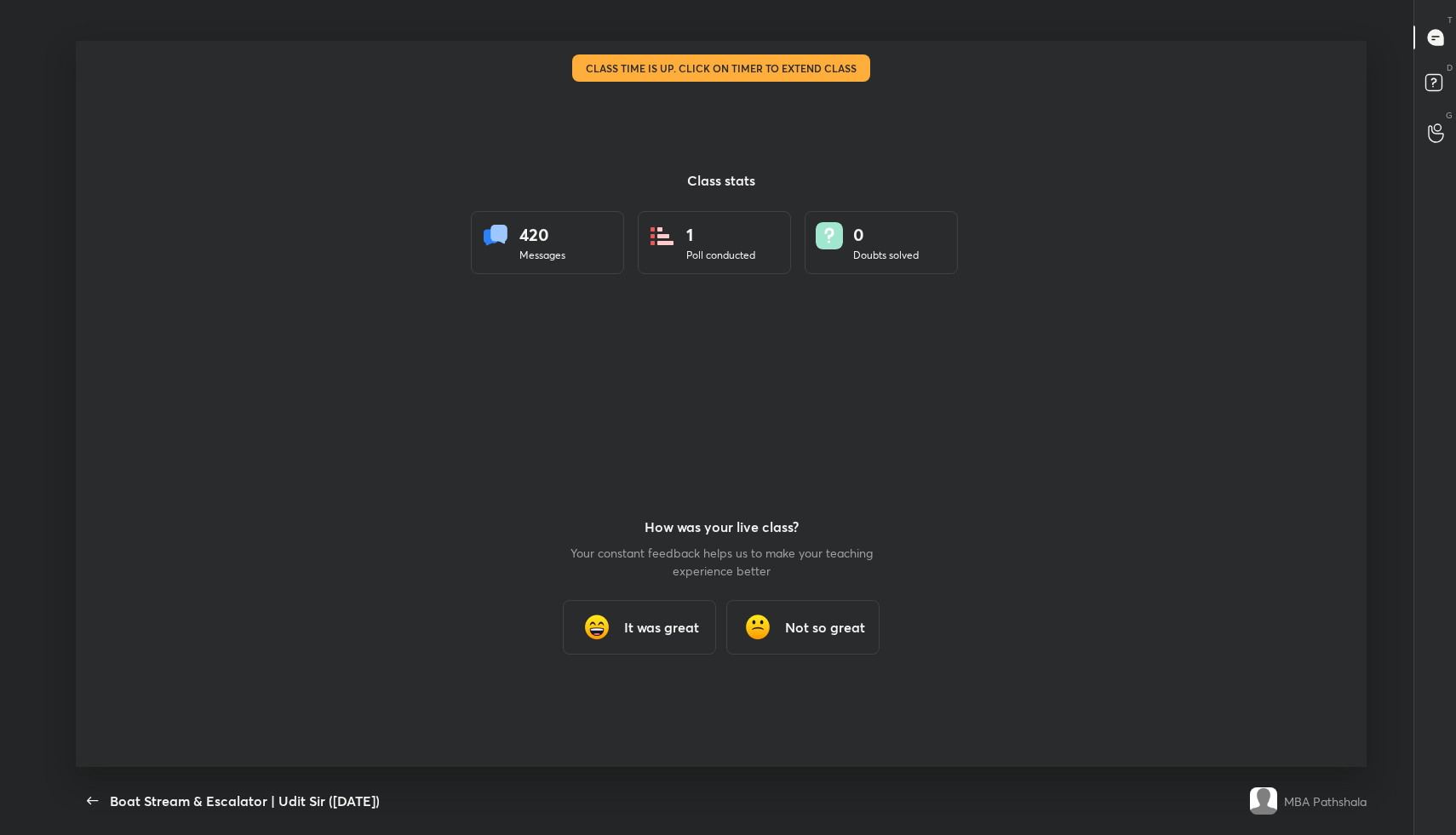
click at [634, 644] on div "It was great" at bounding box center [639, 627] width 153 height 54
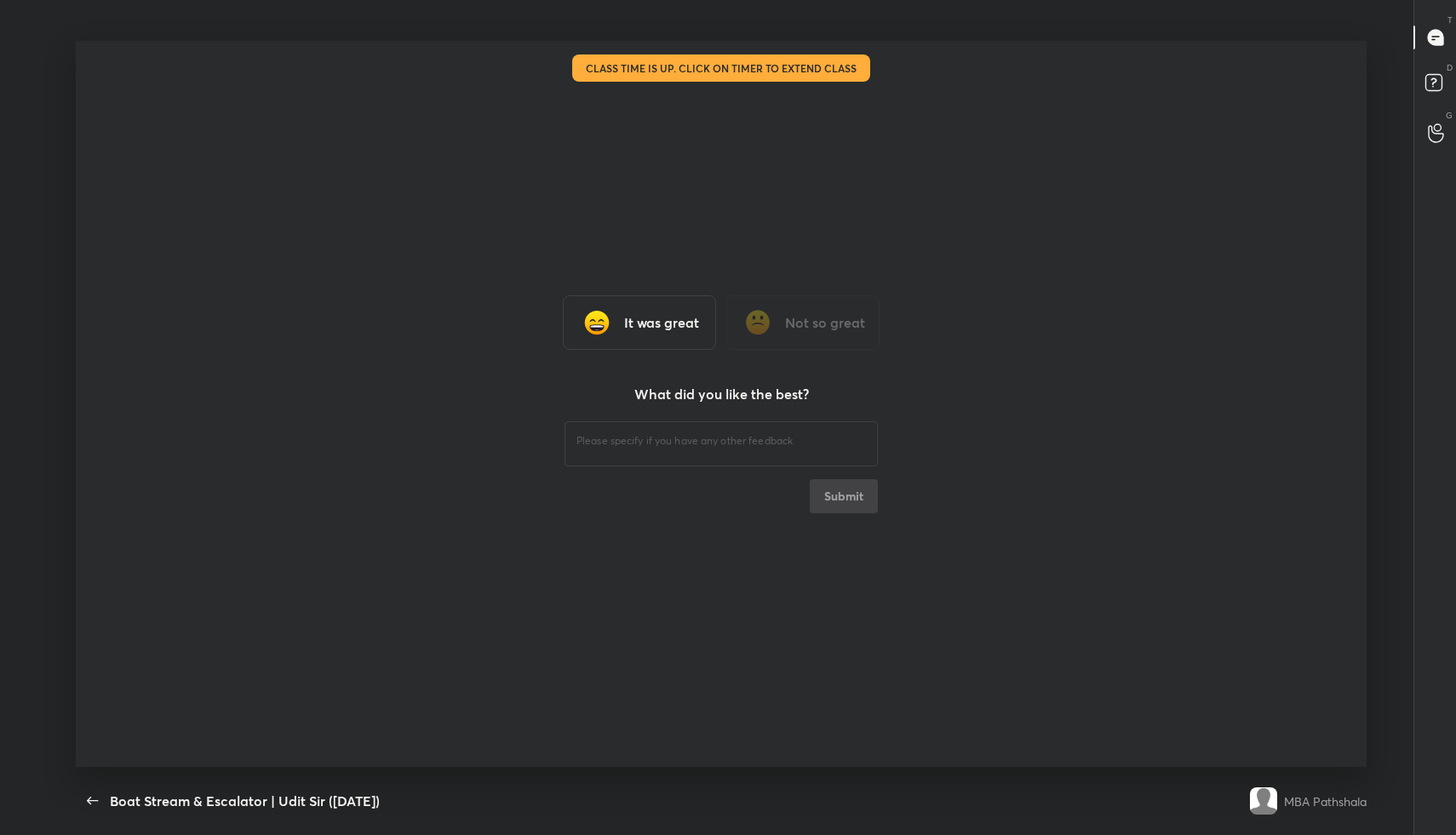
click at [671, 447] on textarea at bounding box center [720, 441] width 290 height 16
type textarea "Fine"
click at [869, 503] on button "Submit" at bounding box center [844, 496] width 68 height 34
